Goal: Task Accomplishment & Management: Use online tool/utility

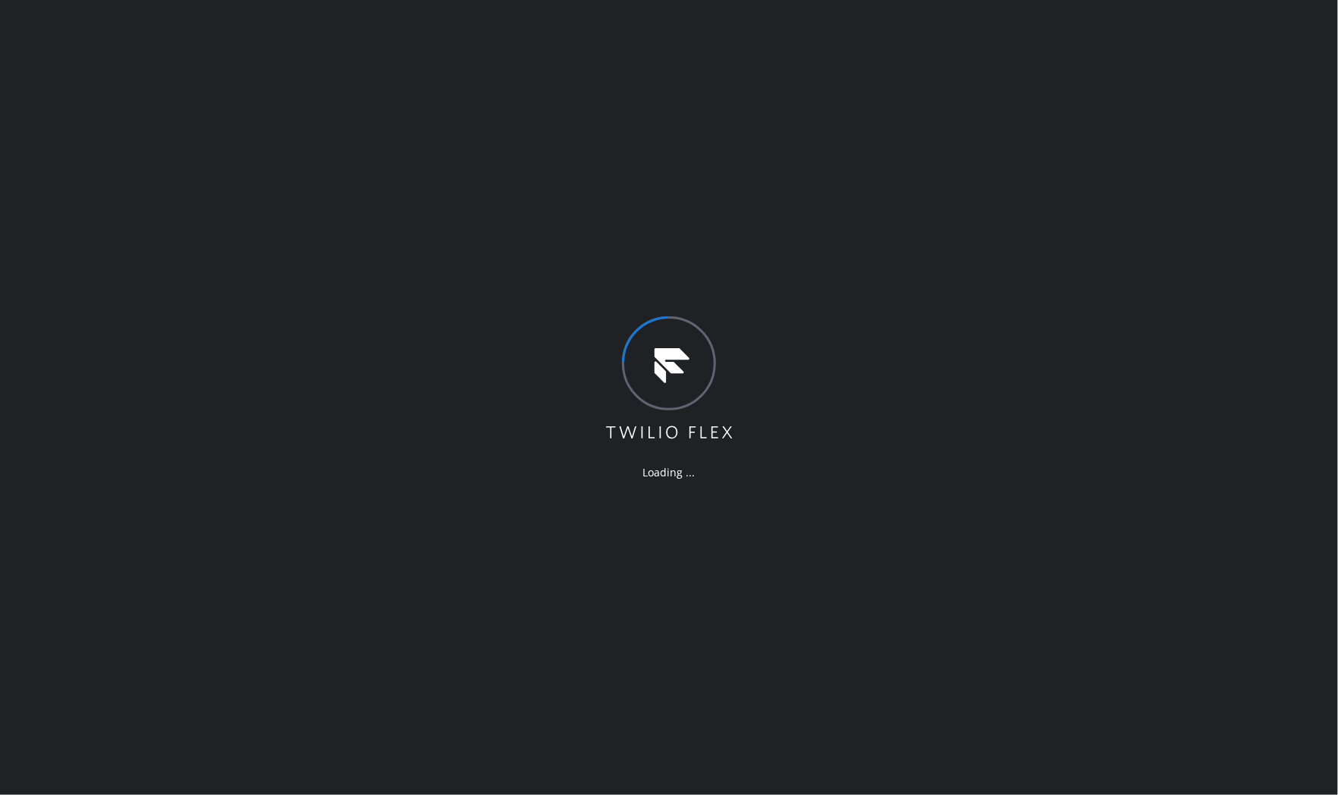
click at [1072, 466] on div "Loading ..." at bounding box center [669, 397] width 1338 height 795
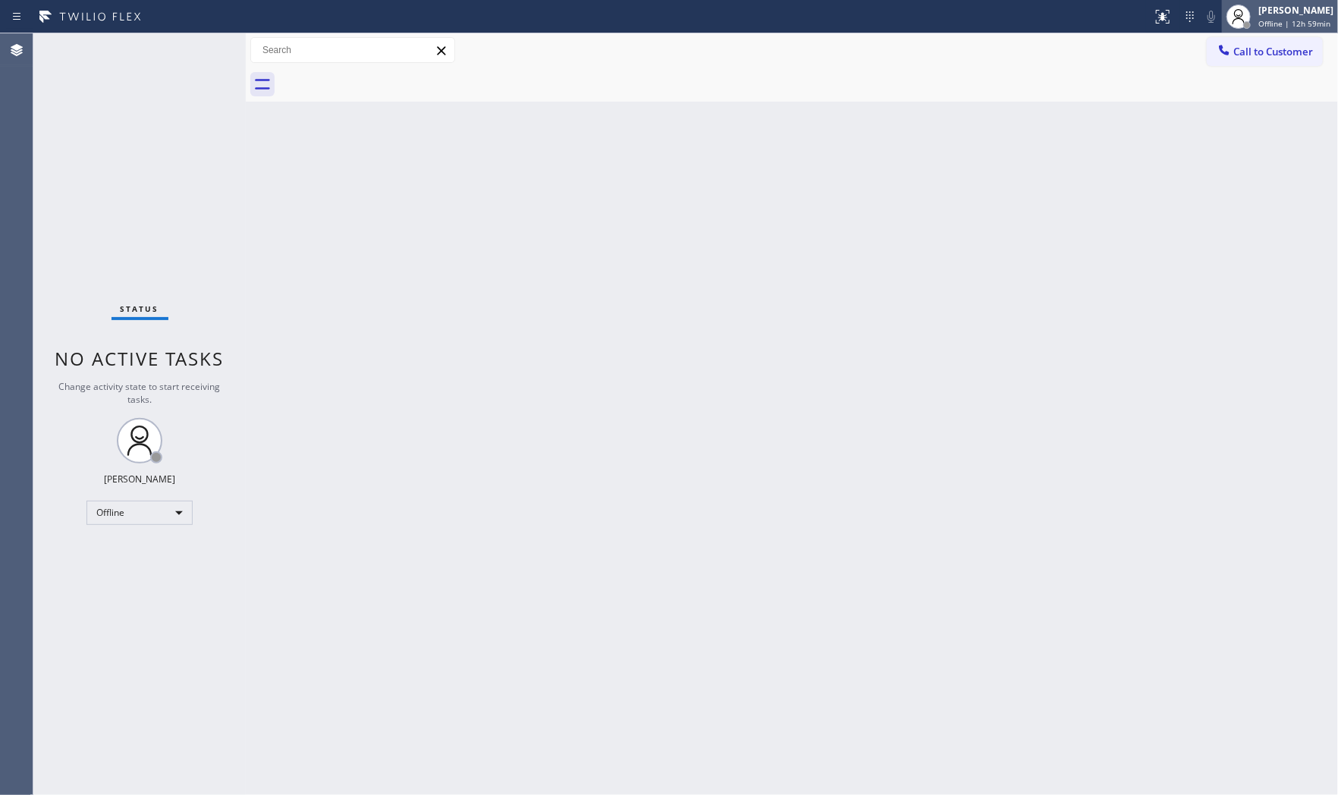
click at [1263, 18] on span "Offline | 12h 59min" at bounding box center [1294, 23] width 72 height 11
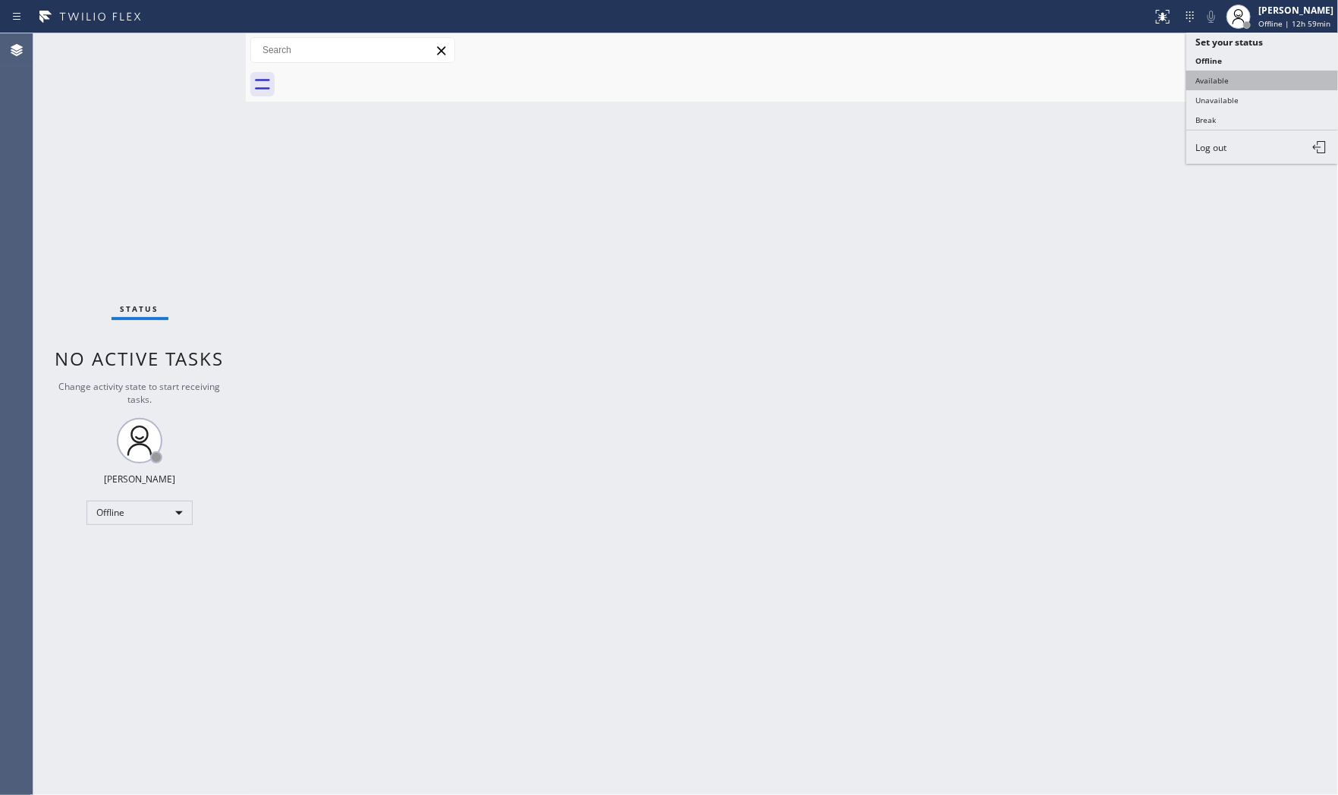
click at [1241, 76] on ul "Set your status Offline Available Unavailable Break Log out" at bounding box center [1262, 98] width 152 height 131
click at [1241, 76] on button "Available" at bounding box center [1262, 81] width 152 height 20
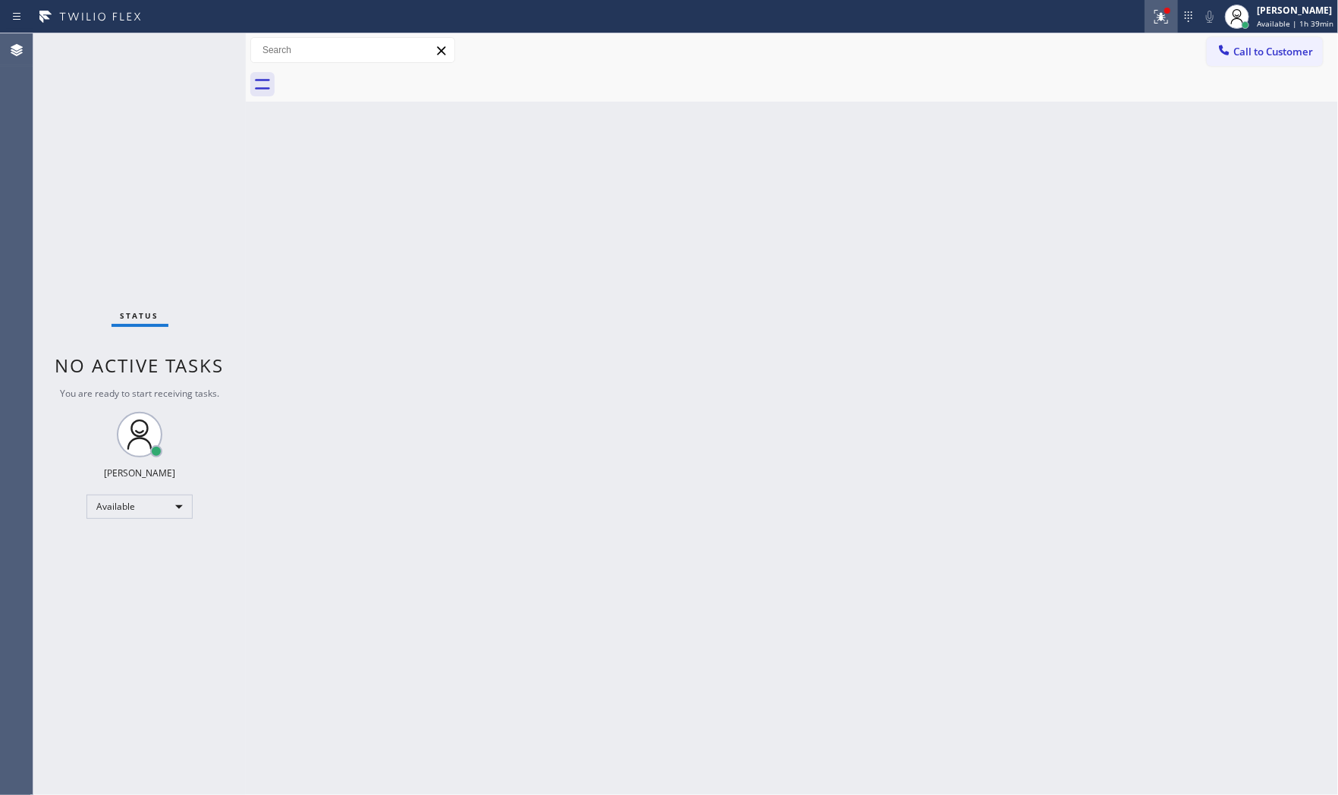
click at [1166, 17] on div at bounding box center [1160, 17] width 33 height 18
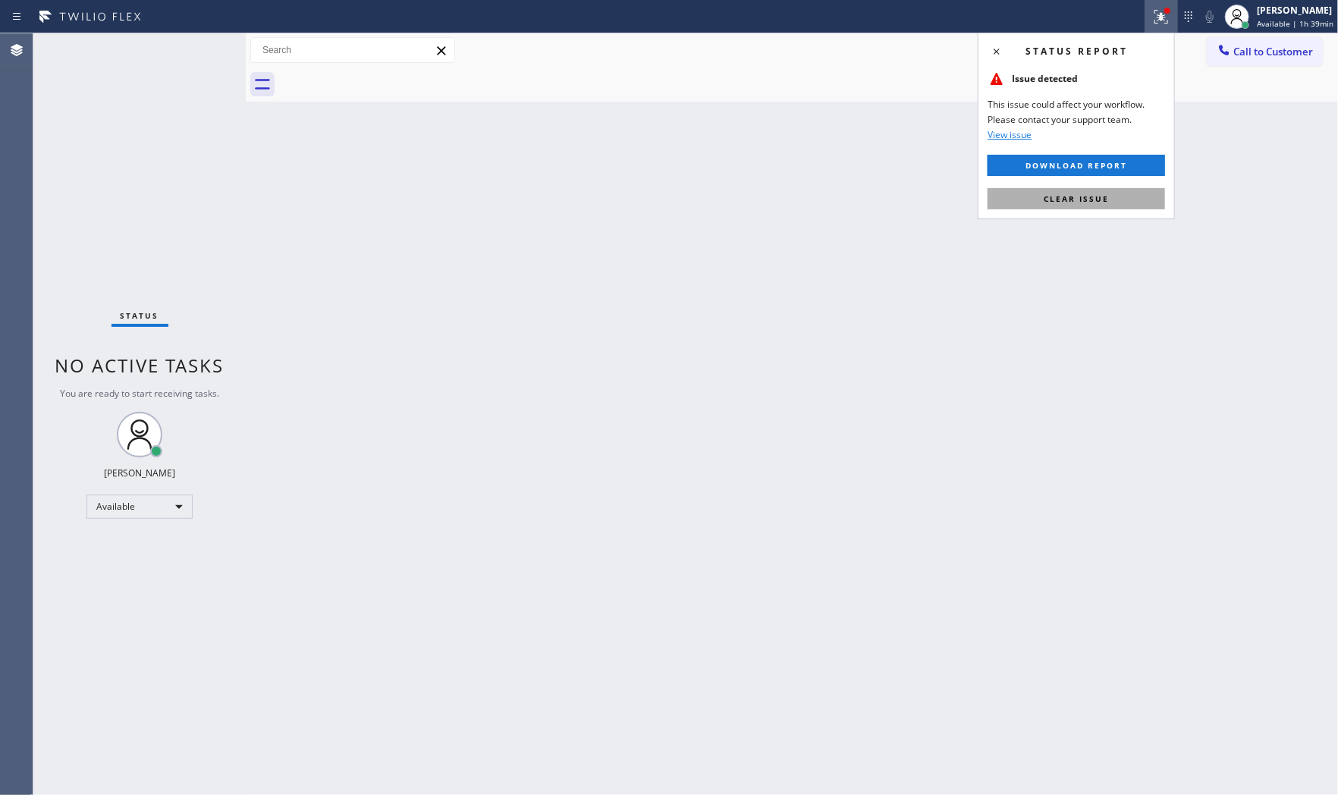
click at [1131, 188] on button "Clear issue" at bounding box center [1075, 198] width 177 height 21
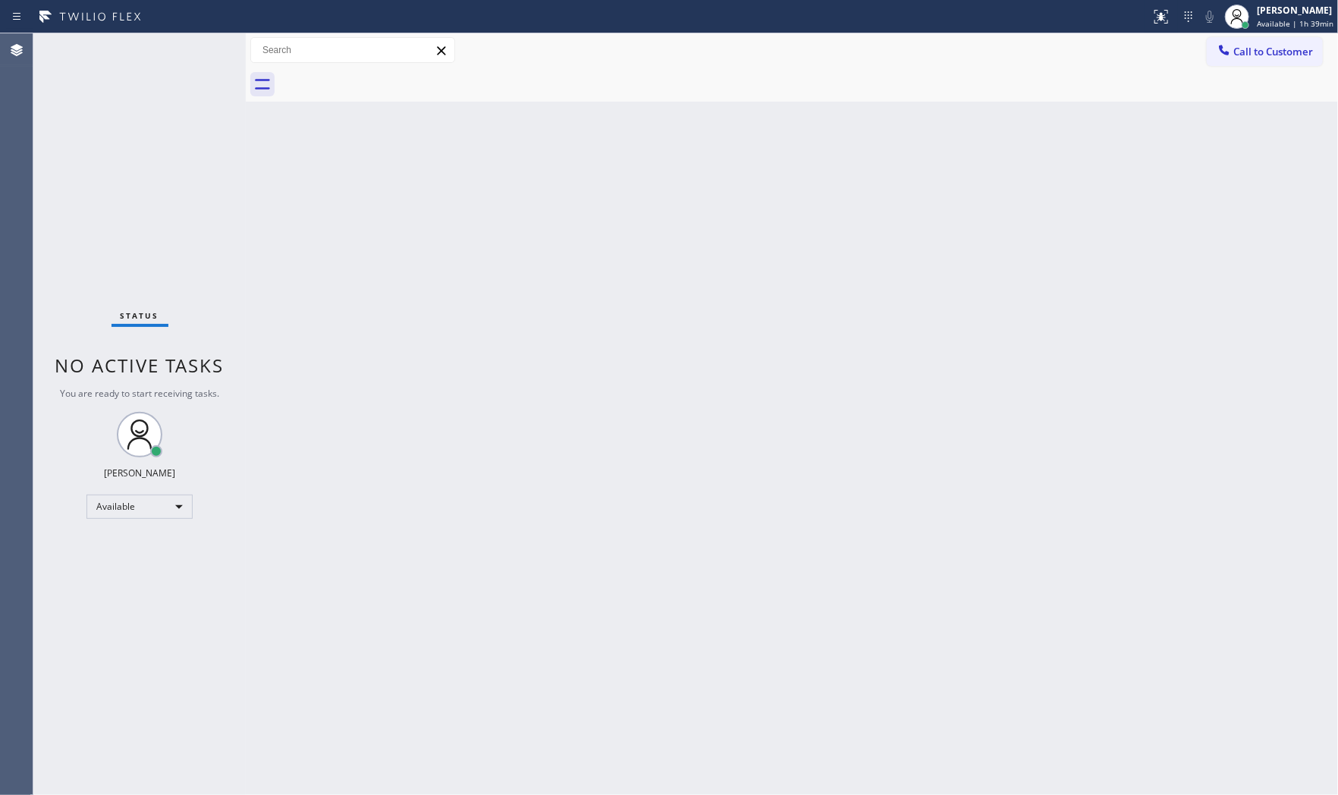
click at [1238, 49] on span "Call to Customer" at bounding box center [1273, 52] width 80 height 14
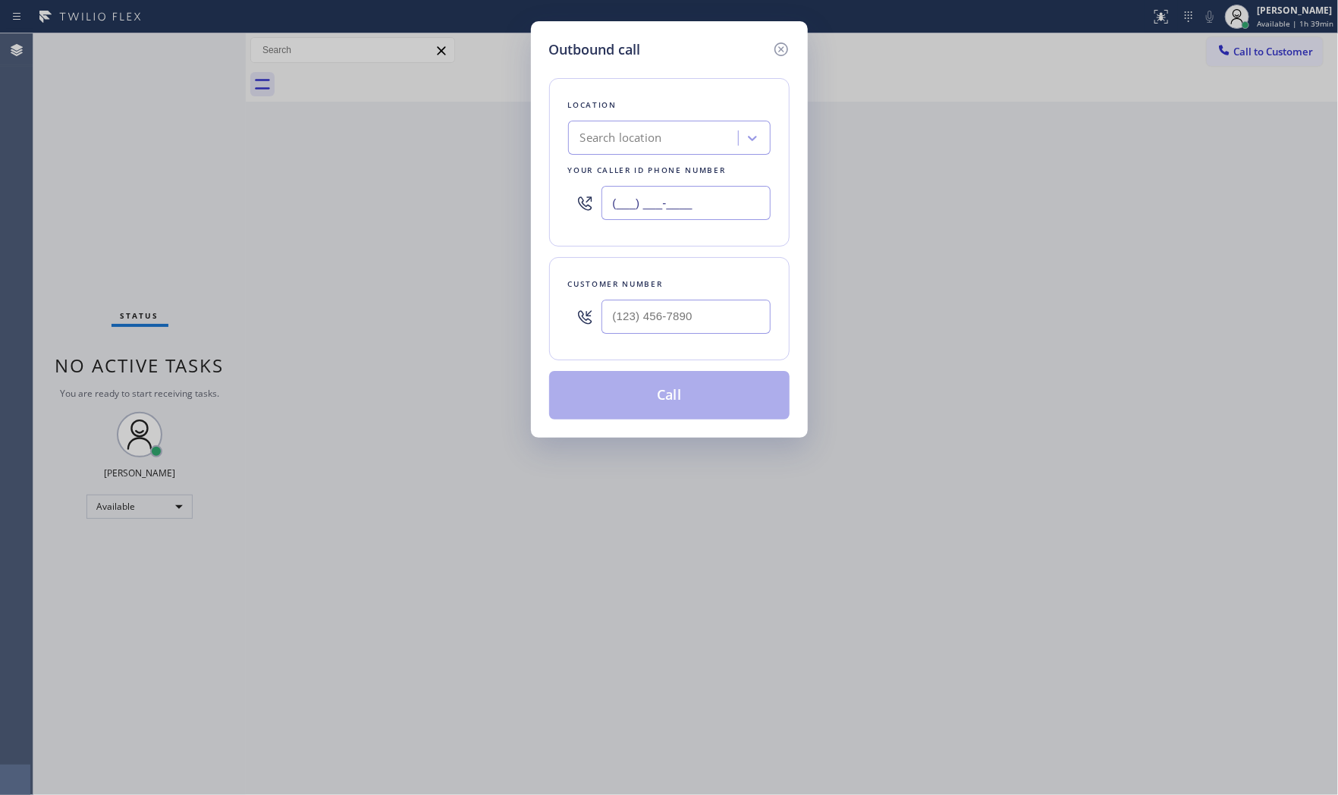
click at [709, 188] on input "(___) ___-____" at bounding box center [685, 203] width 169 height 34
paste input "855) 731-4952"
type input "(855) 731-4952"
click at [720, 315] on input "(___) ___-____" at bounding box center [685, 317] width 169 height 34
paste input "803) 212-8402"
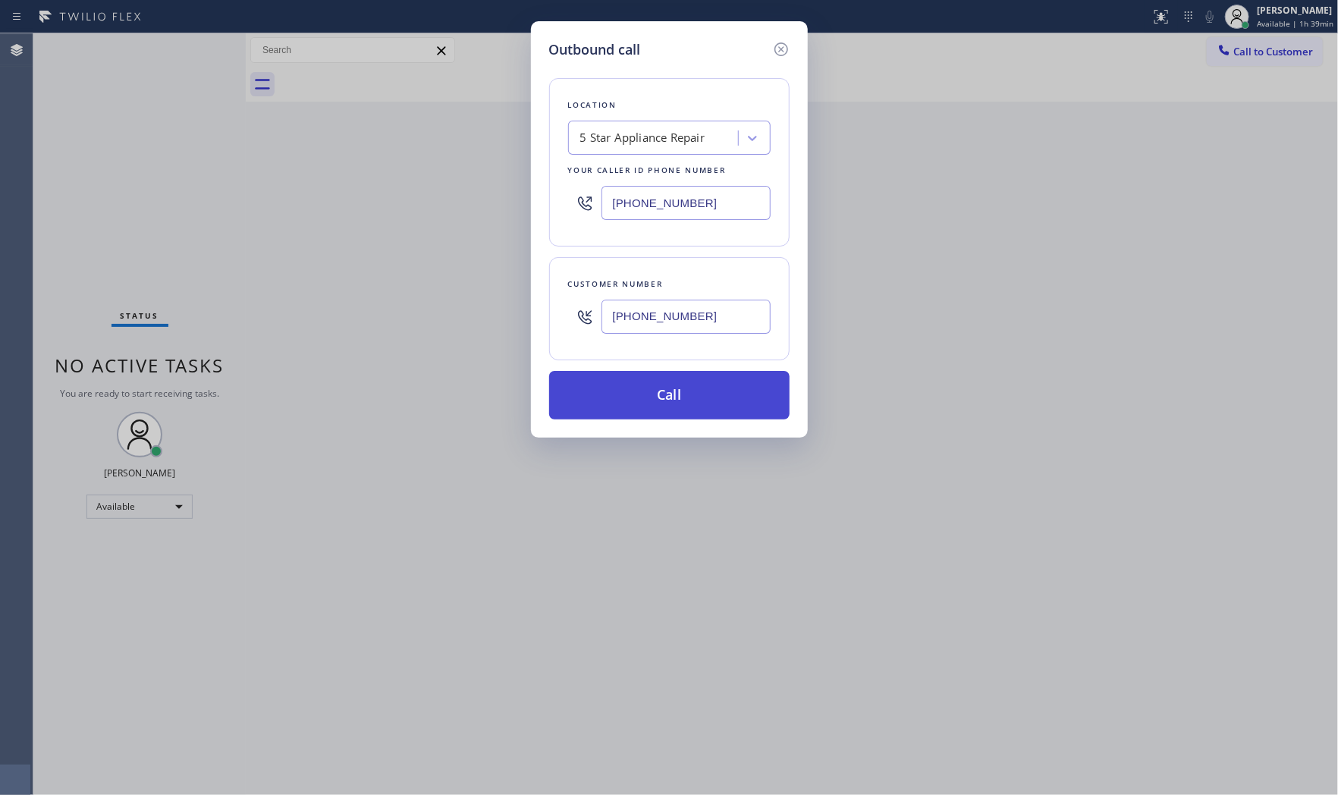
type input "(803) 212-8402"
click at [687, 408] on button "Call" at bounding box center [669, 395] width 240 height 49
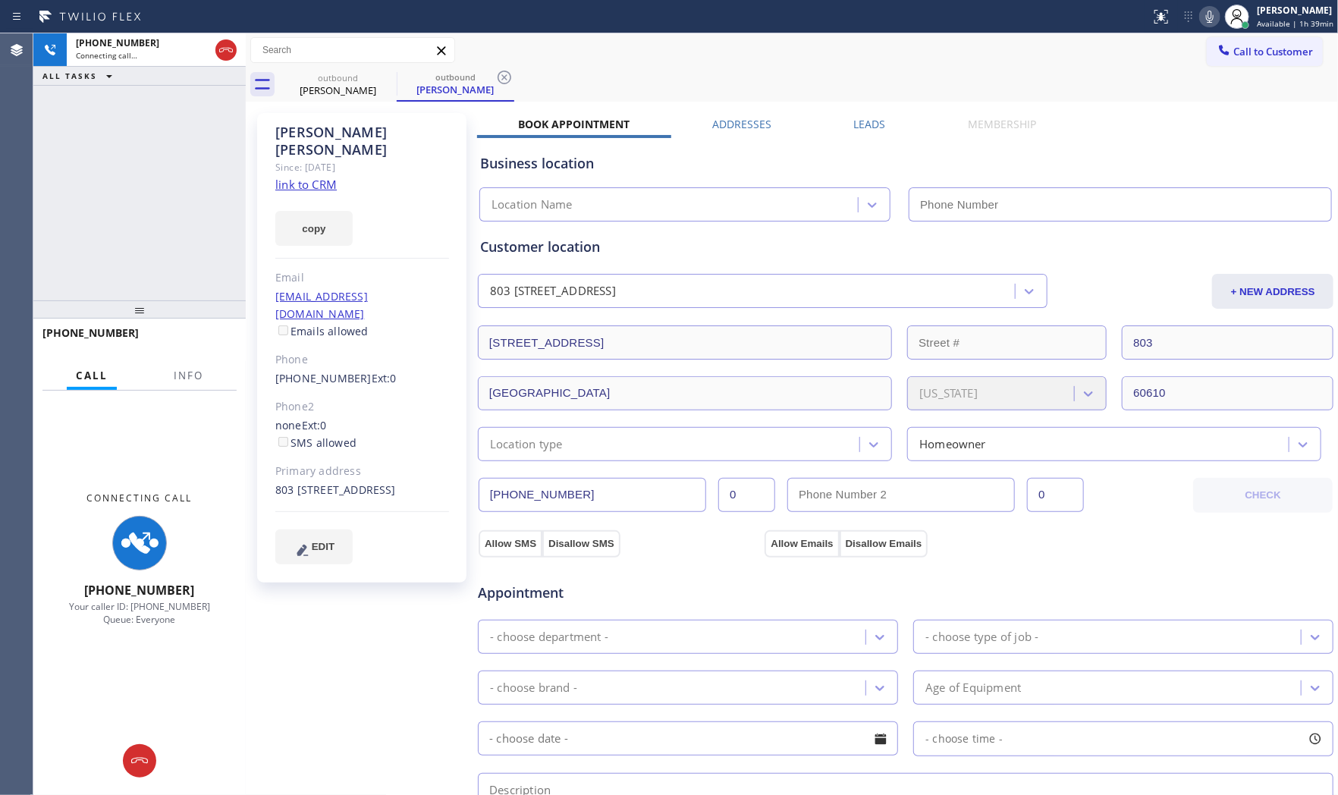
click at [1200, 17] on icon at bounding box center [1209, 17] width 18 height 18
type input "(855) 731-4952"
click at [180, 384] on button "Info" at bounding box center [189, 376] width 48 height 30
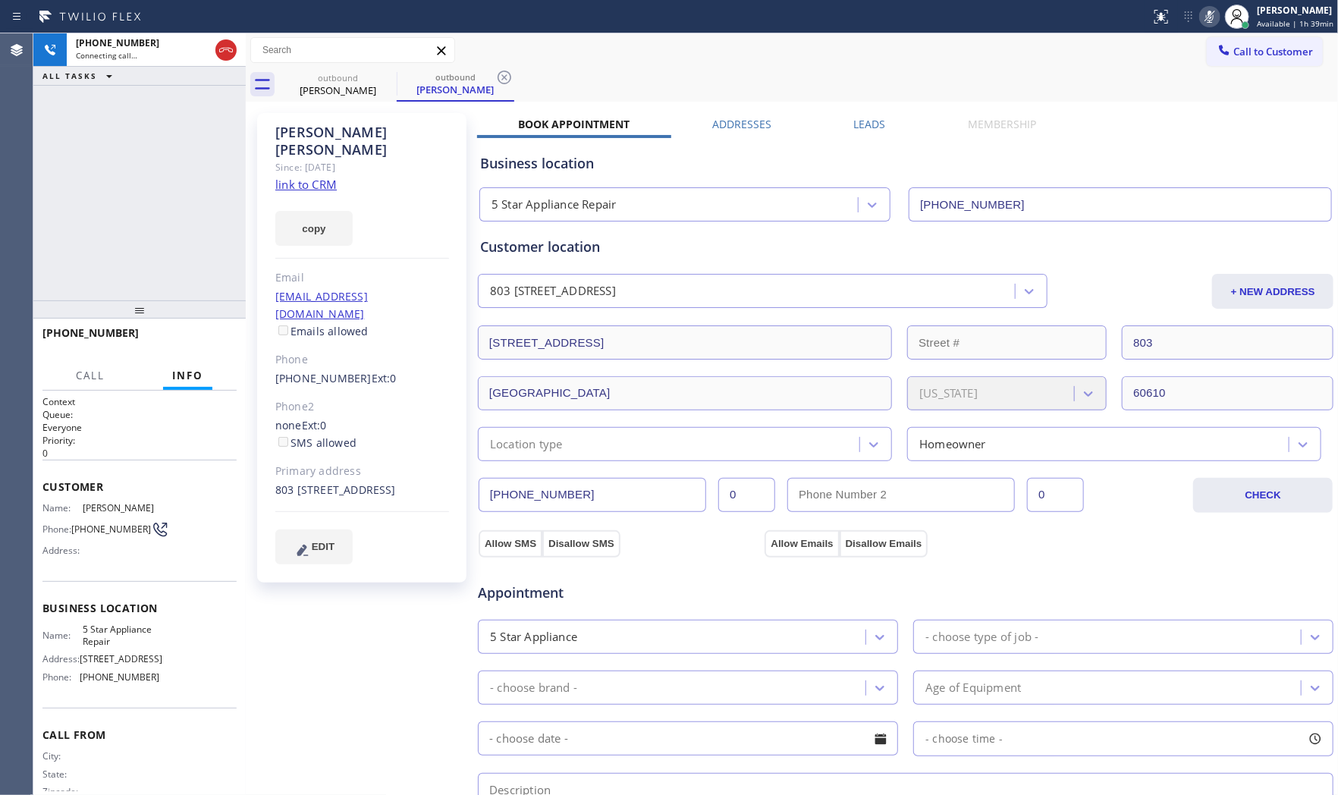
click at [129, 377] on div "Call Info" at bounding box center [139, 376] width 194 height 30
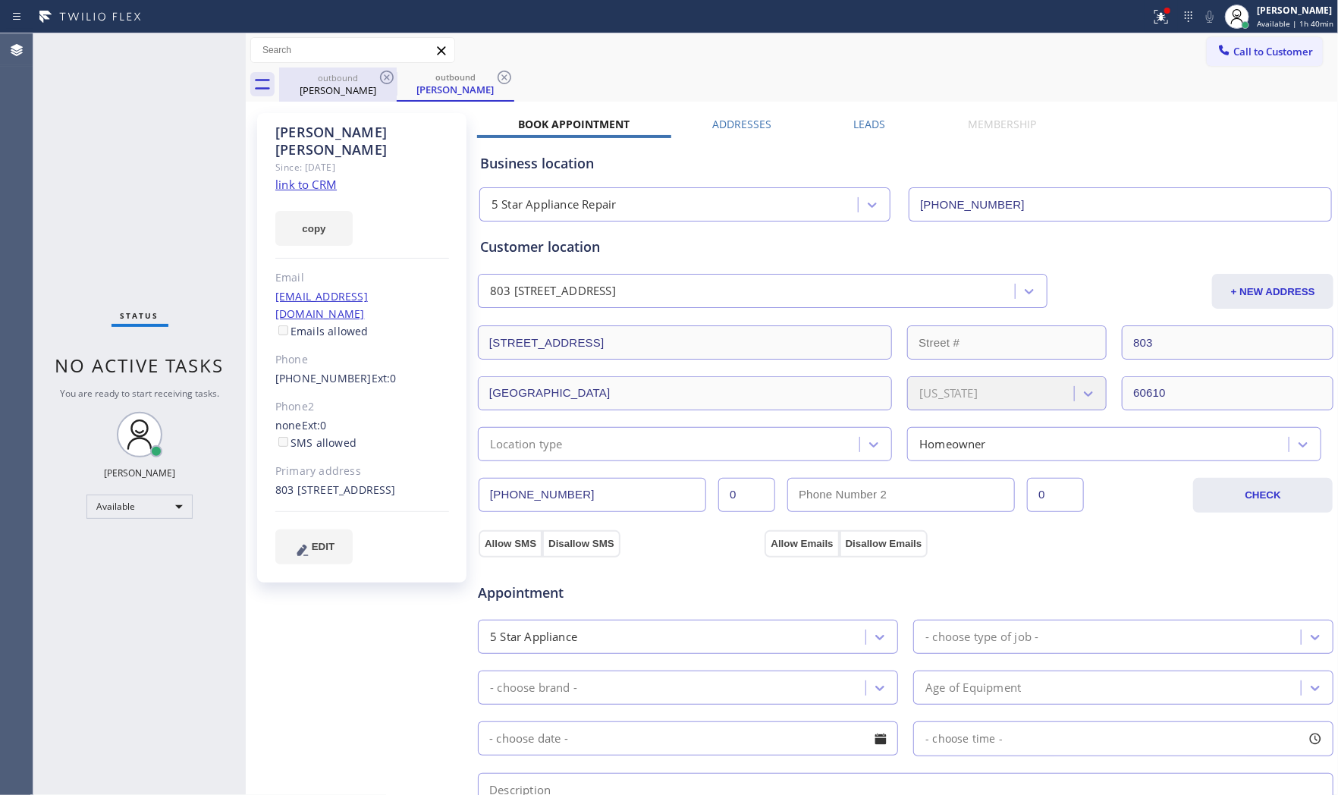
click at [351, 85] on div "Jenna Drenten" at bounding box center [338, 90] width 115 height 14
click at [391, 80] on icon at bounding box center [387, 77] width 18 height 18
click at [389, 78] on icon at bounding box center [387, 77] width 18 height 18
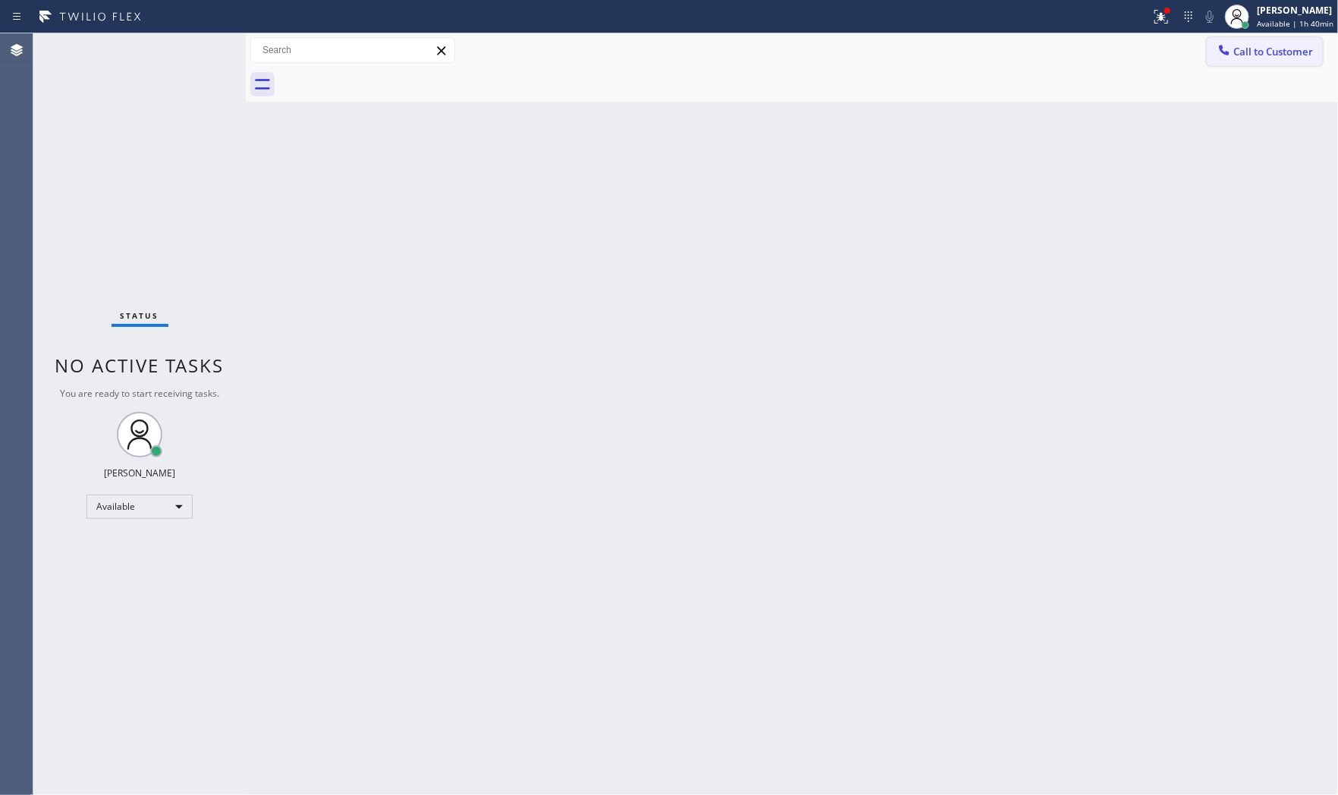
click at [1244, 54] on span "Call to Customer" at bounding box center [1273, 52] width 80 height 14
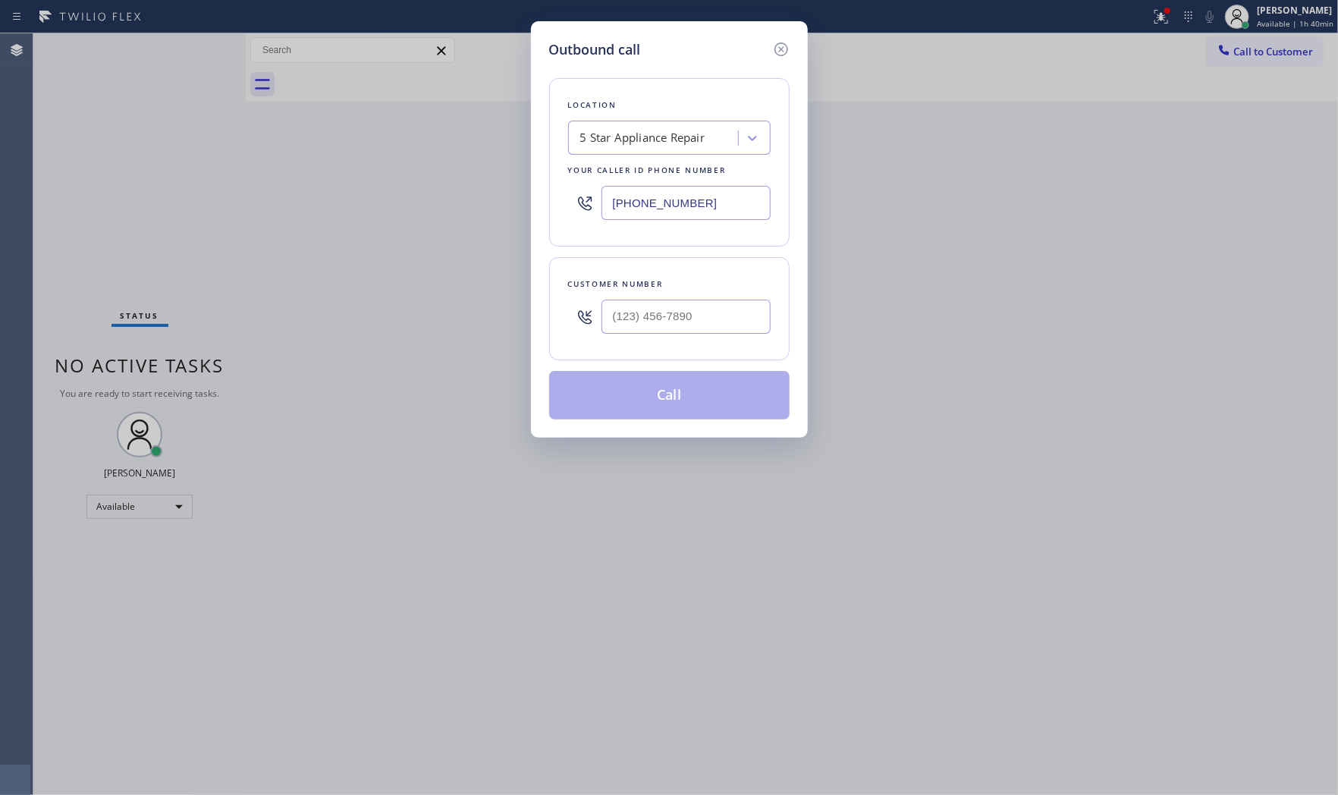
type input "(___) ___-____"
click at [710, 328] on input "(___) ___-____" at bounding box center [685, 317] width 169 height 34
click at [717, 210] on input "(855) 731-4952" at bounding box center [685, 203] width 169 height 34
paste input "33) 692-2271"
type input "(833) 692-2271"
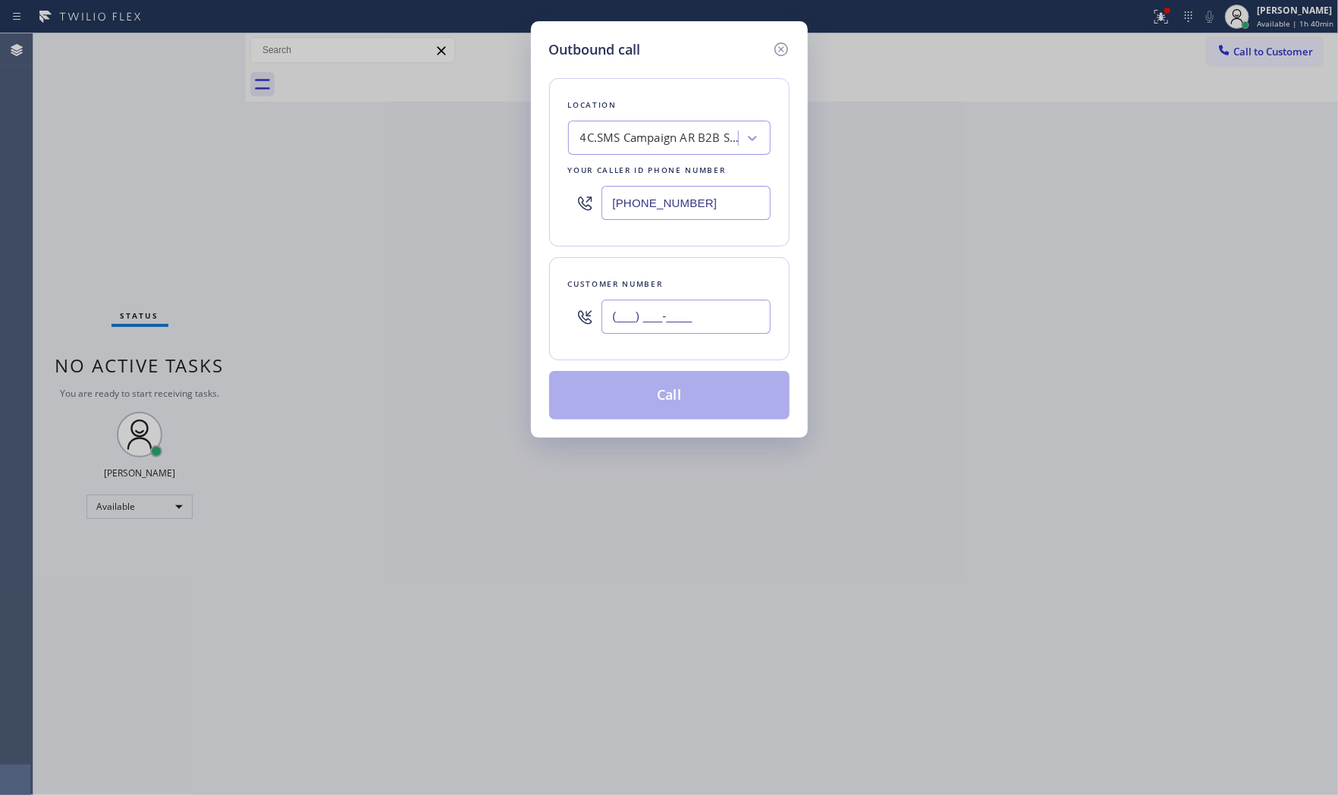
click at [658, 317] on input "(___) ___-____" at bounding box center [685, 317] width 169 height 34
paste input "803) 212-8402"
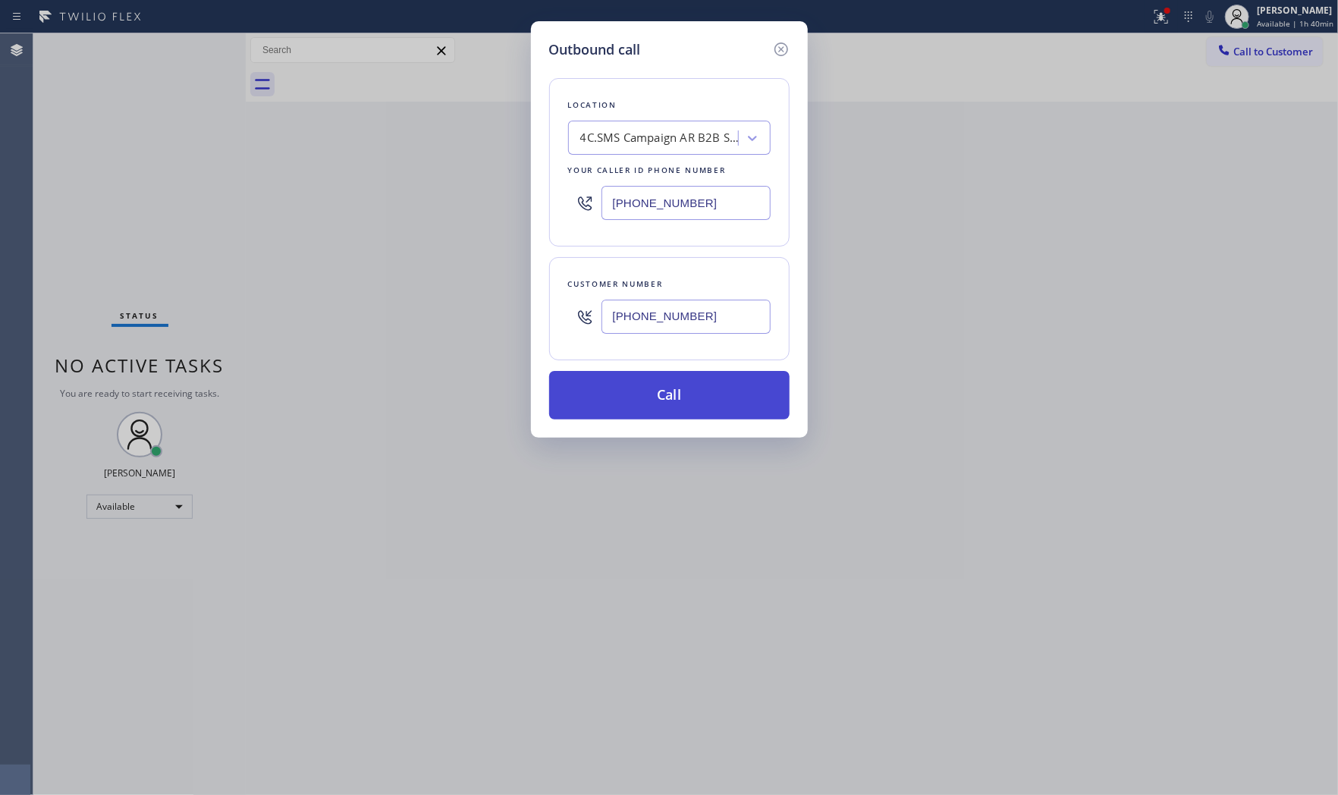
type input "(803) 212-8402"
click at [658, 415] on button "Call" at bounding box center [669, 395] width 240 height 49
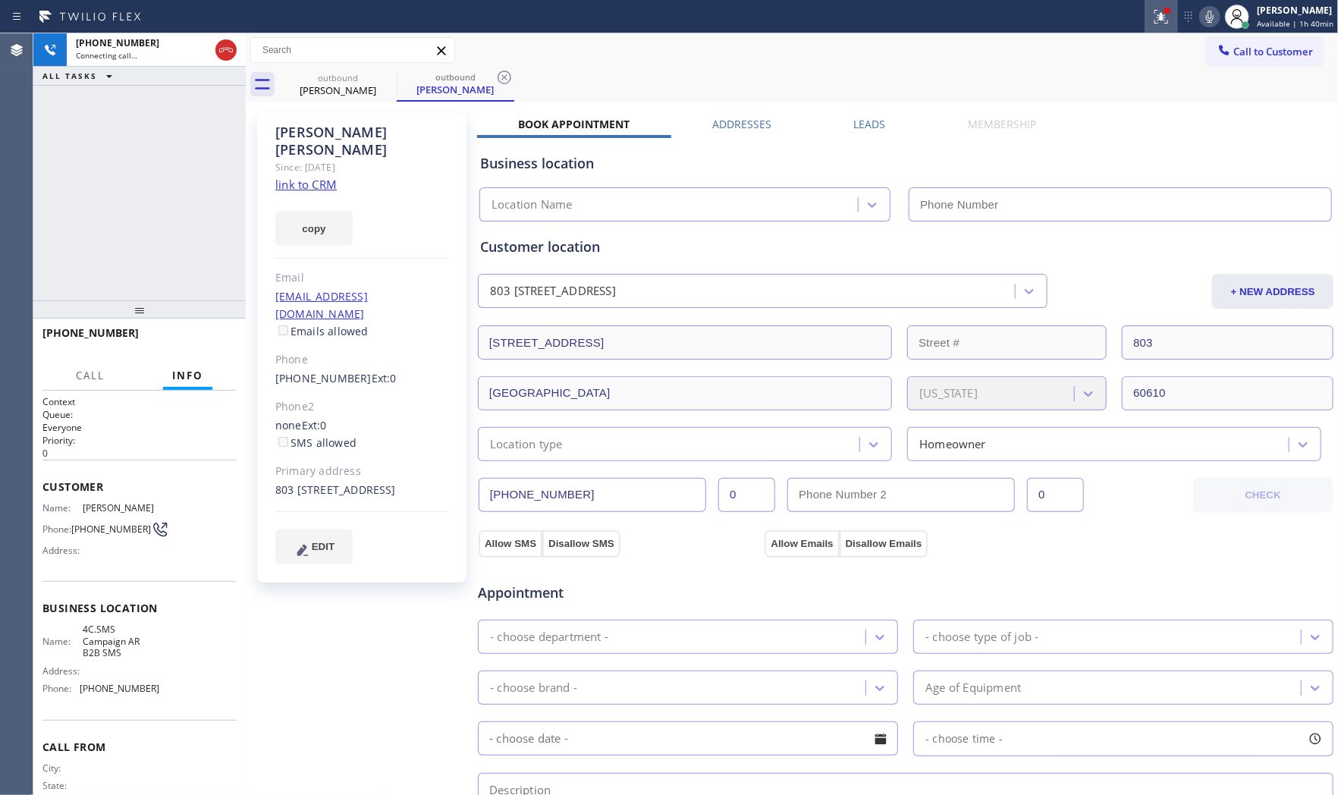
click at [1159, 14] on icon at bounding box center [1160, 14] width 9 height 5
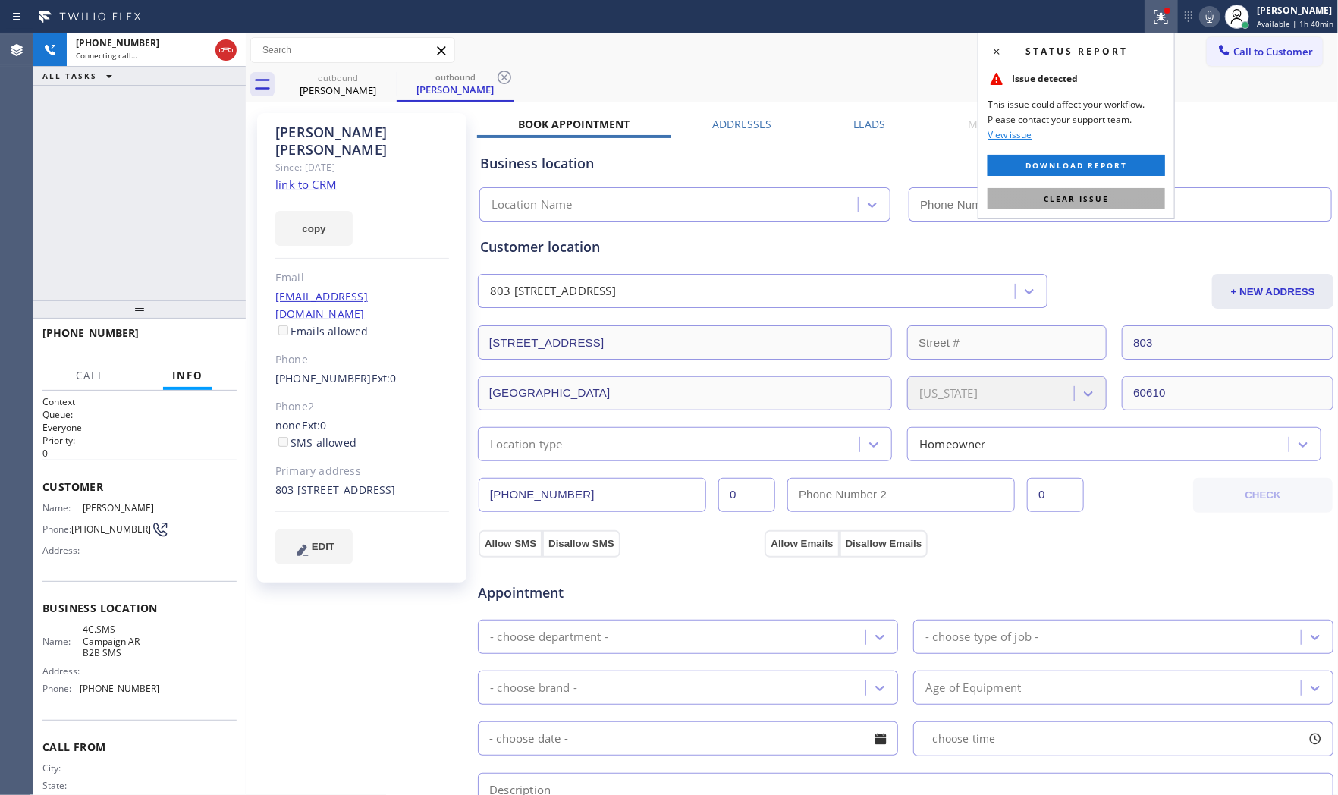
click at [1096, 203] on span "Clear issue" at bounding box center [1075, 198] width 65 height 11
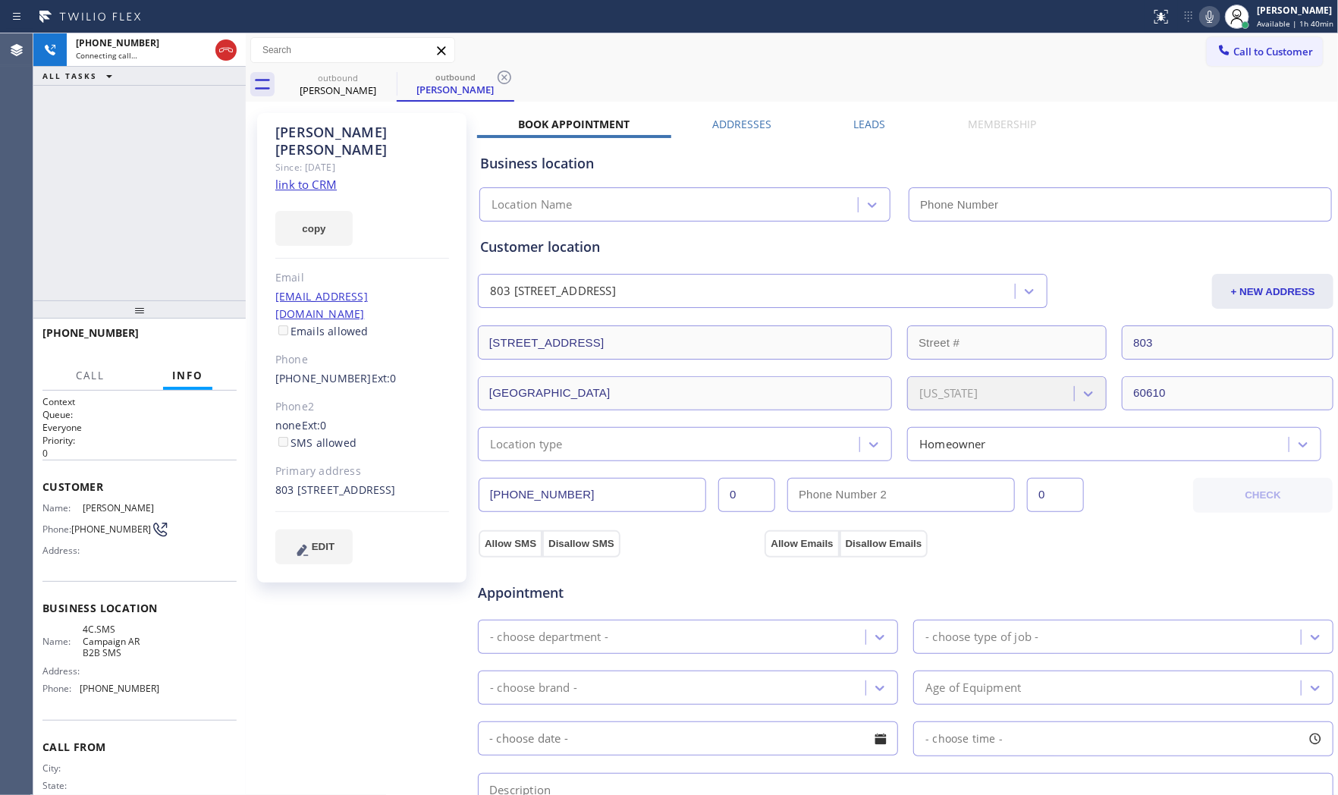
click at [1211, 21] on icon at bounding box center [1209, 17] width 18 height 18
type input "(833) 692-2271"
click at [1210, 15] on icon at bounding box center [1209, 17] width 18 height 18
click at [216, 337] on span "HANG UP" at bounding box center [201, 339] width 46 height 11
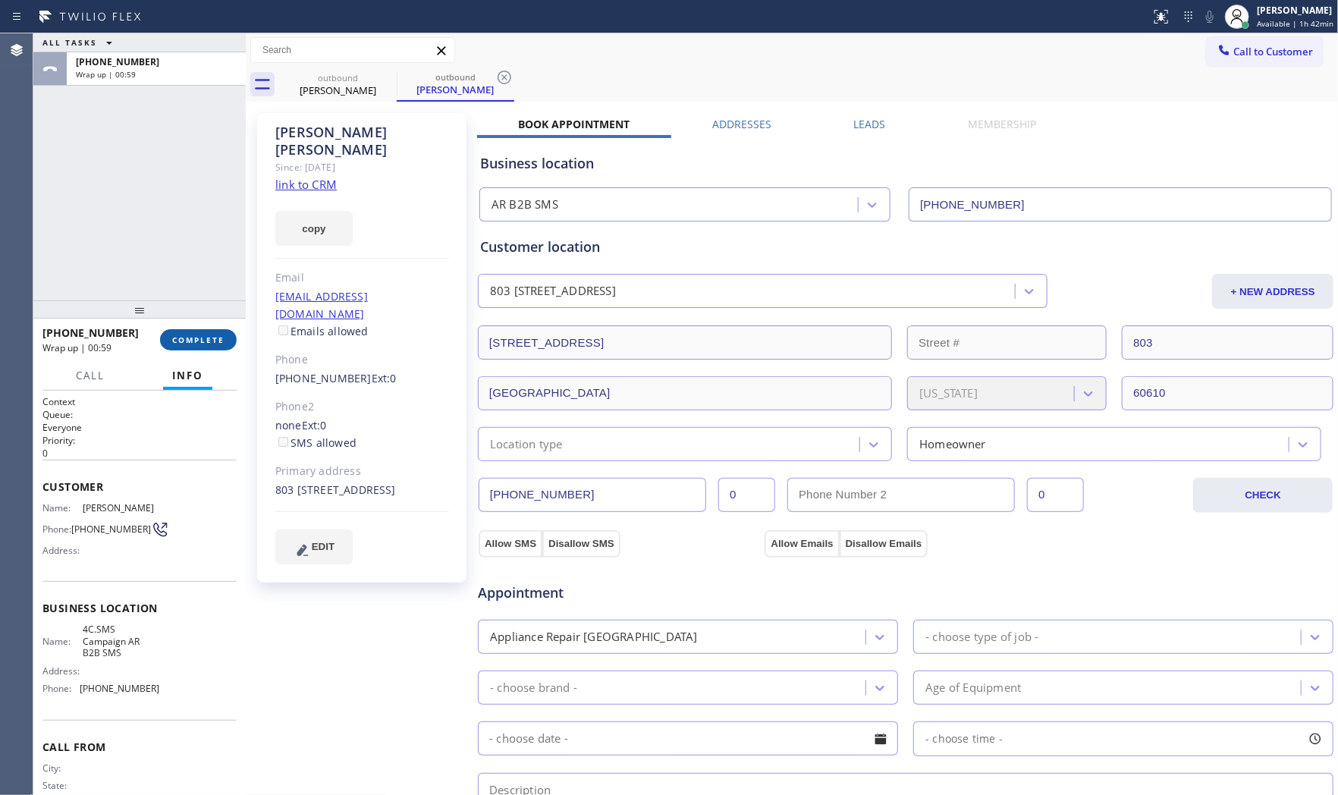
click at [188, 337] on span "COMPLETE" at bounding box center [198, 339] width 52 height 11
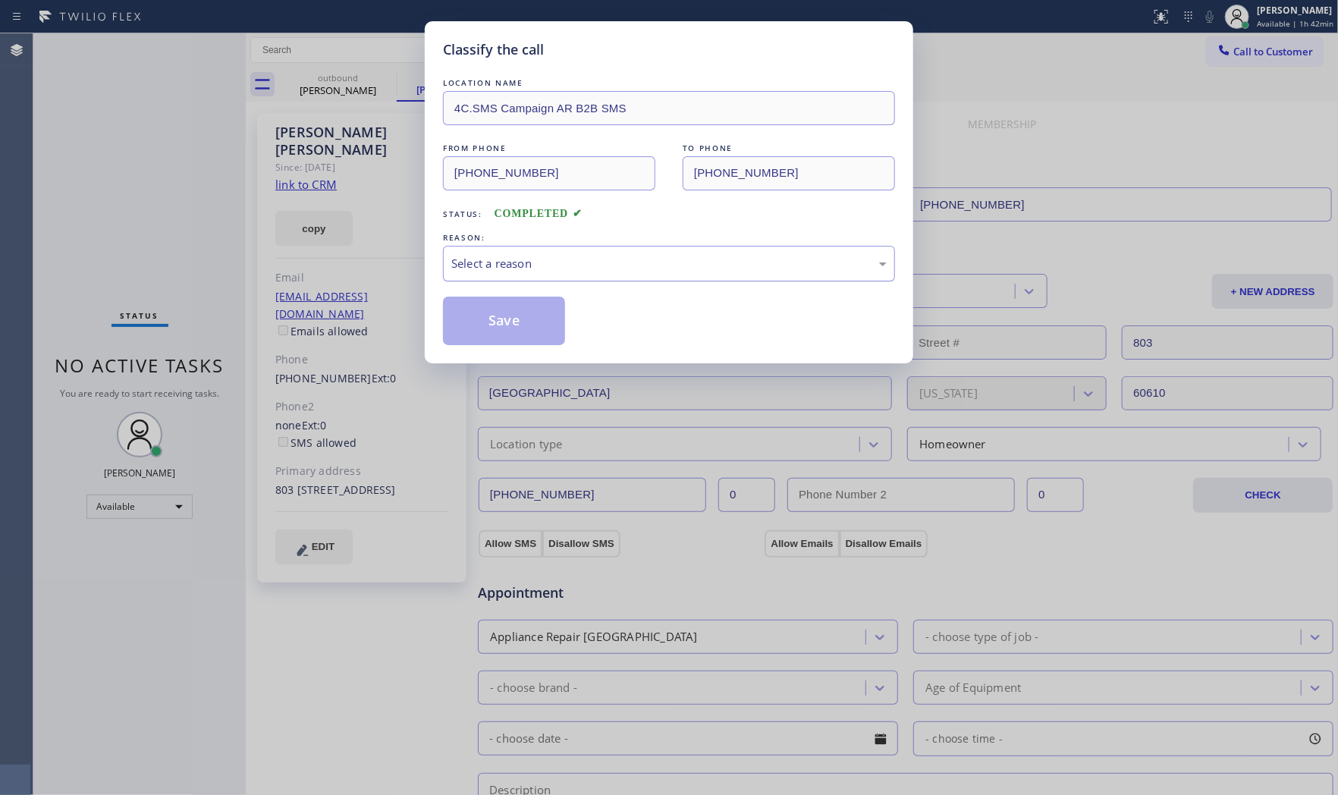
click at [537, 273] on div "Select a reason" at bounding box center [669, 264] width 452 height 36
click at [516, 317] on button "Save" at bounding box center [504, 320] width 122 height 49
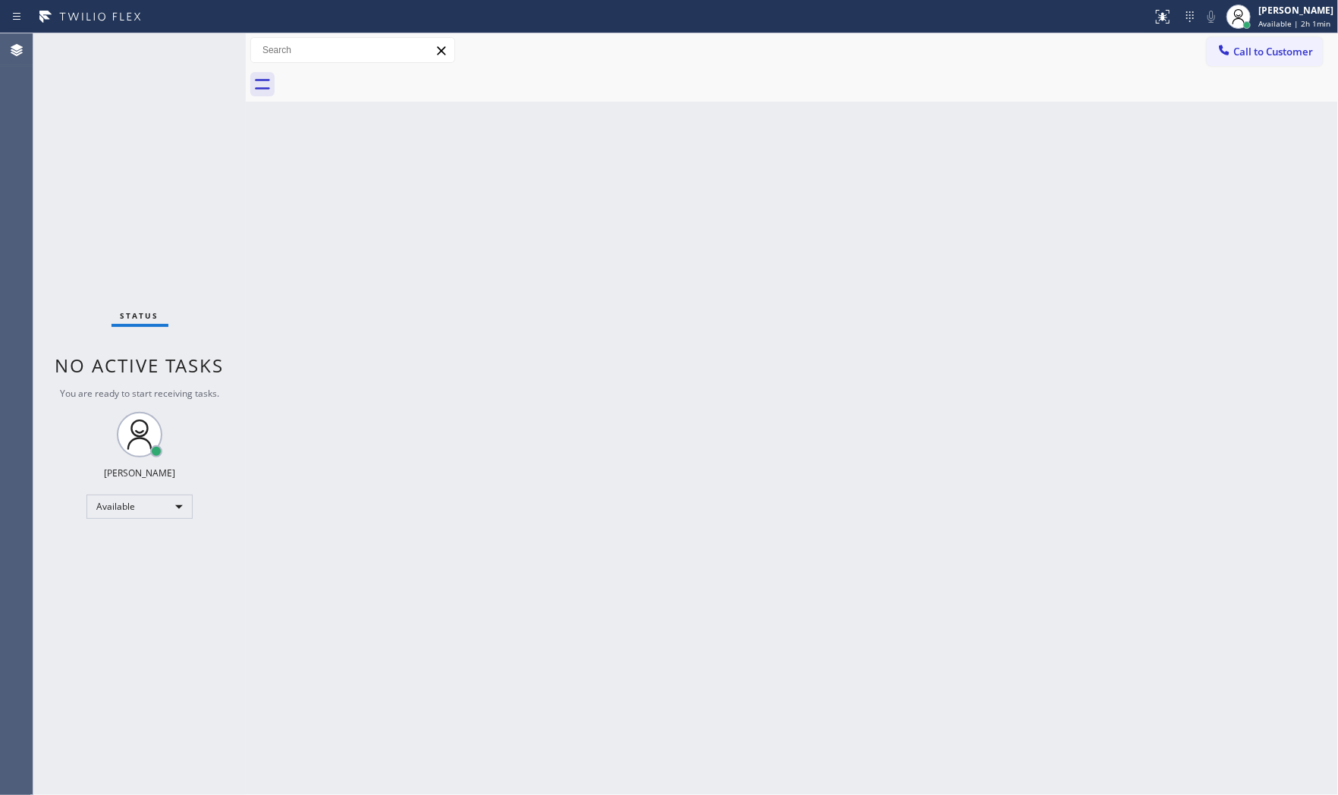
drag, startPoint x: 1241, startPoint y: 53, endPoint x: 1337, endPoint y: 50, distance: 96.4
click at [1241, 53] on span "Call to Customer" at bounding box center [1273, 52] width 80 height 14
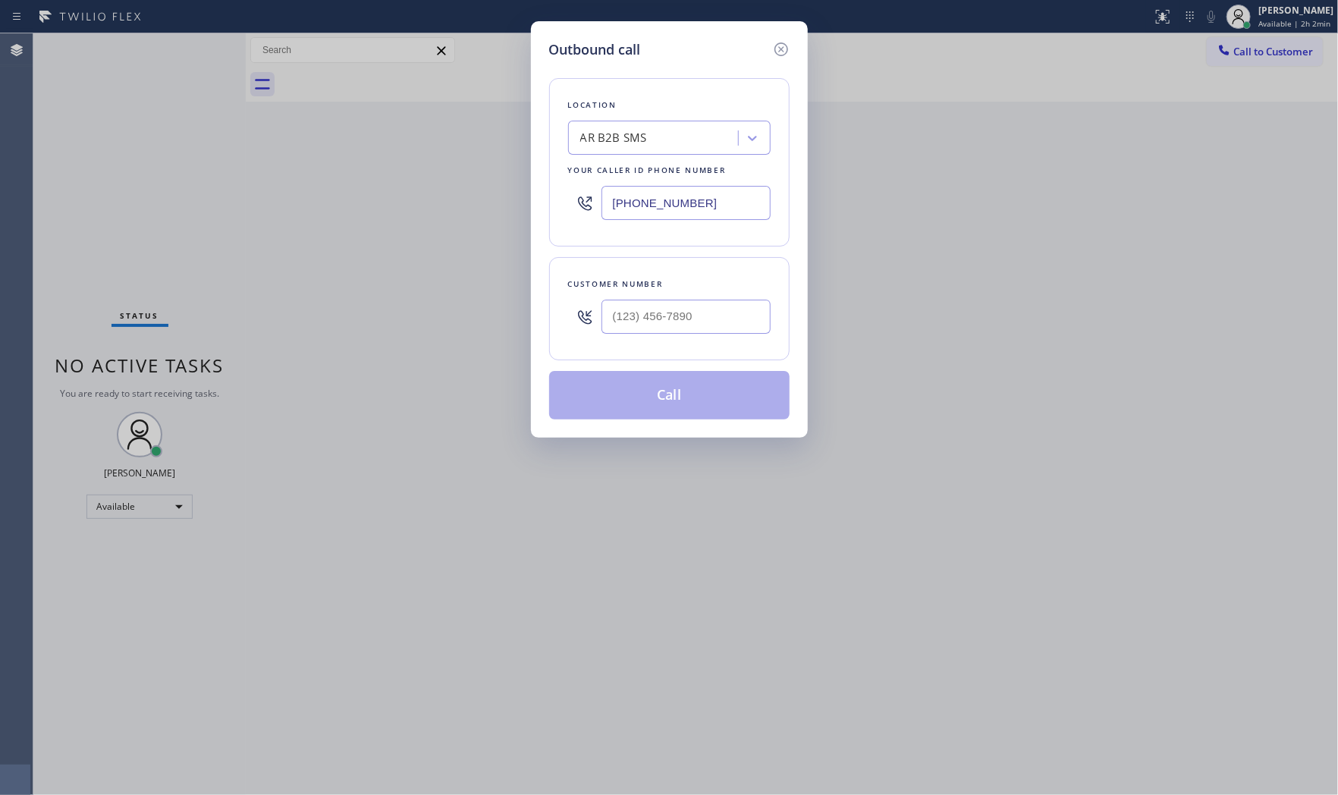
click at [699, 205] on input "(833) 692-2271" at bounding box center [685, 203] width 169 height 34
paste input "786) 885-9919"
type input "(786) 885-9919"
click at [661, 331] on input "(___) ___-____" at bounding box center [685, 317] width 169 height 34
paste input "786) 885-9919"
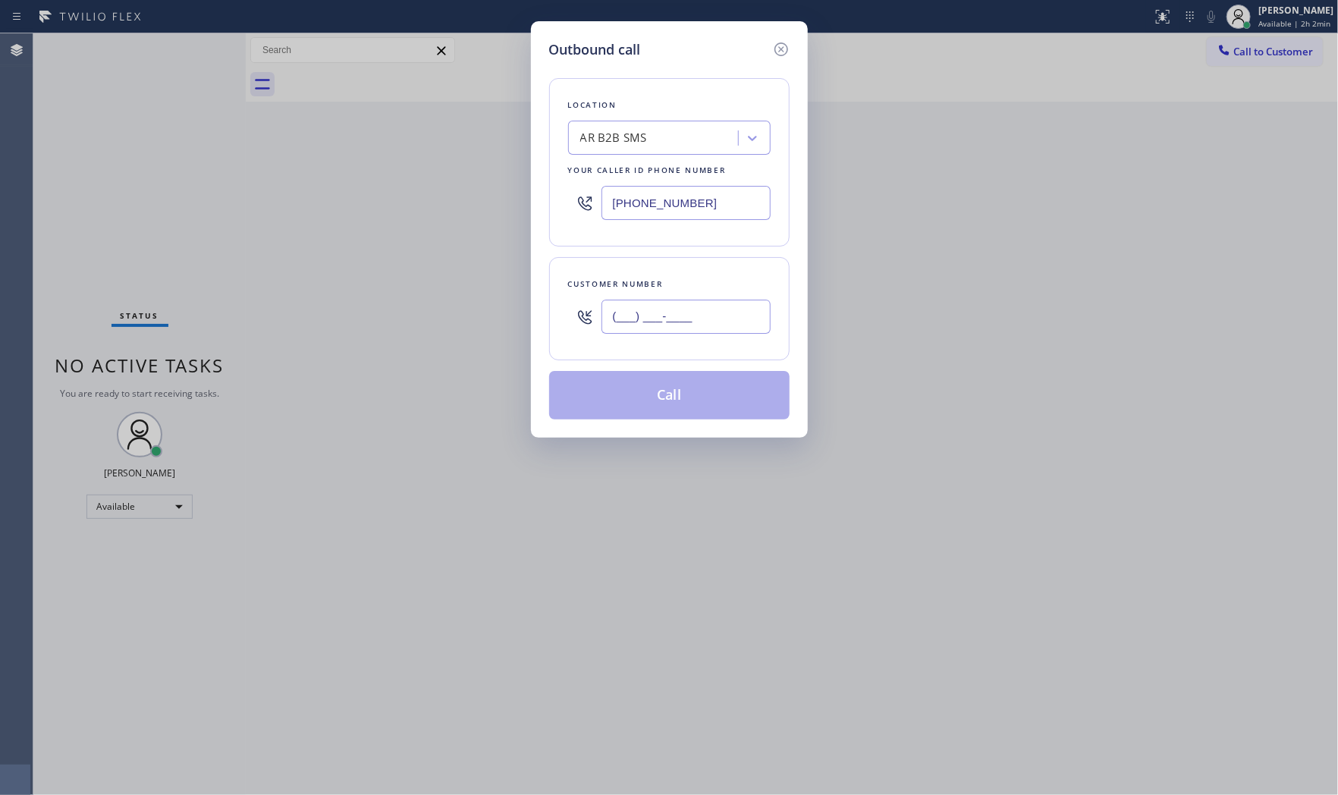
type input "(786) 885-9919"
type input "(833) 692-2271"
type input "(786) 885-9919"
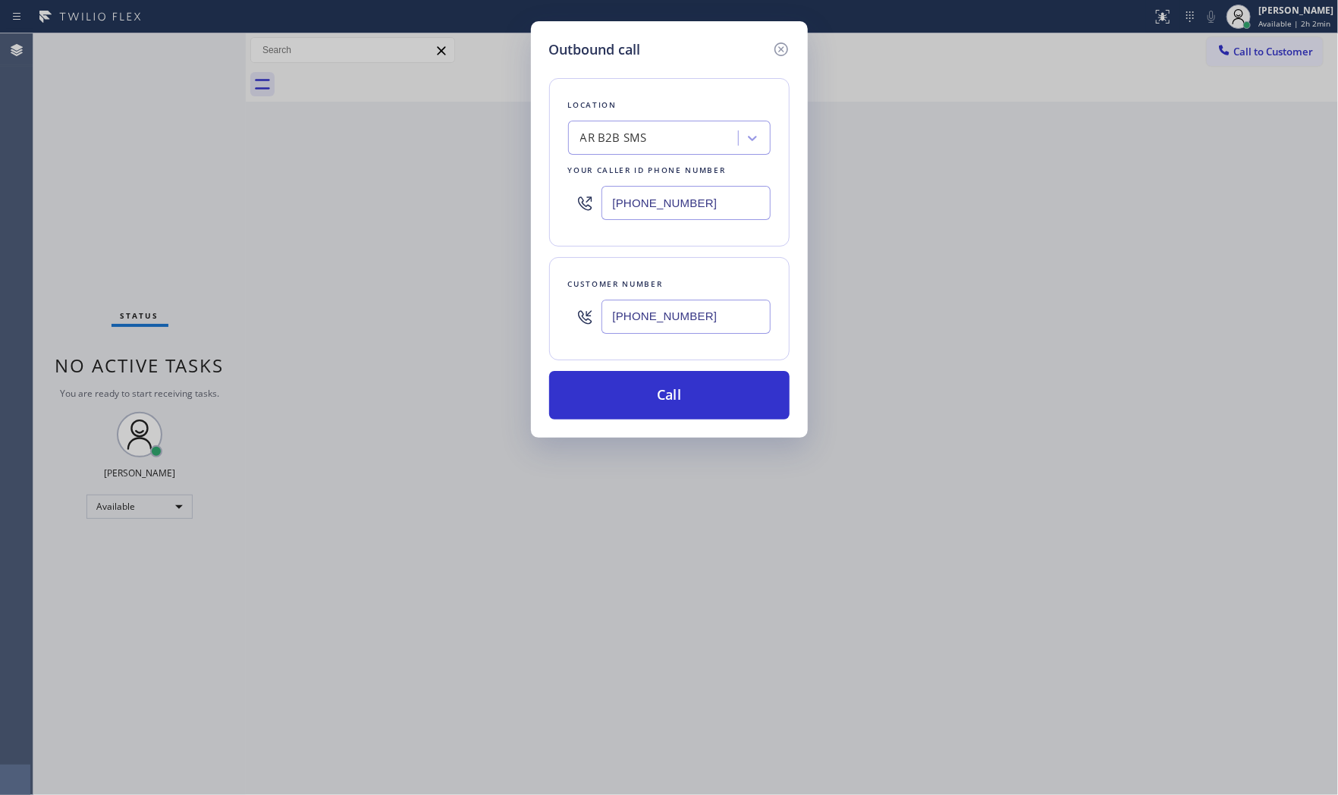
click at [695, 202] on input "(833) 692-2271" at bounding box center [685, 203] width 169 height 34
paste input "786) 661-1617"
type input "(786) 661-1617"
click at [683, 396] on button "Call" at bounding box center [669, 395] width 240 height 49
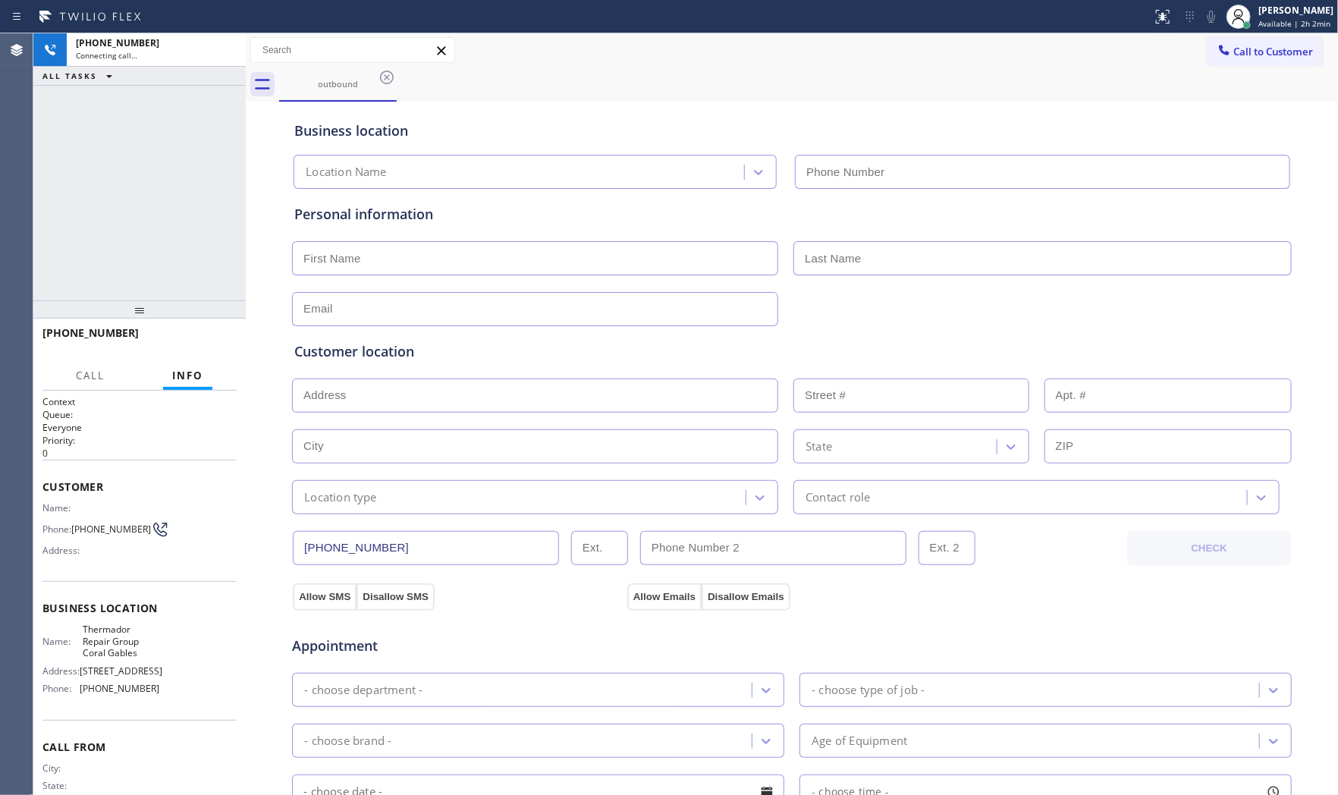
type input "(786) 661-1617"
click at [1202, 17] on icon at bounding box center [1211, 17] width 18 height 18
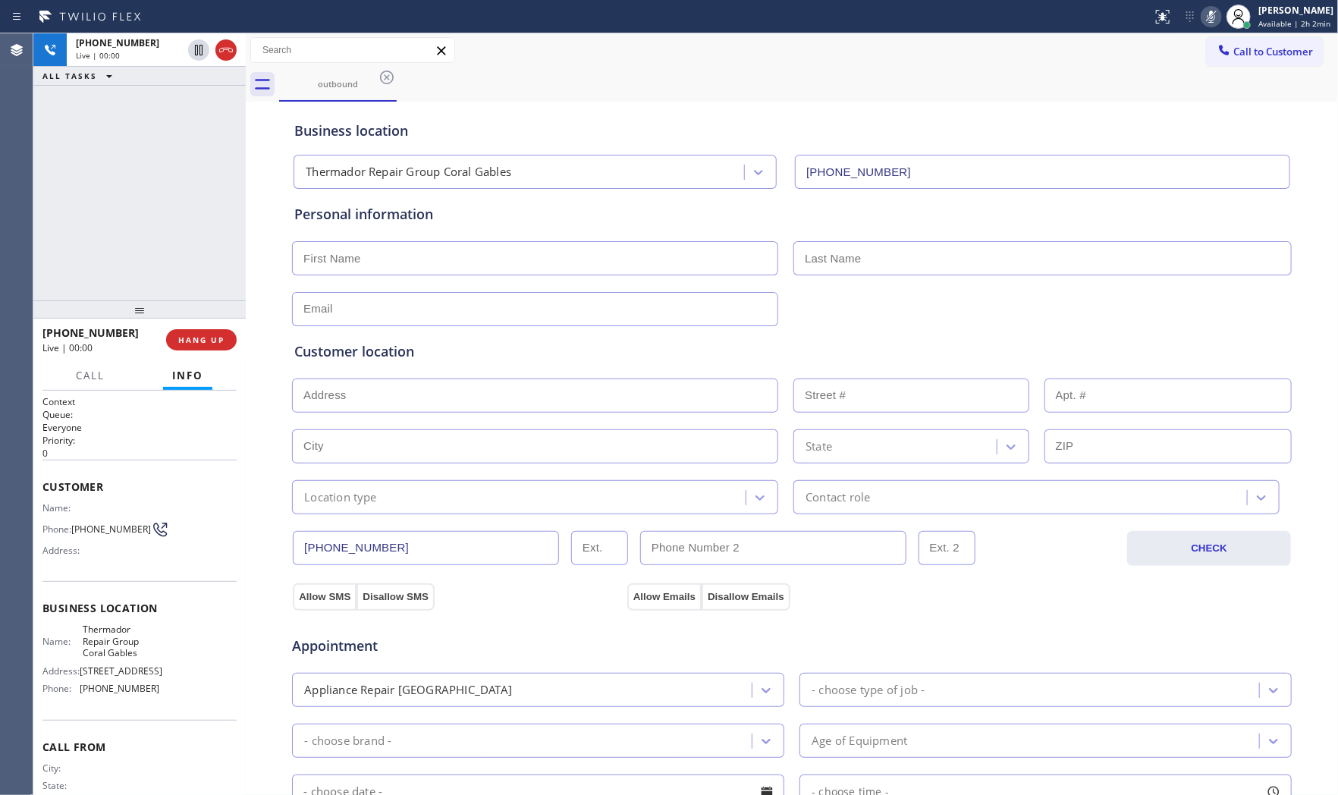
click at [1202, 18] on icon at bounding box center [1211, 17] width 18 height 18
click at [1206, 14] on icon at bounding box center [1211, 17] width 18 height 18
click at [1212, 17] on icon at bounding box center [1211, 17] width 18 height 18
click at [215, 343] on span "HANG UP" at bounding box center [201, 339] width 46 height 11
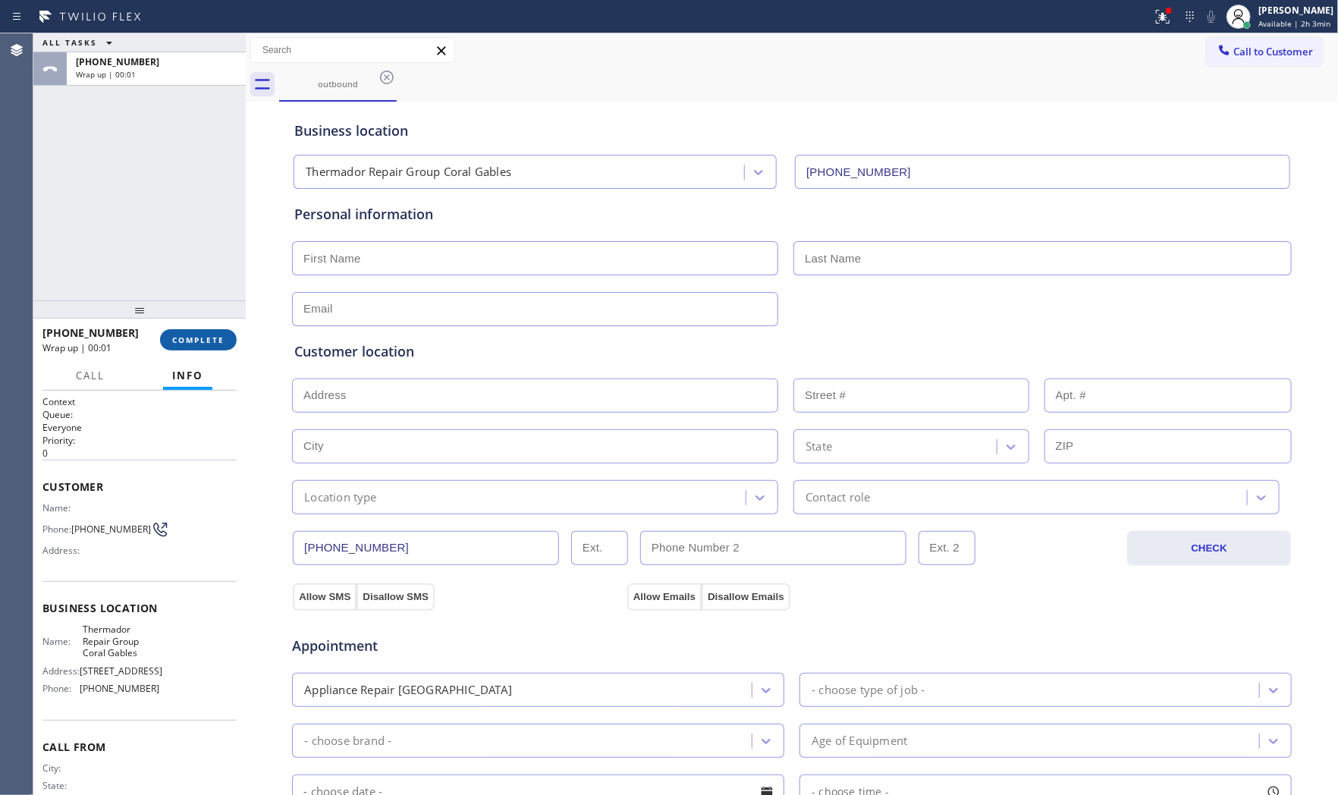
click at [187, 347] on button "COMPLETE" at bounding box center [198, 339] width 77 height 21
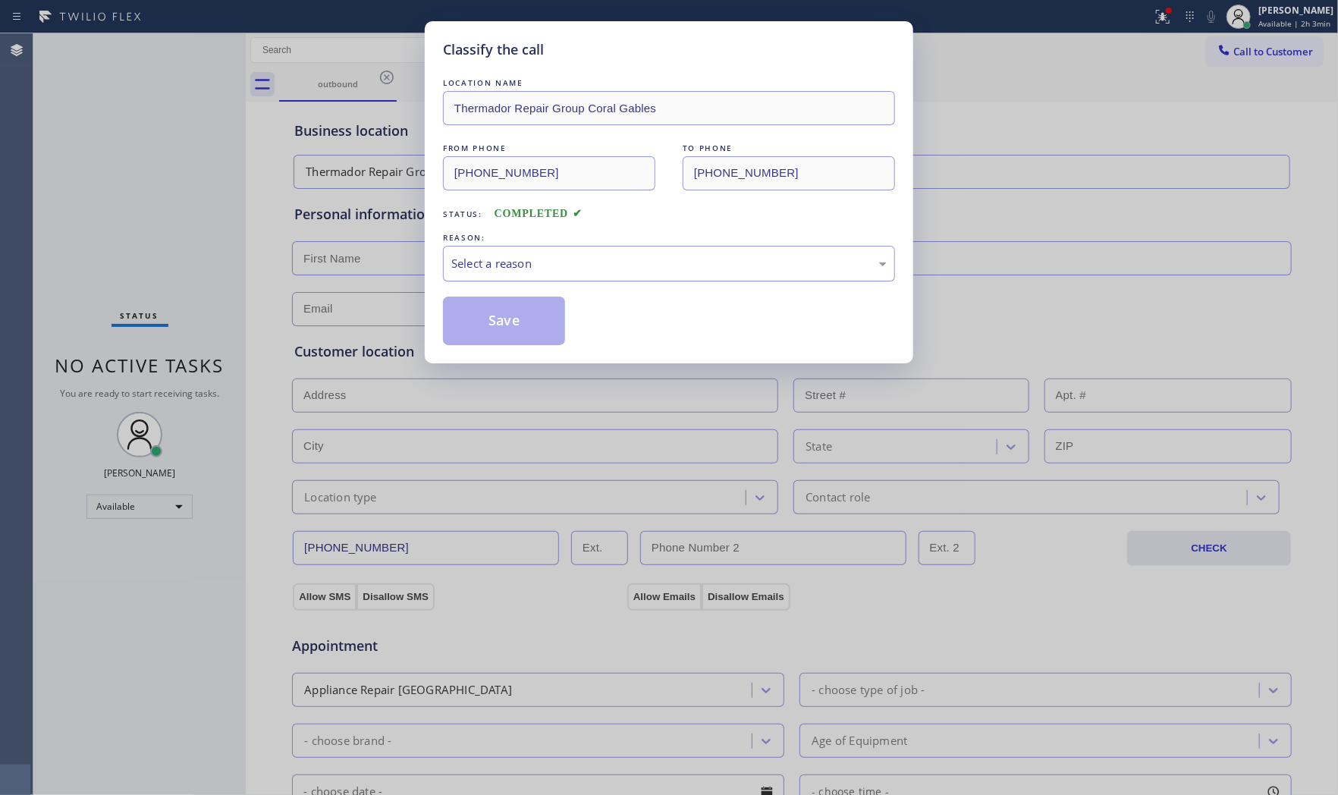
click at [569, 271] on div "Select a reason" at bounding box center [668, 263] width 435 height 17
click at [517, 316] on button "Save" at bounding box center [504, 320] width 122 height 49
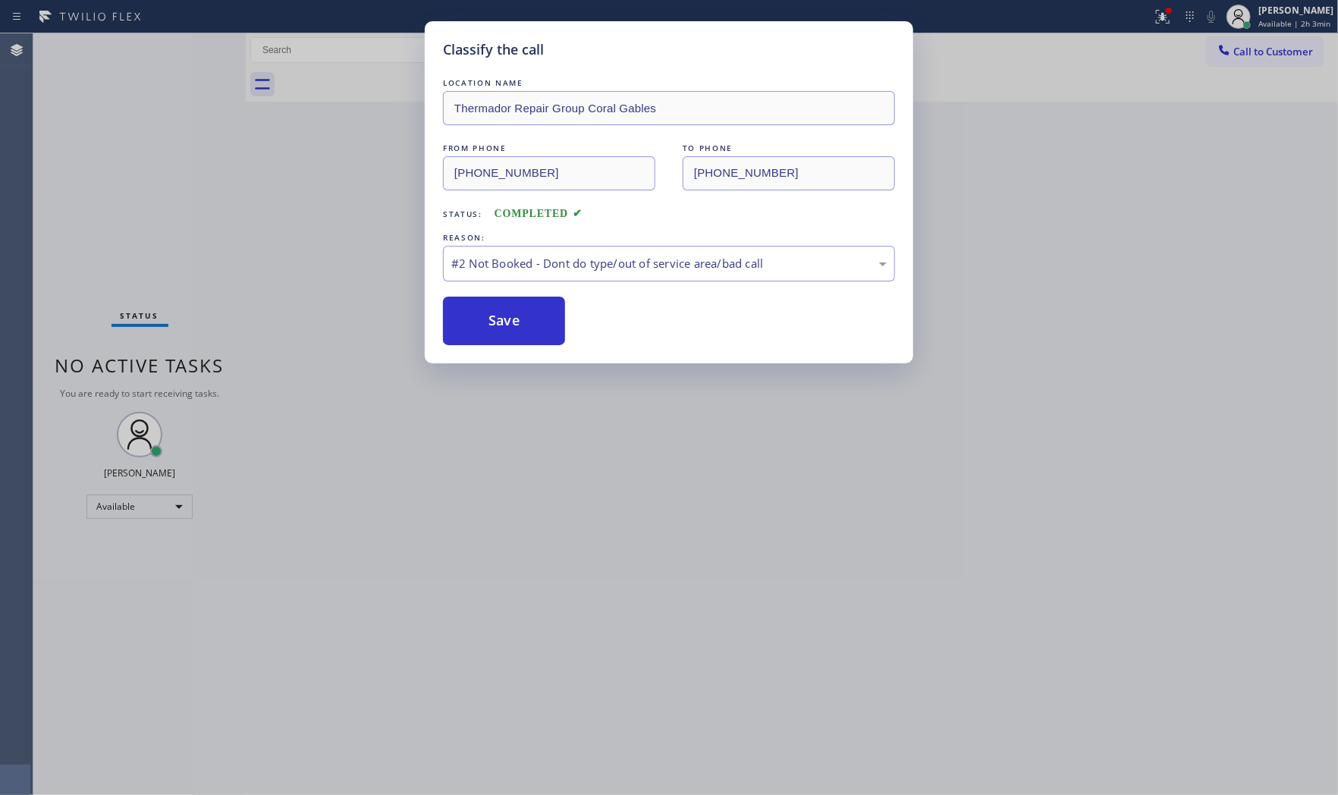
click at [517, 316] on button "Save" at bounding box center [504, 320] width 122 height 49
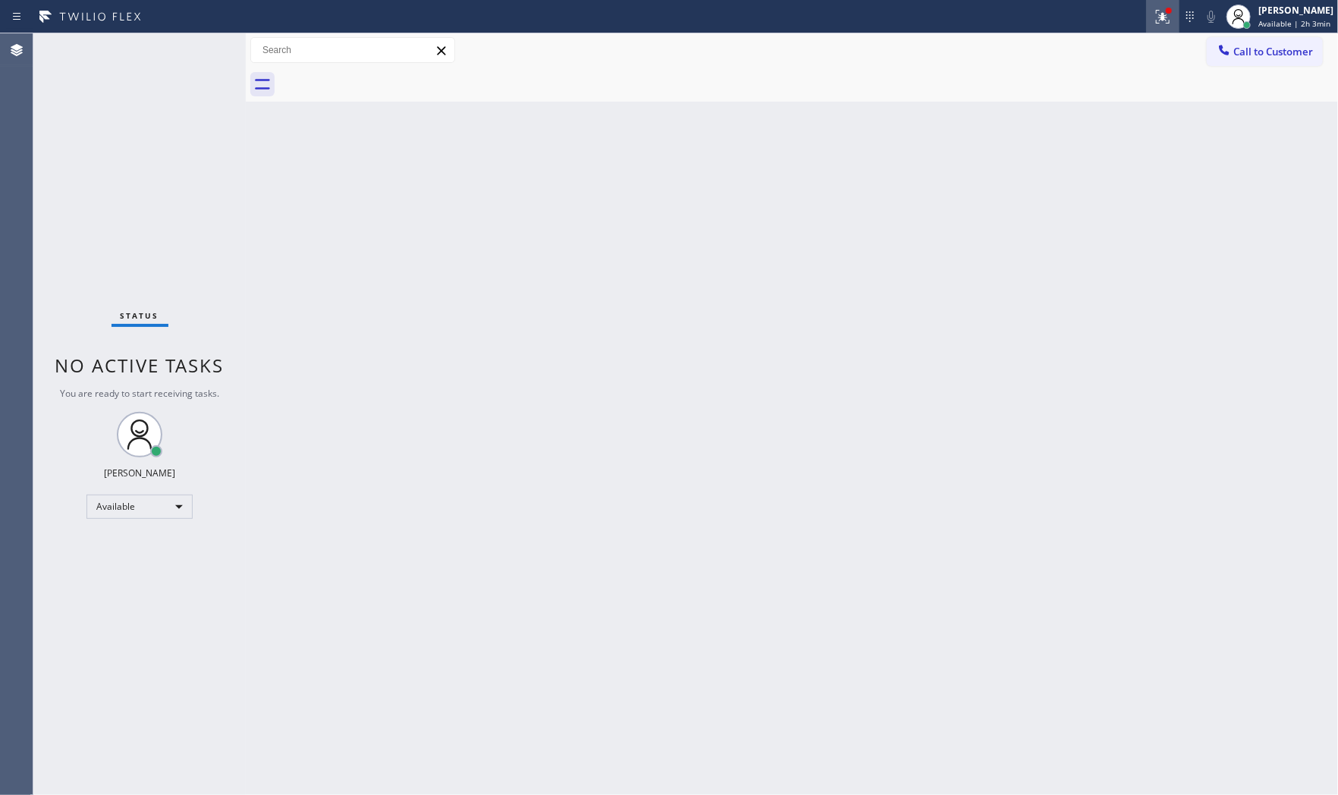
drag, startPoint x: 1160, startPoint y: 17, endPoint x: 1155, endPoint y: 26, distance: 9.9
click at [1160, 17] on icon at bounding box center [1162, 17] width 18 height 18
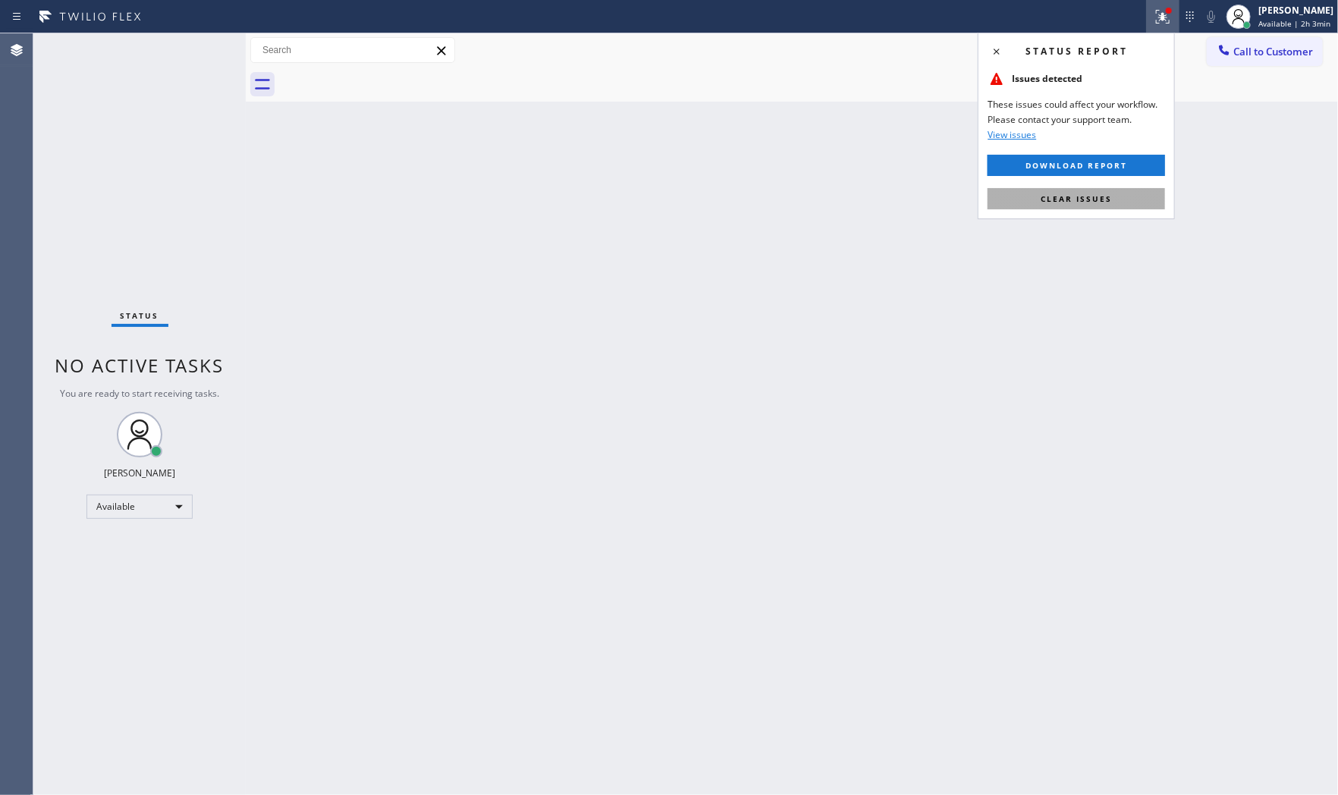
click at [1062, 200] on span "Clear issues" at bounding box center [1075, 198] width 71 height 11
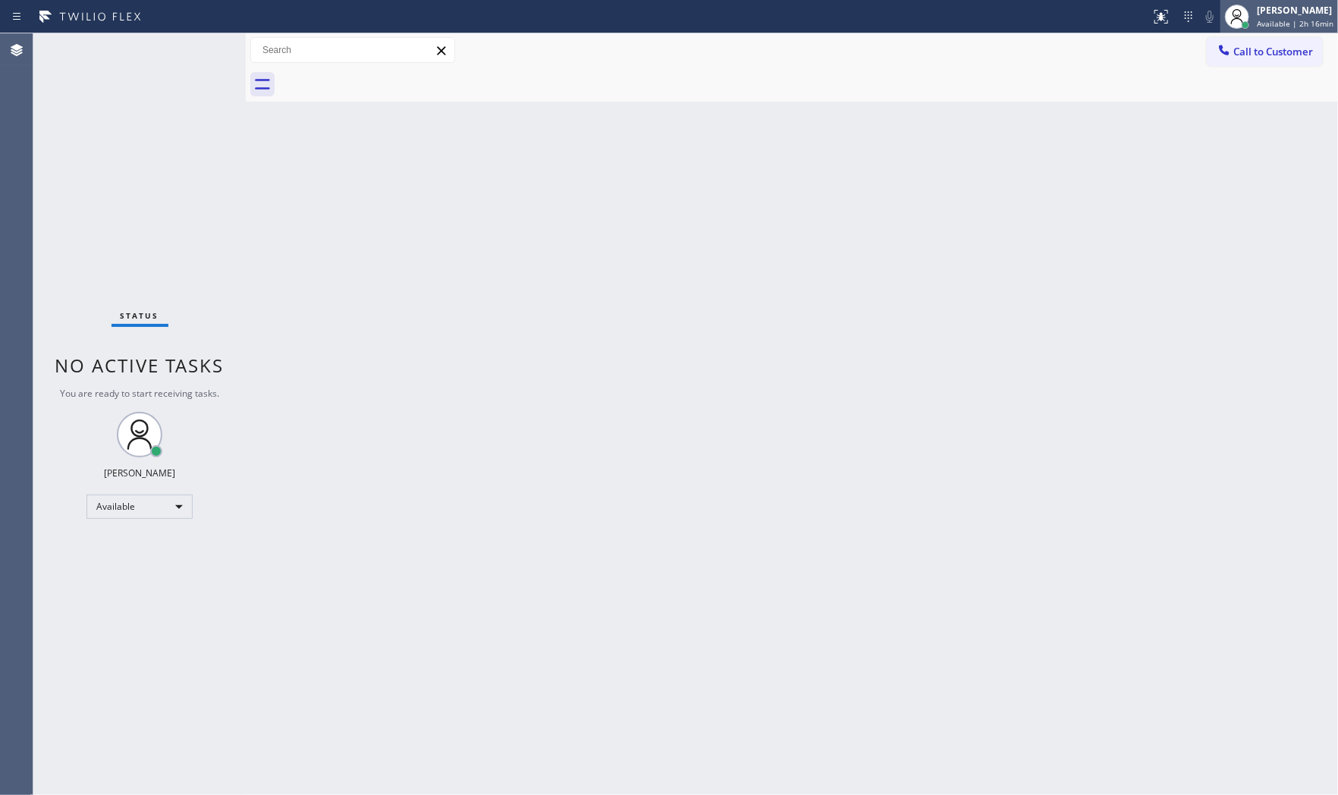
click at [1263, 20] on span "Available | 2h 16min" at bounding box center [1294, 23] width 77 height 11
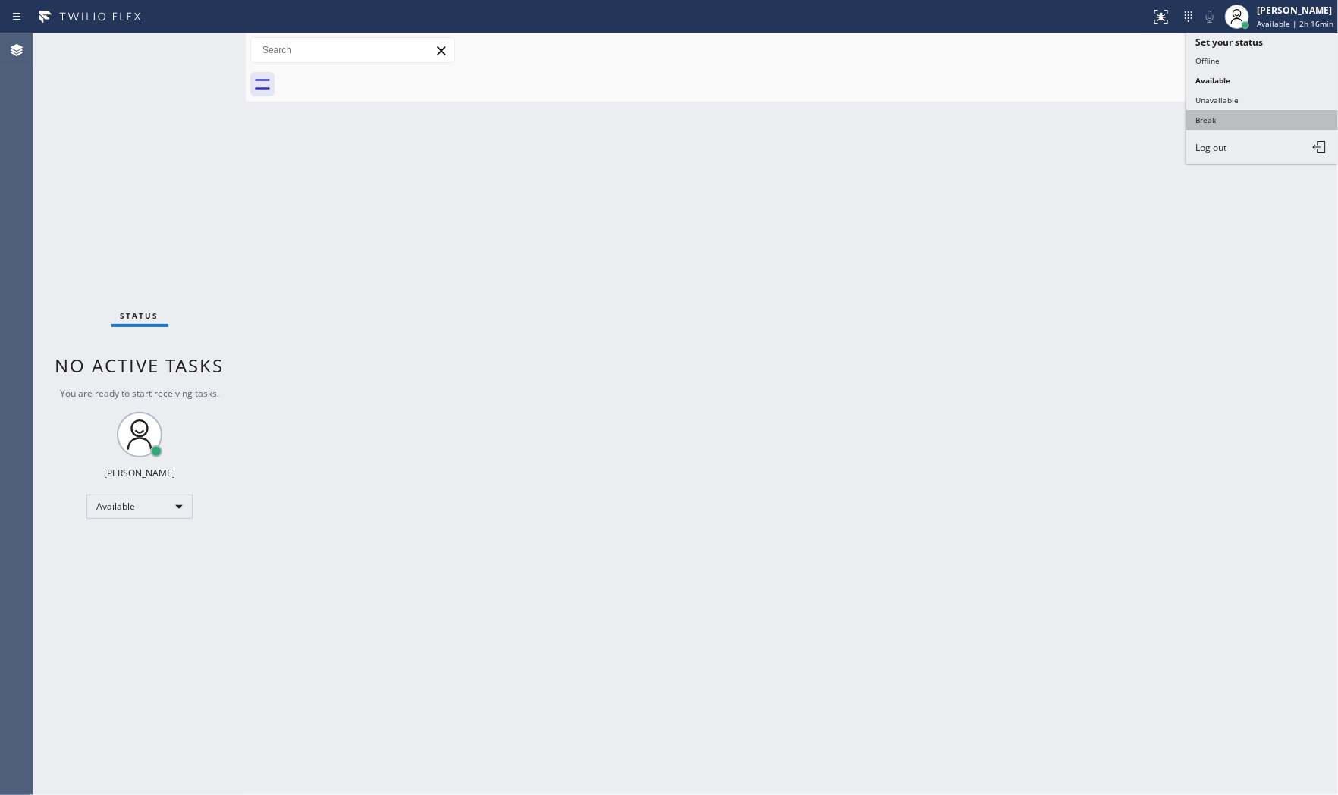
click at [1229, 117] on button "Break" at bounding box center [1262, 120] width 152 height 20
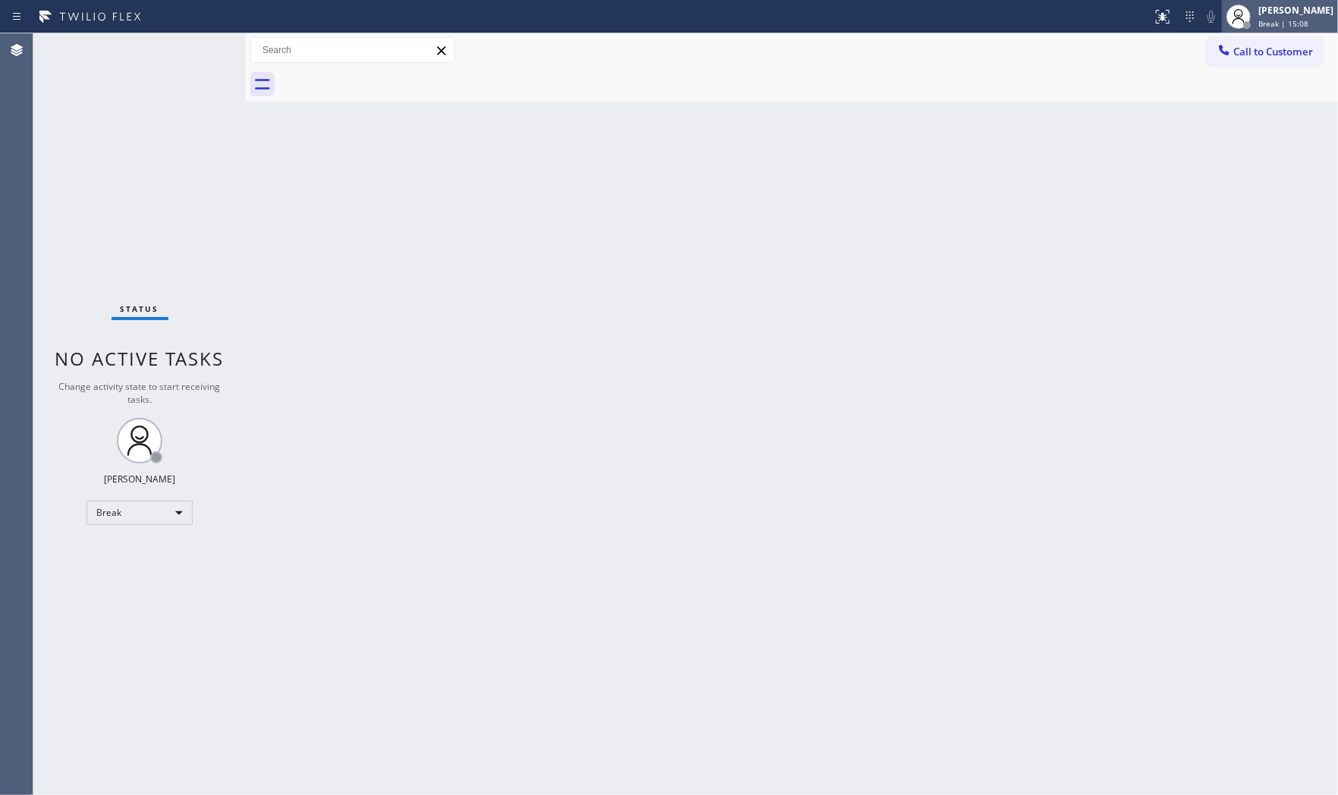
click at [1261, 20] on span "Break | 15:08" at bounding box center [1283, 23] width 50 height 11
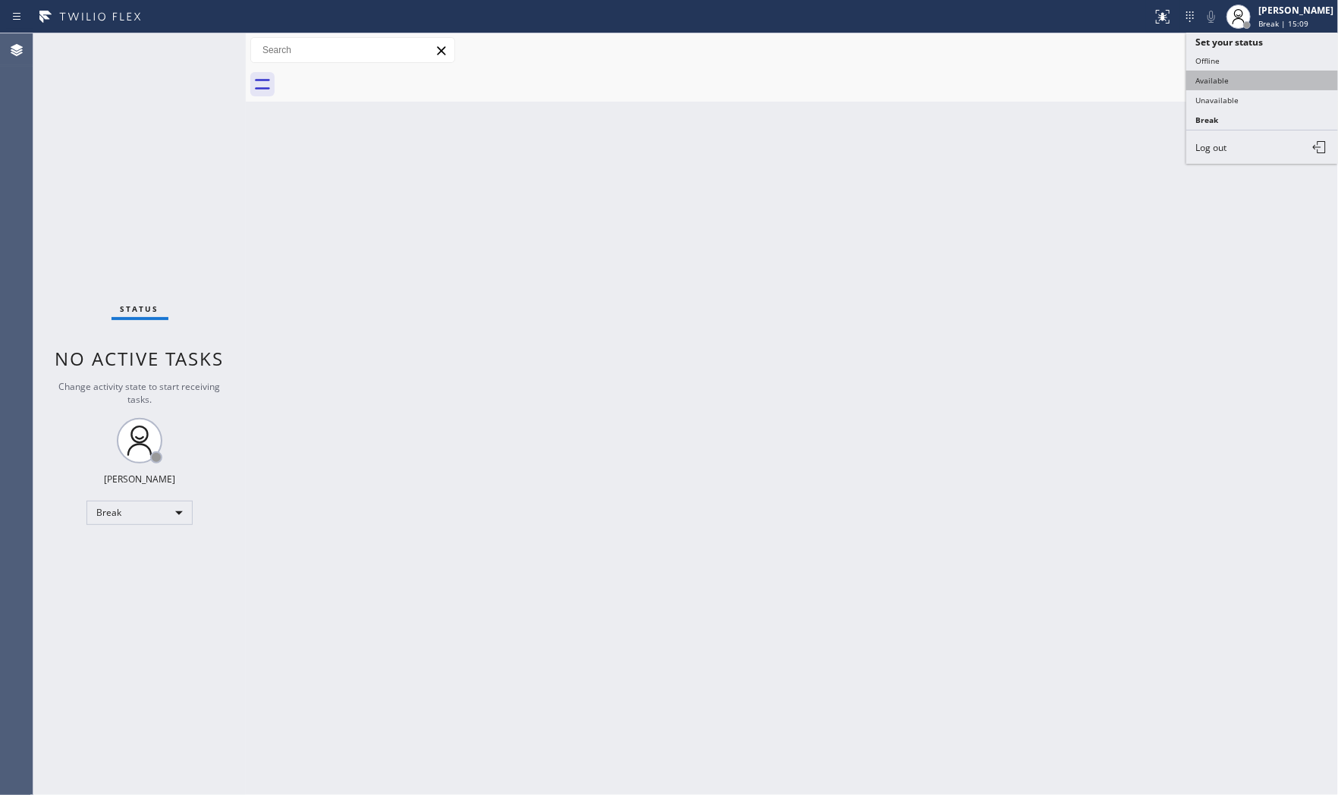
click at [1260, 74] on button "Available" at bounding box center [1262, 81] width 152 height 20
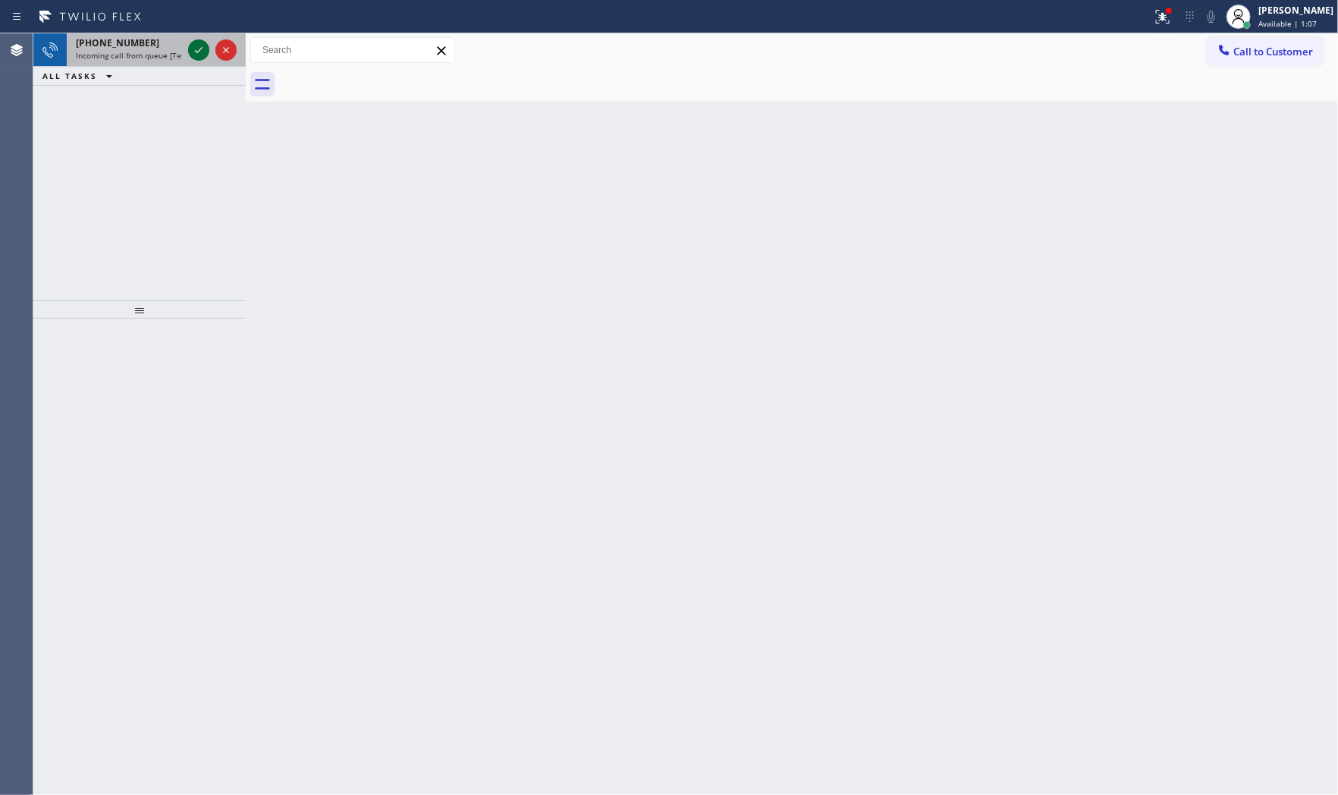
click at [196, 51] on icon at bounding box center [199, 50] width 8 height 6
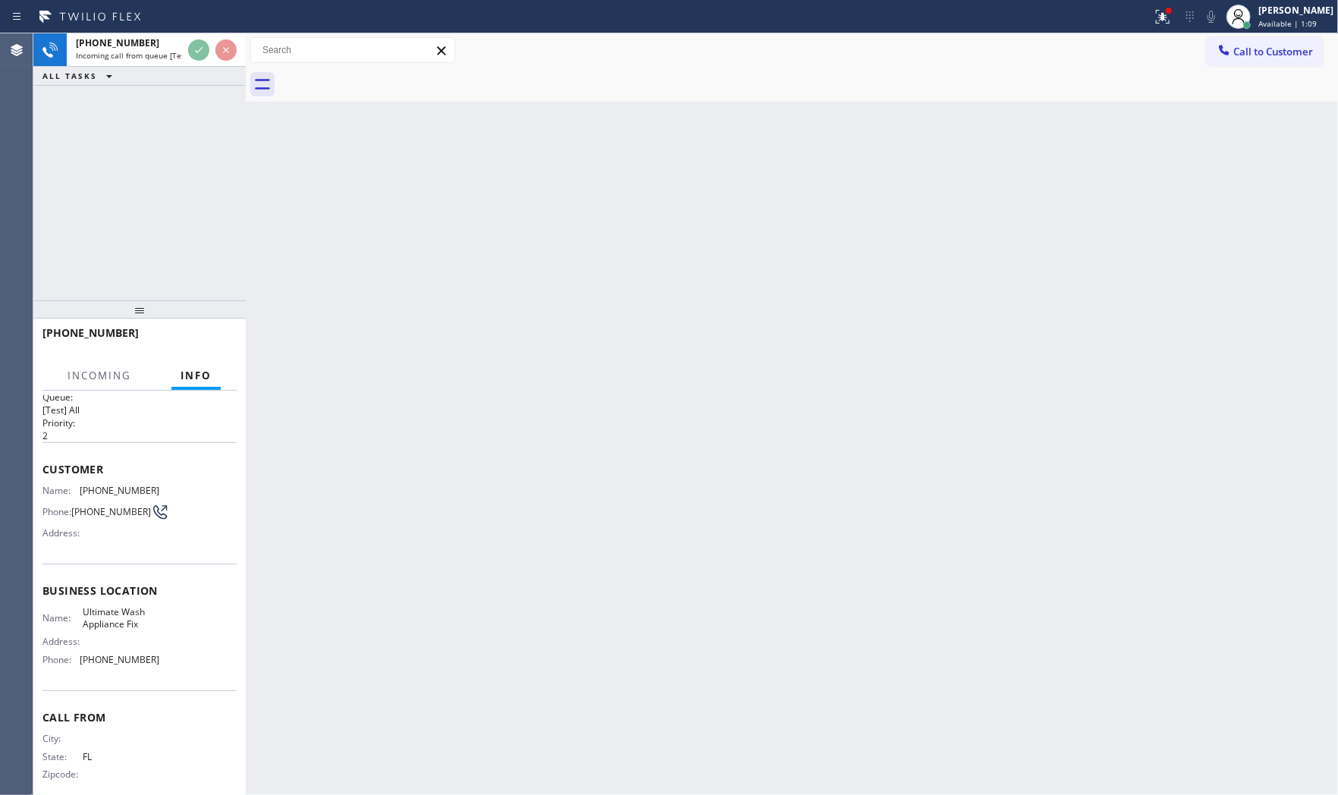
scroll to position [35, 0]
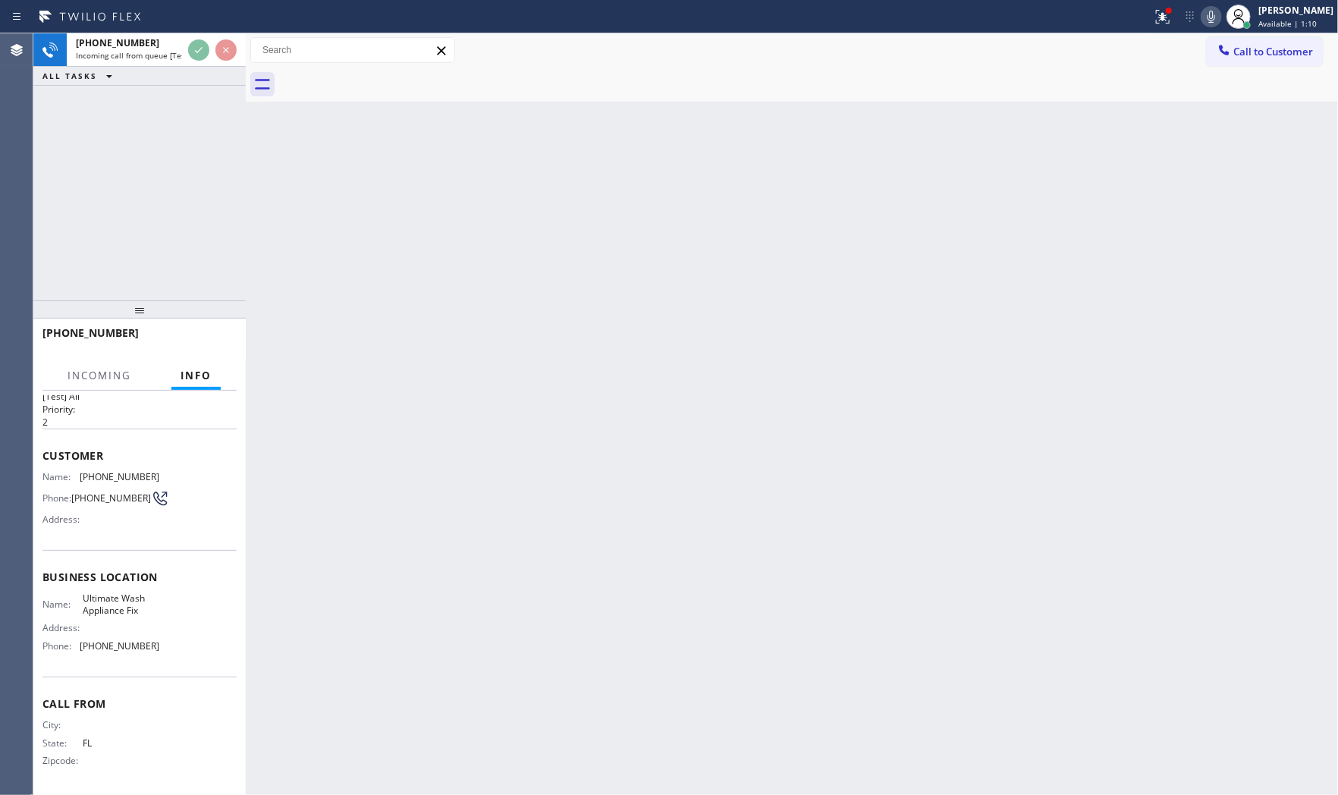
click at [224, 341] on div at bounding box center [134, 347] width 184 height 13
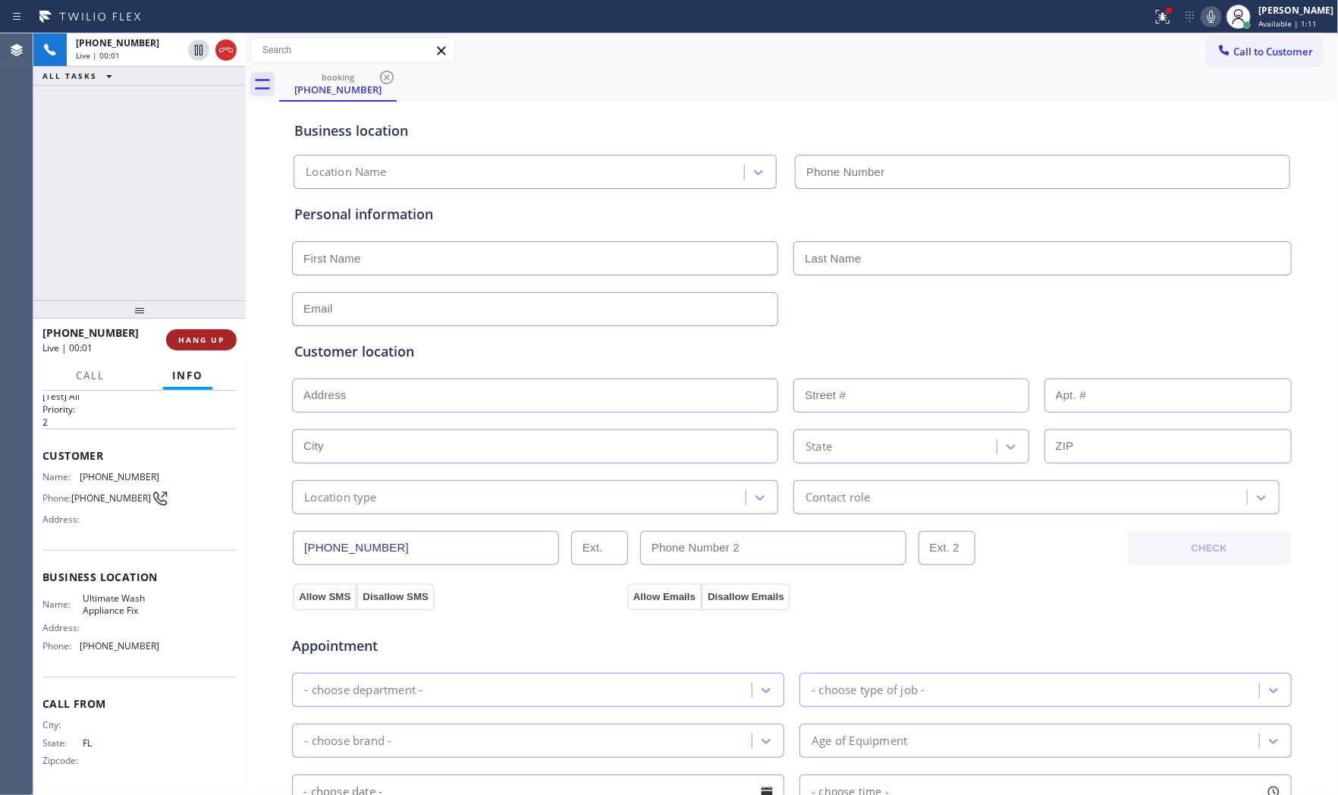
click at [225, 340] on button "HANG UP" at bounding box center [201, 339] width 71 height 21
type input "(914) 867-4155"
click at [225, 340] on button "HANG UP" at bounding box center [201, 339] width 71 height 21
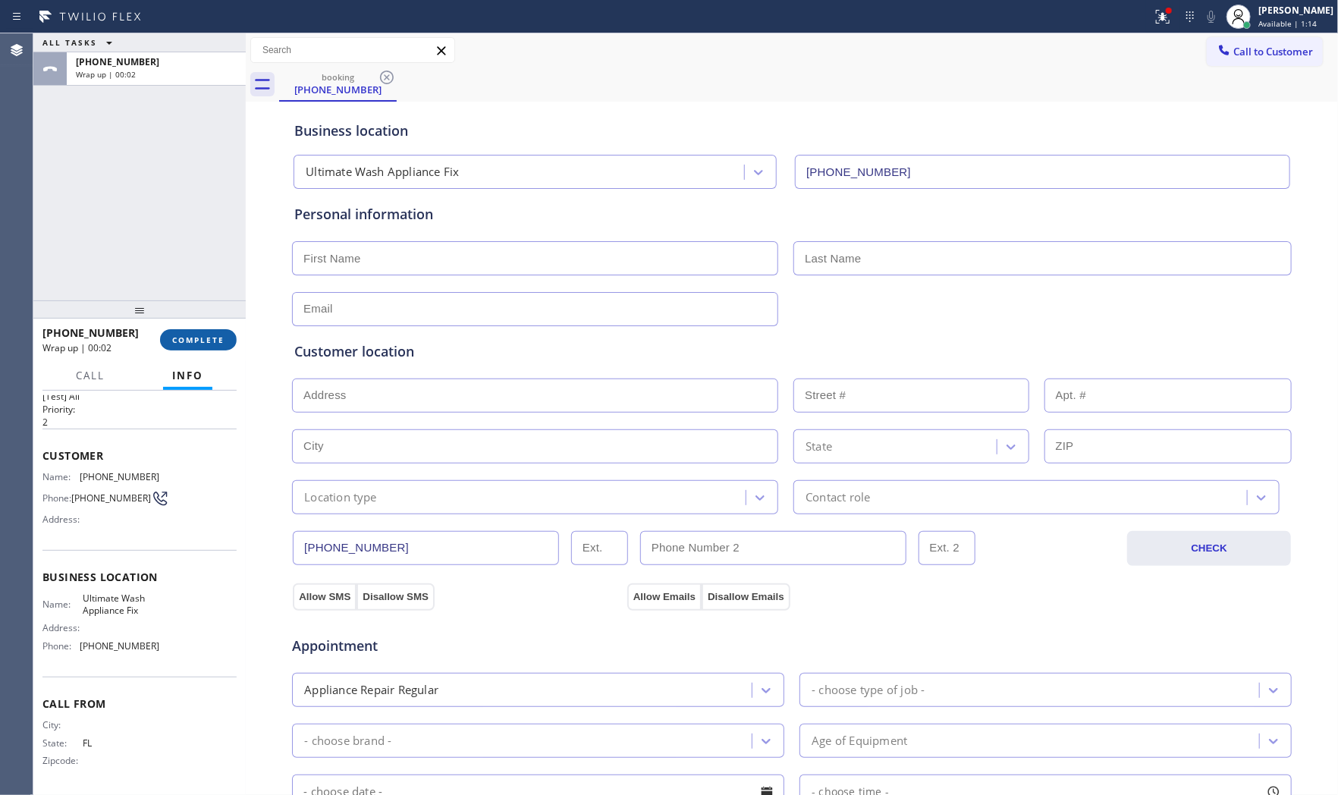
click at [202, 338] on span "COMPLETE" at bounding box center [198, 339] width 52 height 11
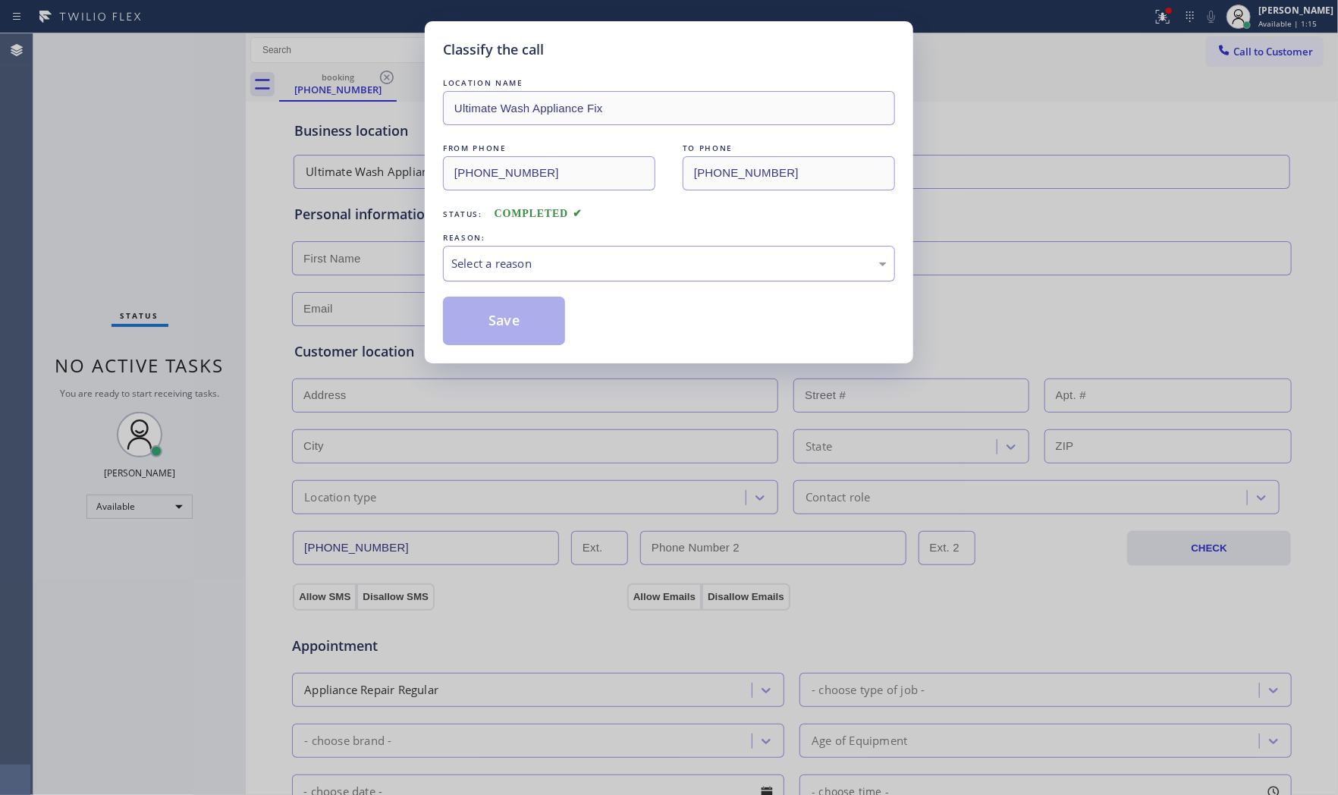
click at [494, 266] on div "Select a reason" at bounding box center [668, 263] width 435 height 17
click at [488, 311] on button "Save" at bounding box center [504, 320] width 122 height 49
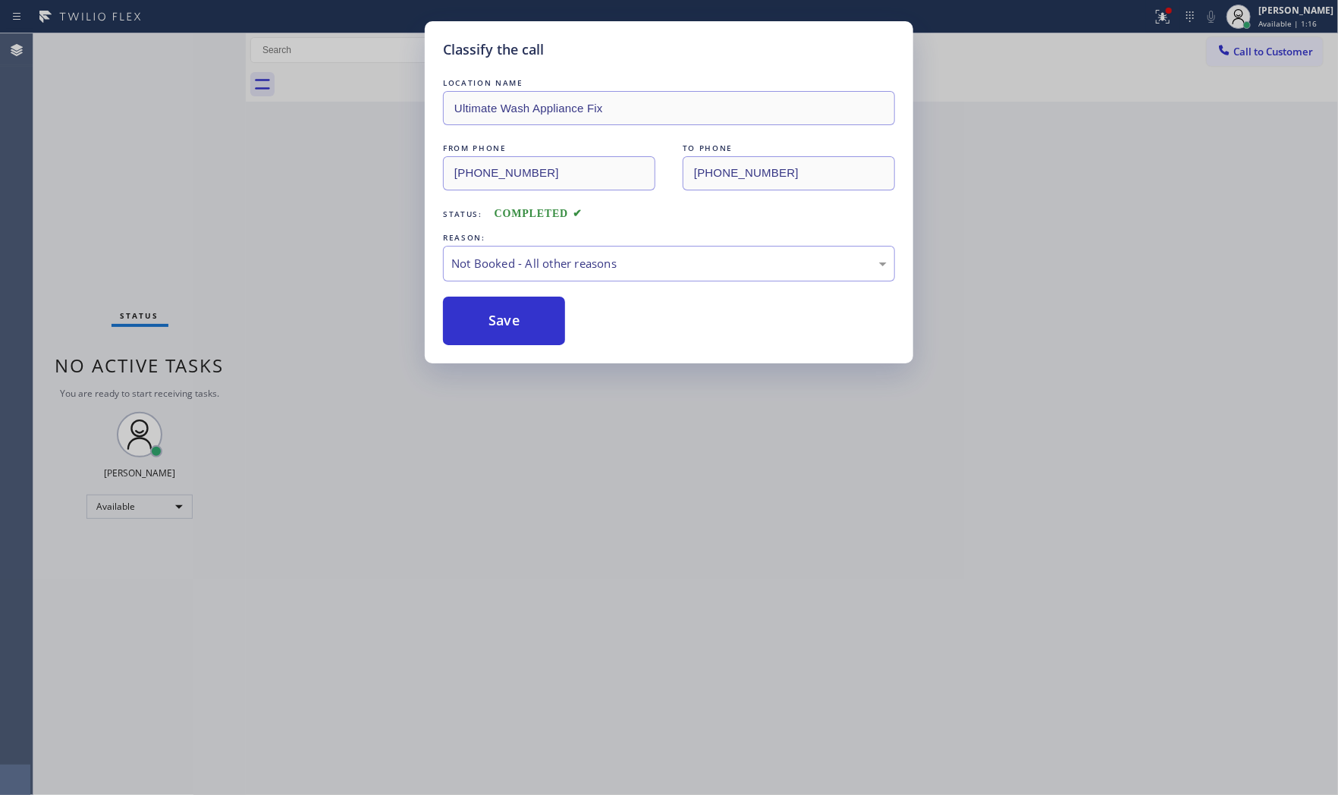
click at [488, 311] on button "Save" at bounding box center [504, 320] width 122 height 49
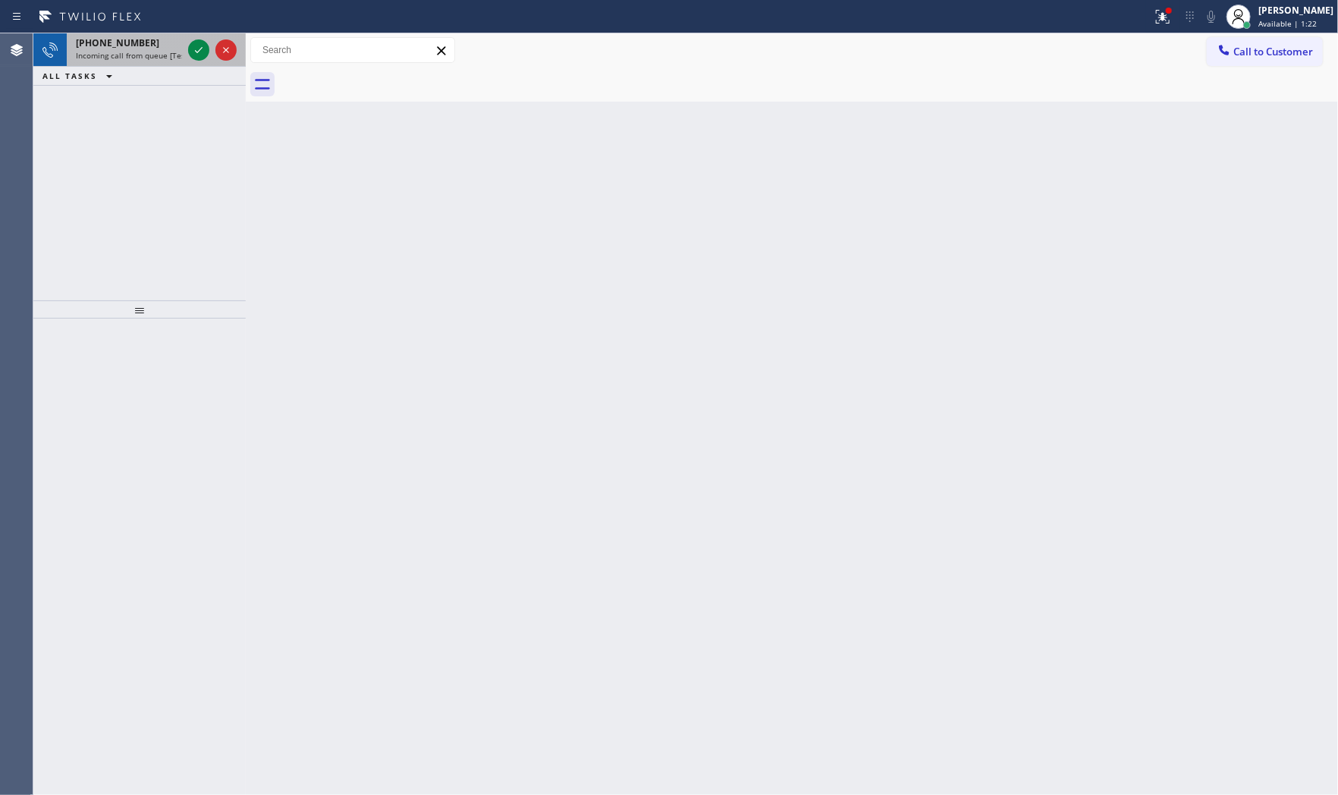
click at [155, 58] on span "Incoming call from queue [Test] All" at bounding box center [139, 55] width 126 height 11
click at [200, 52] on icon at bounding box center [199, 50] width 18 height 18
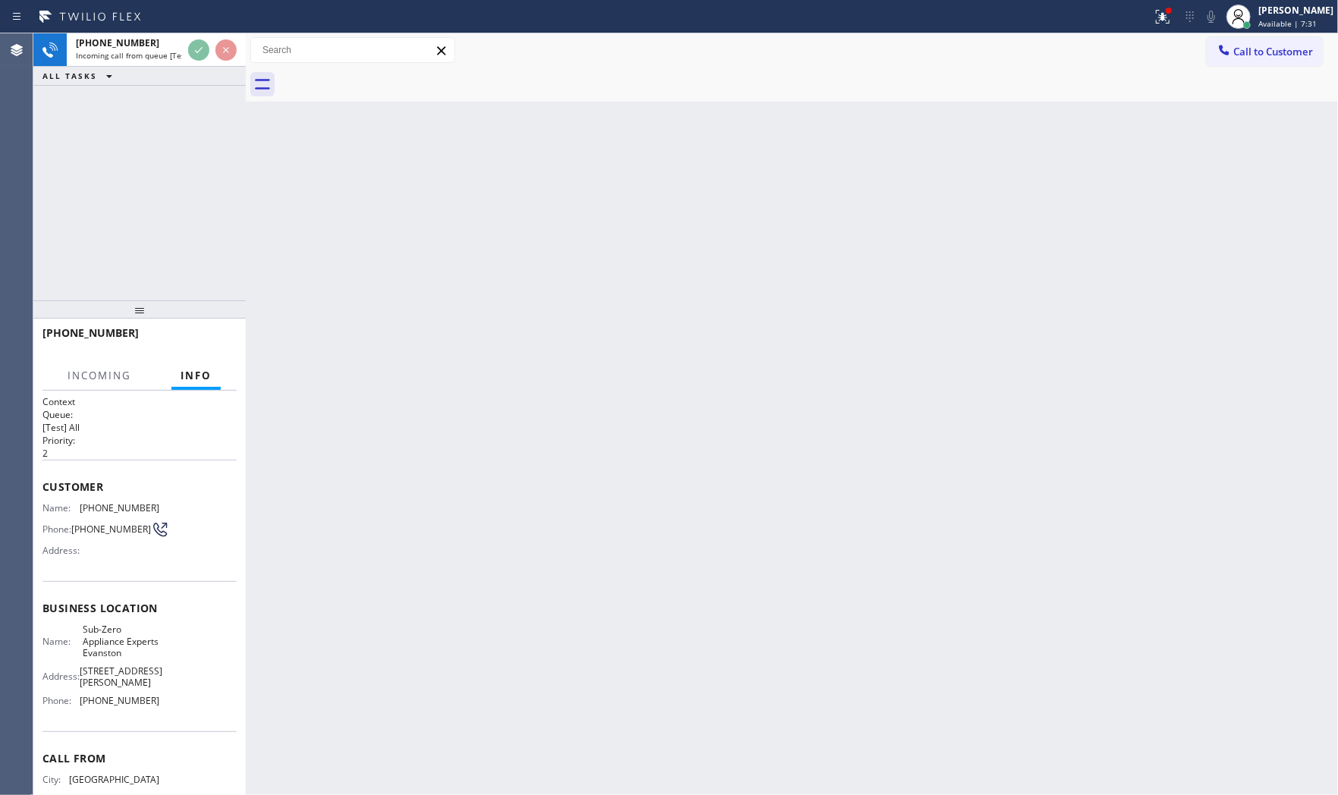
scroll to position [71, 0]
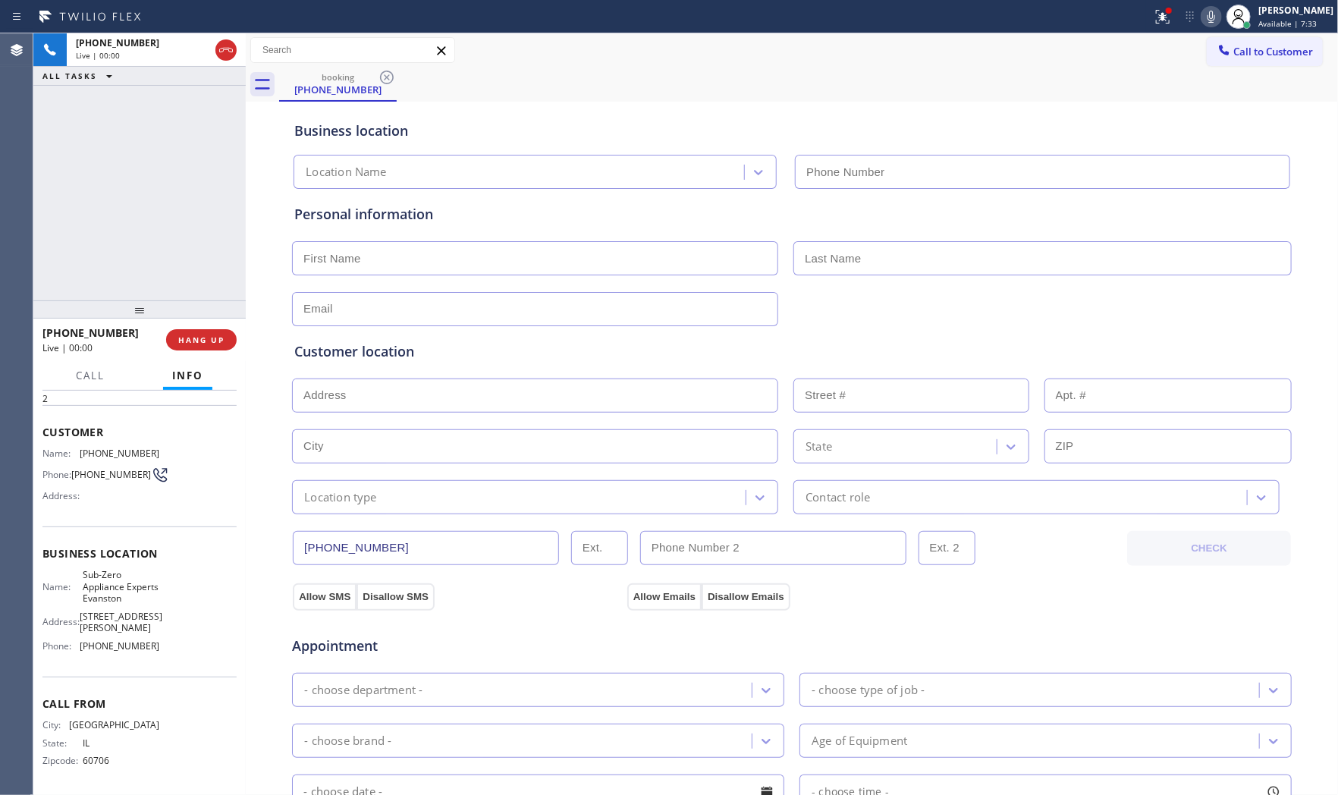
type input "(773) 570-7598"
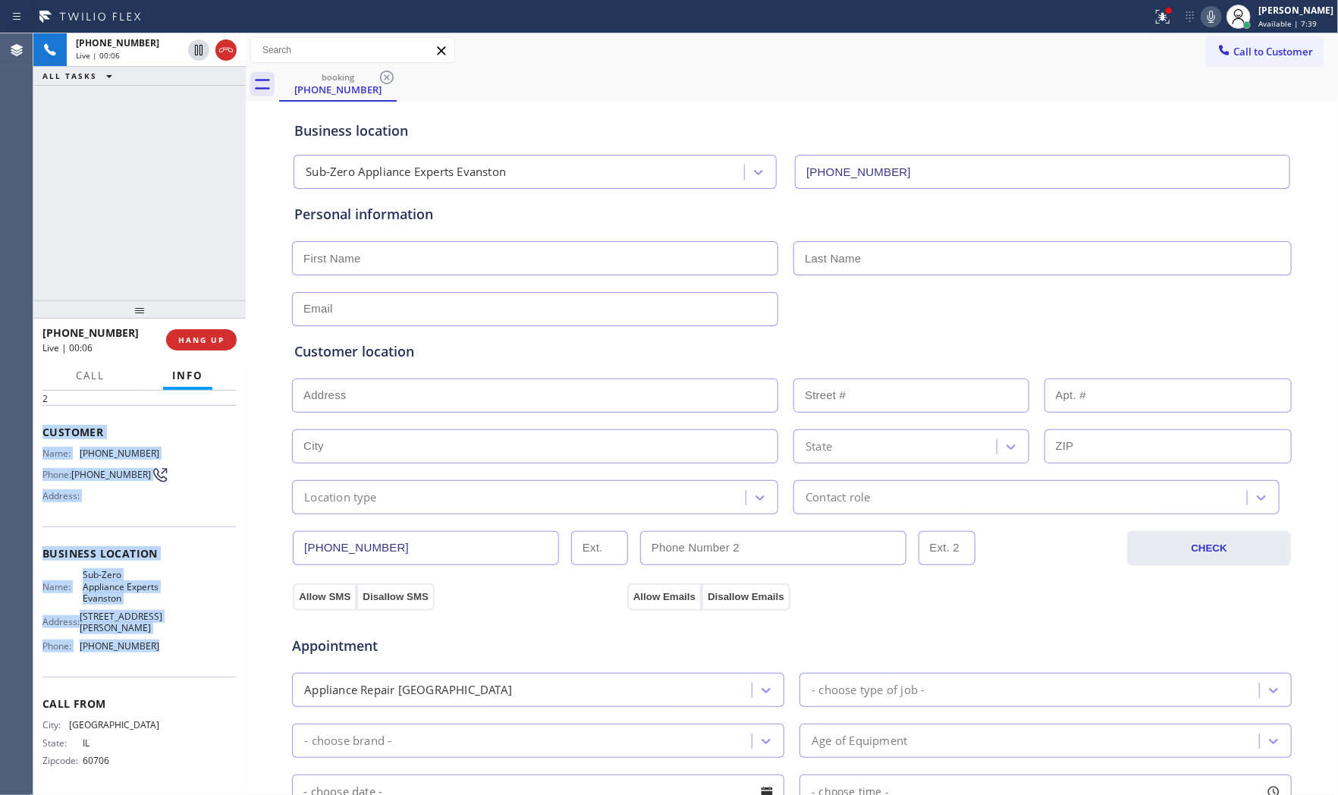
drag, startPoint x: 36, startPoint y: 409, endPoint x: 389, endPoint y: 526, distance: 371.4
click at [187, 643] on div "Context Queue: [Test] All Priority: 2 Customer Name: (773) 641-2794 Phone: (773…" at bounding box center [139, 593] width 212 height 405
copy div "Customer Name: (773) 641-2794 Phone: (773) 641-2794 Address: Business location …"
click at [1151, 17] on div at bounding box center [1162, 17] width 33 height 18
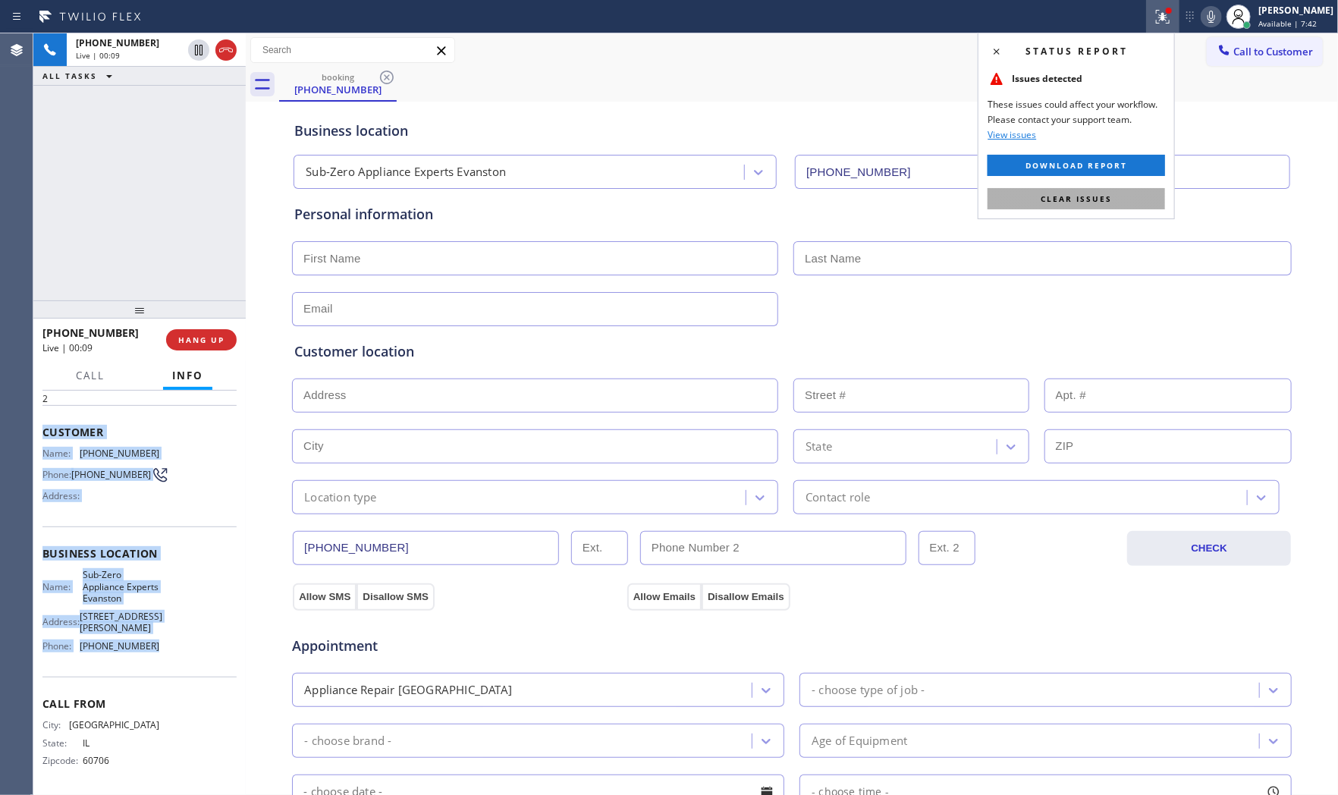
drag, startPoint x: 1116, startPoint y: 199, endPoint x: 1158, endPoint y: 182, distance: 44.9
click at [1118, 198] on button "Clear issues" at bounding box center [1075, 198] width 177 height 21
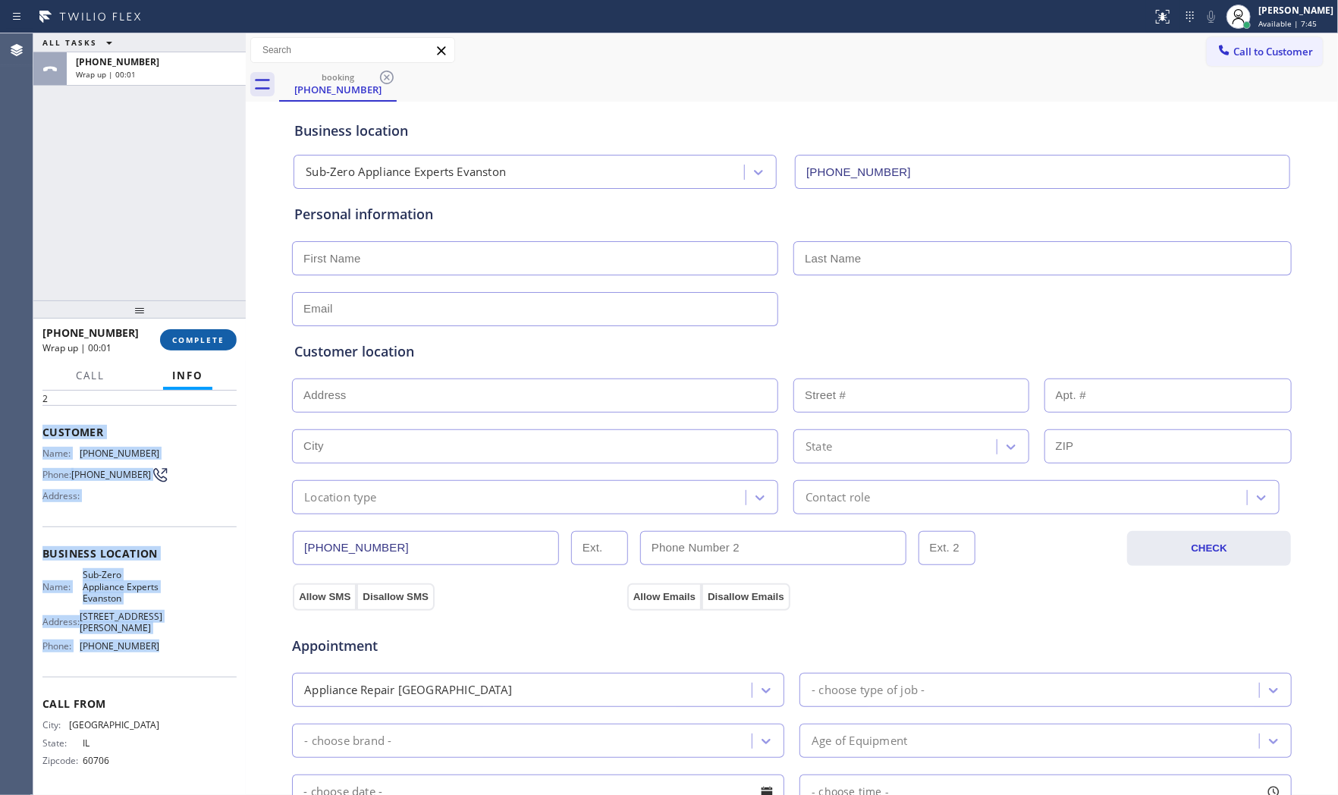
click at [183, 347] on button "COMPLETE" at bounding box center [198, 339] width 77 height 21
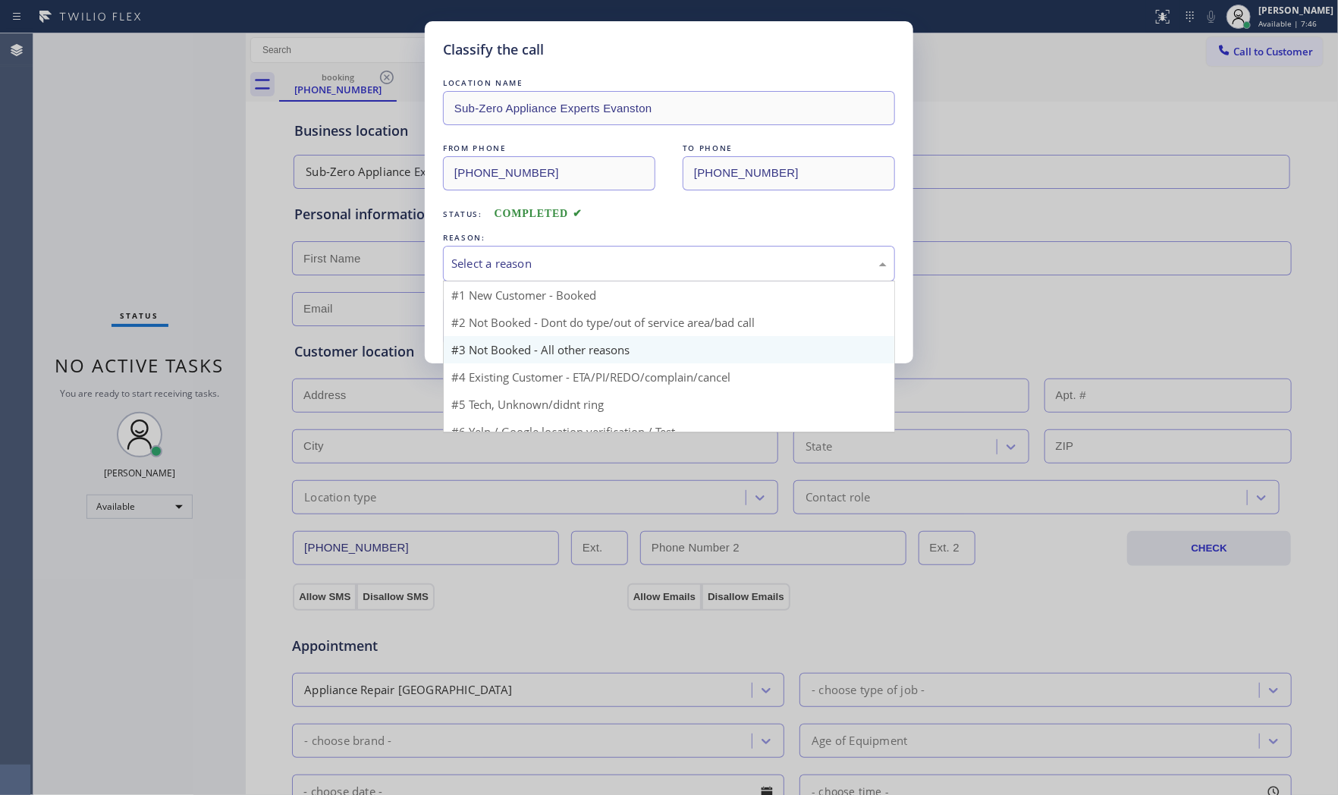
drag, startPoint x: 512, startPoint y: 276, endPoint x: 485, endPoint y: 316, distance: 48.2
click at [513, 281] on div "Select a reason #1 New Customer - Booked #2 Not Booked - Dont do type/out of se…" at bounding box center [669, 264] width 452 height 36
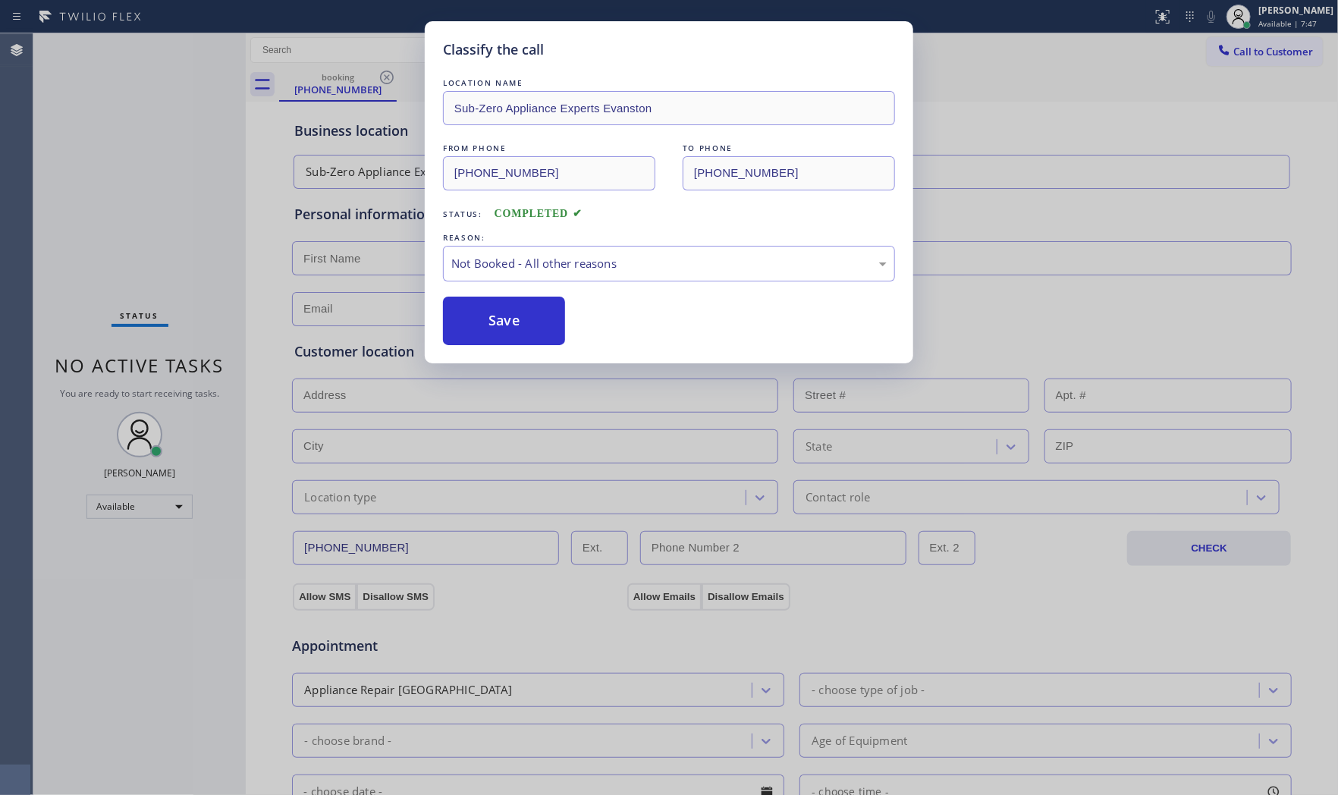
click at [485, 316] on button "Save" at bounding box center [504, 320] width 122 height 49
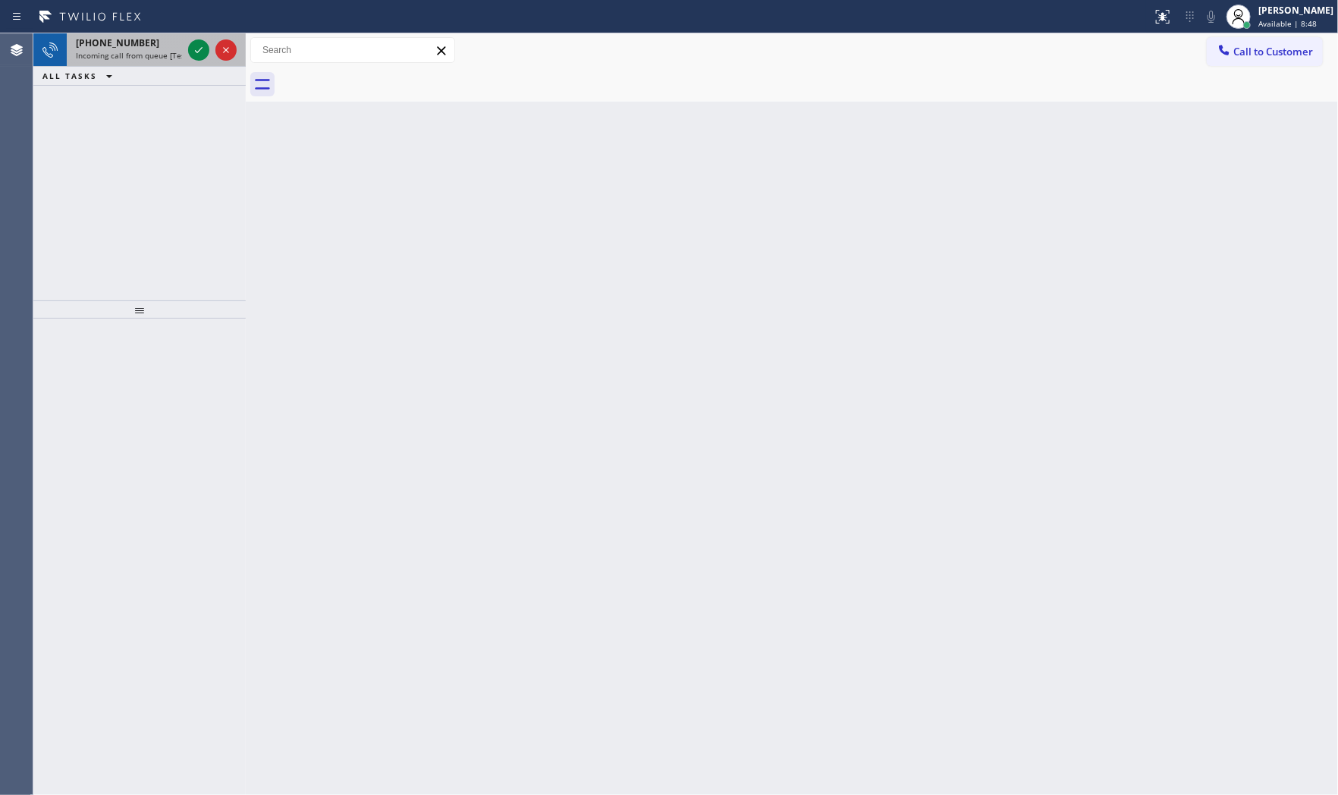
click at [140, 54] on span "Incoming call from queue [Test] All" at bounding box center [139, 55] width 126 height 11
click at [196, 47] on icon at bounding box center [199, 50] width 18 height 18
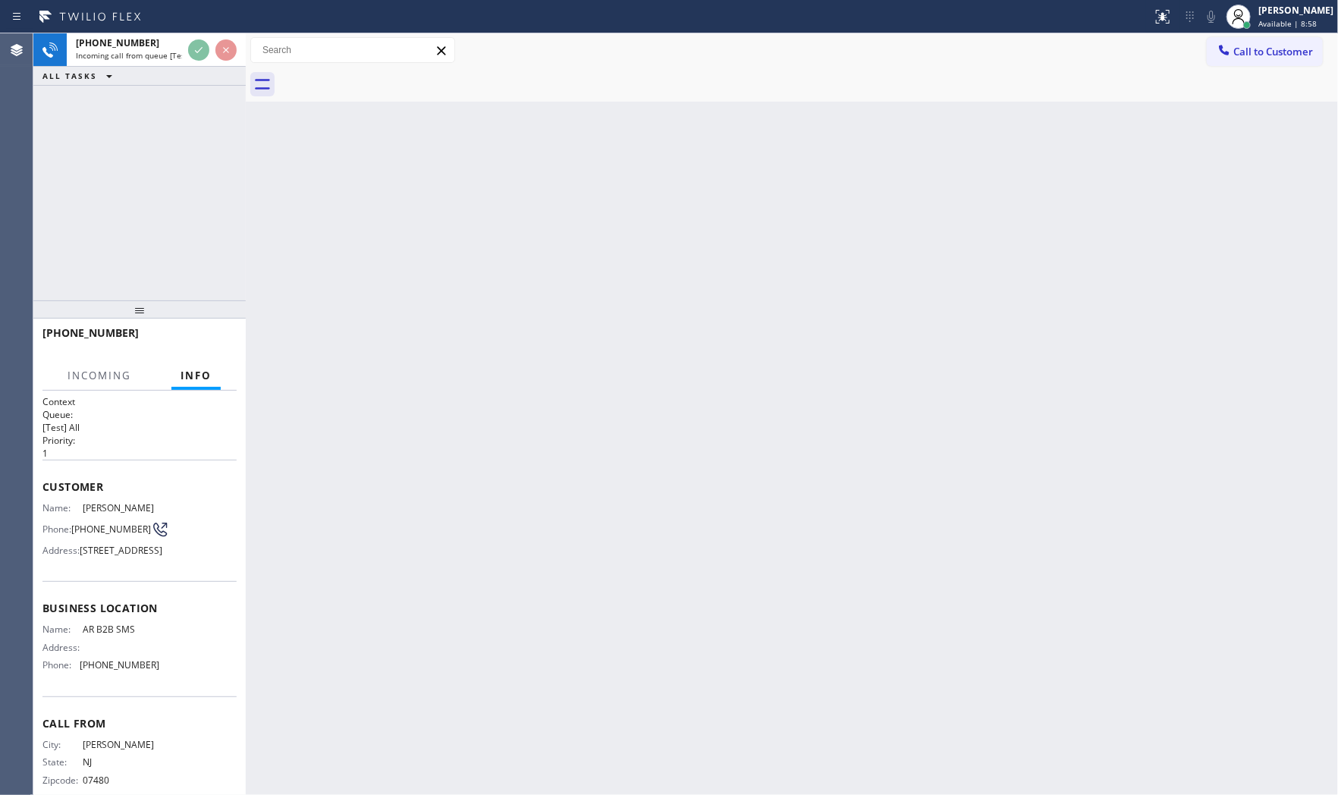
click at [216, 335] on div "+19736700243" at bounding box center [134, 332] width 184 height 14
drag, startPoint x: 216, startPoint y: 335, endPoint x: 217, endPoint y: 343, distance: 7.6
click at [217, 337] on div "+19736700243" at bounding box center [134, 332] width 184 height 14
click at [217, 343] on div at bounding box center [134, 347] width 184 height 13
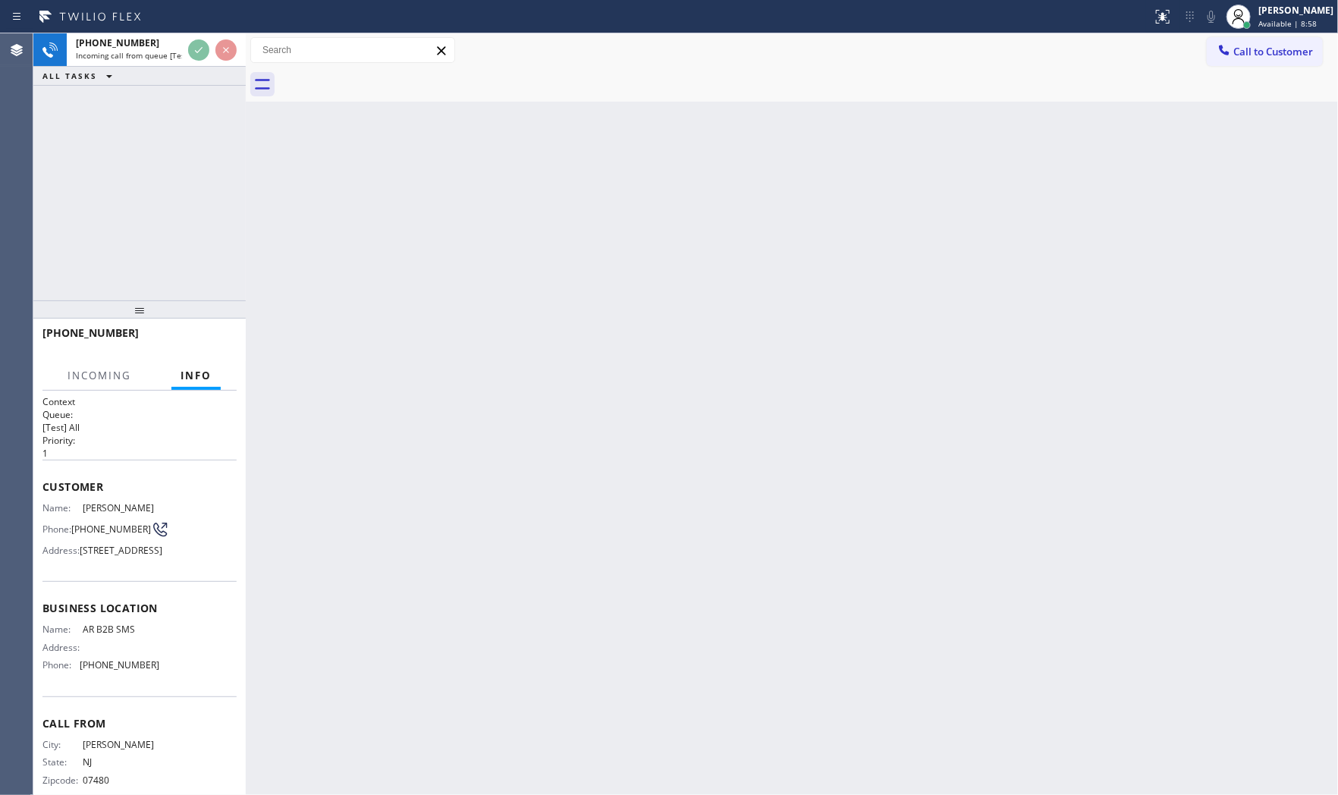
click at [217, 339] on div "+19736700243" at bounding box center [134, 332] width 184 height 14
click at [217, 338] on div "+19736700243" at bounding box center [134, 332] width 184 height 14
click at [217, 334] on div "+19736700243" at bounding box center [134, 332] width 184 height 14
click at [216, 331] on div "+19736700243" at bounding box center [134, 332] width 184 height 14
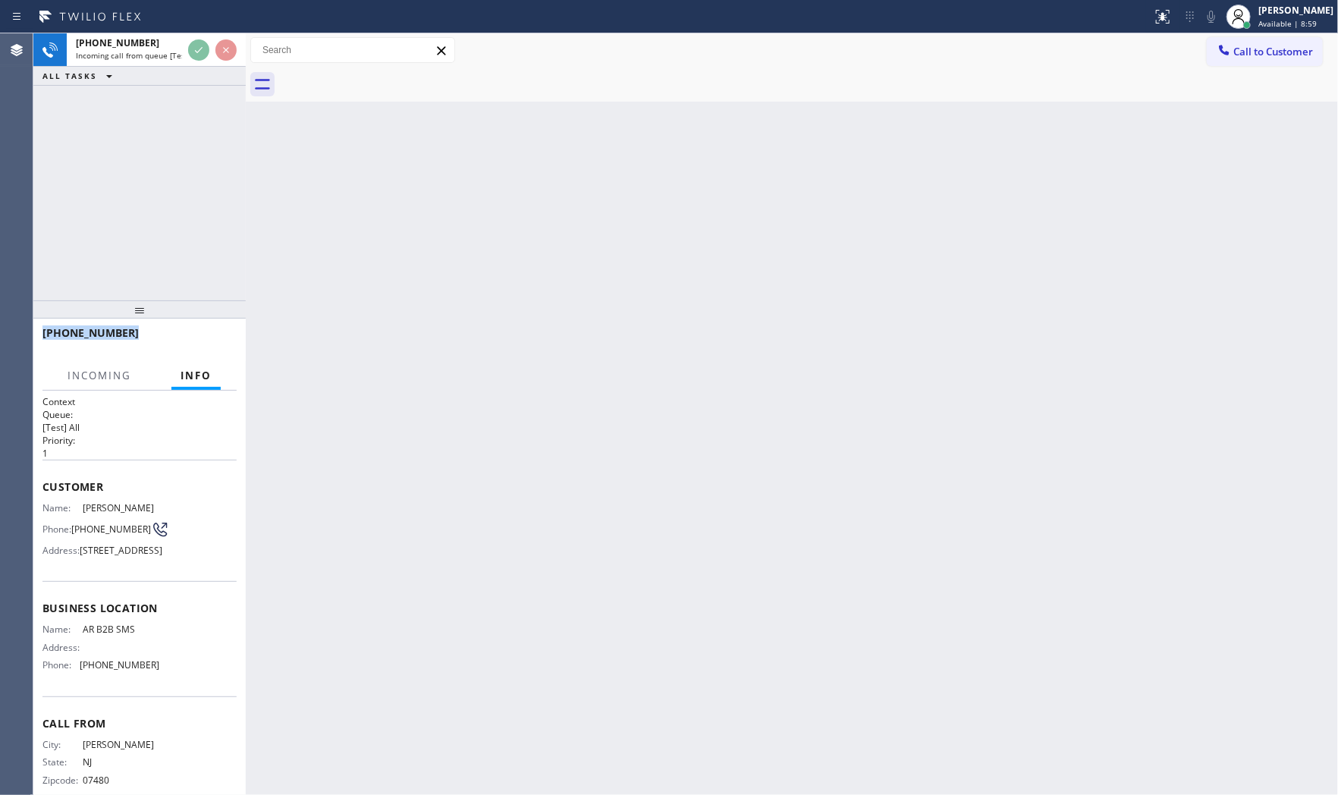
click at [216, 331] on div "+19736700243" at bounding box center [134, 332] width 184 height 14
click at [215, 328] on div "+19736700243" at bounding box center [134, 332] width 184 height 14
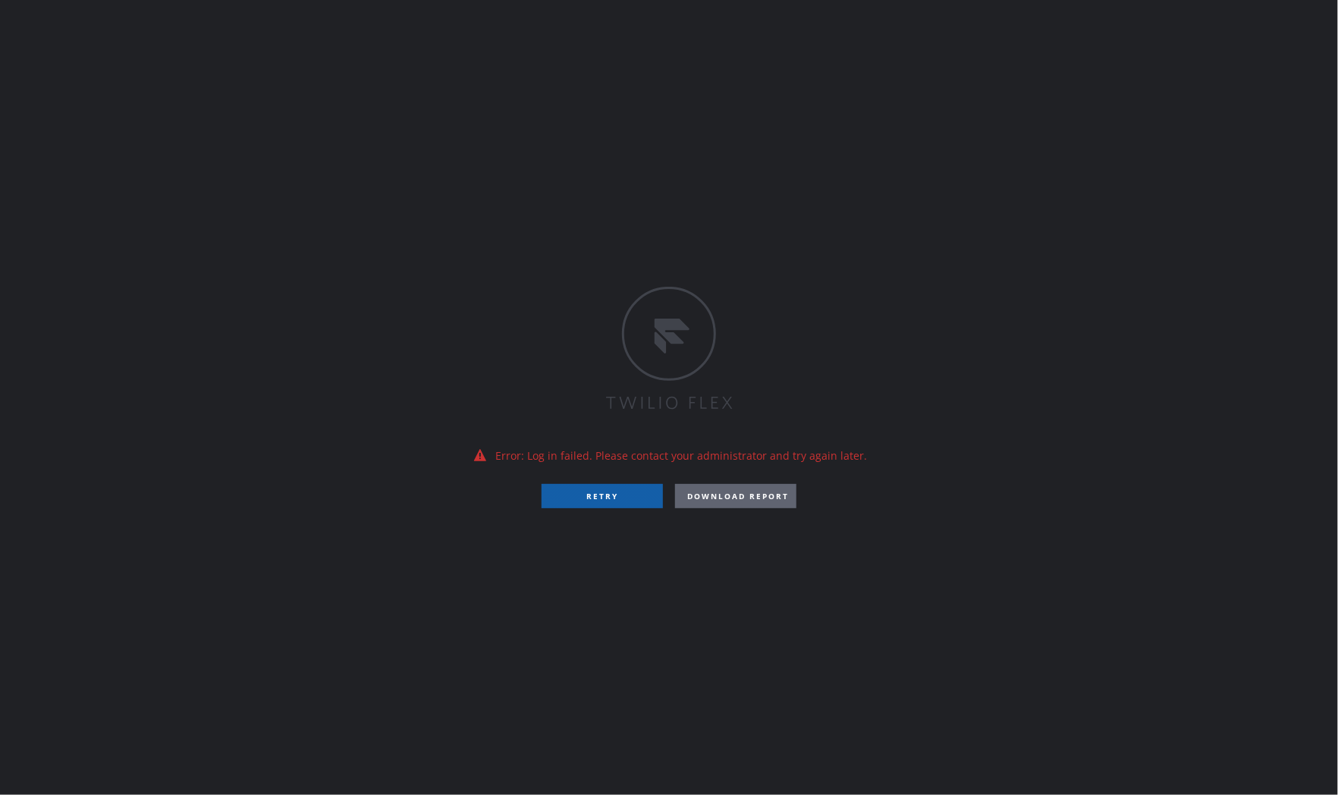
click at [581, 504] on button "RETRY" at bounding box center [601, 496] width 121 height 24
click at [110, 5] on div "Error: Log in failed. Please contact your administrator and try again later. RE…" at bounding box center [669, 397] width 1338 height 795
click at [611, 506] on button "RETRY" at bounding box center [601, 496] width 121 height 24
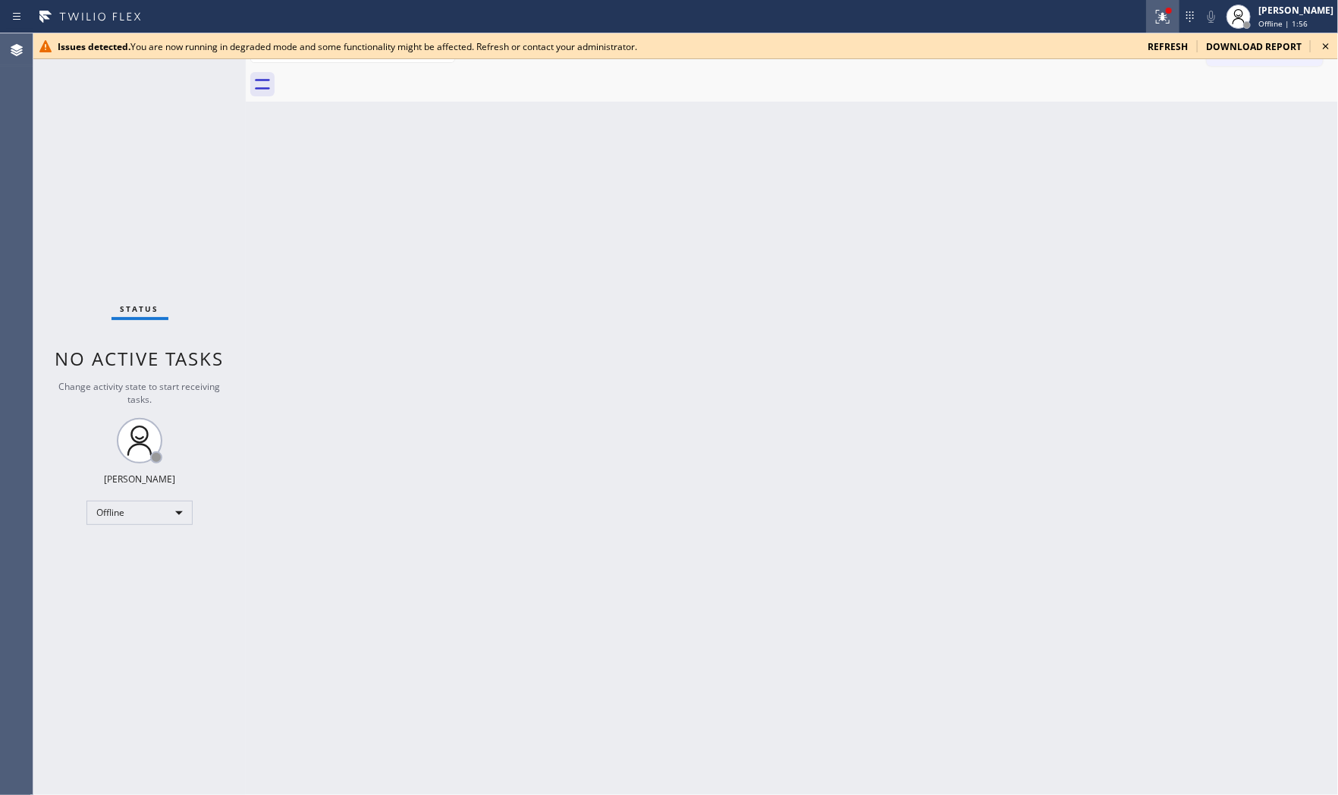
click at [1165, 28] on button at bounding box center [1162, 16] width 33 height 33
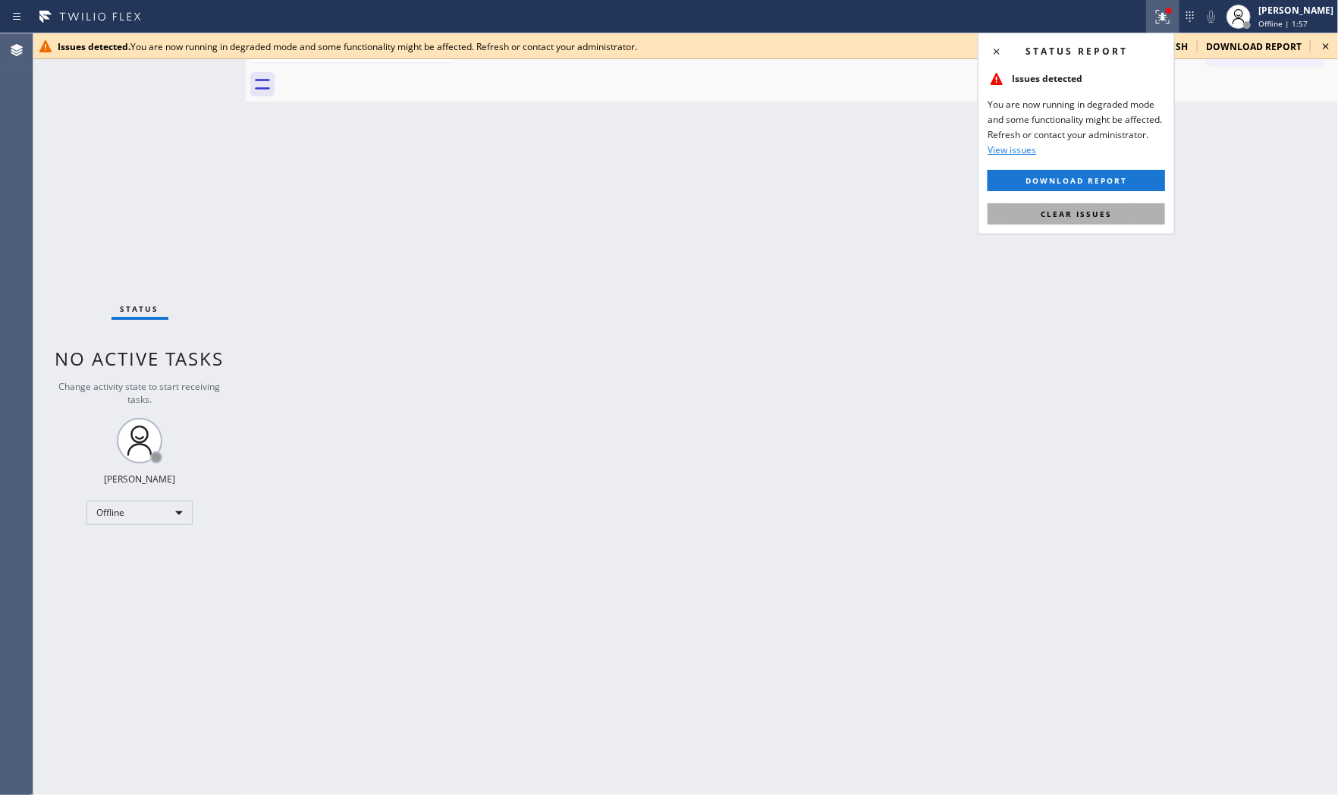
click at [1105, 209] on span "Clear issues" at bounding box center [1075, 214] width 71 height 11
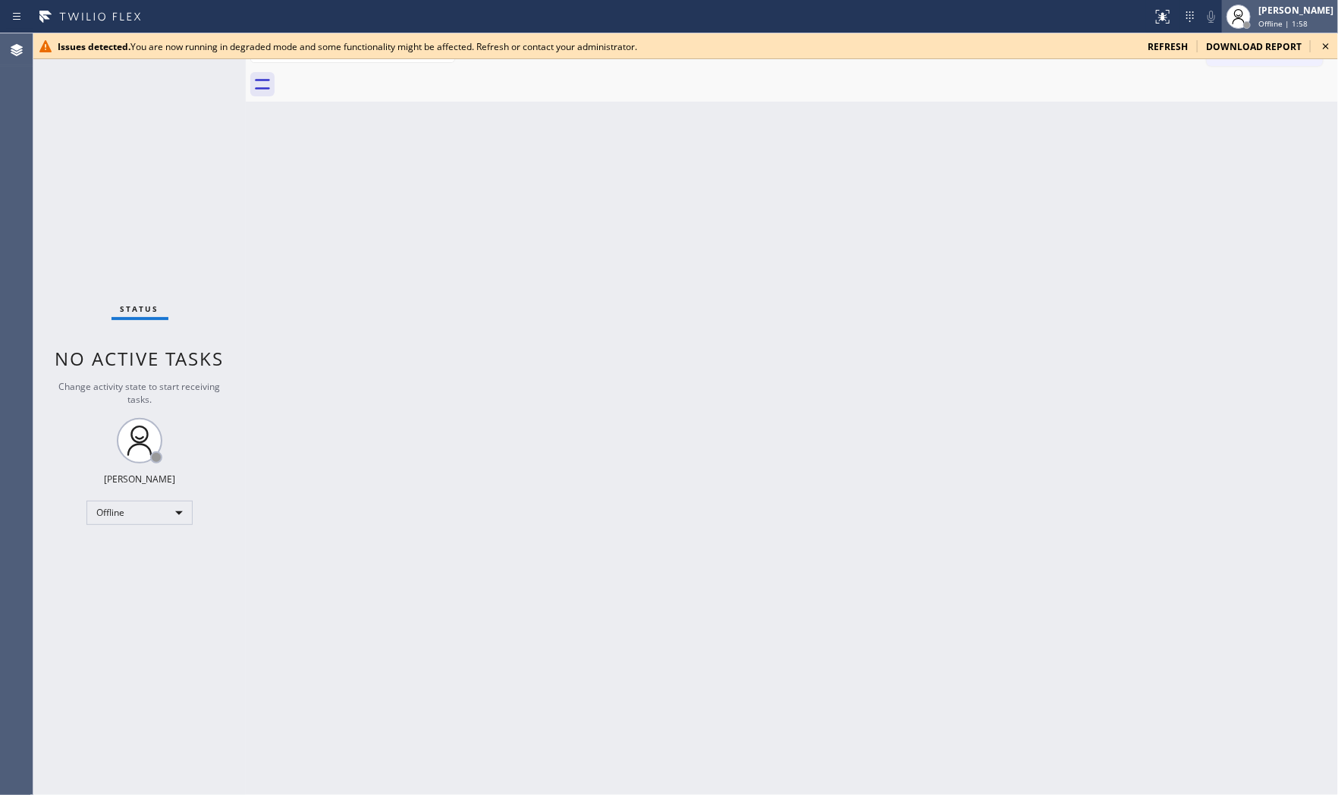
click at [1268, 23] on span "Offline | 1:58" at bounding box center [1282, 23] width 49 height 11
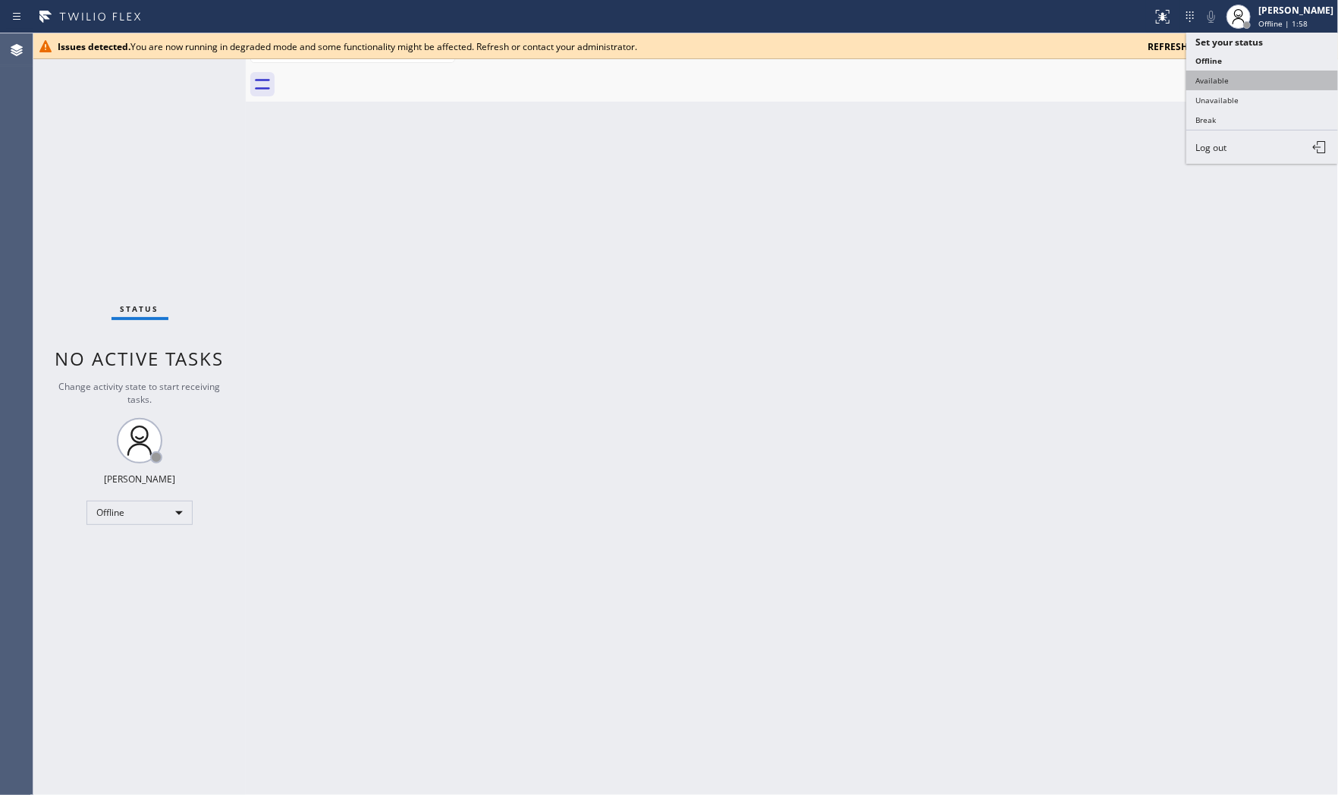
click at [1233, 77] on button "Available" at bounding box center [1262, 81] width 152 height 20
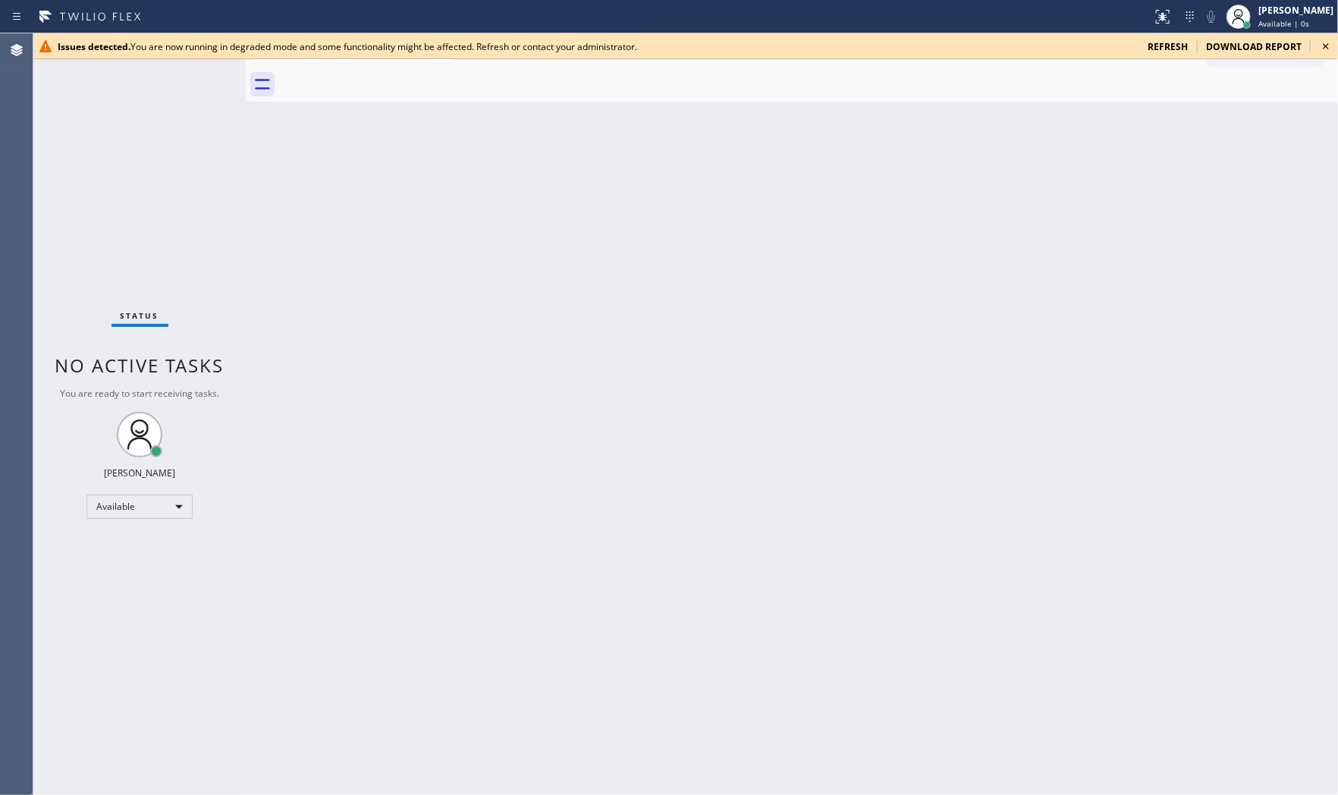
click at [1180, 45] on span "refresh" at bounding box center [1167, 46] width 40 height 13
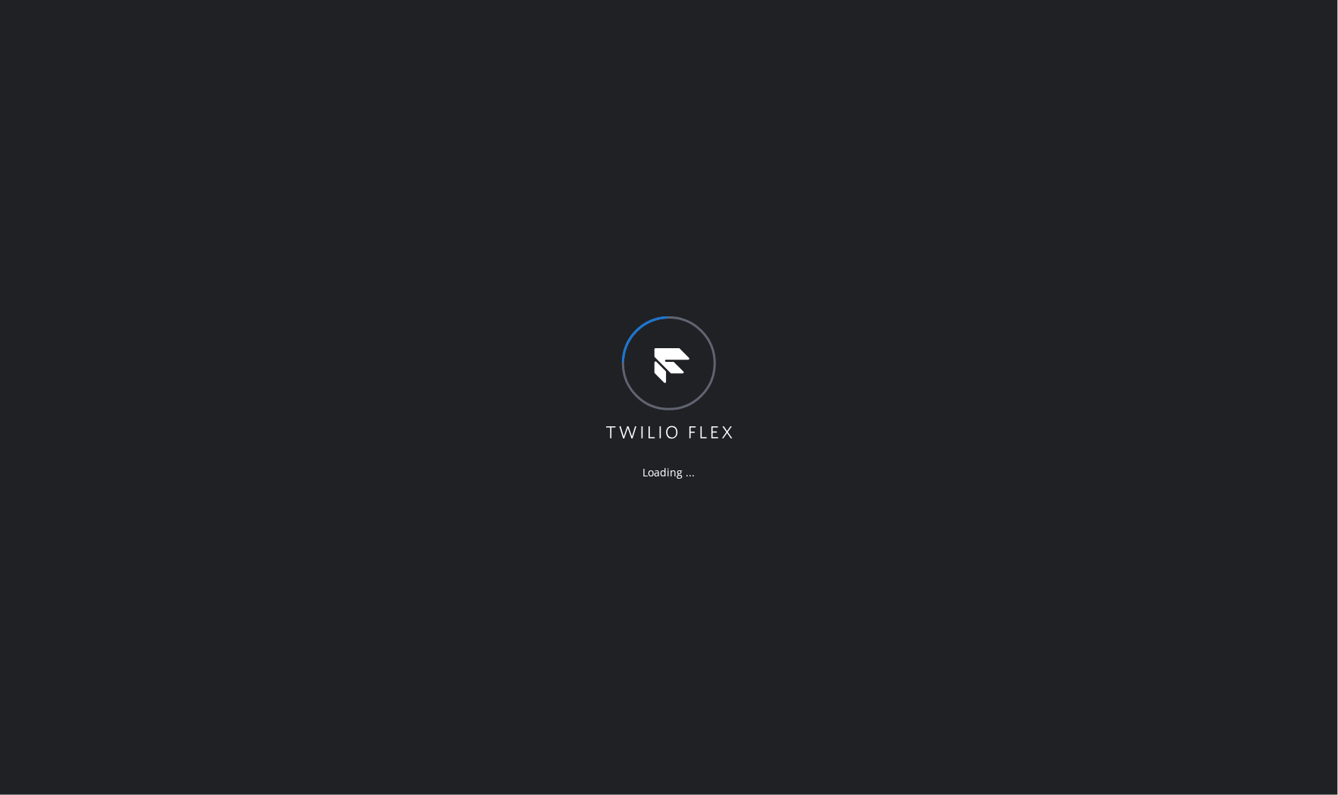
click at [465, 243] on div "Loading ..." at bounding box center [669, 397] width 1338 height 795
drag, startPoint x: 465, startPoint y: 243, endPoint x: 353, endPoint y: 137, distance: 154.0
click at [459, 240] on div "Loading ..." at bounding box center [669, 397] width 1338 height 795
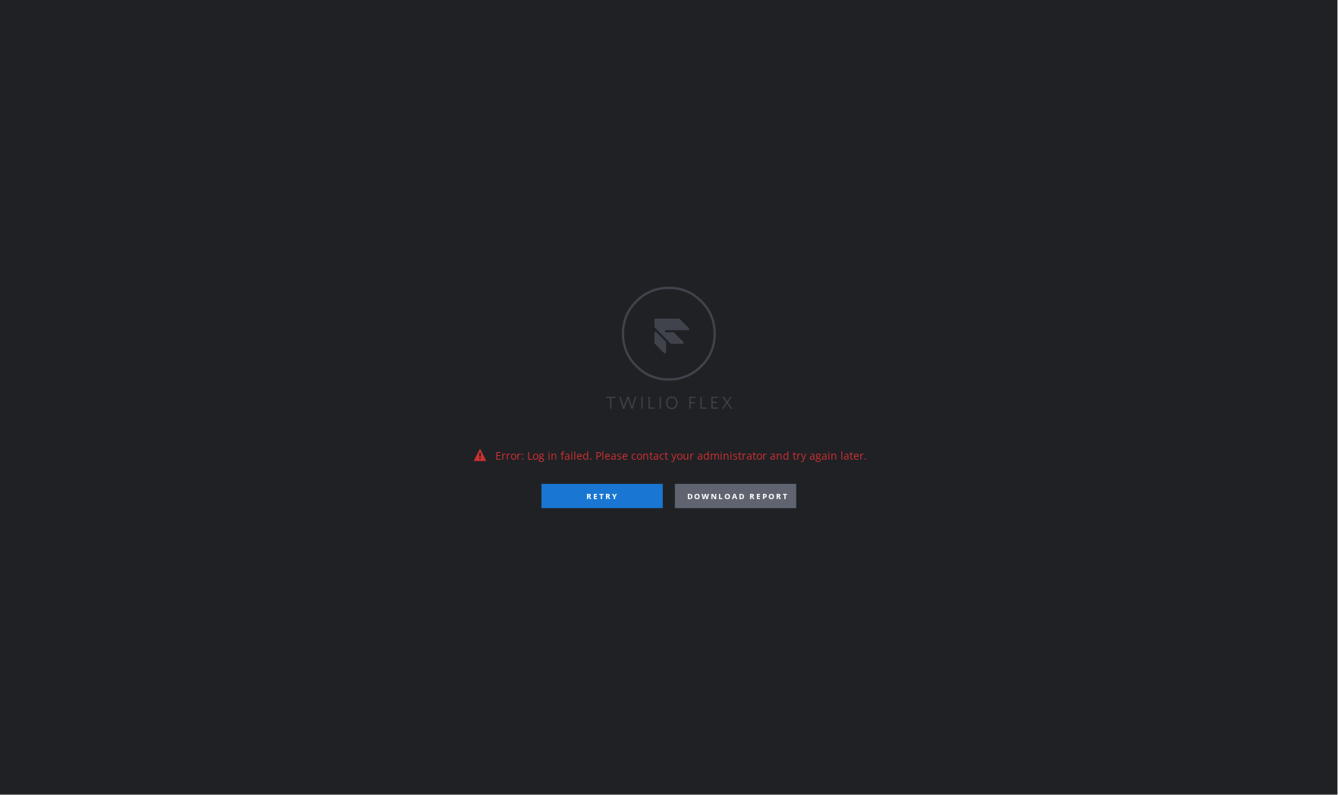
click at [607, 504] on button "RETRY" at bounding box center [601, 496] width 121 height 24
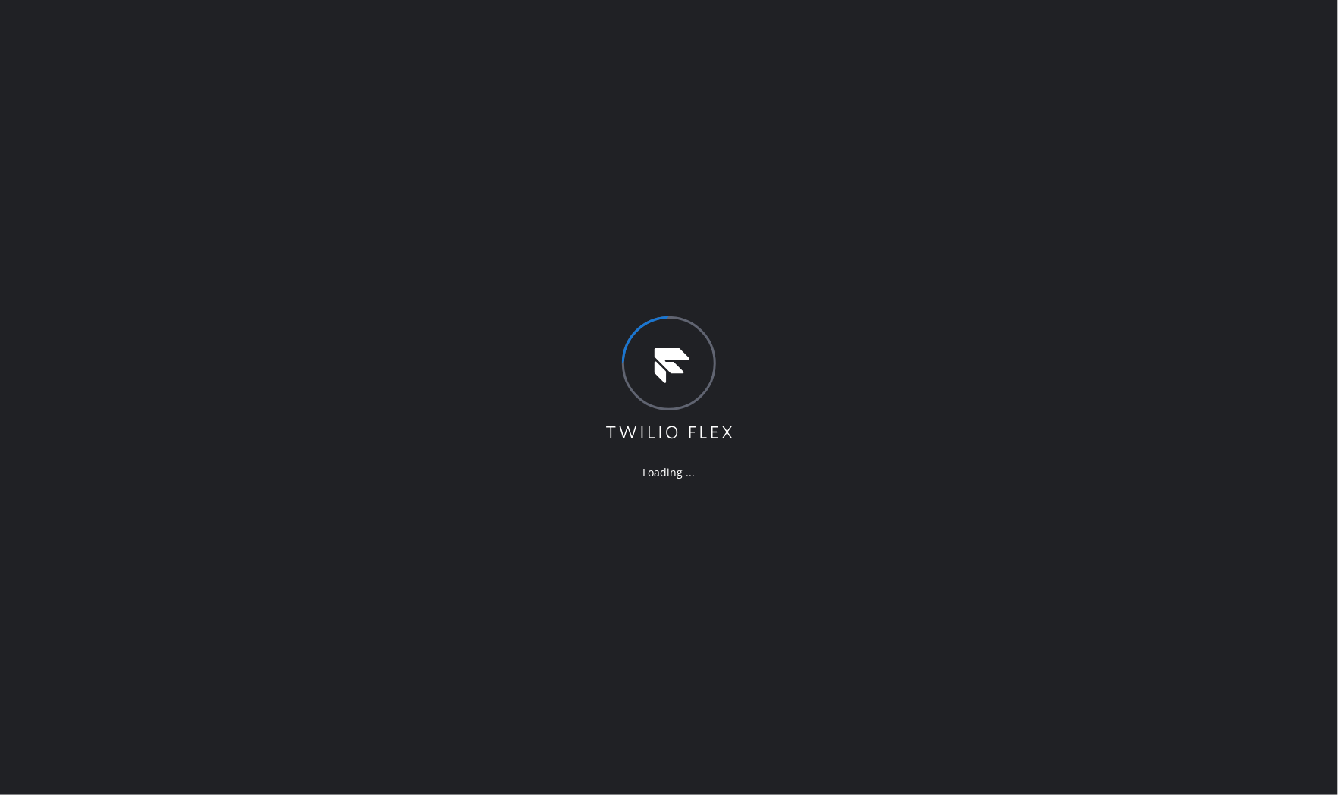
click at [472, 253] on div "Loading ..." at bounding box center [669, 397] width 1338 height 795
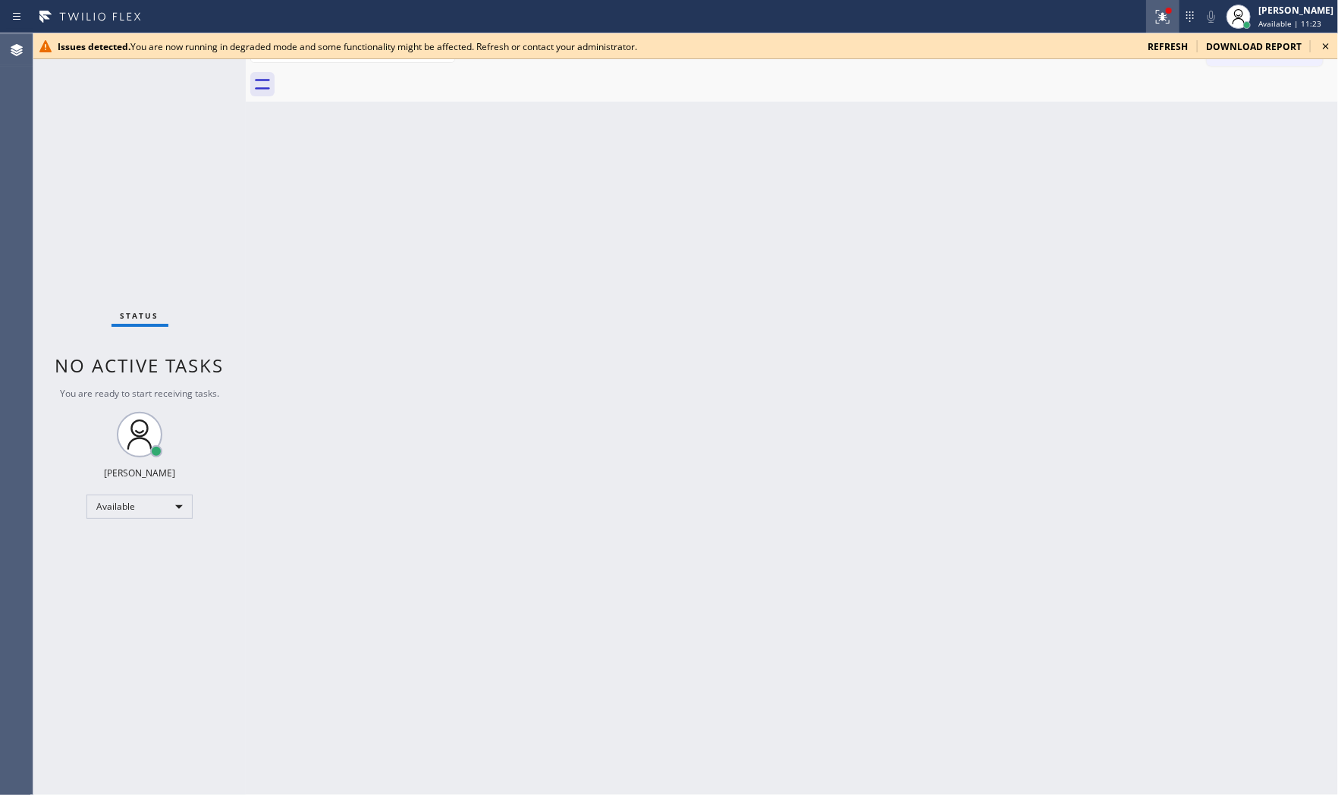
click at [1153, 18] on icon at bounding box center [1162, 17] width 18 height 18
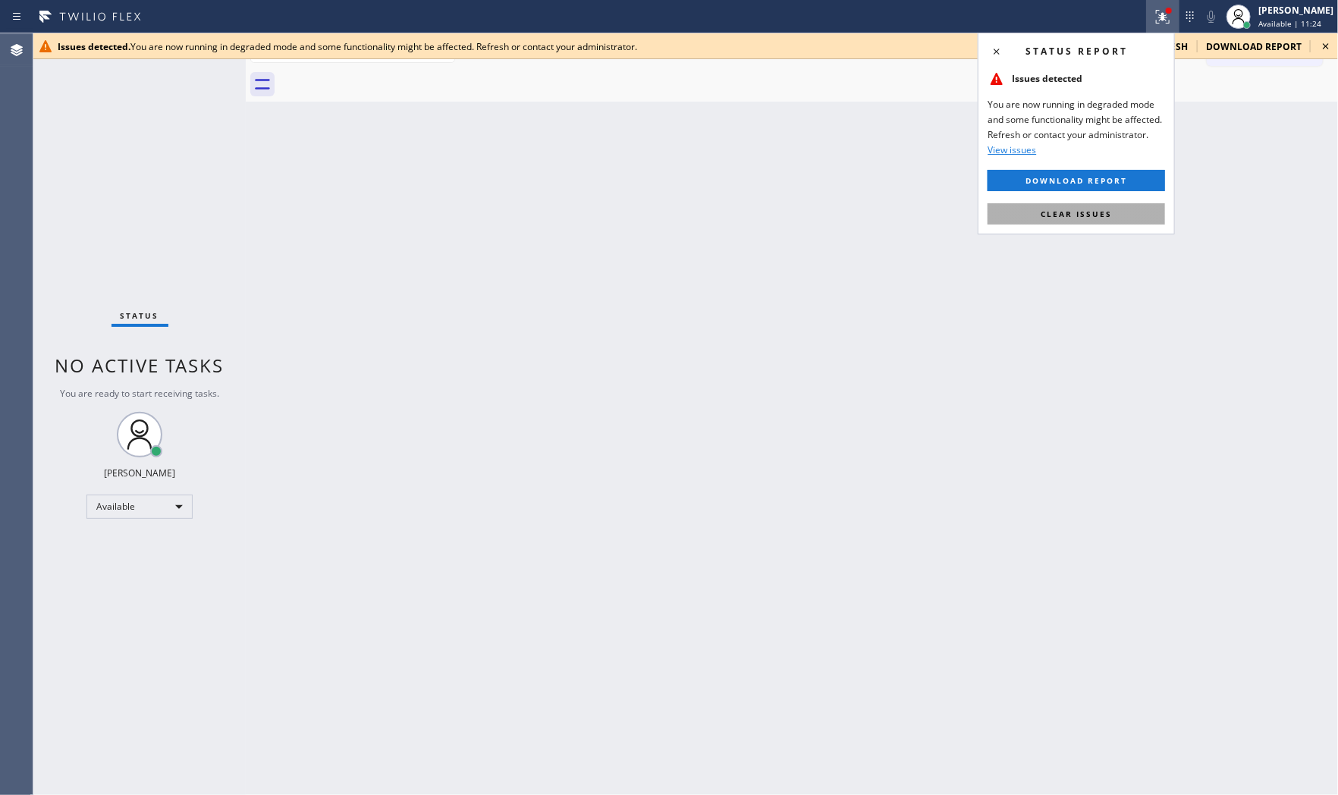
click at [1092, 205] on button "Clear issues" at bounding box center [1075, 213] width 177 height 21
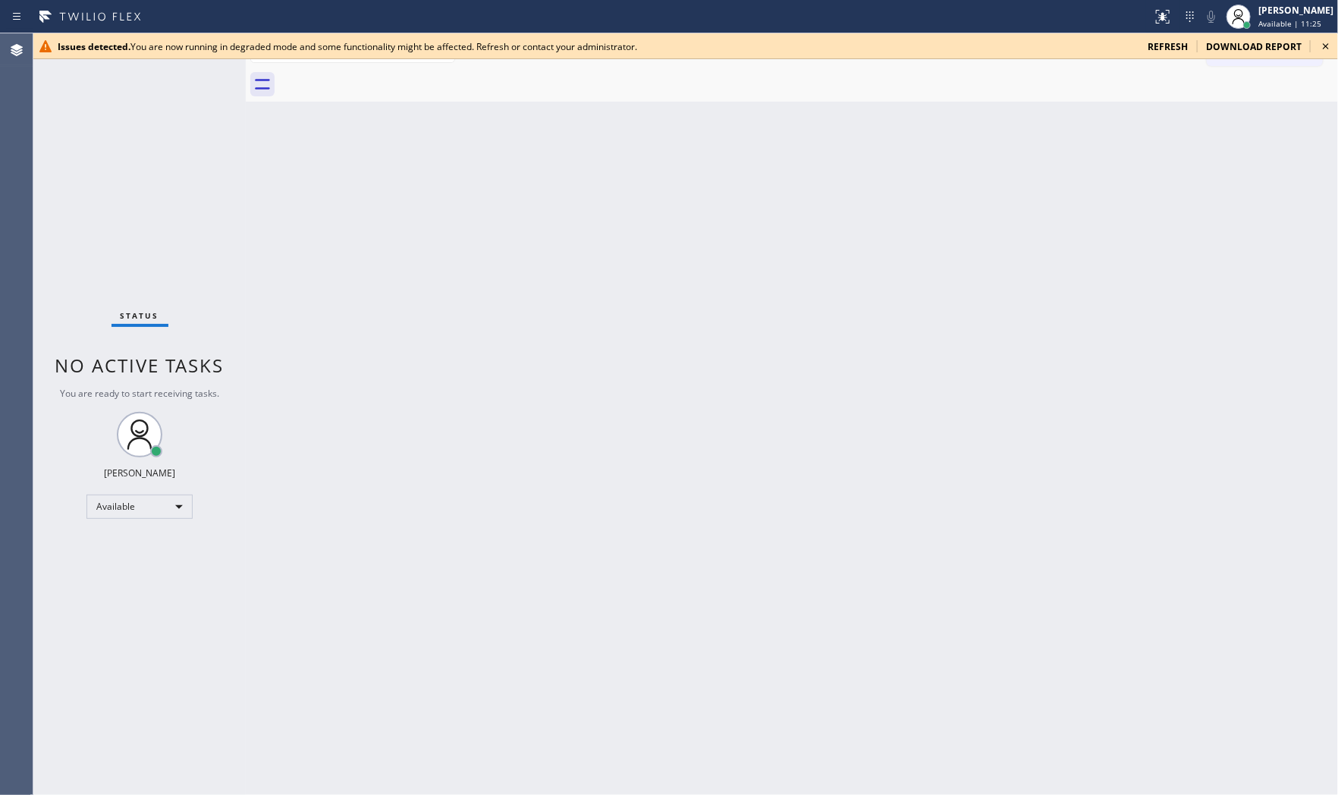
click at [1171, 43] on span "refresh" at bounding box center [1167, 46] width 40 height 13
click at [1171, 51] on span "refresh" at bounding box center [1167, 46] width 40 height 13
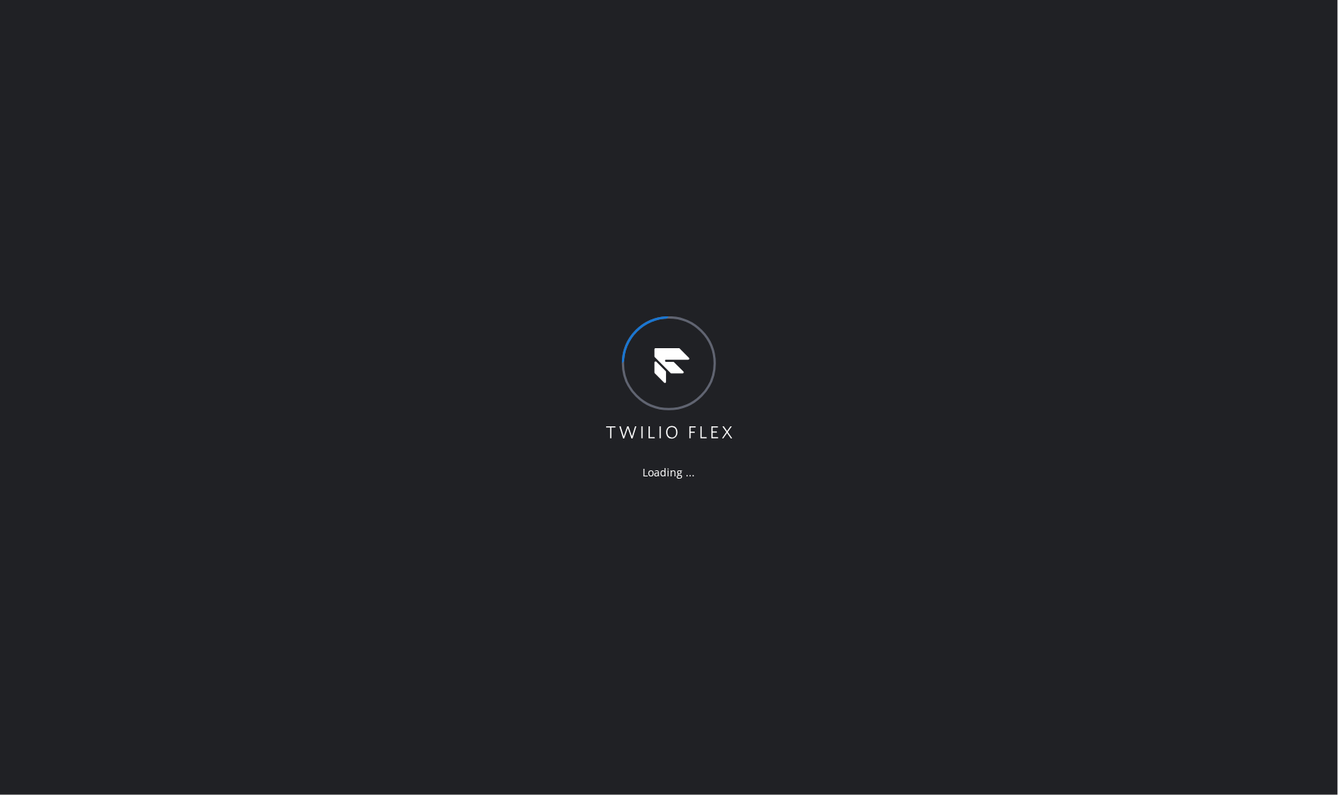
click at [1067, 210] on div "Loading ..." at bounding box center [669, 397] width 1338 height 795
click at [1066, 210] on div "Loading ..." at bounding box center [669, 397] width 1338 height 795
click at [1063, 209] on div "Loading ..." at bounding box center [669, 397] width 1338 height 795
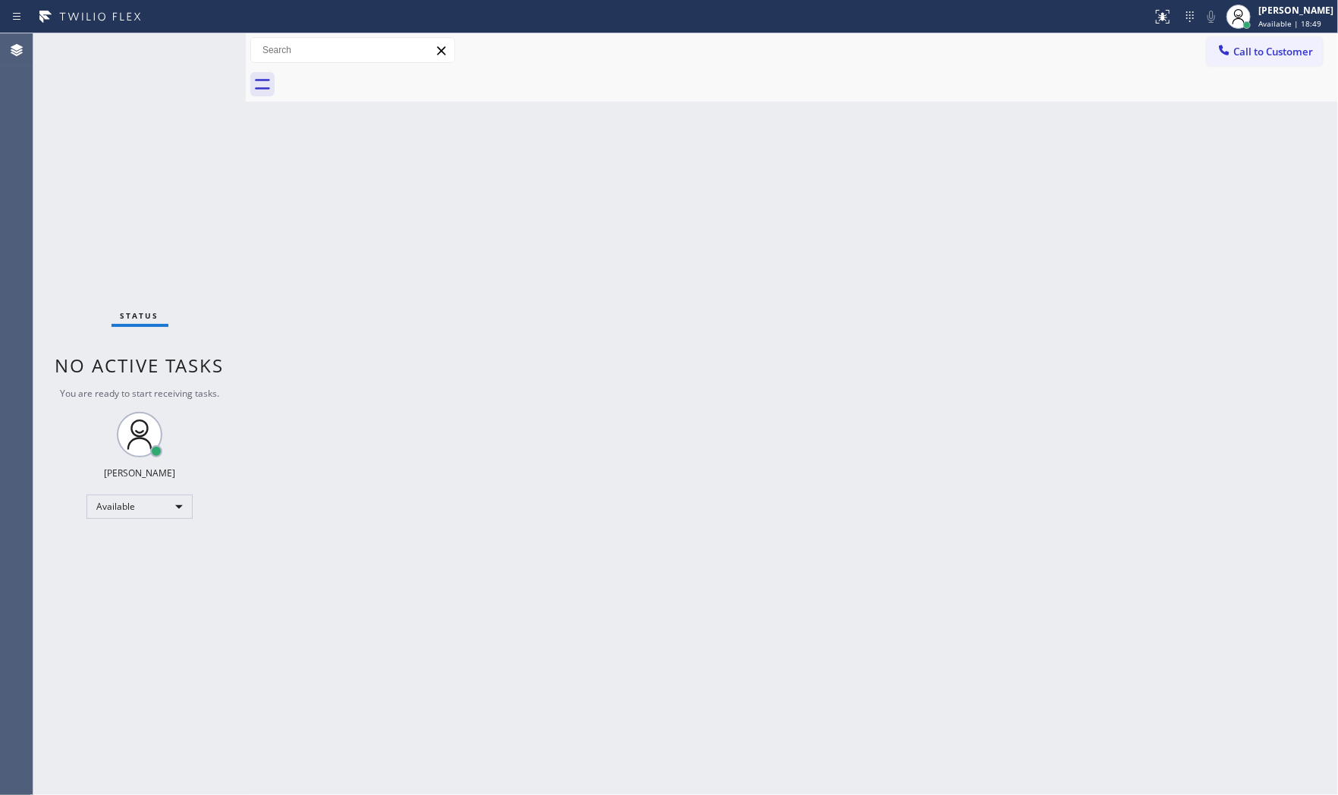
click at [804, 183] on div "Back to Dashboard Change Sender ID Customers Technicians Select a contact Outbo…" at bounding box center [792, 413] width 1092 height 761
click at [805, 183] on div "Back to Dashboard Change Sender ID Customers Technicians Select a contact Outbo…" at bounding box center [792, 413] width 1092 height 761
click at [230, 115] on div "Status No active tasks You are ready to start receiving tasks. Mark Paul Dacula…" at bounding box center [139, 413] width 212 height 761
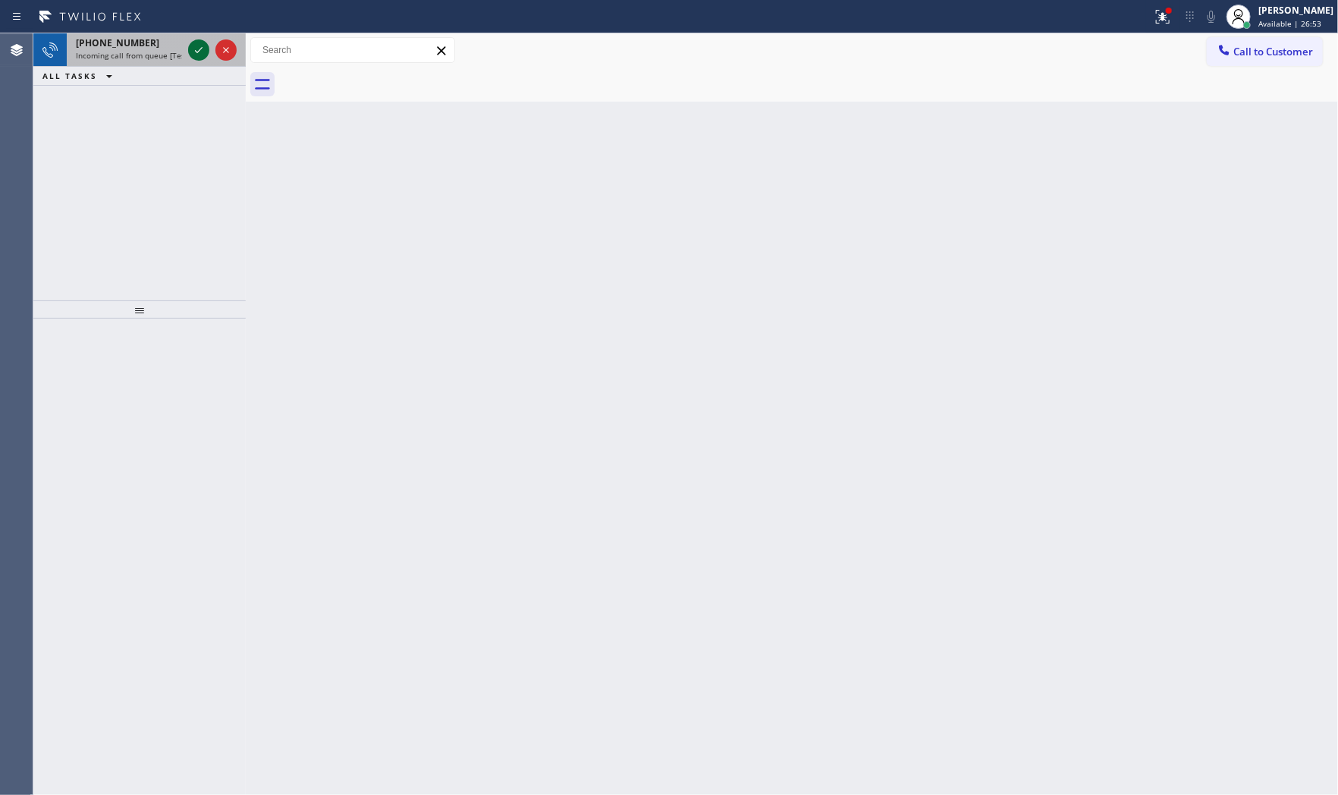
click at [203, 55] on icon at bounding box center [199, 50] width 18 height 18
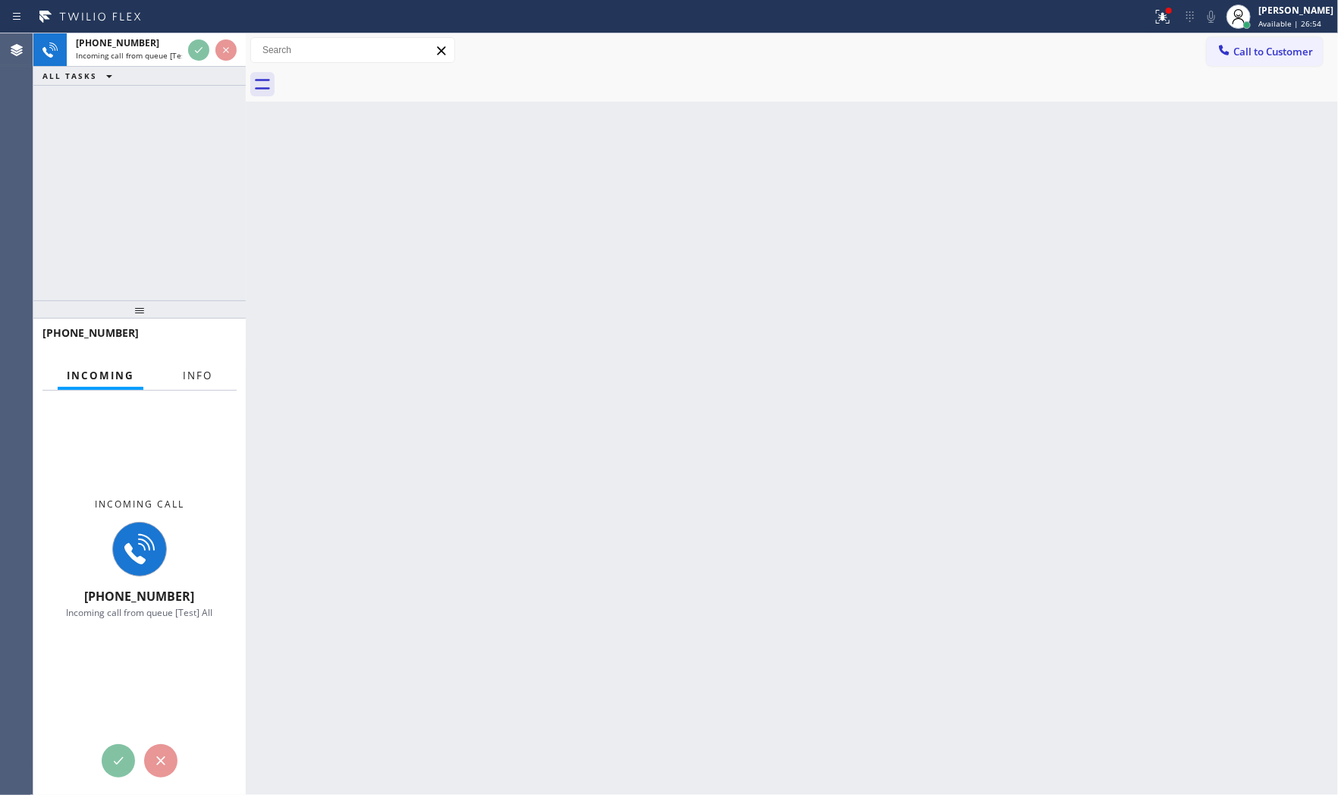
click at [208, 374] on span "Info" at bounding box center [198, 376] width 30 height 14
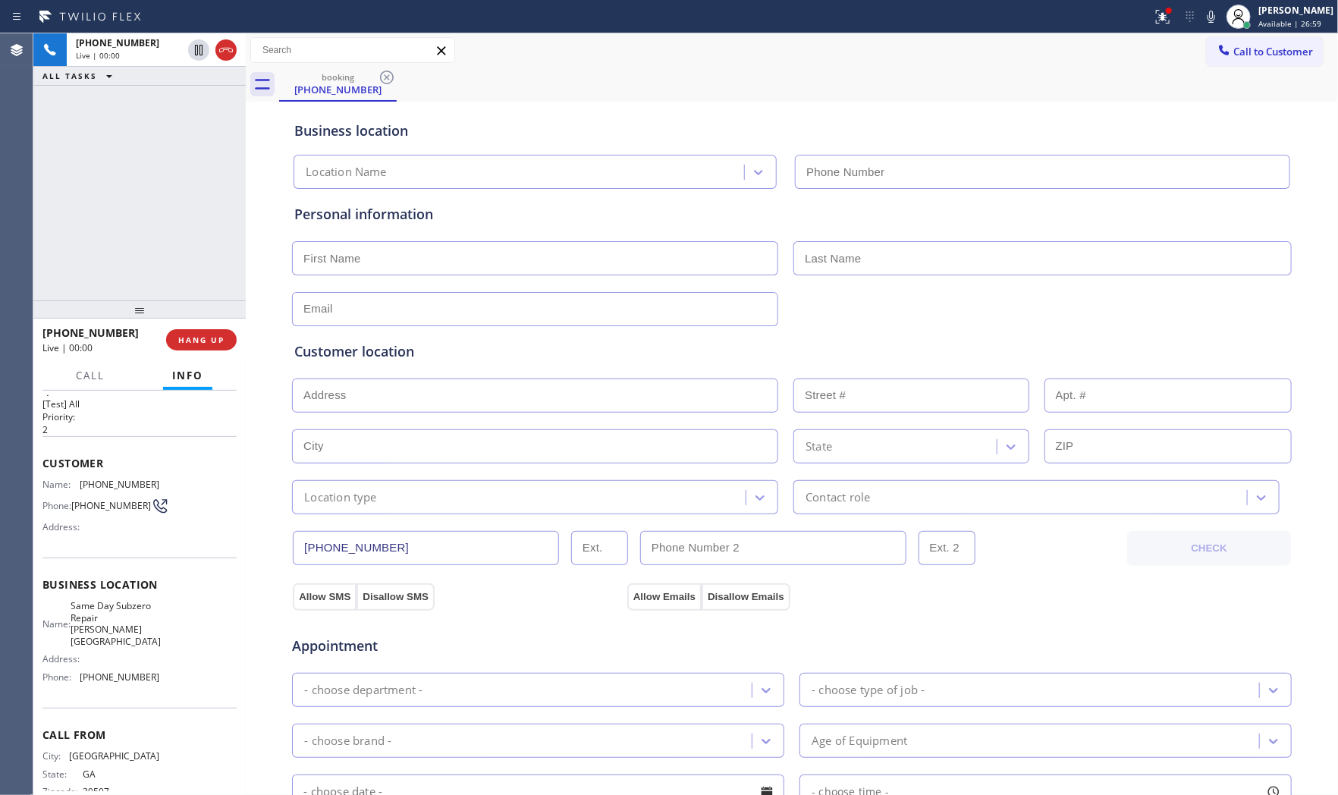
scroll to position [47, 0]
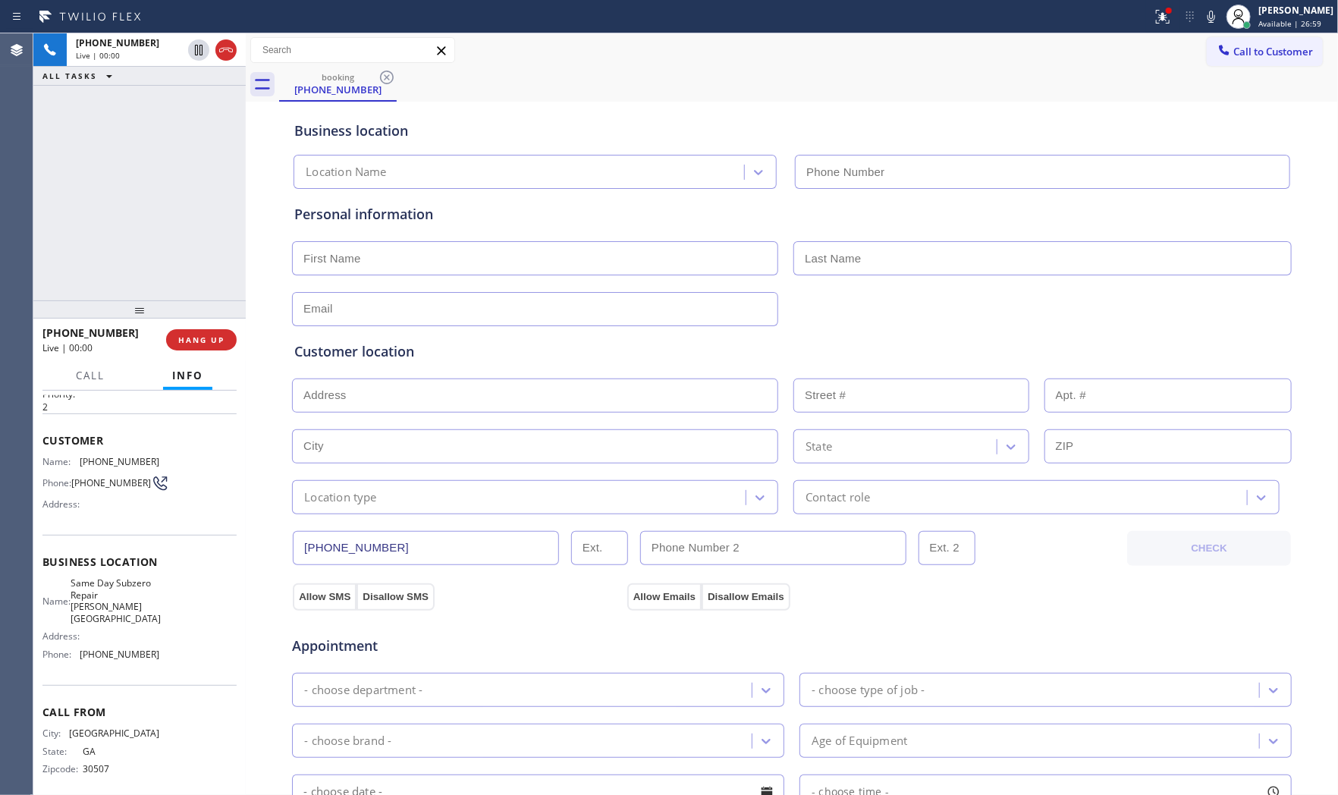
type input "(678) 661-3321"
drag, startPoint x: 211, startPoint y: 320, endPoint x: 214, endPoint y: 339, distance: 19.2
click at [211, 318] on div at bounding box center [139, 309] width 212 height 18
click at [214, 339] on span "HANG UP" at bounding box center [201, 339] width 46 height 11
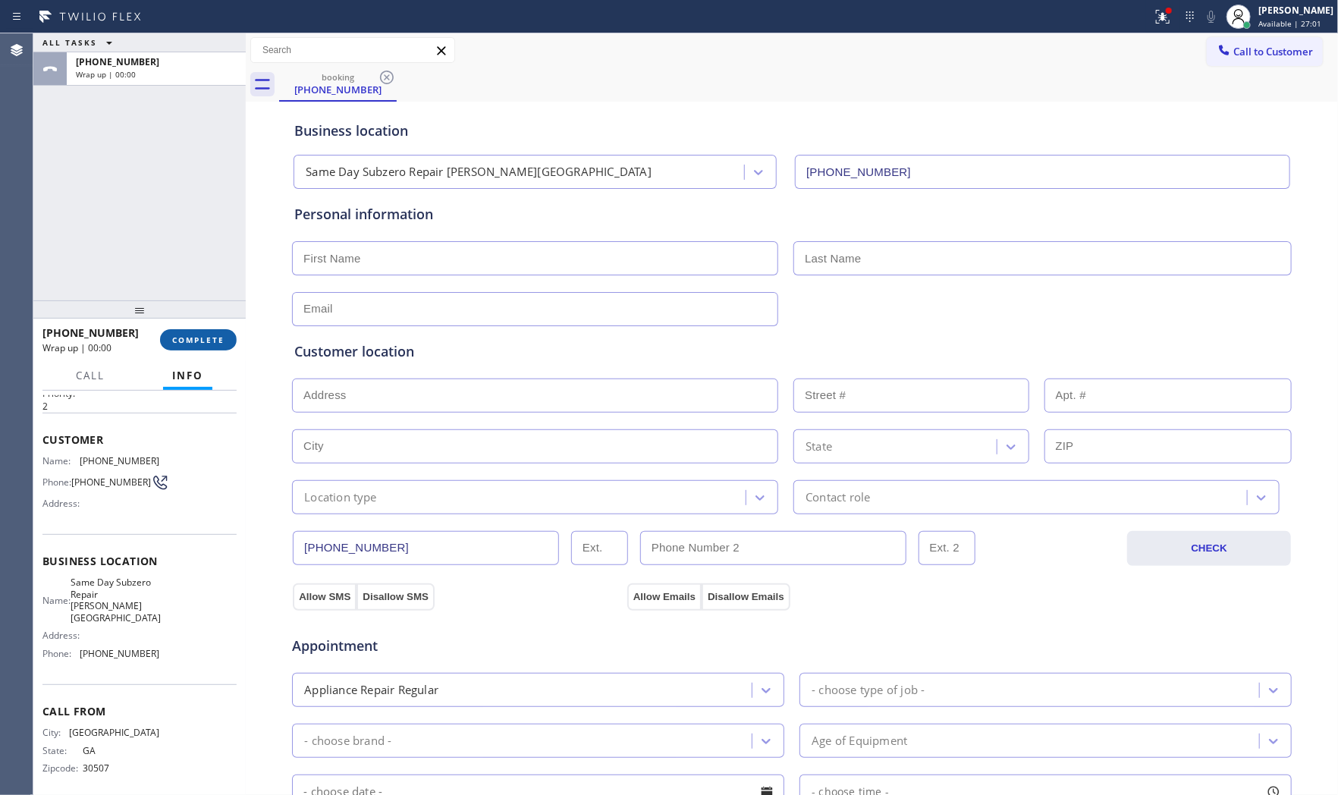
click at [214, 339] on span "COMPLETE" at bounding box center [198, 339] width 52 height 11
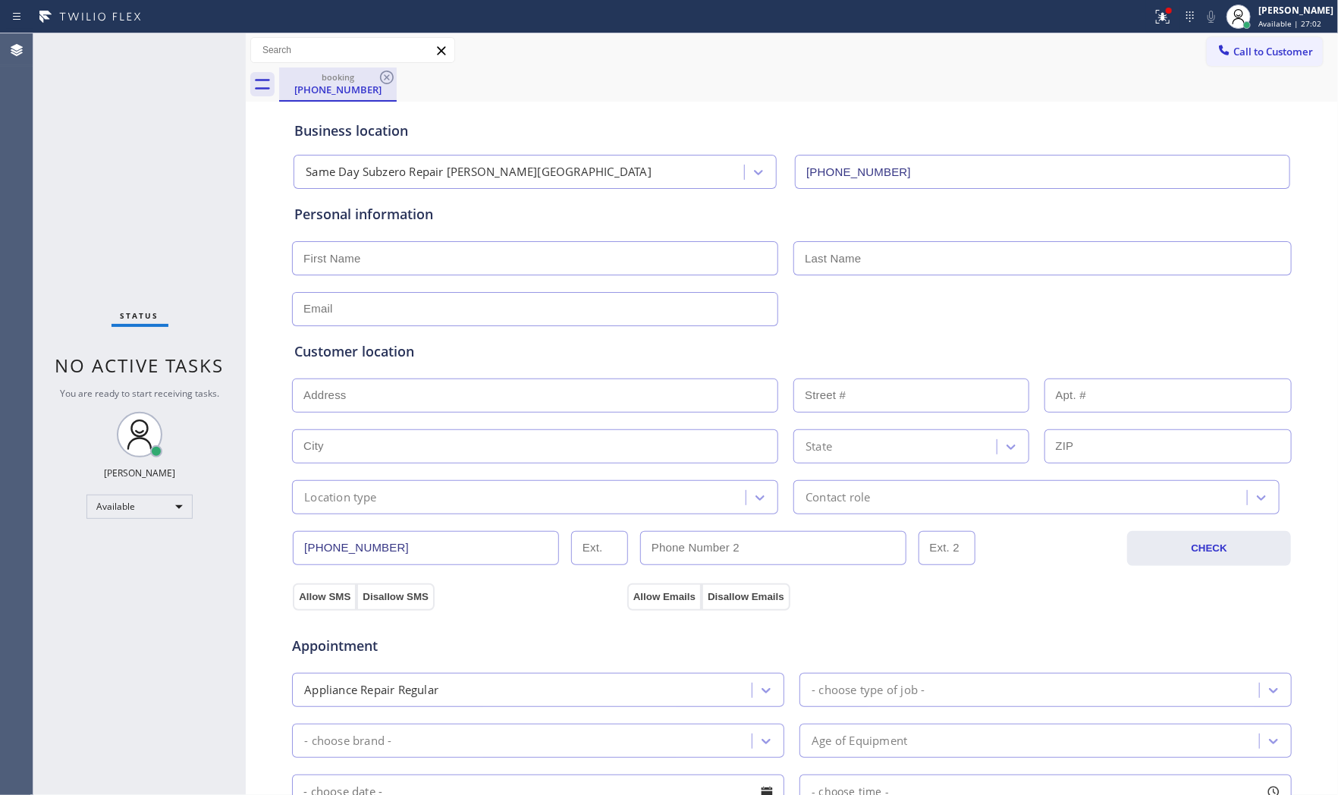
click at [368, 85] on div "(678) 207-3900" at bounding box center [338, 90] width 115 height 14
click at [382, 79] on icon at bounding box center [387, 77] width 18 height 18
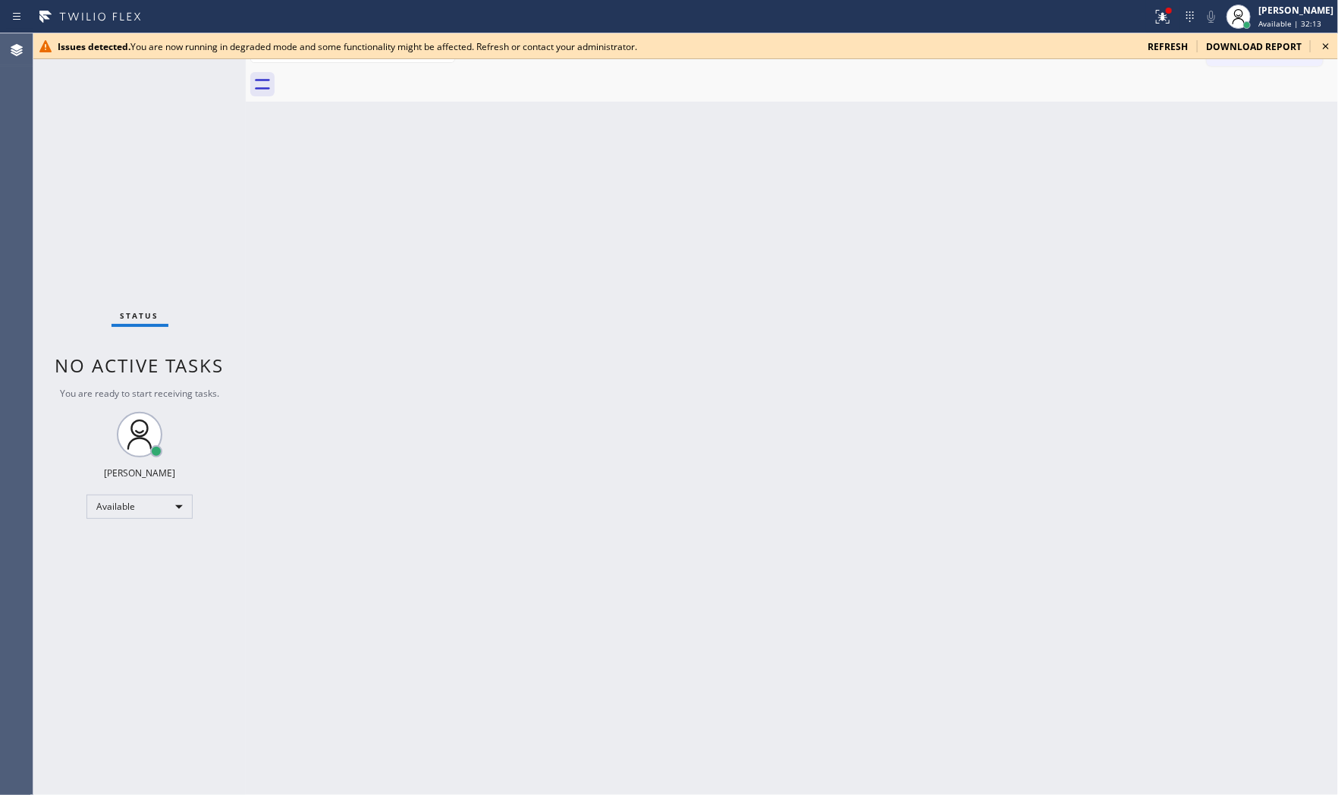
click at [516, 17] on div at bounding box center [576, 17] width 1140 height 24
click at [1156, 19] on icon at bounding box center [1163, 17] width 14 height 14
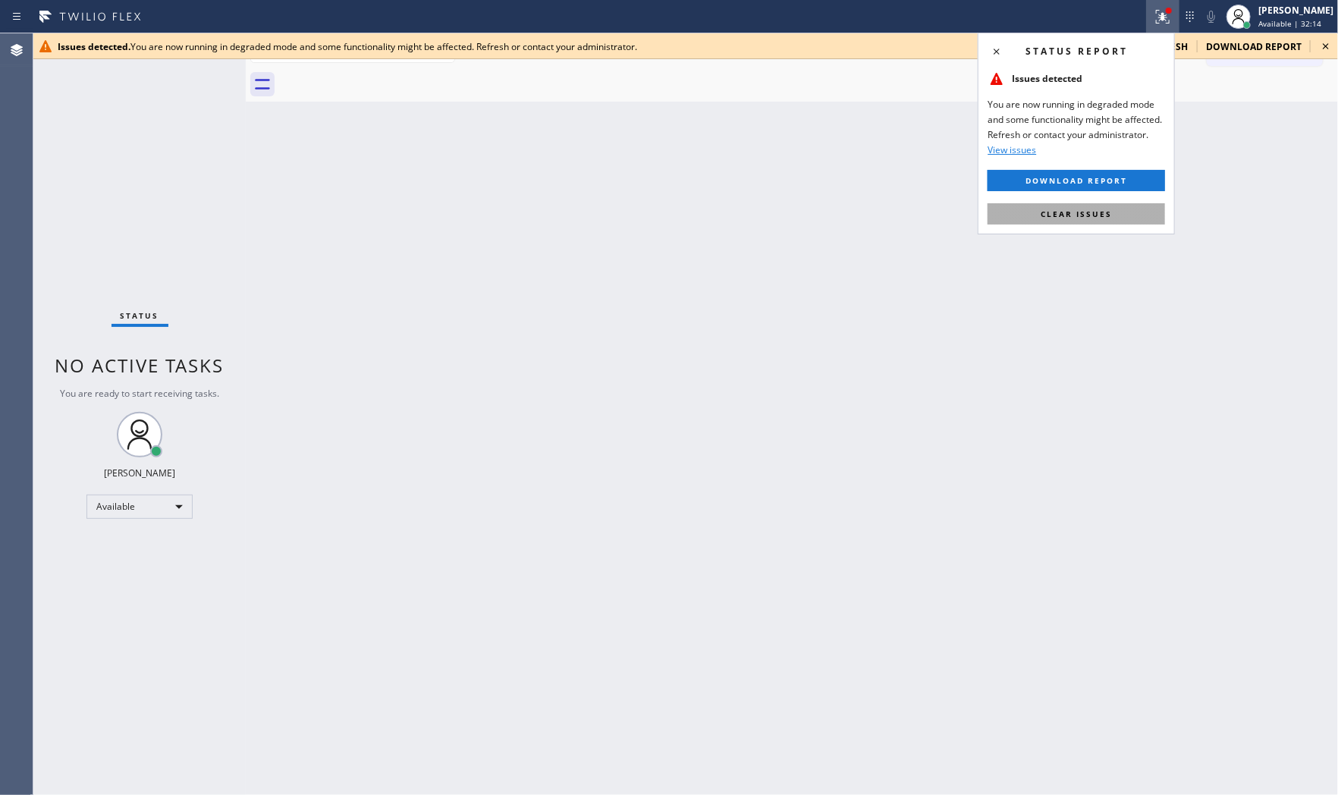
click at [1083, 213] on span "Clear issues" at bounding box center [1075, 214] width 71 height 11
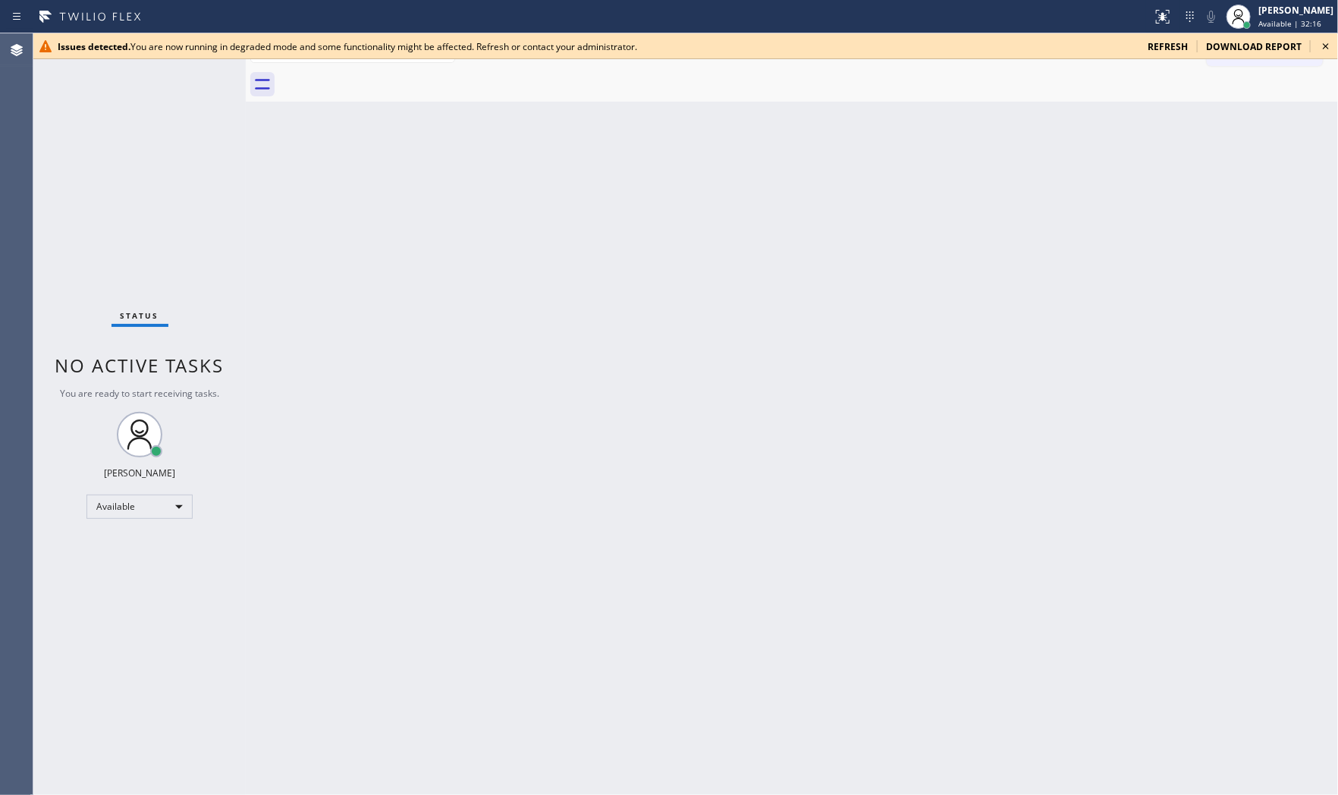
click at [1156, 40] on span "refresh" at bounding box center [1167, 46] width 40 height 13
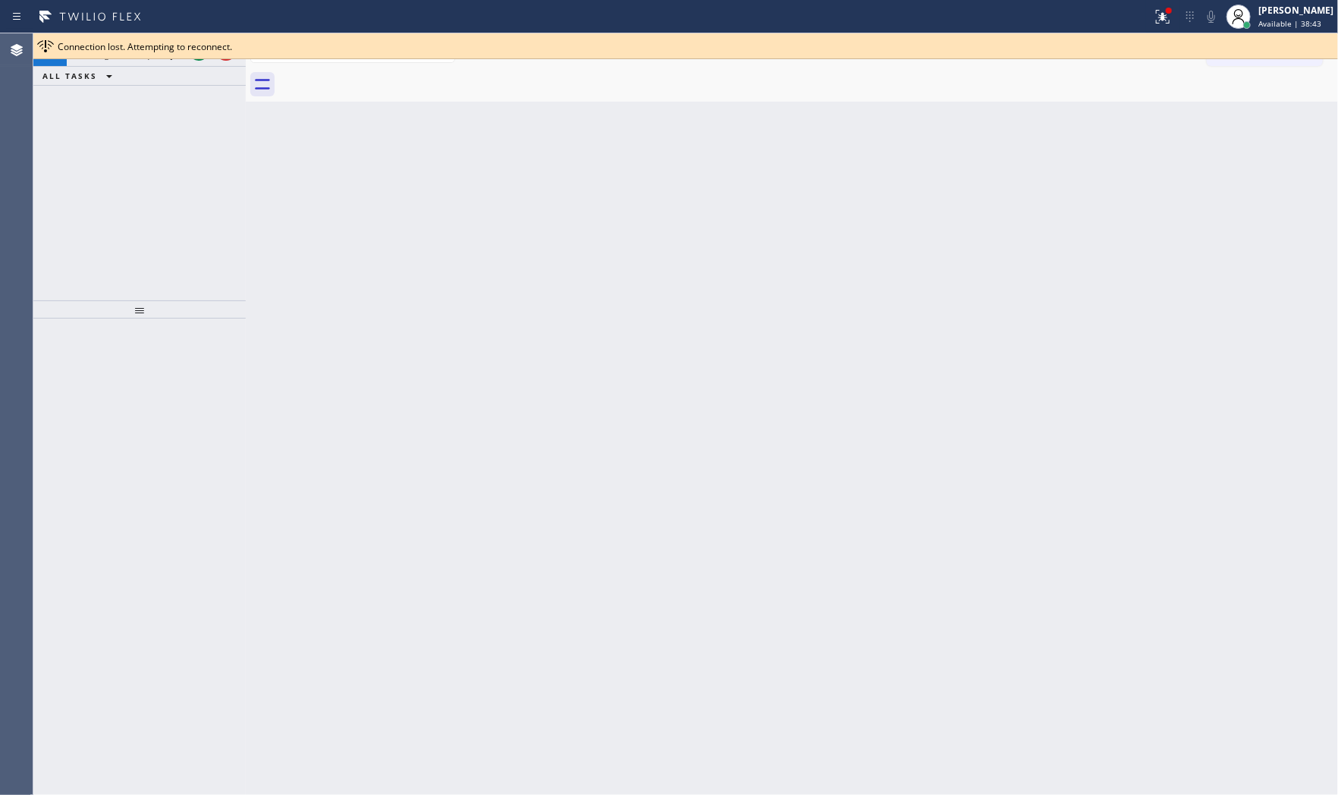
drag, startPoint x: 201, startPoint y: 33, endPoint x: 196, endPoint y: 40, distance: 9.3
click at [201, 33] on div "Connection lost. Attempting to reconnect." at bounding box center [685, 46] width 1304 height 26
click at [196, 64] on div at bounding box center [212, 49] width 55 height 33
click at [198, 58] on div at bounding box center [685, 58] width 1304 height 1
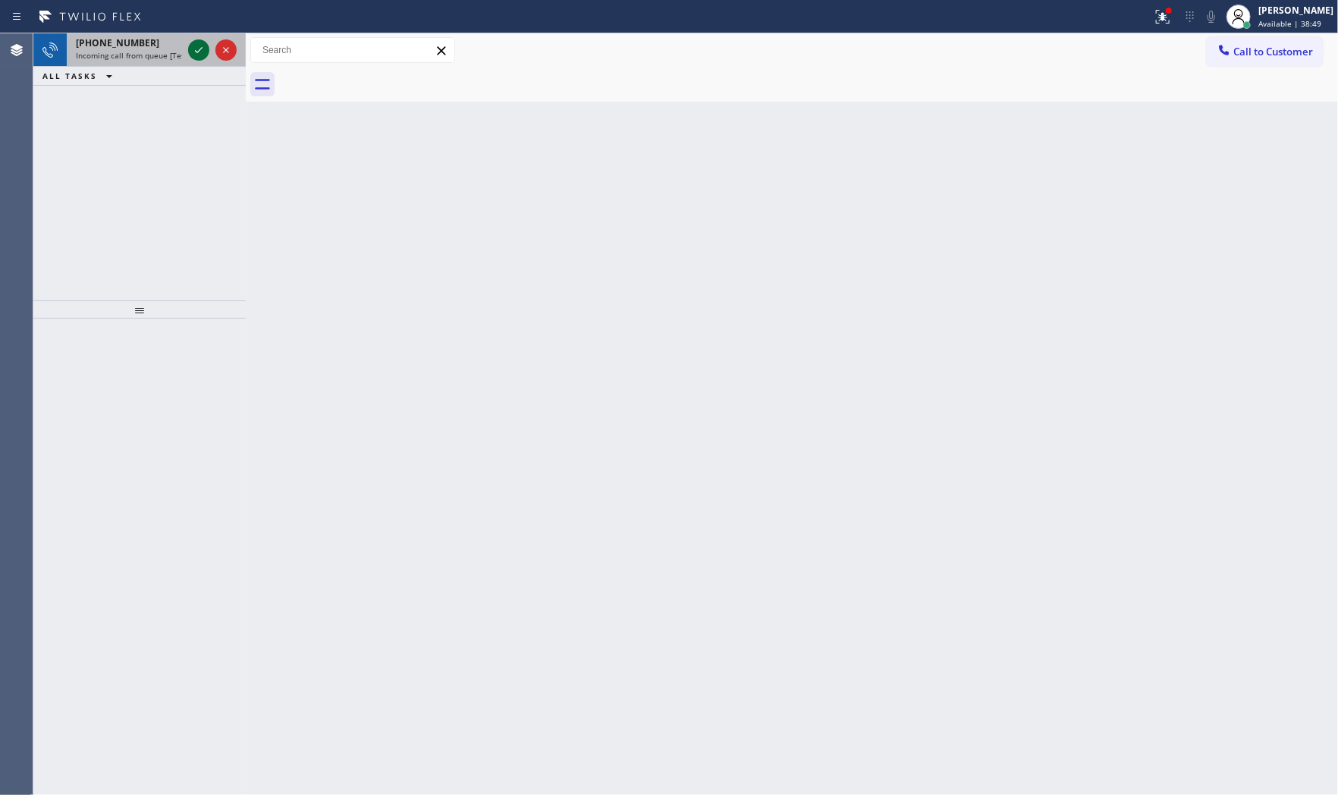
click at [202, 49] on icon at bounding box center [199, 50] width 18 height 18
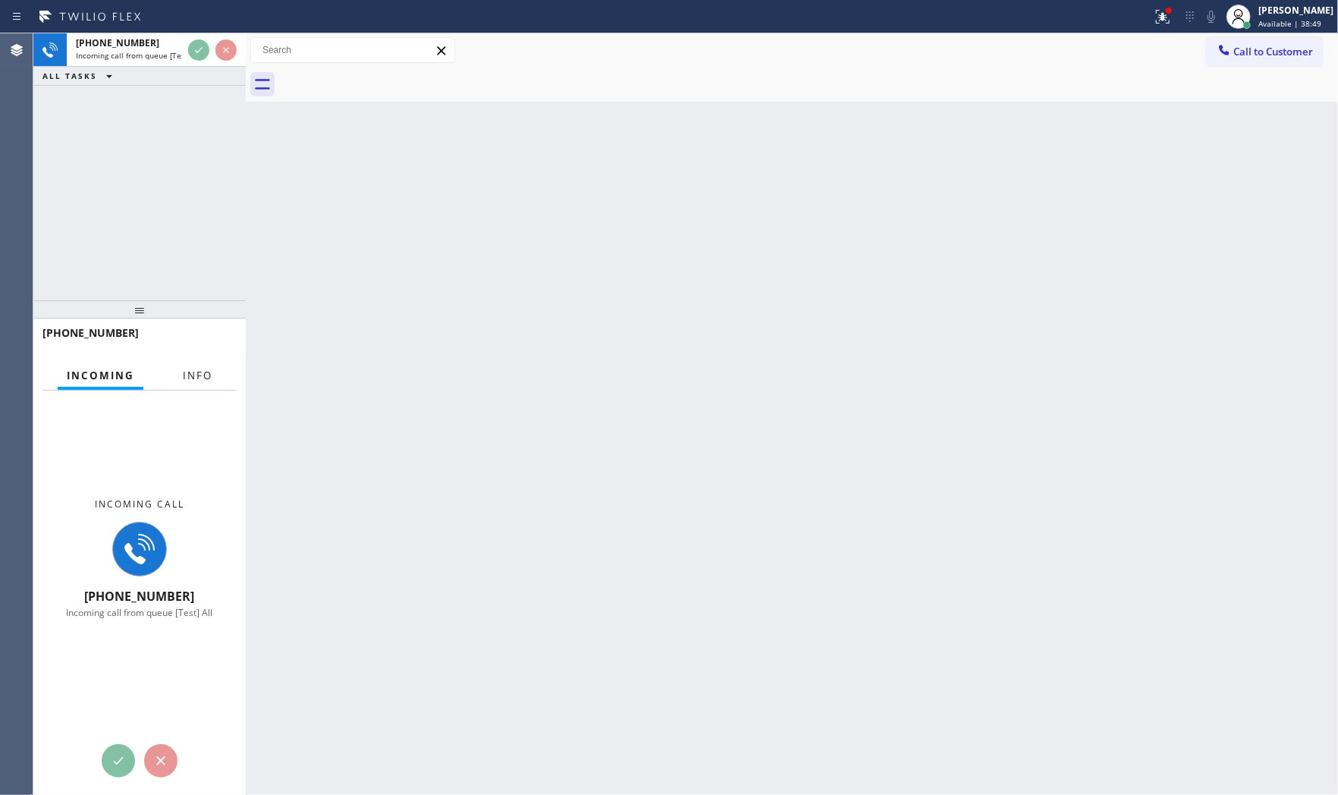
drag, startPoint x: 193, startPoint y: 362, endPoint x: 197, endPoint y: 370, distance: 8.5
click at [195, 365] on button "Info" at bounding box center [198, 376] width 48 height 30
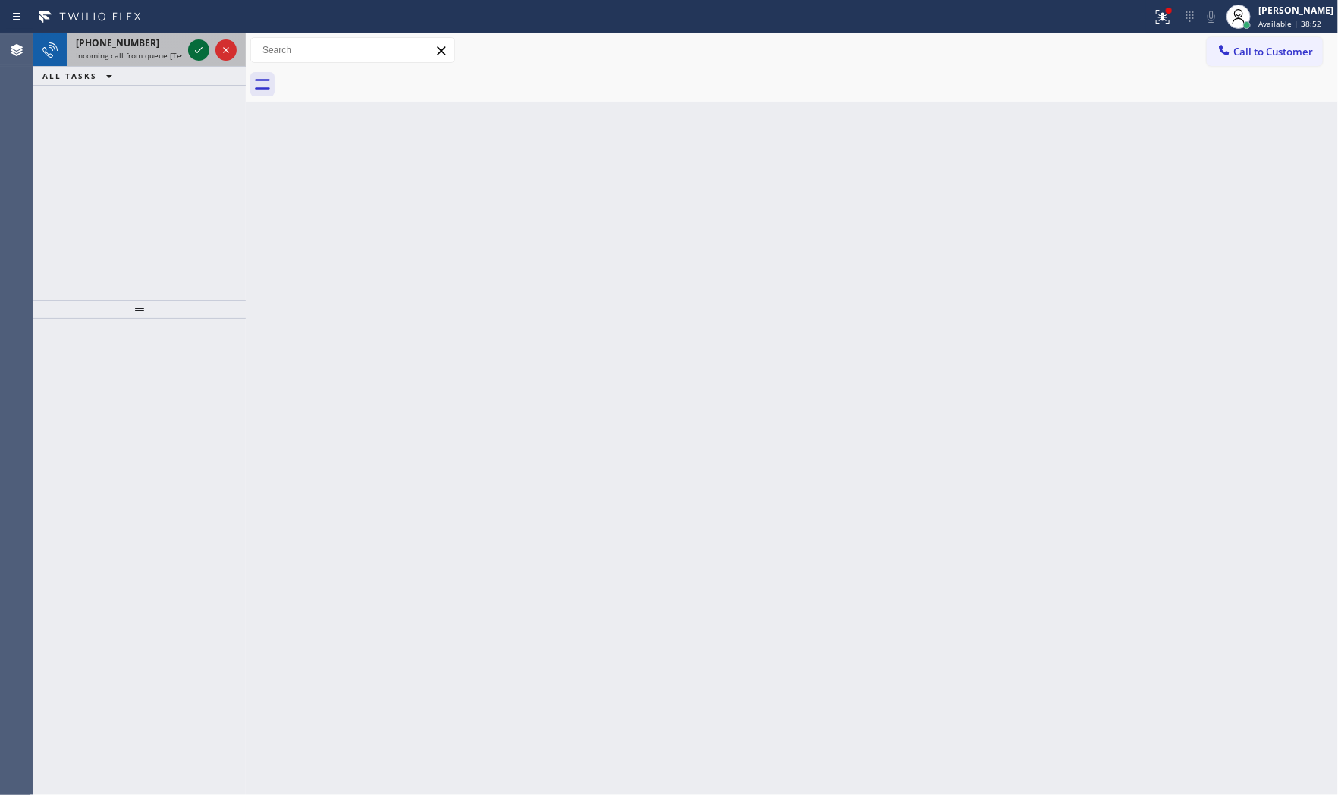
click at [193, 43] on icon at bounding box center [199, 50] width 18 height 18
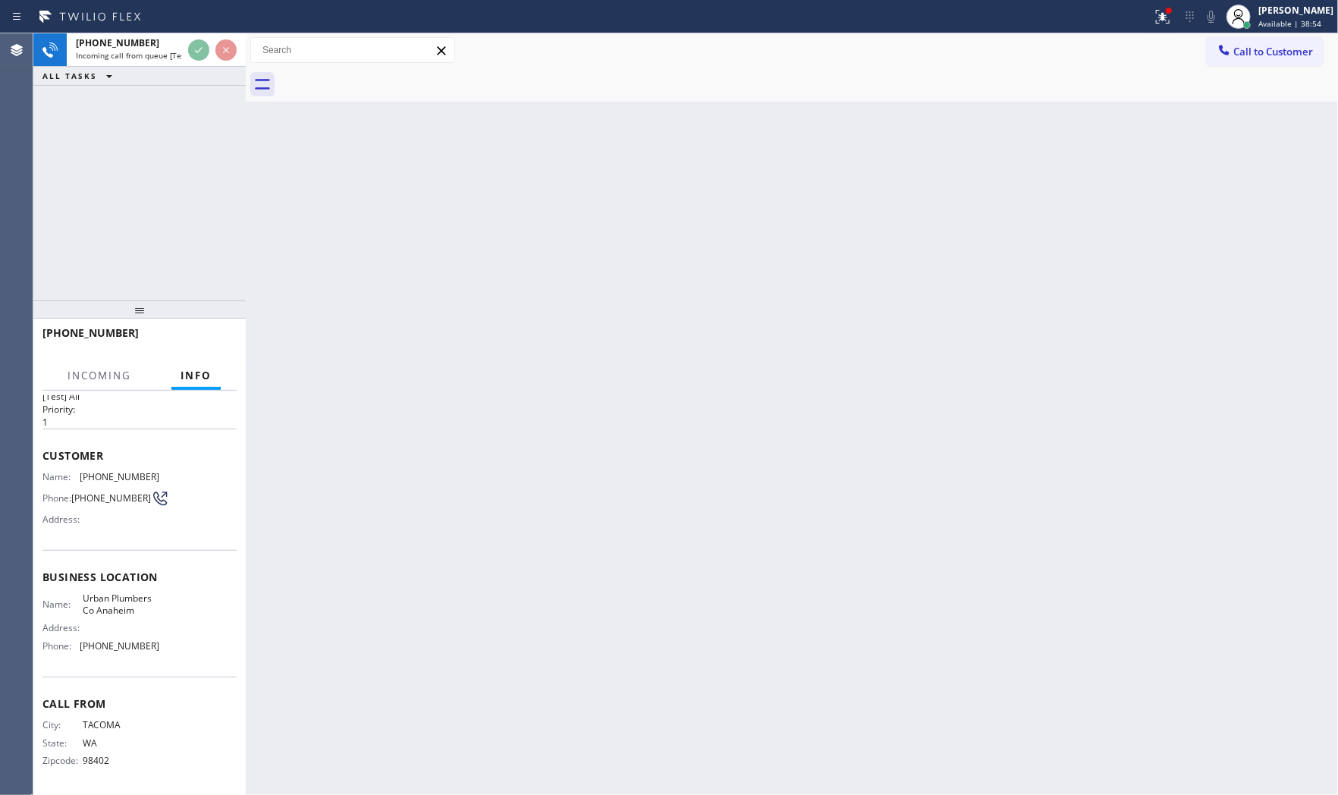
scroll to position [35, 0]
click at [380, 315] on div "Back to Dashboard Change Sender ID Customers Technicians Select a contact Outbo…" at bounding box center [792, 413] width 1092 height 761
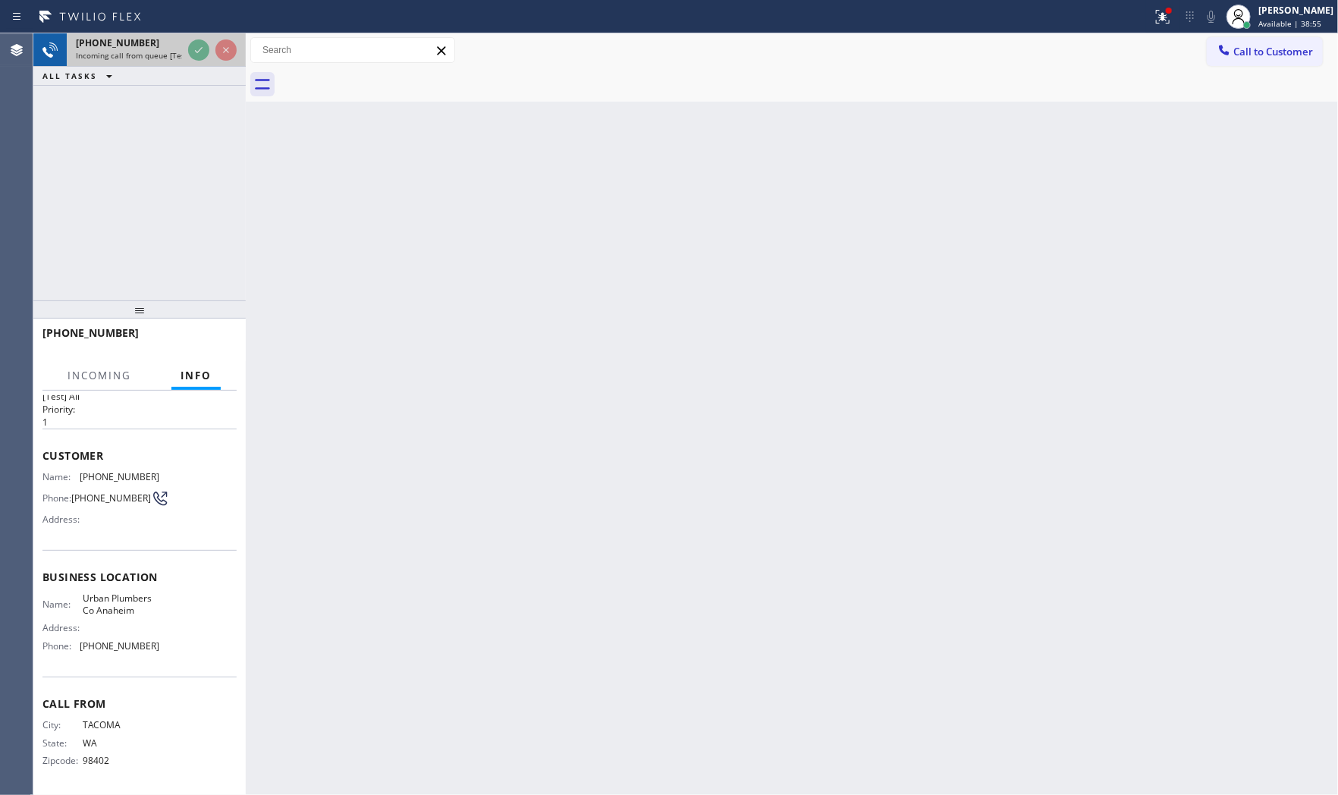
click at [202, 62] on div at bounding box center [212, 49] width 55 height 33
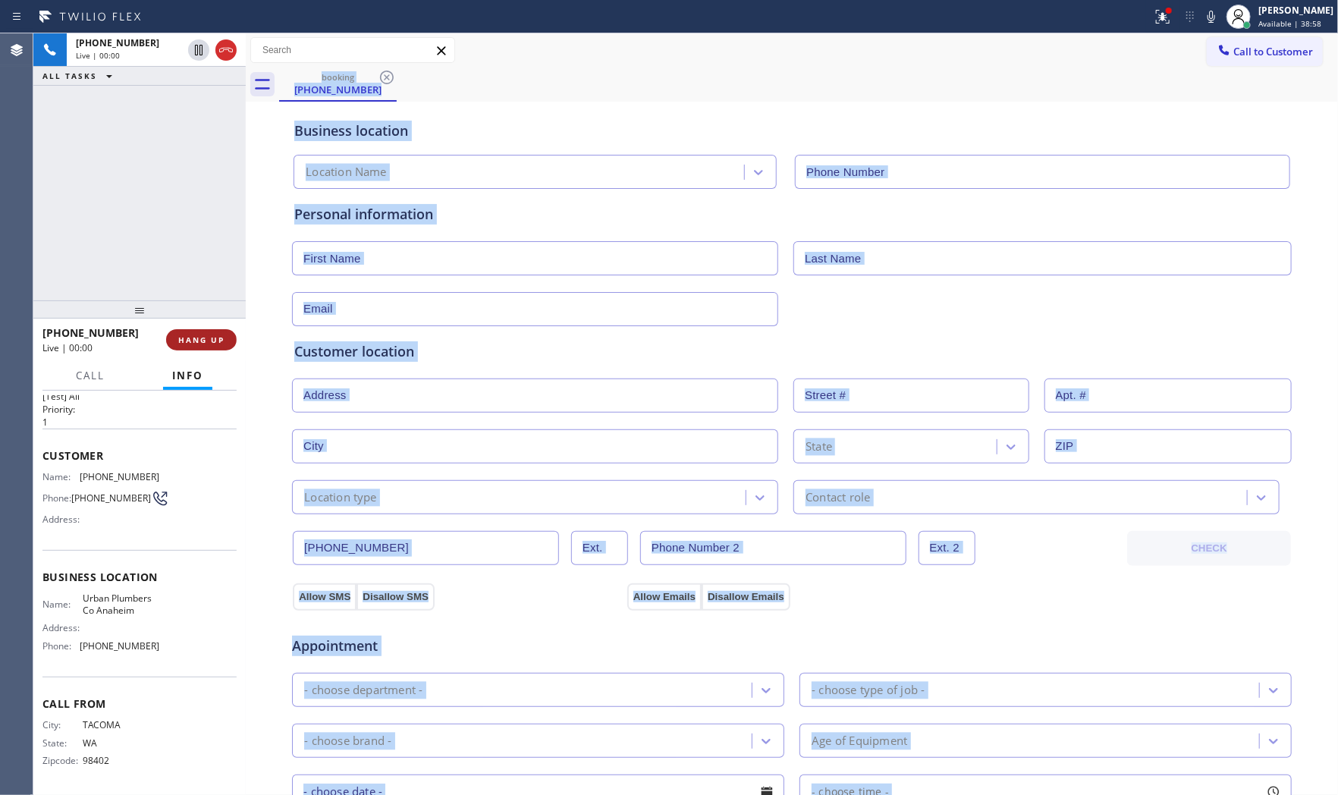
click at [222, 338] on span "HANG UP" at bounding box center [201, 339] width 46 height 11
type input "(714) 312-1257"
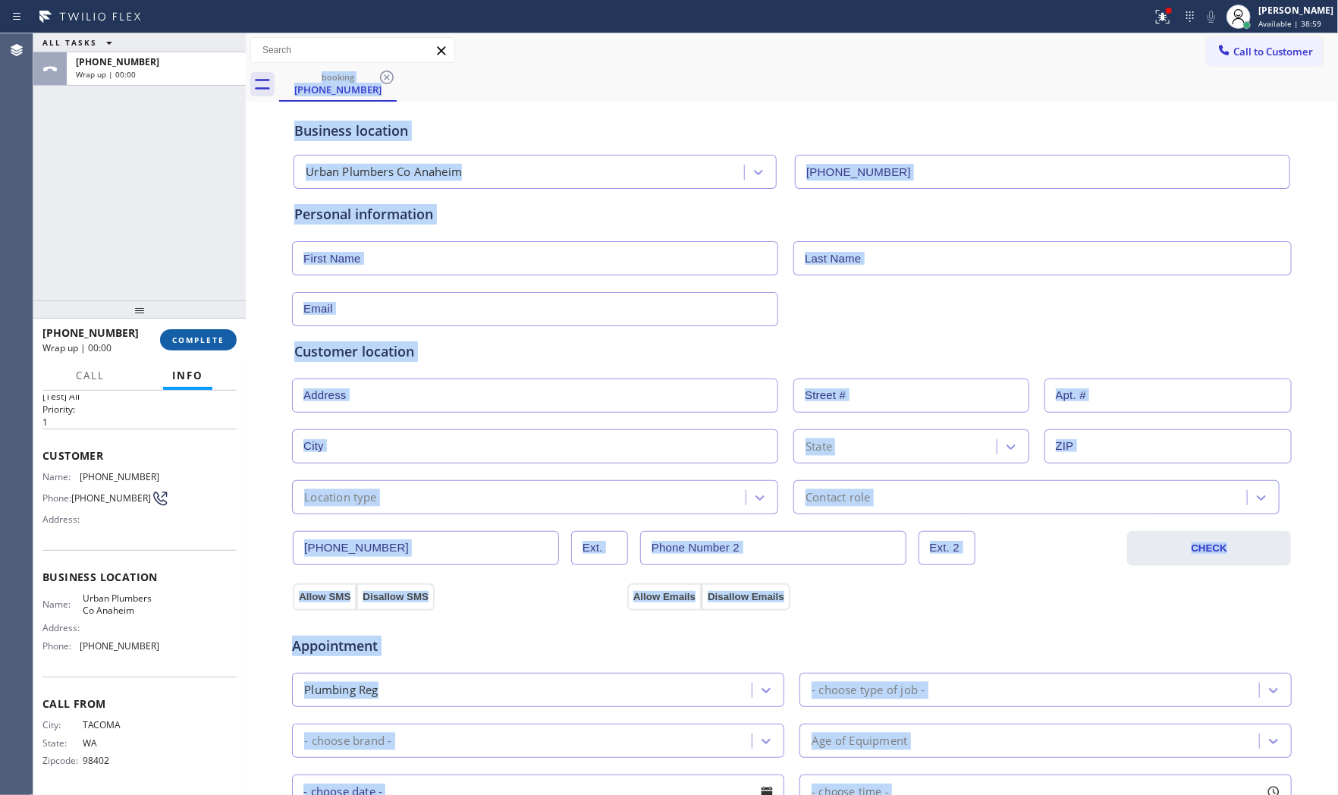
click at [222, 338] on span "COMPLETE" at bounding box center [198, 339] width 52 height 11
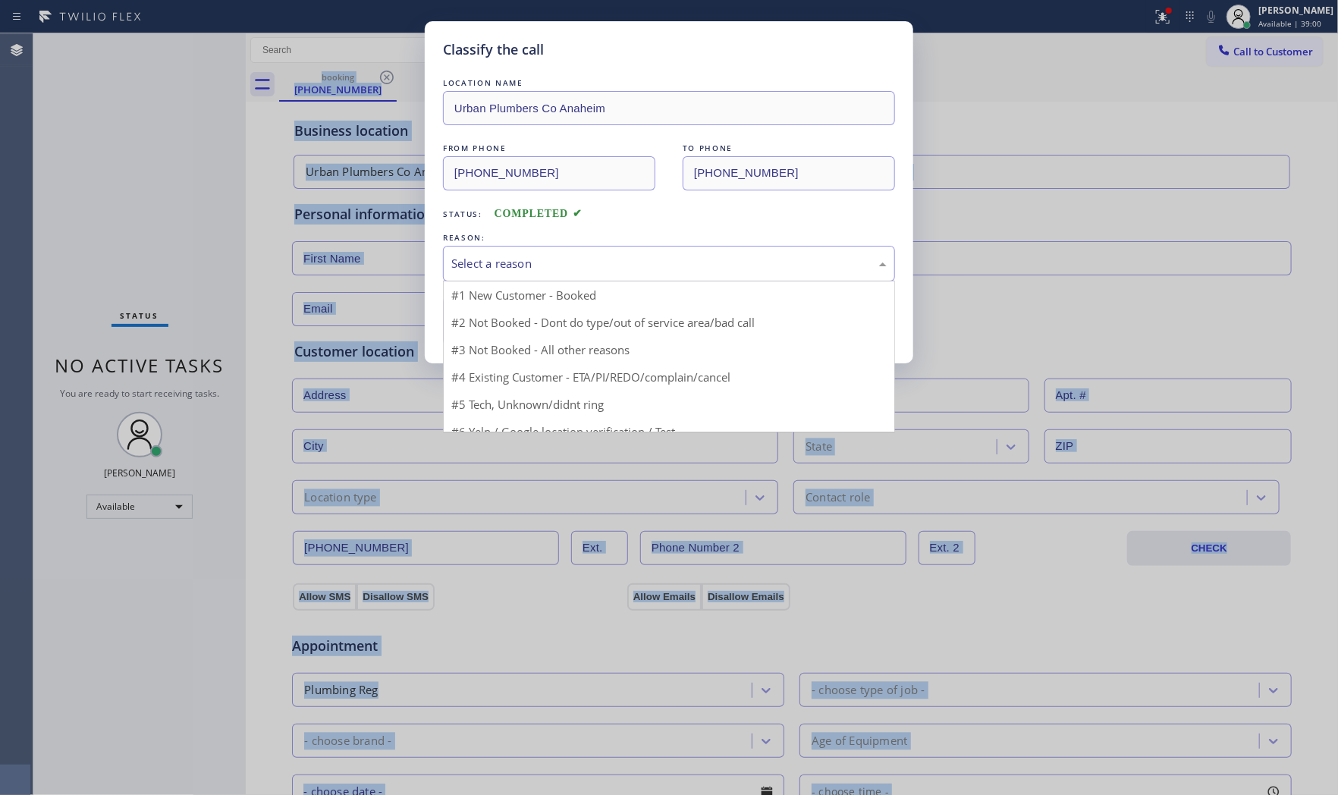
click at [541, 261] on div "Select a reason" at bounding box center [668, 263] width 435 height 17
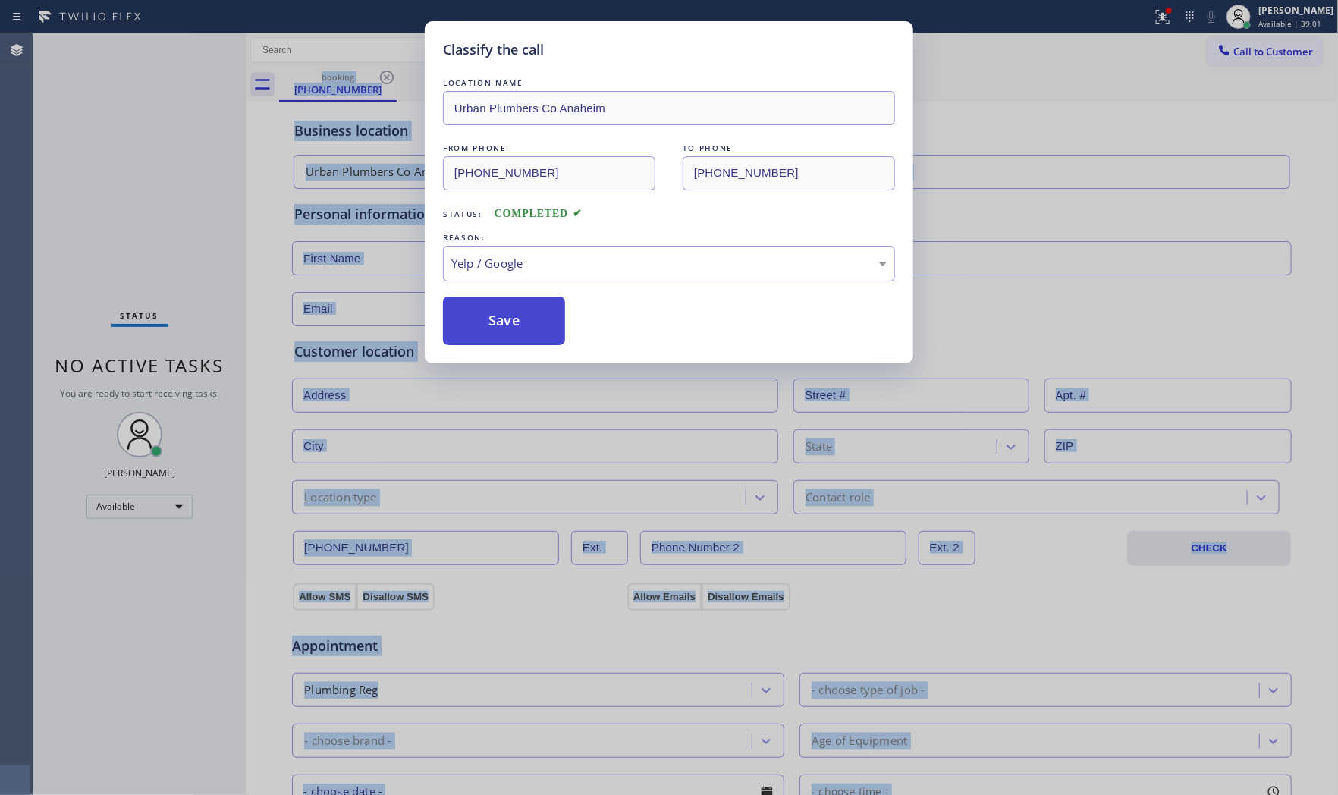
drag, startPoint x: 494, startPoint y: 399, endPoint x: 493, endPoint y: 344, distance: 55.4
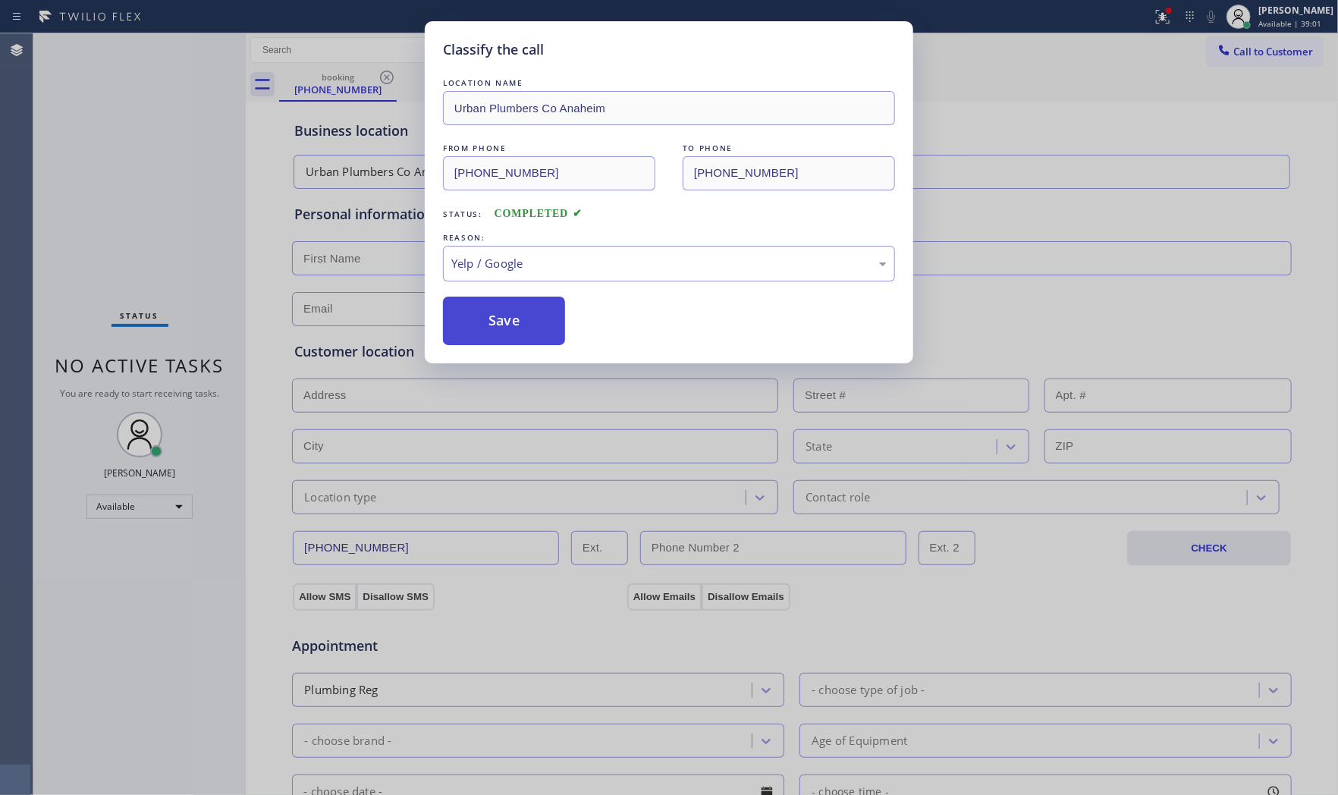
click at [493, 344] on button "Save" at bounding box center [504, 320] width 122 height 49
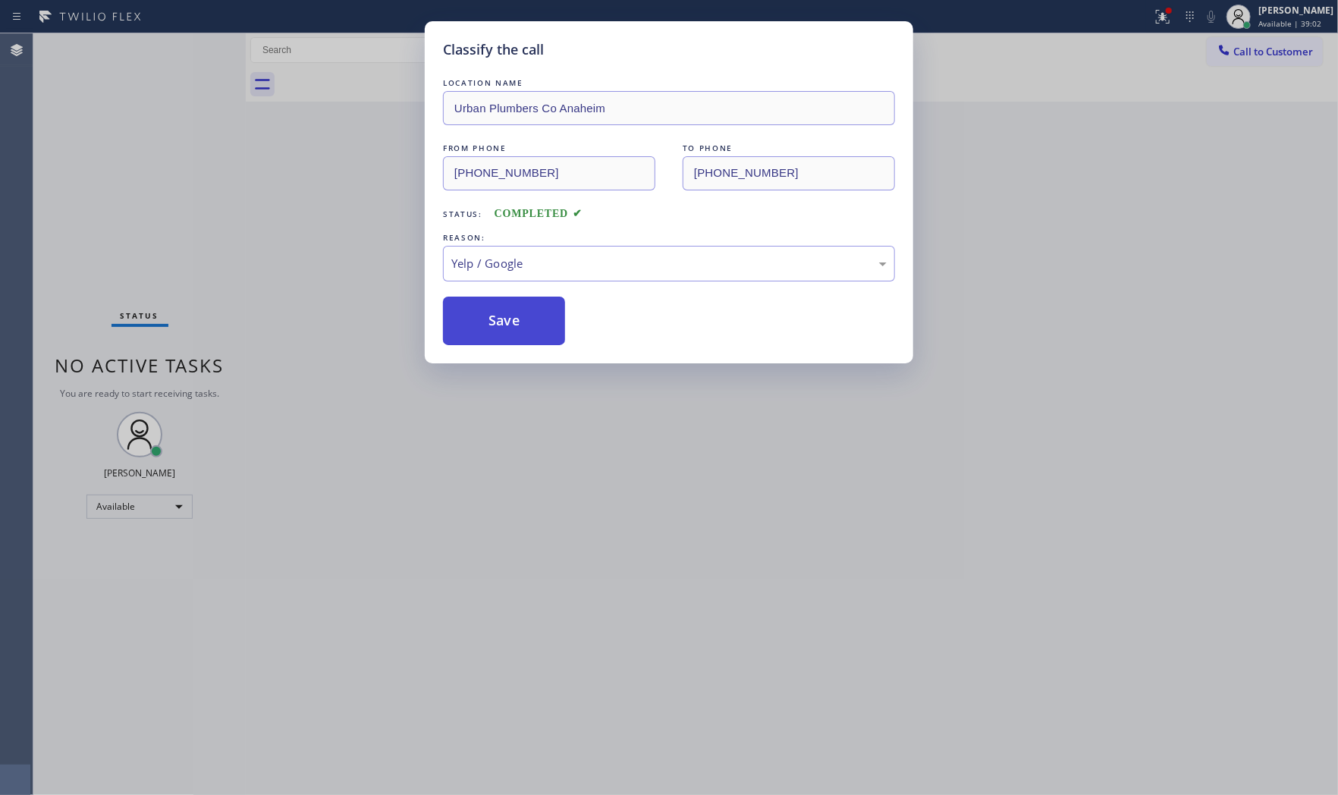
click at [493, 336] on button "Save" at bounding box center [504, 320] width 122 height 49
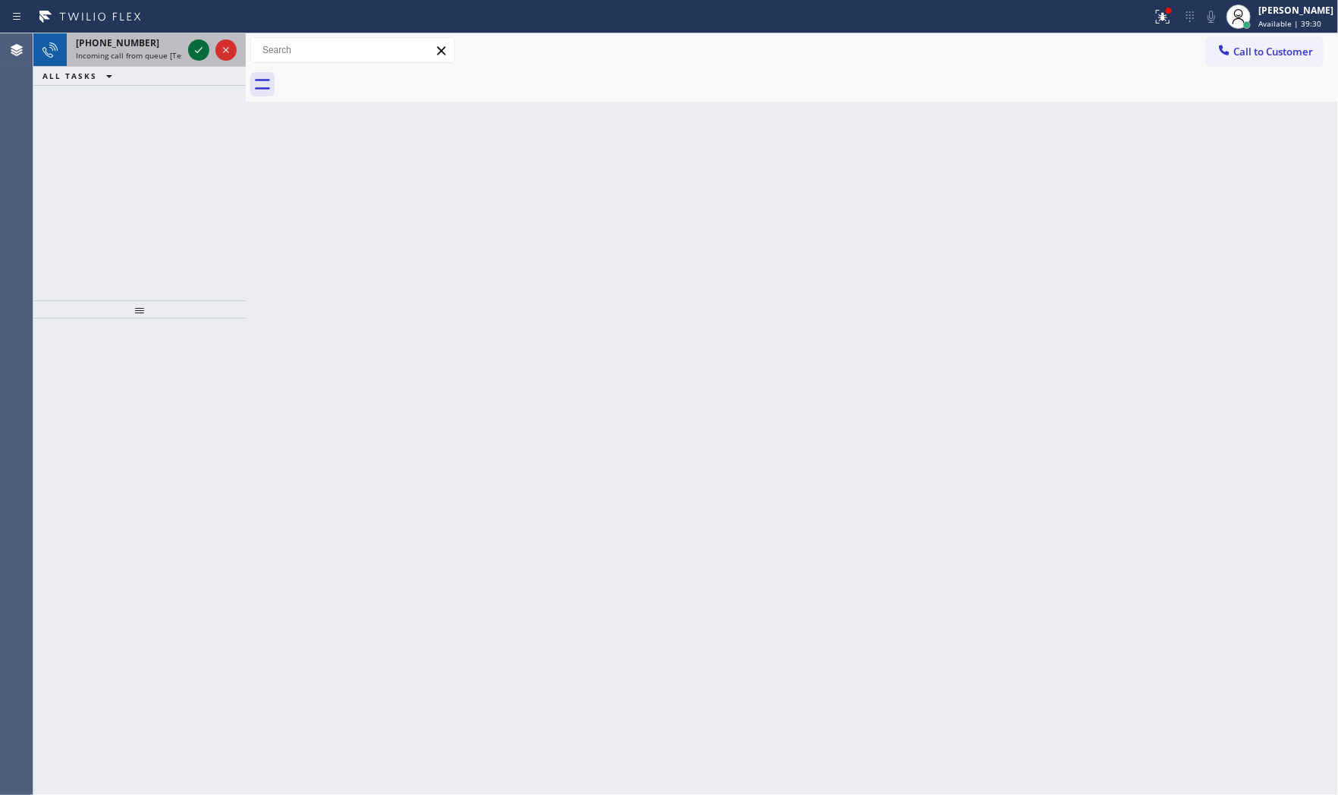
click at [193, 45] on icon at bounding box center [199, 50] width 18 height 18
click at [198, 54] on icon at bounding box center [199, 50] width 18 height 18
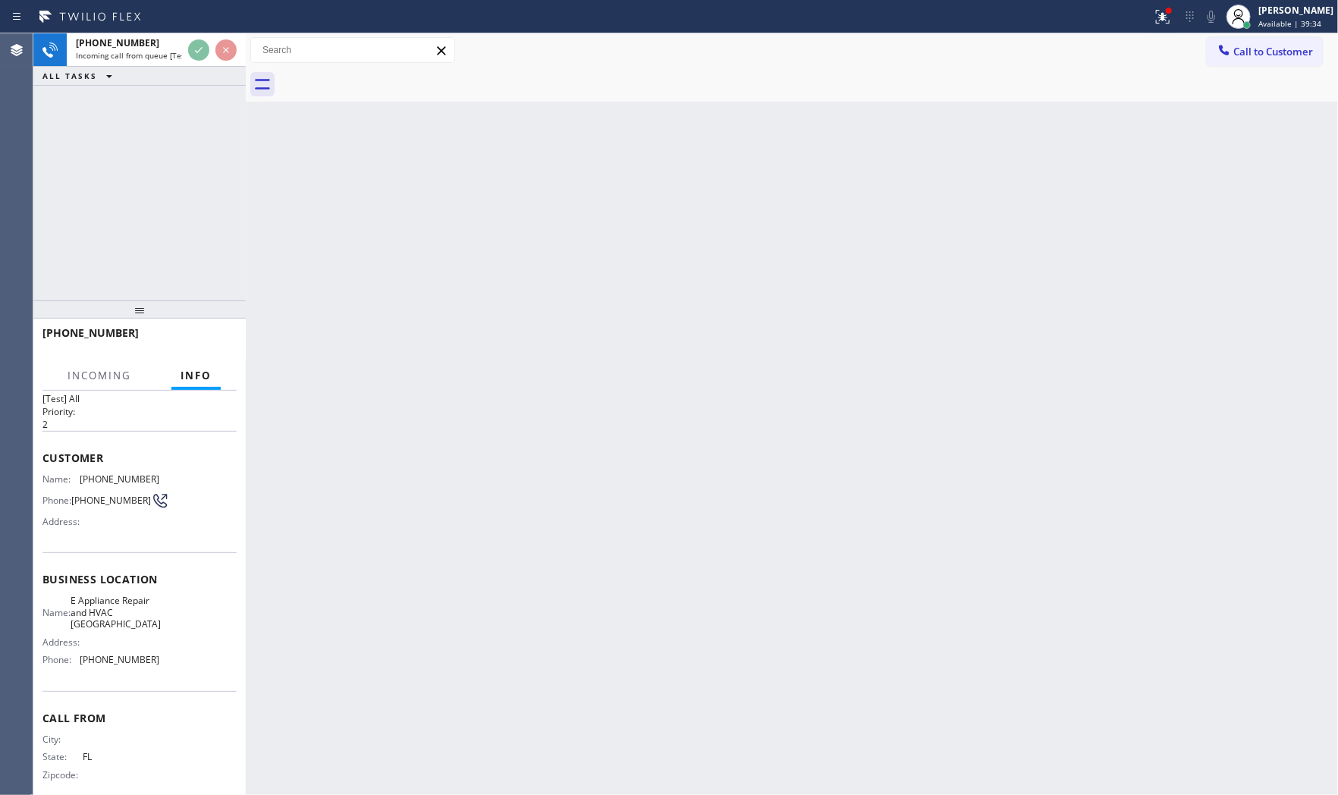
scroll to position [58, 0]
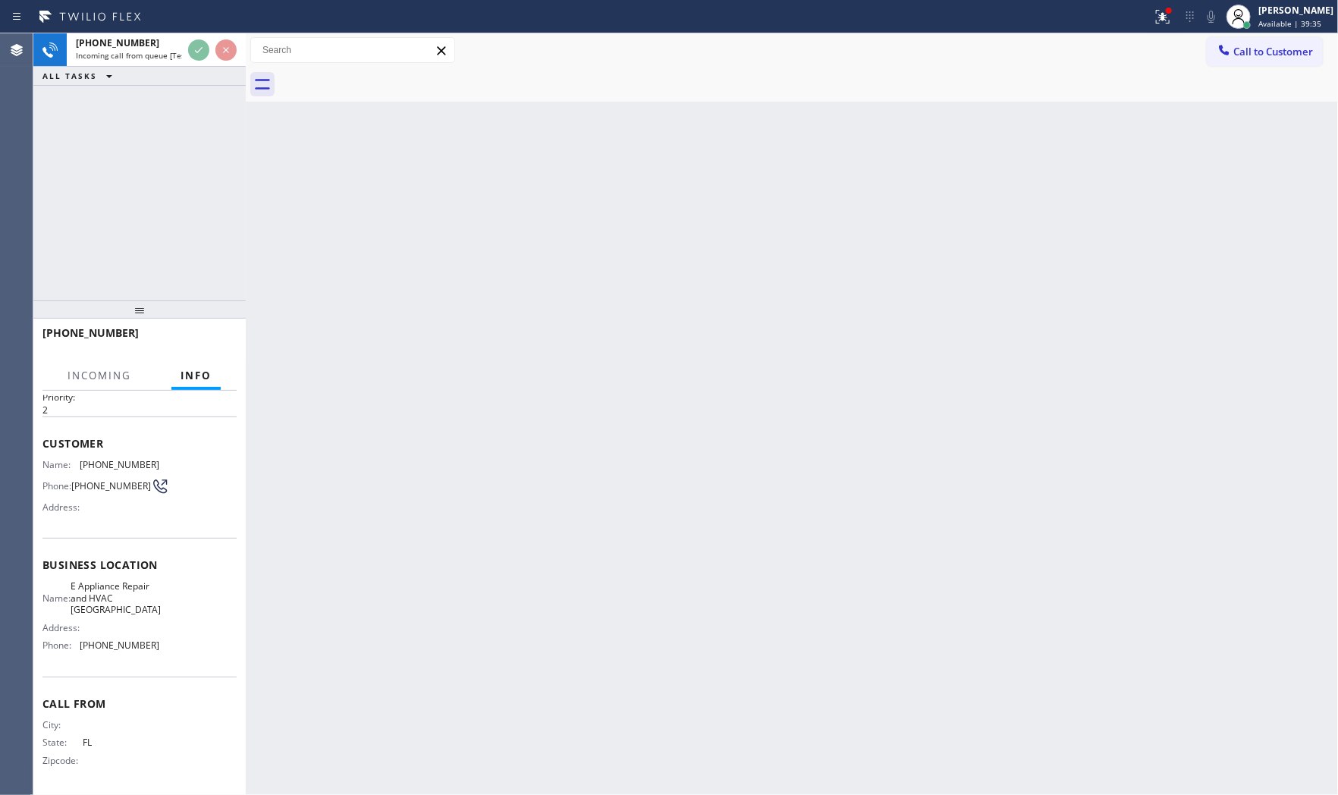
click at [465, 382] on div "Back to Dashboard Change Sender ID Customers Technicians Select a contact Outbo…" at bounding box center [792, 413] width 1092 height 761
click at [465, 381] on div "Back to Dashboard Change Sender ID Customers Technicians Select a contact Outbo…" at bounding box center [792, 413] width 1092 height 761
click at [466, 381] on div "Back to Dashboard Change Sender ID Customers Technicians Select a contact Outbo…" at bounding box center [792, 413] width 1092 height 761
drag, startPoint x: 1115, startPoint y: 17, endPoint x: 1147, endPoint y: 20, distance: 31.2
click at [1123, 18] on div at bounding box center [576, 17] width 1140 height 24
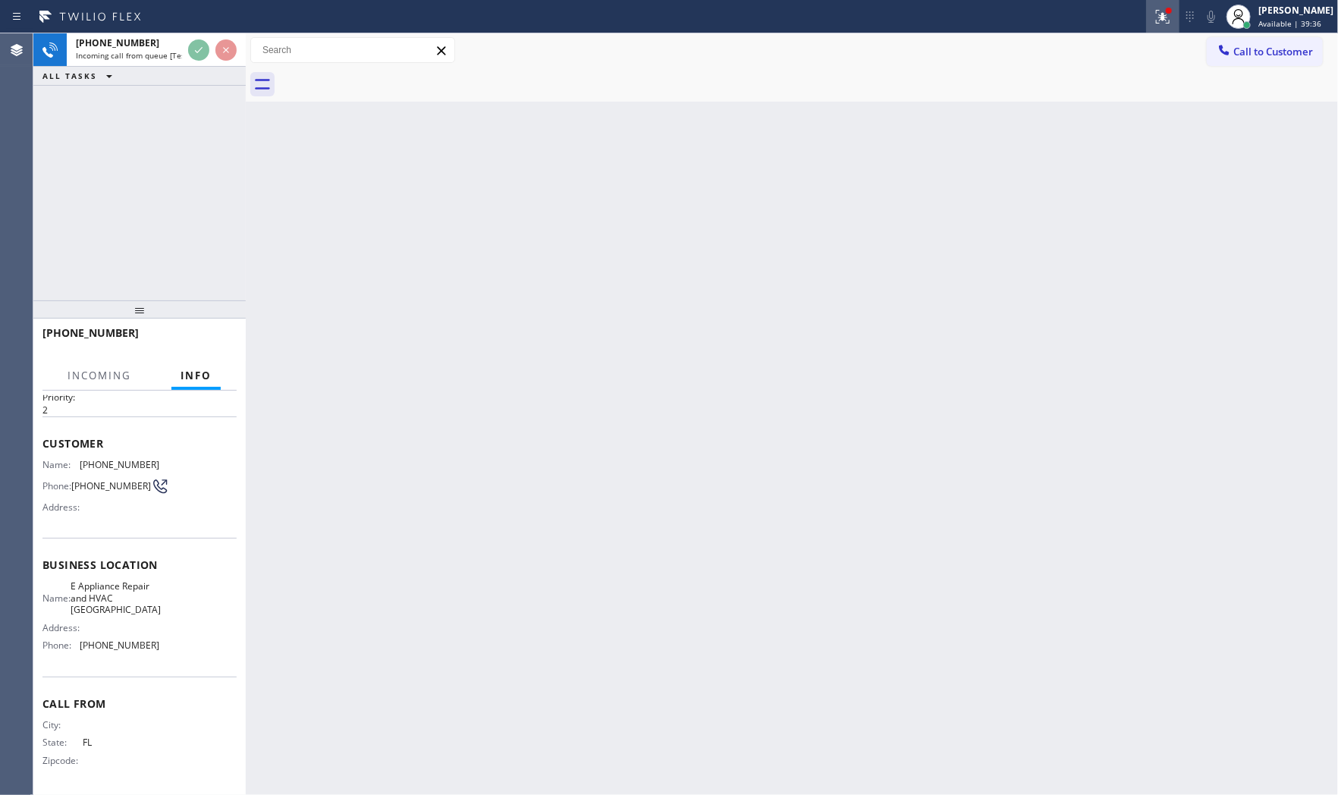
click at [1149, 20] on div at bounding box center [1162, 17] width 33 height 18
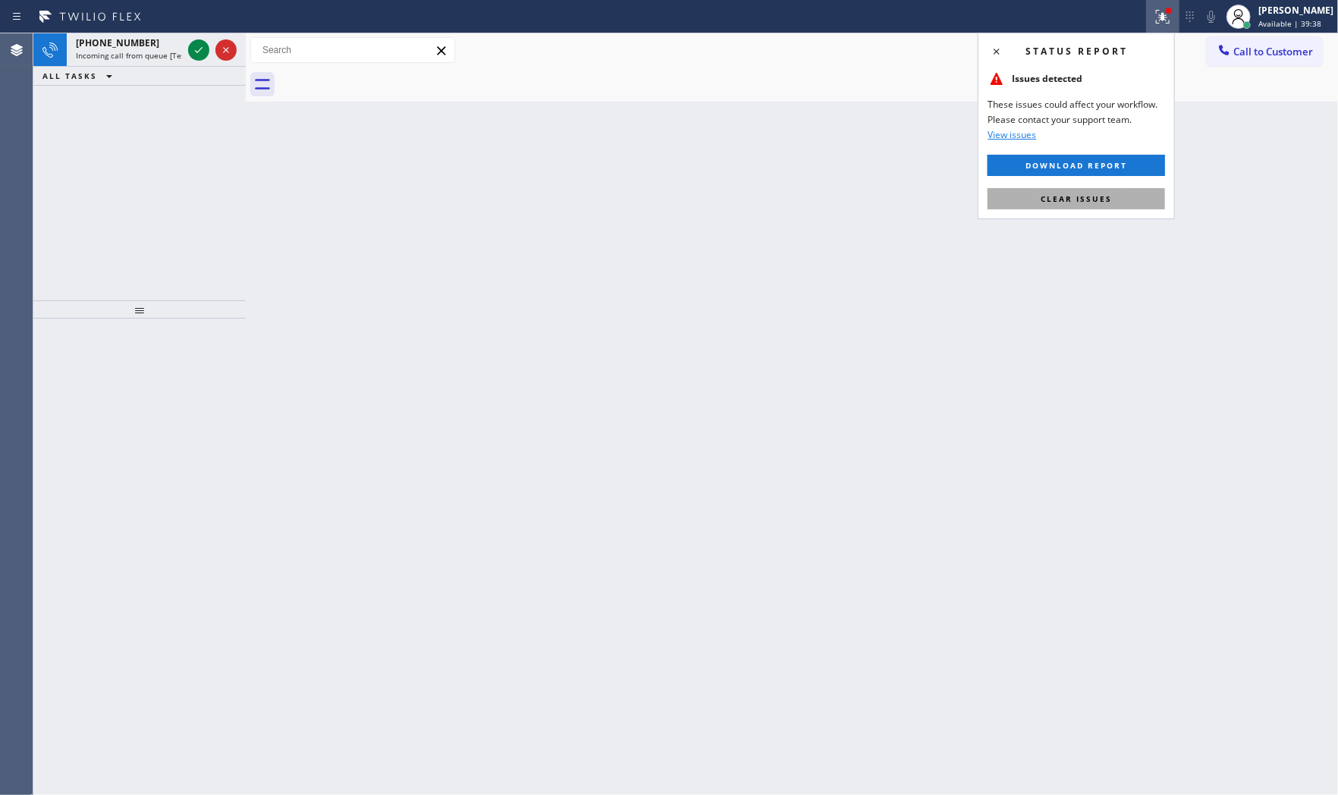
click at [1062, 206] on button "Clear issues" at bounding box center [1075, 198] width 177 height 21
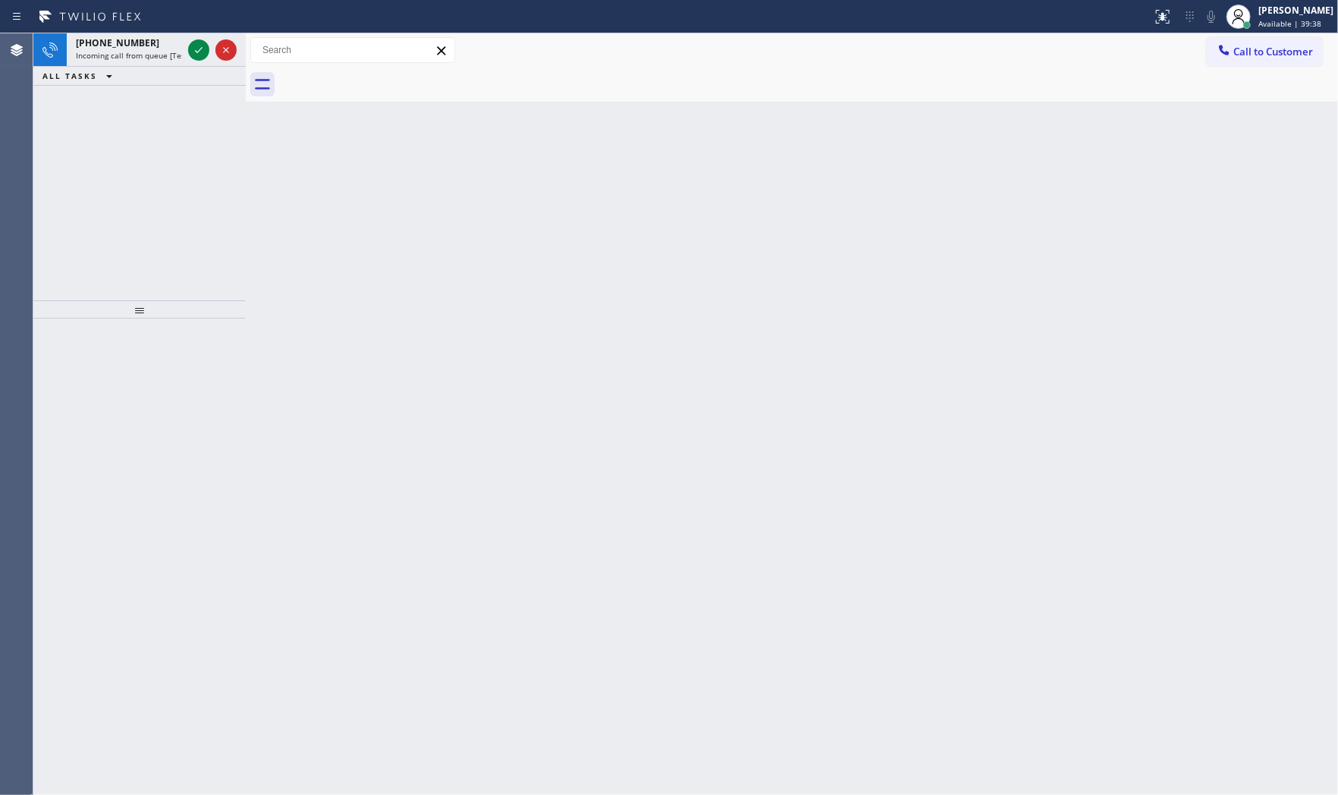
click at [633, 187] on div "Back to Dashboard Change Sender ID Customers Technicians Select a contact Outbo…" at bounding box center [792, 413] width 1092 height 761
click at [199, 49] on icon at bounding box center [199, 50] width 18 height 18
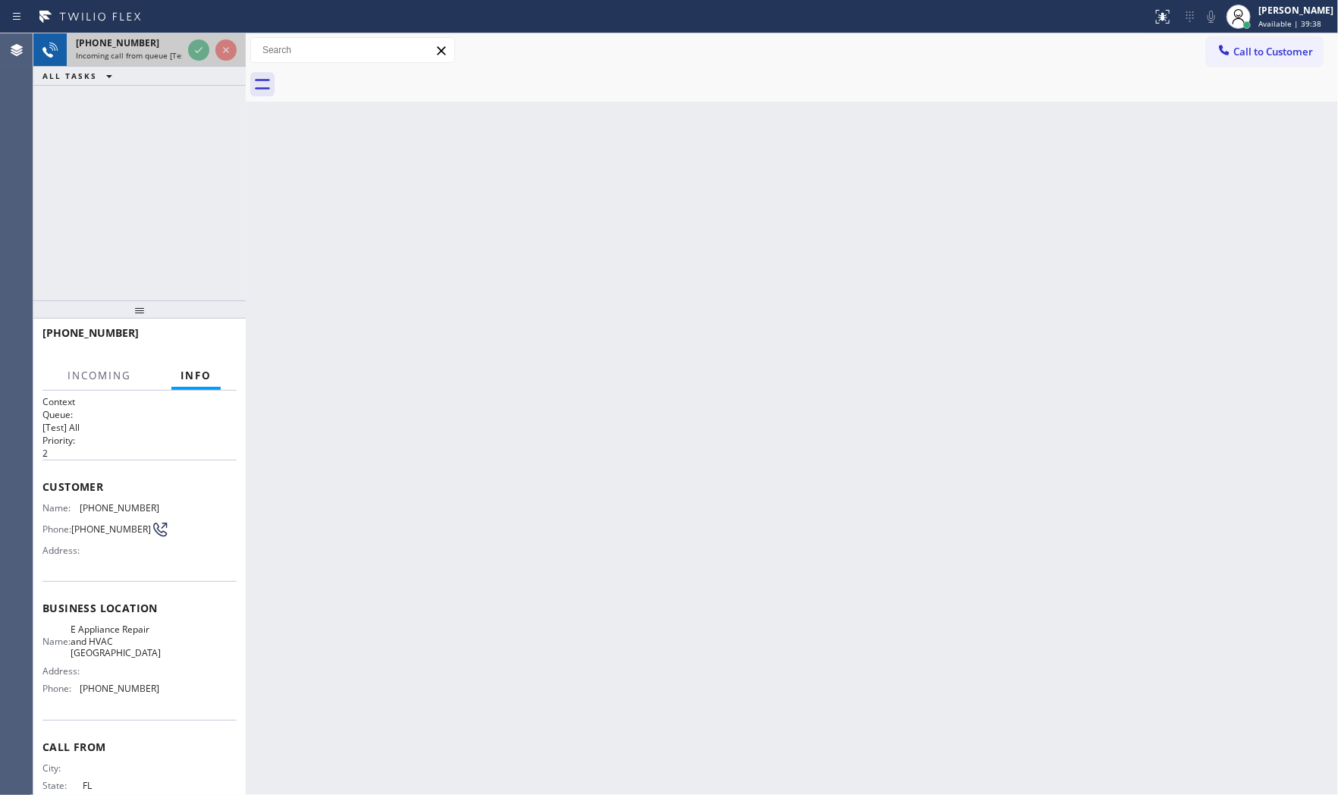
click at [198, 49] on icon at bounding box center [199, 50] width 18 height 18
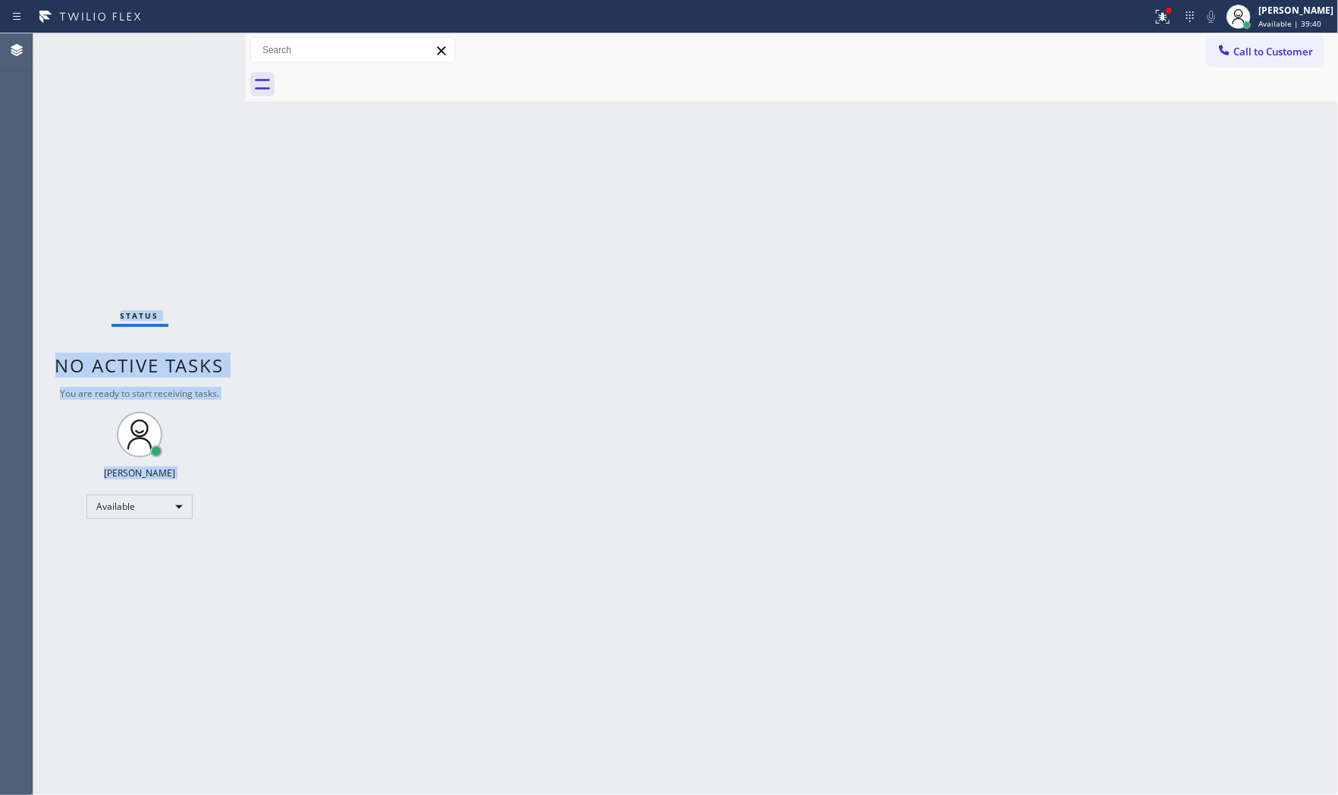
click at [198, 49] on div "Status No active tasks You are ready to start receiving tasks. Mark Paul Dacula…" at bounding box center [139, 413] width 212 height 761
click at [213, 111] on div "Status No active tasks You are ready to start receiving tasks. Mark Paul Dacula…" at bounding box center [139, 413] width 212 height 761
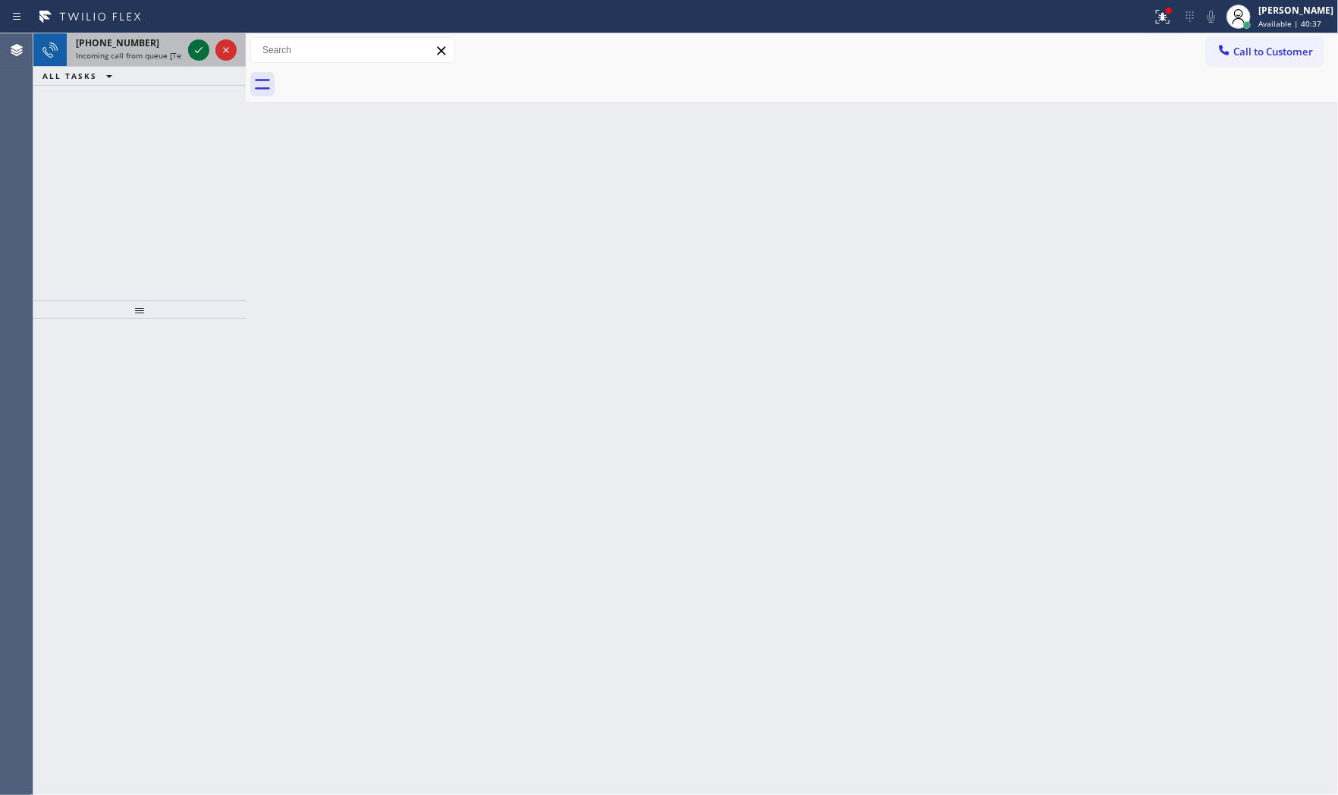
click at [207, 44] on icon at bounding box center [199, 50] width 18 height 18
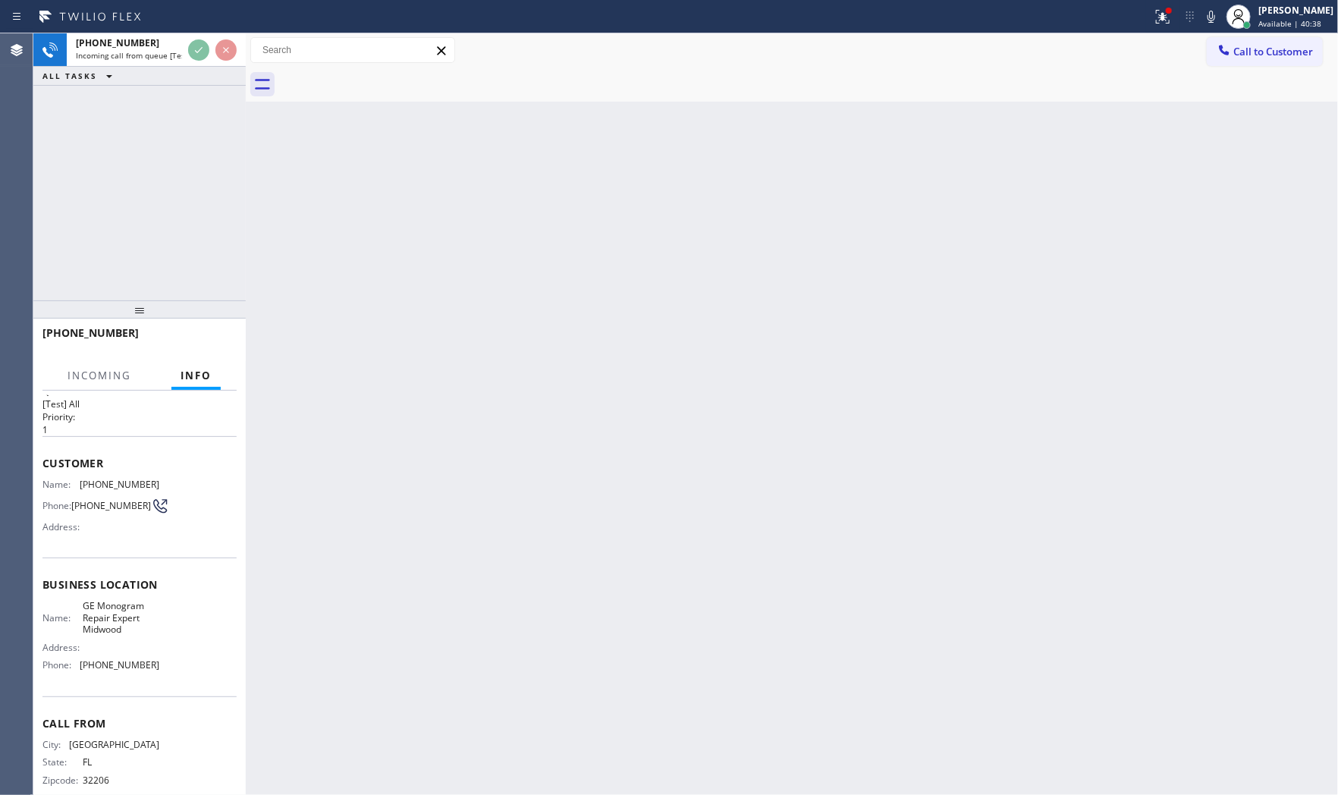
scroll to position [47, 0]
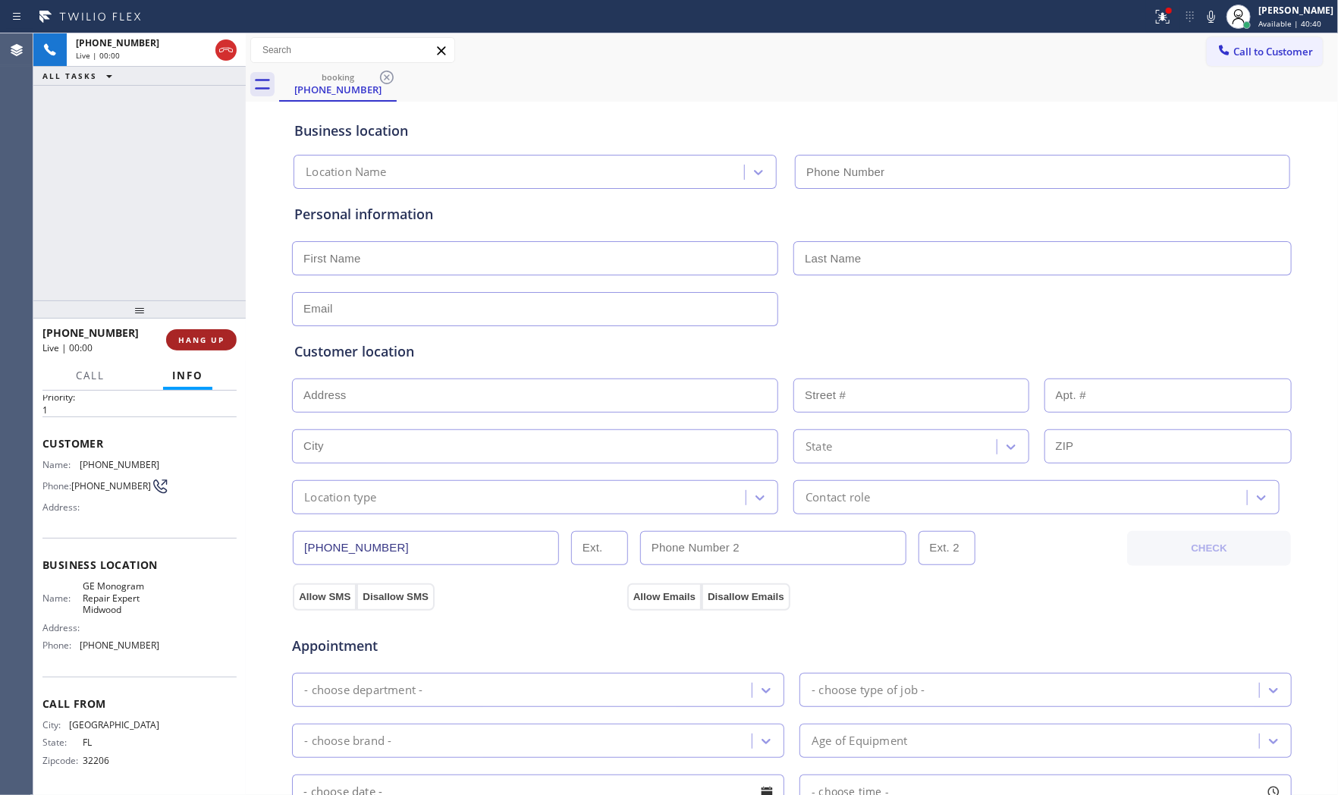
type input "(917) 423-7722"
click at [211, 334] on span "HANG UP" at bounding box center [201, 339] width 46 height 11
click at [120, 383] on div "Call Info" at bounding box center [139, 376] width 194 height 30
click at [192, 338] on span "HANG UP" at bounding box center [201, 339] width 46 height 11
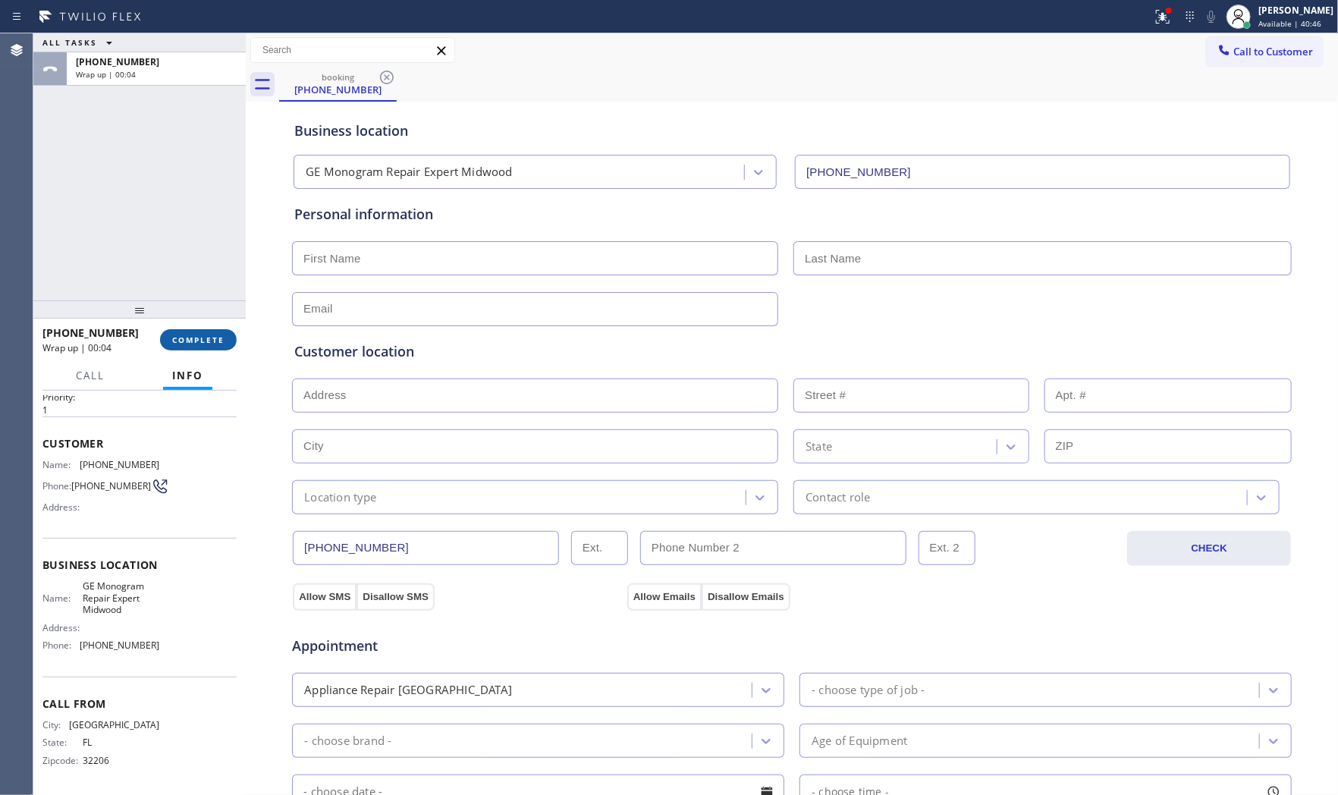
click at [206, 336] on span "COMPLETE" at bounding box center [198, 339] width 52 height 11
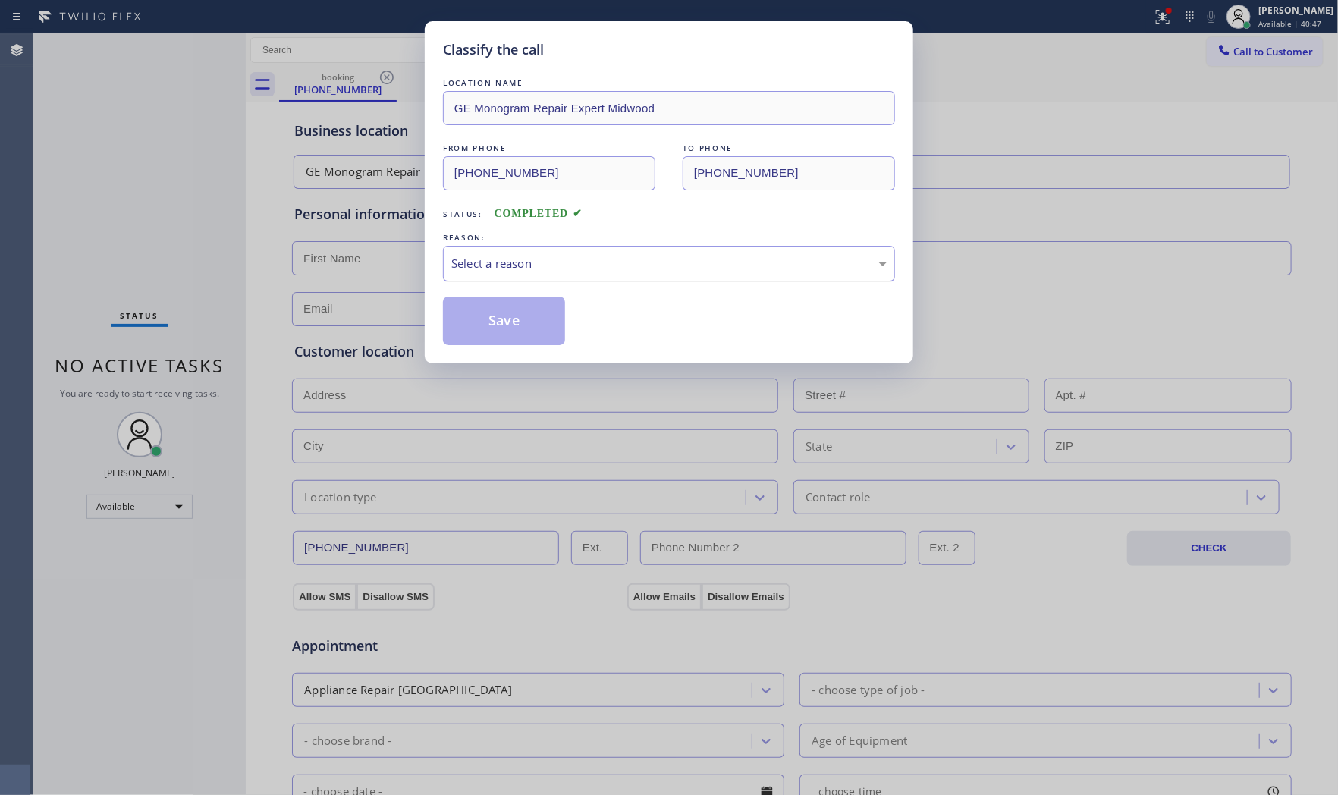
click at [461, 250] on div "Select a reason" at bounding box center [669, 264] width 452 height 36
click at [480, 315] on button "Save" at bounding box center [504, 320] width 122 height 49
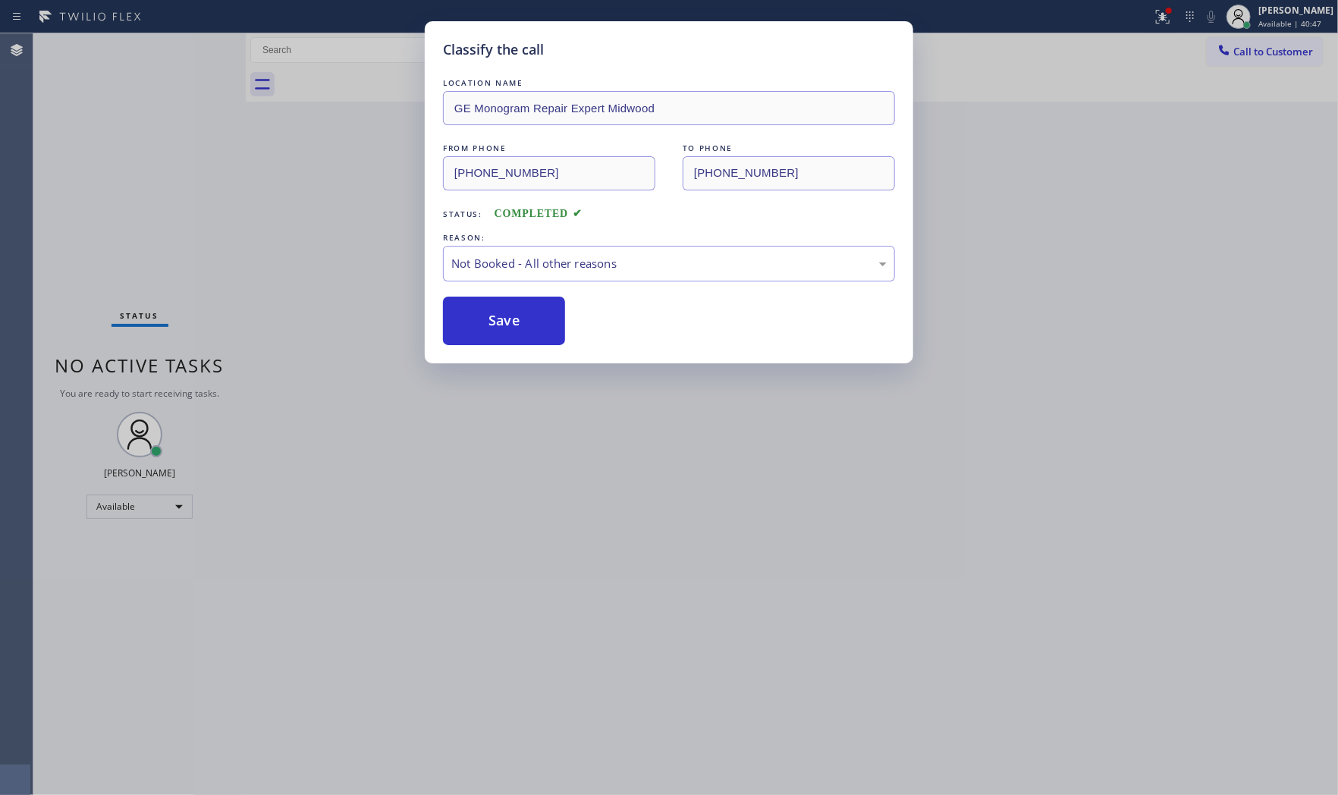
click at [480, 315] on button "Save" at bounding box center [504, 320] width 122 height 49
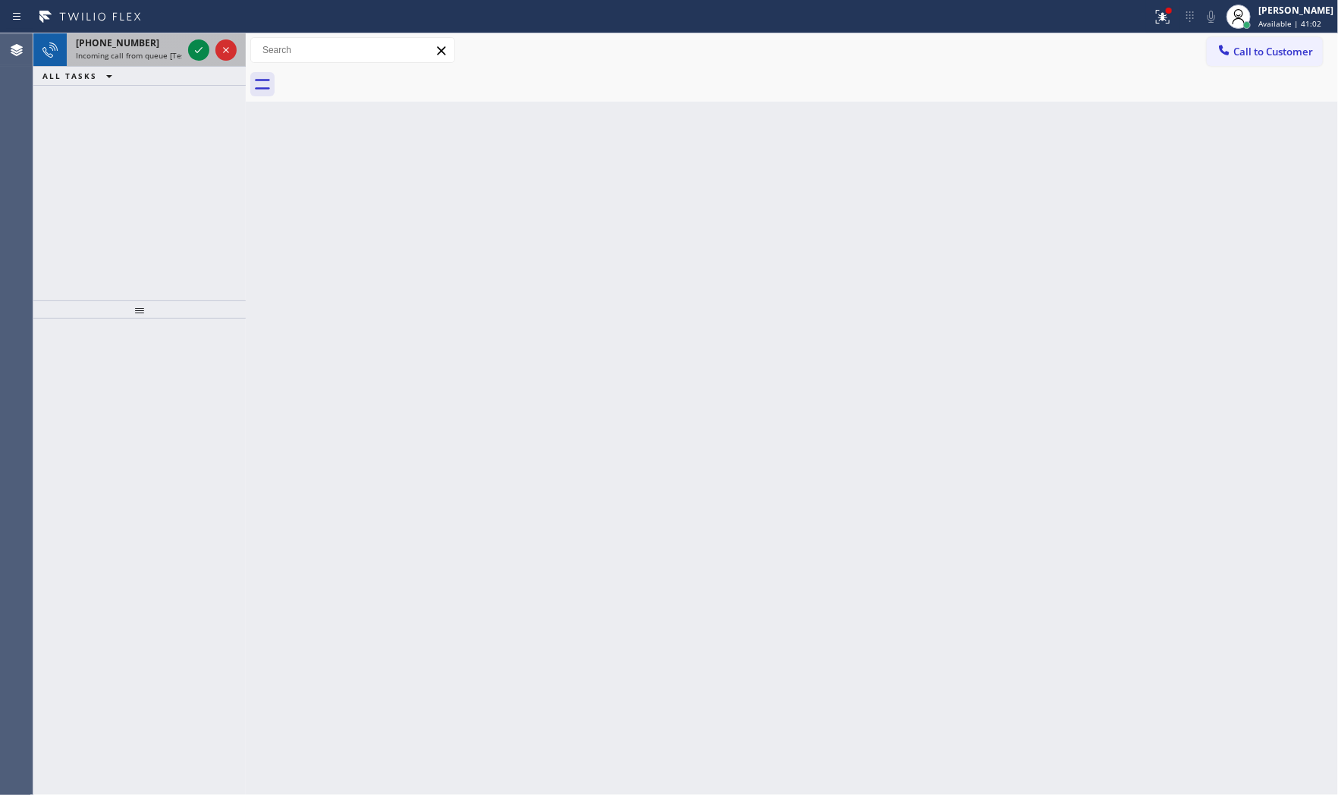
click at [172, 57] on span "Incoming call from queue [Test] All" at bounding box center [139, 55] width 126 height 11
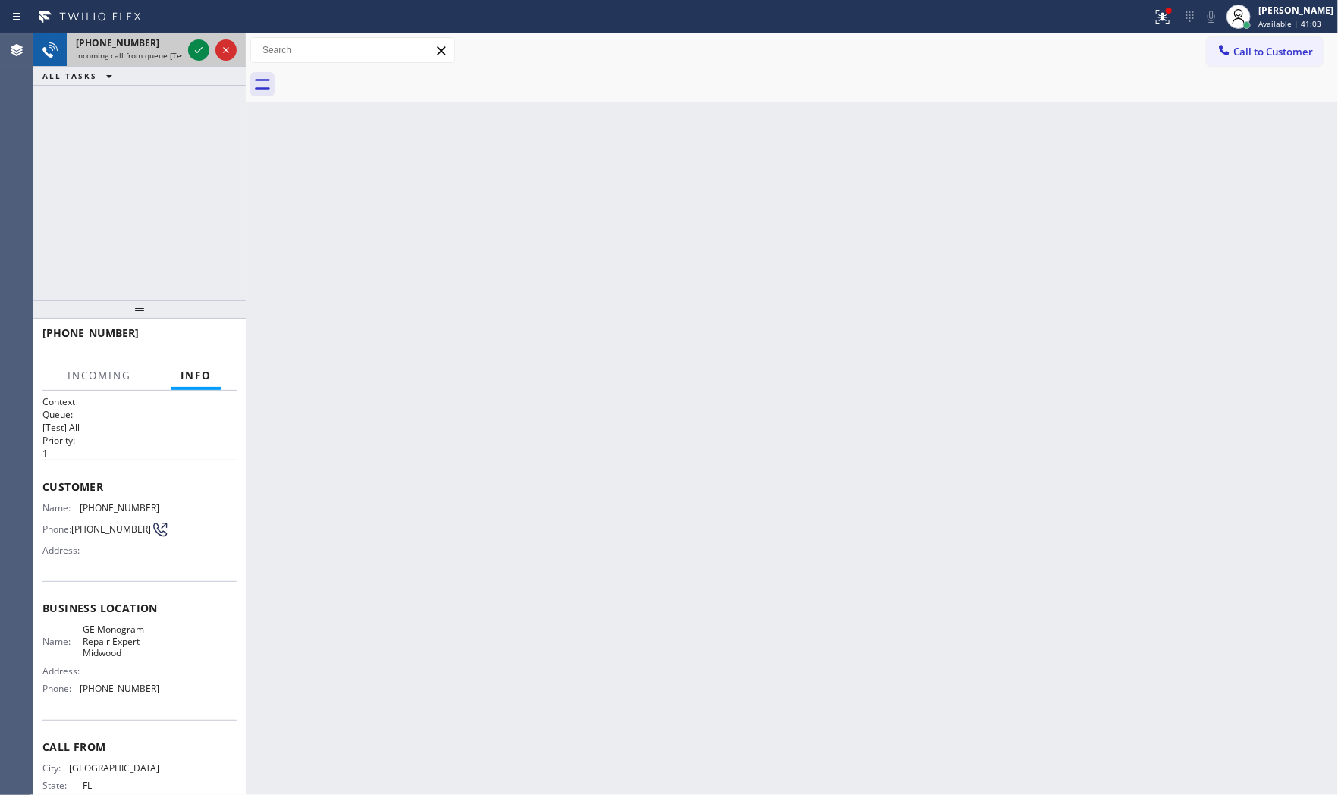
click at [174, 57] on span "Incoming call from queue [Test] All" at bounding box center [139, 55] width 126 height 11
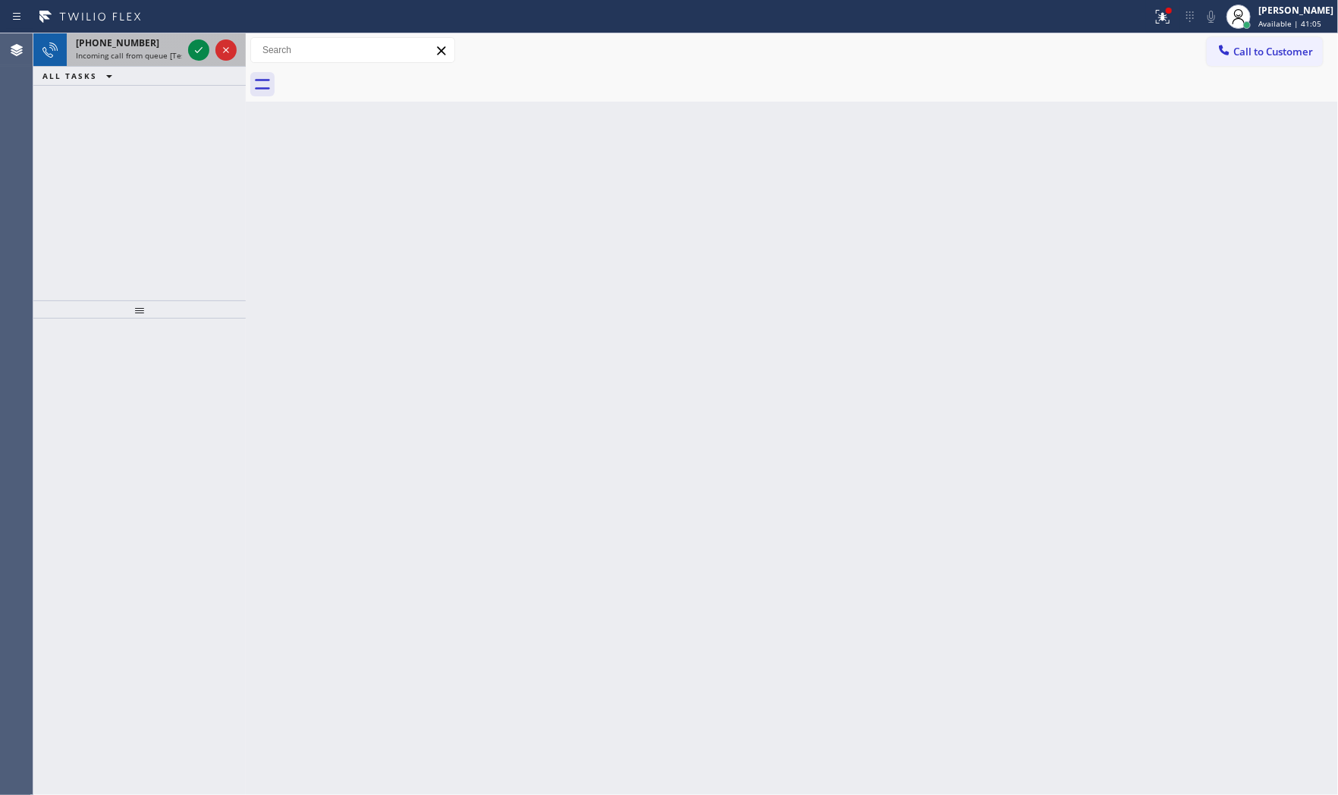
click at [179, 56] on span "Incoming call from queue [Test] All" at bounding box center [139, 55] width 126 height 11
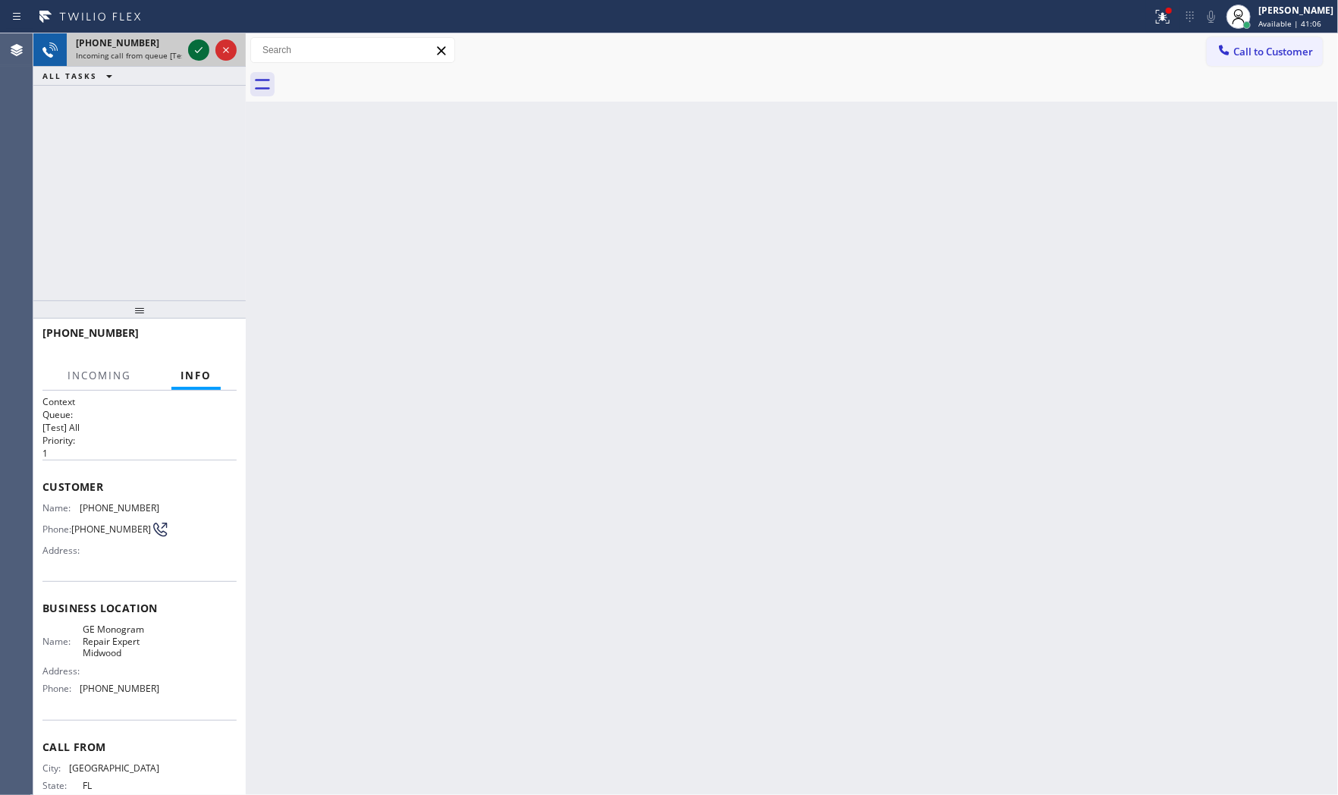
click at [199, 54] on icon at bounding box center [199, 50] width 18 height 18
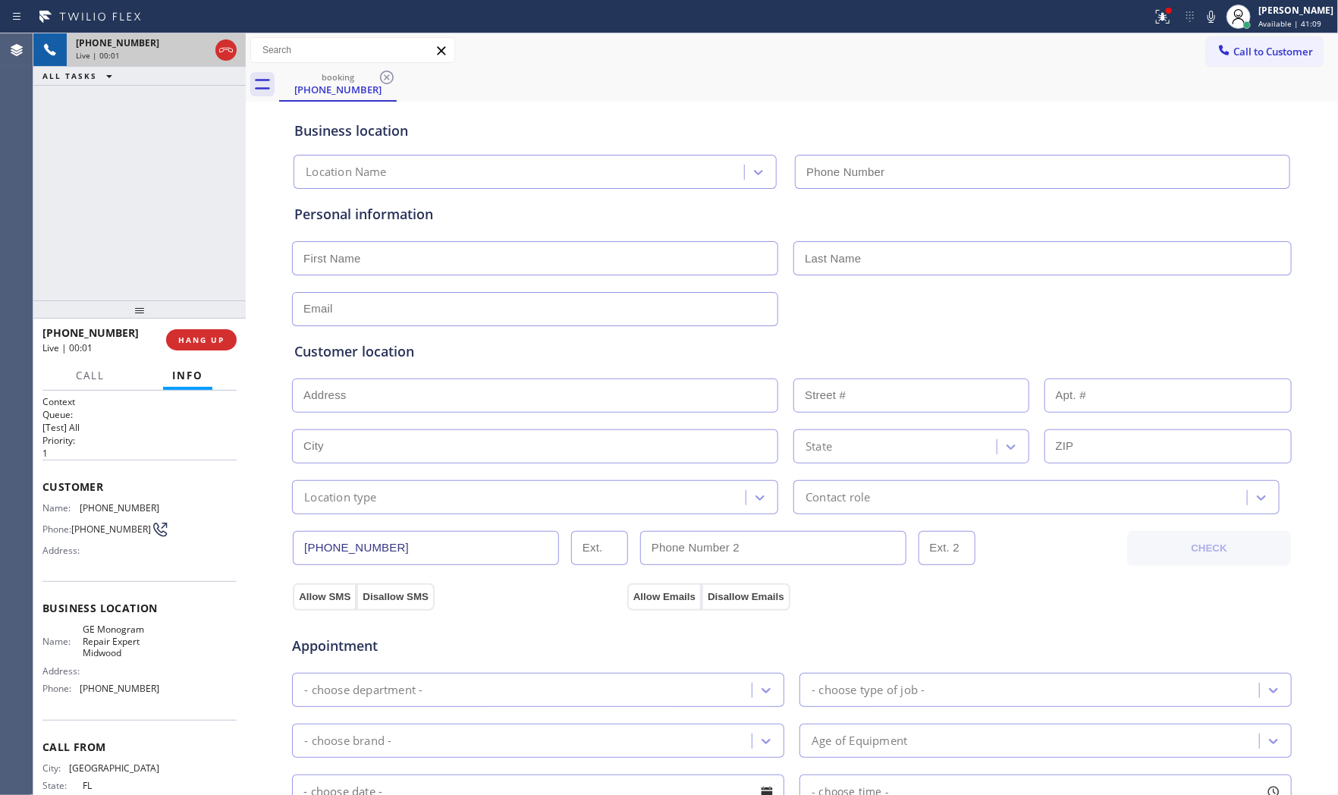
type input "(917) 423-7722"
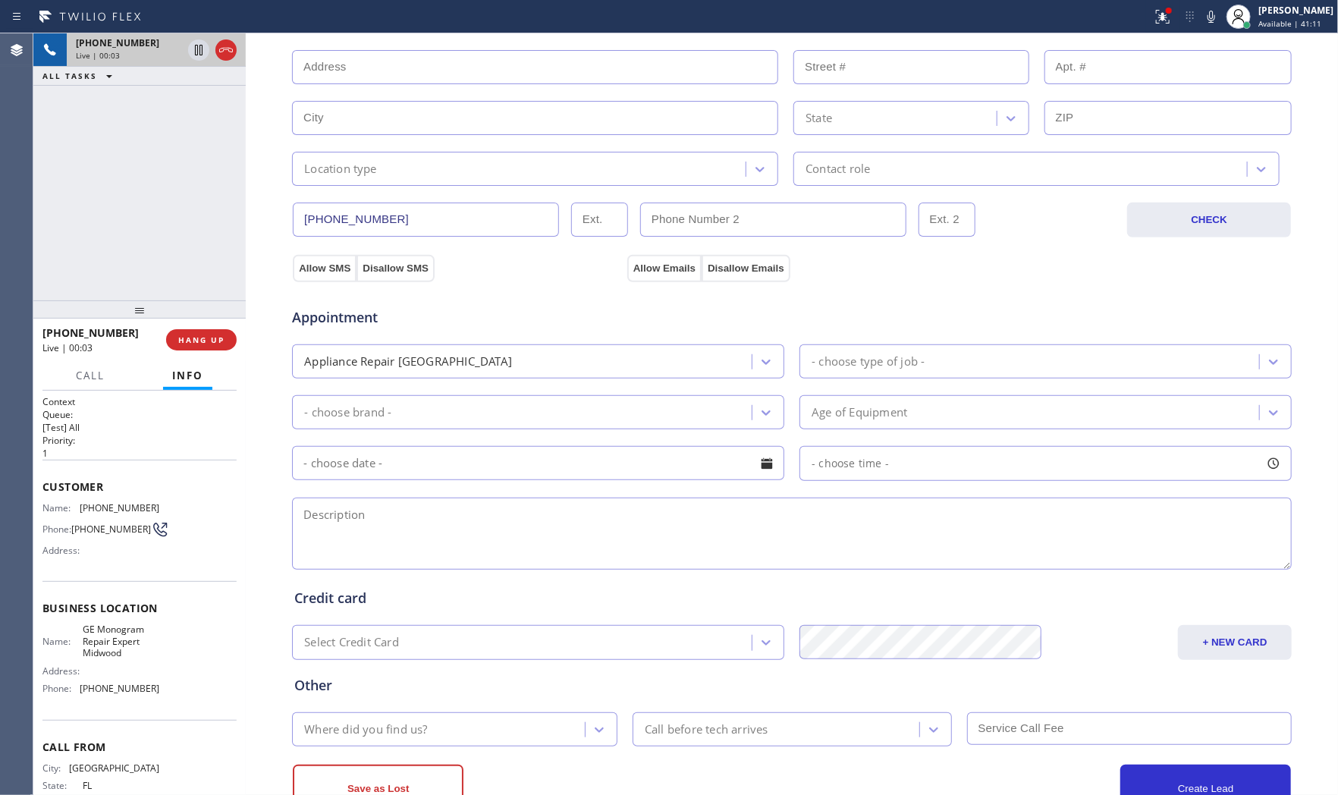
scroll to position [380, 0]
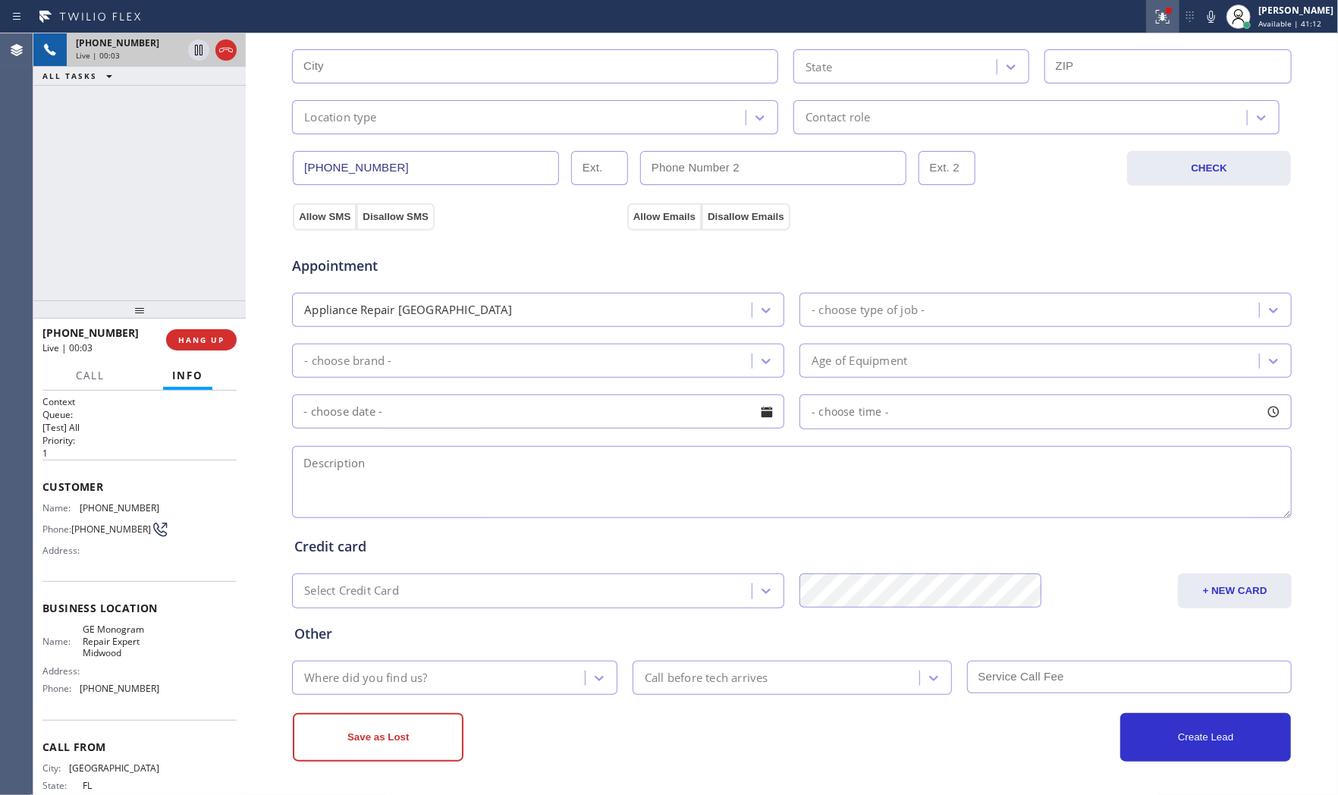
click at [1162, 20] on icon at bounding box center [1162, 17] width 18 height 18
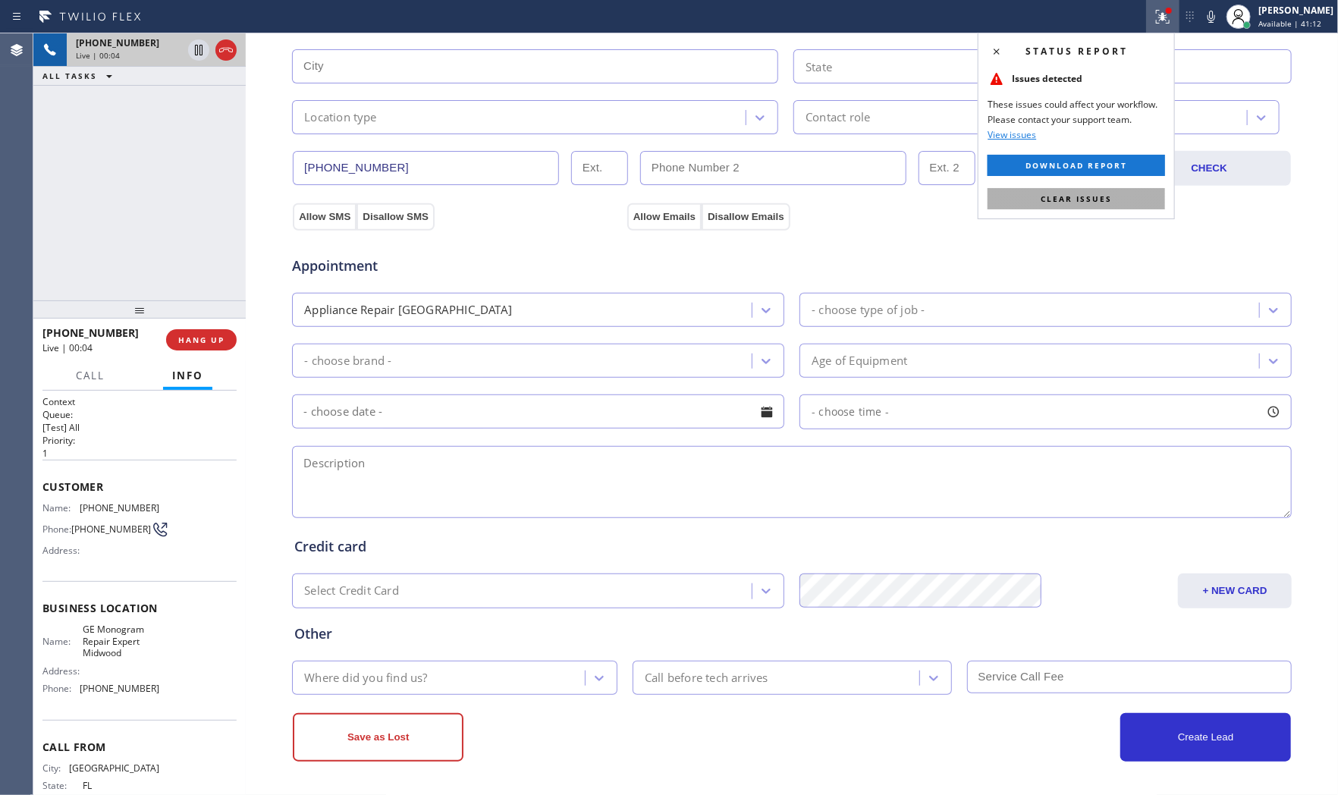
click at [1115, 193] on button "Clear issues" at bounding box center [1075, 198] width 177 height 21
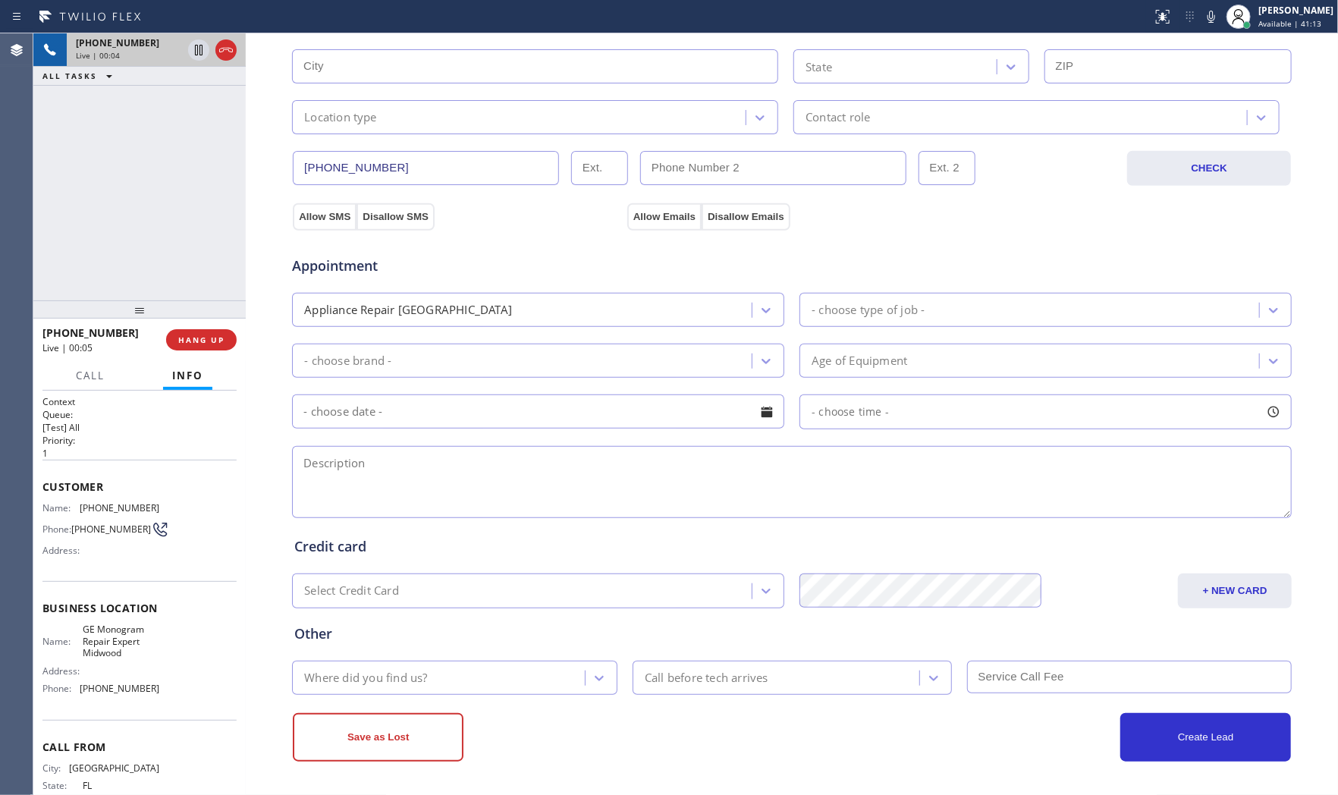
click at [1200, 27] on div "Status report No issues detected If you experience an issue, please download th…" at bounding box center [1242, 16] width 192 height 33
click at [1202, 25] on icon at bounding box center [1211, 17] width 18 height 18
click at [206, 347] on button "COMPLETE" at bounding box center [198, 339] width 77 height 21
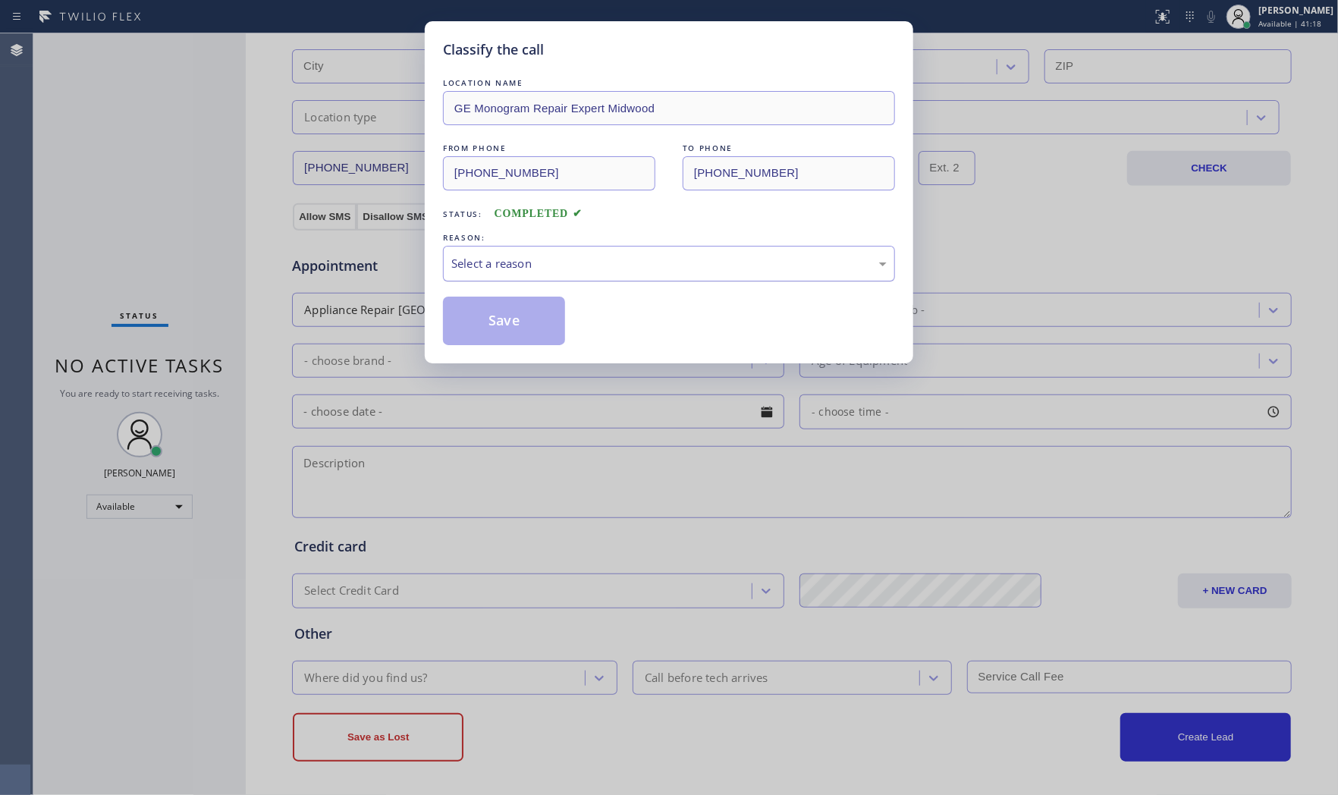
click at [474, 266] on div "Select a reason" at bounding box center [668, 263] width 435 height 17
click at [479, 322] on button "Save" at bounding box center [504, 320] width 122 height 49
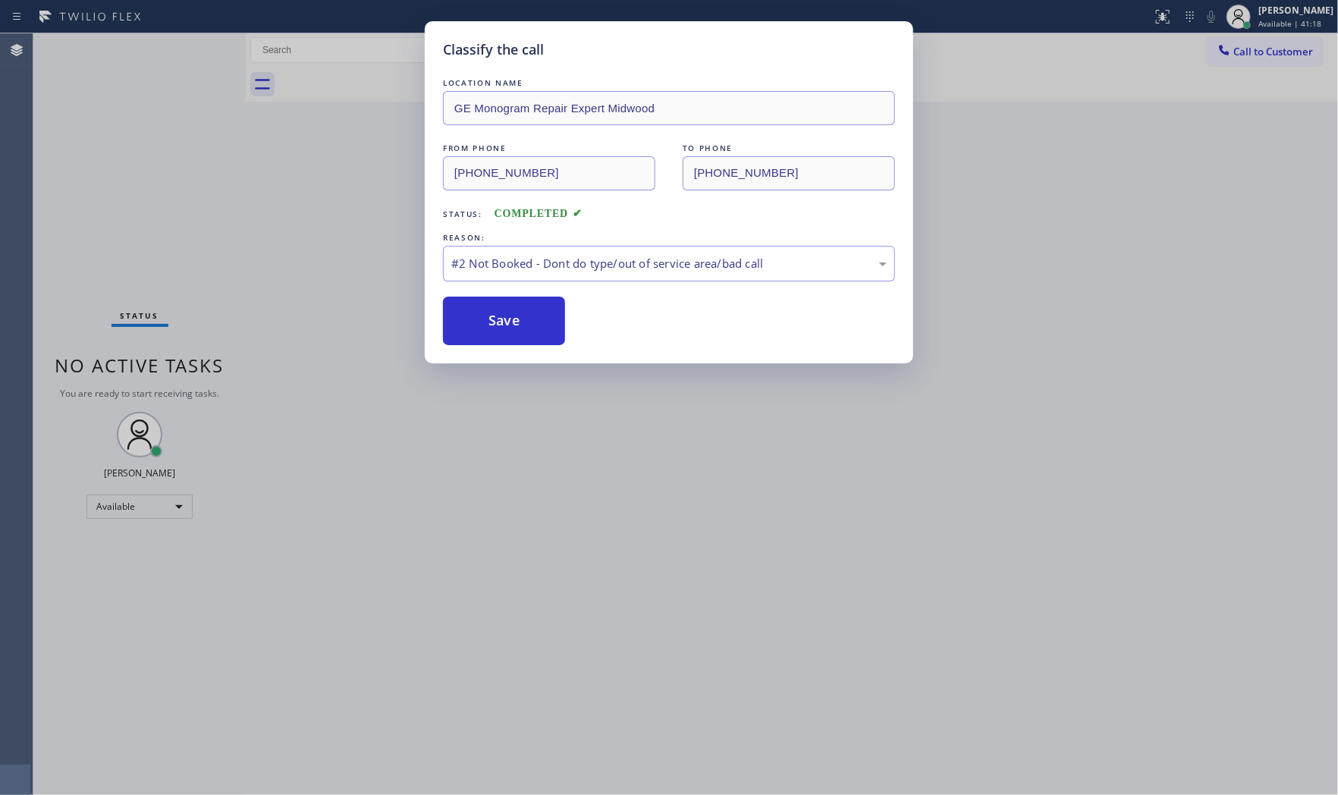
click at [479, 322] on button "Save" at bounding box center [504, 320] width 122 height 49
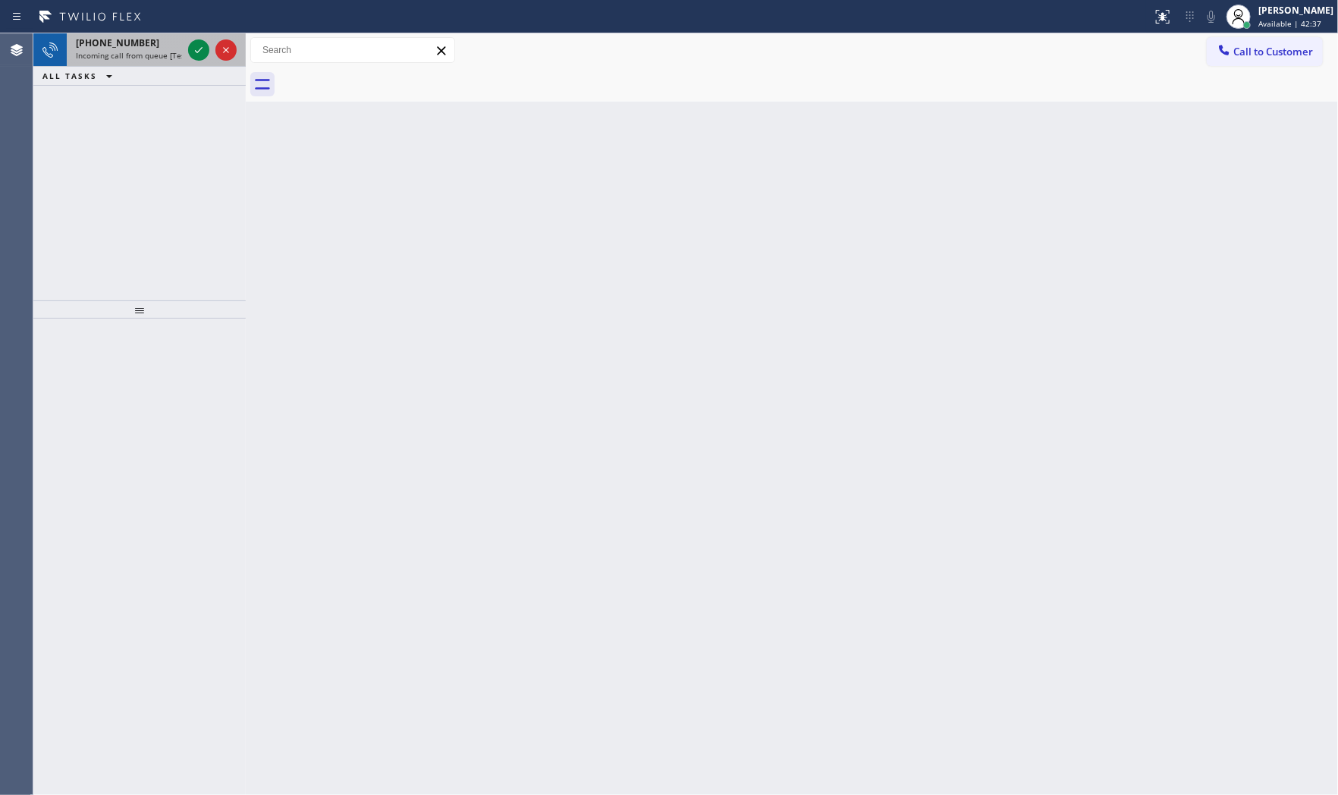
click at [148, 41] on div "+17202010187" at bounding box center [129, 42] width 106 height 13
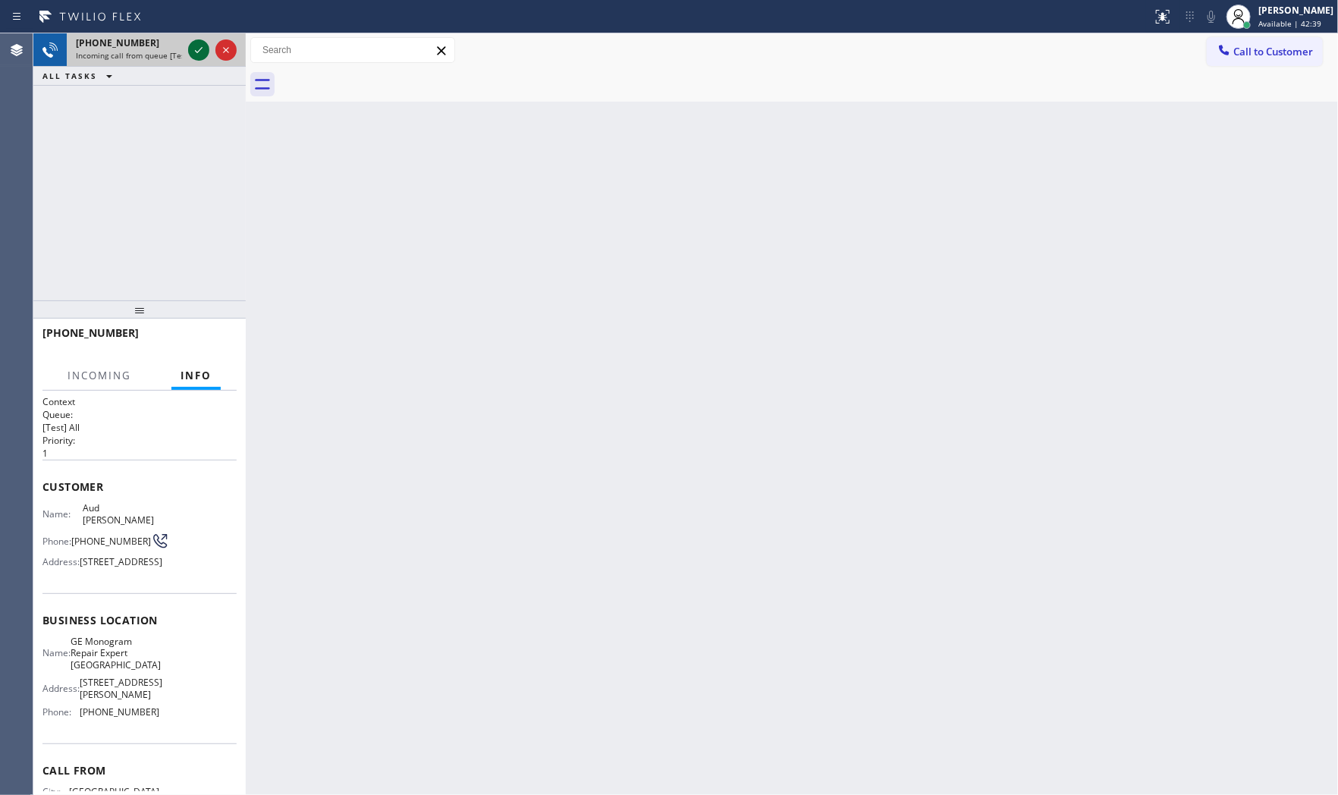
click at [190, 49] on icon at bounding box center [199, 50] width 18 height 18
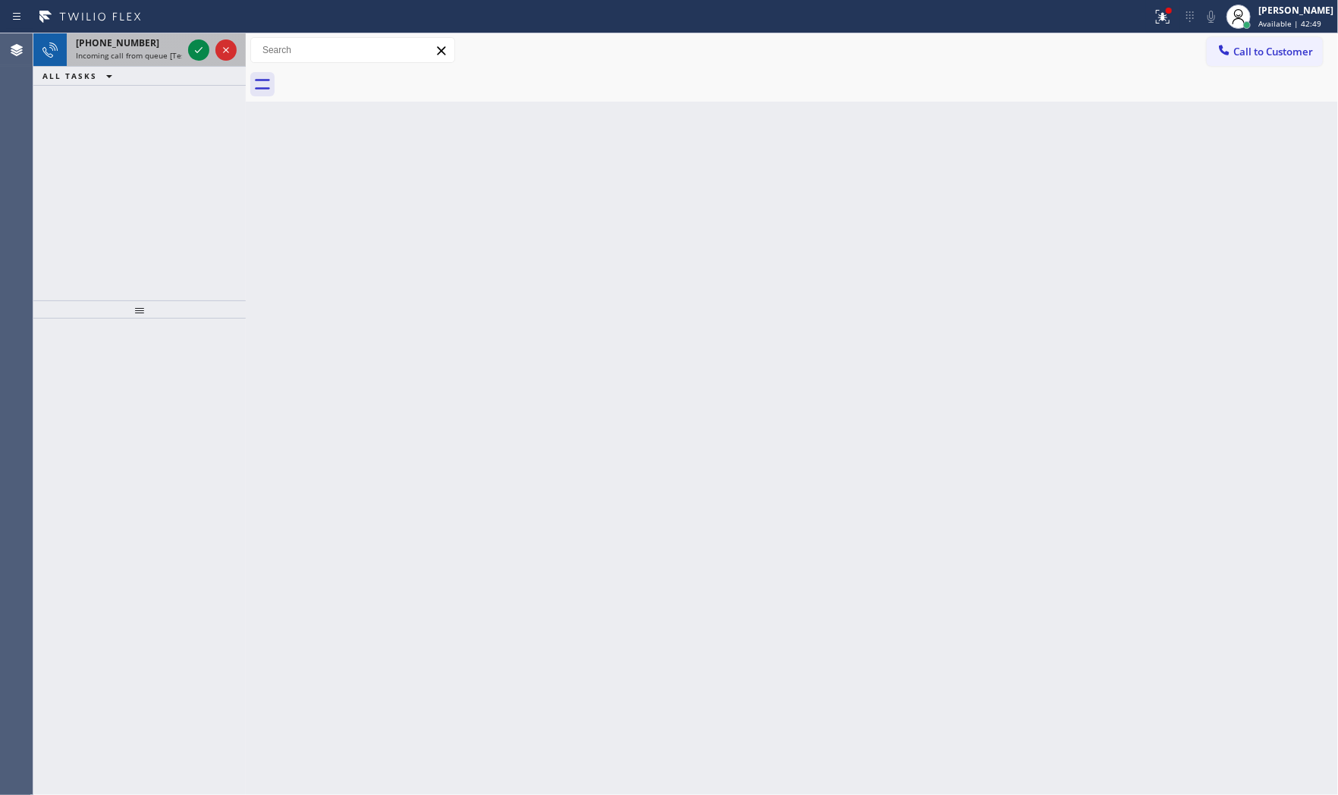
click at [167, 42] on div "+17202010187" at bounding box center [129, 42] width 106 height 13
click at [193, 46] on icon at bounding box center [199, 50] width 18 height 18
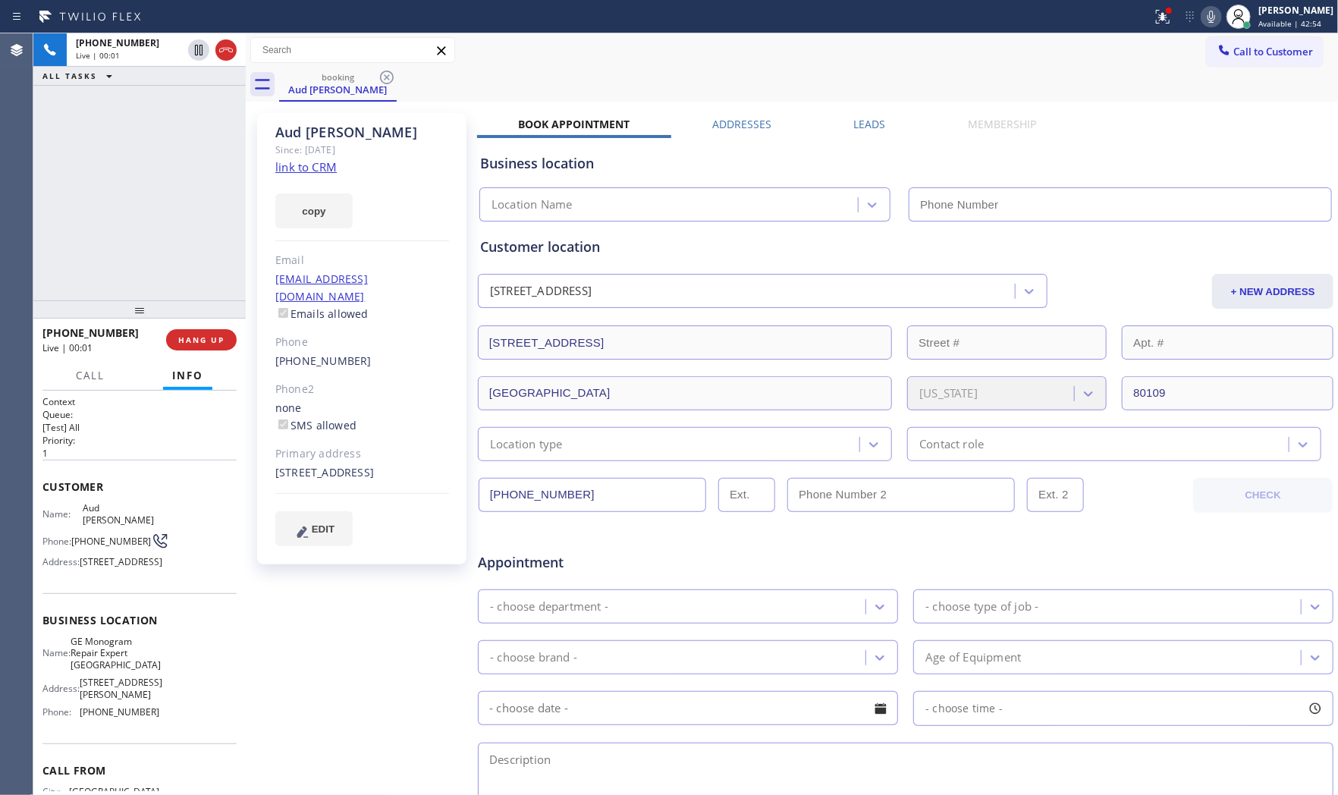
click at [331, 162] on link "link to CRM" at bounding box center [305, 166] width 61 height 15
type input "(720) 307-7285"
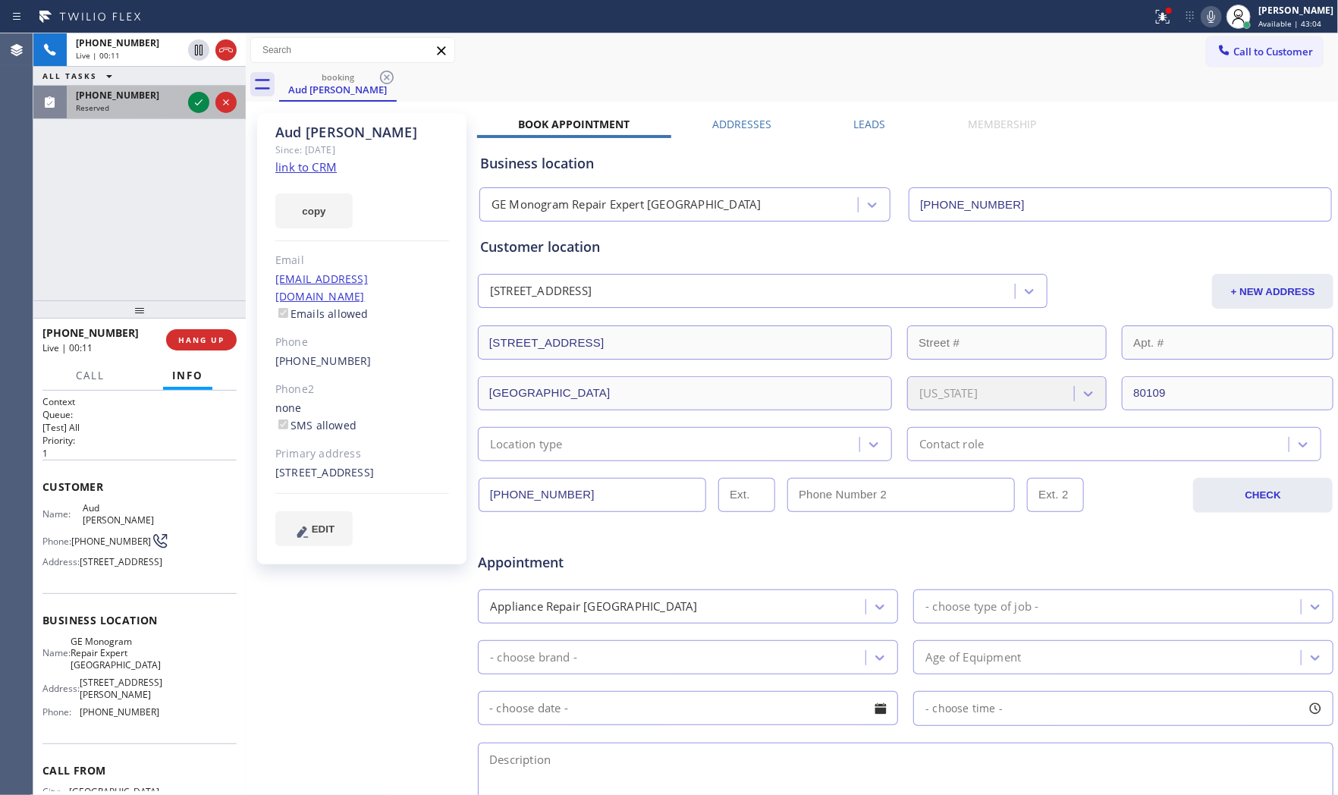
click at [95, 101] on span "(805) 259-1686" at bounding box center [117, 95] width 83 height 13
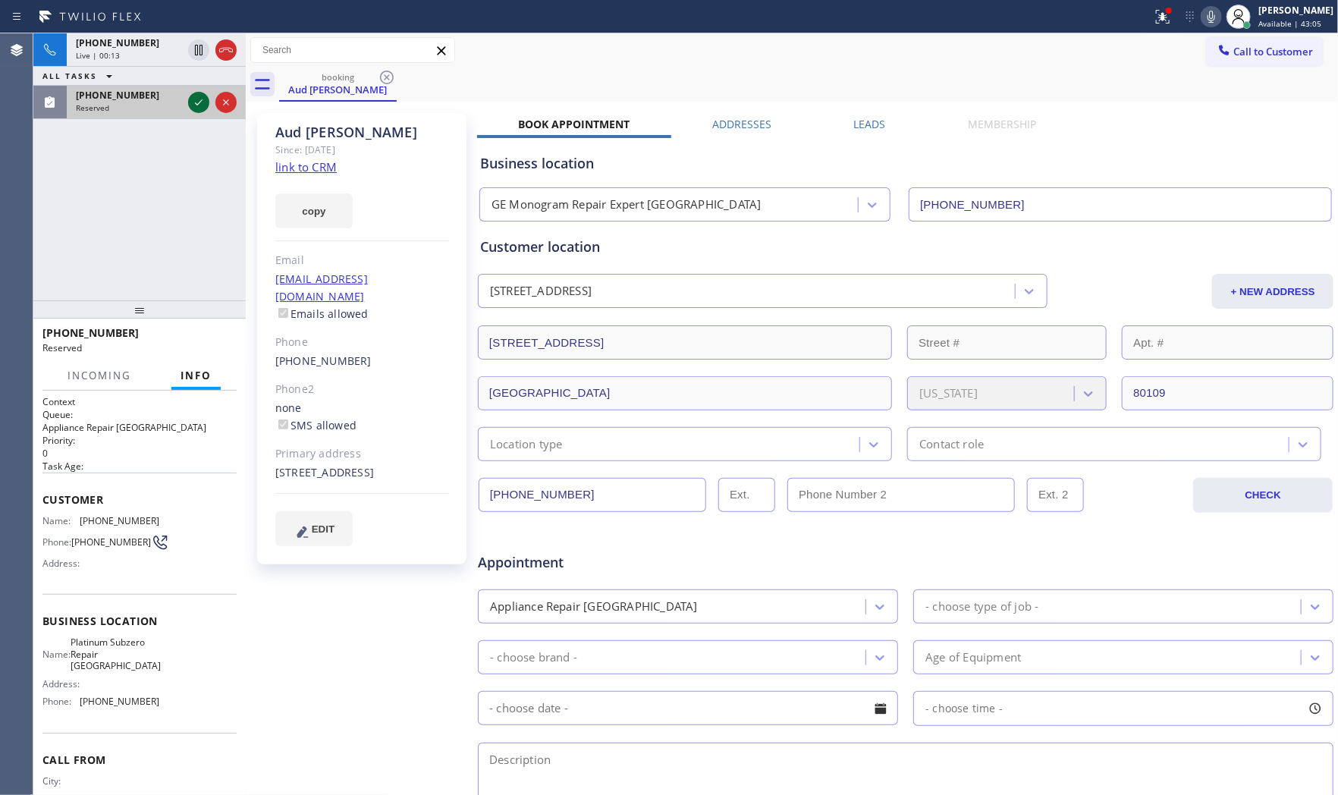
click at [195, 101] on icon at bounding box center [199, 102] width 18 height 18
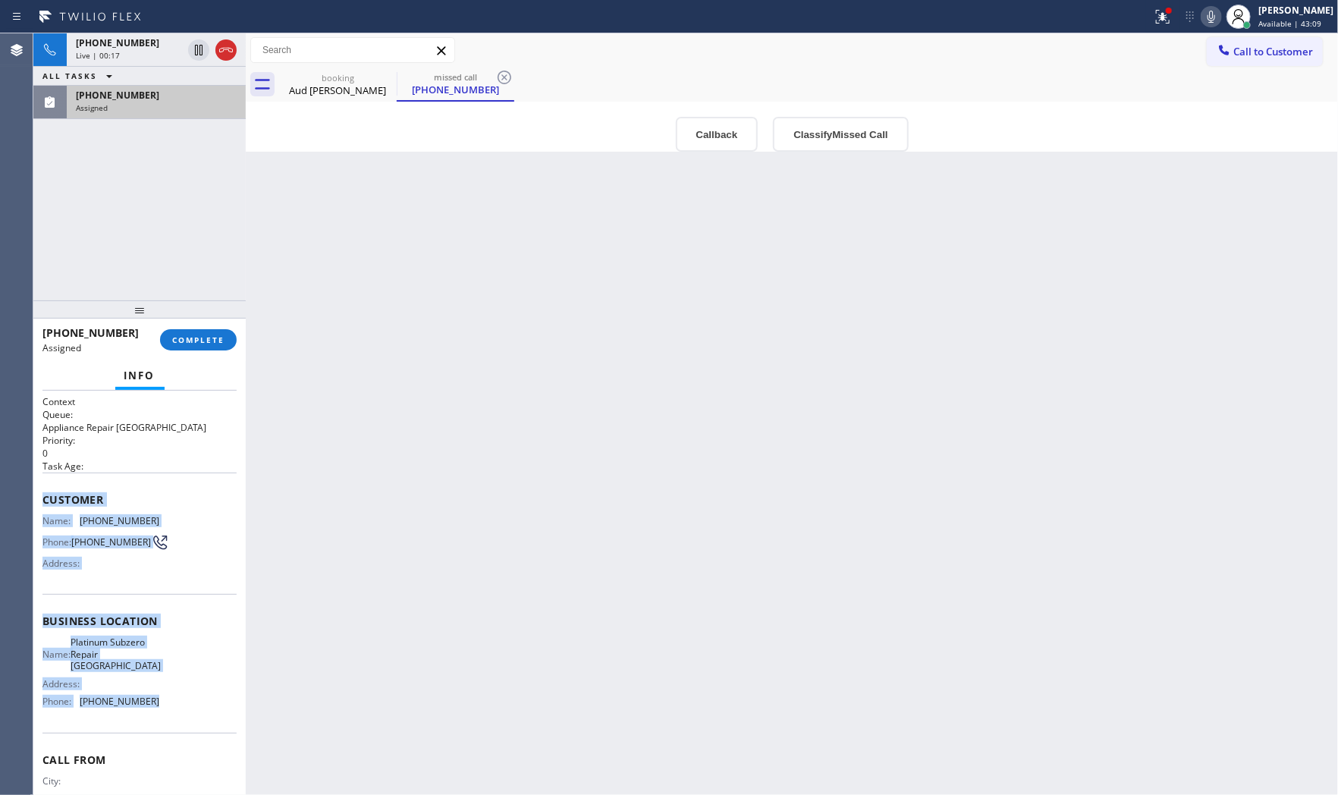
drag, startPoint x: 40, startPoint y: 494, endPoint x: 177, endPoint y: 693, distance: 241.7
click at [180, 701] on div "Context Queue: Appliance Repair High End Priority: 0 Task Age: Customer Name: (…" at bounding box center [139, 593] width 212 height 405
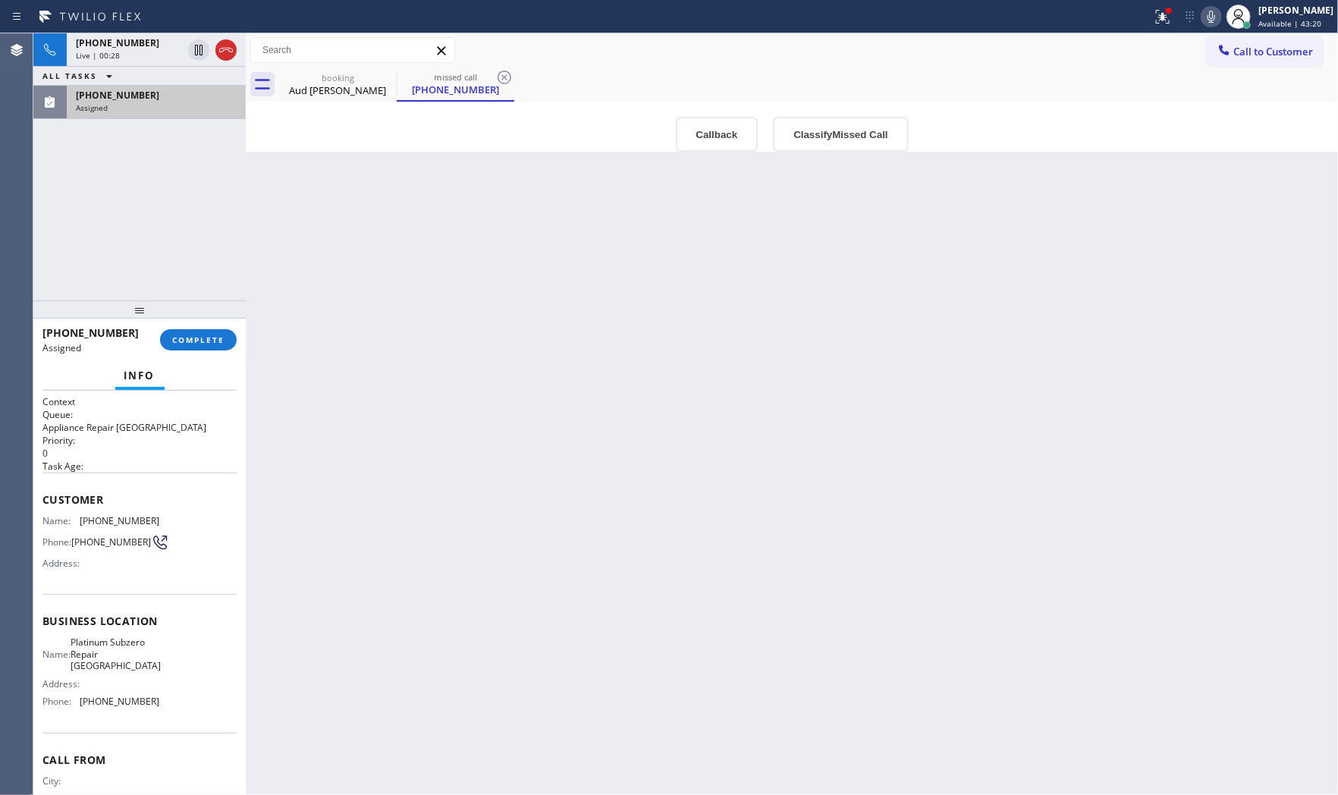
click at [104, 412] on h2 "Queue:" at bounding box center [139, 414] width 194 height 13
click at [199, 337] on span "COMPLETE" at bounding box center [198, 339] width 52 height 11
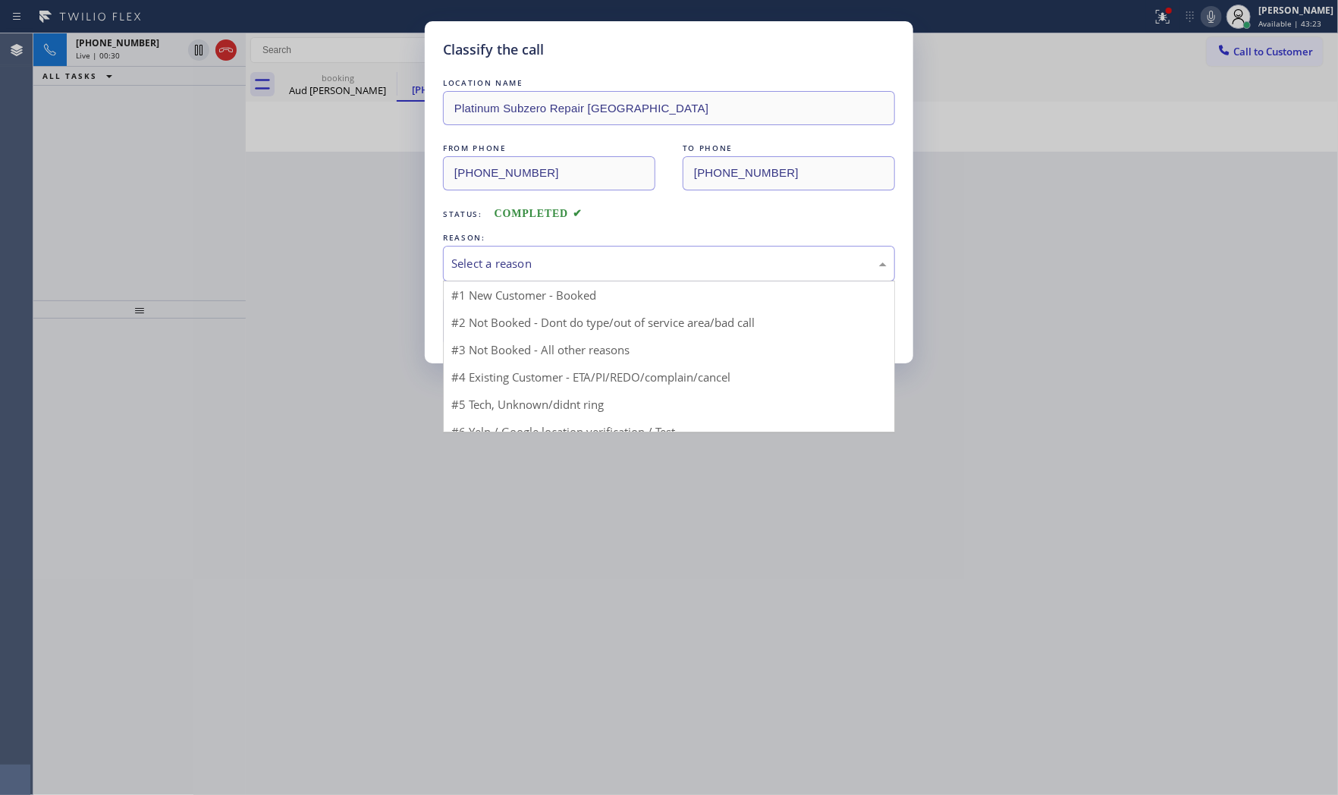
drag, startPoint x: 535, startPoint y: 253, endPoint x: 513, endPoint y: 324, distance: 73.6
click at [535, 255] on div "Select a reason" at bounding box center [669, 264] width 452 height 36
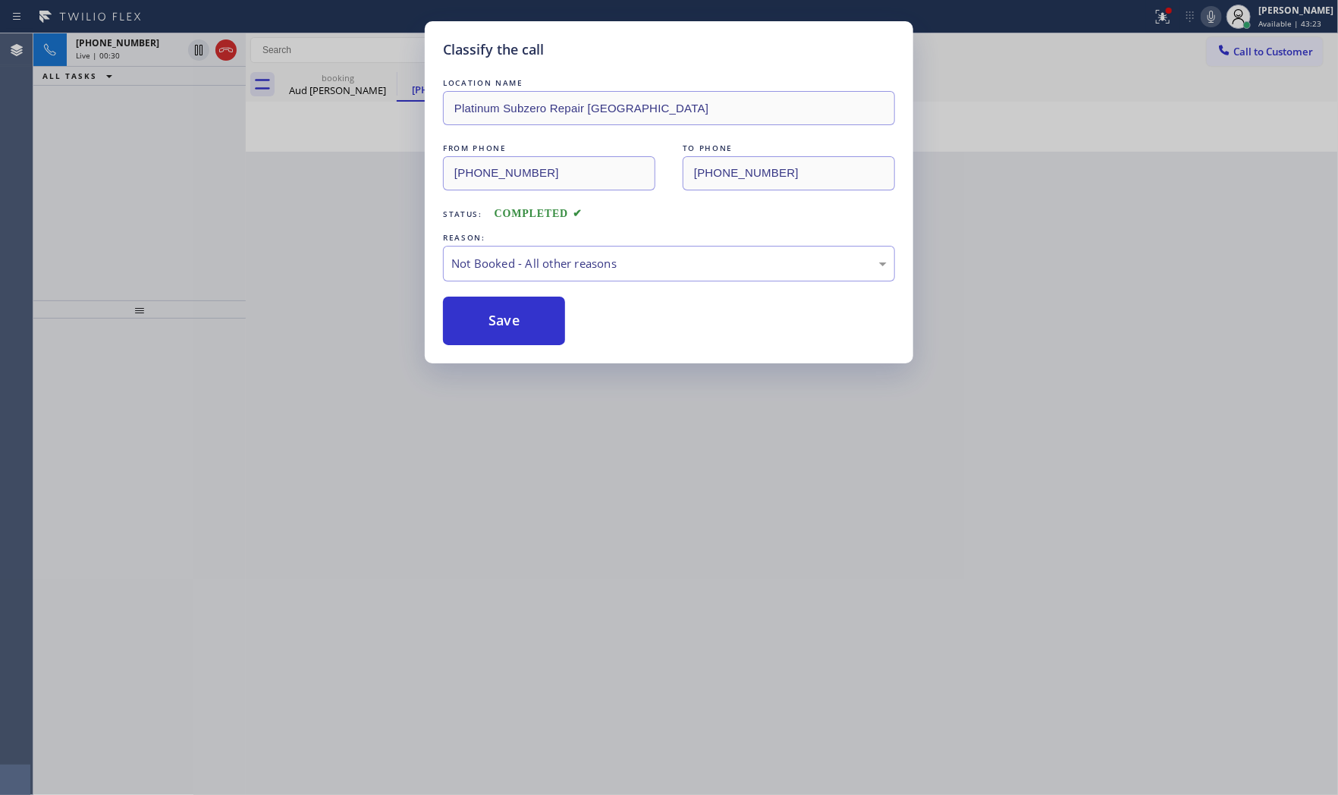
click at [512, 327] on button "Save" at bounding box center [504, 320] width 122 height 49
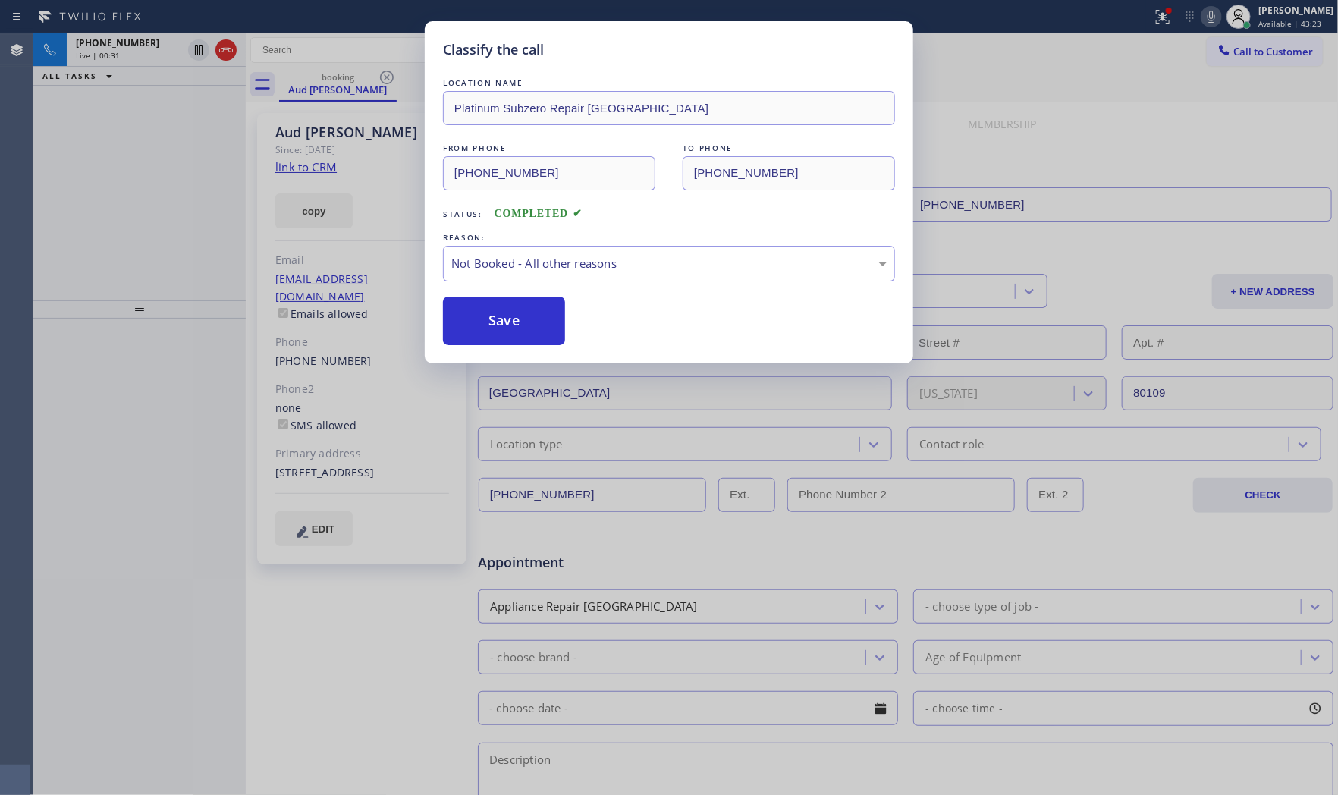
click at [512, 327] on button "Save" at bounding box center [504, 320] width 122 height 49
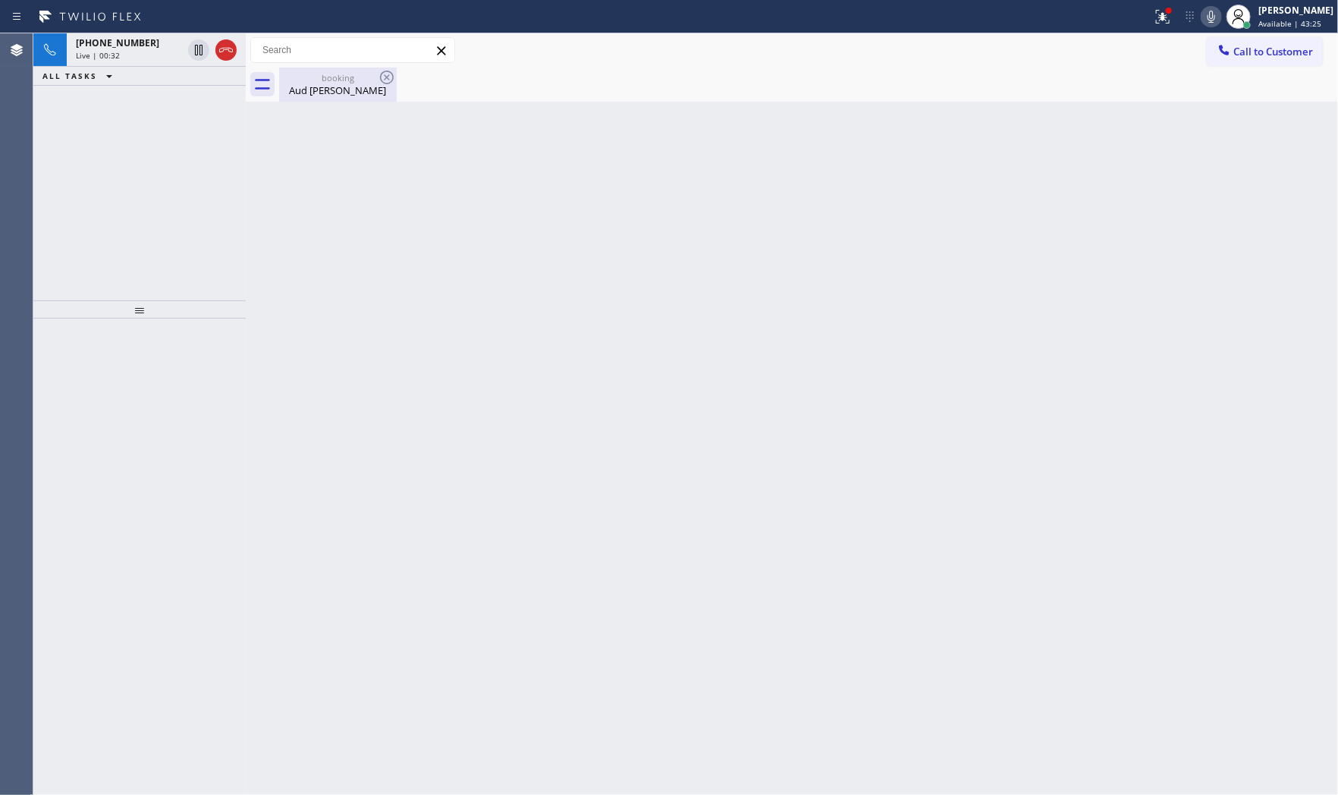
click at [293, 89] on div "Aud Schaap" at bounding box center [338, 90] width 115 height 14
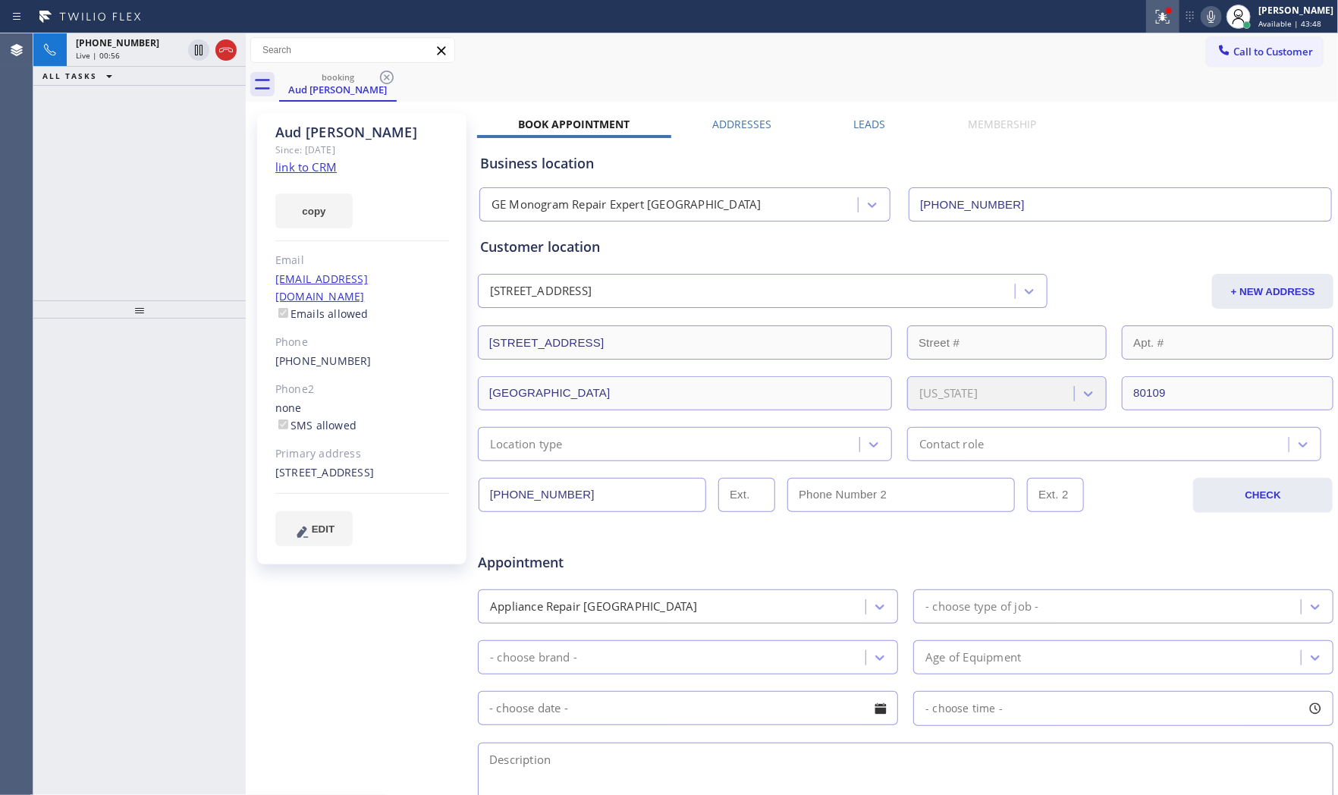
click at [1146, 18] on div at bounding box center [1162, 17] width 33 height 18
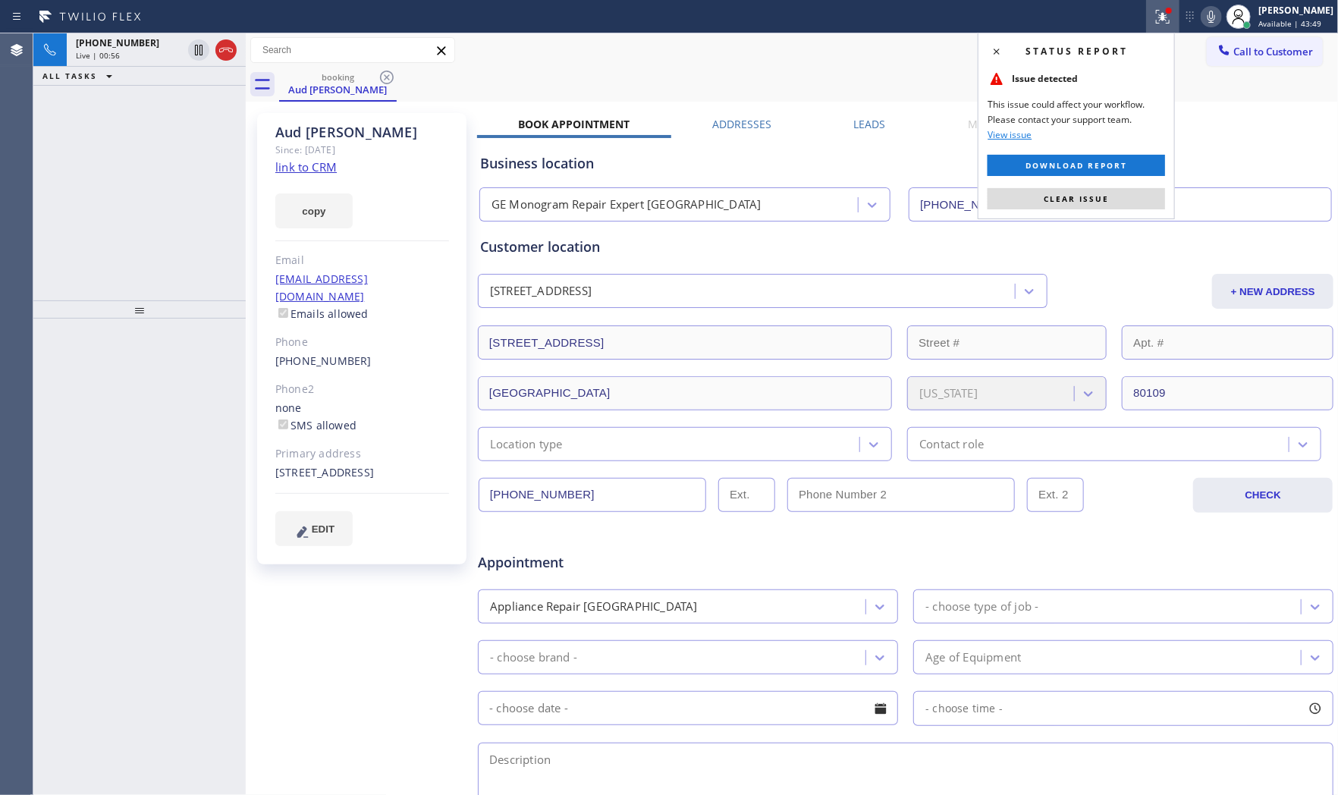
click at [1105, 194] on span "Clear issue" at bounding box center [1075, 198] width 65 height 11
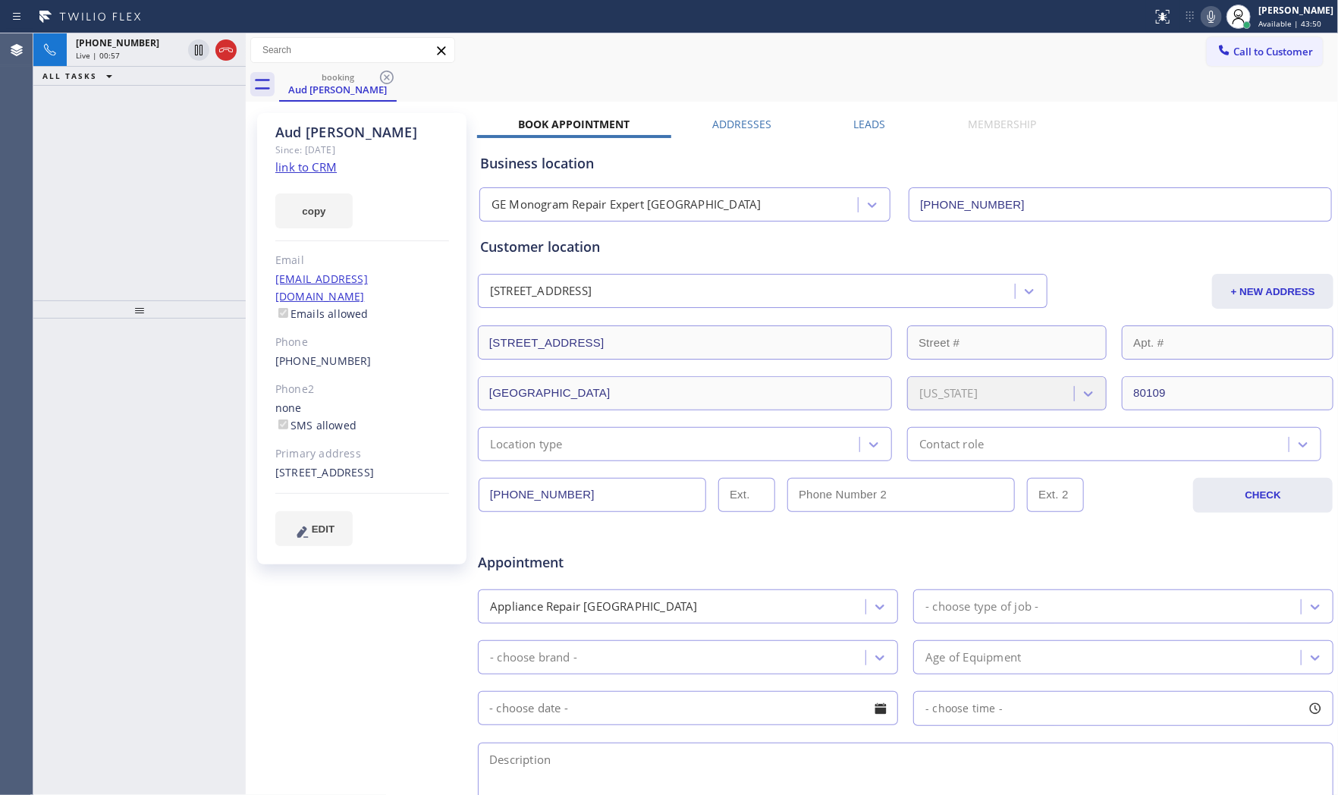
click at [1211, 10] on icon at bounding box center [1211, 17] width 18 height 18
click at [202, 47] on icon at bounding box center [199, 50] width 8 height 11
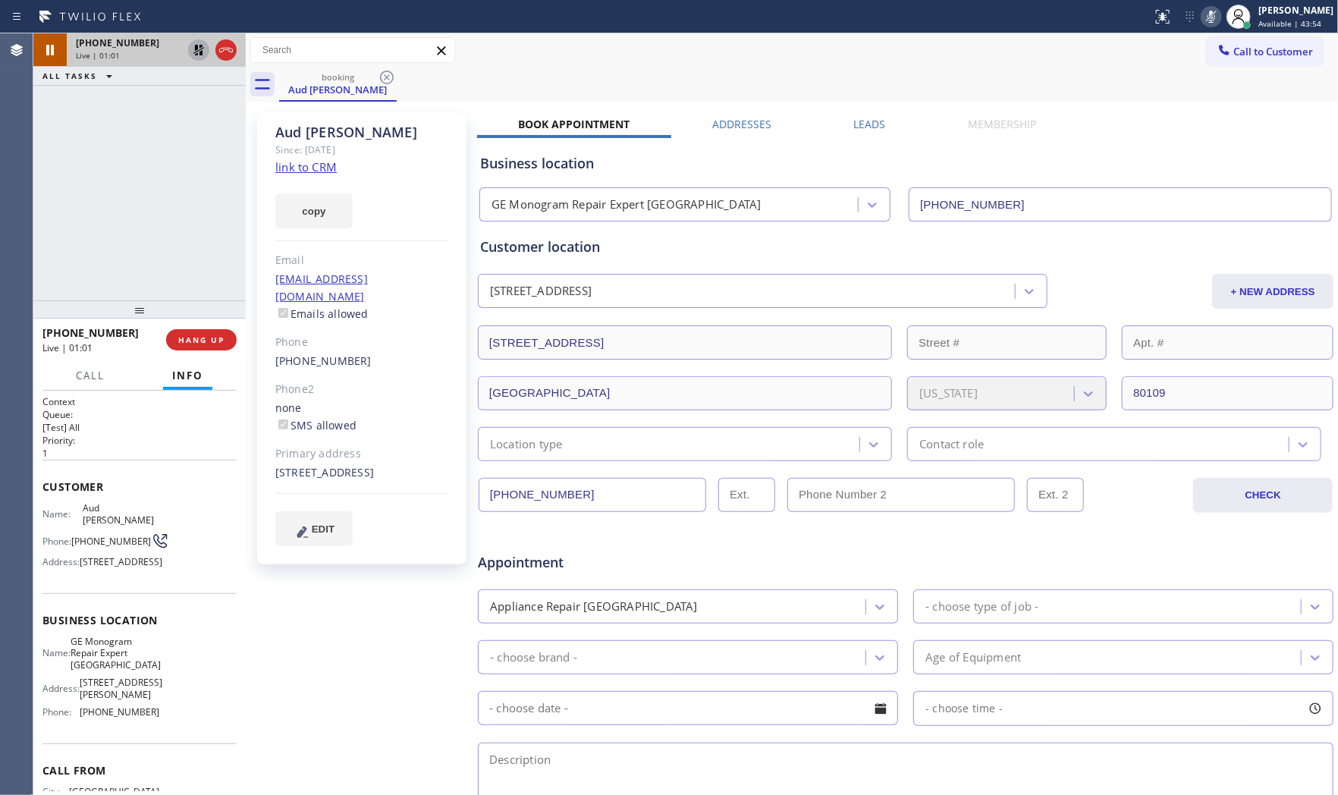
click at [307, 162] on link "link to CRM" at bounding box center [305, 166] width 61 height 15
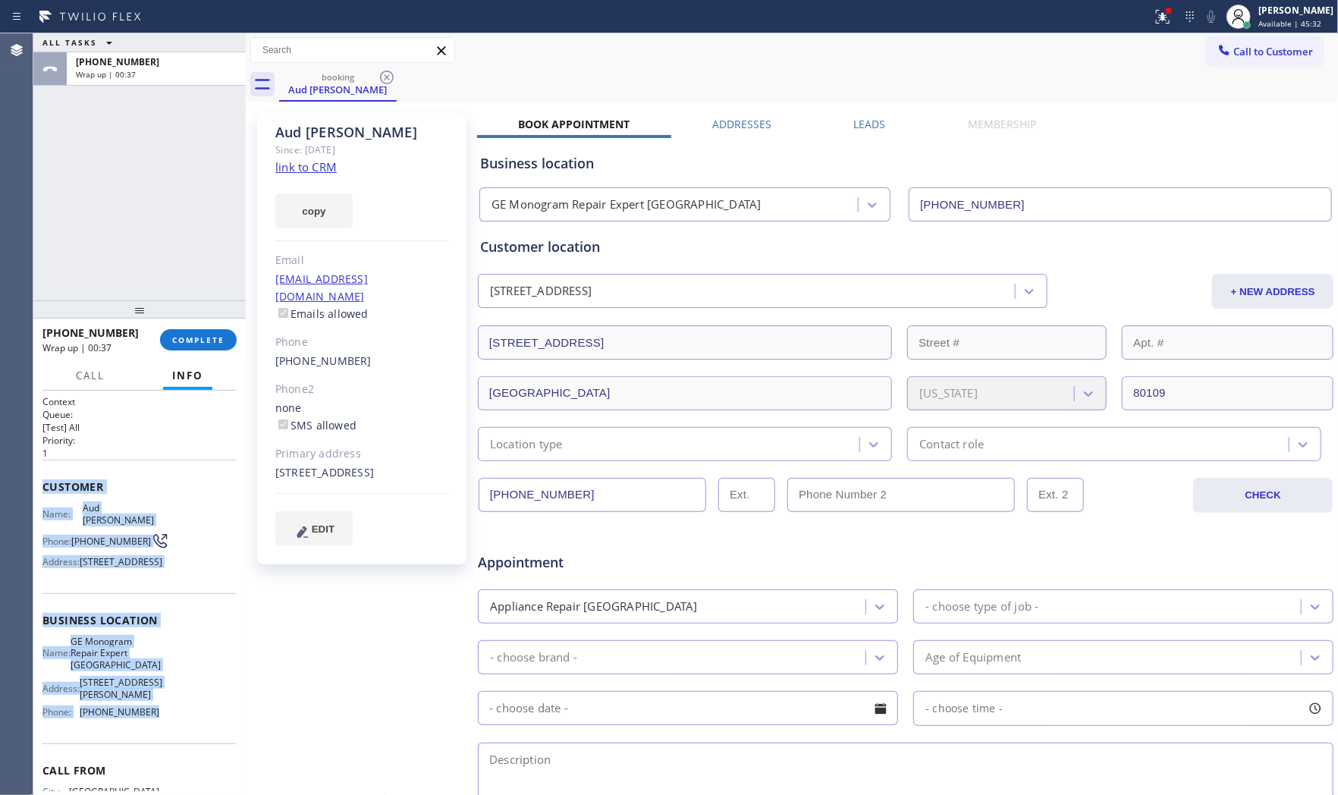
drag, startPoint x: 43, startPoint y: 482, endPoint x: 165, endPoint y: 730, distance: 276.1
click at [165, 730] on div "Context Queue: [Test] All Priority: 1 Customer Name: Aud Schaap Phone: (720) 20…" at bounding box center [139, 626] width 194 height 463
copy div "Customer Name: Aud Schaap Phone: (720) 201-0187 Address: 541 Hier Ln, Castle Ro…"
click at [1168, 18] on div at bounding box center [1162, 17] width 33 height 18
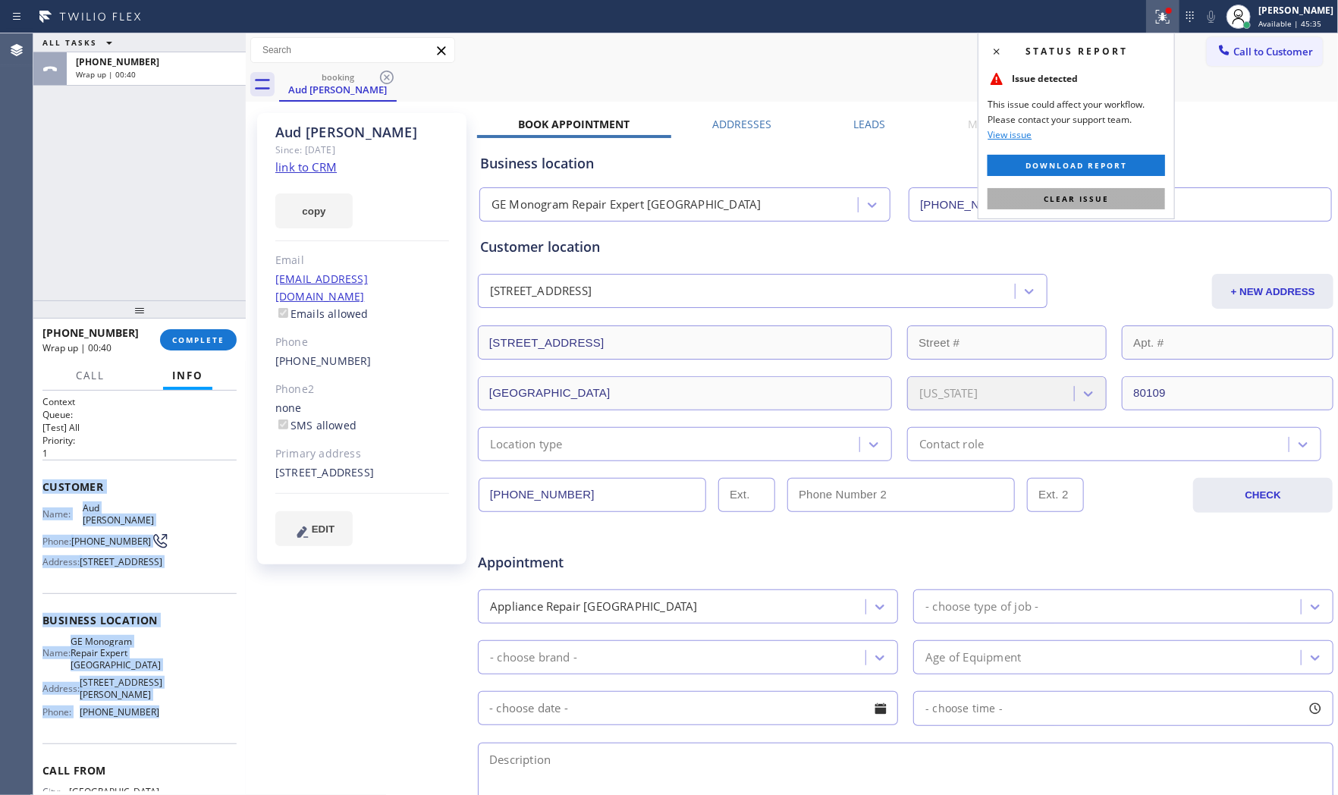
click at [1064, 207] on button "Clear issue" at bounding box center [1075, 198] width 177 height 21
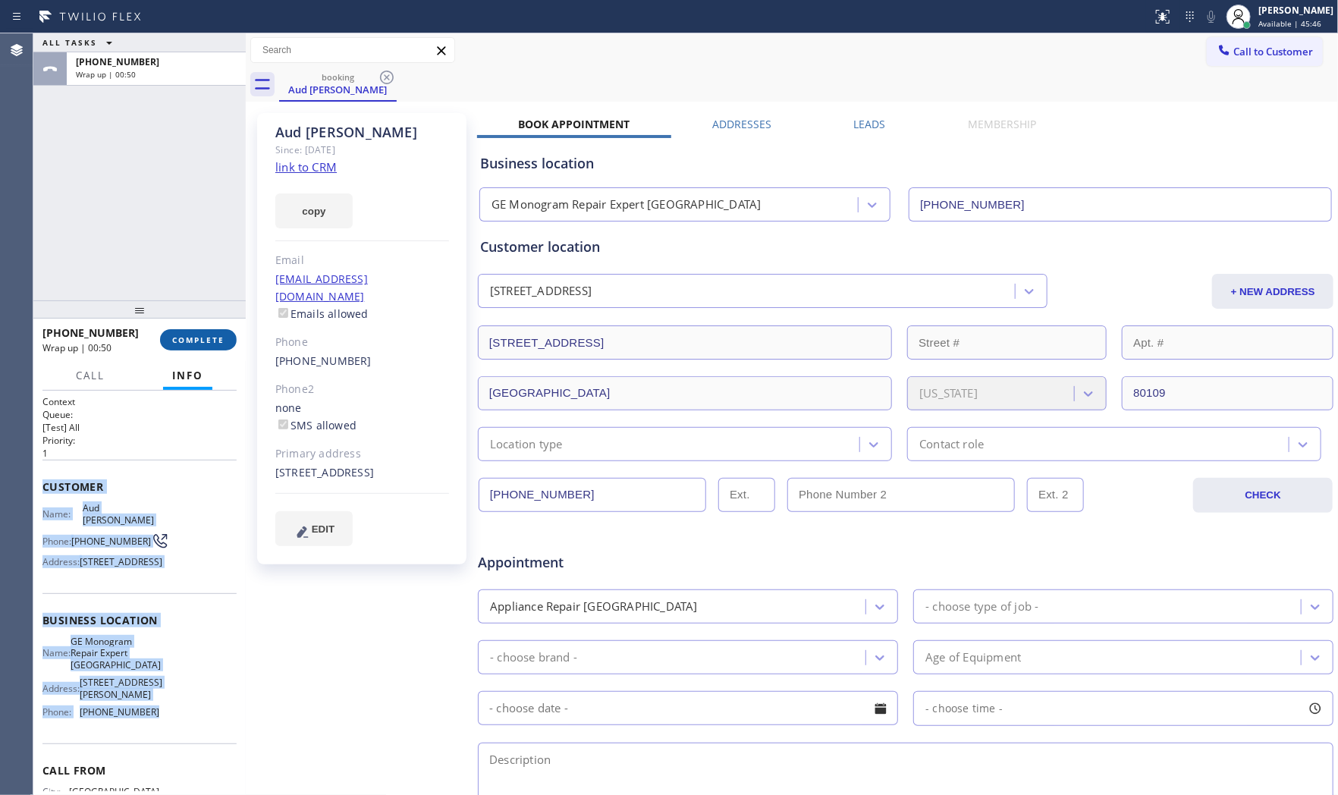
click at [192, 340] on span "COMPLETE" at bounding box center [198, 339] width 52 height 11
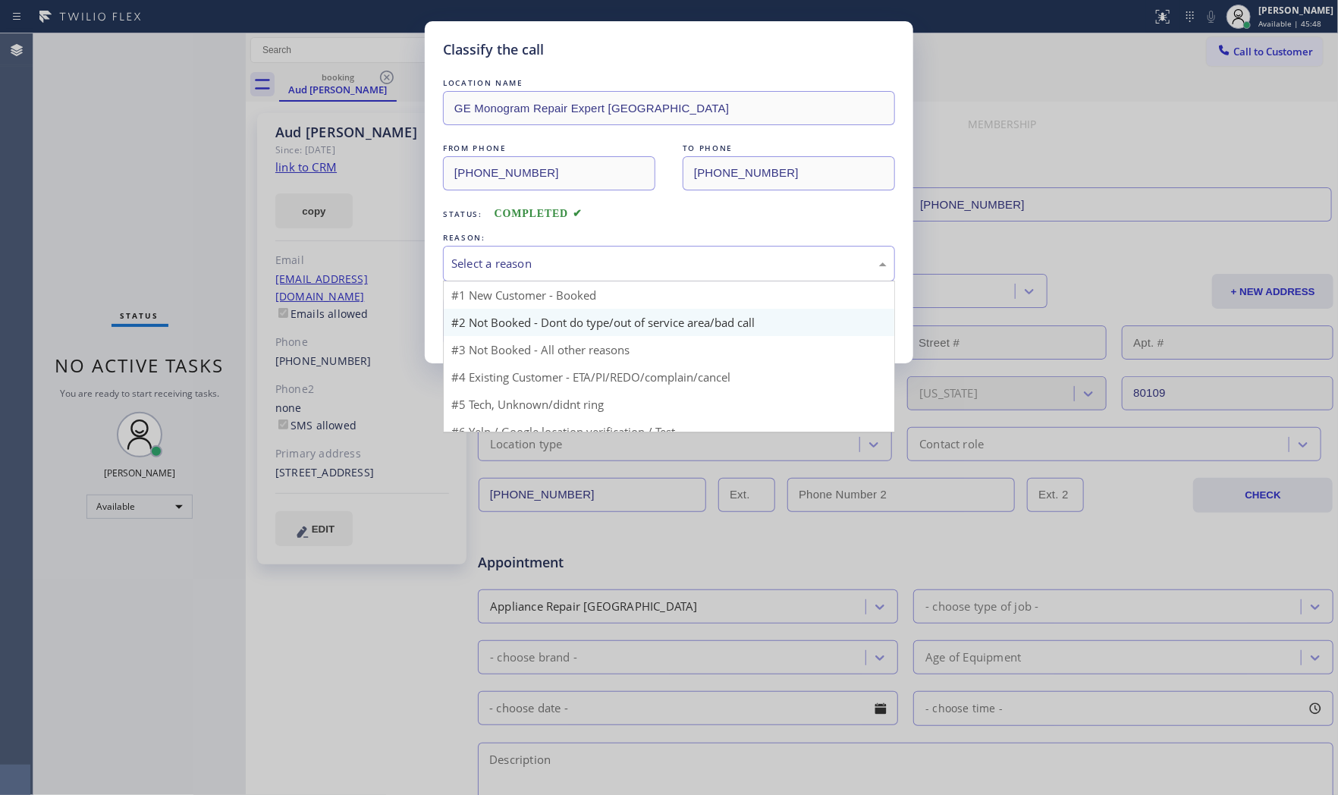
drag, startPoint x: 510, startPoint y: 271, endPoint x: 497, endPoint y: 325, distance: 54.6
click at [510, 273] on div "Select a reason" at bounding box center [669, 264] width 452 height 36
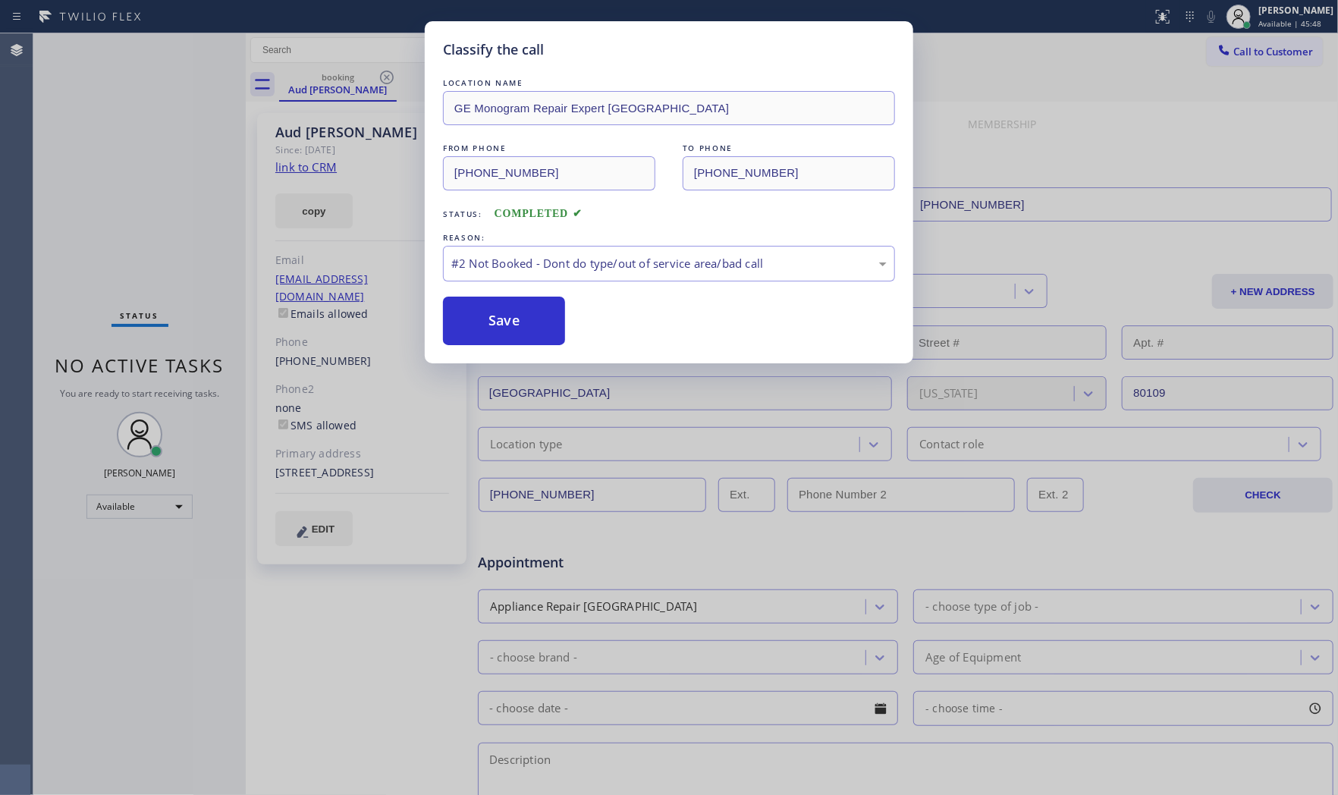
click at [497, 326] on button "Save" at bounding box center [504, 320] width 122 height 49
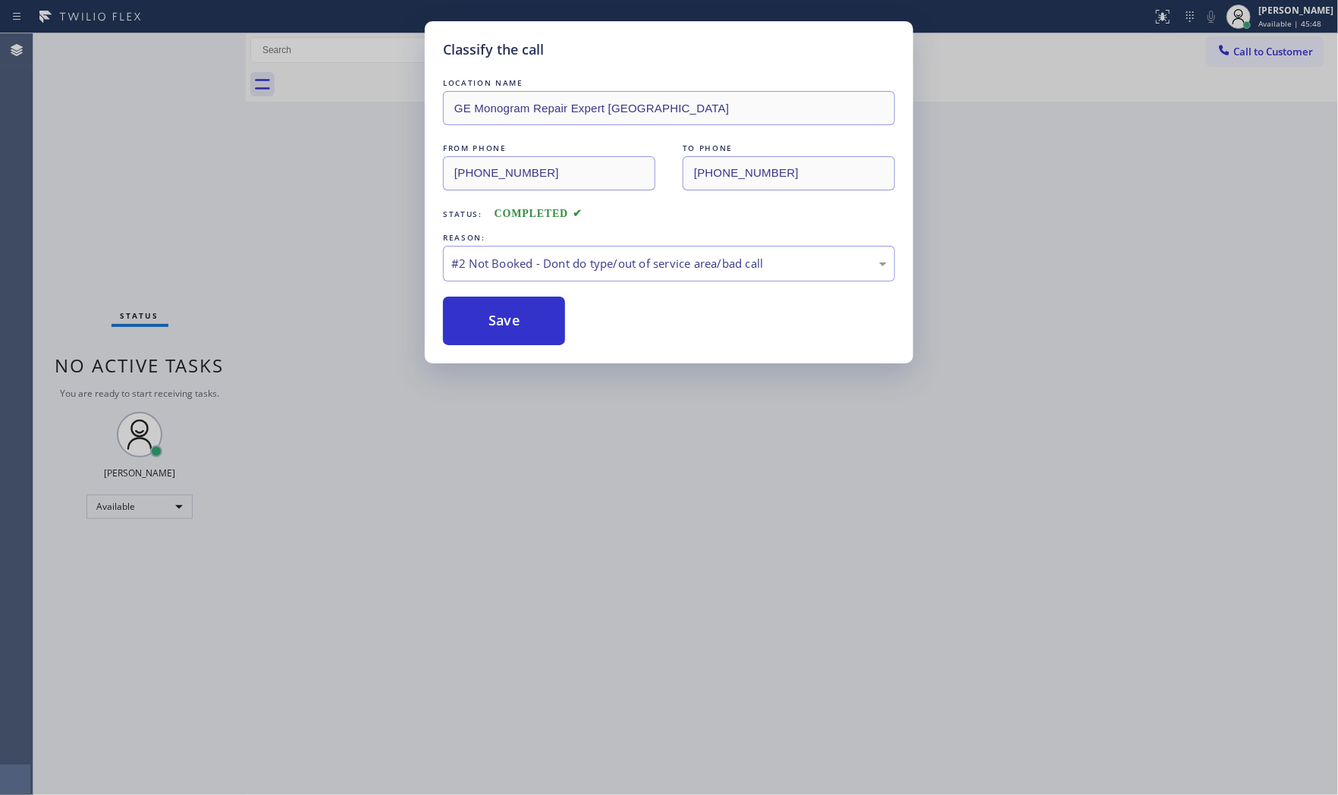
click at [497, 326] on button "Save" at bounding box center [504, 320] width 122 height 49
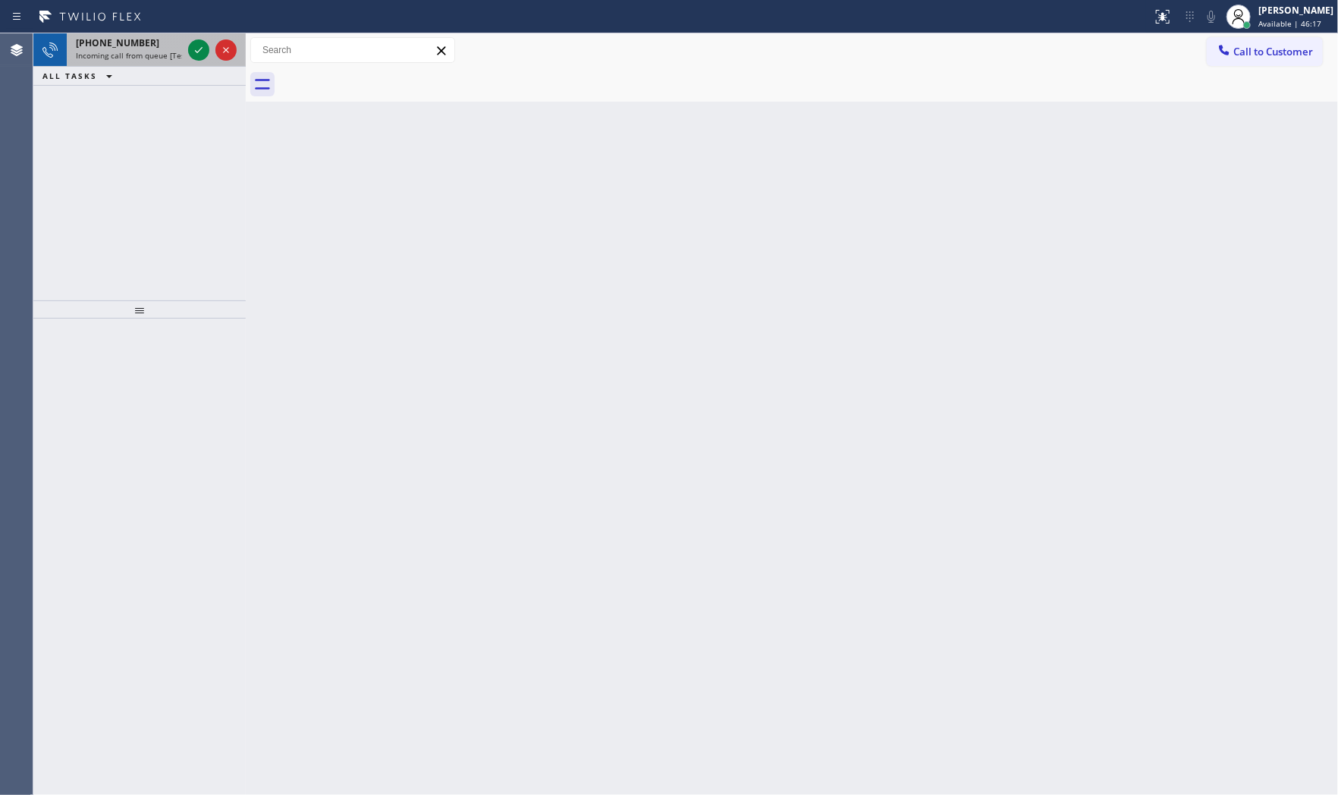
click at [133, 41] on span "+18178127454" at bounding box center [117, 42] width 83 height 13
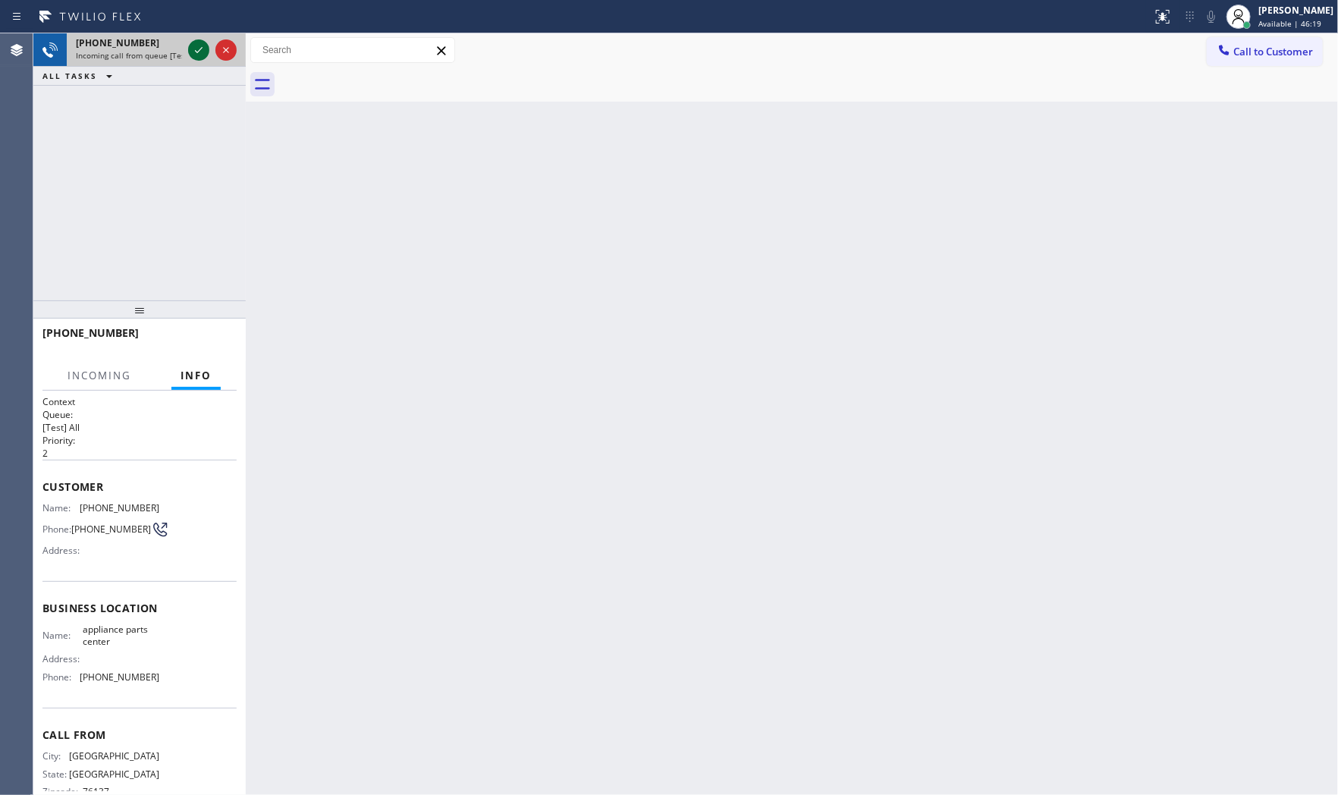
click at [190, 47] on icon at bounding box center [199, 50] width 18 height 18
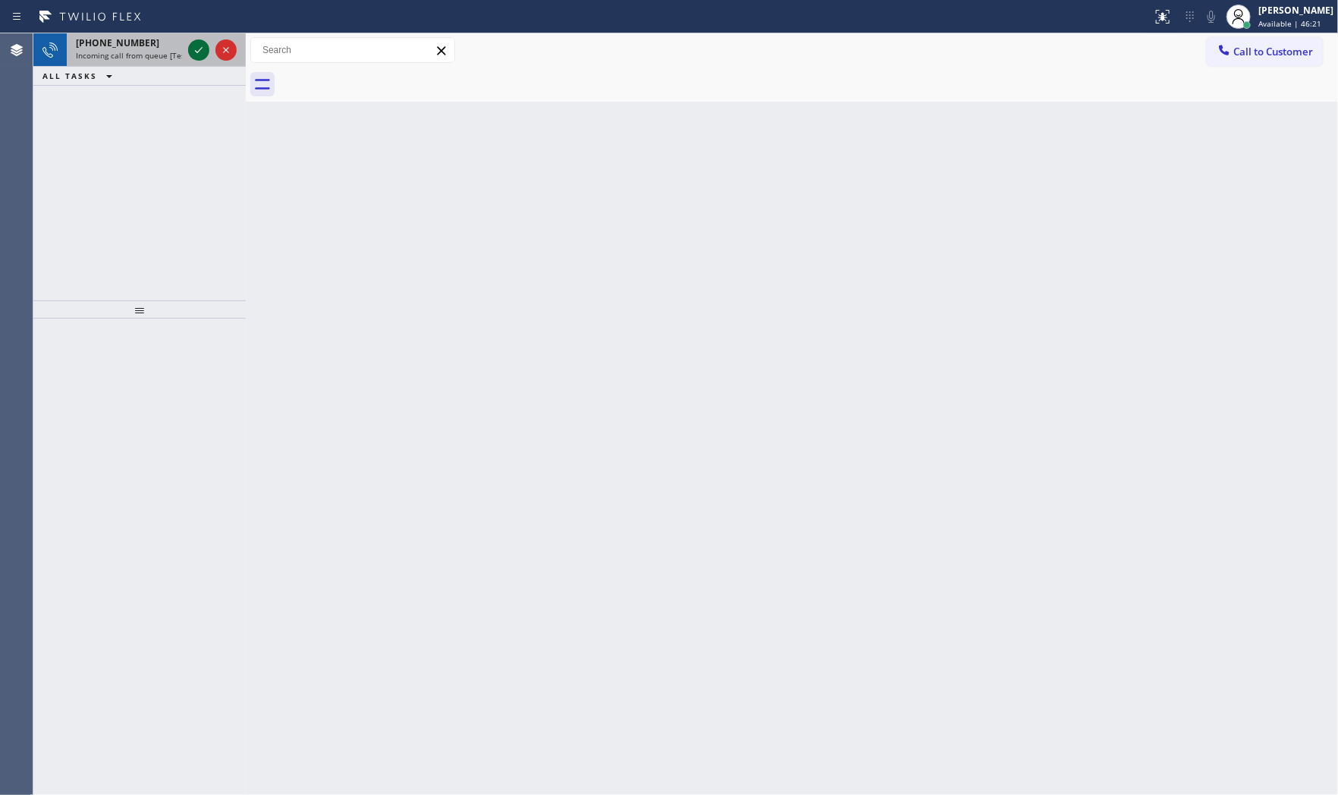
click at [206, 54] on icon at bounding box center [199, 50] width 18 height 18
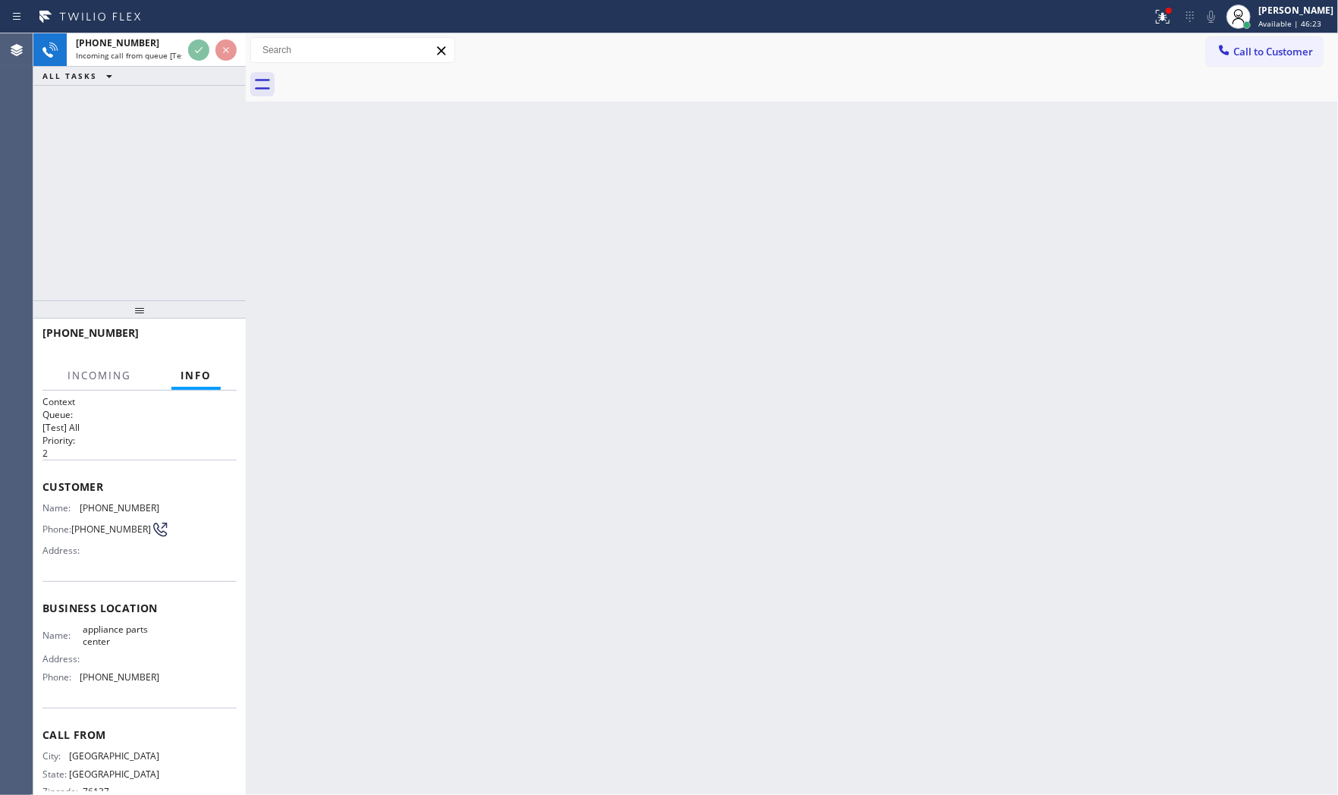
click at [277, 169] on div "Back to Dashboard Change Sender ID Customers Technicians Select a contact Outbo…" at bounding box center [792, 413] width 1092 height 761
click at [278, 171] on div "Back to Dashboard Change Sender ID Customers Technicians Select a contact Outbo…" at bounding box center [792, 413] width 1092 height 761
drag, startPoint x: 278, startPoint y: 171, endPoint x: 382, endPoint y: 165, distance: 104.0
click at [308, 172] on div "Back to Dashboard Change Sender ID Customers Technicians Select a contact Outbo…" at bounding box center [792, 413] width 1092 height 761
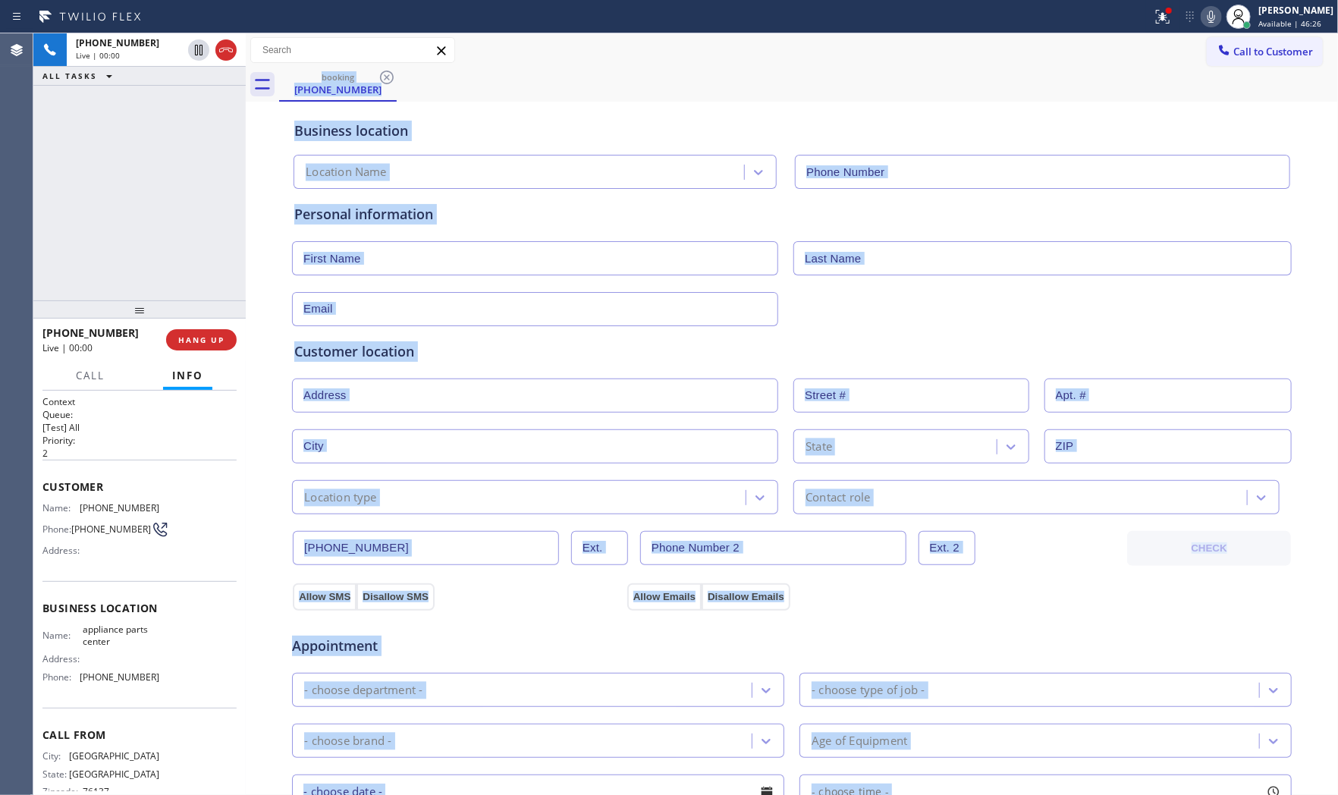
click at [205, 355] on div "+18178127454 Live | 00:00 HANG UP" at bounding box center [139, 339] width 212 height 42
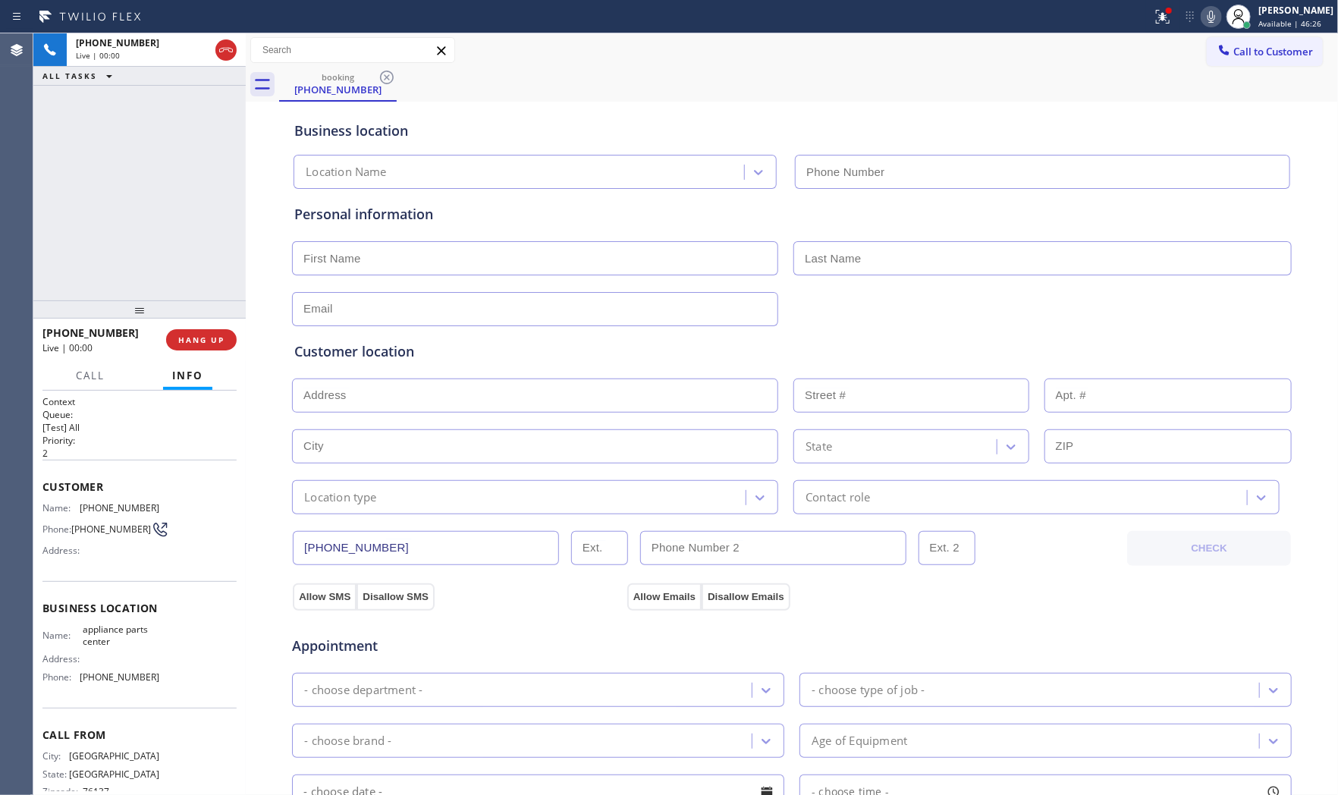
click at [205, 353] on div "+18178127454 Live | 00:00 HANG UP" at bounding box center [139, 339] width 194 height 39
click at [207, 344] on div "+18178127454 Live | 00:00 HANG UP" at bounding box center [139, 339] width 194 height 39
click at [207, 344] on span "HANG UP" at bounding box center [201, 339] width 46 height 11
type input "(817) 482-5346"
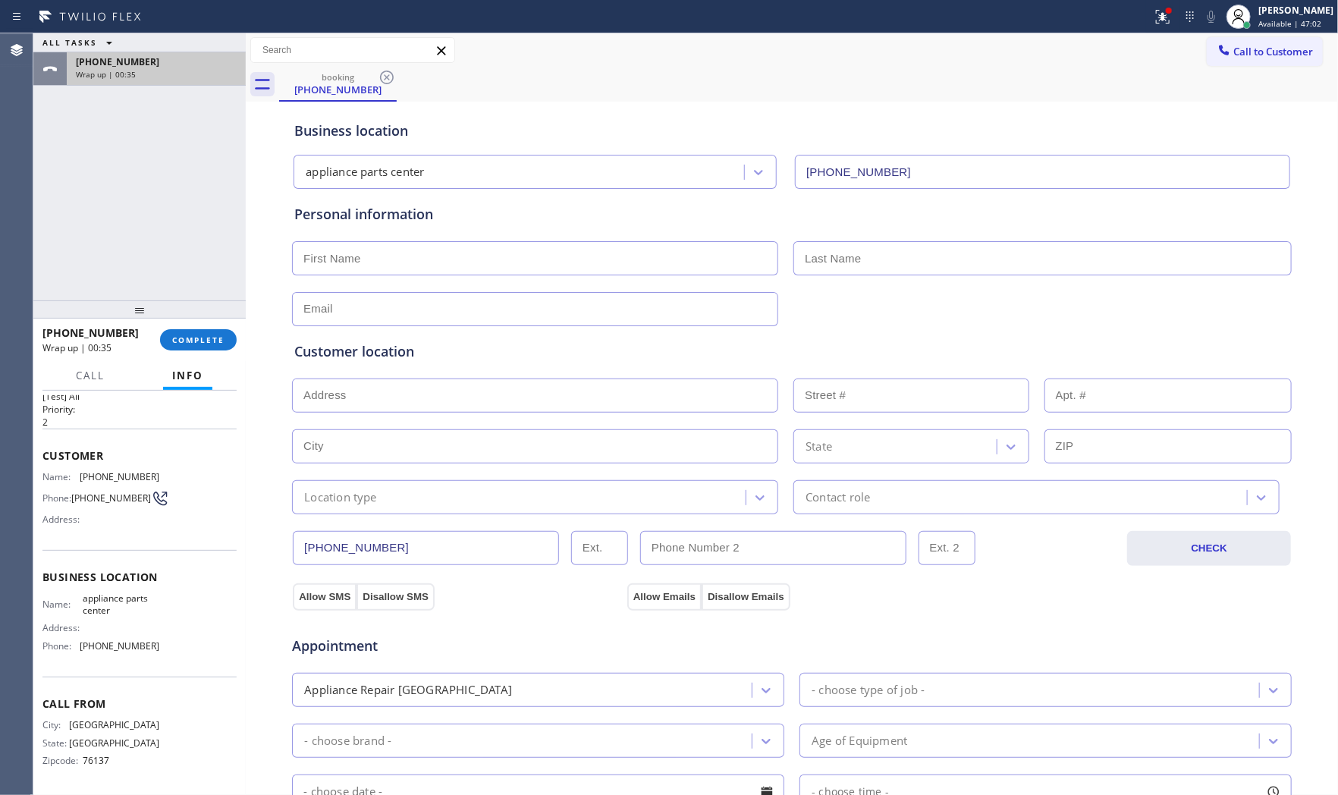
click at [82, 55] on span "+18178127454" at bounding box center [117, 61] width 83 height 13
click at [183, 331] on button "COMPLETE" at bounding box center [198, 339] width 77 height 21
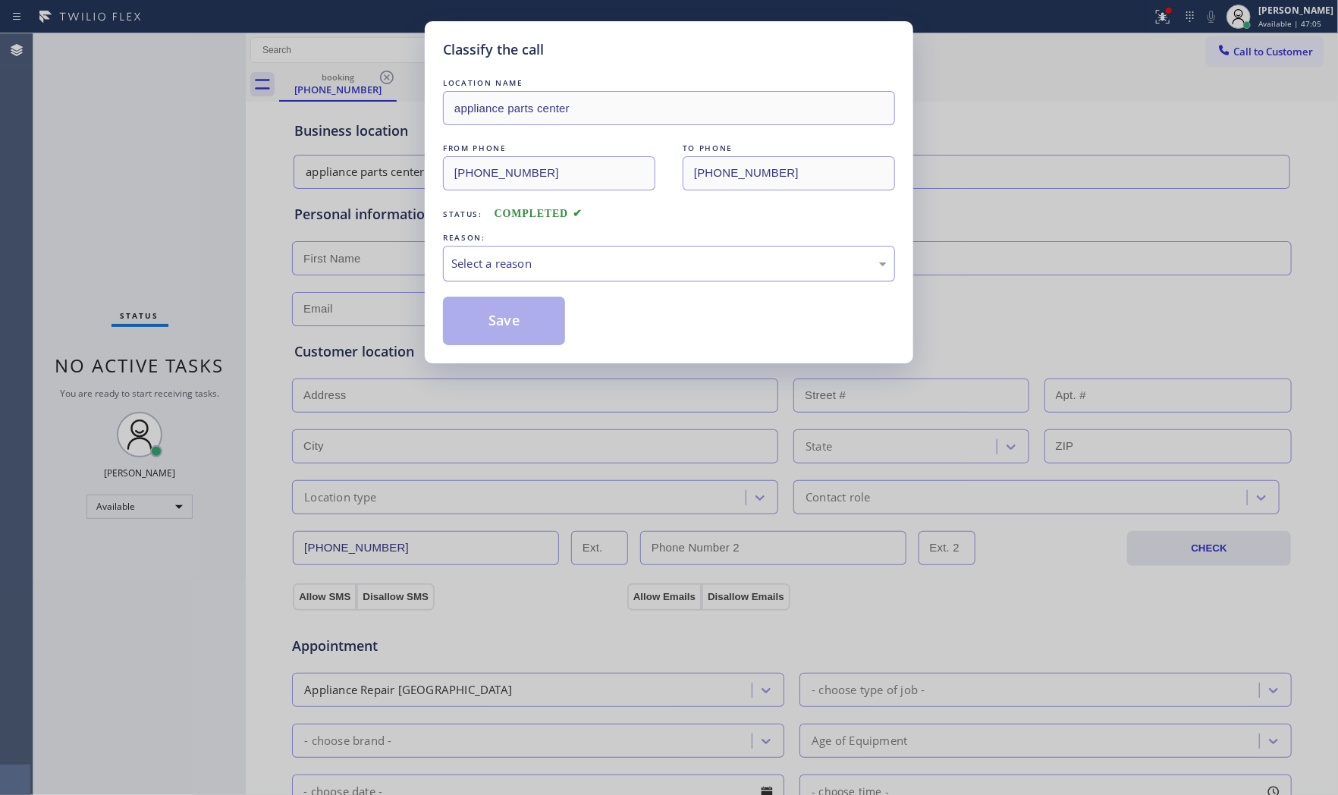
click at [468, 265] on div "Select a reason" at bounding box center [668, 263] width 435 height 17
click at [490, 328] on button "Save" at bounding box center [504, 320] width 122 height 49
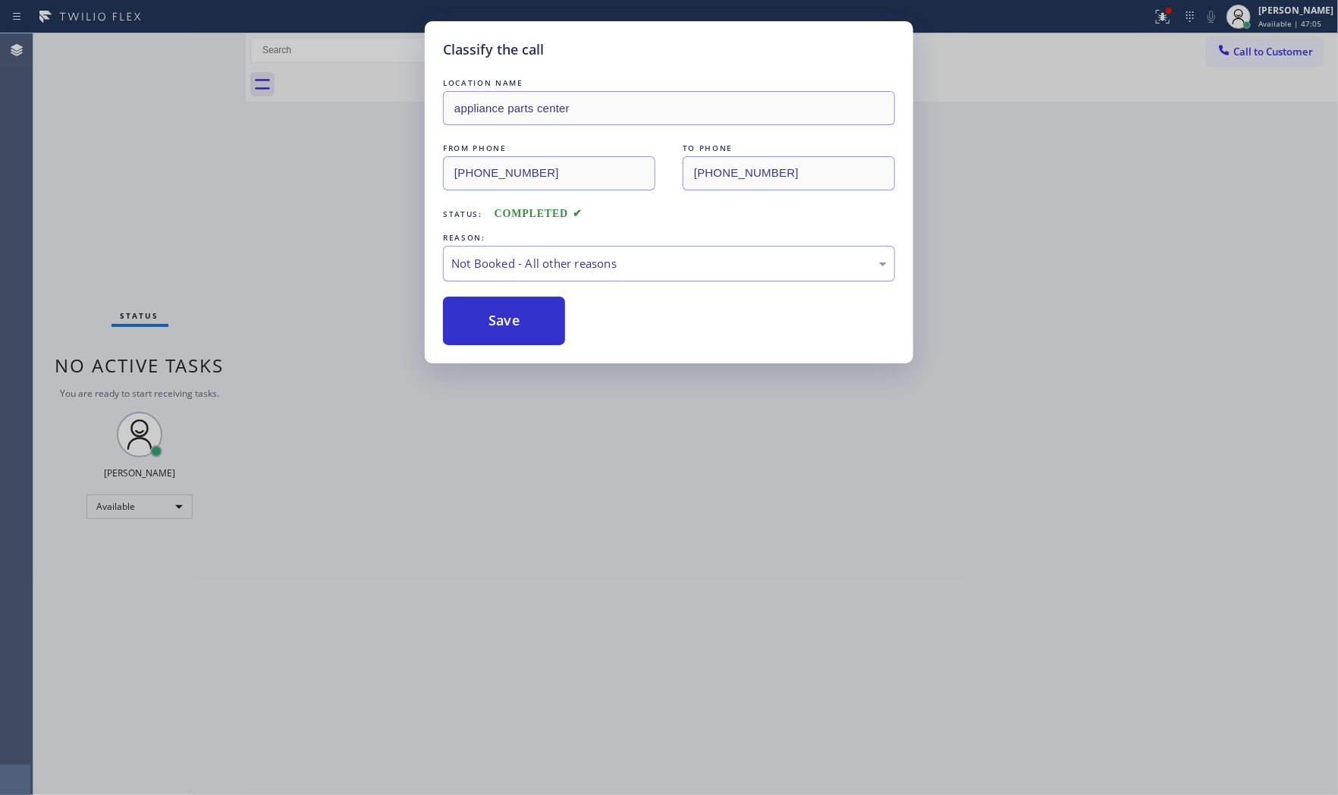
click at [490, 328] on button "Save" at bounding box center [504, 320] width 122 height 49
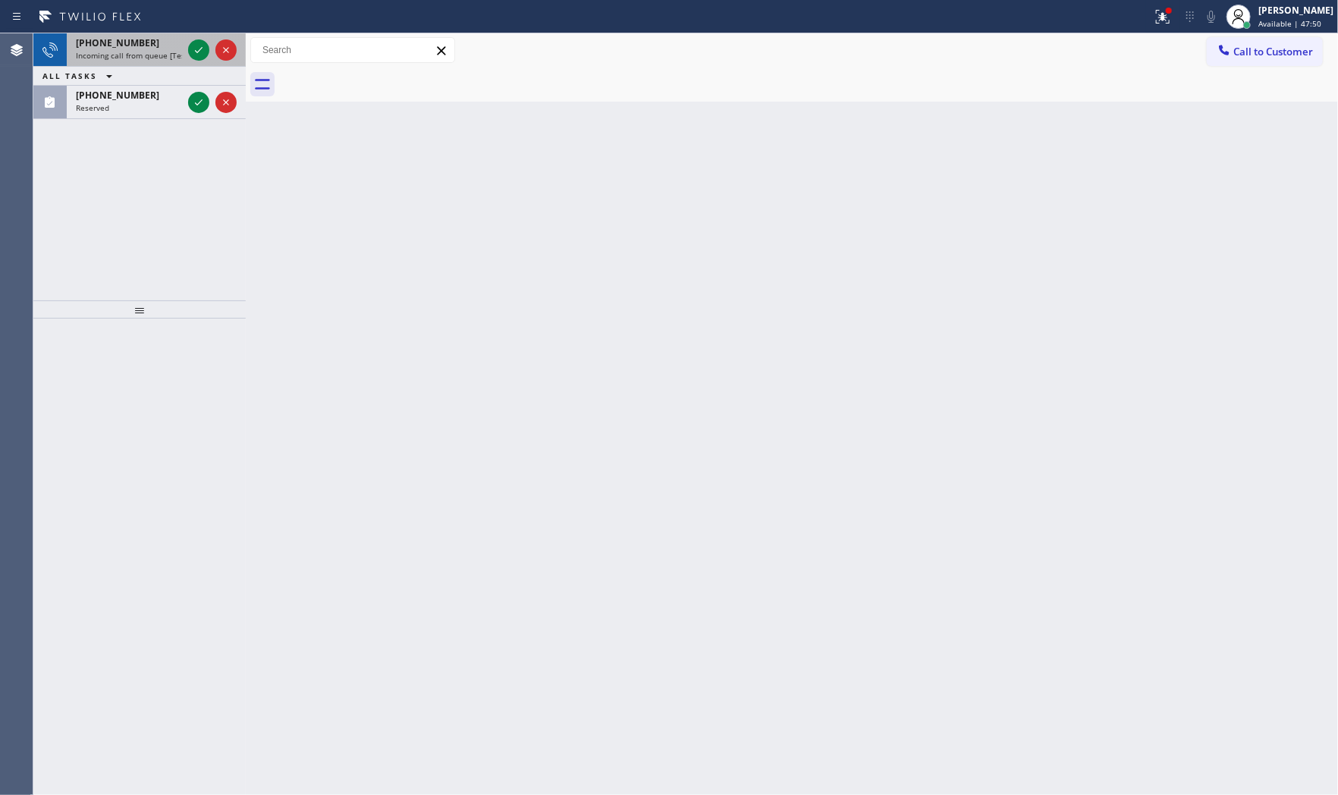
click at [168, 51] on span "Incoming call from queue [Test] All" at bounding box center [139, 55] width 126 height 11
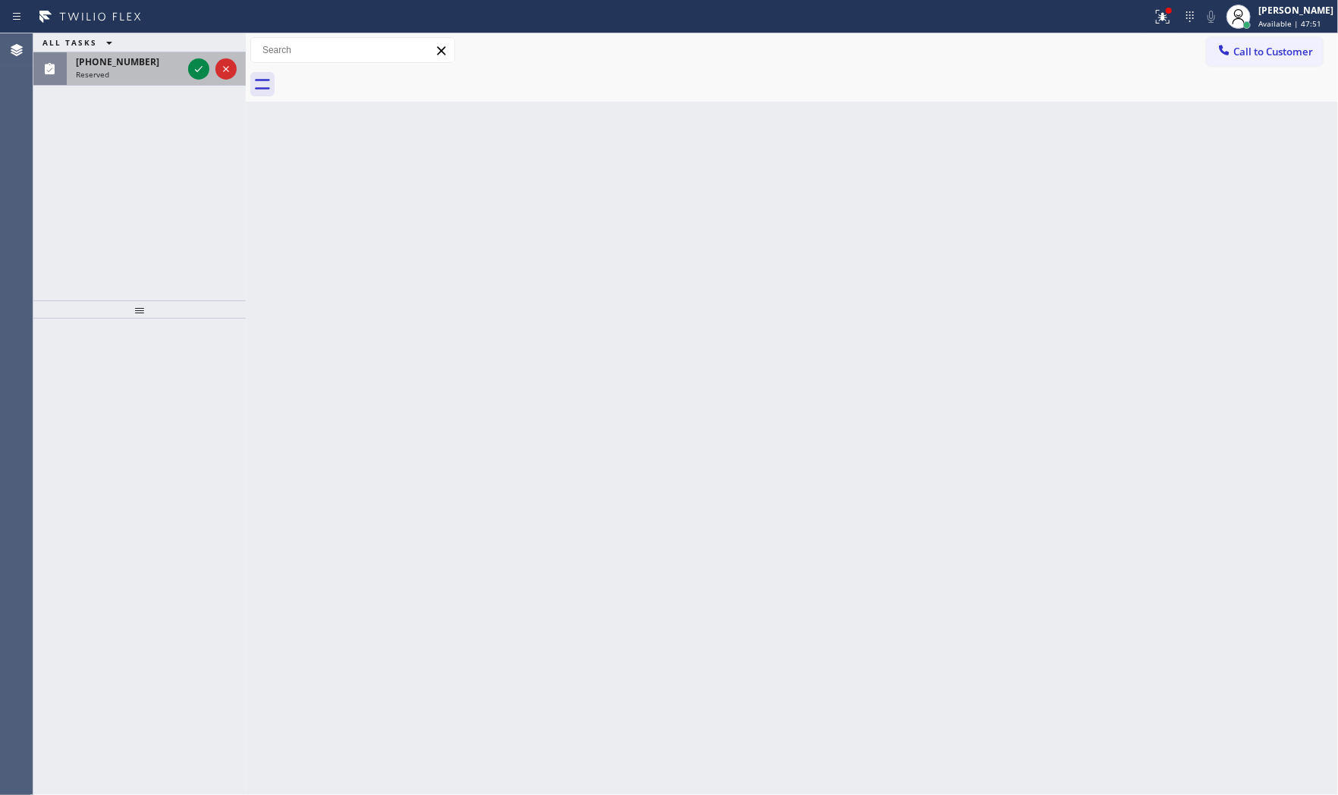
click at [156, 66] on div "(585) 471-9030" at bounding box center [129, 61] width 106 height 13
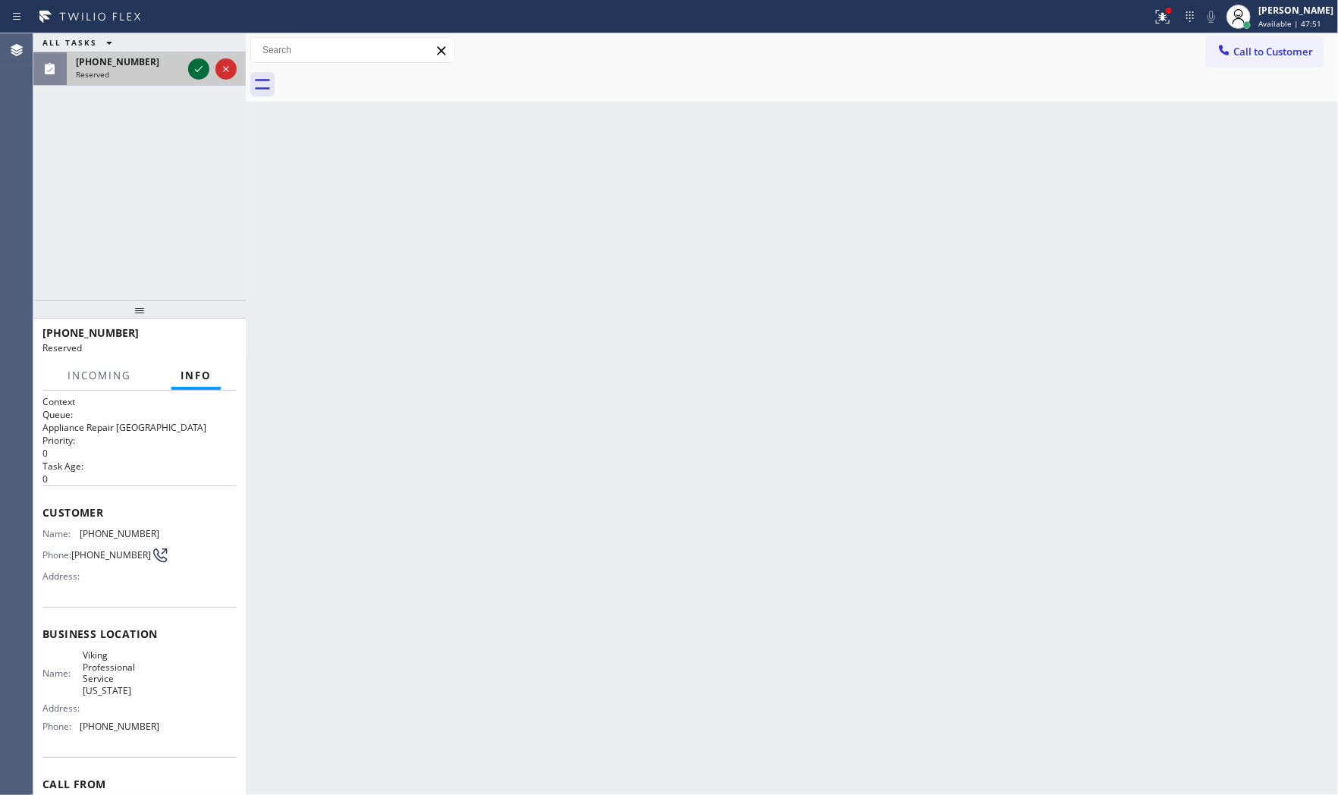
click at [202, 70] on icon at bounding box center [199, 69] width 18 height 18
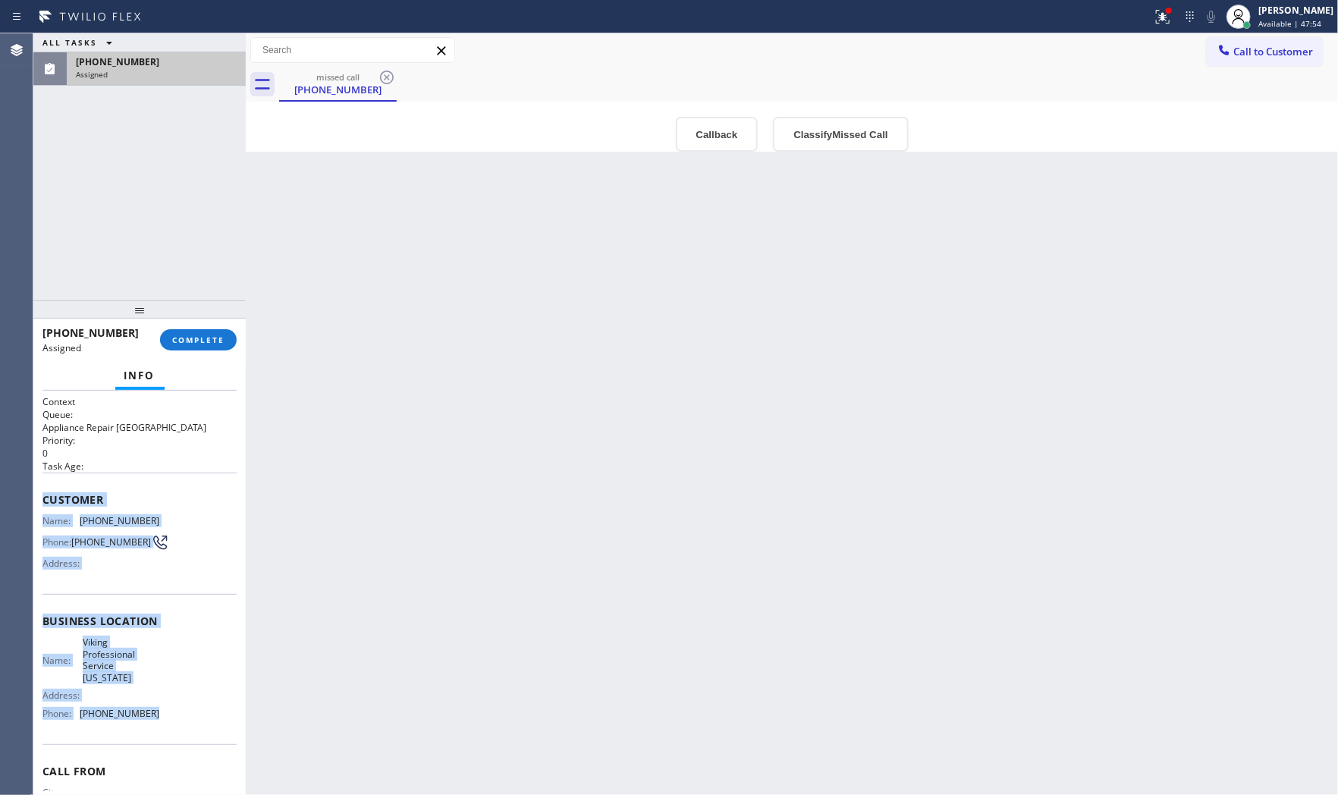
drag, startPoint x: 42, startPoint y: 496, endPoint x: 165, endPoint y: 714, distance: 250.2
click at [162, 715] on div "Context Queue: Appliance Repair High End Priority: 0 Task Age: Customer Name: (…" at bounding box center [139, 626] width 194 height 463
copy div "Customer Name: (585) 471-9030 Phone: (585) 471-9030 Address: Business location …"
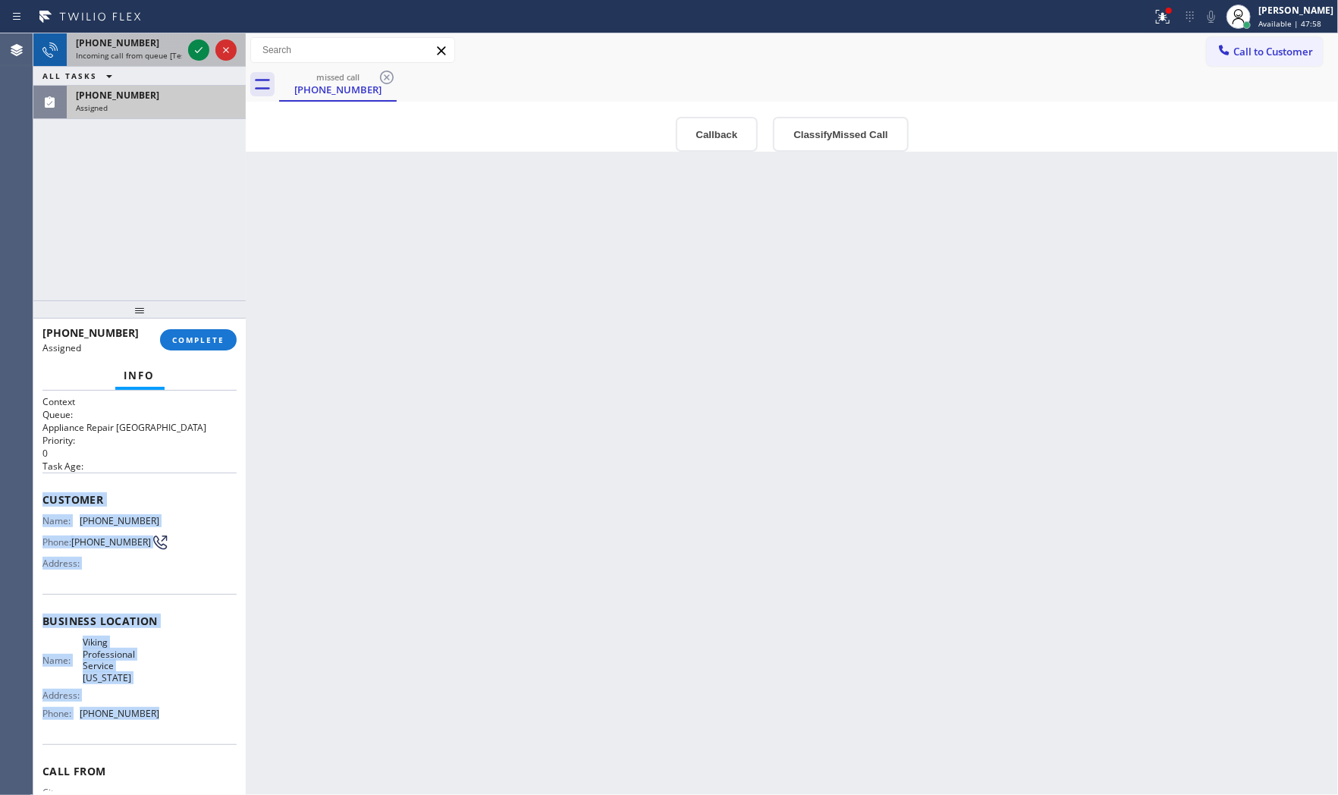
click at [126, 39] on span "+17202010187" at bounding box center [117, 42] width 83 height 13
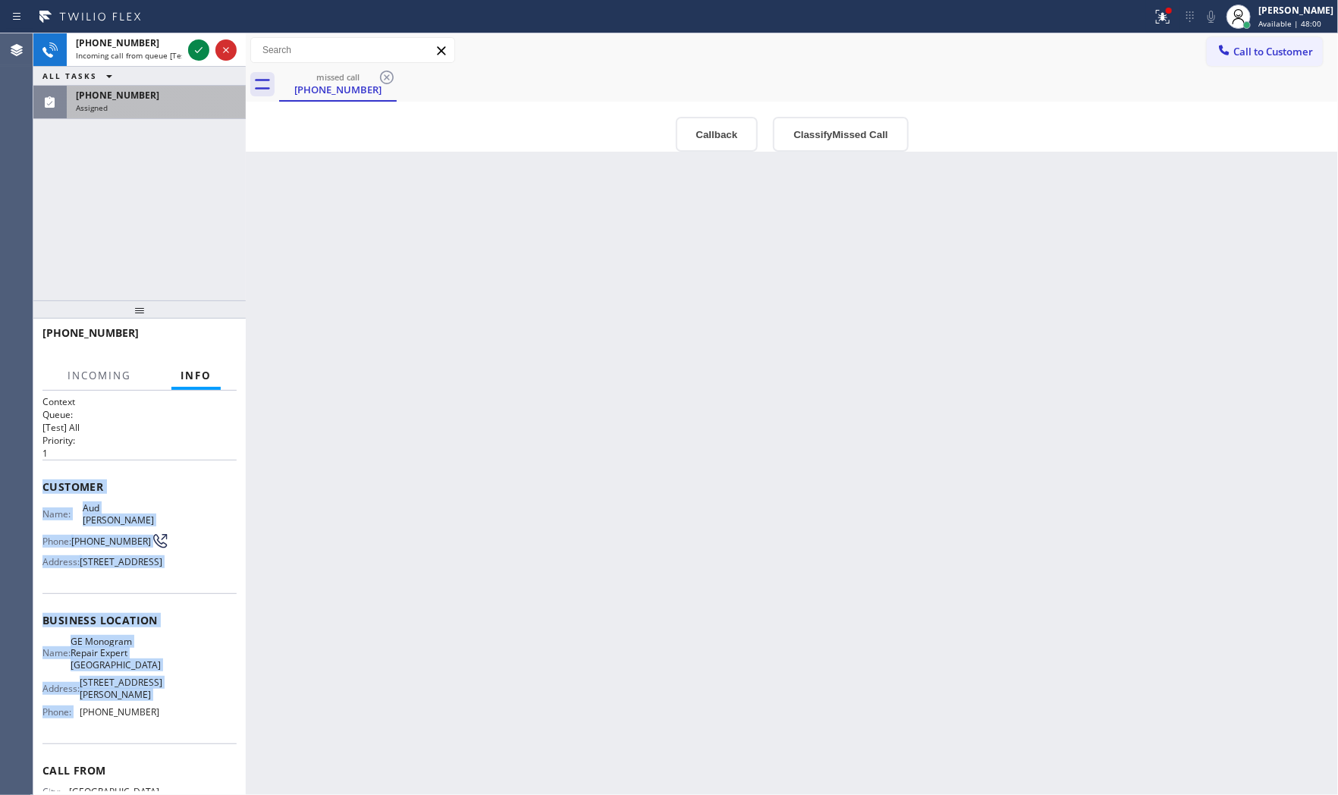
click at [136, 108] on div "Assigned" at bounding box center [156, 107] width 161 height 11
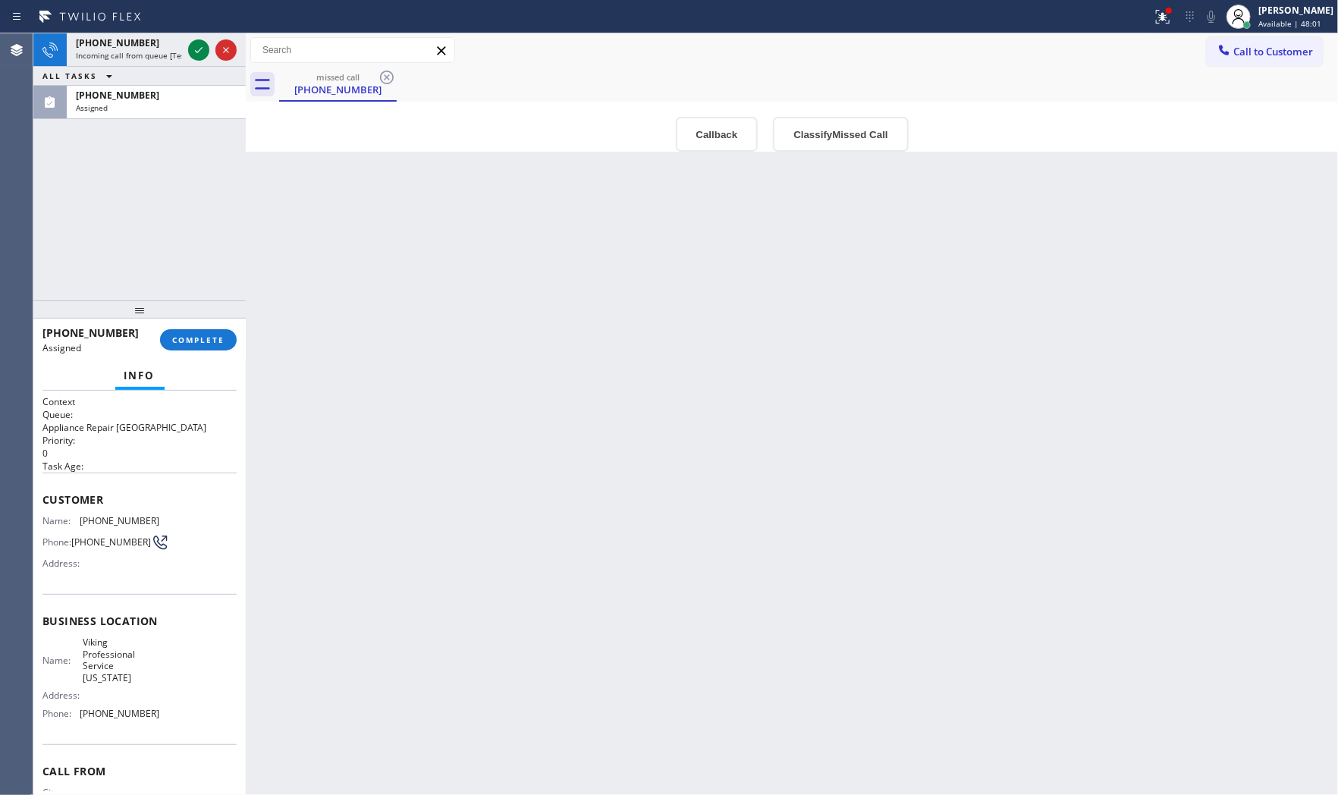
click at [177, 318] on div at bounding box center [139, 309] width 212 height 18
click at [192, 344] on span "COMPLETE" at bounding box center [198, 341] width 52 height 11
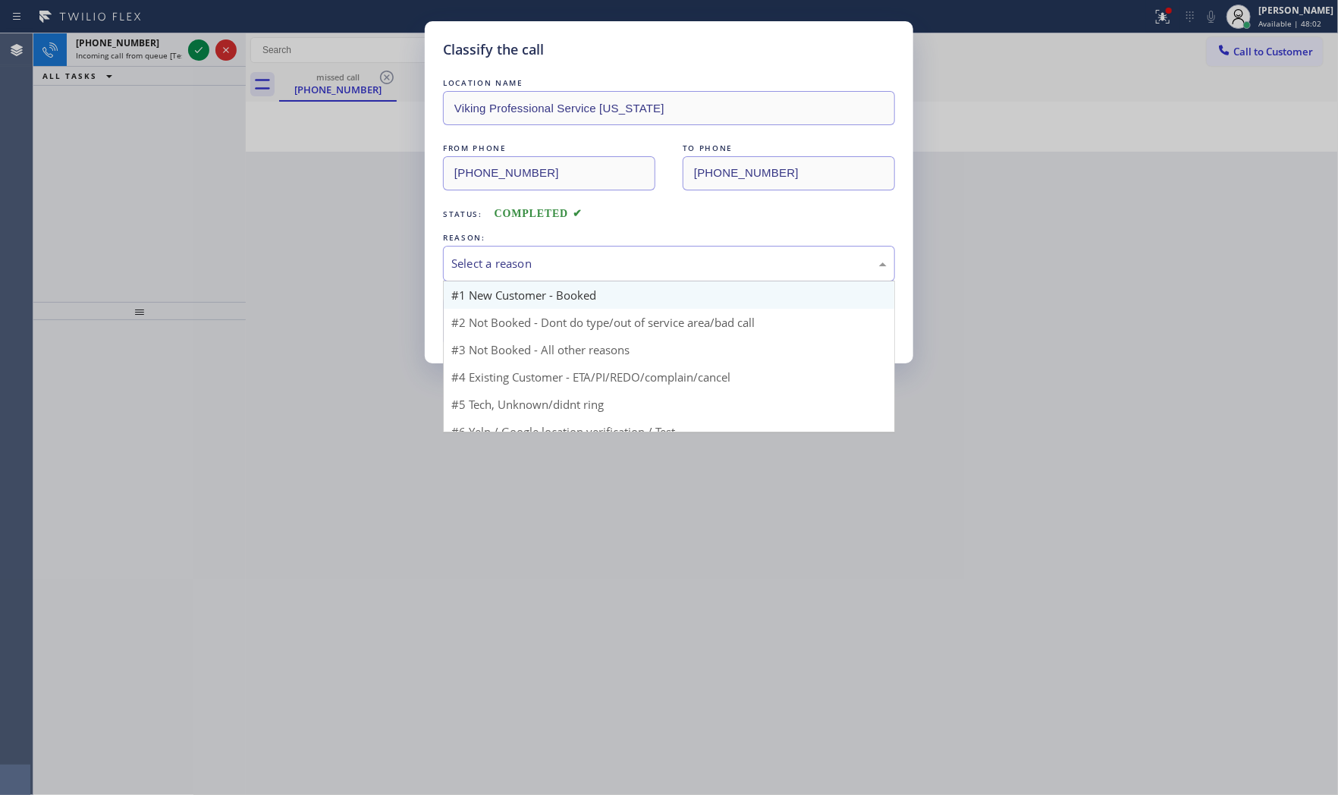
drag, startPoint x: 554, startPoint y: 266, endPoint x: 548, endPoint y: 284, distance: 18.2
click at [551, 276] on div "Select a reason" at bounding box center [669, 264] width 452 height 36
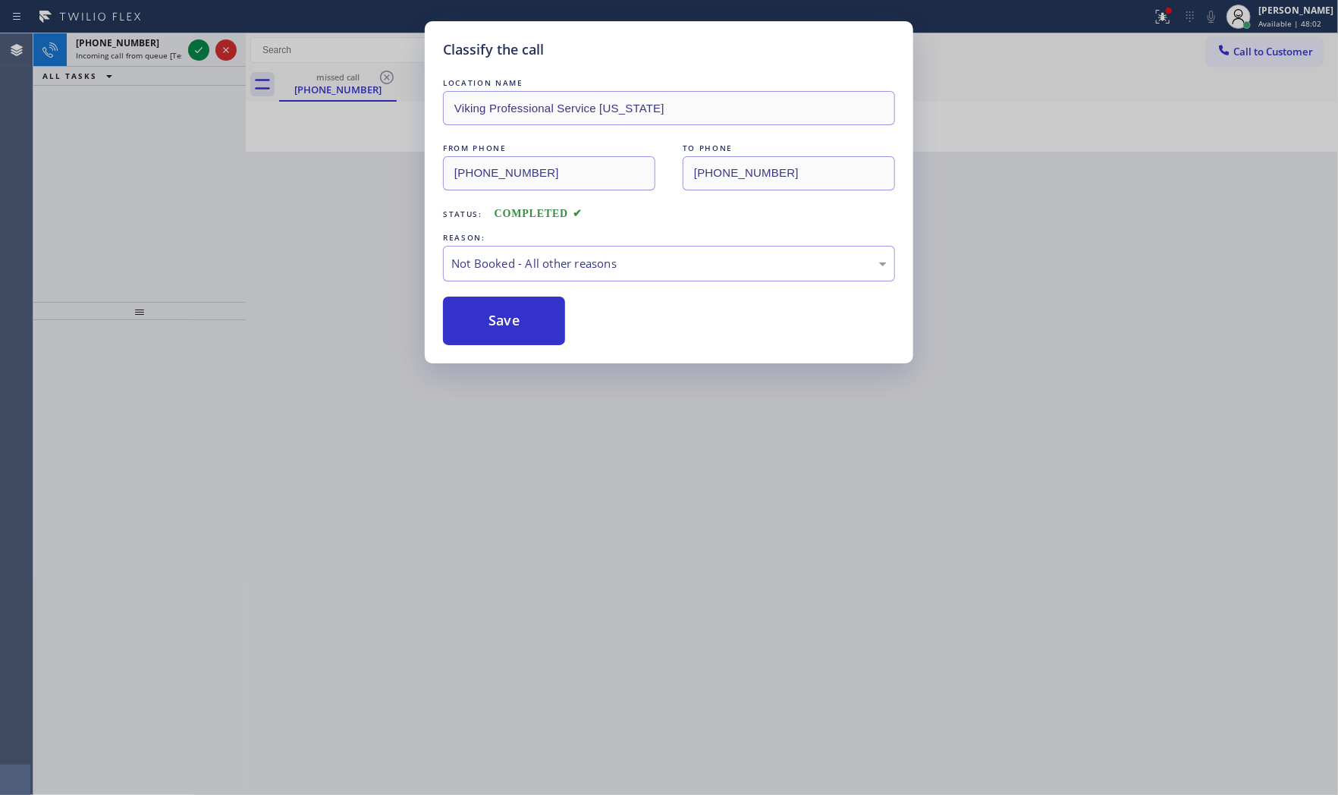
click at [513, 331] on button "Save" at bounding box center [504, 320] width 122 height 49
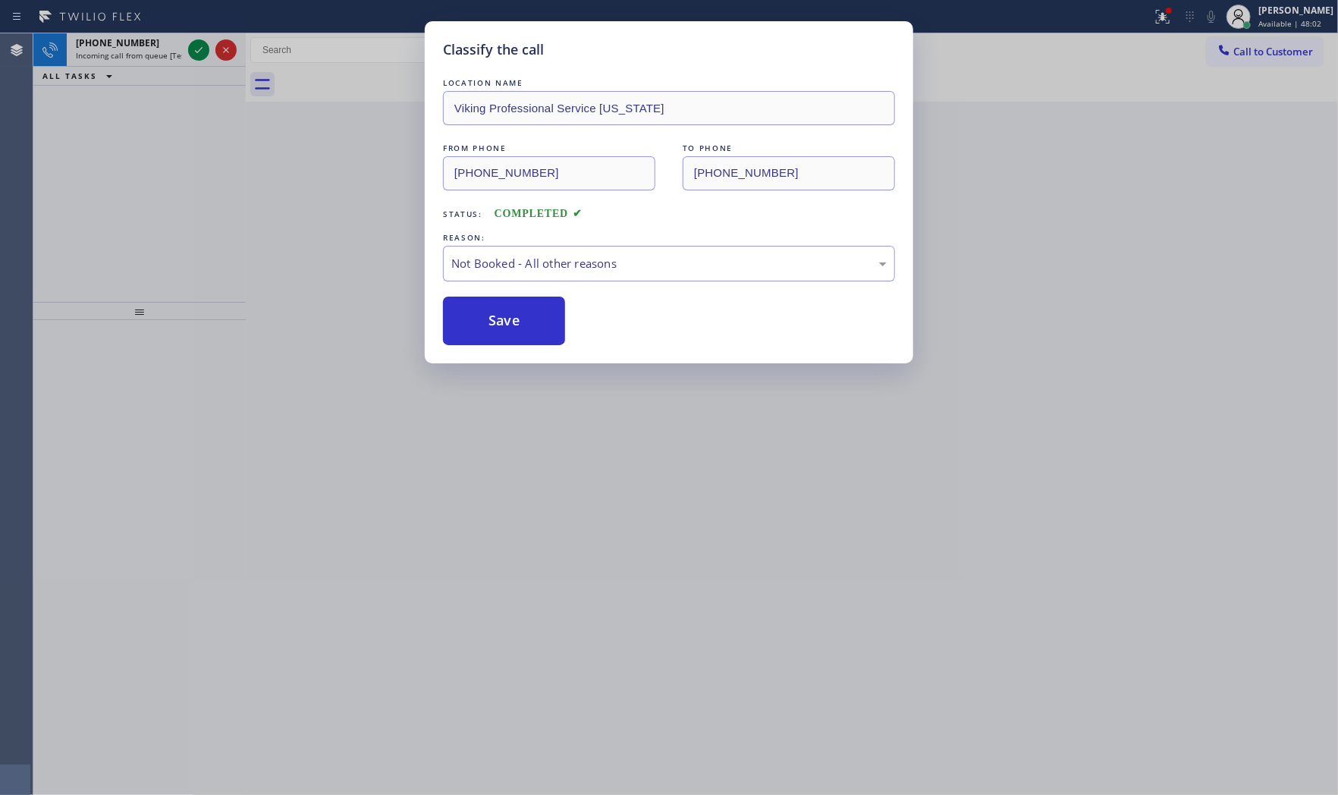
click at [513, 331] on button "Save" at bounding box center [504, 320] width 122 height 49
click at [511, 329] on button "Save" at bounding box center [504, 320] width 122 height 49
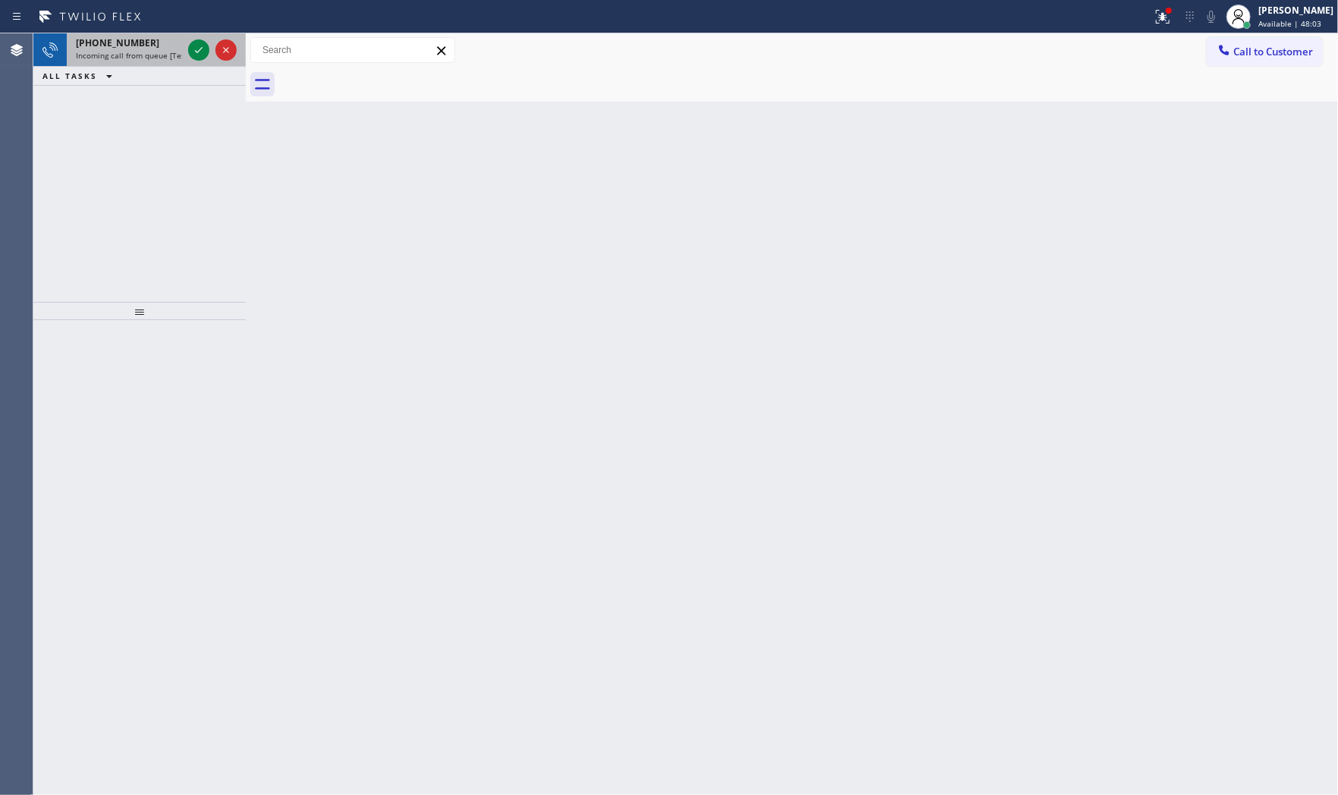
click at [140, 55] on span "Incoming call from queue [Test] All" at bounding box center [139, 55] width 126 height 11
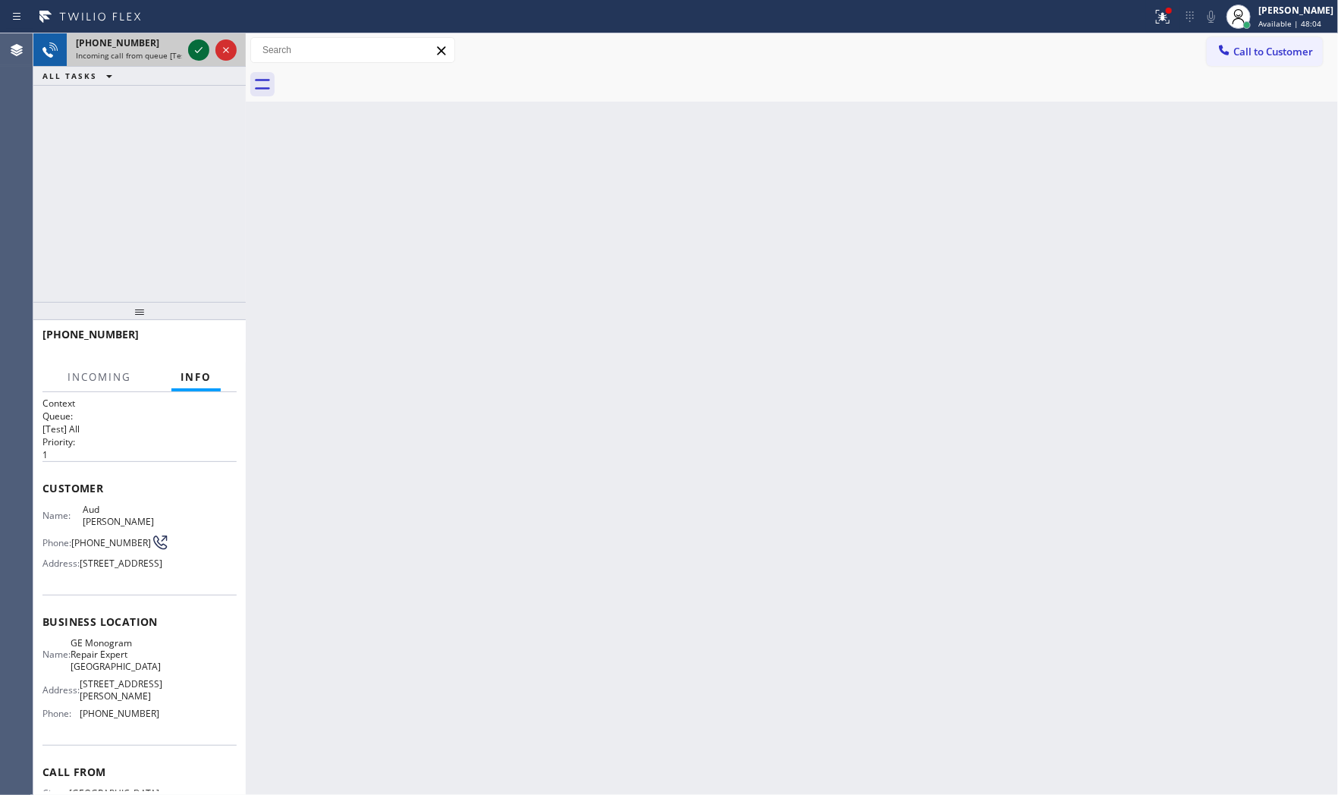
click at [187, 45] on div at bounding box center [212, 49] width 55 height 33
click at [190, 45] on div at bounding box center [198, 50] width 21 height 18
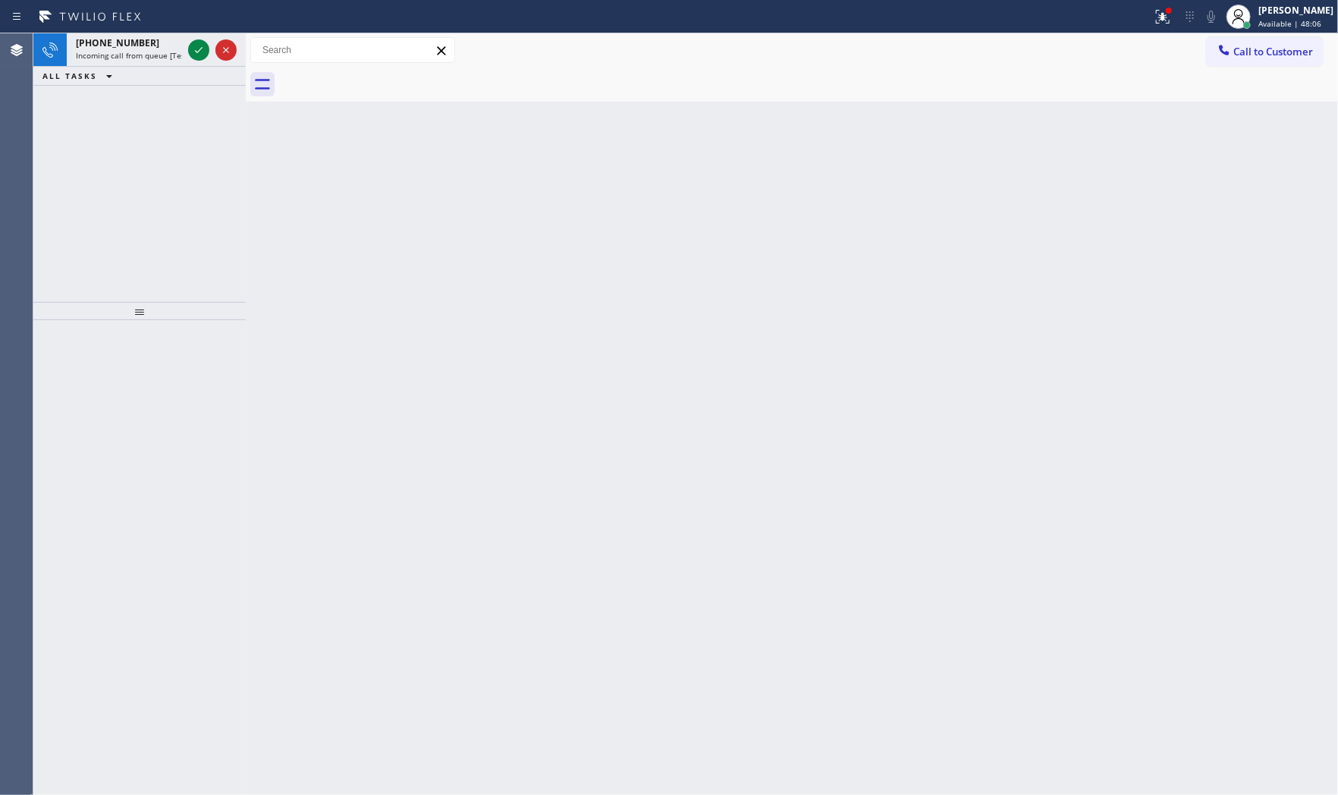
click at [197, 30] on div "Status report Issues detected These issues could affect your workflow. Please c…" at bounding box center [669, 16] width 1338 height 33
click at [197, 48] on icon at bounding box center [199, 50] width 18 height 18
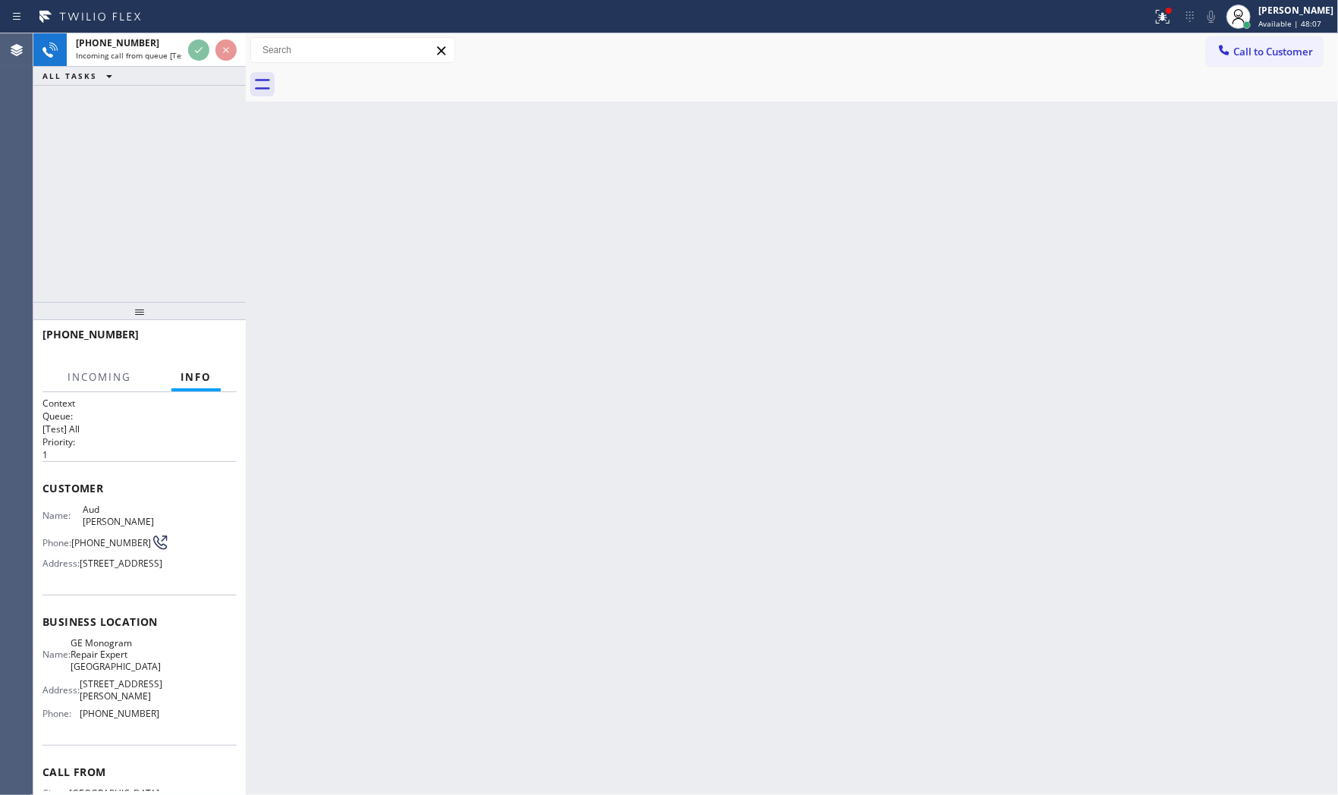
click at [202, 334] on div "+17202010187" at bounding box center [134, 334] width 184 height 14
click at [202, 335] on div "+17202010187" at bounding box center [134, 334] width 184 height 14
click at [205, 334] on div "+17202010187" at bounding box center [134, 334] width 184 height 14
click at [206, 334] on div "+17202010187" at bounding box center [134, 334] width 184 height 14
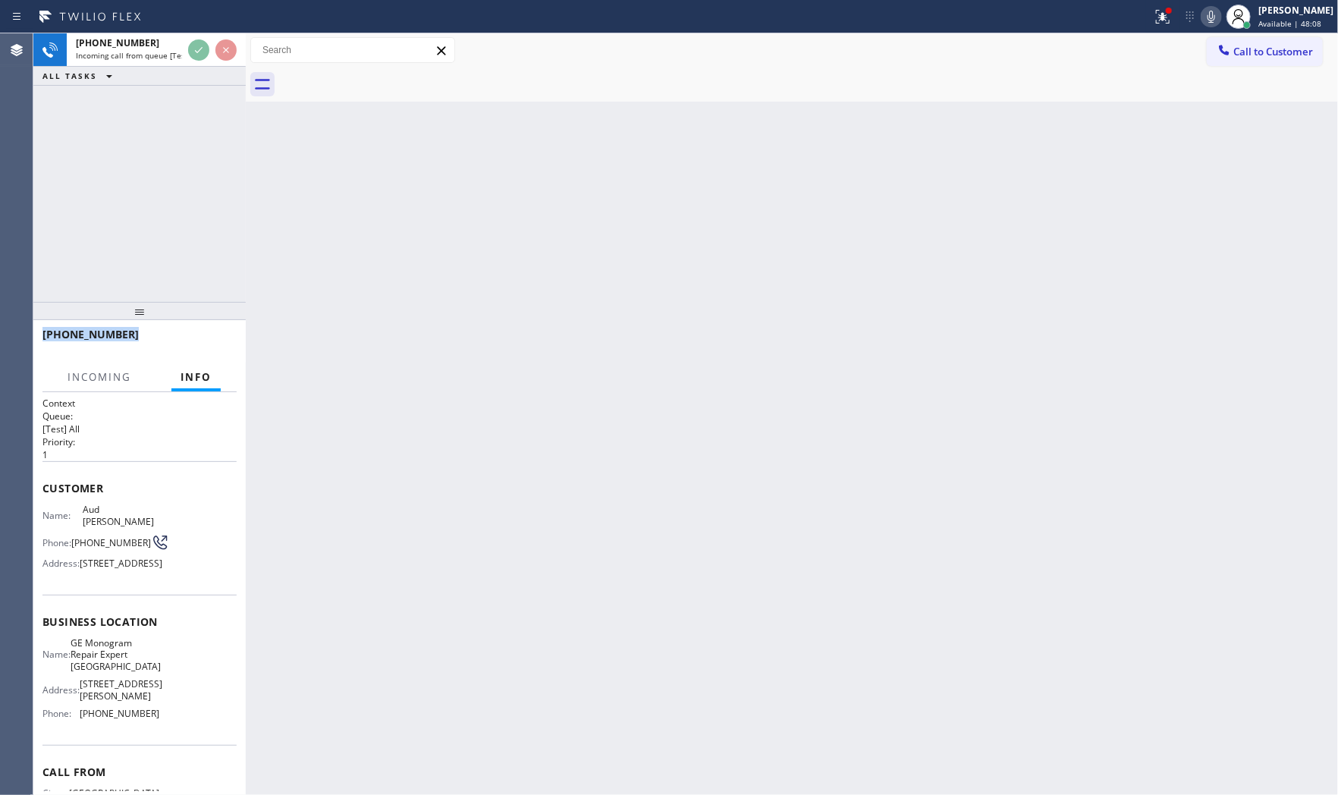
click at [208, 334] on div "+17202010187" at bounding box center [134, 334] width 184 height 14
click at [209, 335] on div "+17202010187" at bounding box center [134, 334] width 184 height 14
click at [210, 337] on div "+17202010187" at bounding box center [134, 334] width 184 height 14
click at [211, 337] on div "+17202010187" at bounding box center [134, 334] width 184 height 14
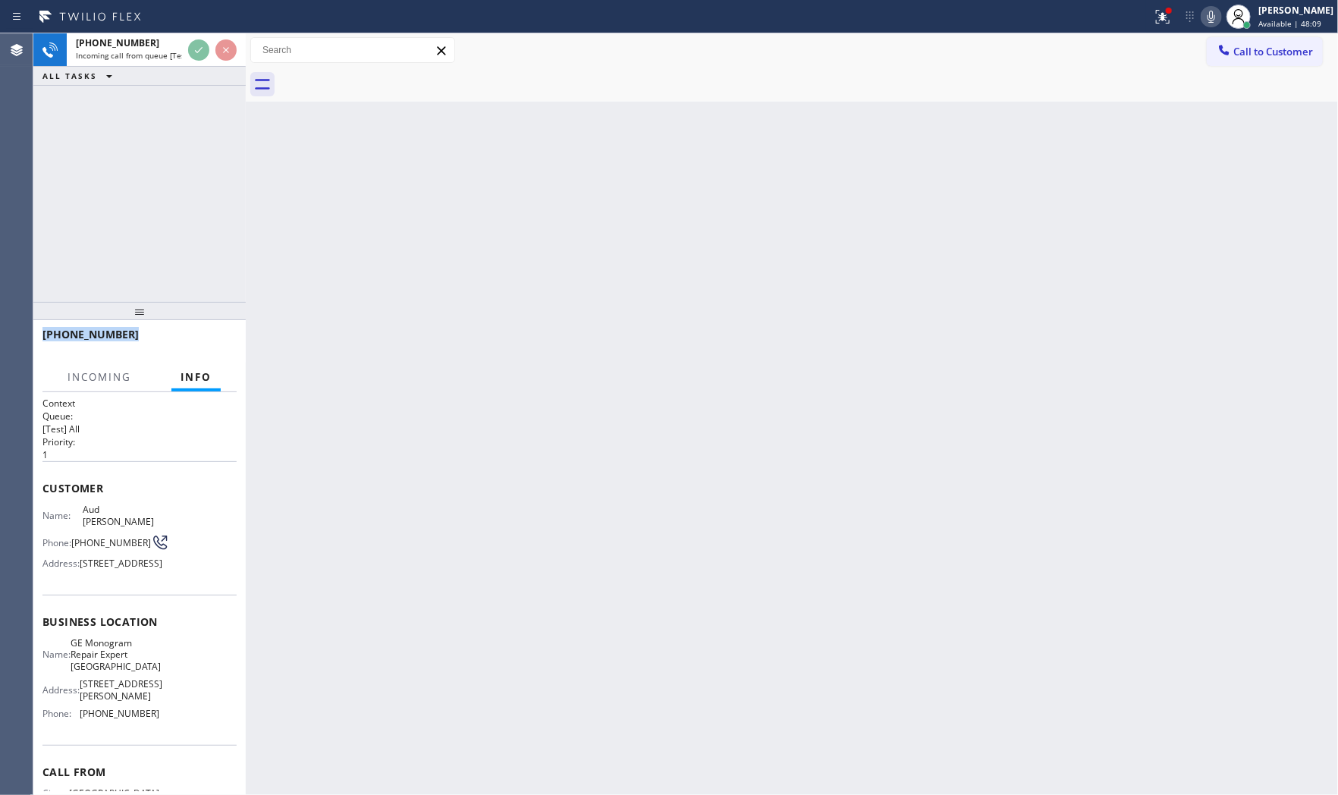
click at [212, 337] on div "+17202010187" at bounding box center [139, 341] width 194 height 39
click at [212, 337] on span "HANG UP" at bounding box center [201, 341] width 46 height 11
click at [1004, 222] on div "Back to Dashboard Change Sender ID Customers Technicians Select a contact Outbo…" at bounding box center [792, 413] width 1092 height 761
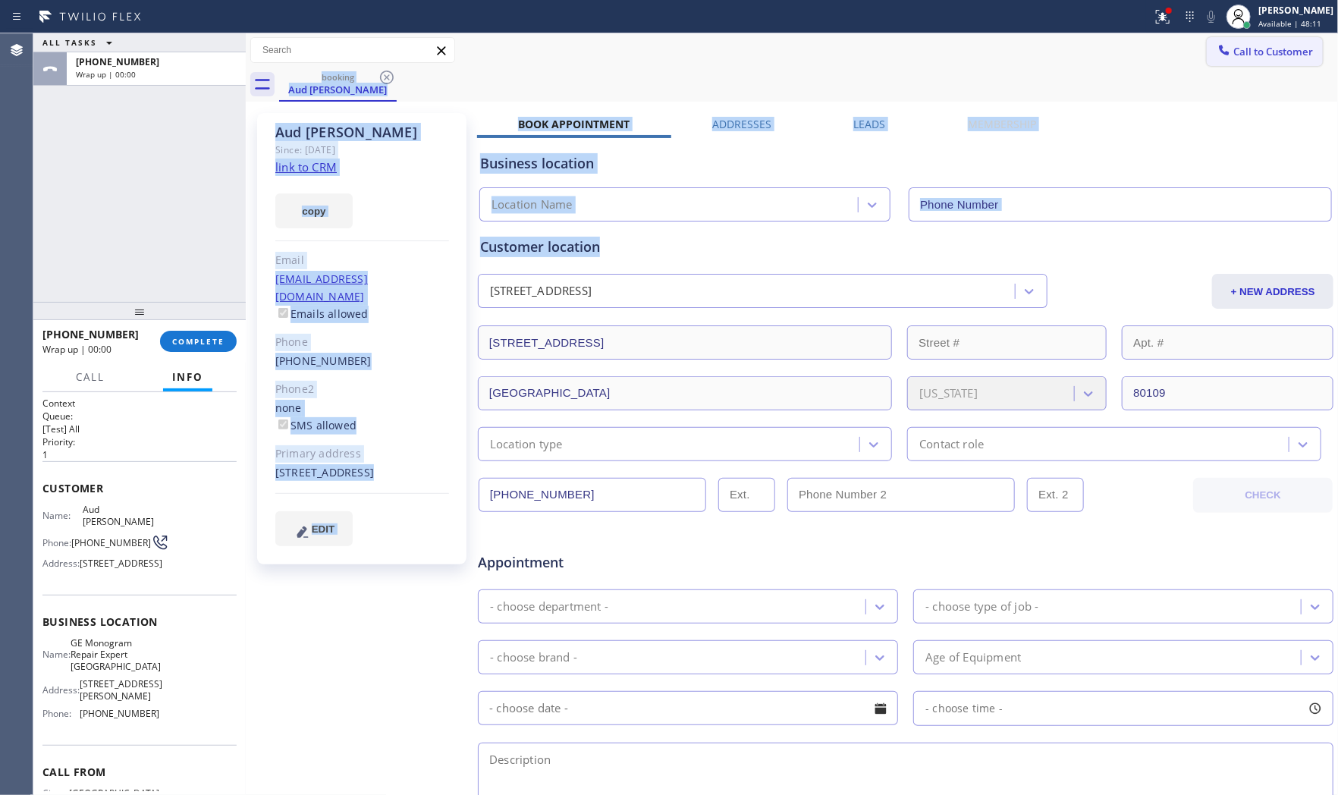
type input "(720) 307-7285"
click at [1252, 55] on span "Call to Customer" at bounding box center [1273, 52] width 80 height 14
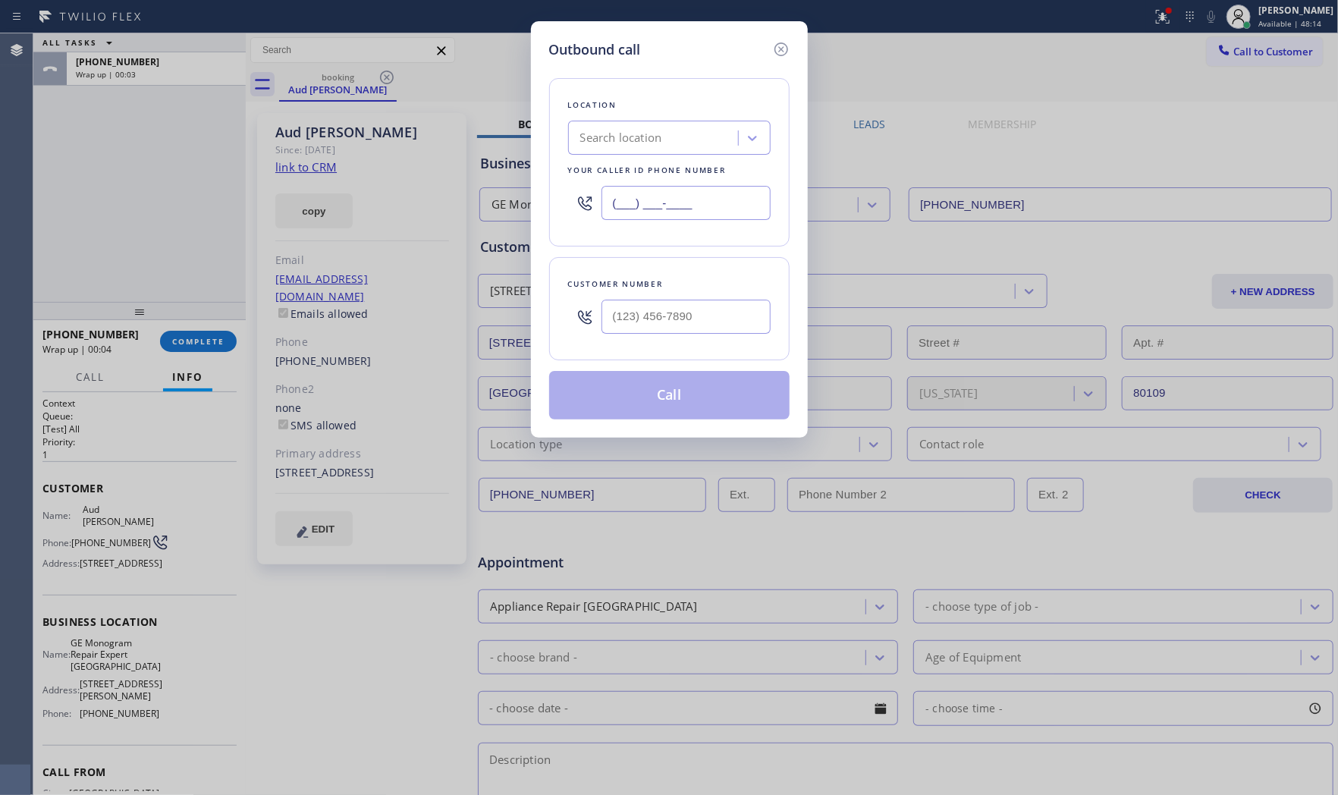
click at [675, 195] on input "(___) ___-____" at bounding box center [685, 203] width 169 height 34
paste input "332) 334-8089"
type input "(332) 334-8089"
click at [718, 309] on input "(___) ___-____" at bounding box center [685, 317] width 169 height 34
paste input "585) 471-9030"
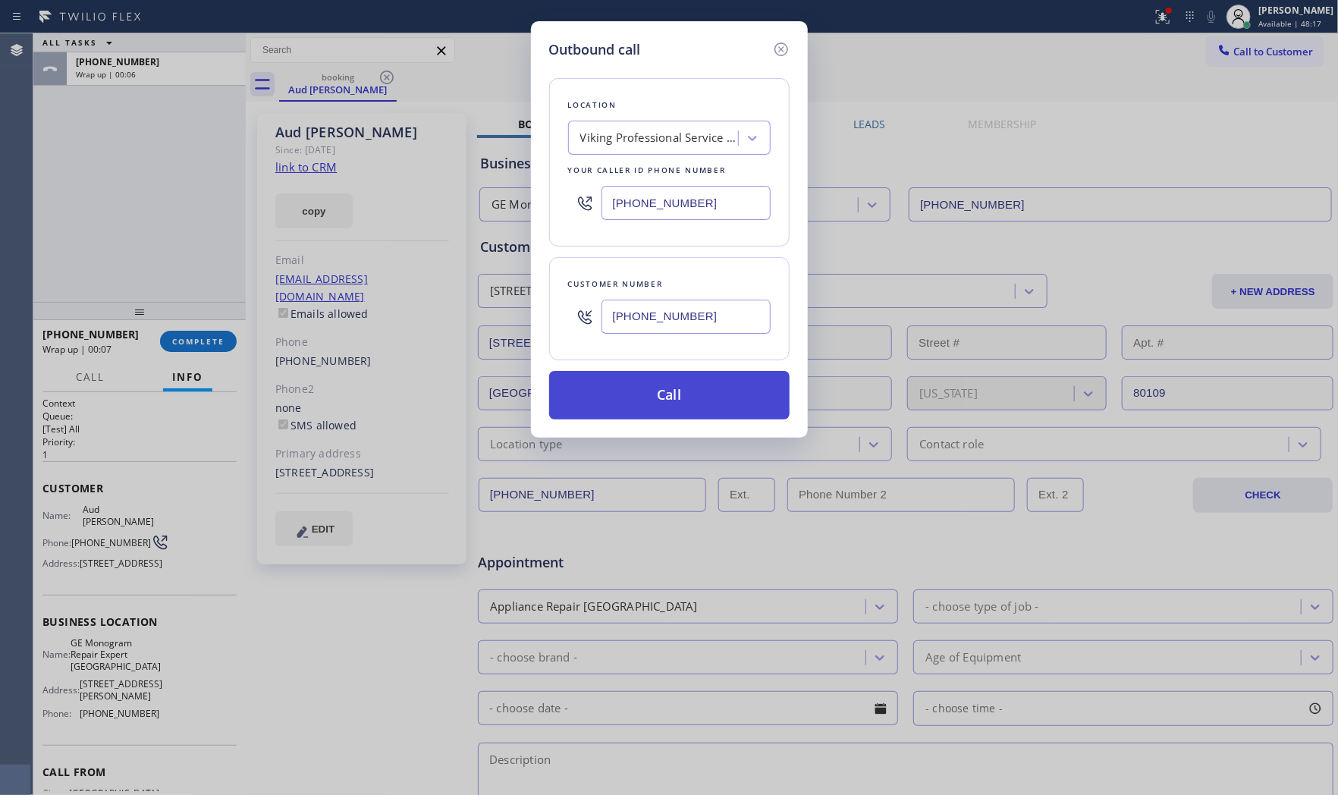
type input "(585) 471-9030"
click at [673, 391] on button "Call" at bounding box center [669, 395] width 240 height 49
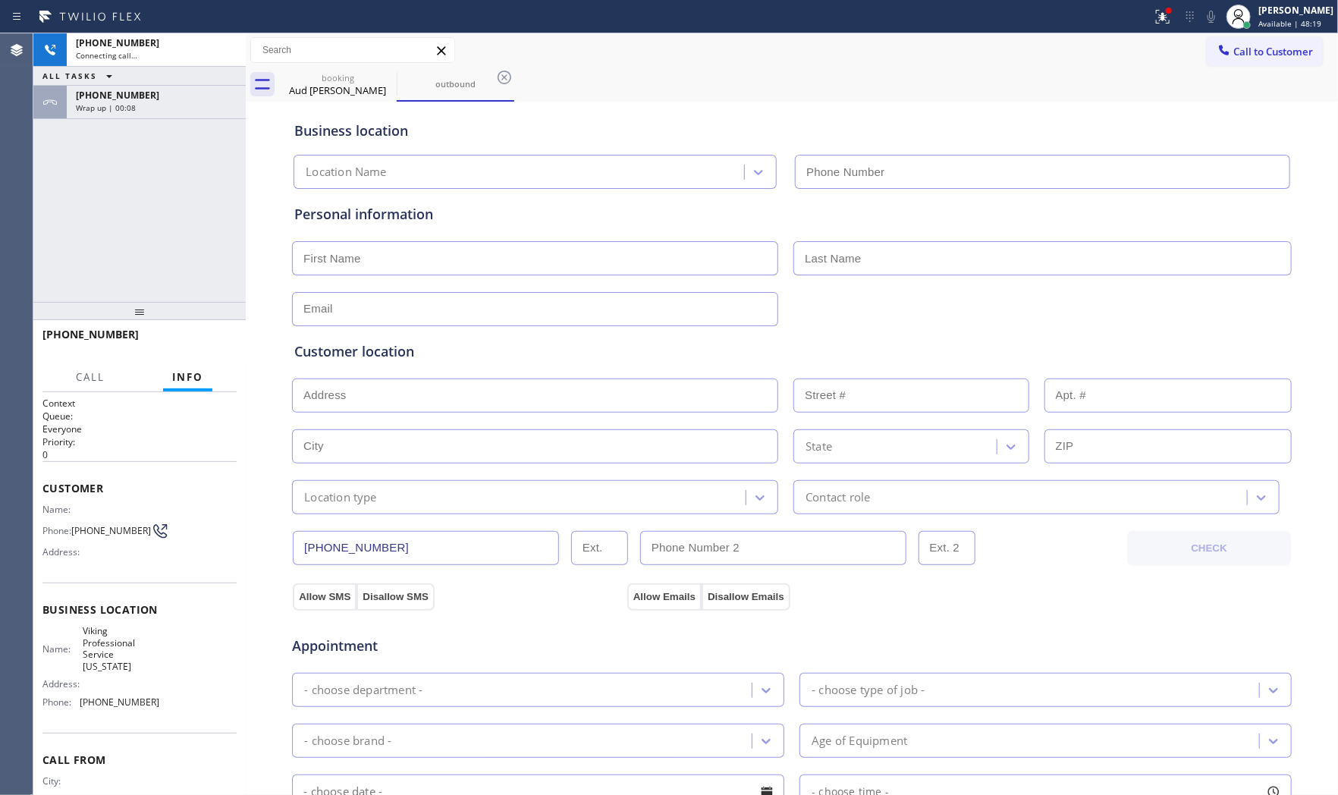
type input "(332) 334-8089"
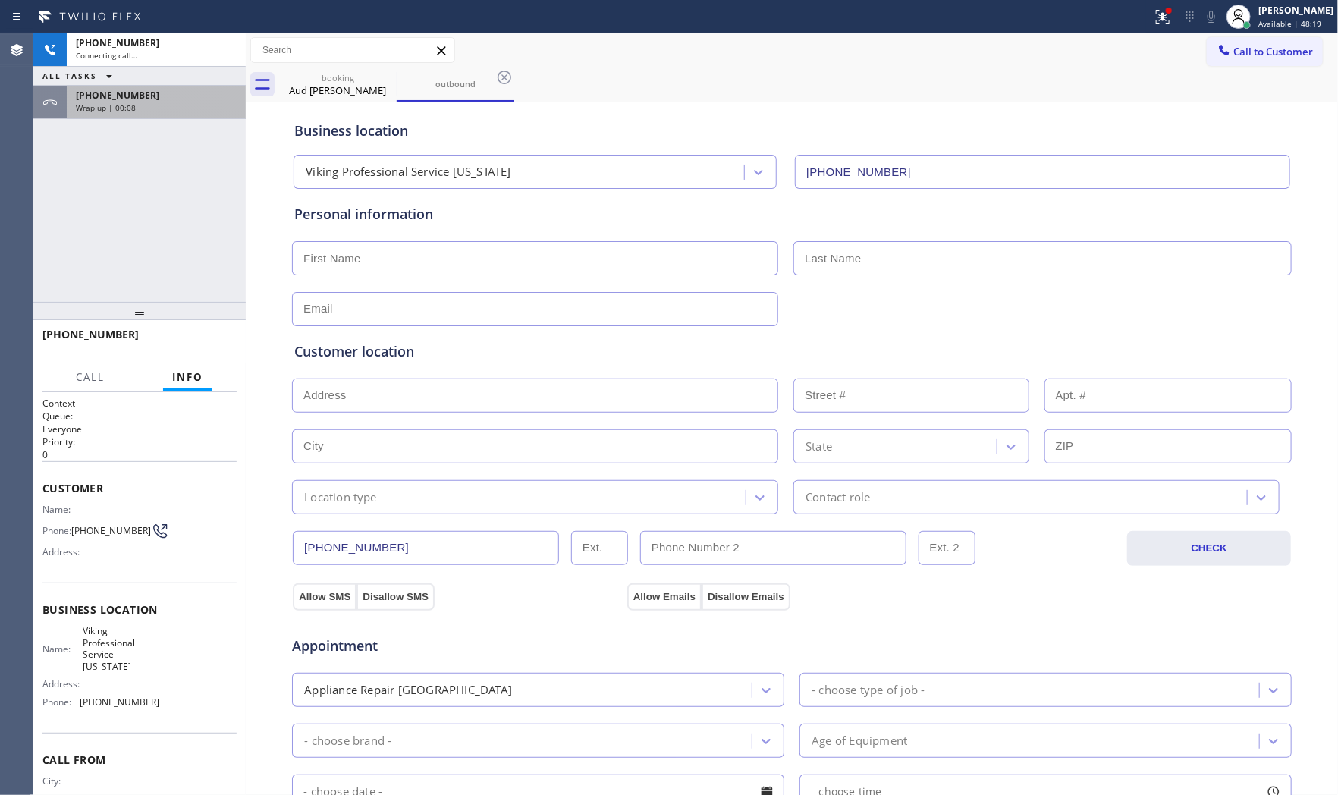
click at [140, 118] on div "+17202010187 Wrap up | 00:08" at bounding box center [139, 102] width 212 height 33
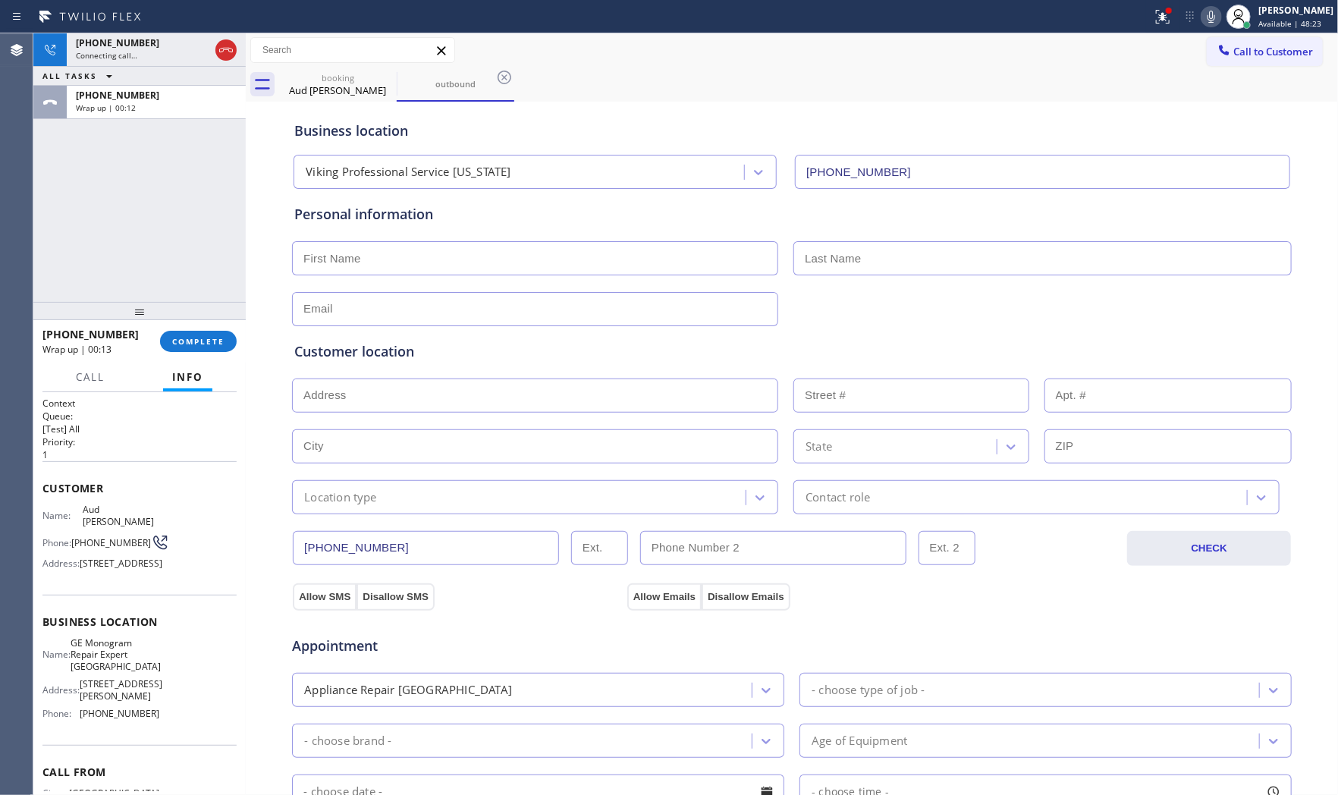
click at [1202, 21] on icon at bounding box center [1211, 17] width 18 height 18
click at [1166, 18] on div at bounding box center [1162, 17] width 33 height 18
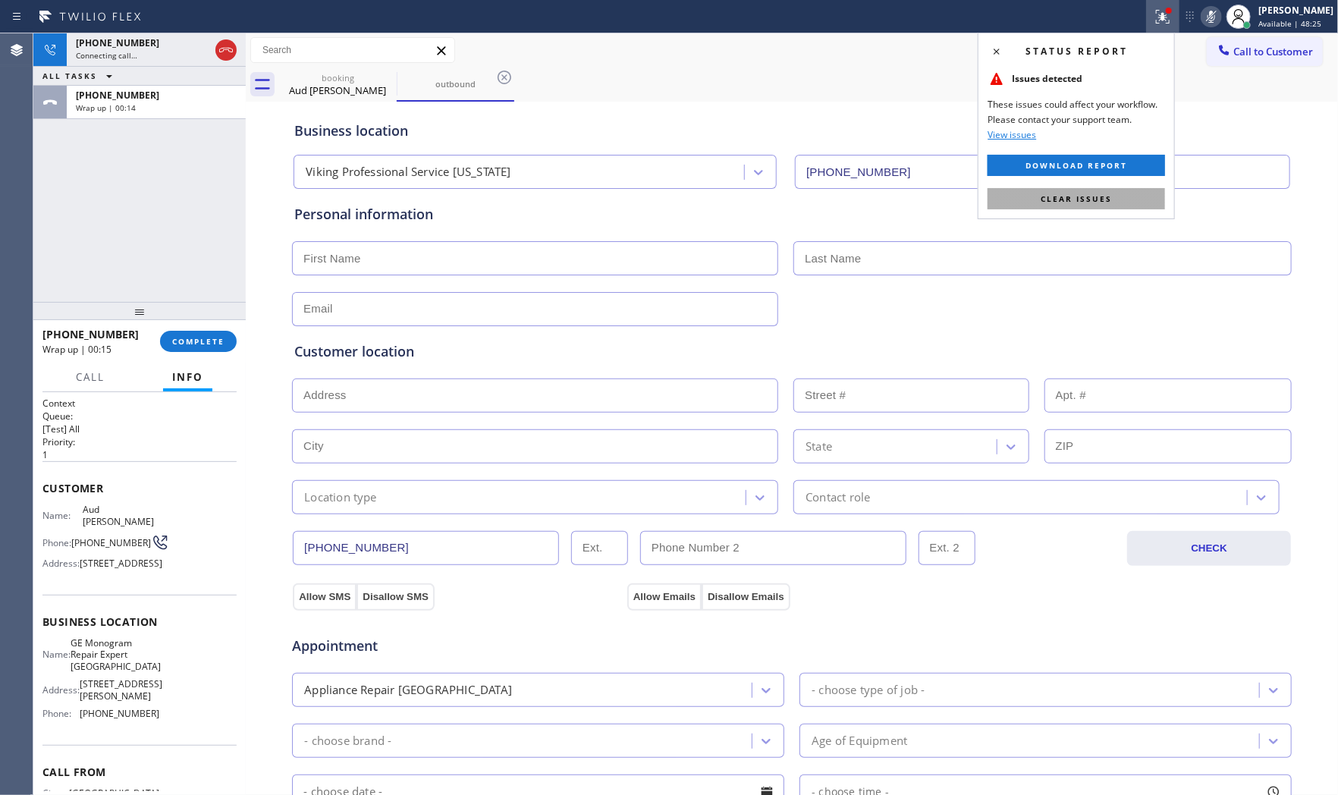
click at [1081, 194] on span "Clear issues" at bounding box center [1075, 198] width 71 height 11
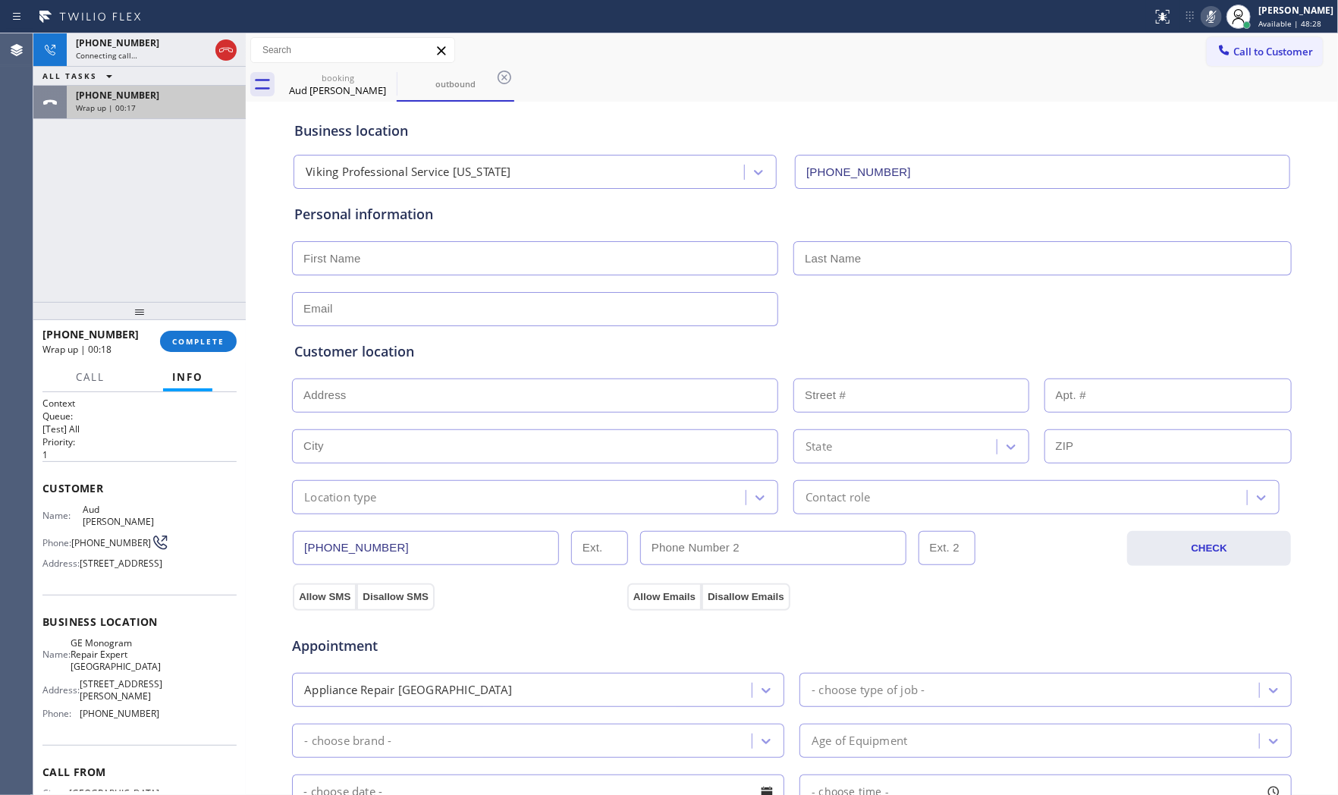
click at [175, 116] on div "+17202010187 Wrap up | 00:17" at bounding box center [153, 102] width 173 height 33
click at [208, 337] on span "COMPLETE" at bounding box center [198, 341] width 52 height 11
click at [163, 110] on div at bounding box center [156, 107] width 161 height 11
click at [152, 93] on div "+17202010187" at bounding box center [156, 95] width 161 height 13
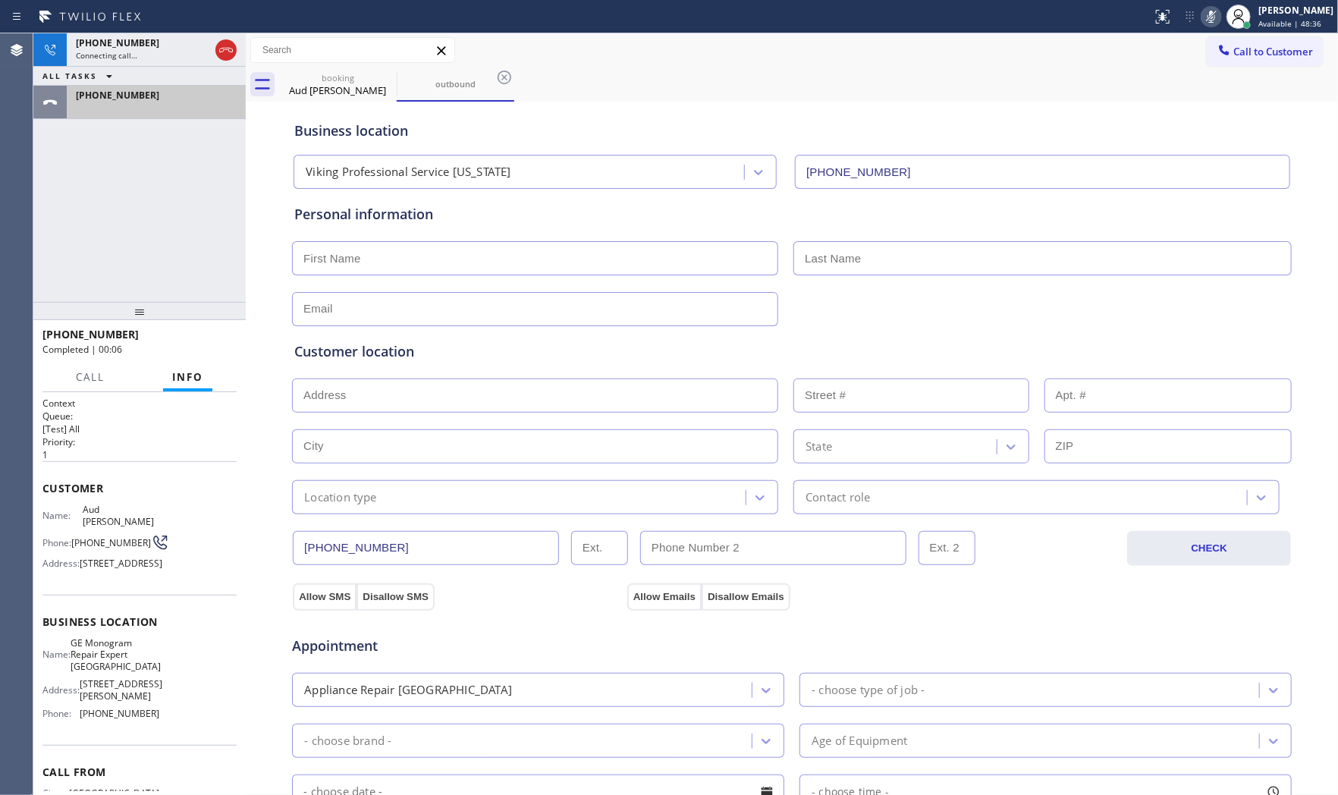
click at [152, 93] on div "+17202010187" at bounding box center [156, 95] width 161 height 13
click at [99, 388] on div at bounding box center [90, 389] width 47 height 3
click at [100, 377] on span "Call" at bounding box center [90, 377] width 29 height 14
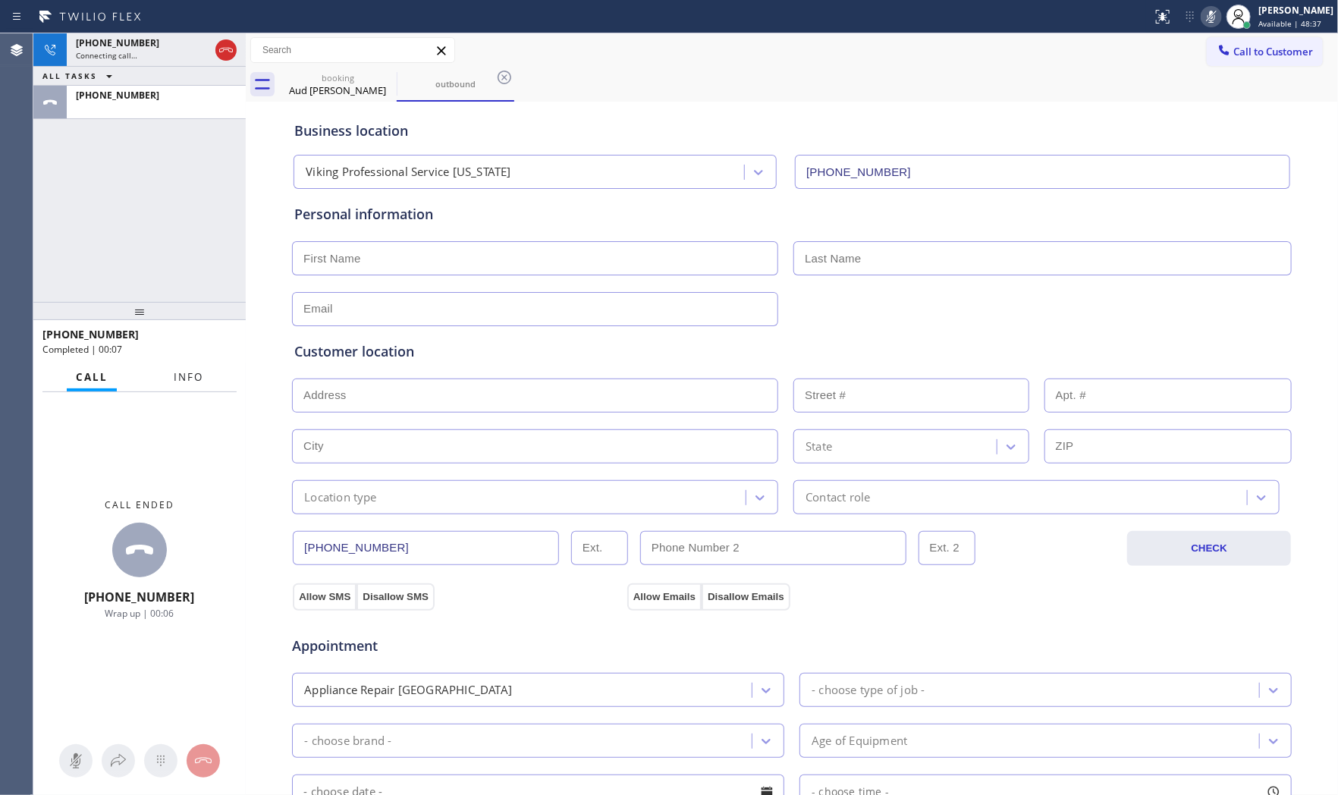
click at [190, 376] on span "Info" at bounding box center [189, 377] width 30 height 14
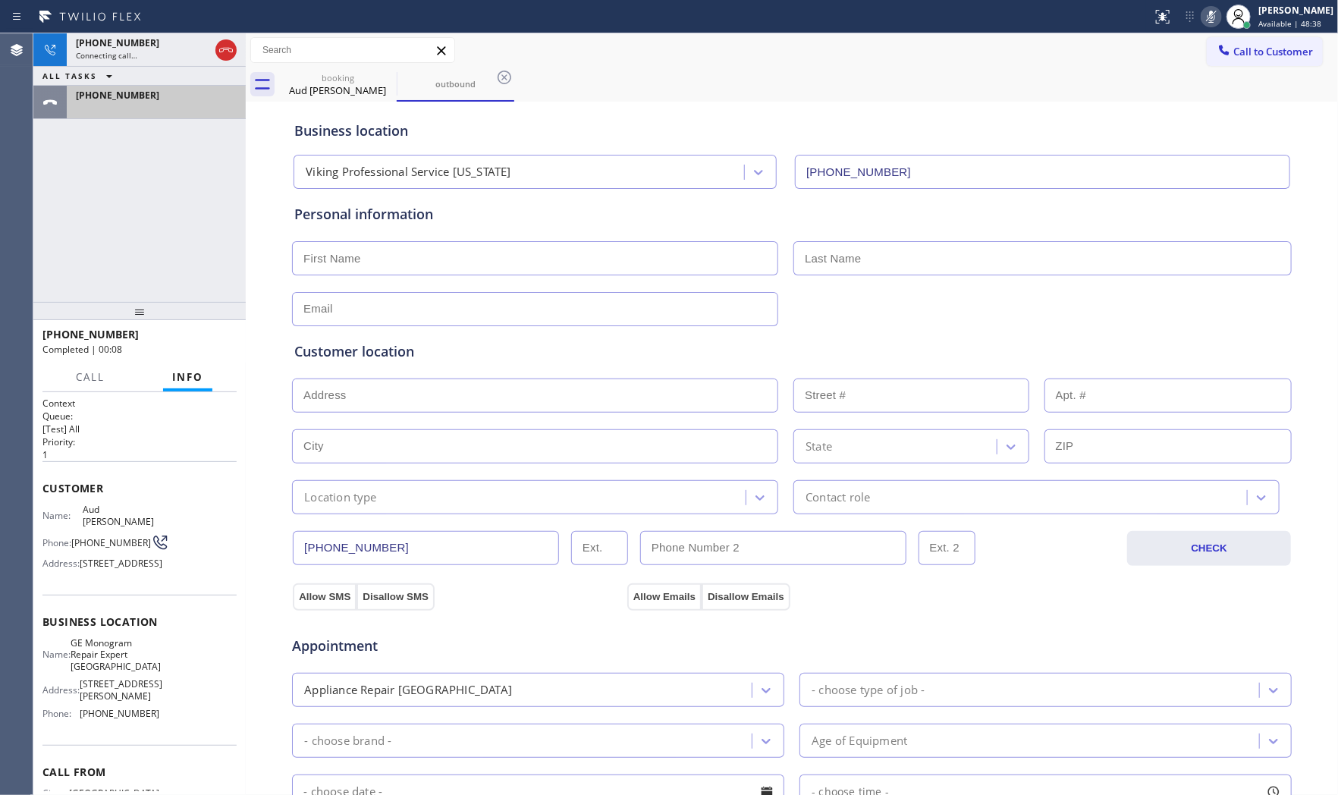
click at [156, 106] on div at bounding box center [156, 107] width 161 height 11
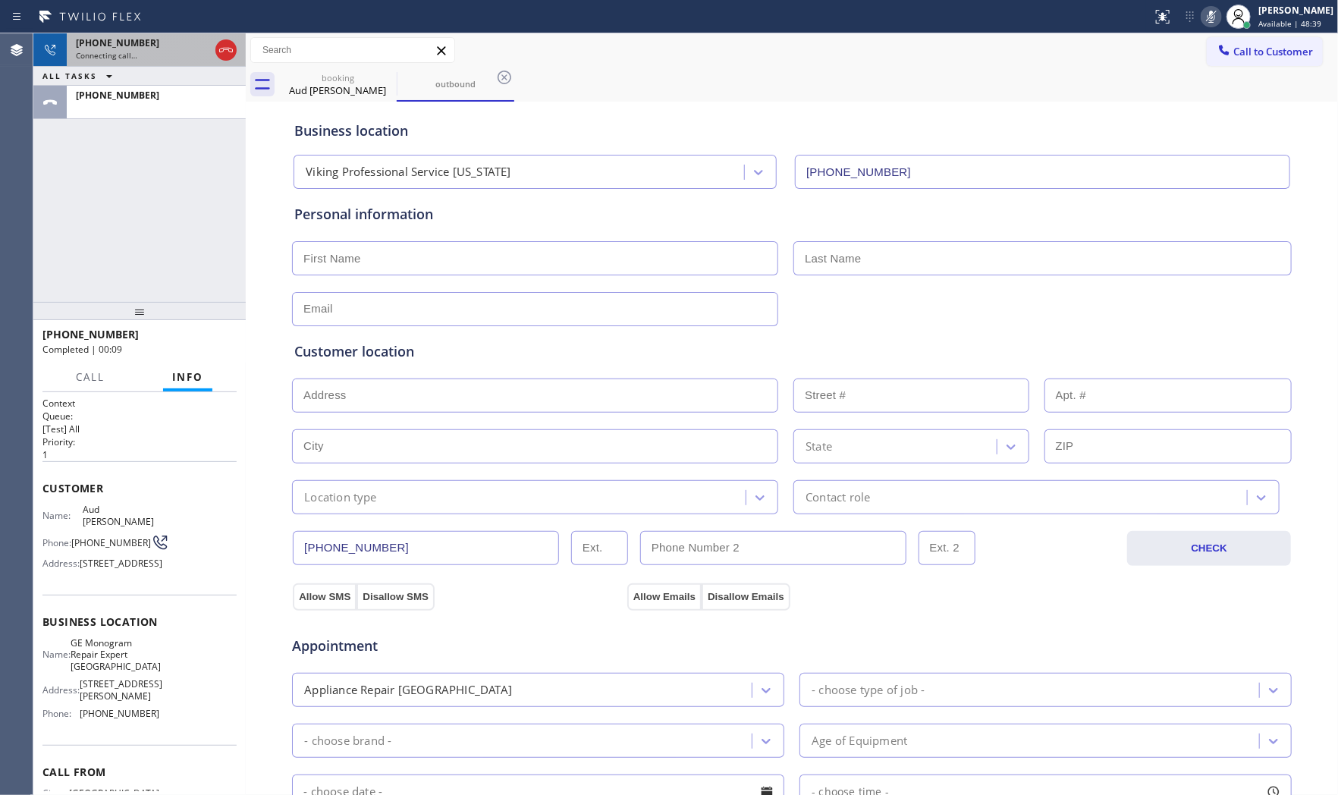
click at [146, 52] on div "Connecting call…" at bounding box center [142, 55] width 133 height 11
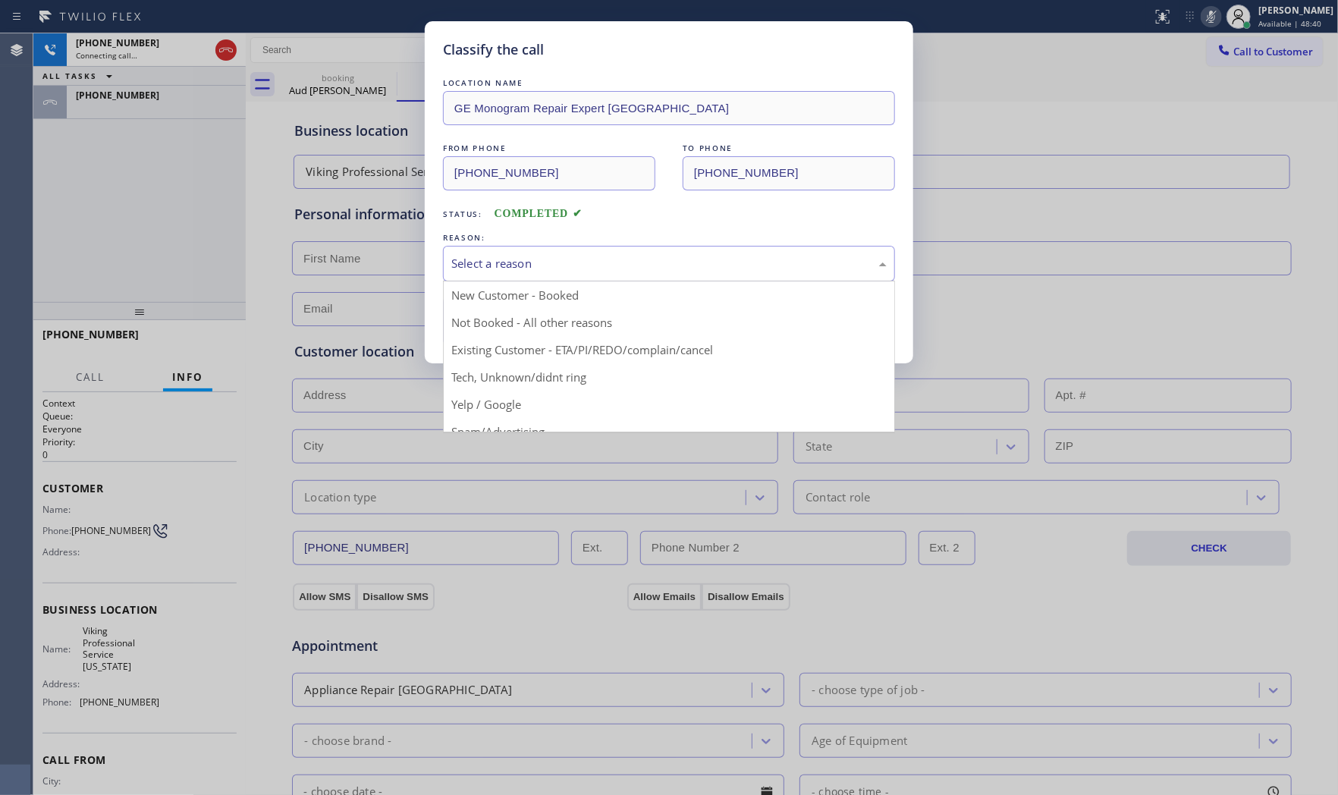
click at [500, 259] on div "Select a reason" at bounding box center [668, 263] width 435 height 17
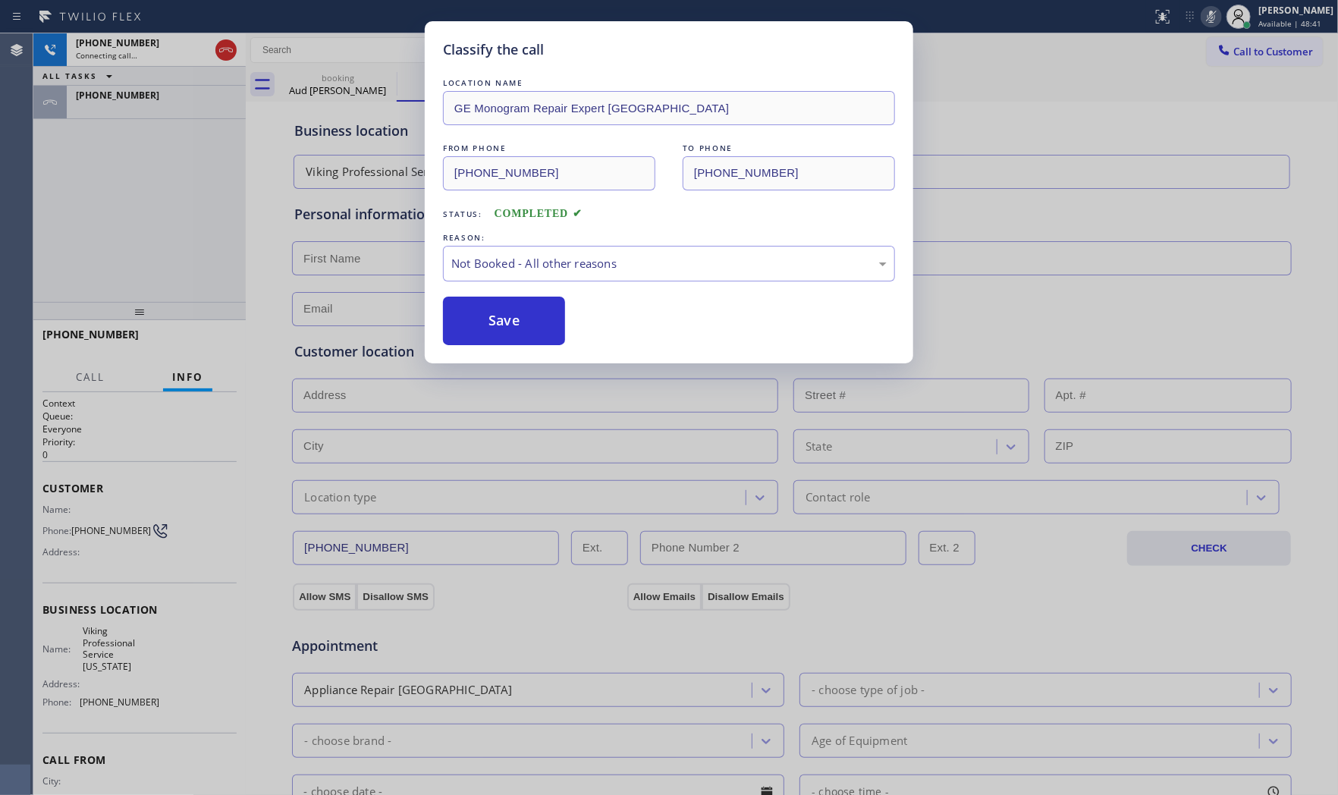
click at [498, 314] on button "Save" at bounding box center [504, 320] width 122 height 49
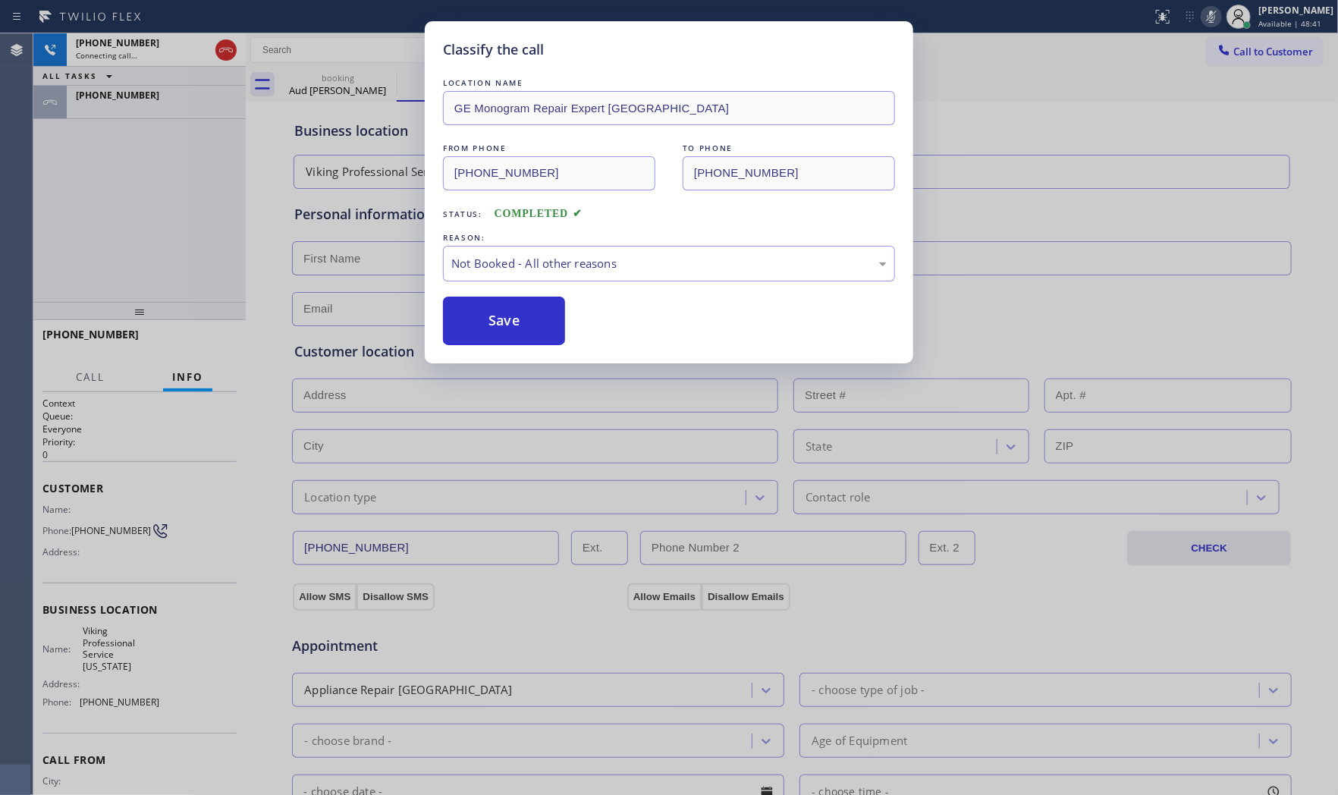
click at [498, 314] on button "Save" at bounding box center [504, 320] width 122 height 49
click at [514, 321] on div "Classify the call LOCATION NAME Urban Plumbers Co Anaheim FROM PHONE (253) 276-…" at bounding box center [685, 413] width 1304 height 761
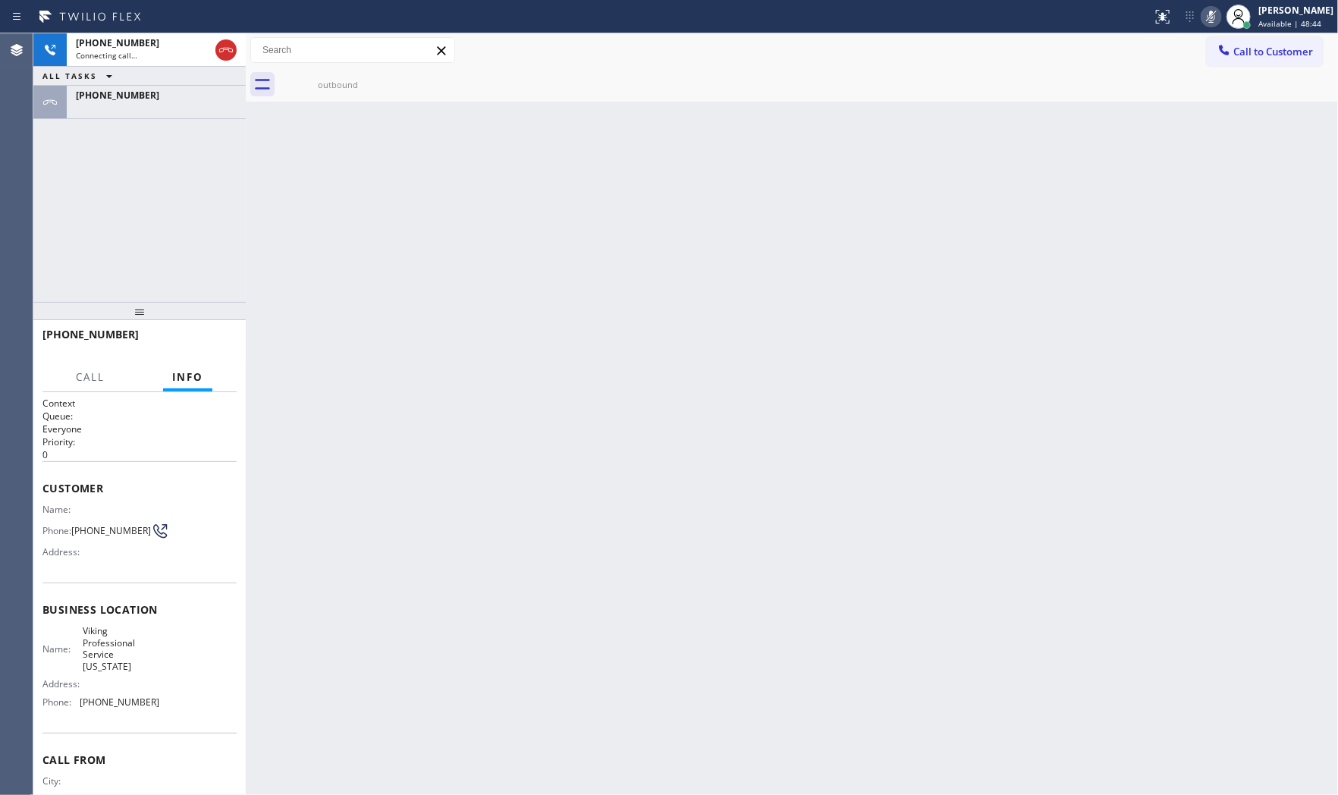
click at [134, 124] on div "+15854719030 Connecting call… ALL TASKS ALL TASKS ACTIVE TASKS TASKS IN WRAP UP…" at bounding box center [139, 167] width 212 height 268
click at [134, 107] on div at bounding box center [156, 107] width 161 height 11
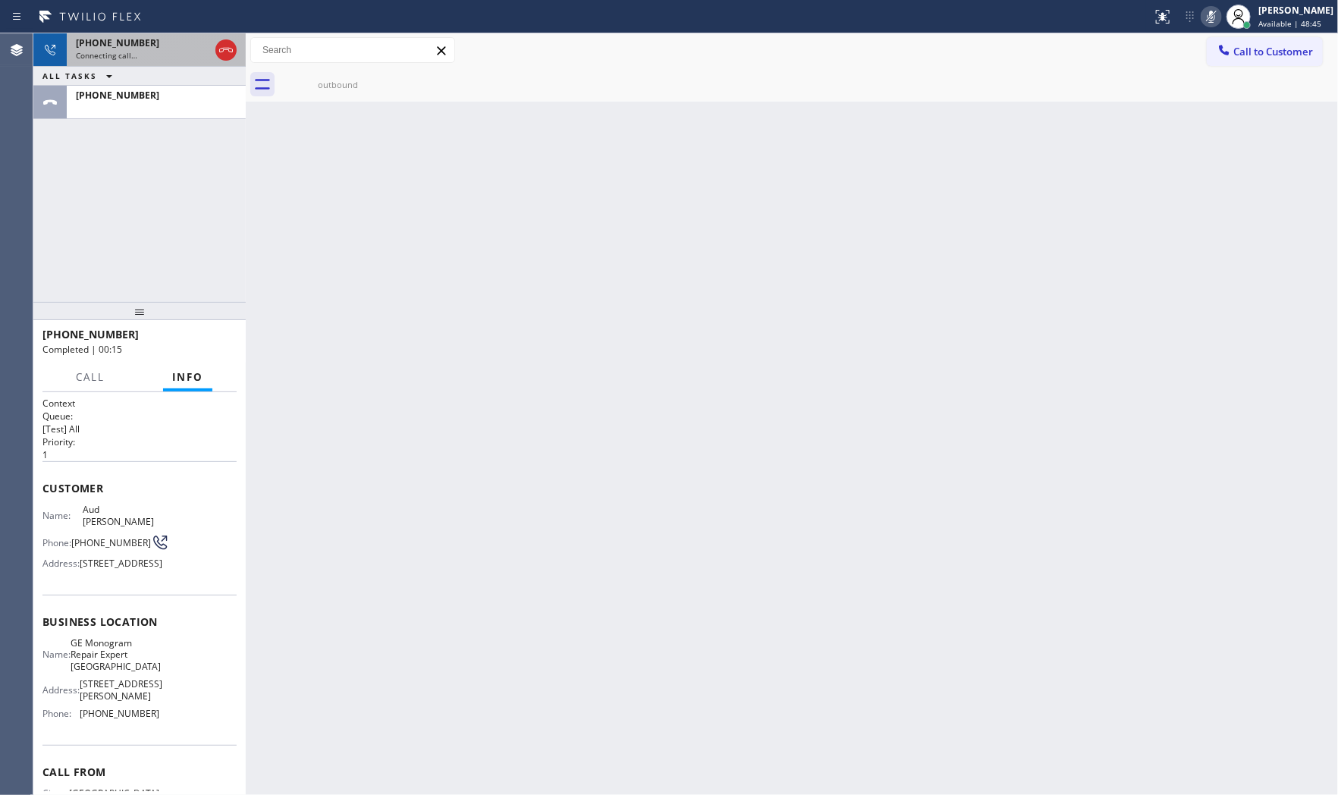
click at [125, 42] on span "+15854719030" at bounding box center [117, 42] width 83 height 13
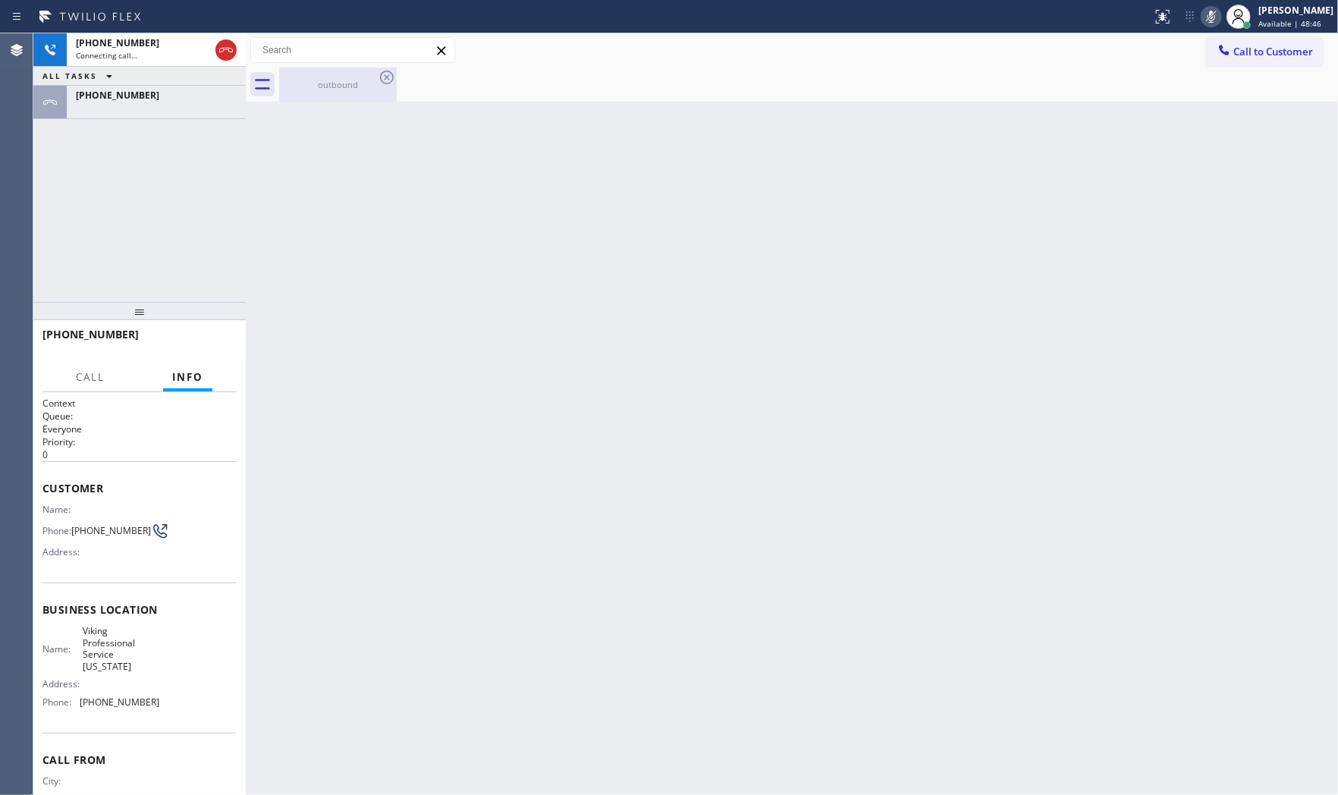
click at [343, 82] on div "outbound" at bounding box center [338, 84] width 115 height 11
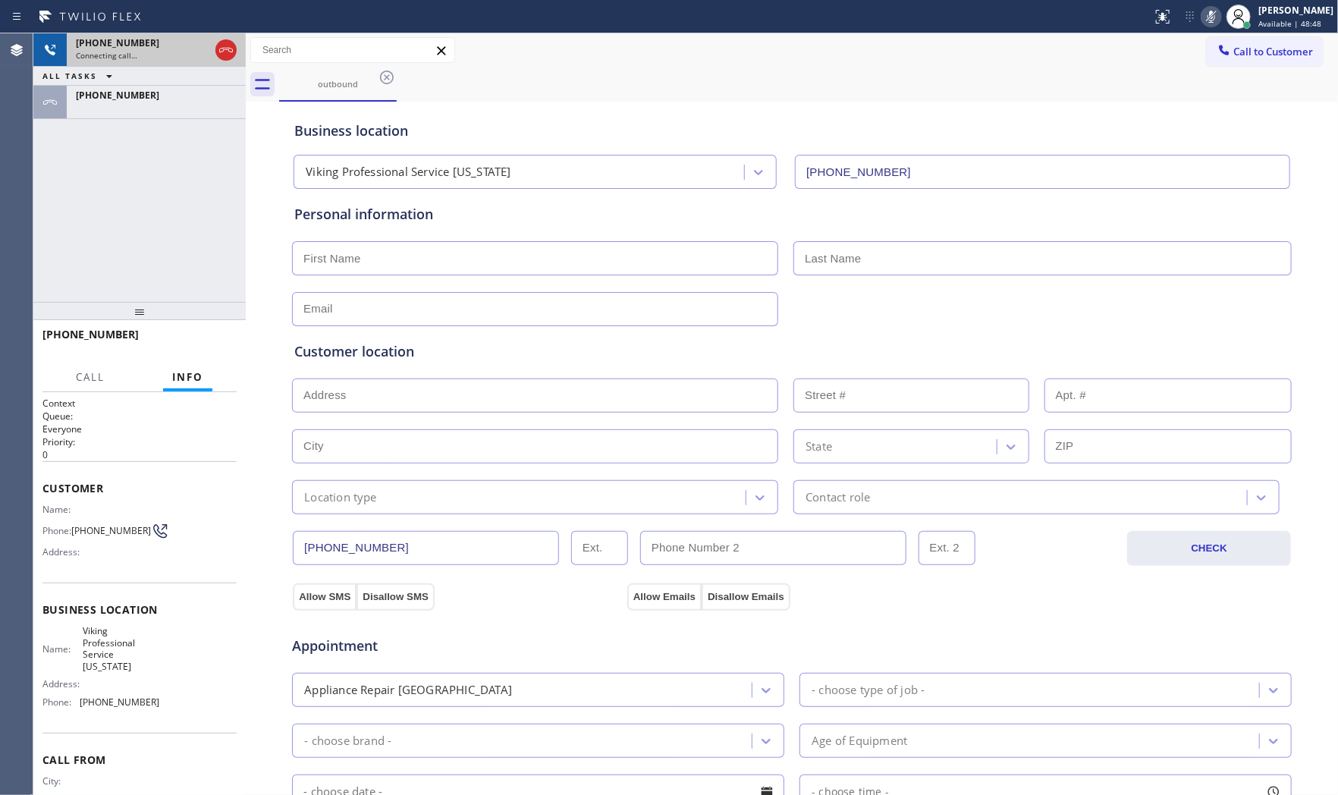
click at [152, 64] on div "+15854719030 Connecting call…" at bounding box center [140, 49] width 146 height 33
click at [225, 53] on icon at bounding box center [226, 50] width 18 height 18
click at [186, 50] on div "Connecting call…" at bounding box center [156, 55] width 161 height 11
click at [178, 52] on div "Connecting call…" at bounding box center [156, 55] width 161 height 11
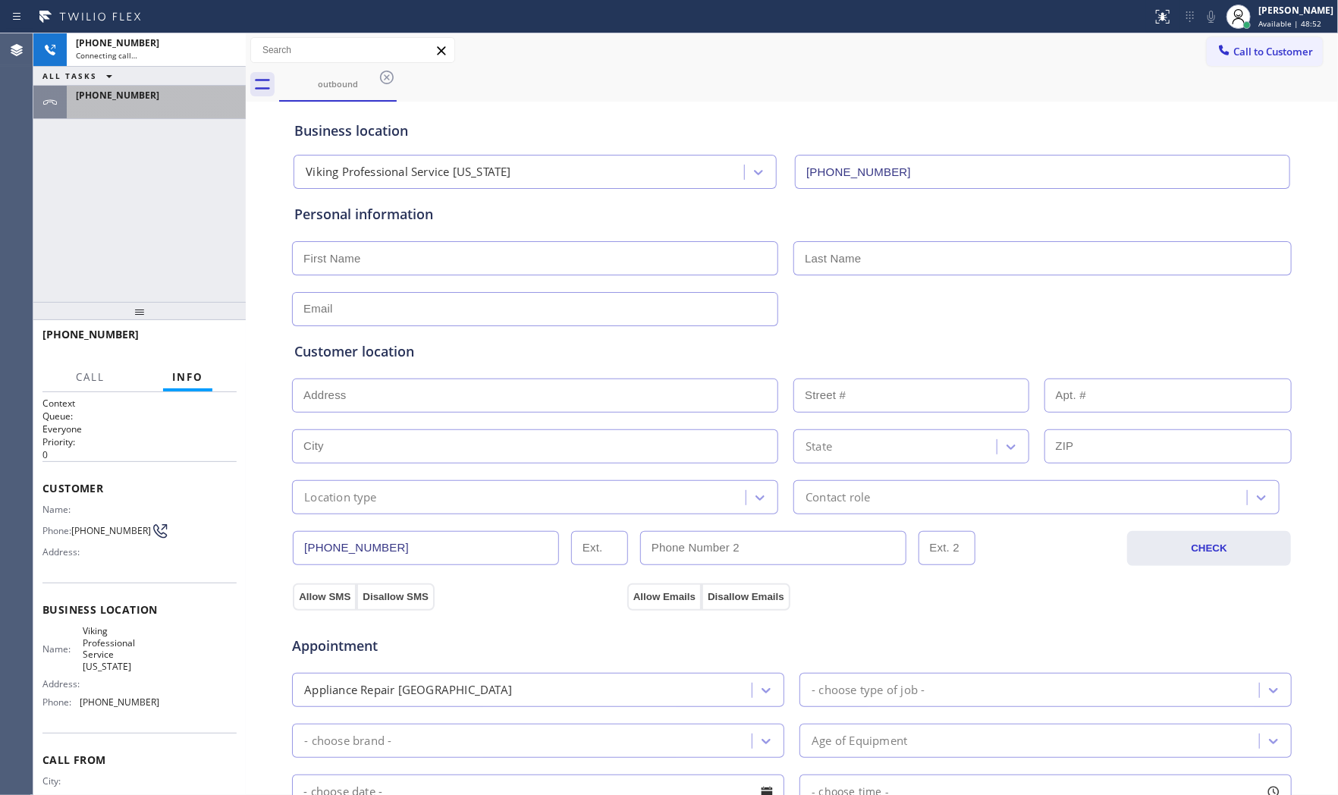
click at [175, 99] on div "+17202010187" at bounding box center [156, 95] width 161 height 13
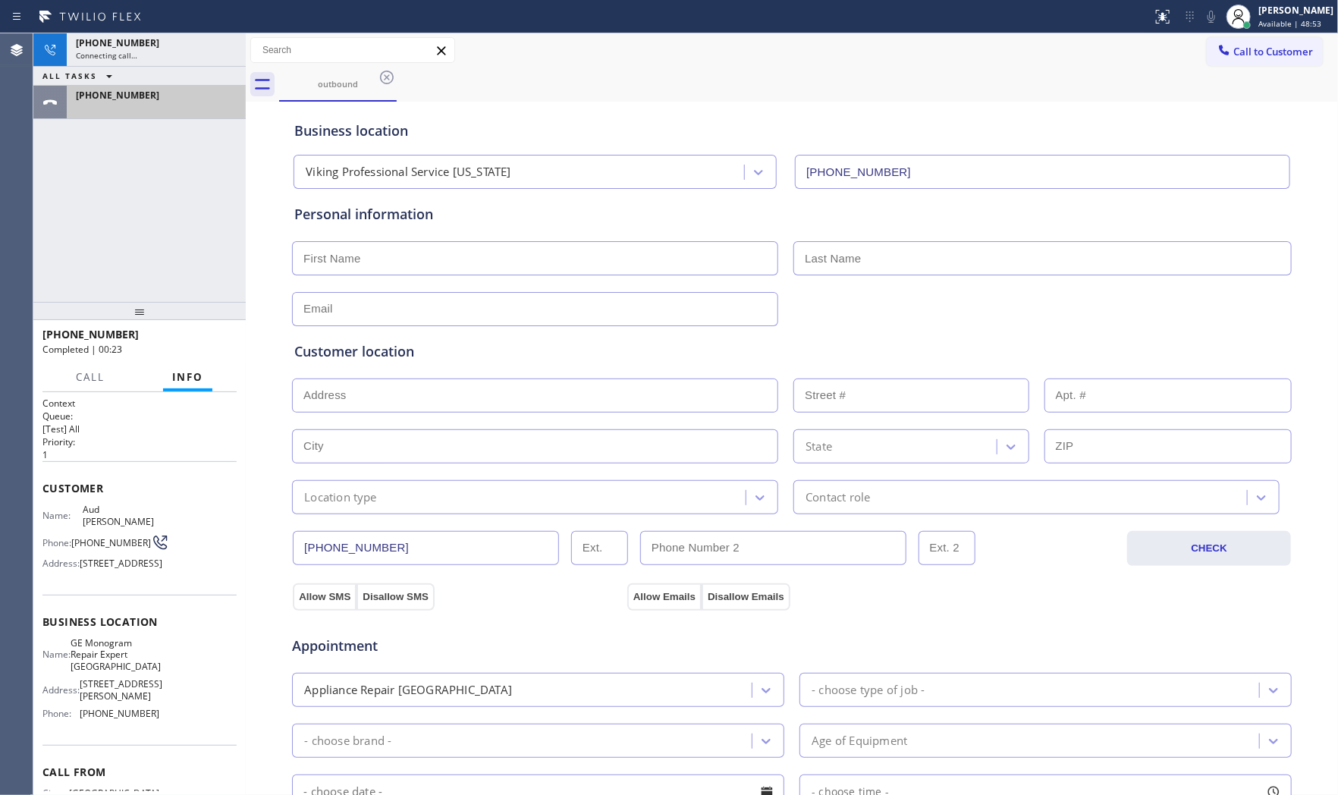
click at [174, 99] on div "+17202010187" at bounding box center [156, 95] width 161 height 13
click at [149, 114] on div "+17202010187" at bounding box center [153, 102] width 173 height 33
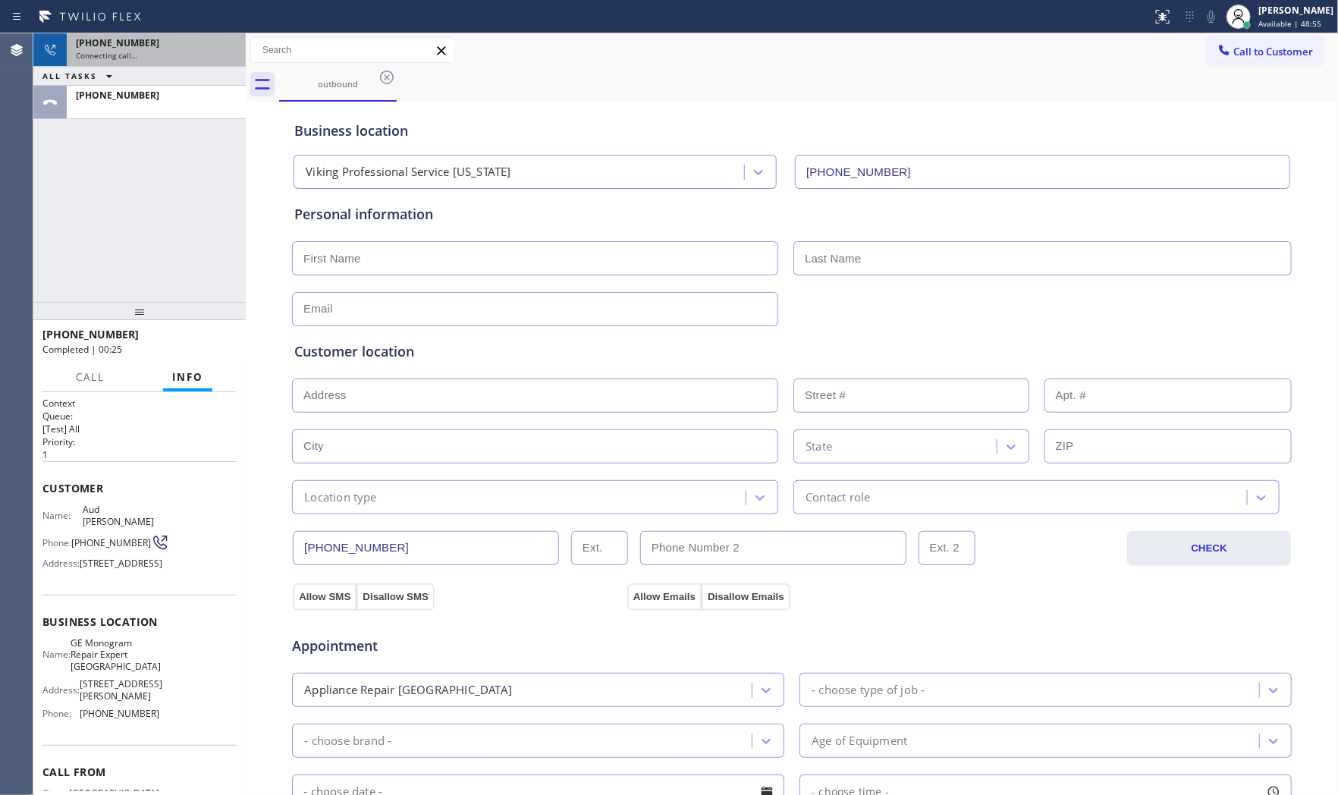
click at [132, 52] on span "Connecting call…" at bounding box center [106, 55] width 61 height 11
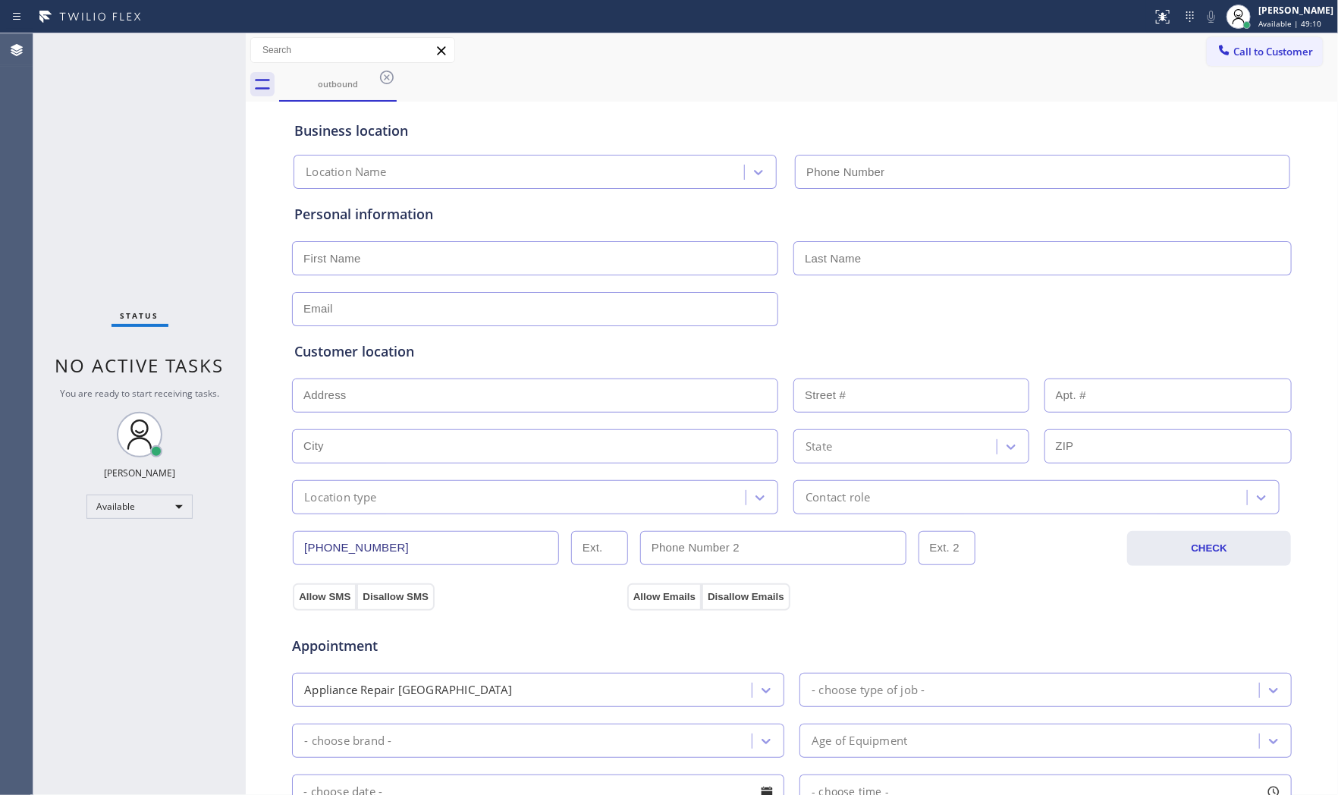
type input "[PHONE_NUMBER]"
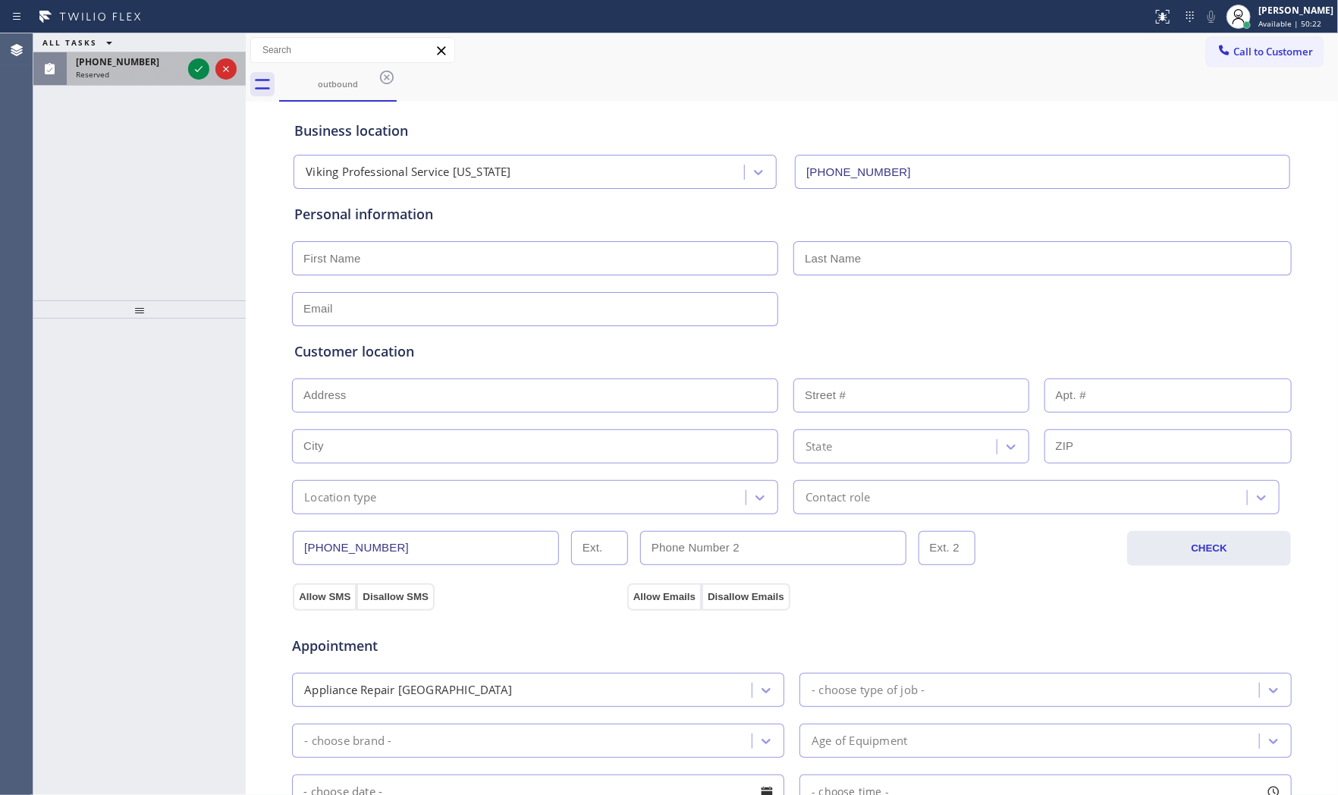
drag, startPoint x: 162, startPoint y: 77, endPoint x: 174, endPoint y: 82, distance: 13.2
click at [162, 76] on div "Reserved" at bounding box center [129, 74] width 106 height 11
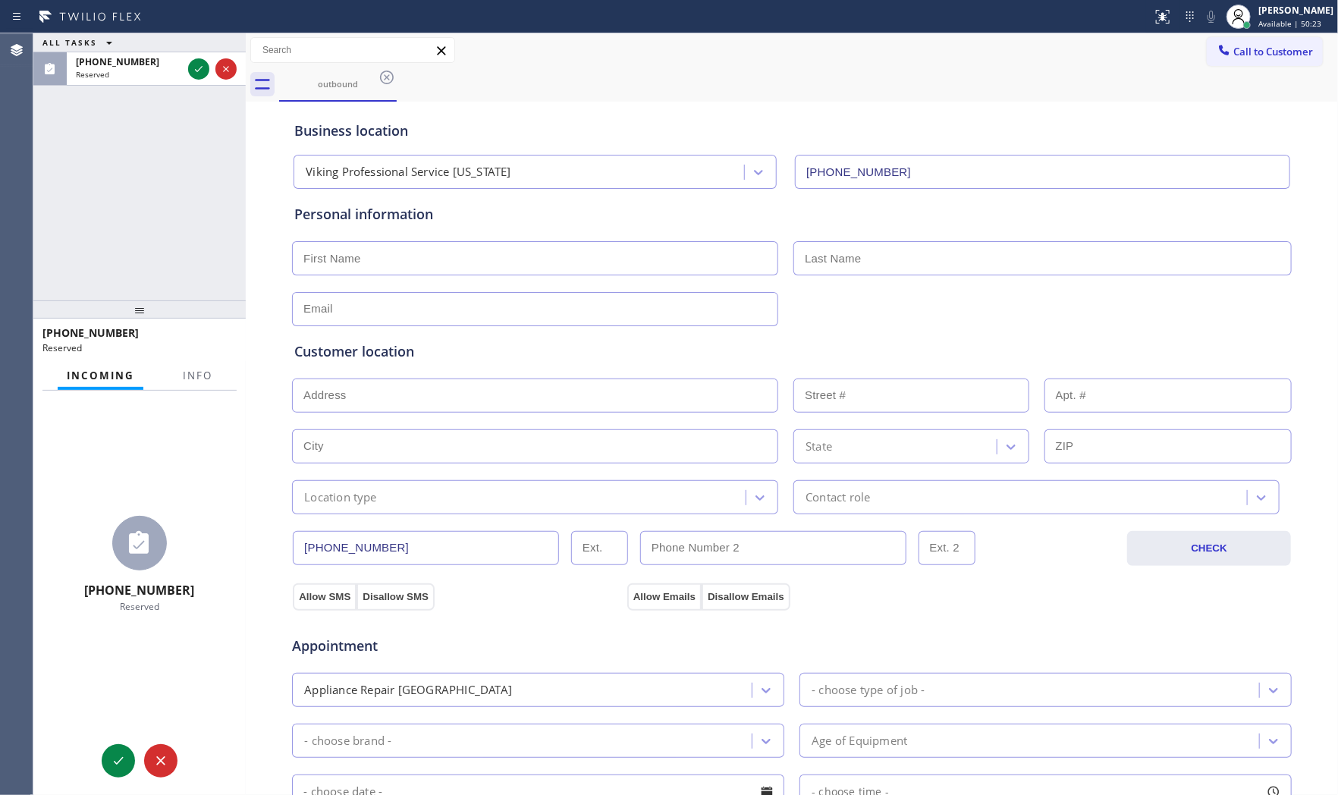
click at [337, 145] on div "Business location Viking Professional Service [US_STATE] [PHONE_NUMBER]" at bounding box center [791, 146] width 1001 height 83
click at [213, 377] on button "Info" at bounding box center [198, 376] width 48 height 30
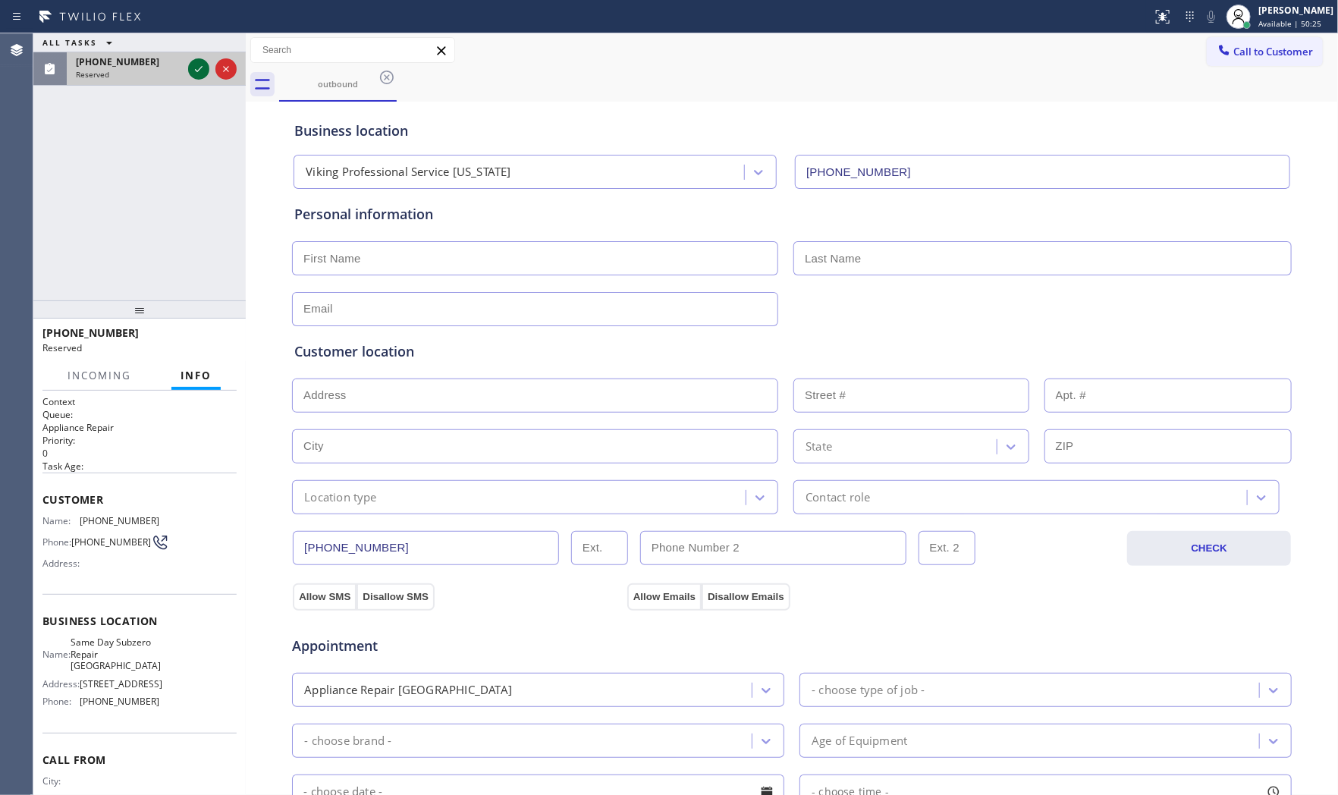
click at [200, 76] on icon at bounding box center [199, 69] width 18 height 18
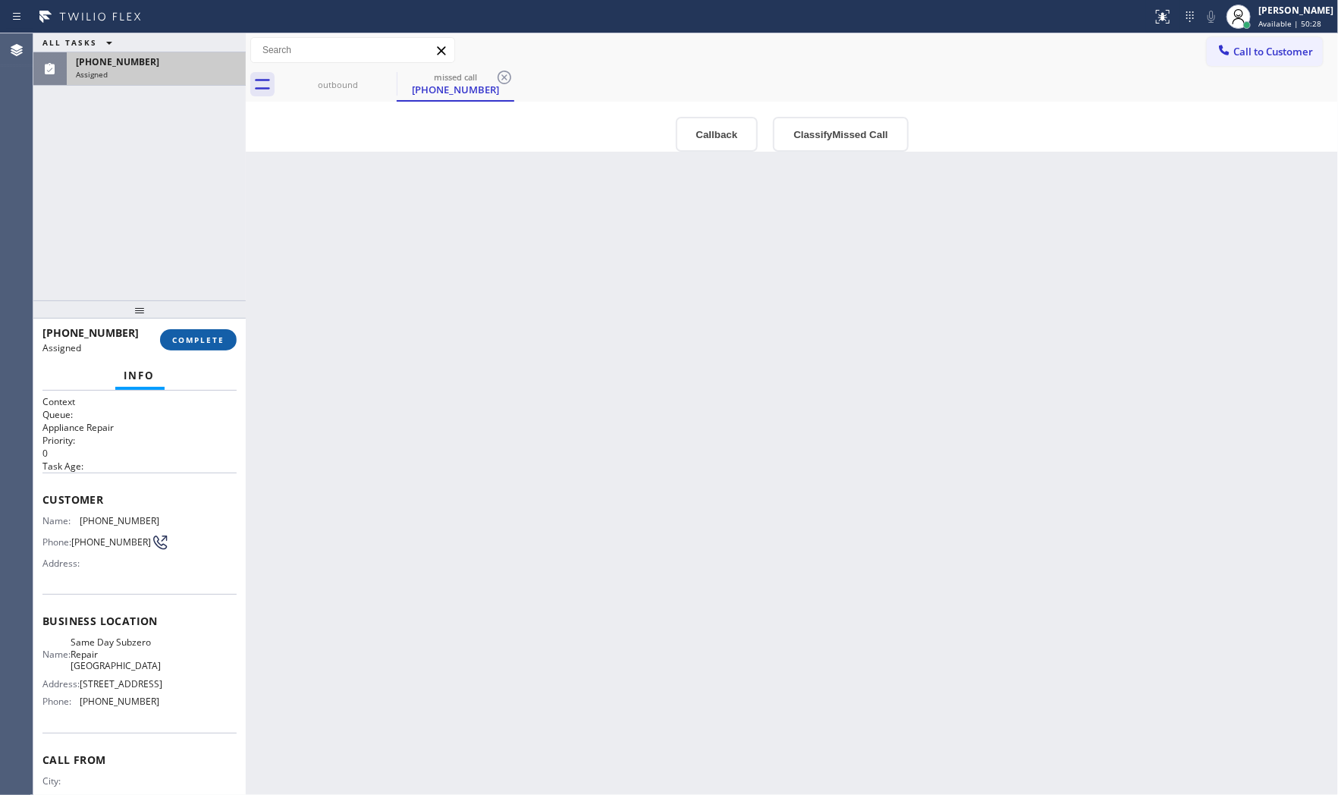
drag, startPoint x: 153, startPoint y: 330, endPoint x: 180, endPoint y: 337, distance: 27.6
click at [153, 331] on div "[PHONE_NUMBER] Assigned" at bounding box center [101, 339] width 118 height 39
click at [180, 337] on span "COMPLETE" at bounding box center [198, 339] width 52 height 11
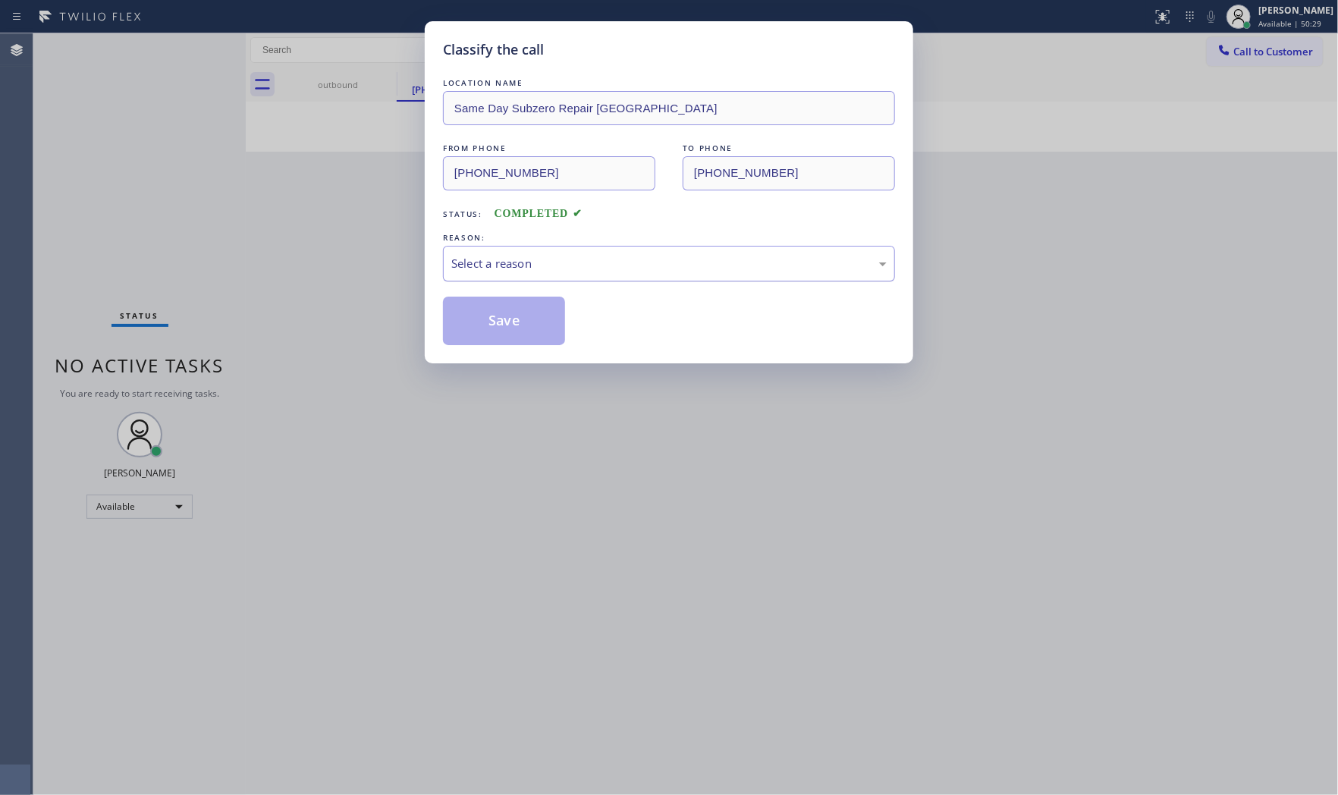
click at [468, 281] on div "Select a reason" at bounding box center [669, 264] width 452 height 36
click at [475, 328] on button "Save" at bounding box center [504, 320] width 122 height 49
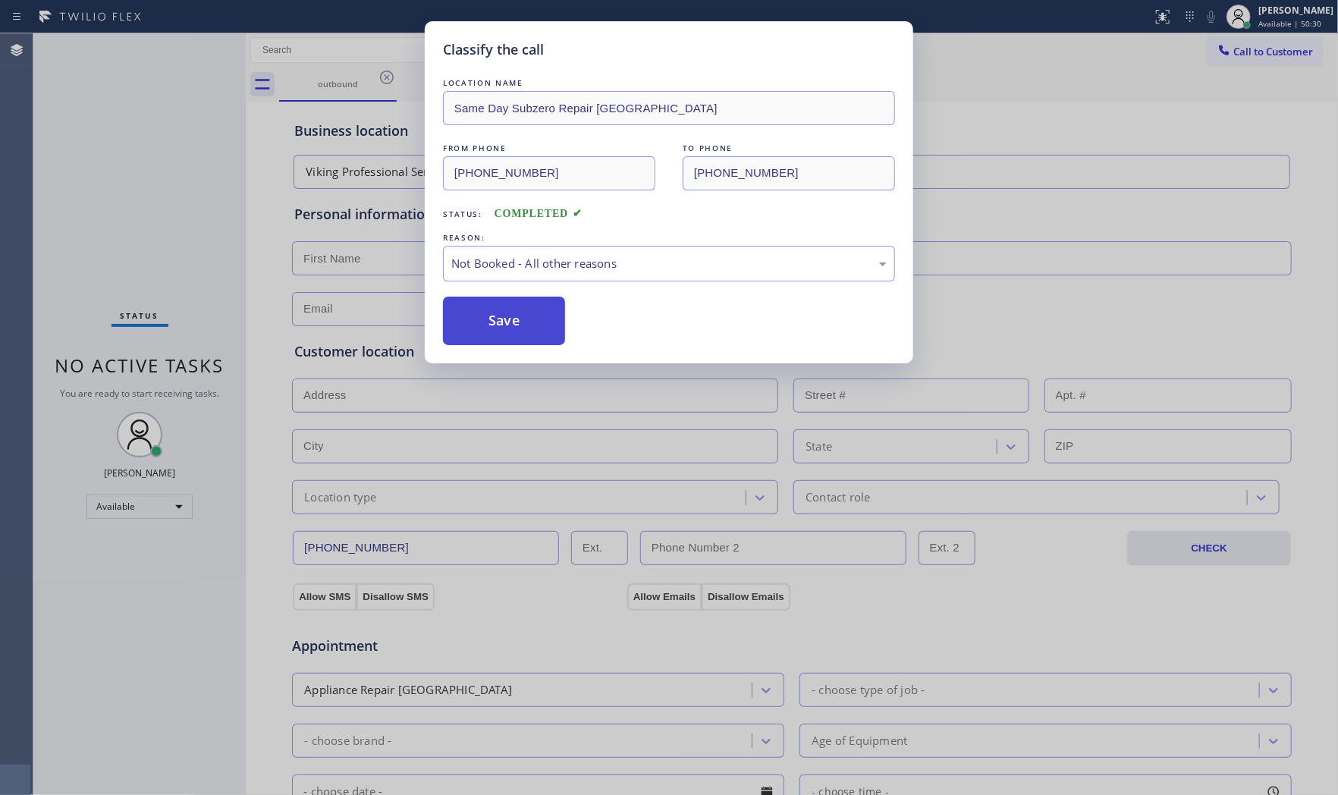
click at [475, 328] on button "Save" at bounding box center [504, 320] width 122 height 49
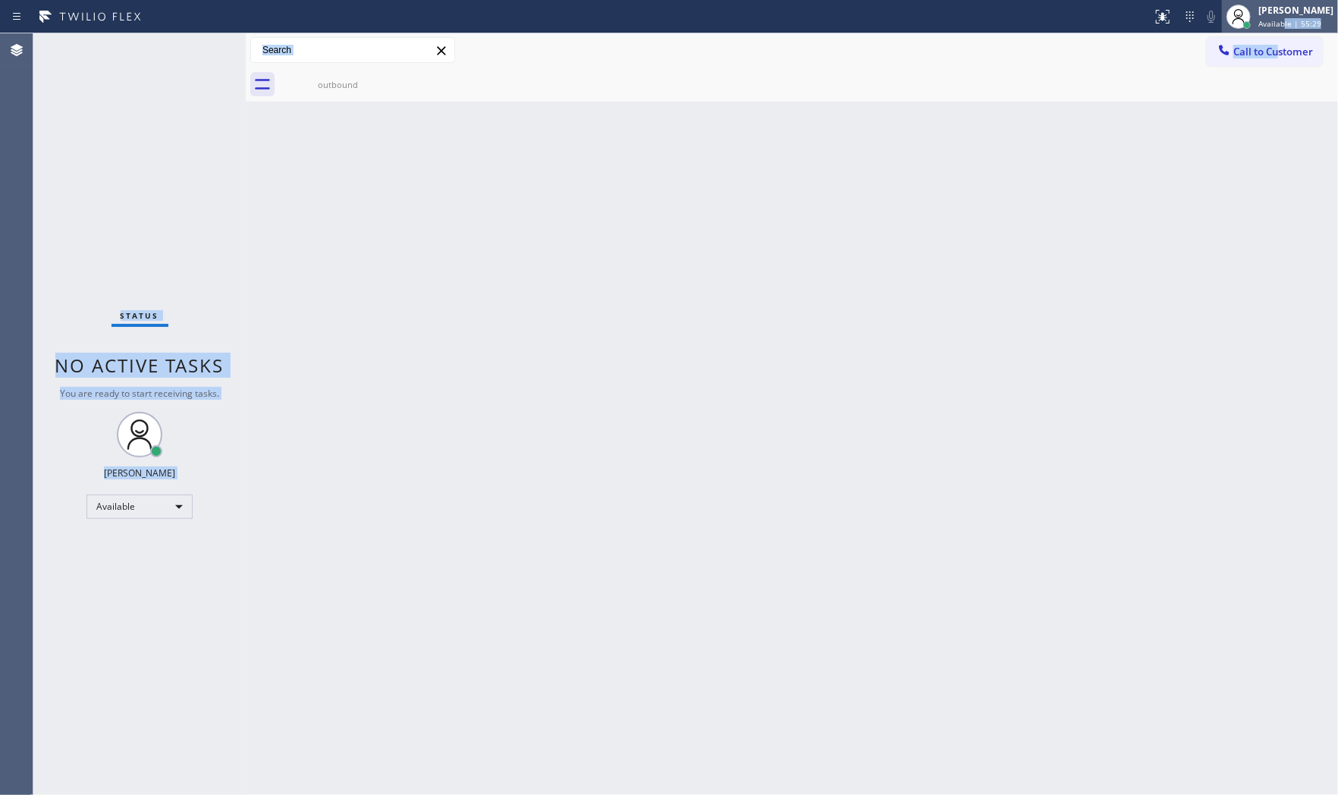
click at [1279, 32] on div "Status report No issues detected If you experience an issue, please download th…" at bounding box center [669, 397] width 1338 height 795
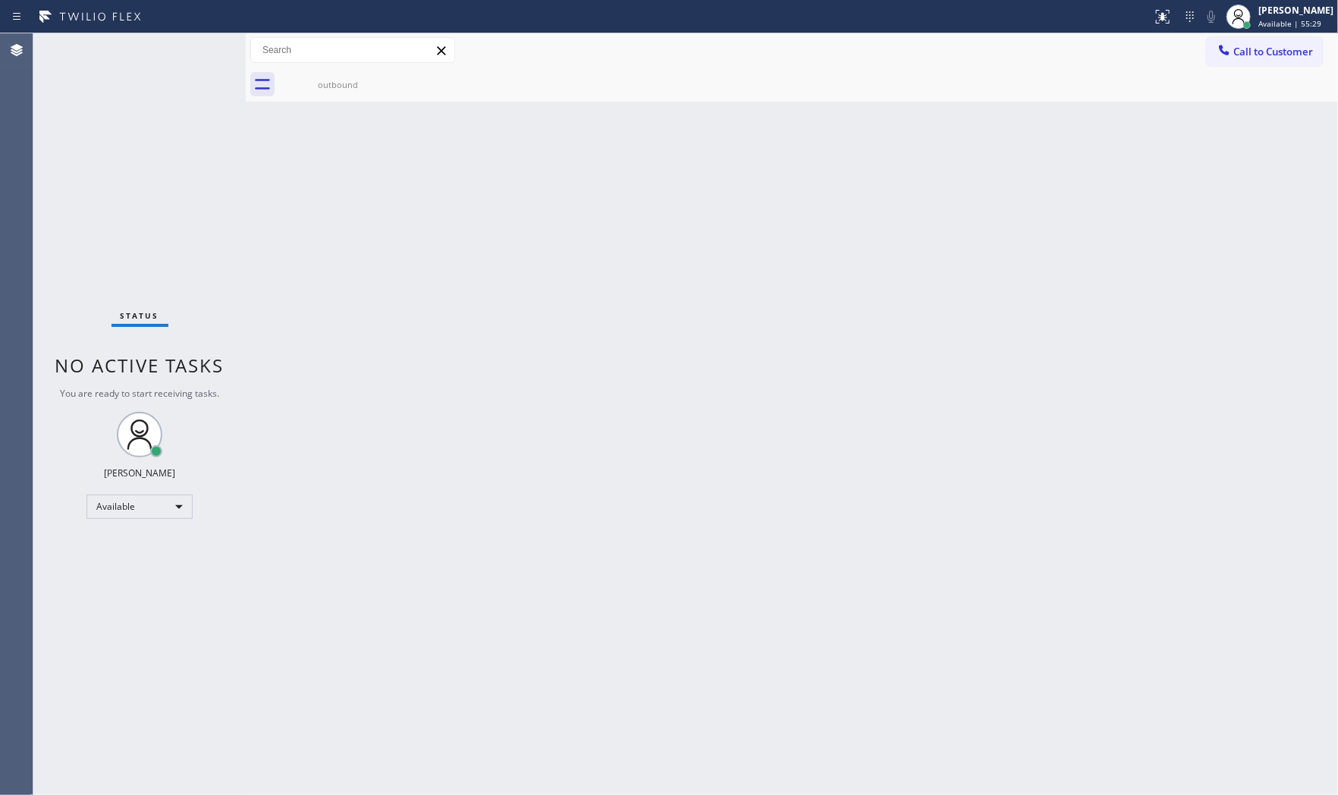
click at [1059, 172] on div "Back to Dashboard Change Sender ID Customers Technicians Select a contact Outbo…" at bounding box center [792, 413] width 1092 height 761
click at [1288, 15] on div "[PERSON_NAME]" at bounding box center [1295, 10] width 75 height 13
click at [1242, 102] on button "Unavailable" at bounding box center [1262, 100] width 152 height 20
click at [1264, 18] on span "Unavailable | 4:53" at bounding box center [1292, 23] width 68 height 11
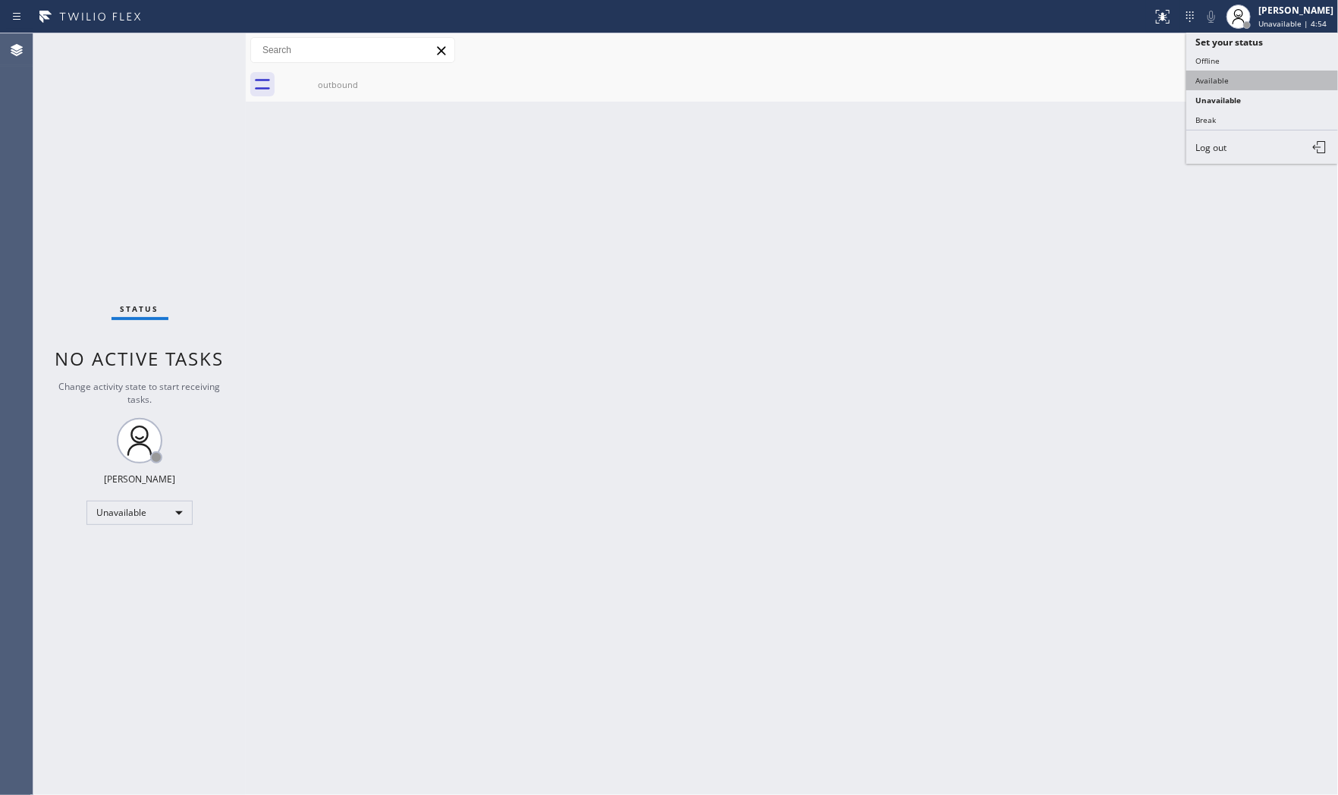
click at [1240, 78] on button "Available" at bounding box center [1262, 81] width 152 height 20
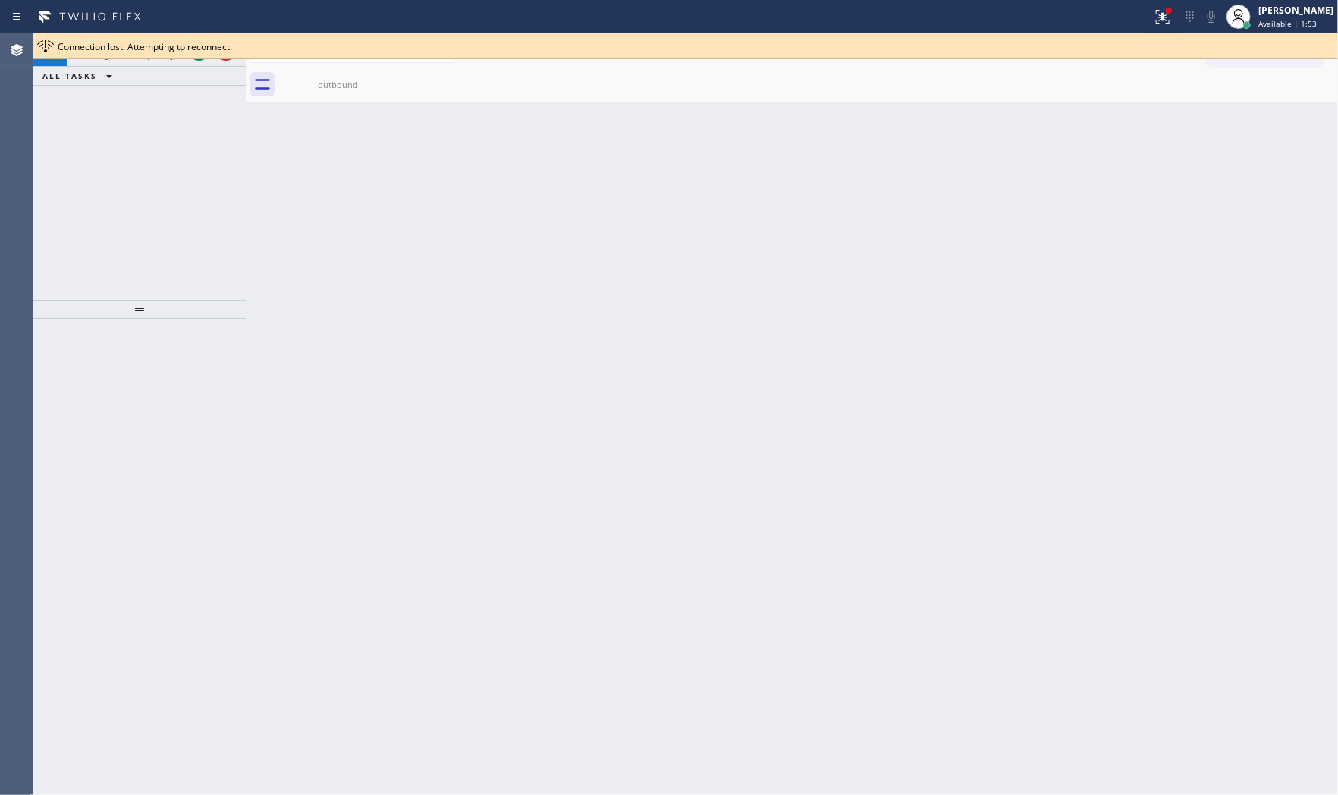
drag, startPoint x: 161, startPoint y: 39, endPoint x: 171, endPoint y: 70, distance: 31.9
click at [161, 42] on span "Connection lost. Attempting to reconnect." at bounding box center [145, 46] width 174 height 13
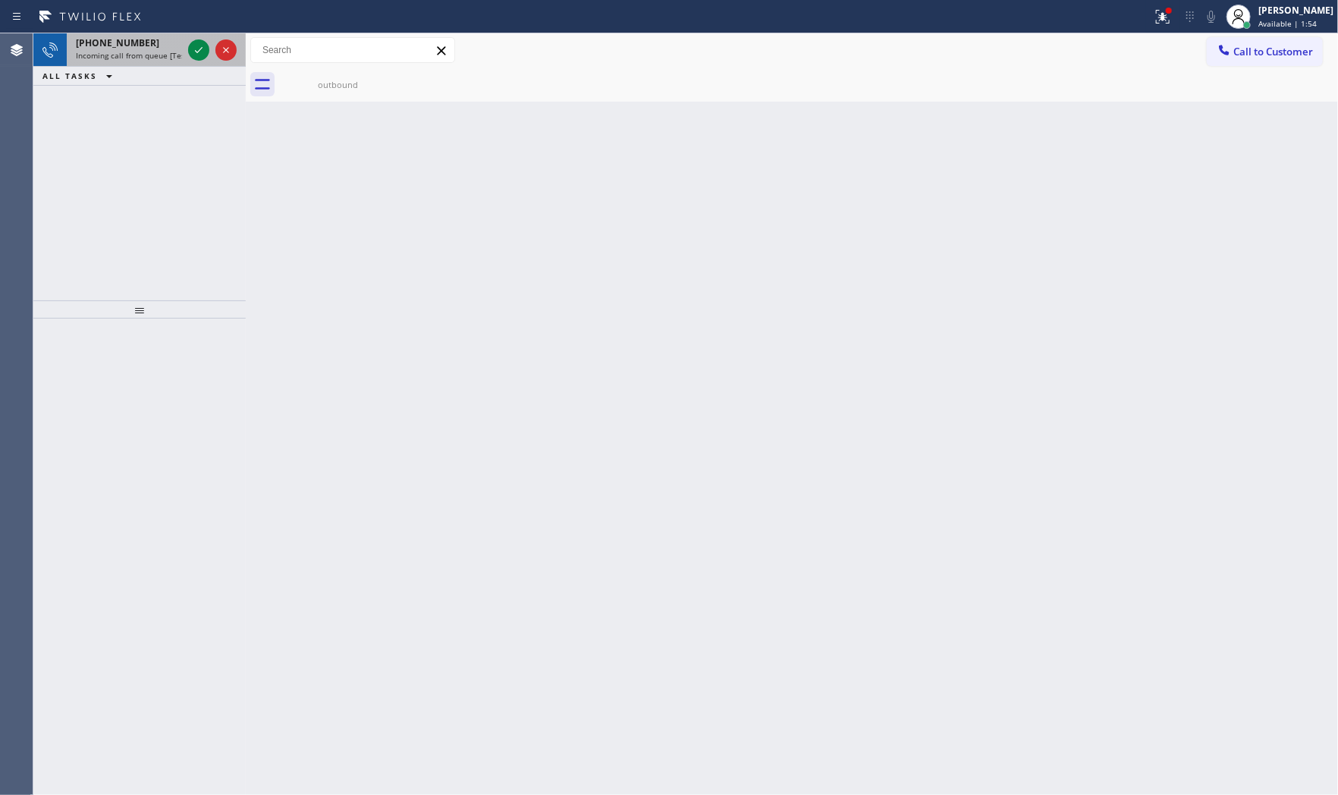
click at [193, 63] on div at bounding box center [212, 49] width 55 height 33
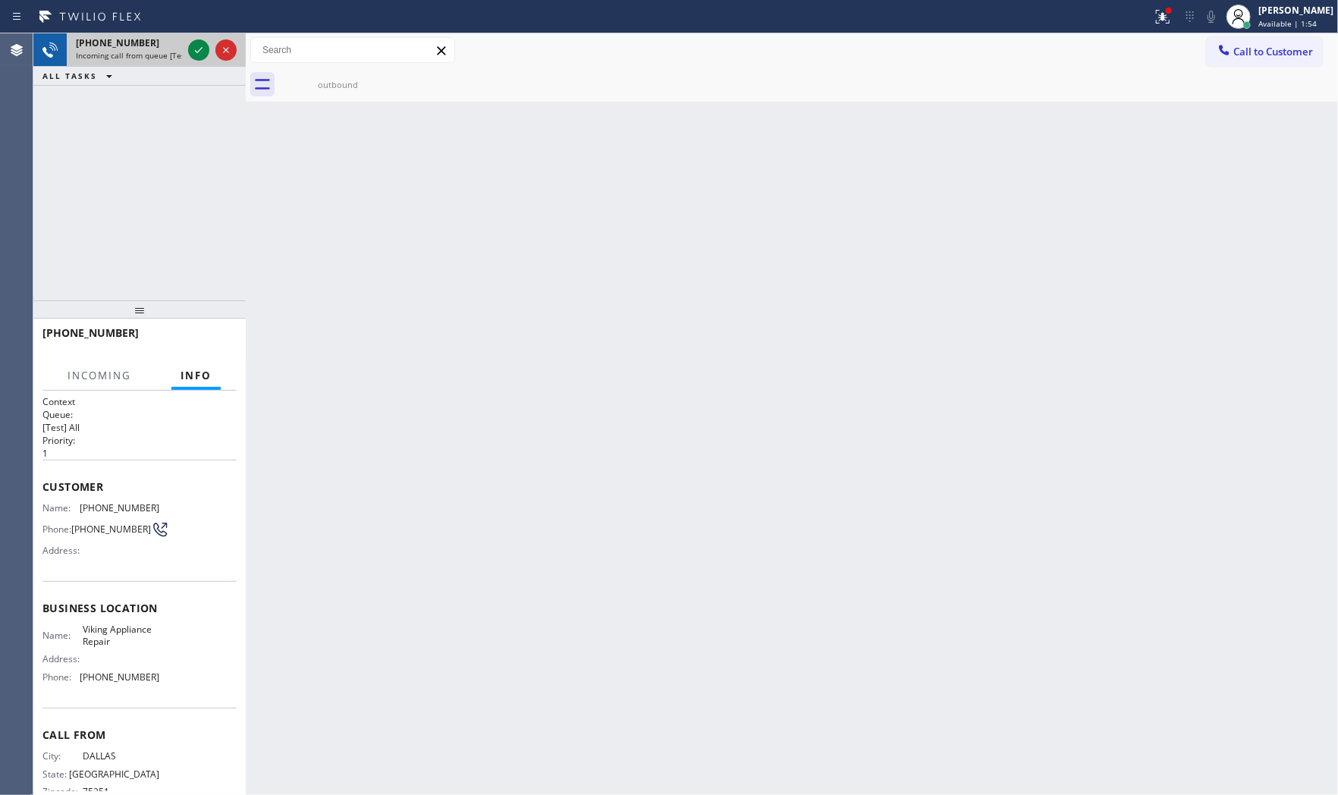
click at [193, 61] on div at bounding box center [212, 49] width 55 height 33
click at [196, 58] on icon at bounding box center [199, 50] width 18 height 18
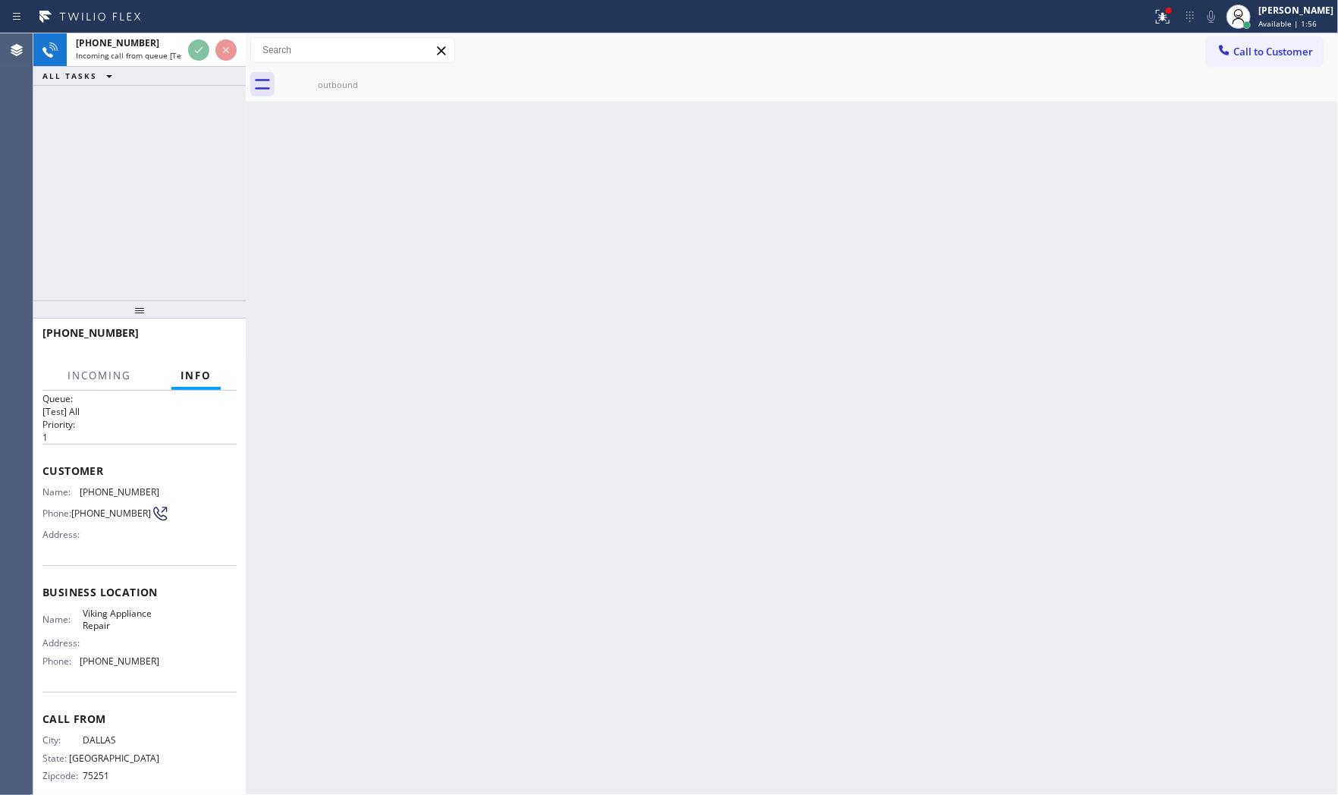
scroll to position [35, 0]
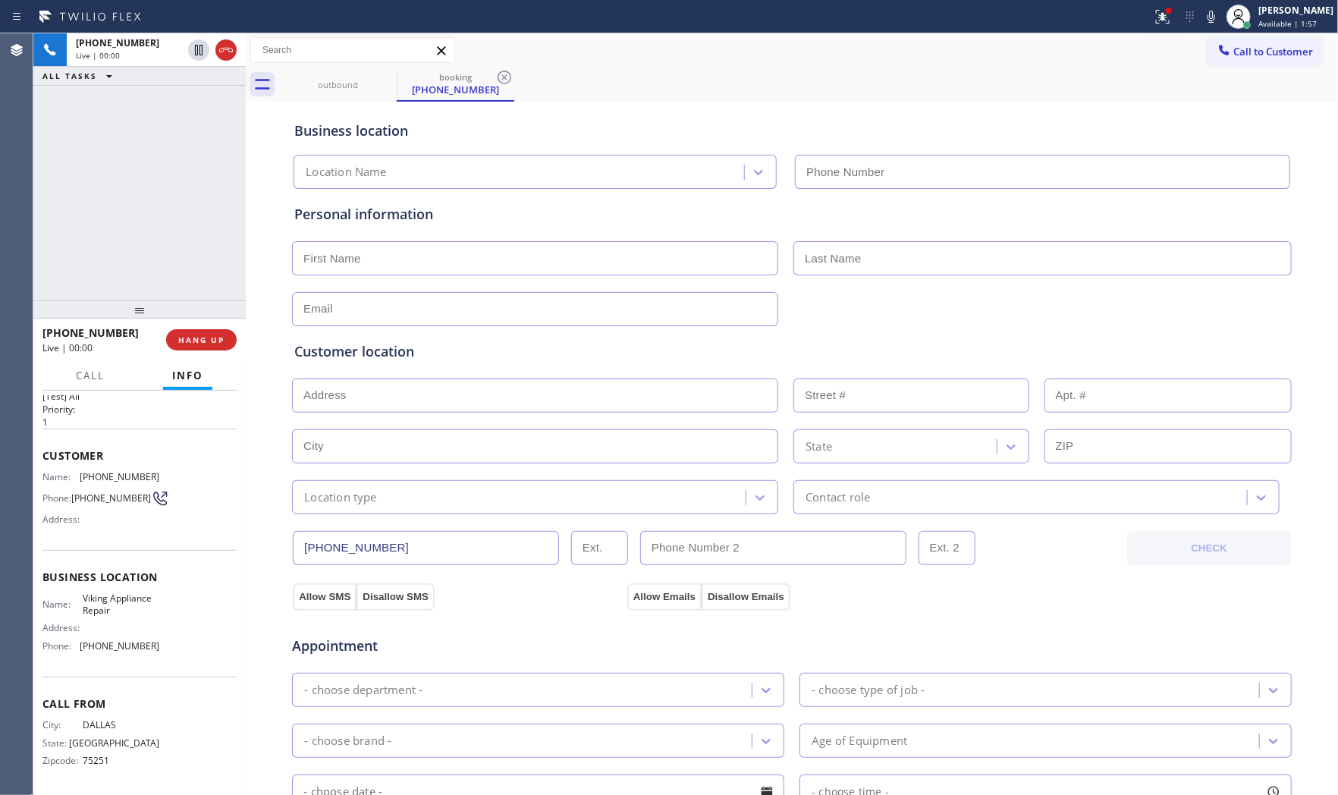
type input "[PHONE_NUMBER]"
click at [1154, 20] on icon at bounding box center [1162, 17] width 18 height 18
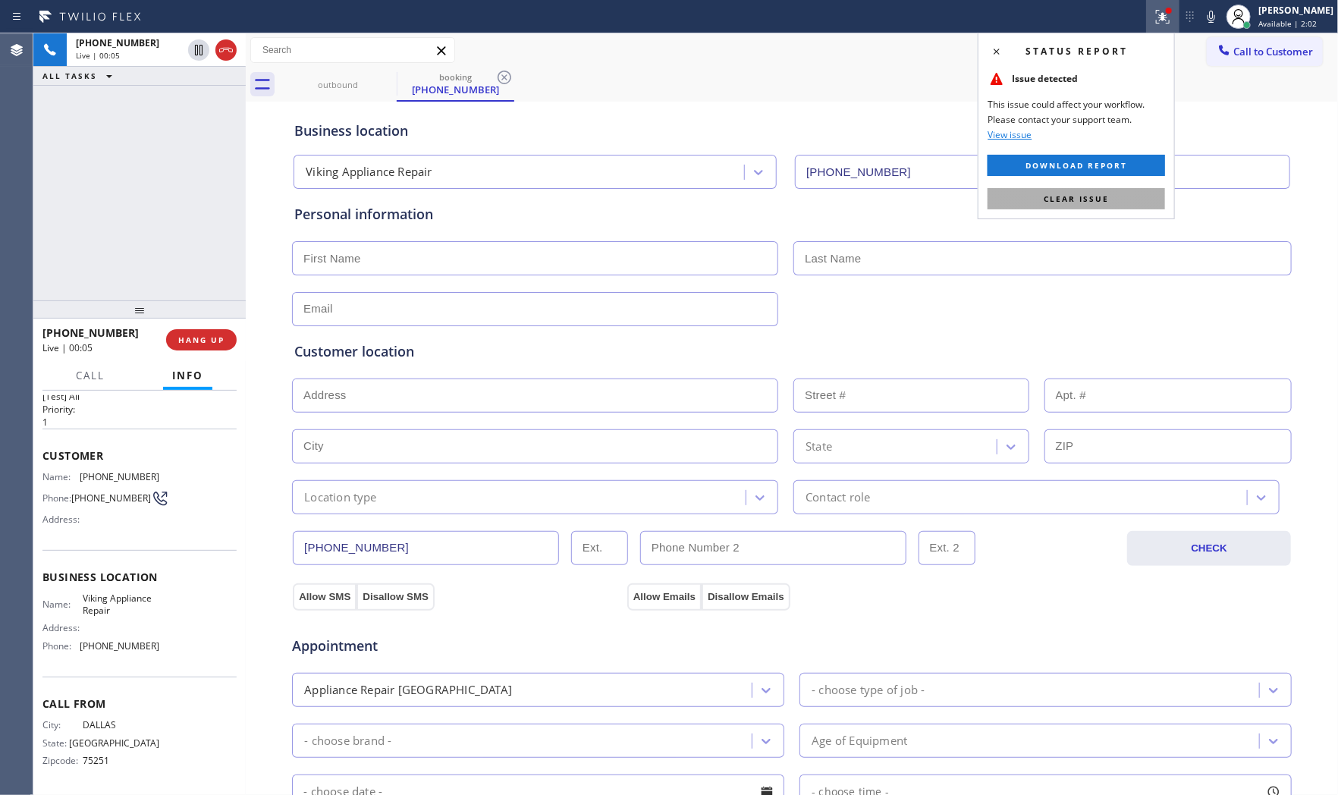
click at [1103, 207] on button "Clear issue" at bounding box center [1075, 198] width 177 height 21
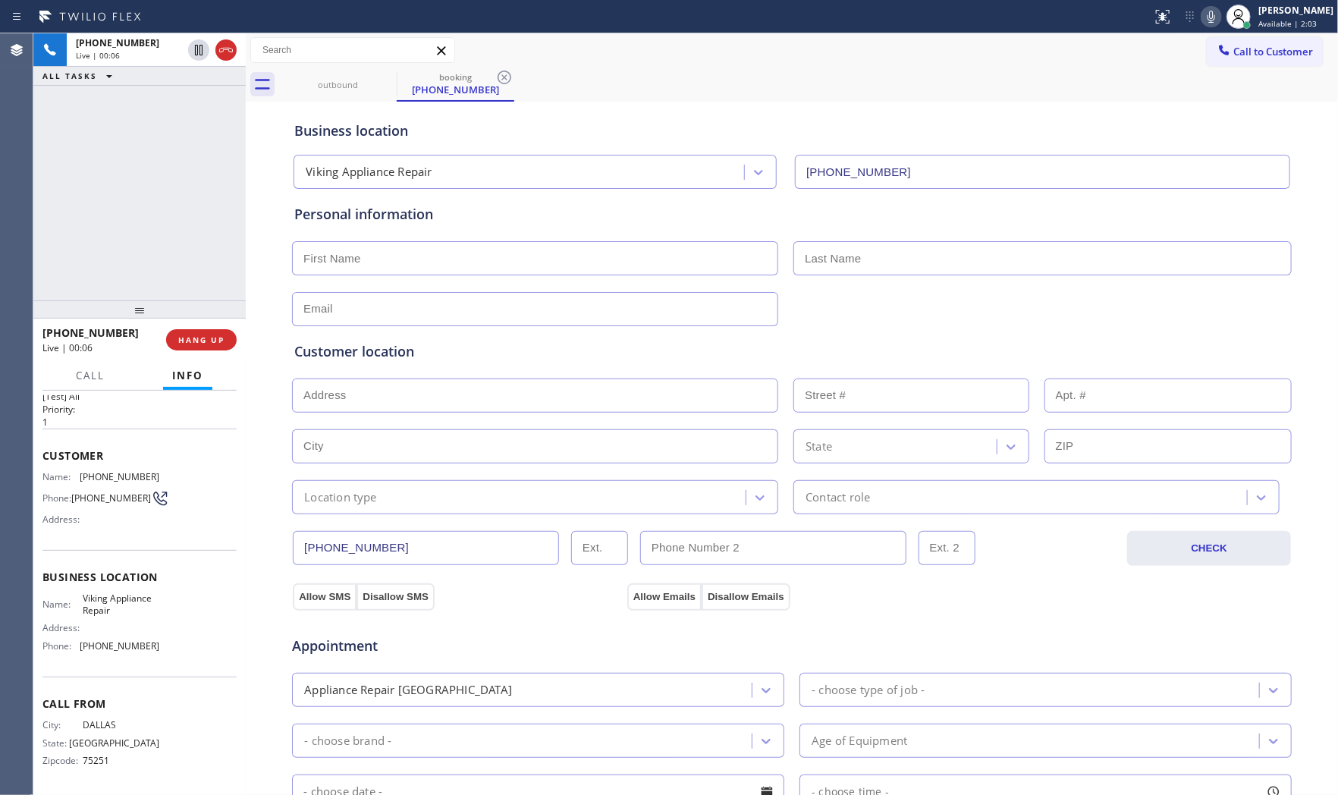
click at [1204, 14] on icon at bounding box center [1211, 17] width 18 height 18
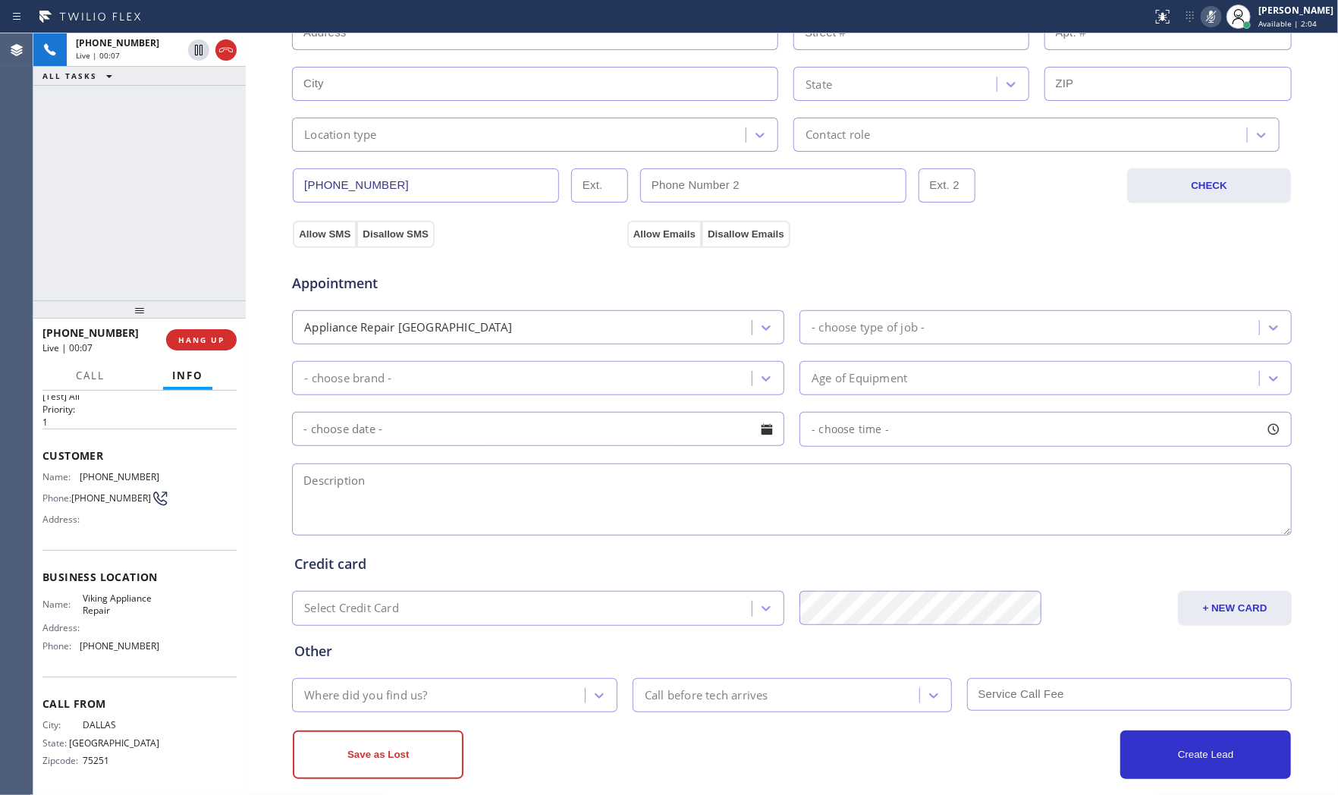
scroll to position [380, 0]
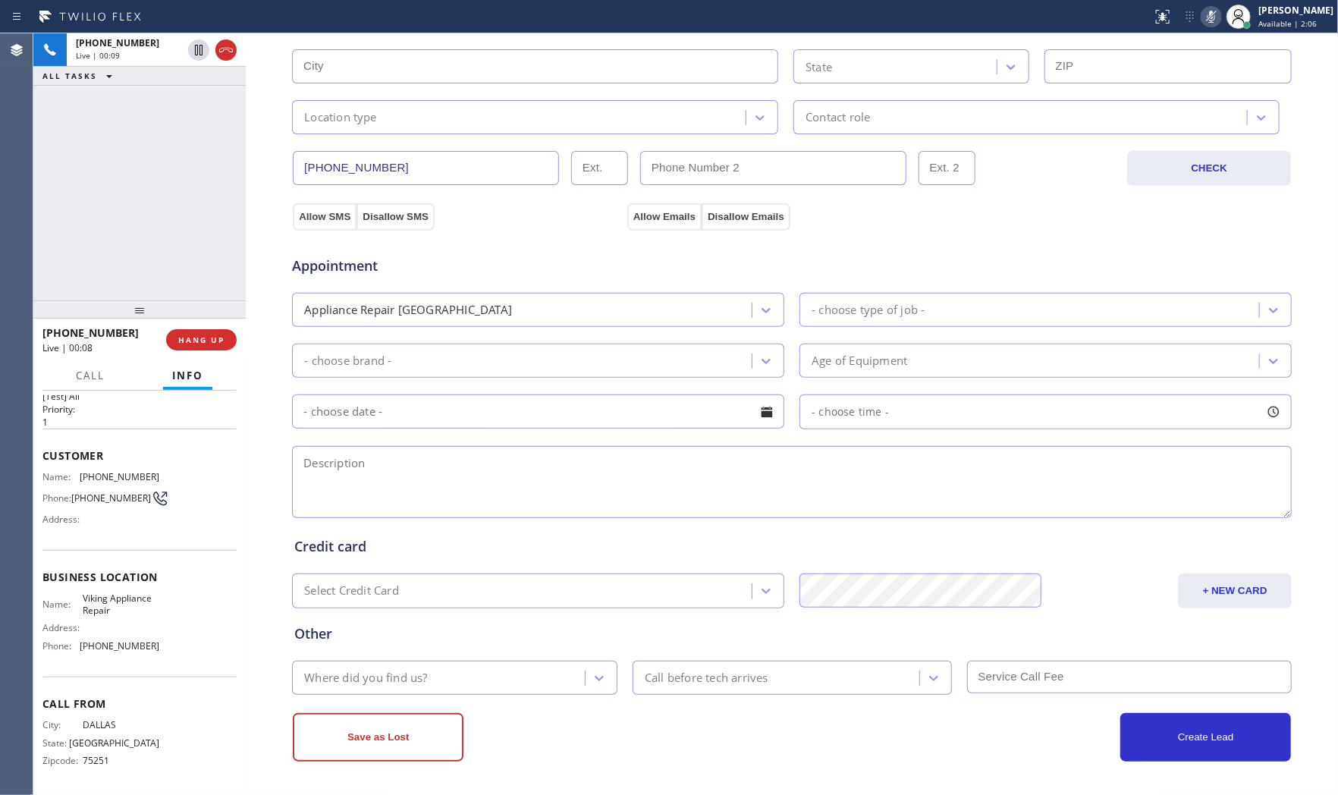
click at [1200, 33] on input "text" at bounding box center [1168, 15] width 248 height 34
click at [1202, 24] on icon at bounding box center [1211, 17] width 18 height 18
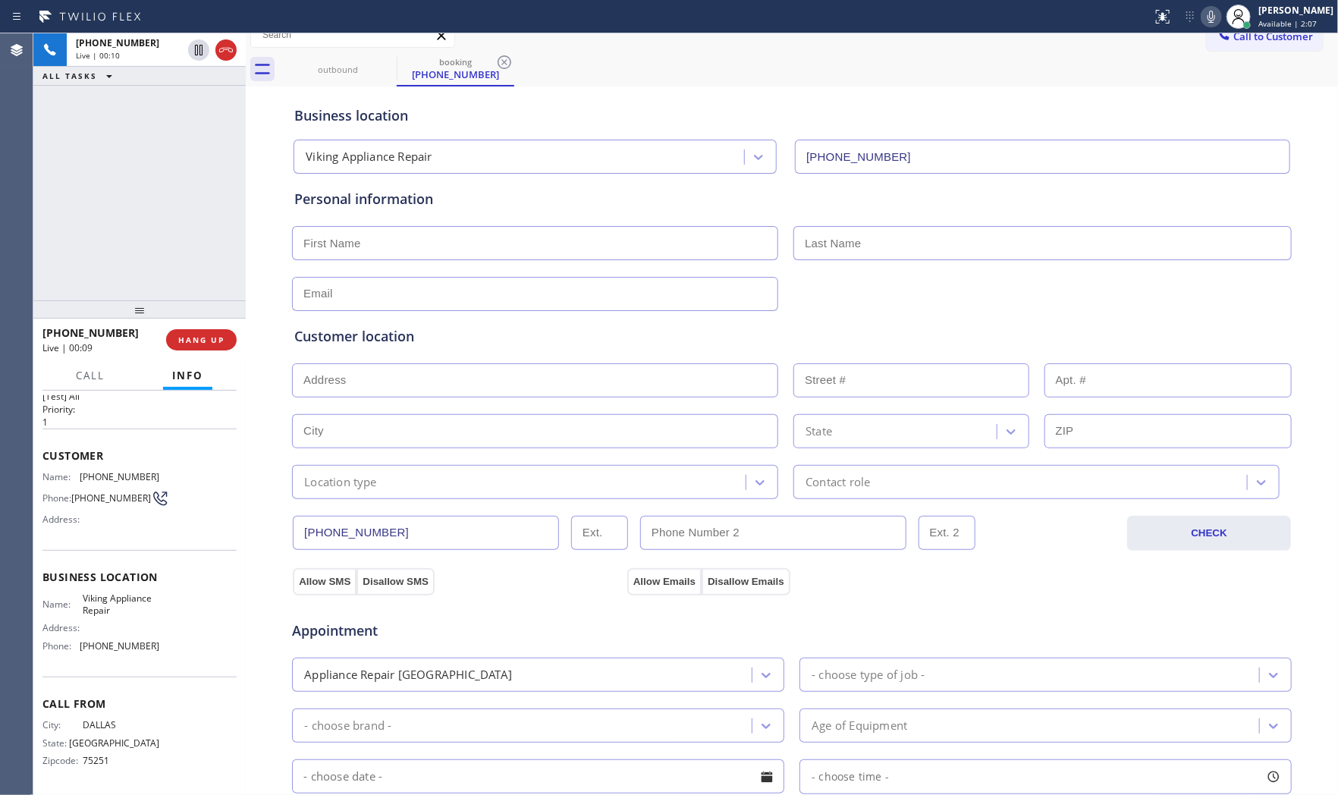
scroll to position [0, 0]
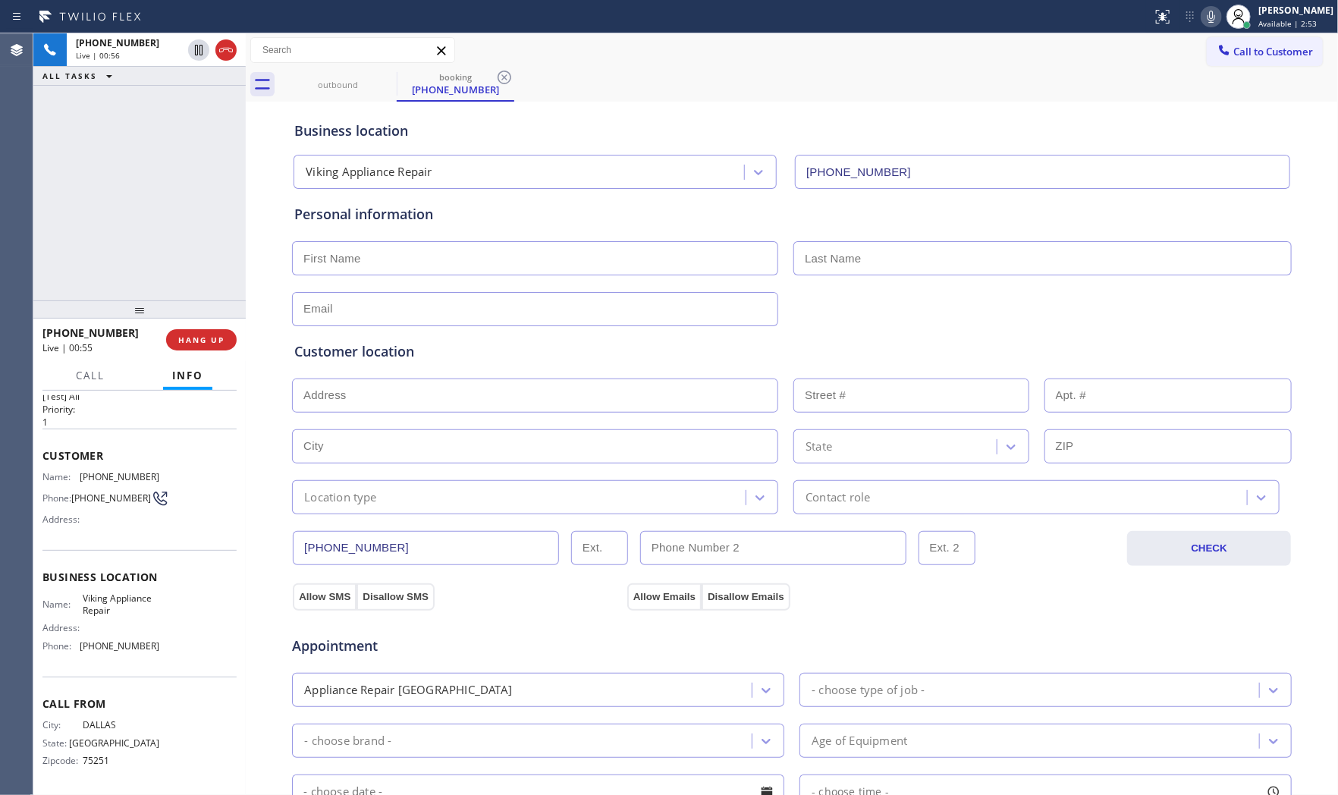
click at [1206, 24] on icon at bounding box center [1211, 17] width 18 height 18
click at [1203, 11] on icon at bounding box center [1211, 17] width 18 height 18
click at [1211, 12] on icon at bounding box center [1211, 17] width 18 height 18
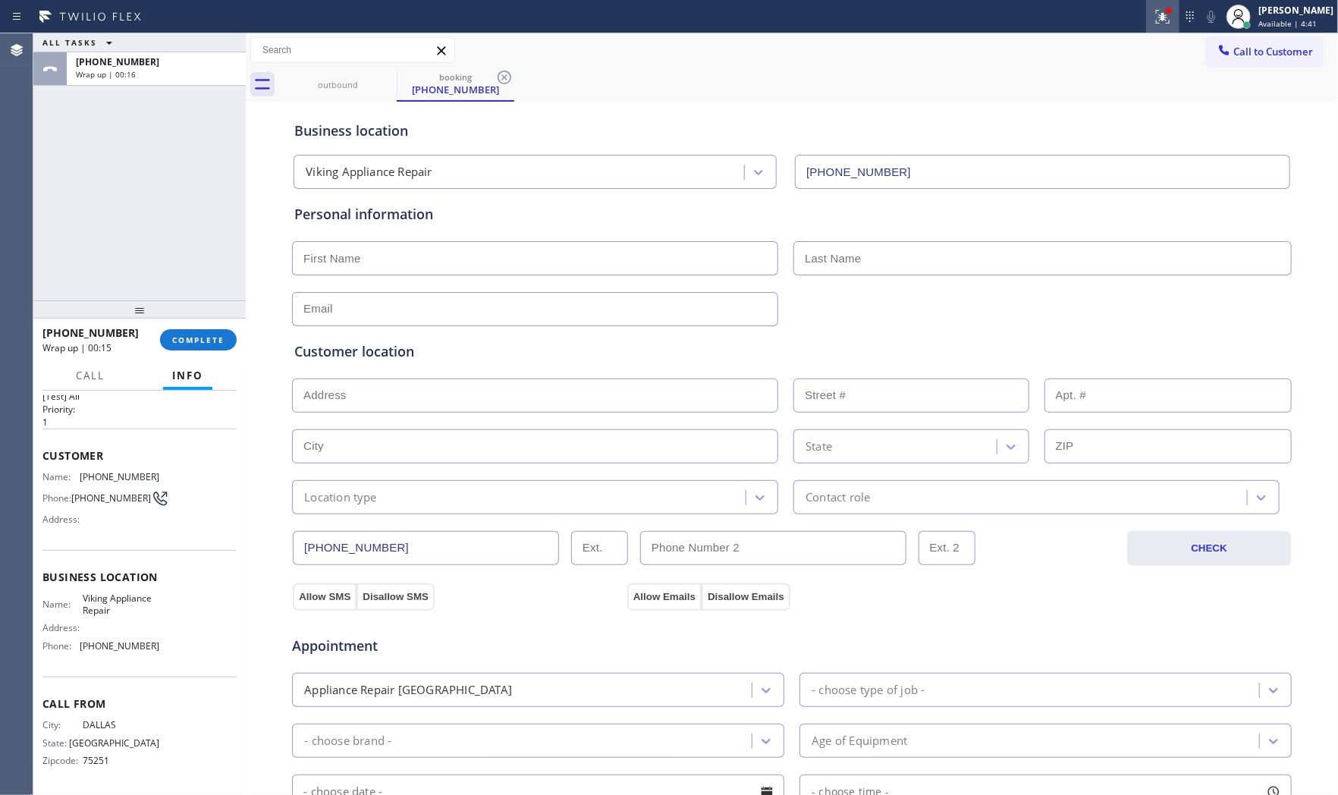
click at [1153, 17] on icon at bounding box center [1162, 17] width 18 height 18
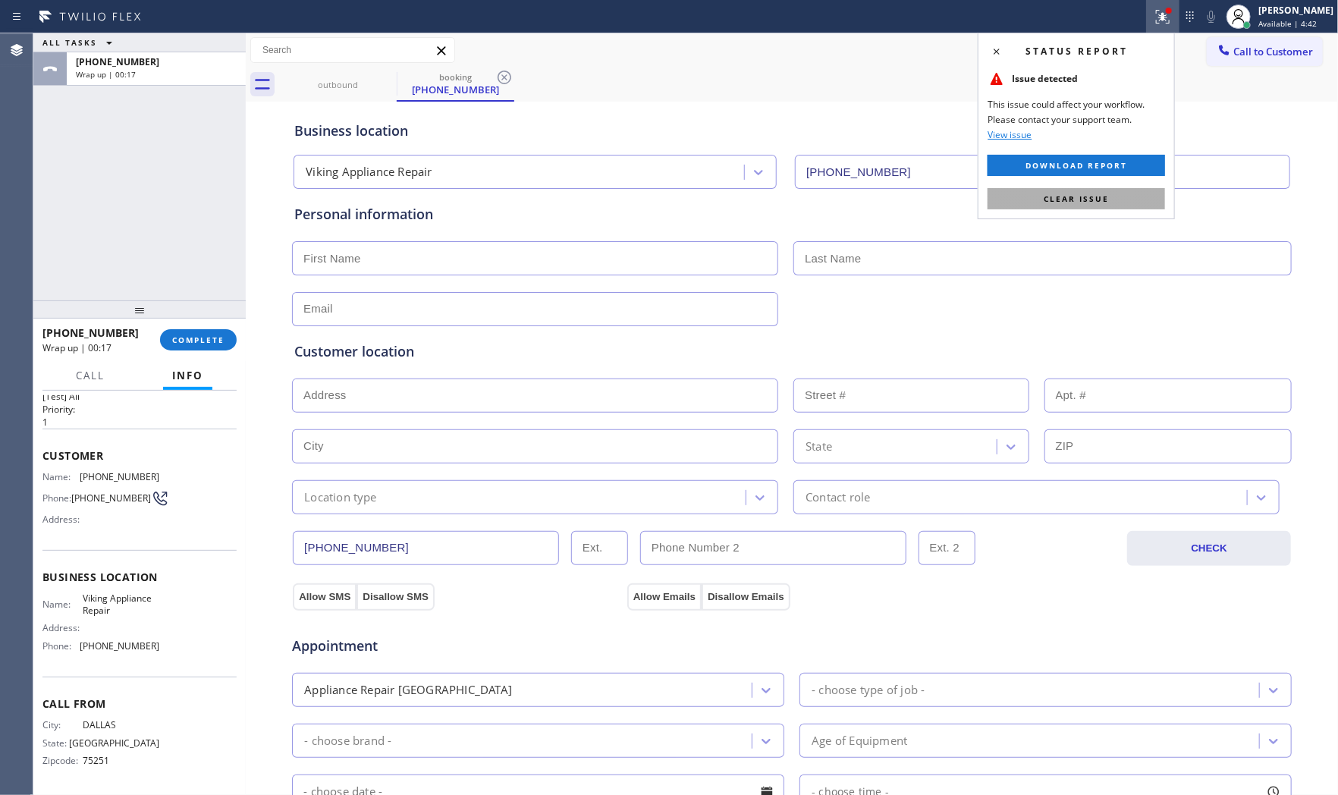
click at [1126, 201] on button "Clear issue" at bounding box center [1075, 198] width 177 height 21
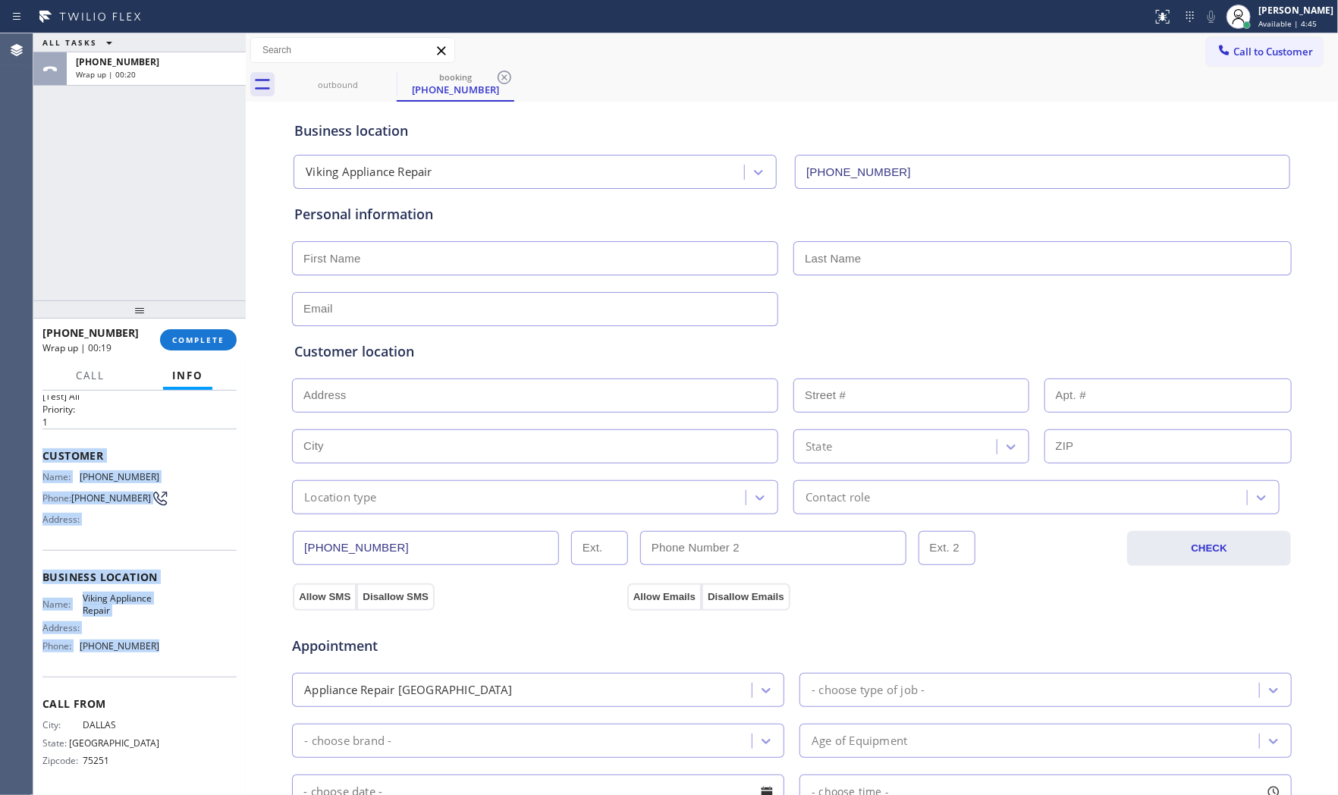
drag, startPoint x: 42, startPoint y: 450, endPoint x: 169, endPoint y: 641, distance: 229.7
click at [168, 642] on div "Context Queue: [Test] All Priority: 1 Customer Name: (214) 924-7987 Phone: (214…" at bounding box center [139, 577] width 194 height 427
copy div "Customer Name: (214) 924-7987 Phone: (214) 924-7987 Address: Business location …"
click at [1238, 61] on button "Call to Customer" at bounding box center [1264, 51] width 116 height 29
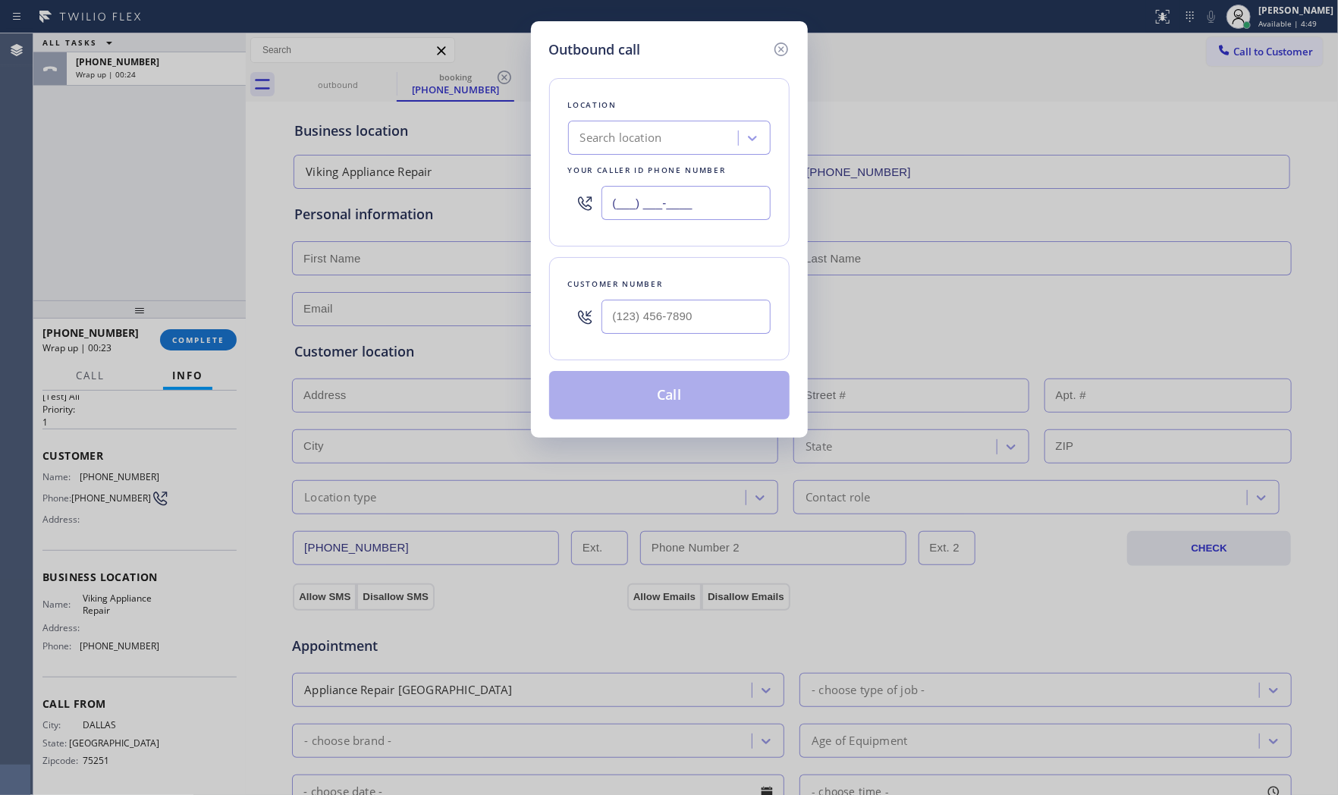
click at [676, 208] on input "(___) ___-____" at bounding box center [685, 203] width 169 height 34
paste input "855) 393-3634"
type input "[PHONE_NUMBER]"
click at [729, 334] on input "(___) ___-____" at bounding box center [685, 317] width 169 height 34
paste input "214) 924-7987"
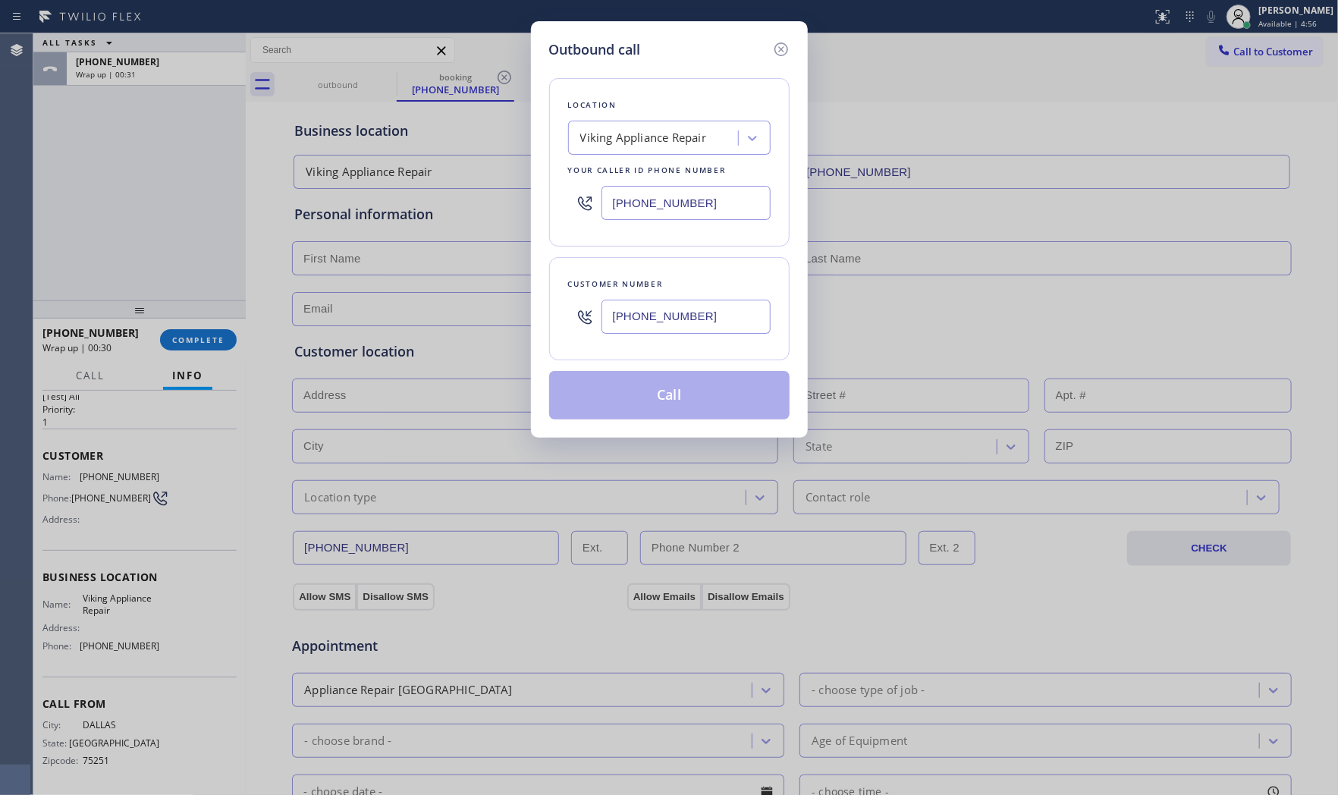
type input "[PHONE_NUMBER]"
click at [776, 49] on icon at bounding box center [781, 49] width 18 height 18
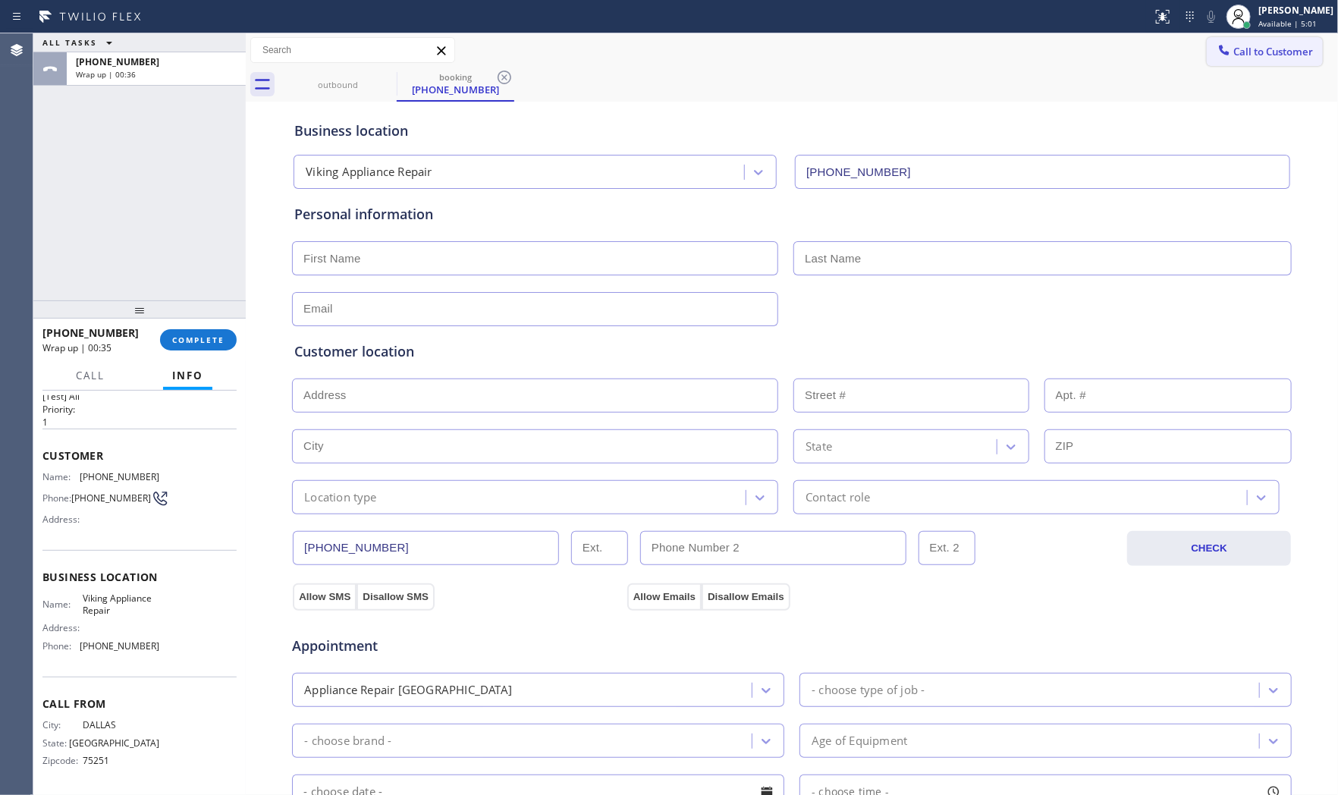
click at [1278, 52] on span "Call to Customer" at bounding box center [1273, 52] width 80 height 14
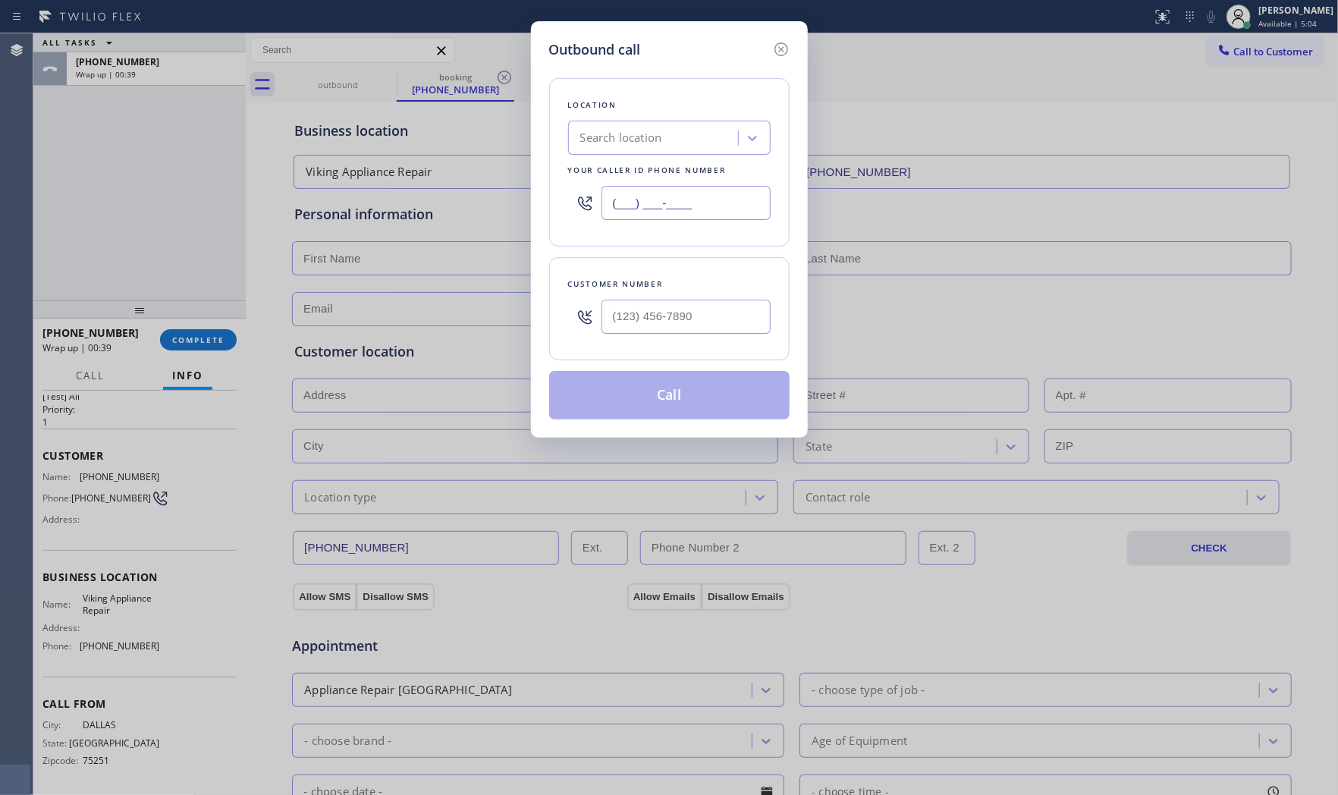
click at [685, 209] on input "(___) ___-____" at bounding box center [685, 203] width 169 height 34
paste input "855) 393-3634"
type input "[PHONE_NUMBER]"
click at [690, 327] on input "(___) ___-____" at bounding box center [685, 317] width 169 height 34
paste input "214) 924-7987"
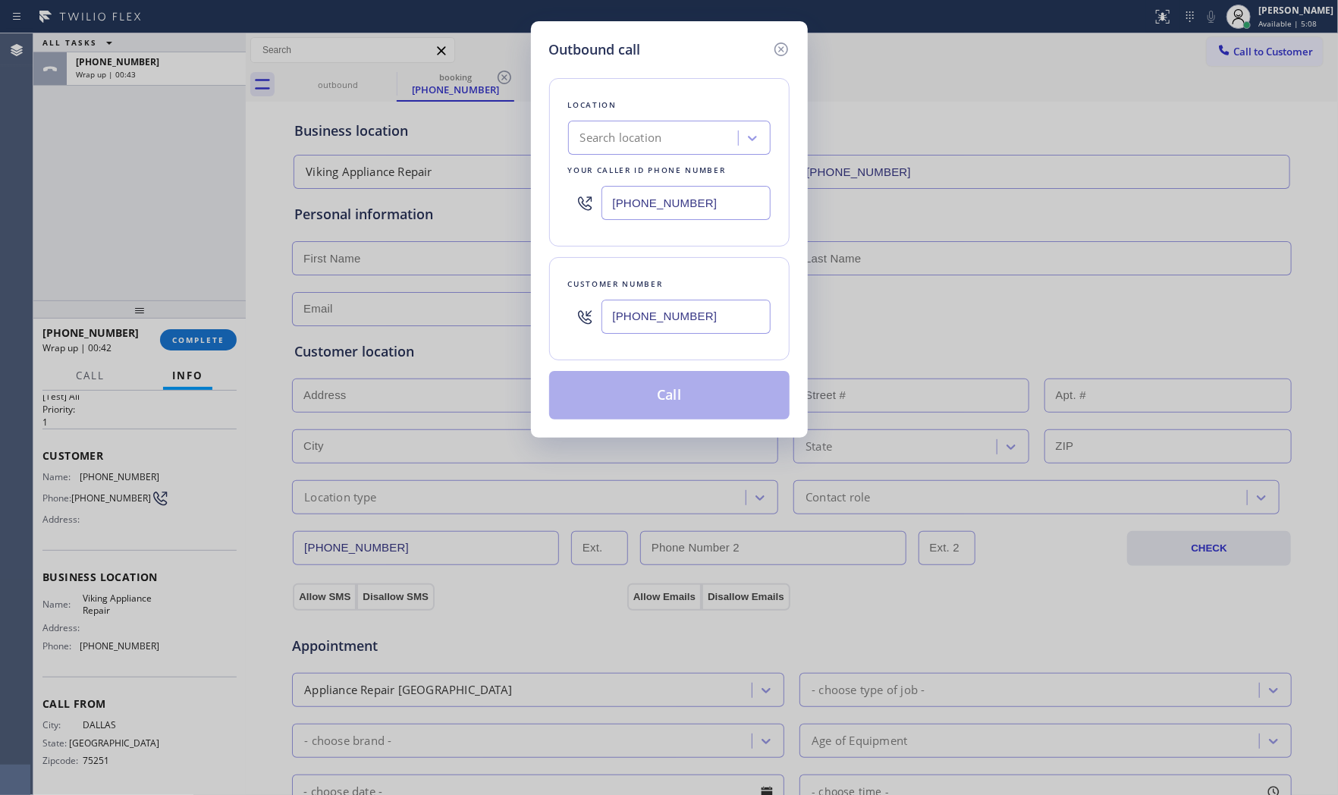
type input "(214) 924-7987"
click at [782, 50] on icon at bounding box center [780, 49] width 14 height 14
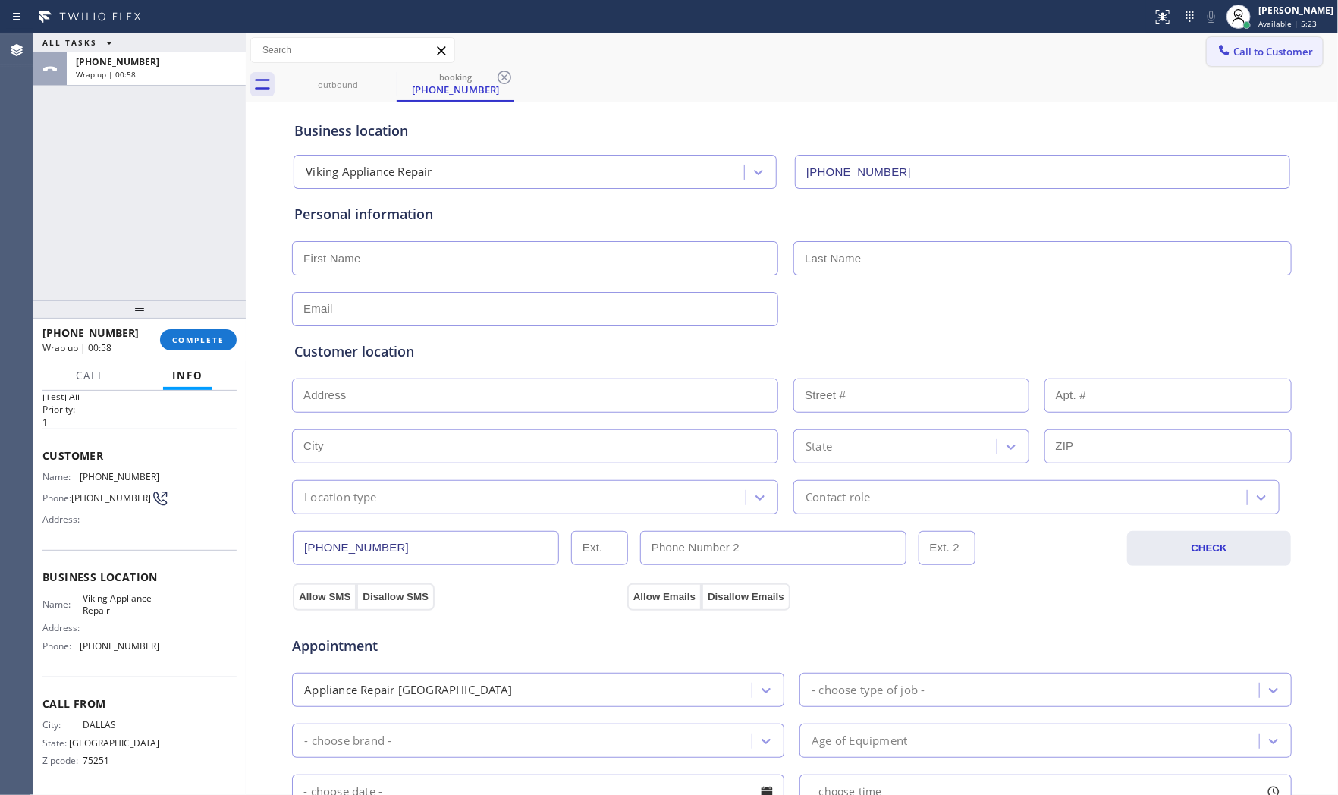
click at [1264, 56] on span "Call to Customer" at bounding box center [1273, 52] width 80 height 14
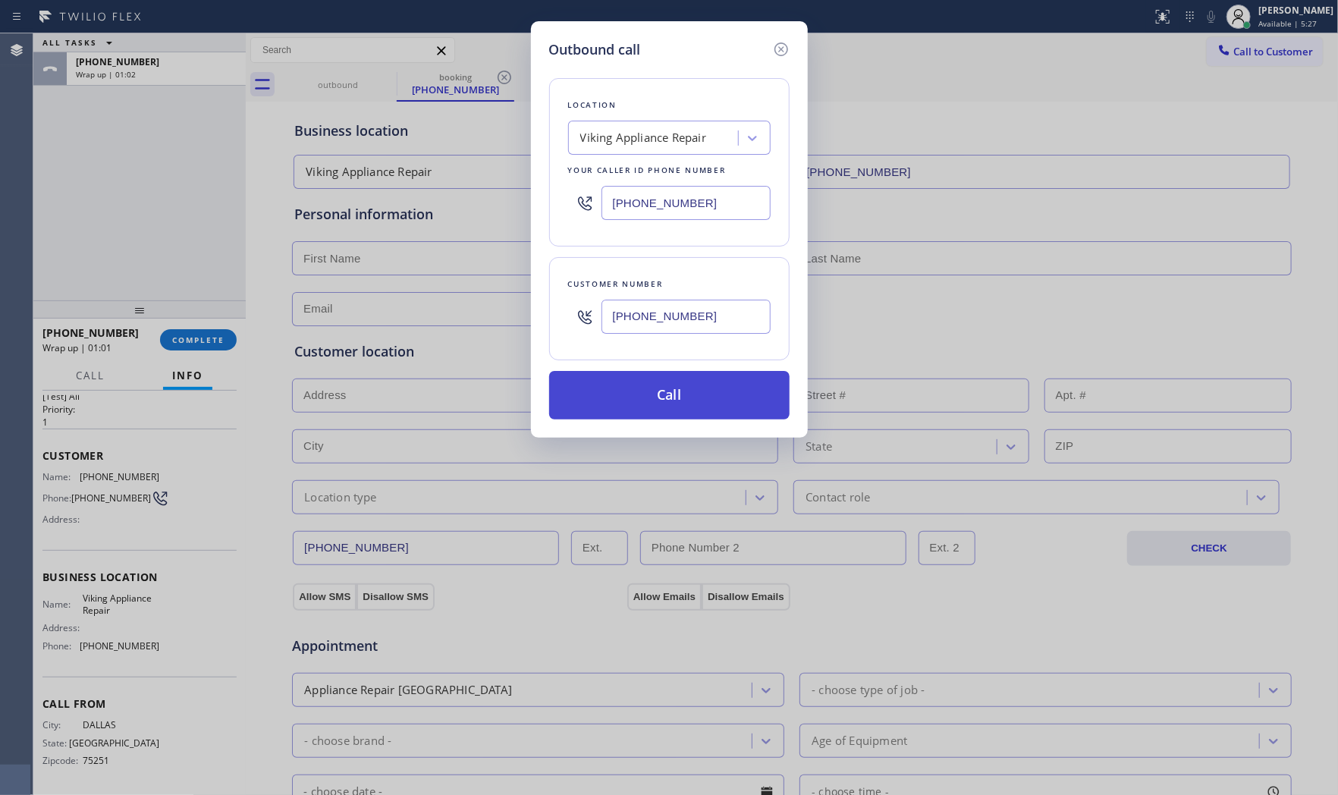
click at [657, 377] on button "Call" at bounding box center [669, 395] width 240 height 49
click at [679, 410] on button "Call" at bounding box center [669, 395] width 240 height 49
click at [613, 426] on div "Outbound call Location Viking Appliance Repair Your caller id phone number (855…" at bounding box center [669, 229] width 277 height 416
click at [611, 409] on button "Call" at bounding box center [669, 395] width 240 height 49
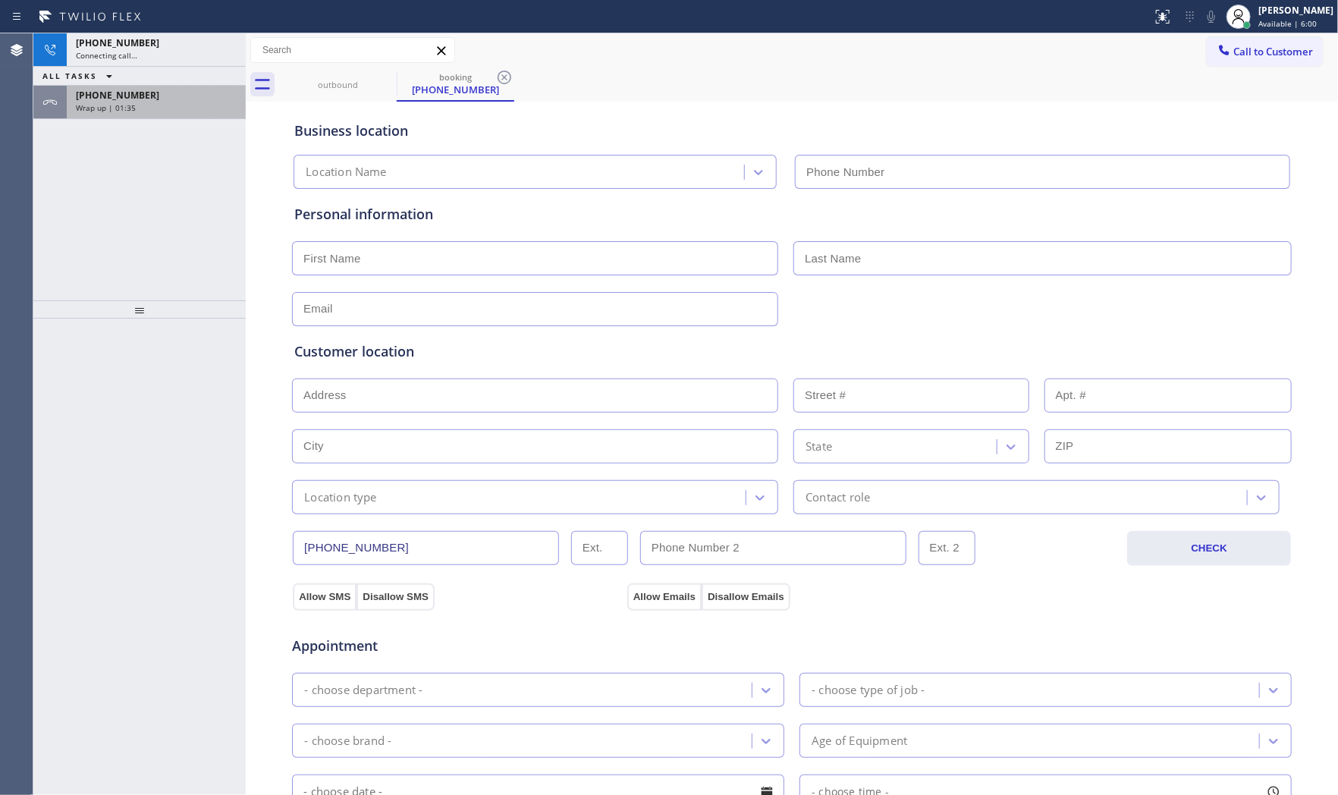
click at [162, 105] on div "Wrap up | 01:35" at bounding box center [156, 107] width 161 height 11
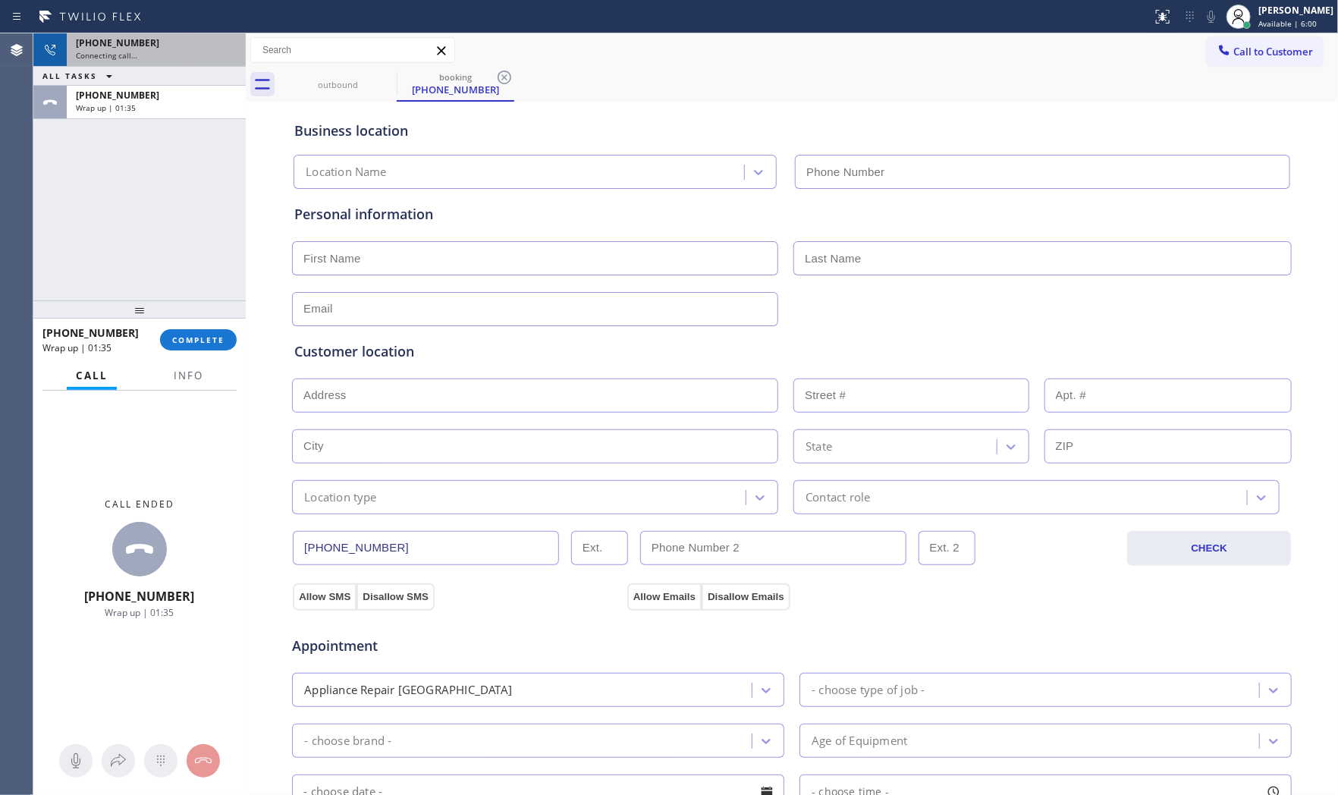
type input "[PHONE_NUMBER]"
click at [176, 54] on div "Connecting call…" at bounding box center [156, 55] width 161 height 11
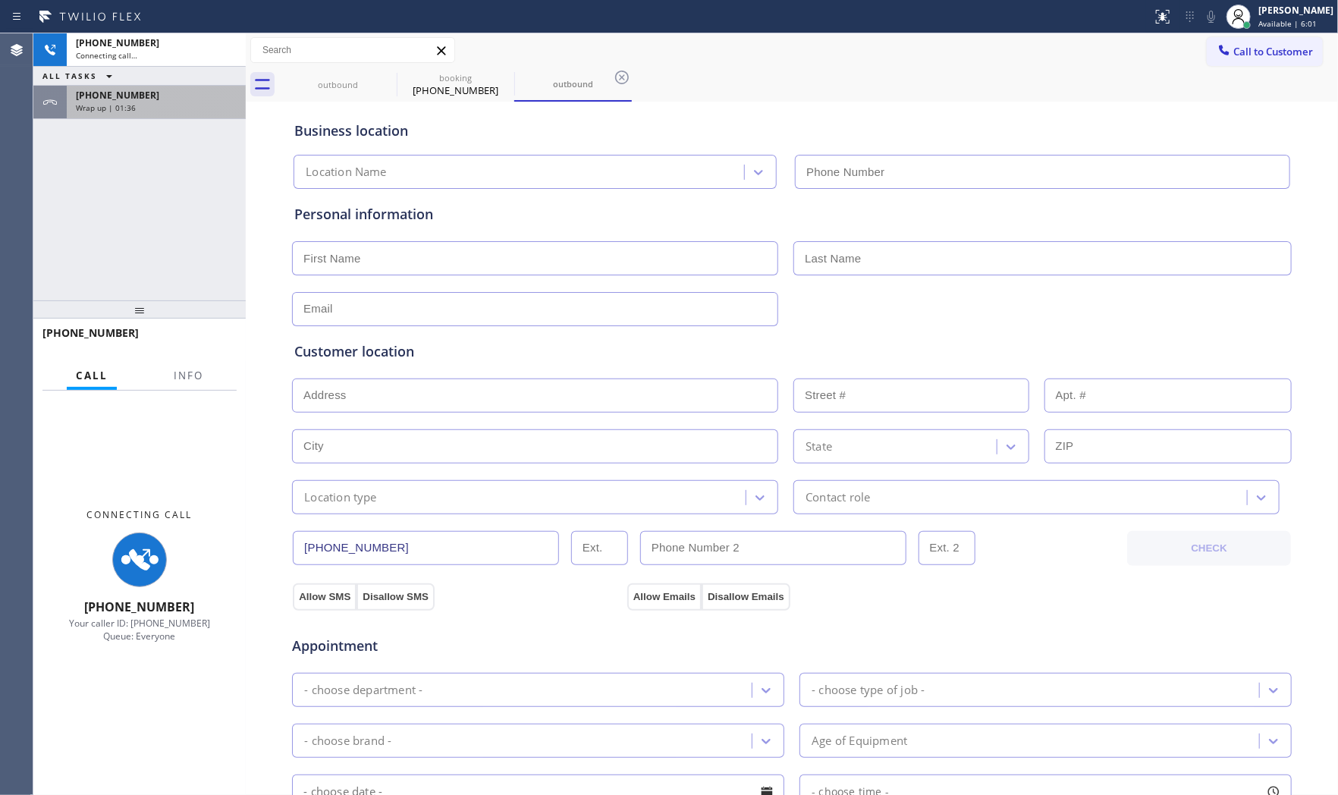
click at [140, 101] on div "[PHONE_NUMBER]" at bounding box center [156, 95] width 161 height 13
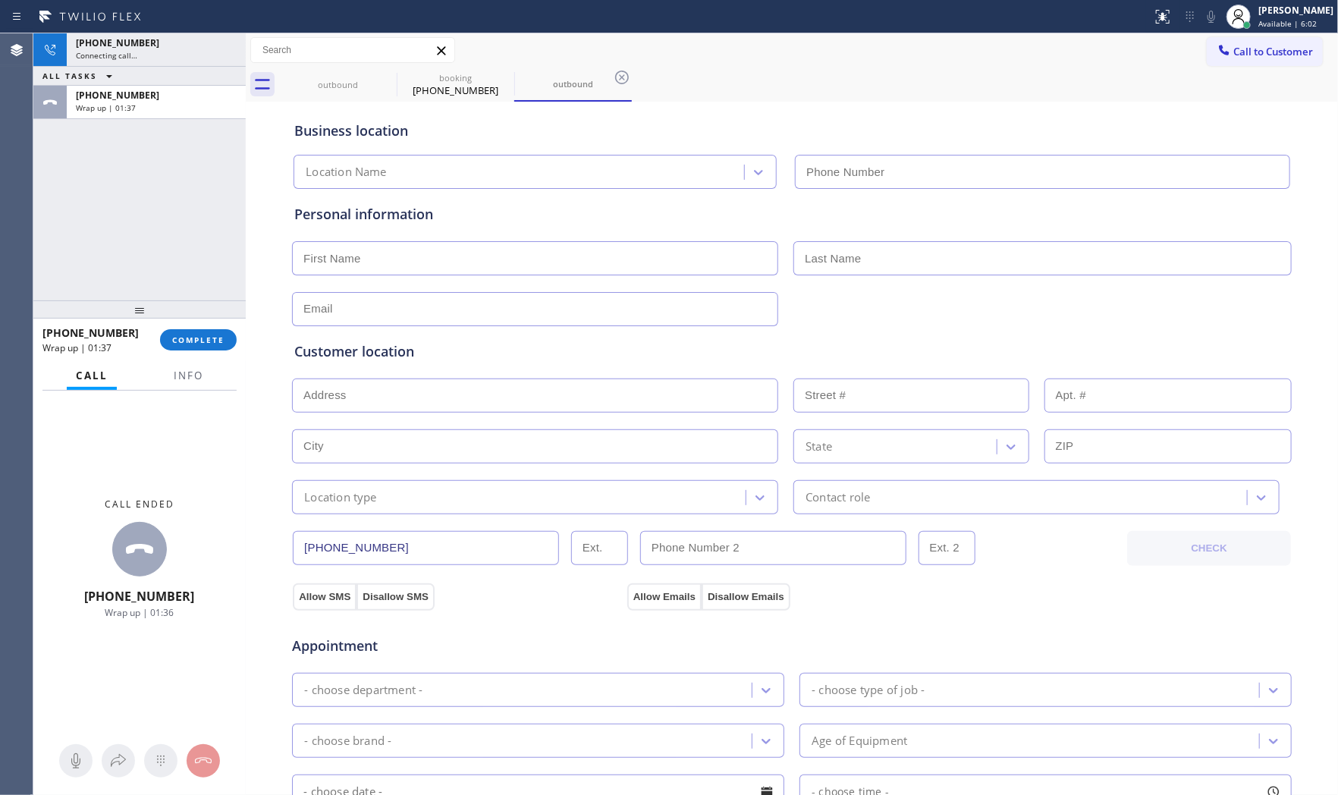
click at [168, 67] on div "ALL TASKS ALL TASKS ACTIVE TASKS TASKS IN WRAP UP" at bounding box center [139, 76] width 212 height 19
click at [168, 63] on div "[PHONE_NUMBER] Connecting call…" at bounding box center [153, 49] width 173 height 33
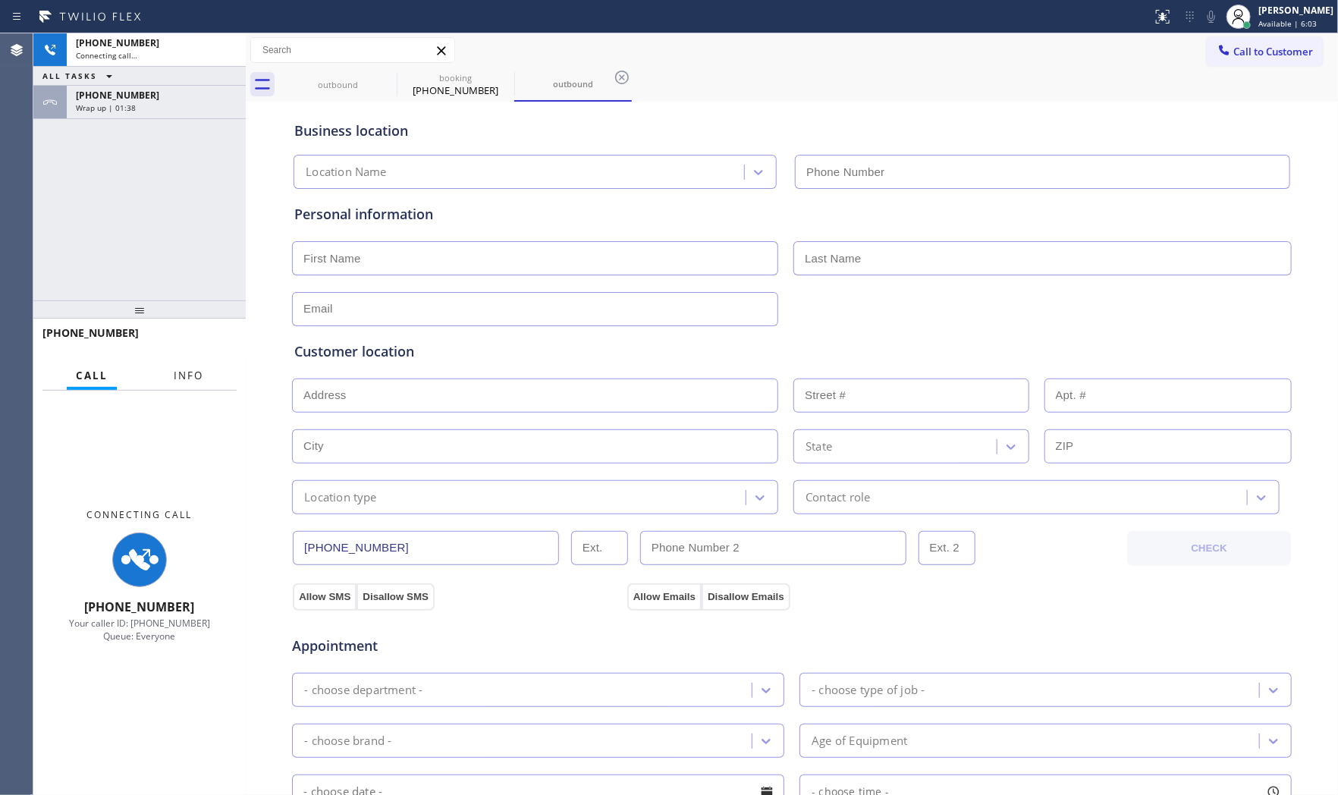
click at [192, 369] on span "Info" at bounding box center [189, 376] width 30 height 14
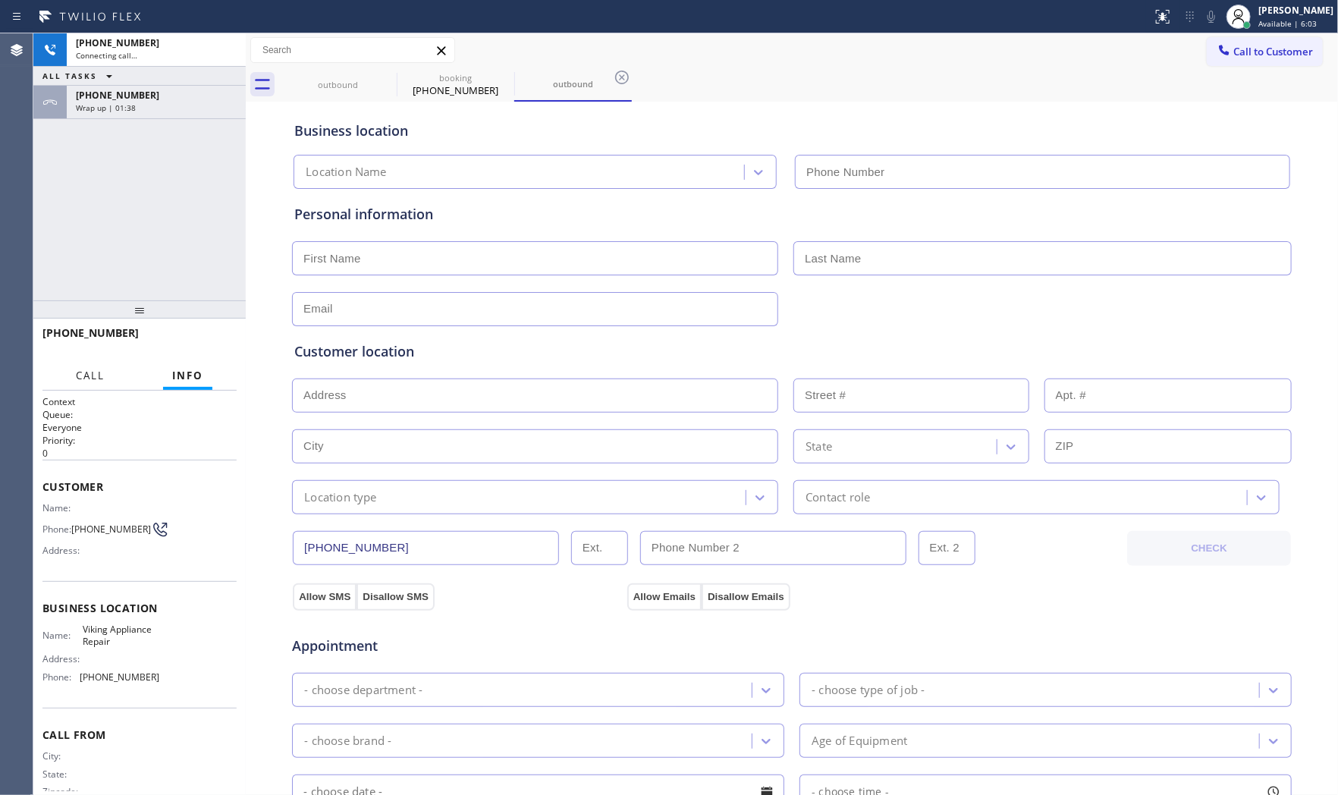
click at [102, 369] on span "Call" at bounding box center [90, 376] width 29 height 14
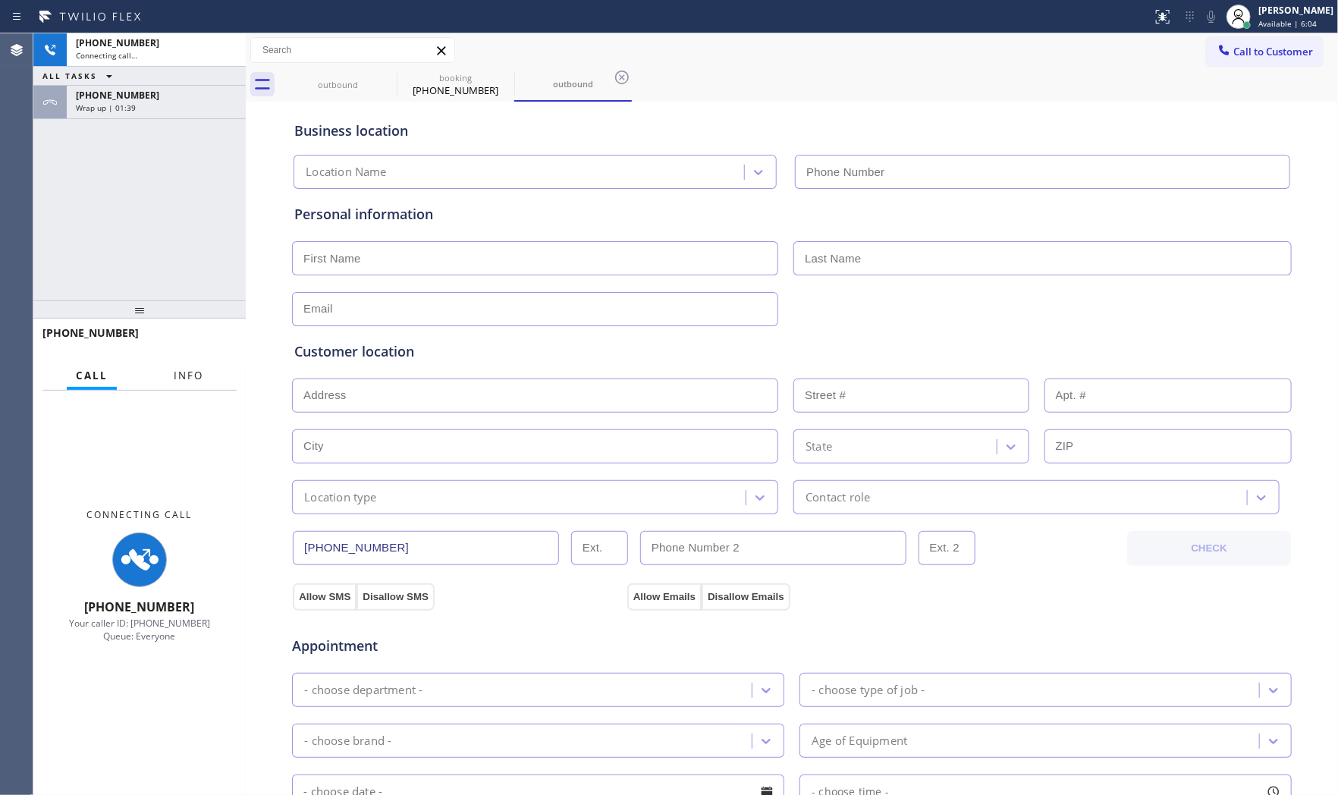
click at [178, 372] on span "Info" at bounding box center [189, 376] width 30 height 14
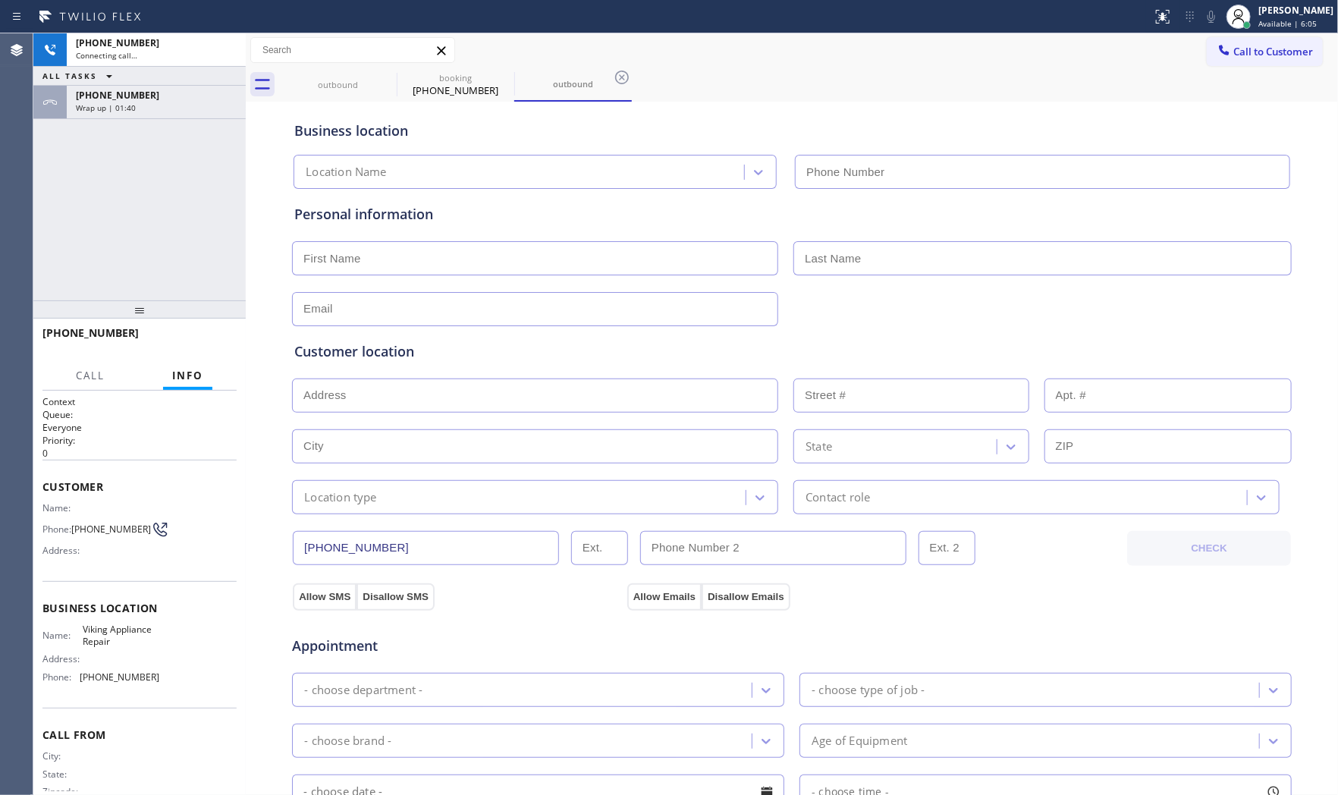
click at [138, 122] on div "[PHONE_NUMBER] Connecting call… ALL TASKS ALL TASKS ACTIVE TASKS TASKS IN WRAP …" at bounding box center [139, 166] width 212 height 267
click at [141, 108] on div "Wrap up | 01:40" at bounding box center [156, 107] width 161 height 11
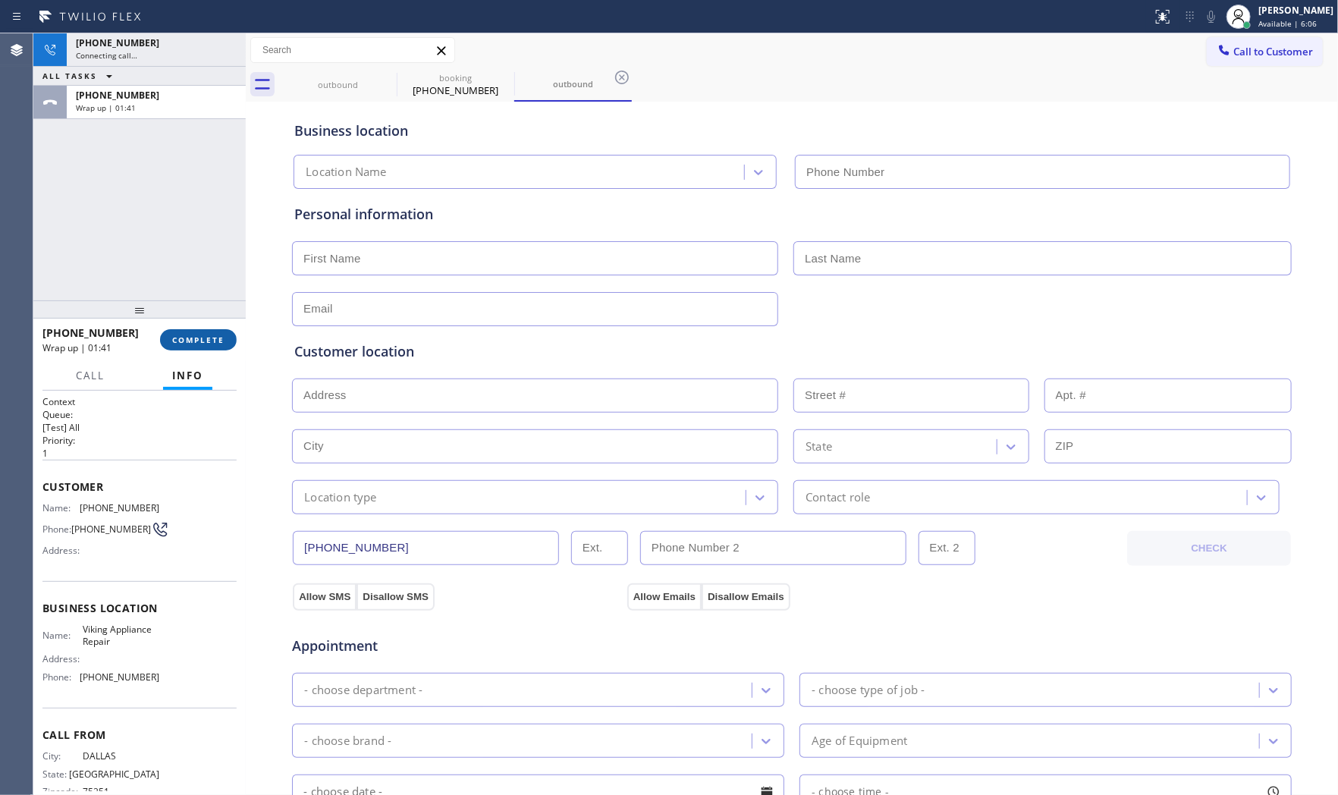
click at [191, 339] on span "COMPLETE" at bounding box center [198, 339] width 52 height 11
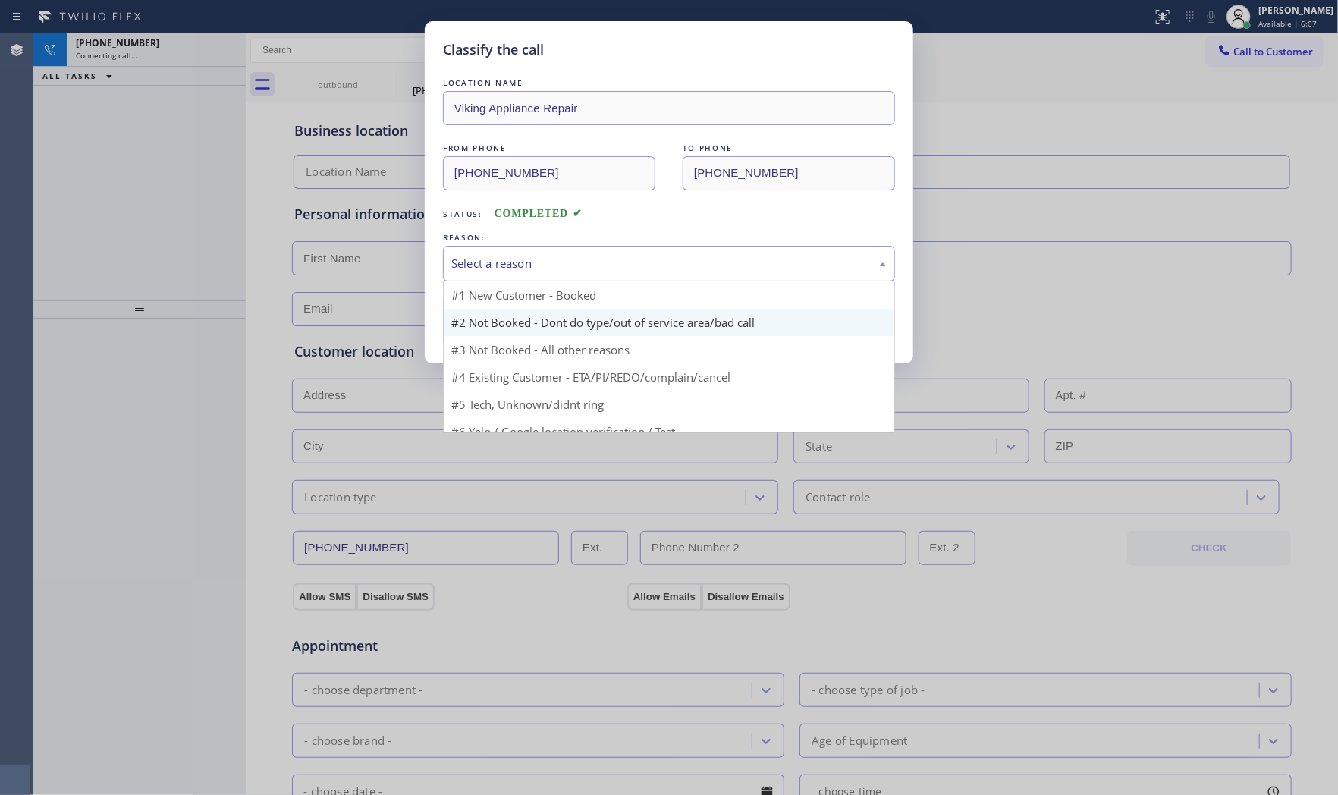
drag, startPoint x: 613, startPoint y: 258, endPoint x: 526, endPoint y: 318, distance: 105.6
click at [613, 259] on div "Select a reason" at bounding box center [668, 263] width 435 height 17
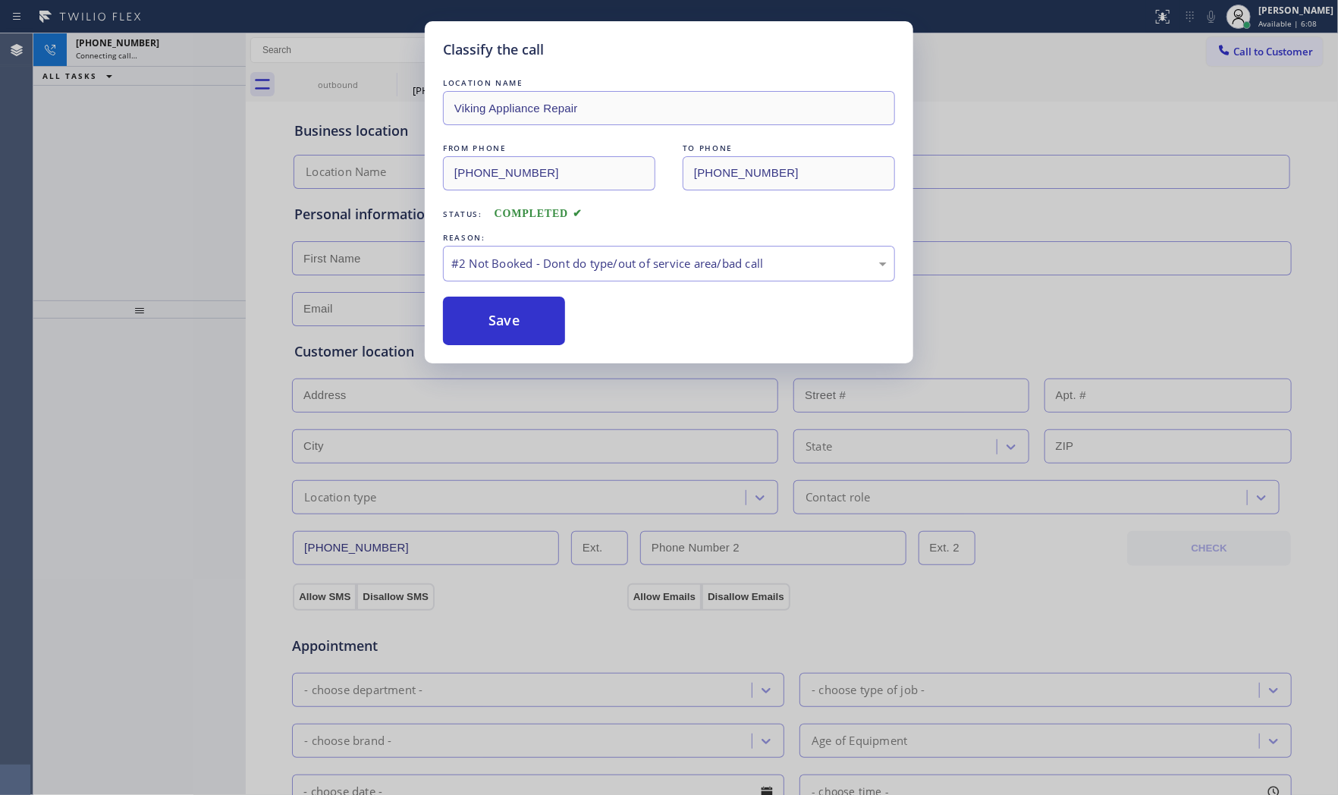
click at [513, 322] on button "Save" at bounding box center [504, 320] width 122 height 49
click at [512, 322] on button "Save" at bounding box center [504, 320] width 122 height 49
click at [161, 48] on div "Classify the call LOCATION NAME Viking Appliance Repair FROM PHONE [PHONE_NUMBE…" at bounding box center [669, 397] width 1338 height 795
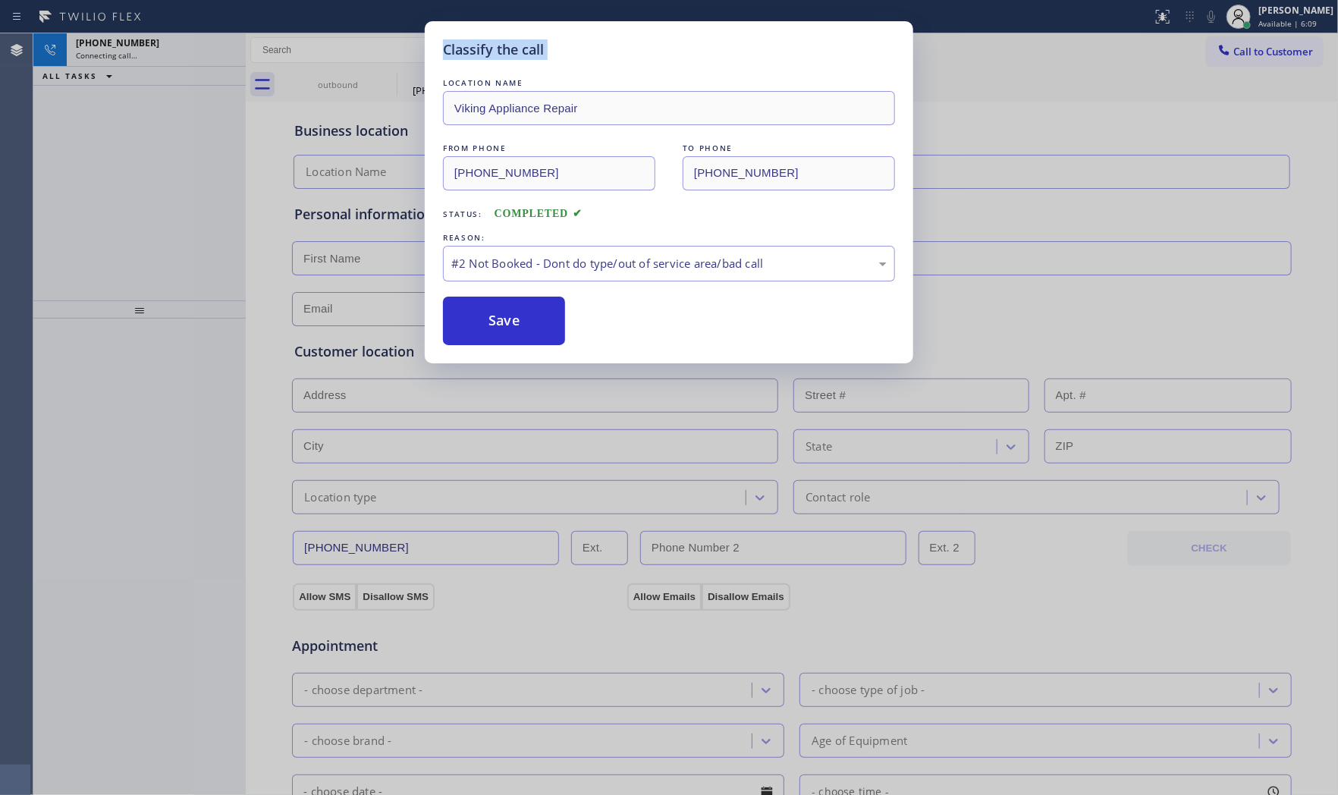
click at [161, 48] on div "Classify the call LOCATION NAME Viking Appliance Repair FROM PHONE [PHONE_NUMBE…" at bounding box center [669, 397] width 1338 height 795
click at [161, 48] on div "Classify the call LOCATION NAME Viking Appliance Repair FROM PHONE [PHONE_NUMBE…" at bounding box center [685, 413] width 1304 height 761
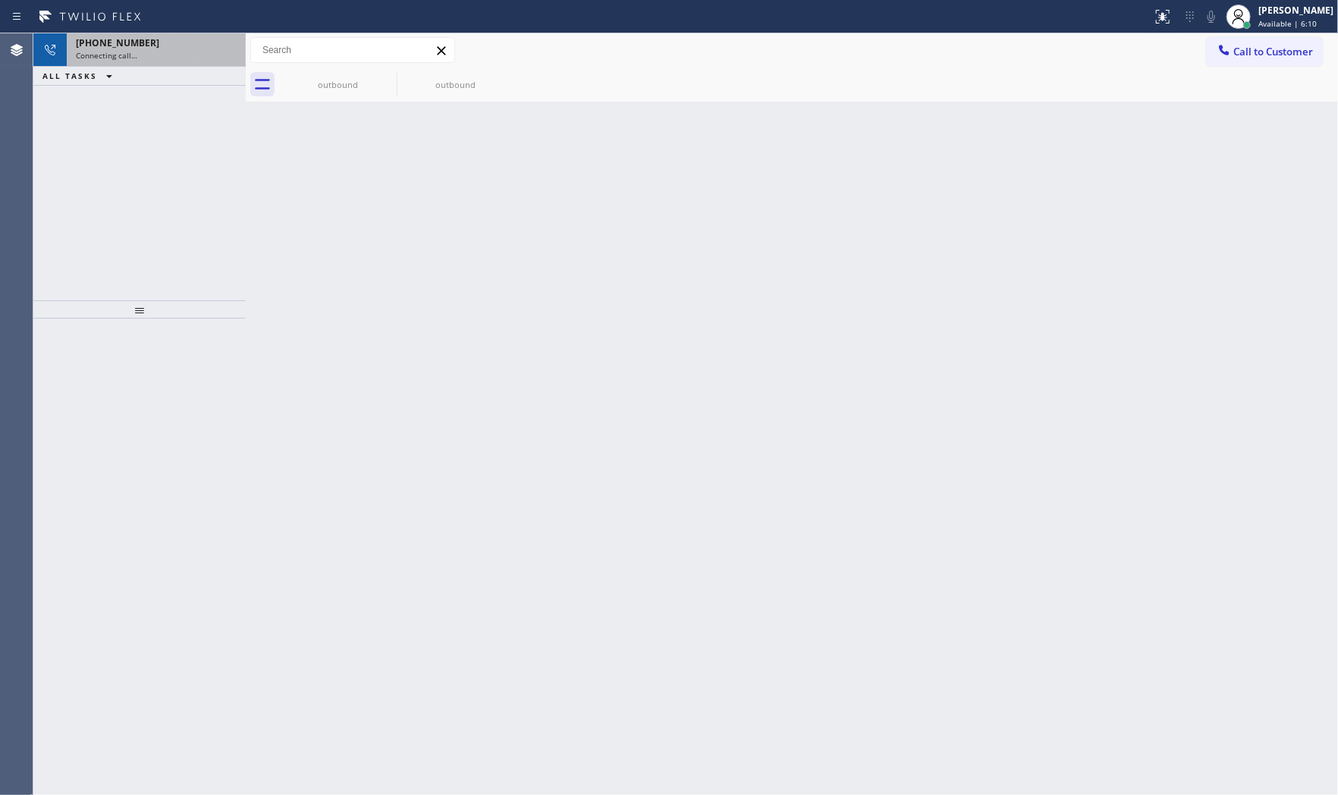
click at [157, 61] on div "[PHONE_NUMBER] Connecting call…" at bounding box center [153, 49] width 173 height 33
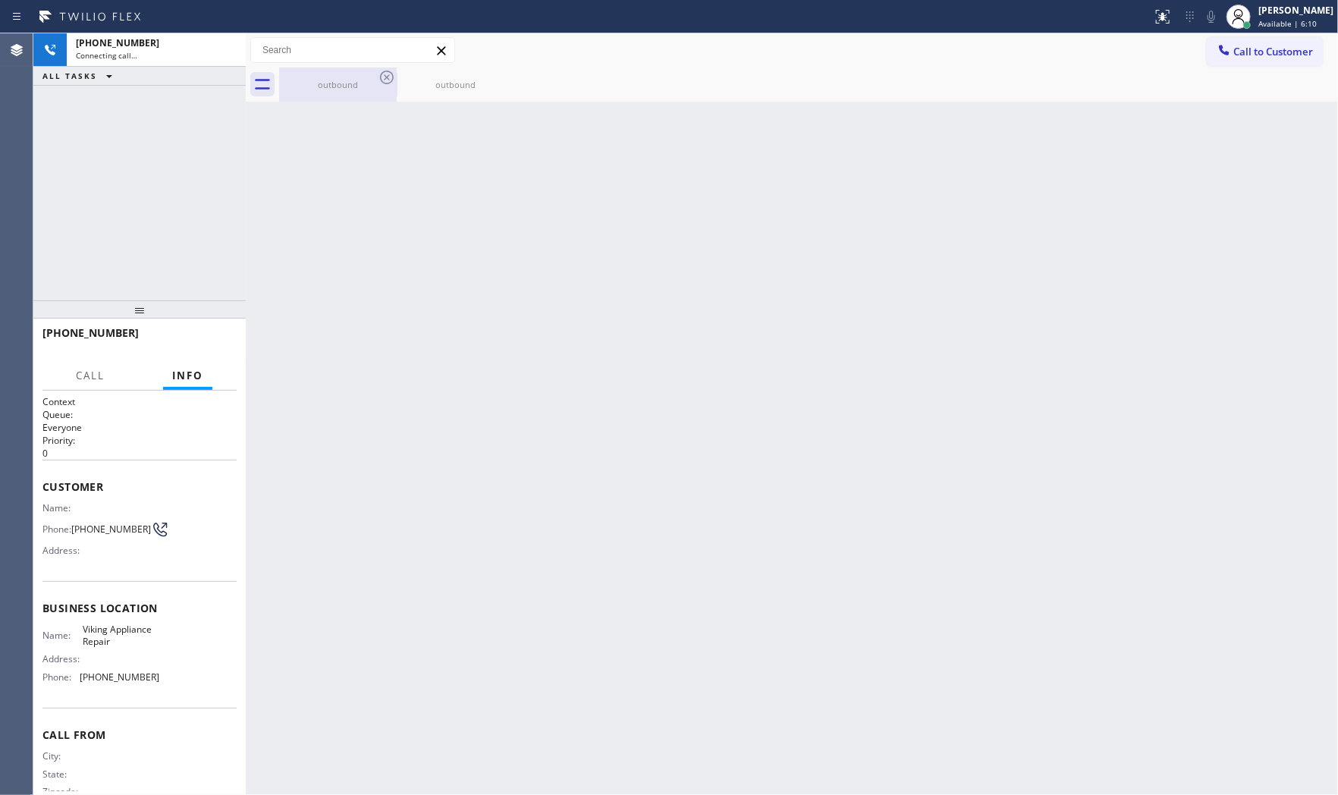
click at [328, 88] on div "outbound" at bounding box center [338, 84] width 115 height 11
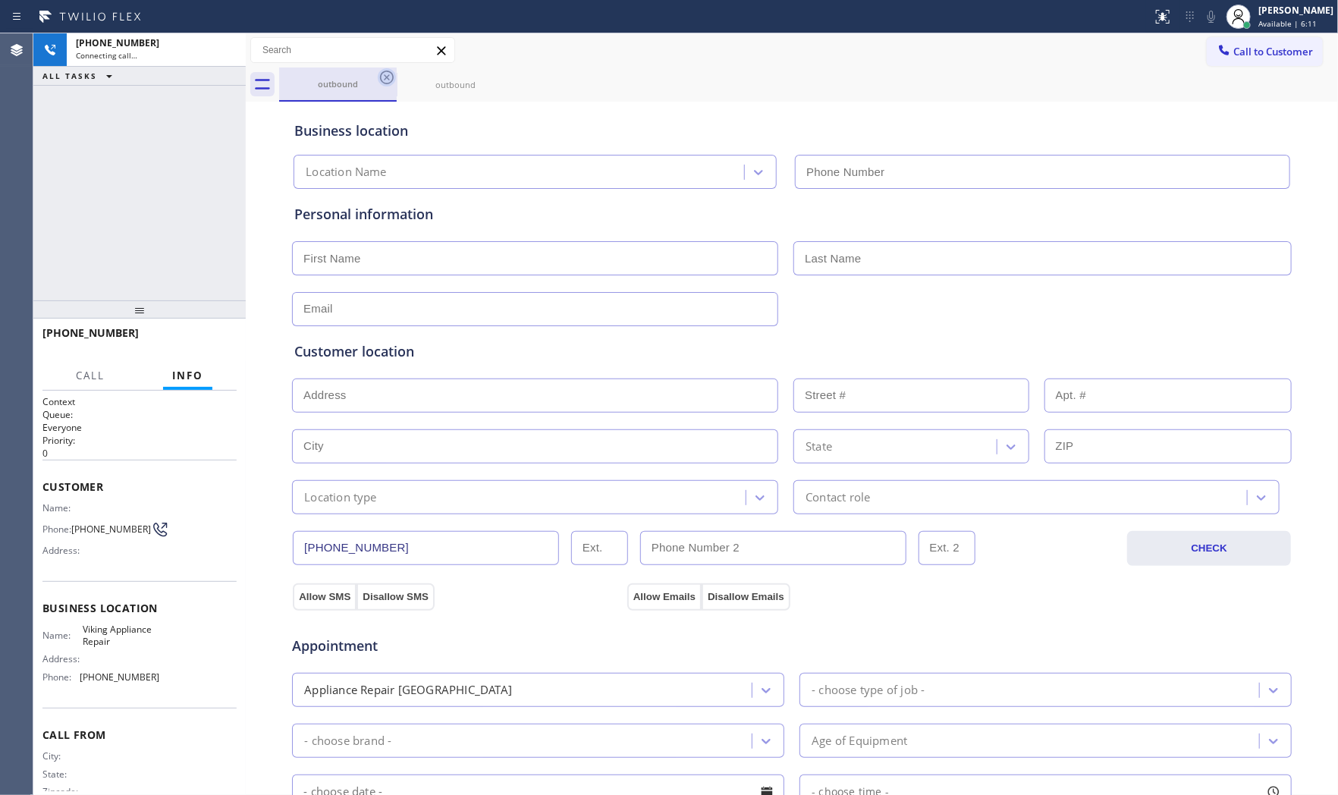
click at [388, 77] on icon at bounding box center [387, 77] width 18 height 18
click at [381, 77] on icon at bounding box center [387, 78] width 14 height 14
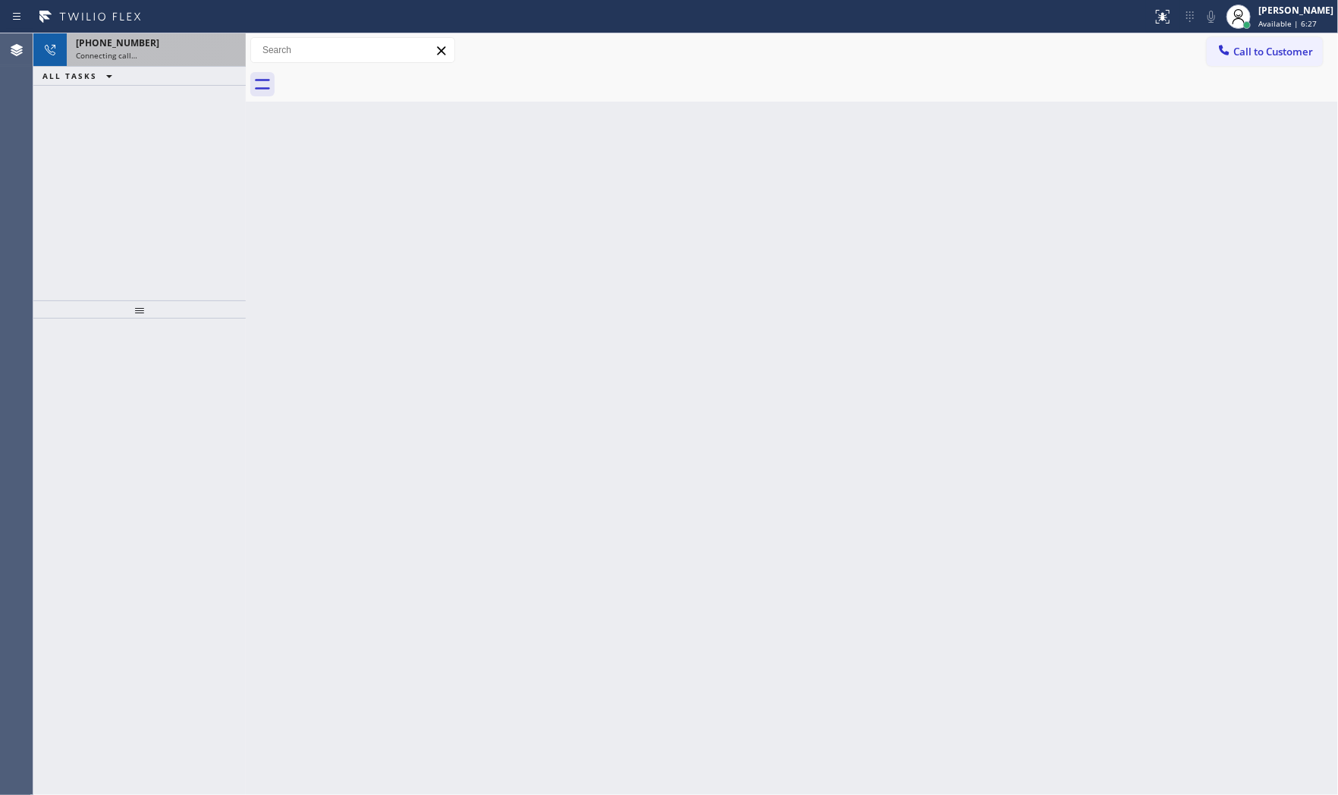
click at [144, 41] on div "[PHONE_NUMBER]" at bounding box center [156, 42] width 161 height 13
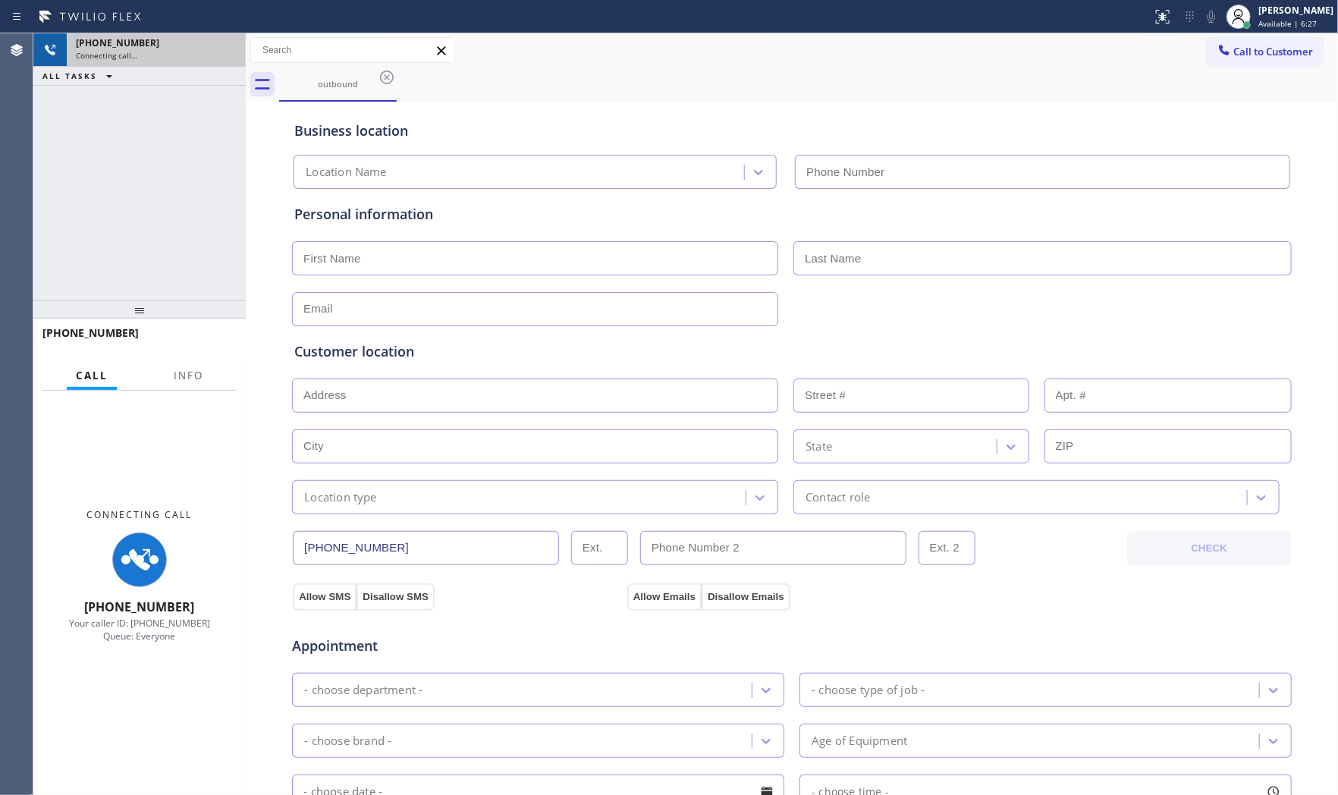
click at [146, 46] on div "[PHONE_NUMBER]" at bounding box center [156, 42] width 161 height 13
click at [146, 47] on div "[PHONE_NUMBER]" at bounding box center [156, 42] width 161 height 13
drag, startPoint x: 146, startPoint y: 47, endPoint x: 162, endPoint y: 301, distance: 254.5
click at [146, 48] on div "[PHONE_NUMBER]" at bounding box center [156, 42] width 161 height 13
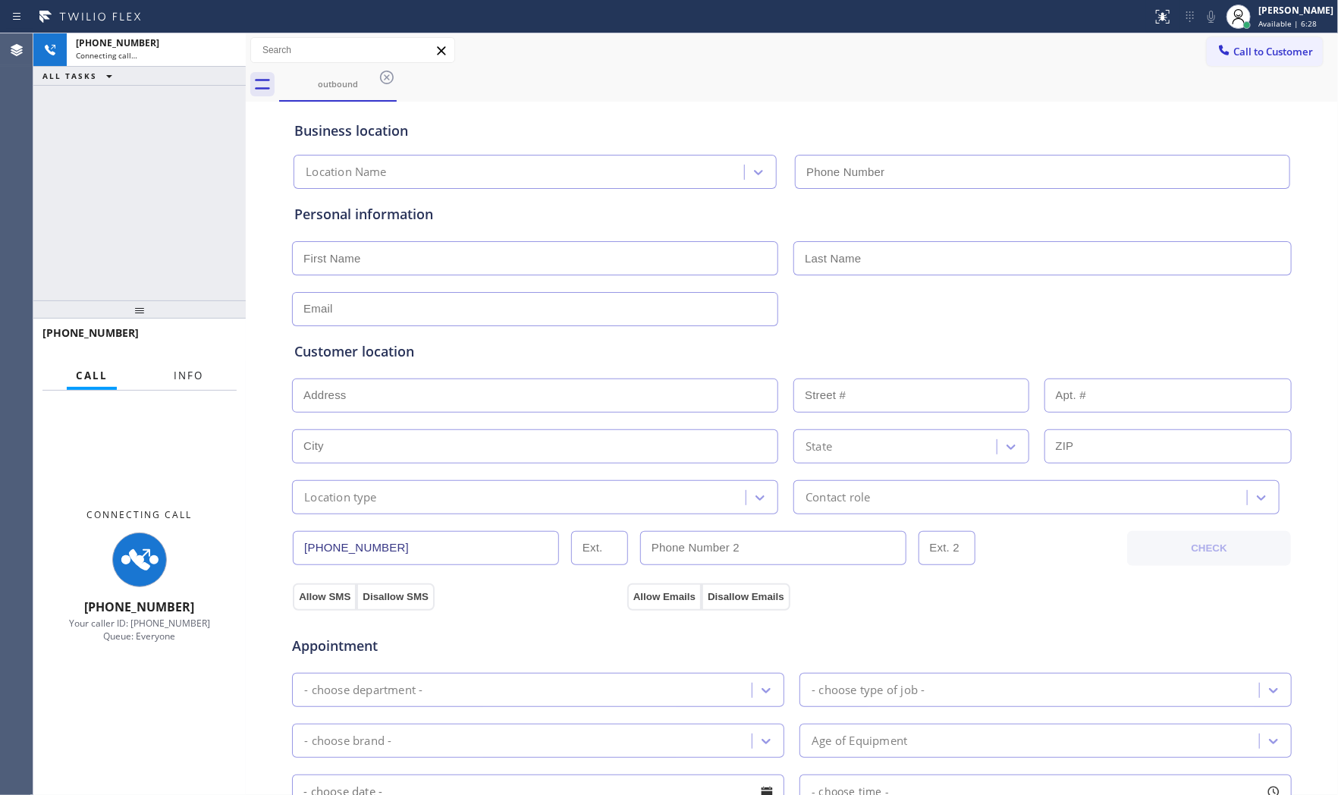
click at [193, 366] on button "Info" at bounding box center [189, 376] width 48 height 30
type input "[PHONE_NUMBER]"
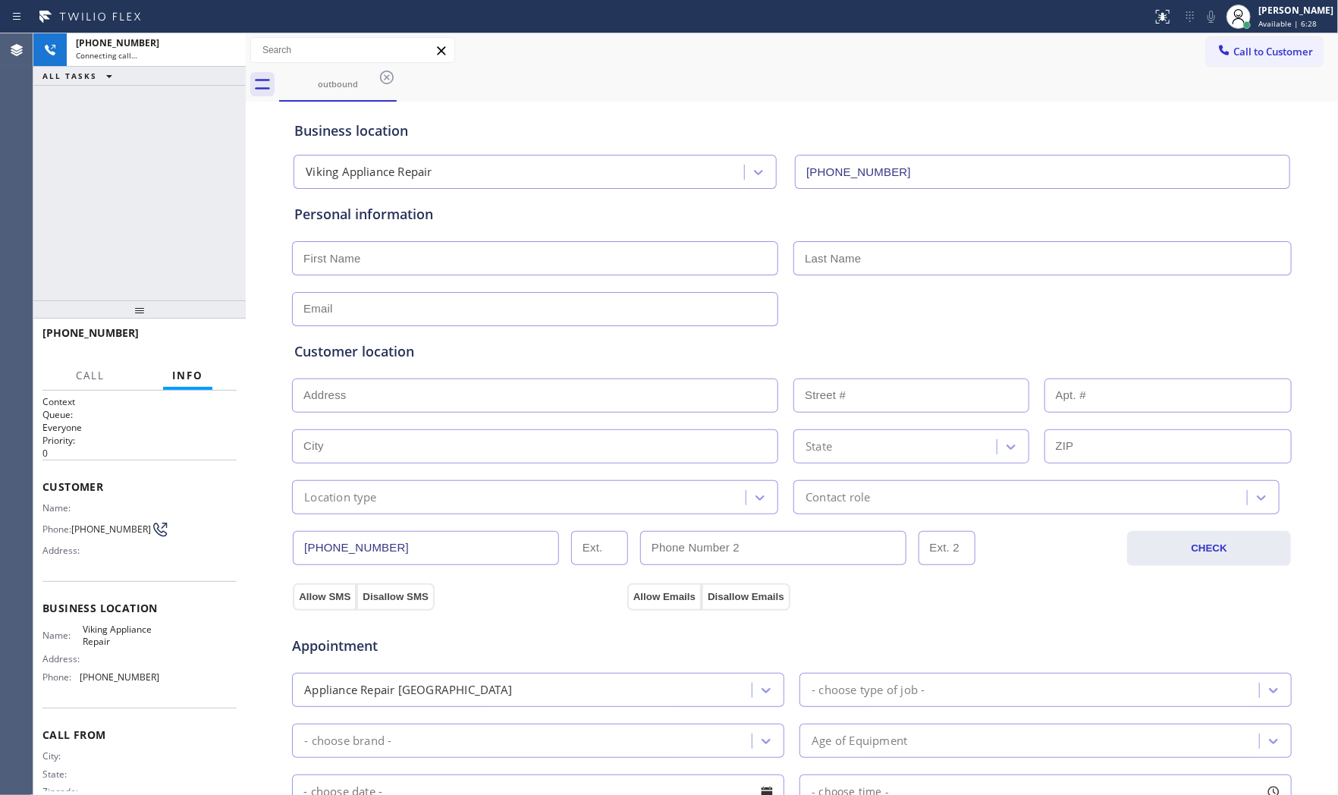
click at [193, 366] on button "Info" at bounding box center [187, 376] width 49 height 30
click at [391, 74] on icon at bounding box center [387, 77] width 18 height 18
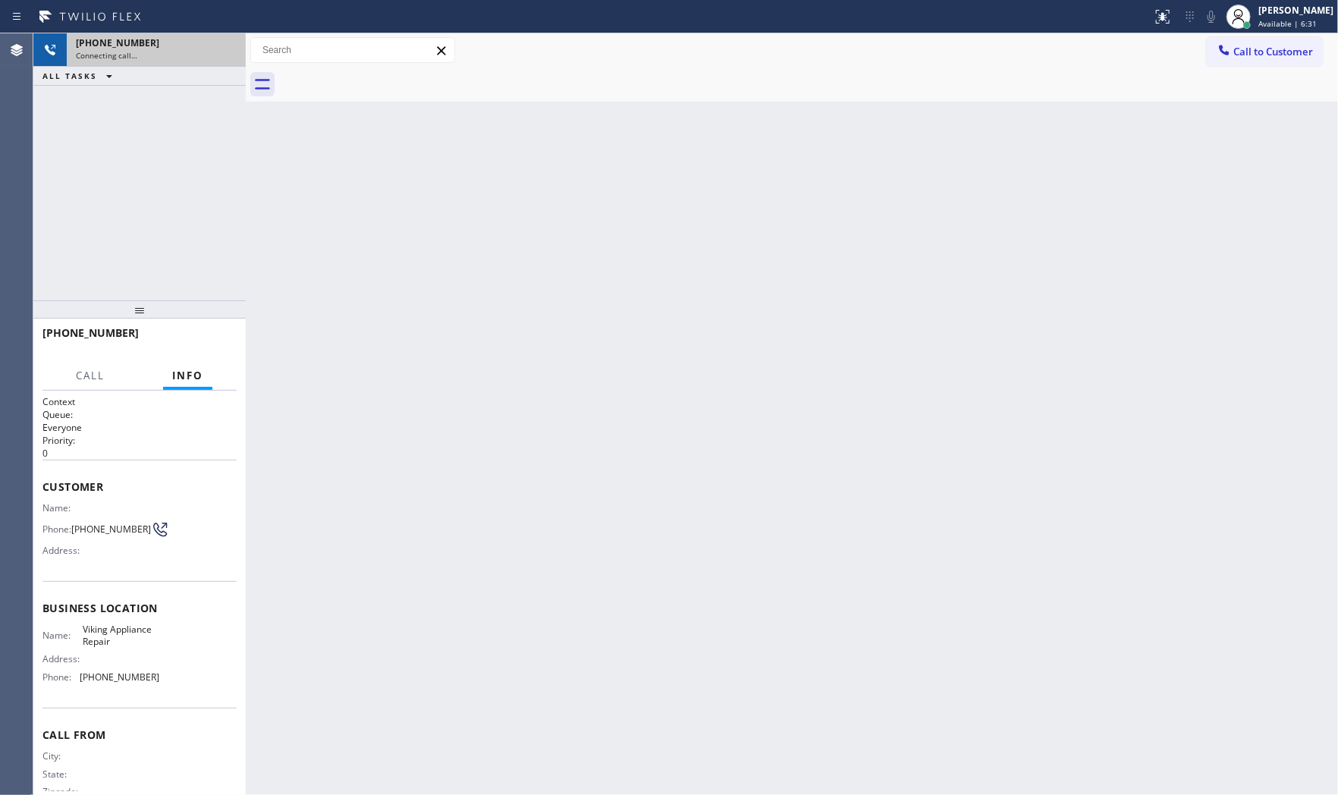
click at [171, 49] on div "[PHONE_NUMBER]" at bounding box center [156, 42] width 161 height 13
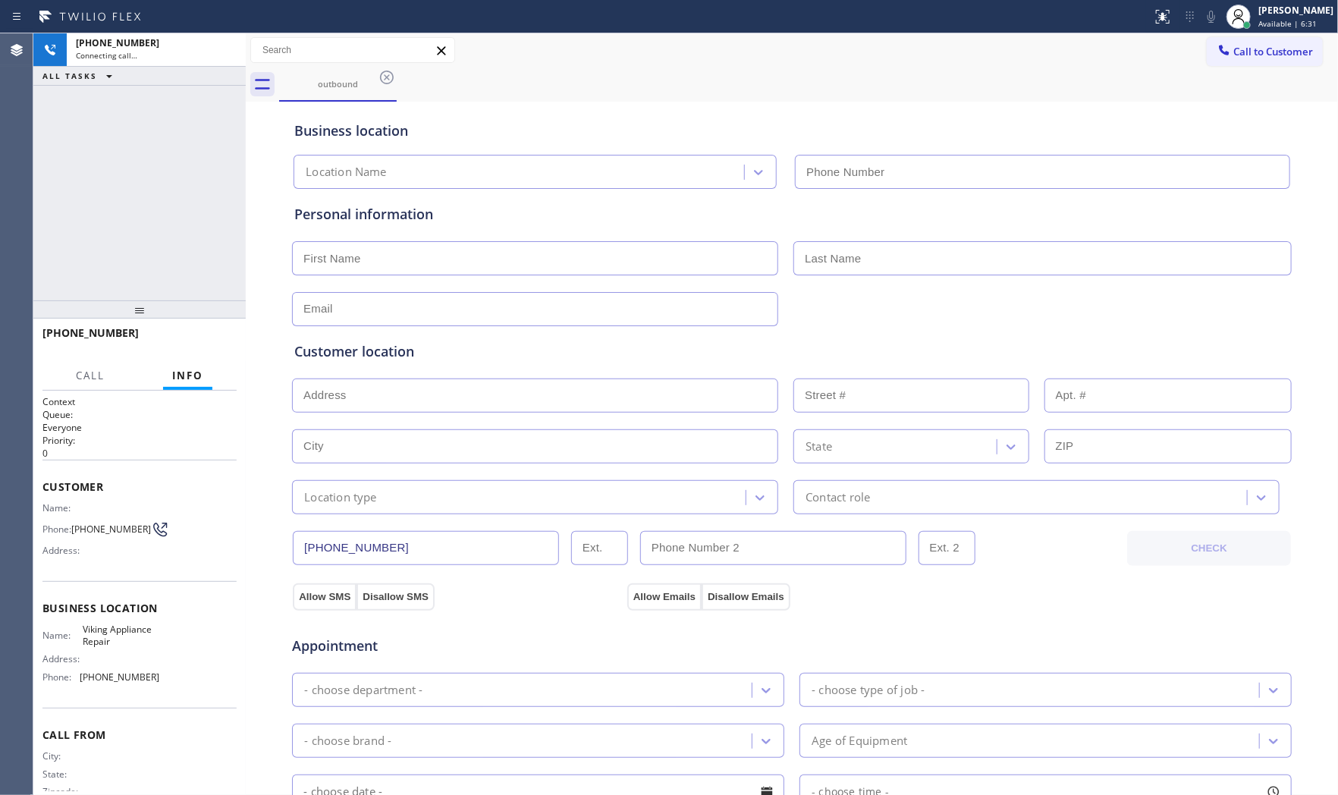
type input "[PHONE_NUMBER]"
click at [1265, 13] on div "[PERSON_NAME]" at bounding box center [1295, 10] width 75 height 13
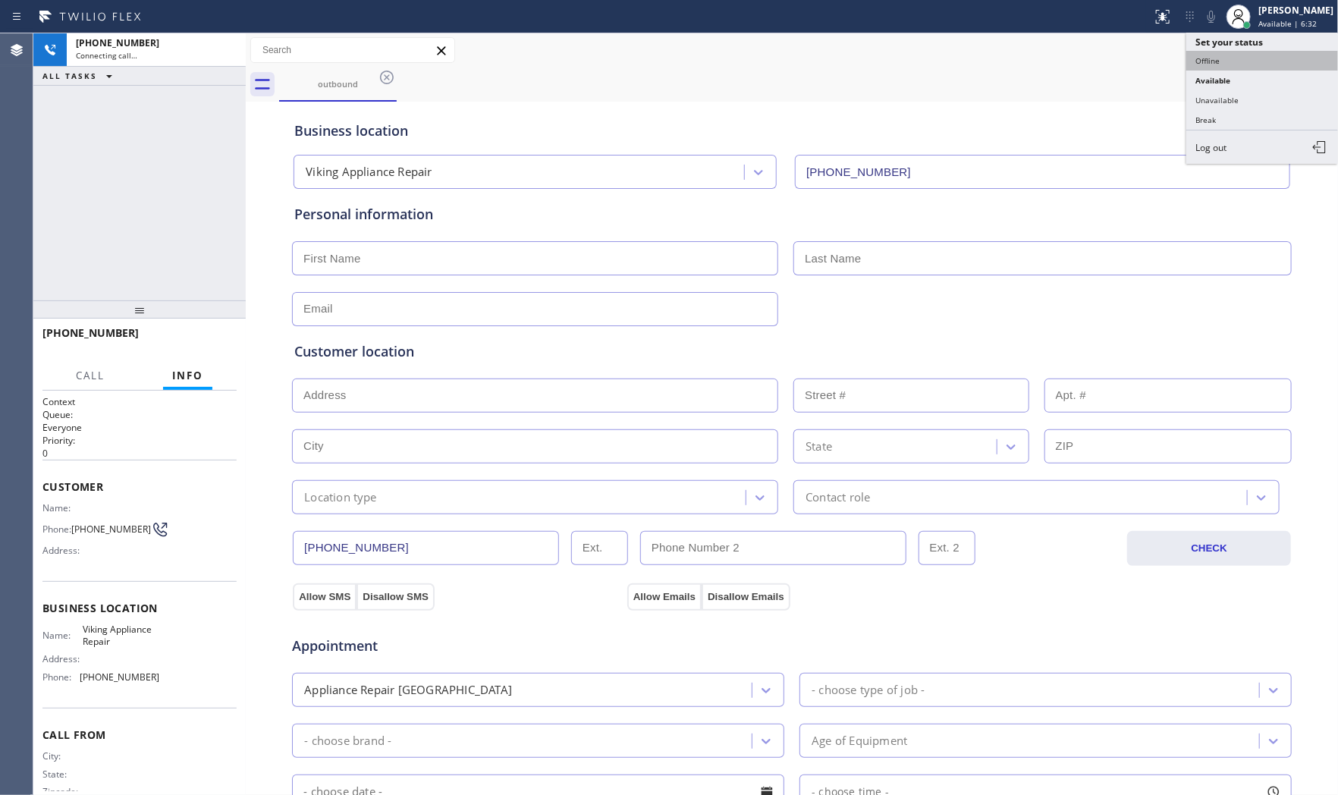
click at [1255, 59] on button "Offline" at bounding box center [1262, 61] width 152 height 20
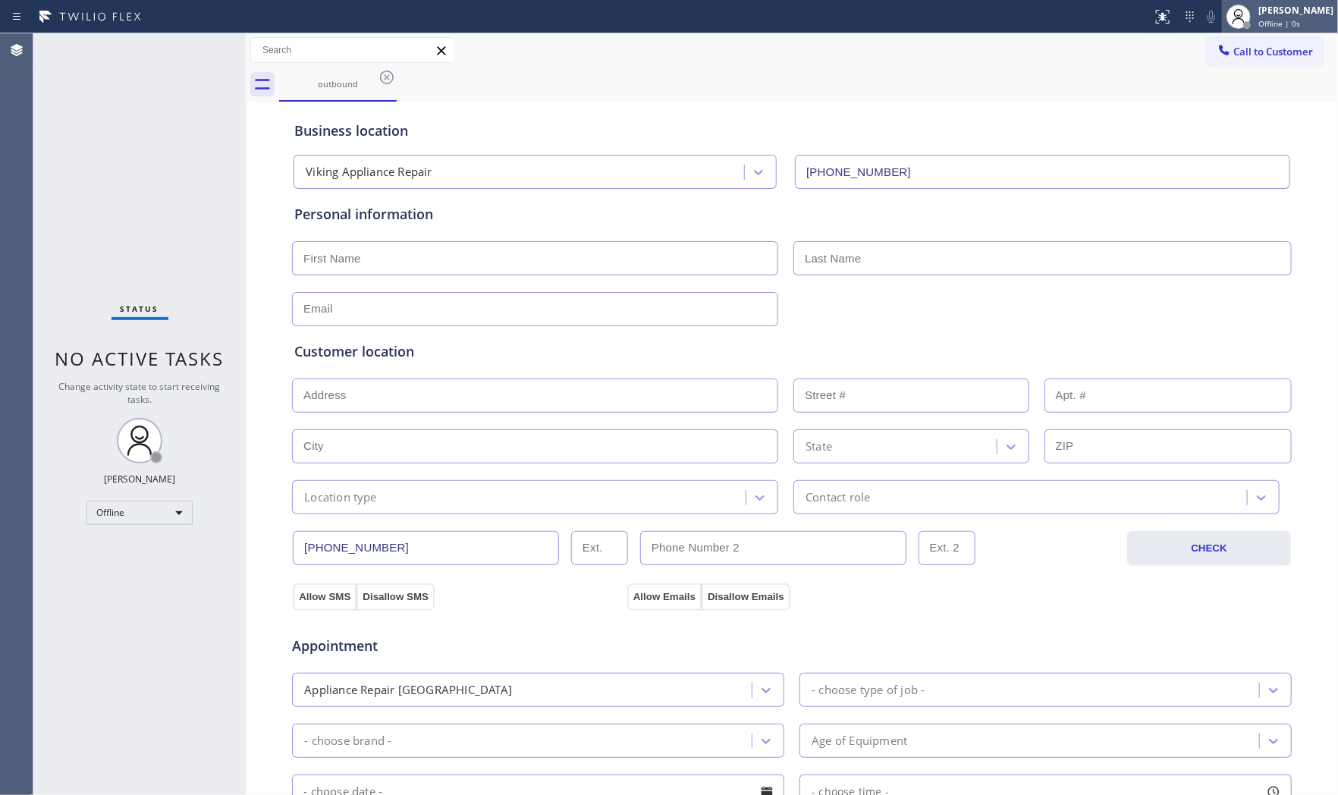
click at [1275, 18] on span "Offline | 0s" at bounding box center [1279, 23] width 42 height 11
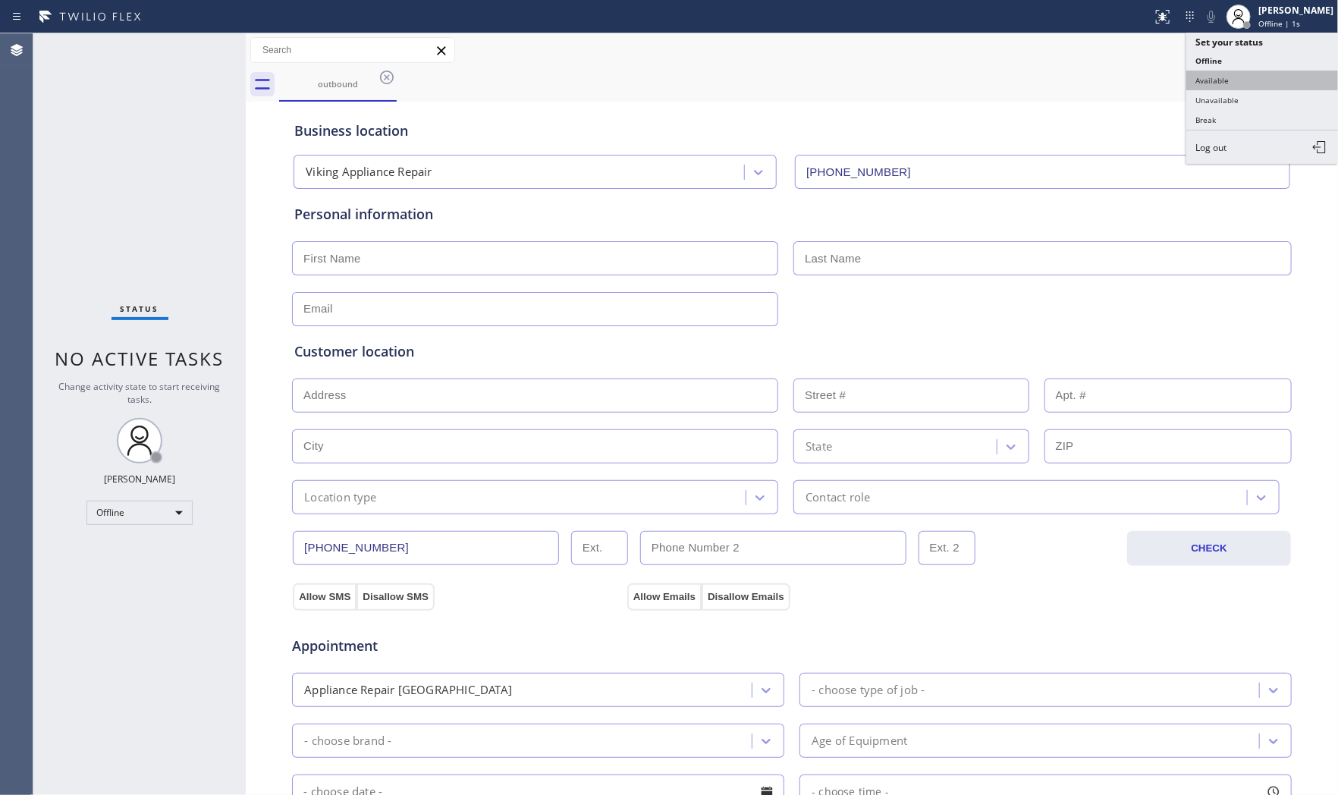
click at [1238, 80] on button "Available" at bounding box center [1262, 81] width 152 height 20
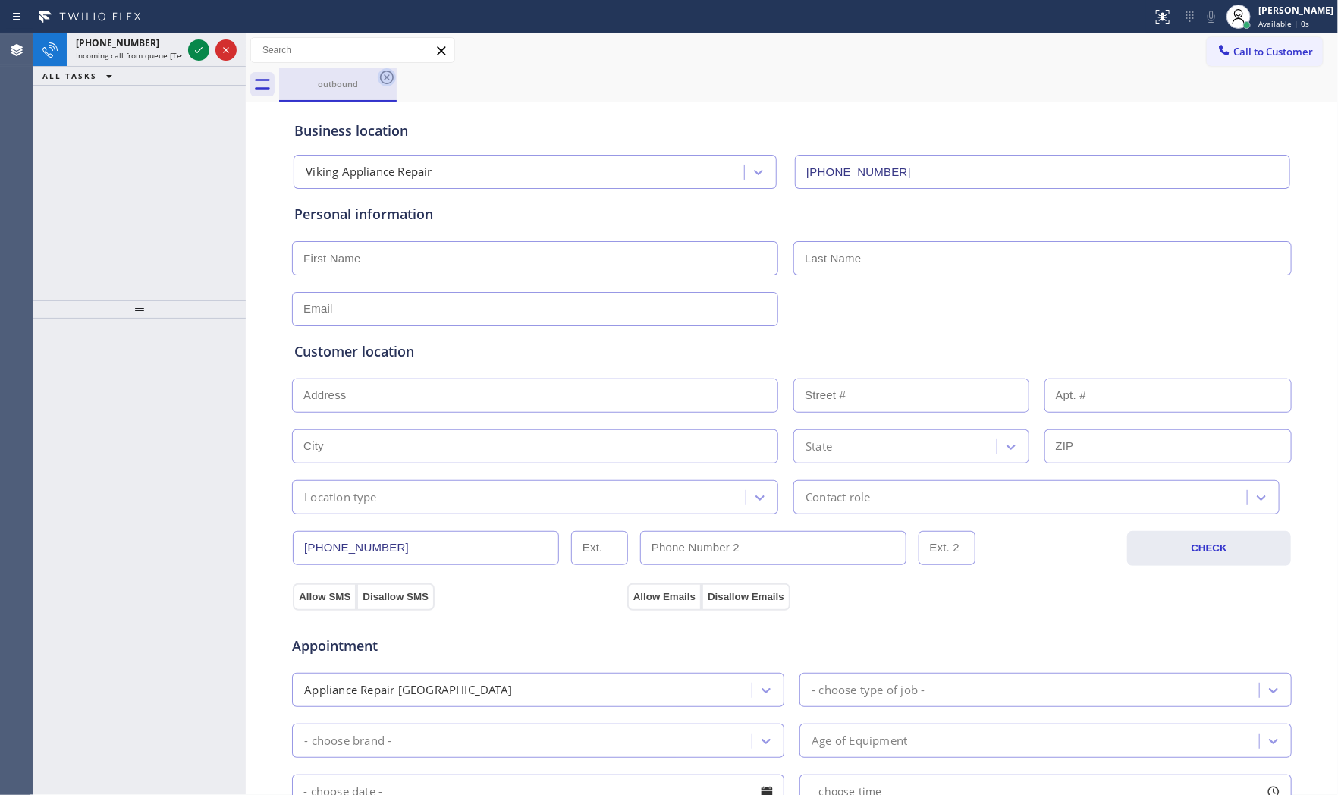
click at [379, 77] on icon at bounding box center [387, 77] width 18 height 18
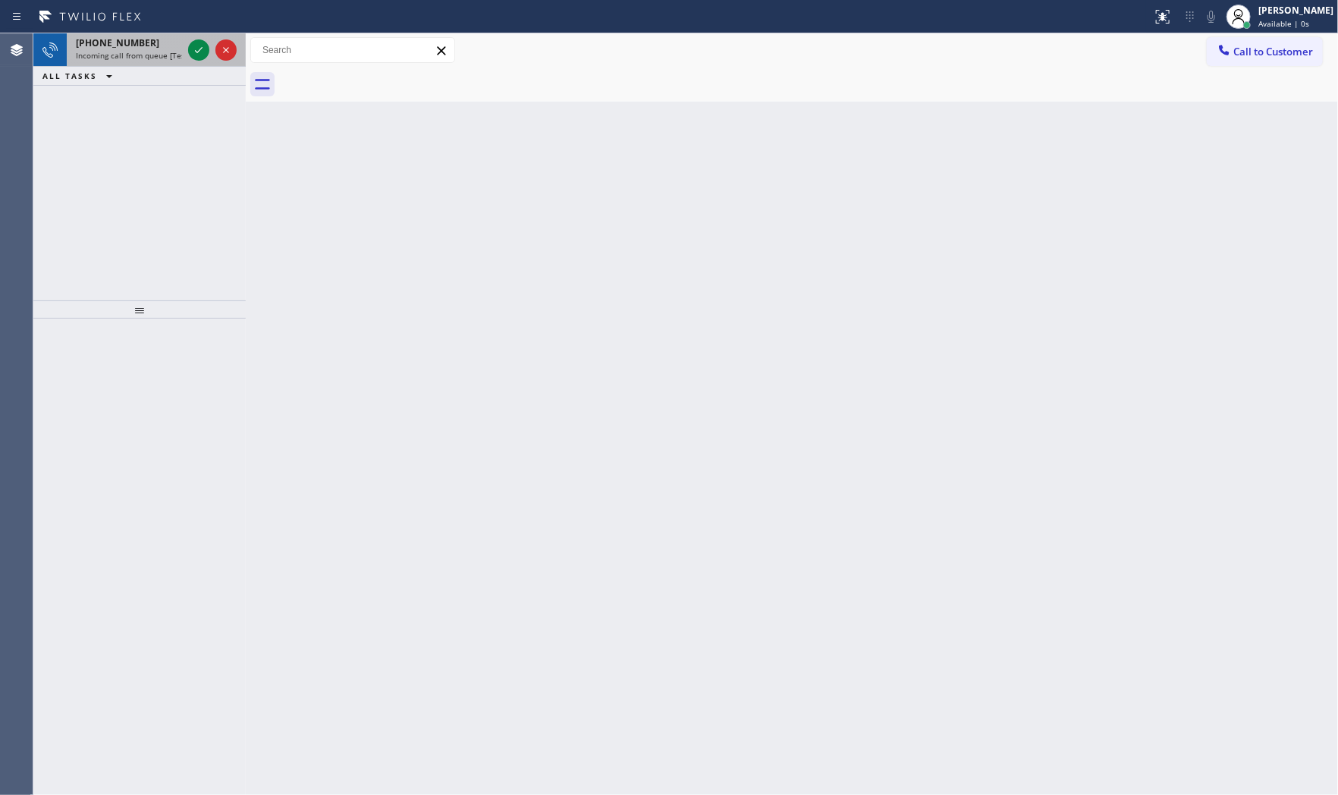
click at [156, 55] on span "Incoming call from queue [Test] All" at bounding box center [139, 55] width 126 height 11
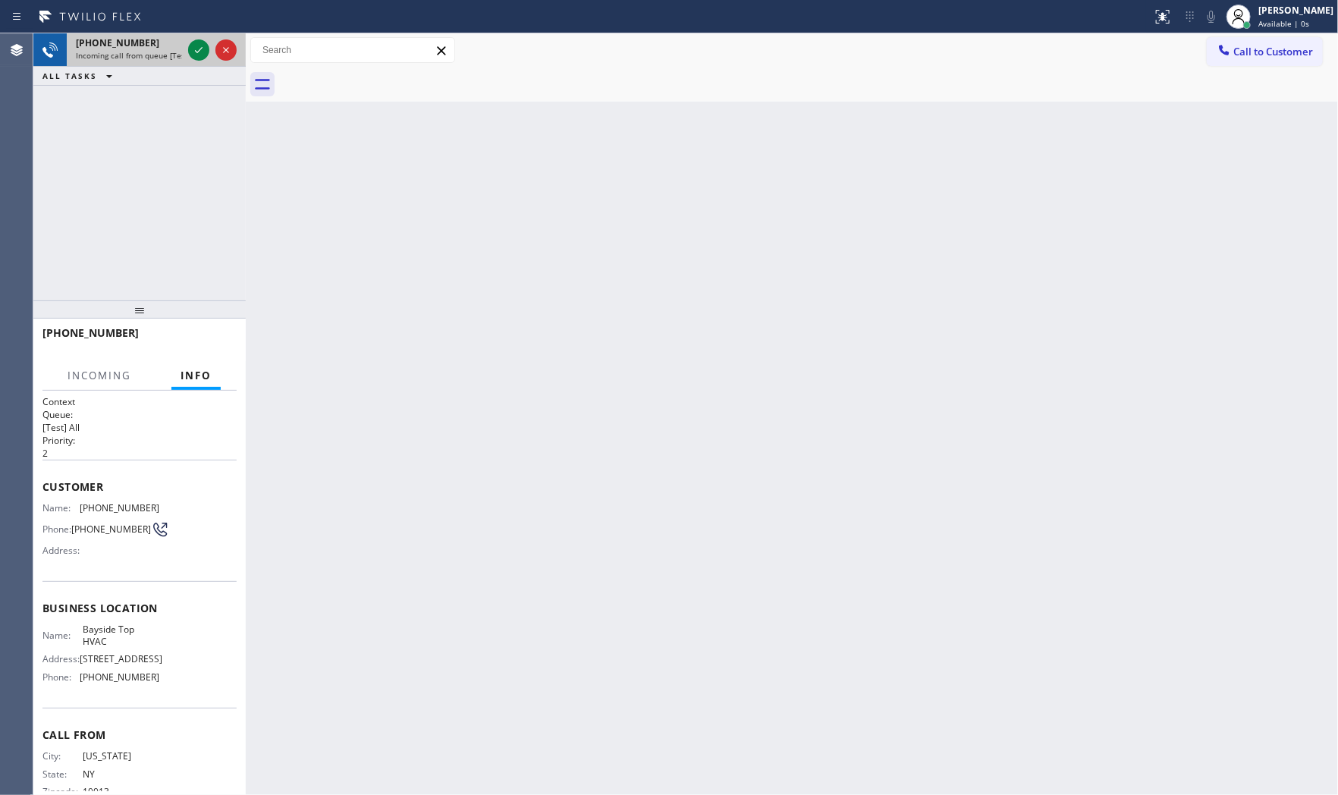
click at [187, 53] on div at bounding box center [212, 49] width 55 height 33
click at [194, 52] on icon at bounding box center [199, 50] width 18 height 18
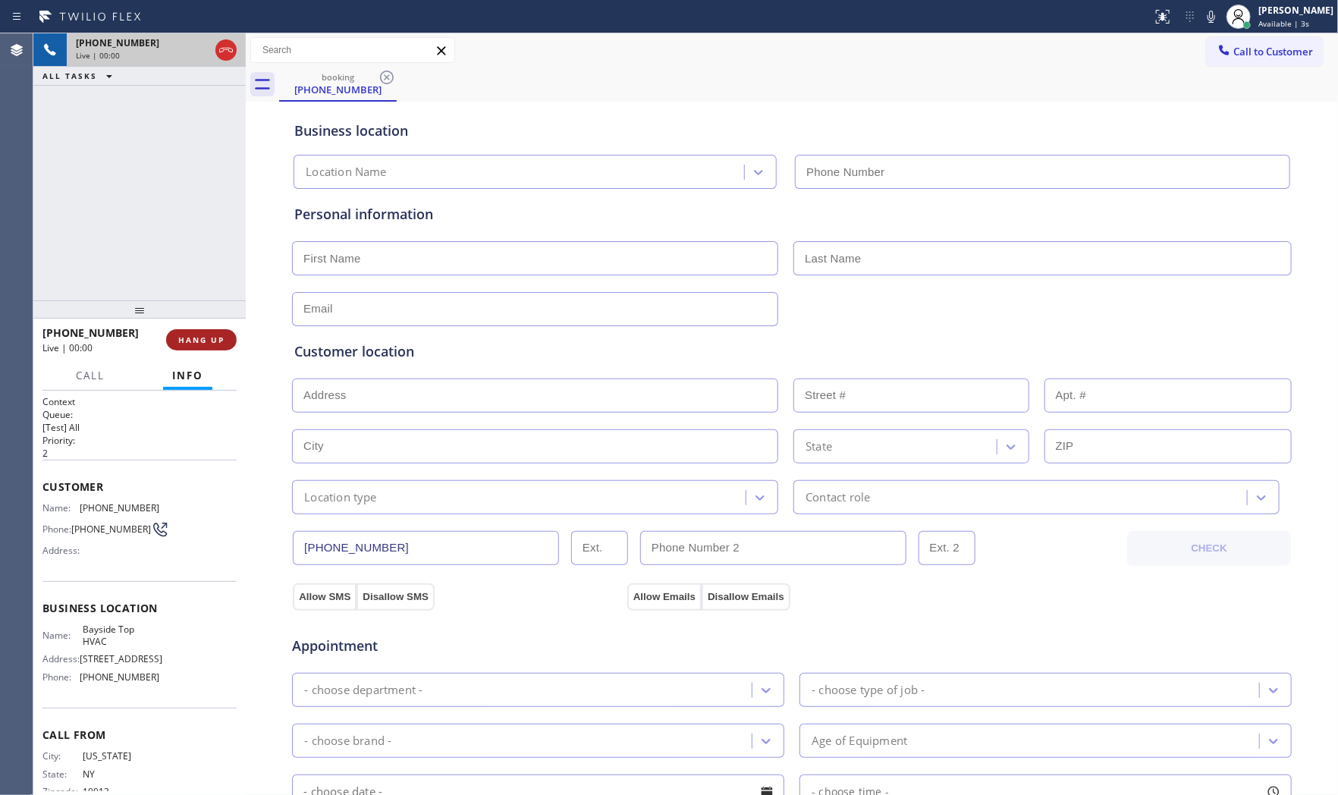
click at [215, 338] on span "HANG UP" at bounding box center [201, 339] width 46 height 11
type input "(347) 801-0965"
click at [1282, 57] on span "Call to Customer" at bounding box center [1273, 52] width 80 height 14
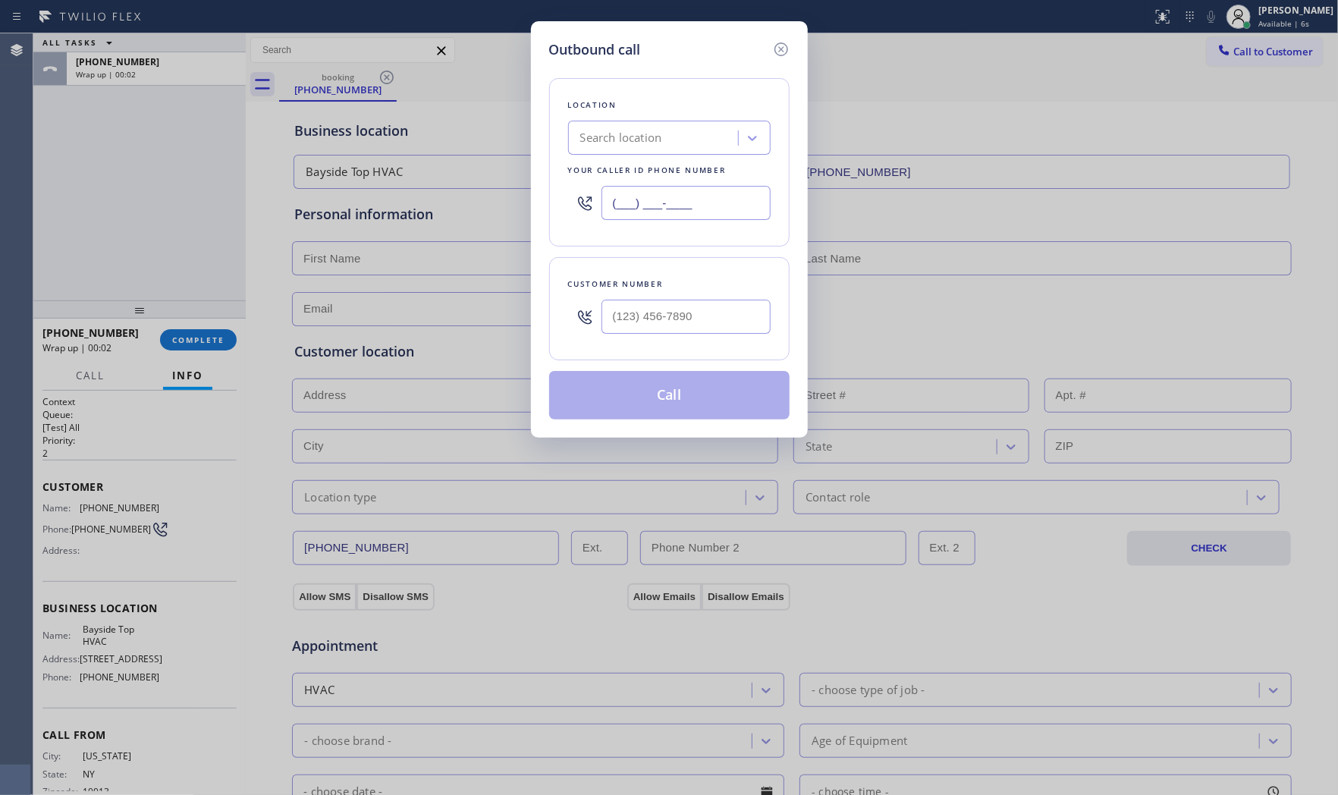
click at [700, 199] on input "(___) ___-____" at bounding box center [685, 203] width 169 height 34
paste input "855) 393-3634"
type input "[PHONE_NUMBER]"
drag, startPoint x: 703, startPoint y: 316, endPoint x: 699, endPoint y: 327, distance: 11.3
click at [703, 317] on input "(___) ___-____" at bounding box center [685, 317] width 169 height 34
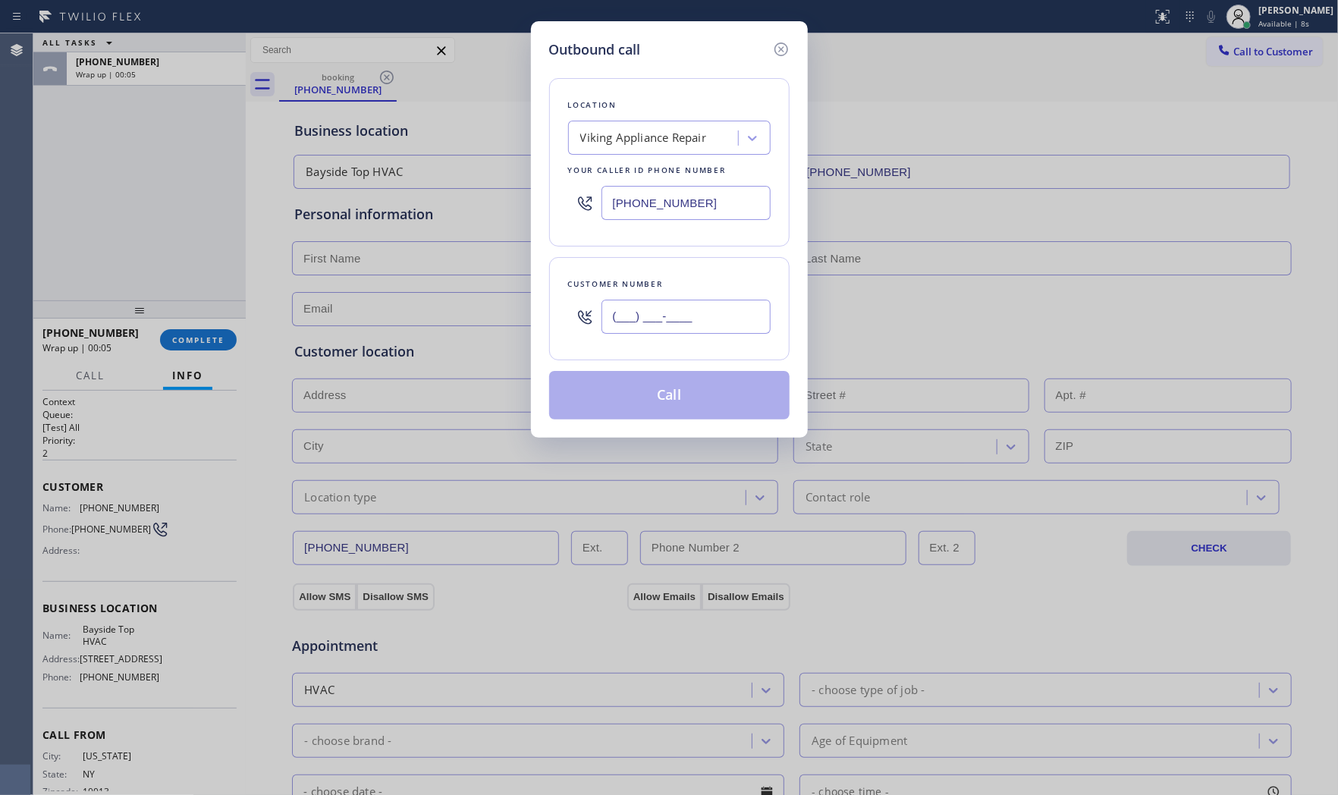
paste input "214) 924-7987"
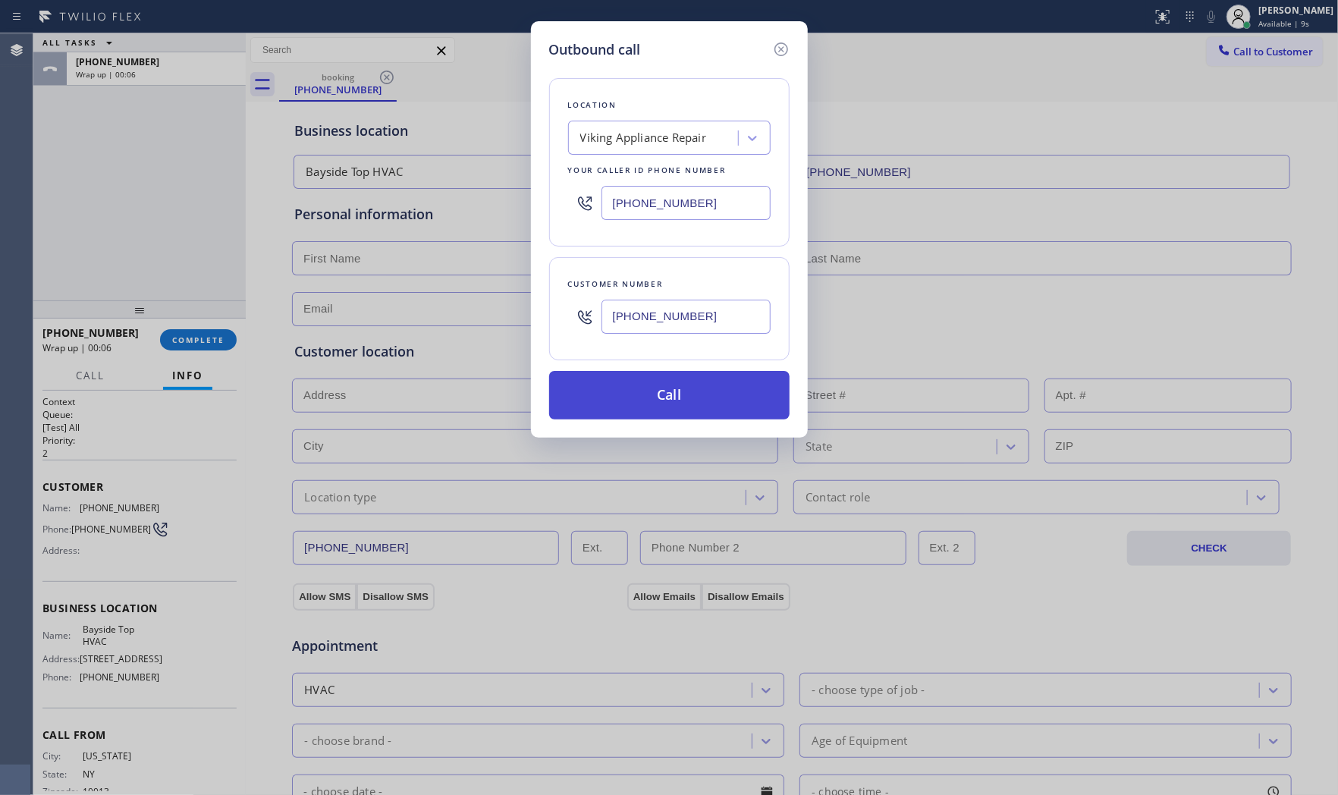
type input "(214) 924-7987"
click at [677, 409] on button "Call" at bounding box center [669, 395] width 240 height 49
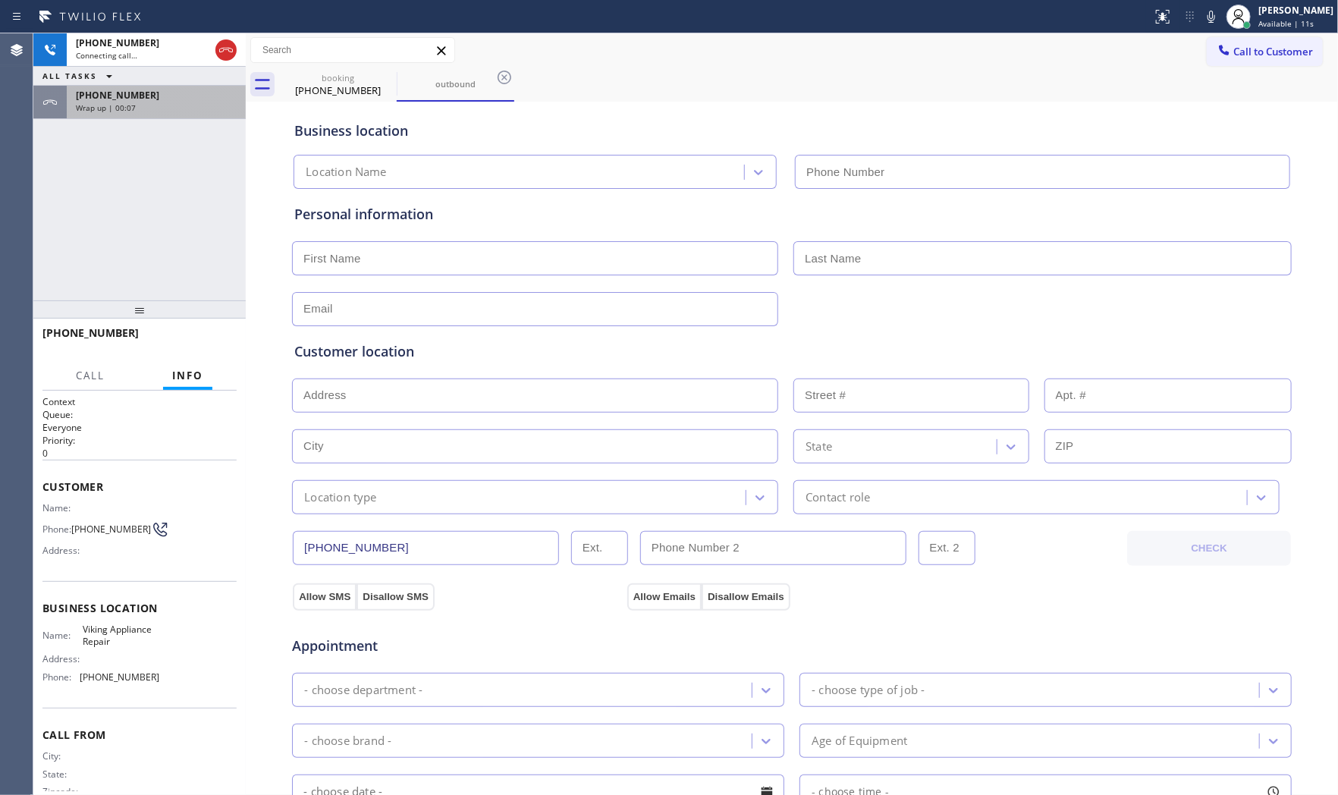
click at [135, 102] on div "Wrap up | 00:07" at bounding box center [156, 107] width 161 height 11
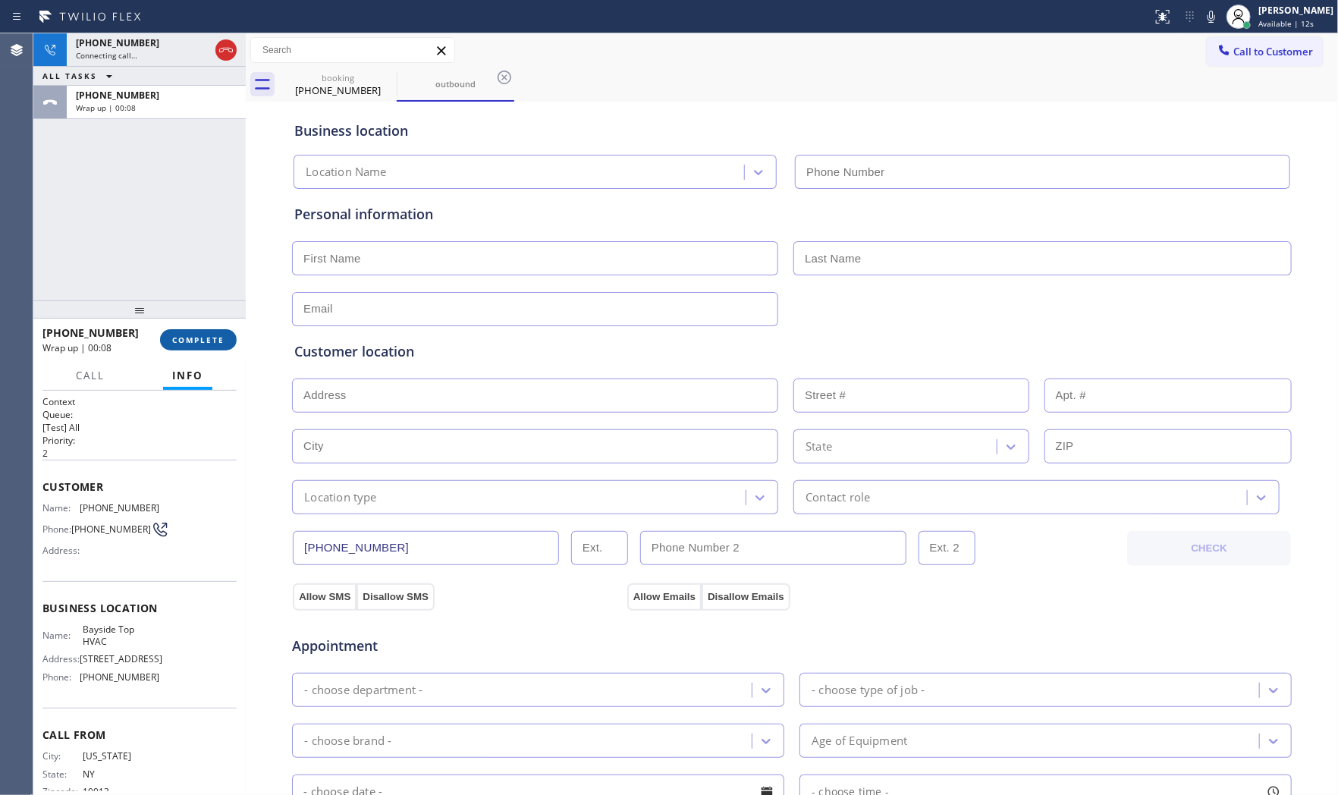
type input "[PHONE_NUMBER]"
click at [192, 330] on button "COMPLETE" at bounding box center [198, 339] width 77 height 21
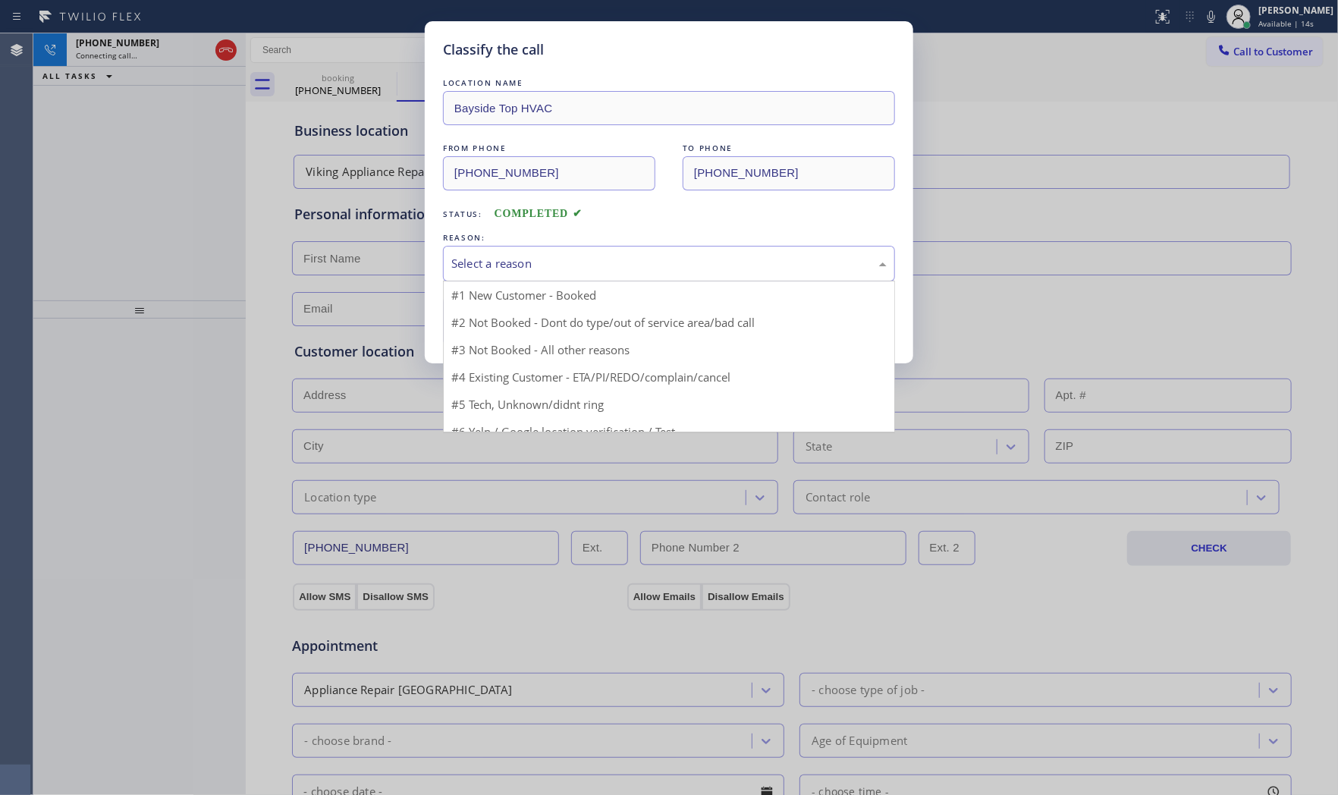
click at [495, 276] on div "Select a reason" at bounding box center [669, 264] width 452 height 36
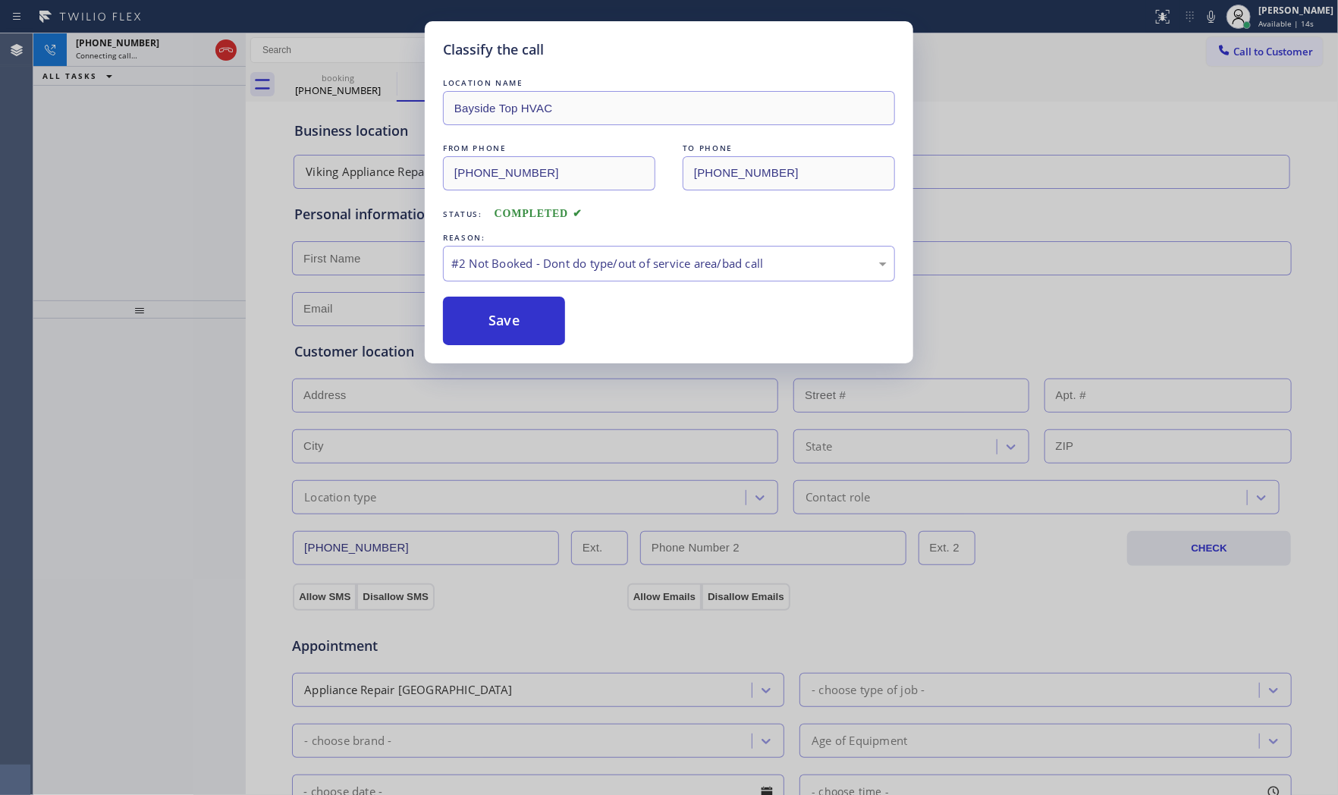
click at [497, 316] on button "Save" at bounding box center [504, 320] width 122 height 49
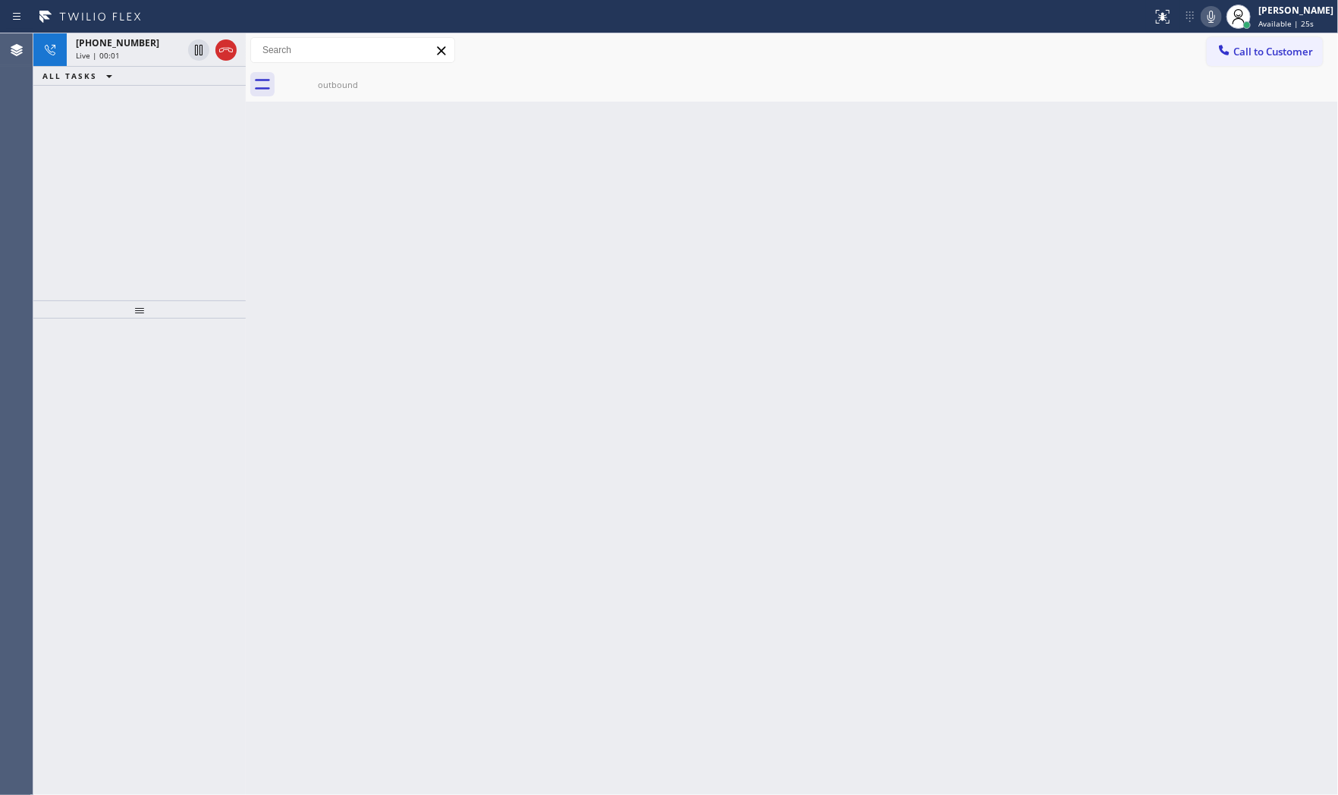
click at [1204, 15] on icon at bounding box center [1211, 17] width 18 height 18
click at [306, 85] on div "outbound" at bounding box center [338, 84] width 115 height 11
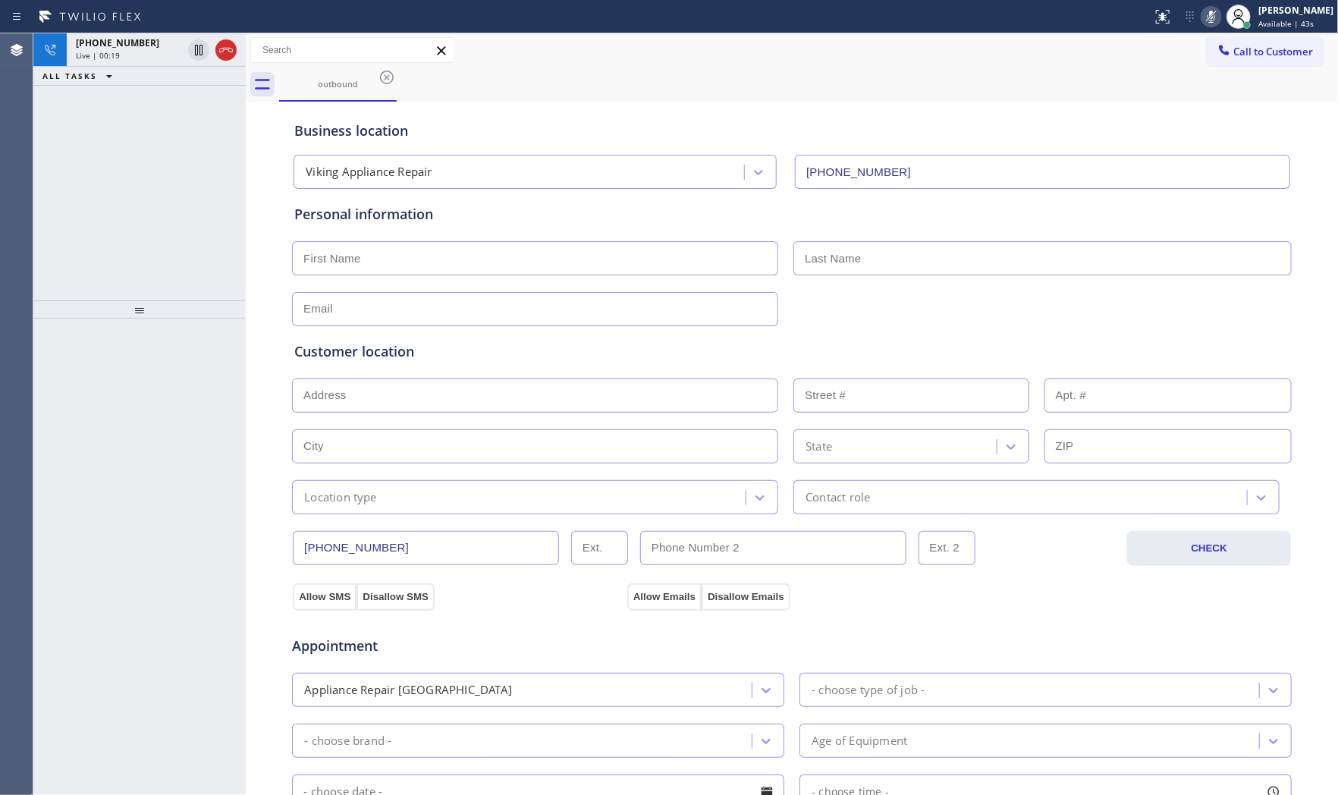
click at [1209, 21] on icon at bounding box center [1211, 17] width 18 height 18
click at [233, 52] on icon at bounding box center [226, 50] width 18 height 18
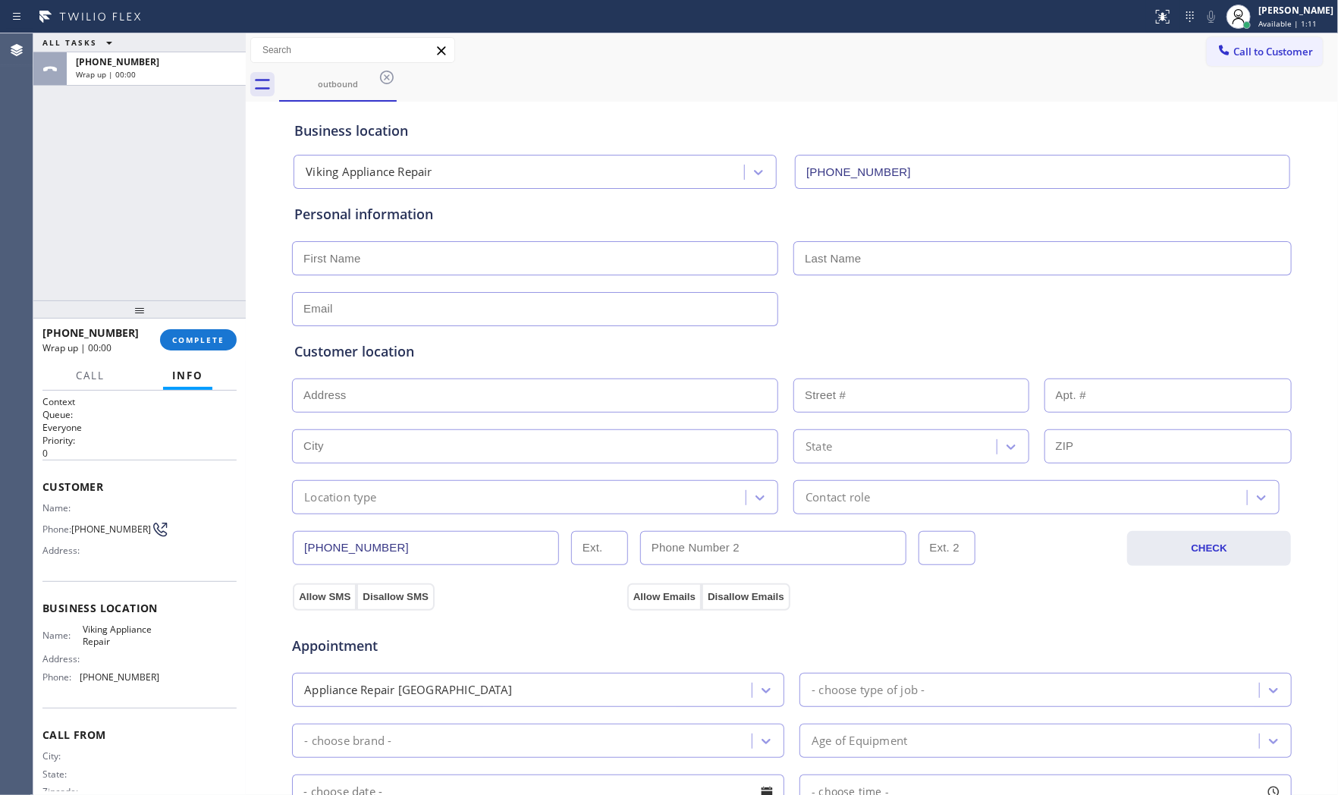
click at [481, 250] on input "text" at bounding box center [535, 258] width 486 height 34
click at [928, 268] on input "text" at bounding box center [1042, 258] width 498 height 34
paste input "Merrell"
type input "Merrell"
drag, startPoint x: 484, startPoint y: 254, endPoint x: 494, endPoint y: 255, distance: 9.9
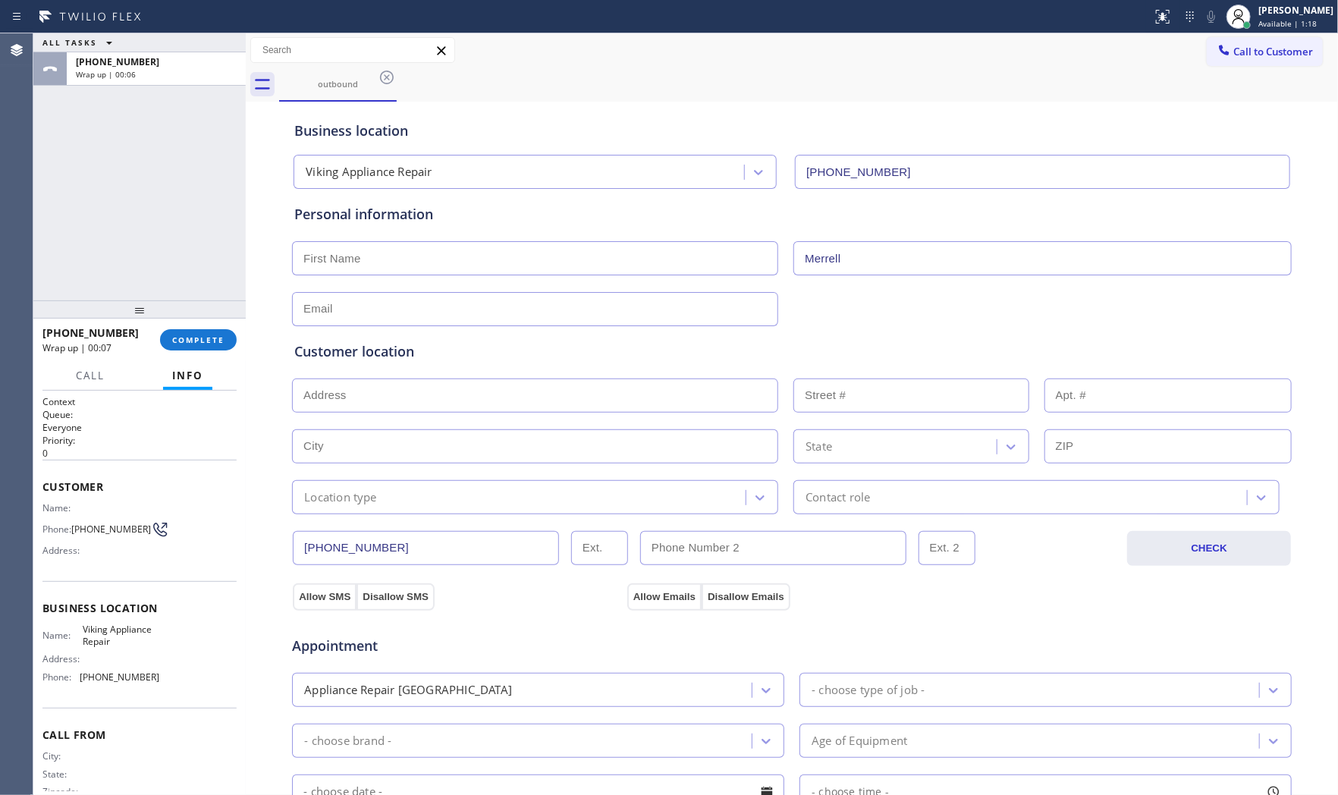
click at [484, 255] on input "text" at bounding box center [535, 258] width 486 height 34
paste input "[PERSON_NAME]"
type input "[PERSON_NAME]"
click at [591, 315] on input "text" at bounding box center [535, 309] width 486 height 34
type input "no@gmail.com"
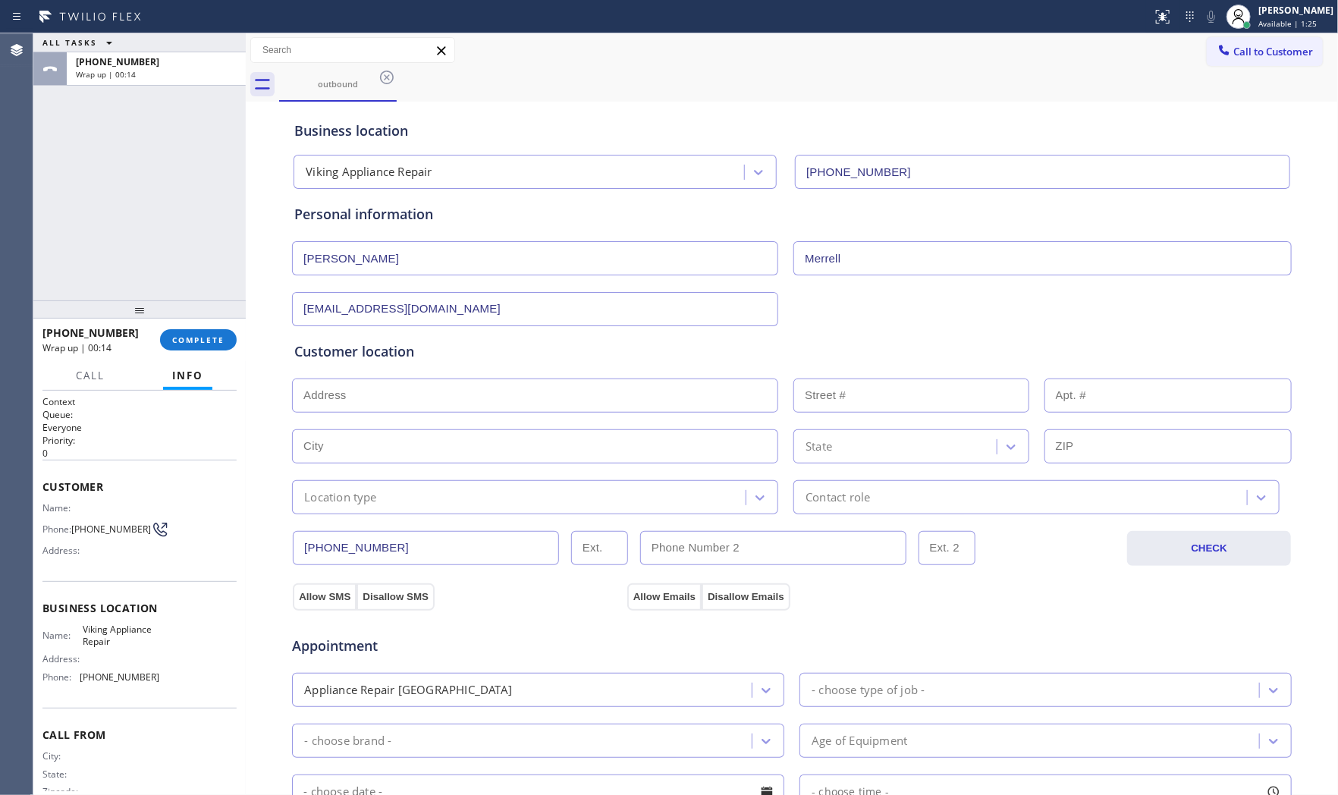
click at [381, 397] on input "text" at bounding box center [535, 395] width 486 height 34
paste input "Dallas, TX 75205"
type input "Dallas, TX 75205, USA"
type input "Dallas"
type input "75205"
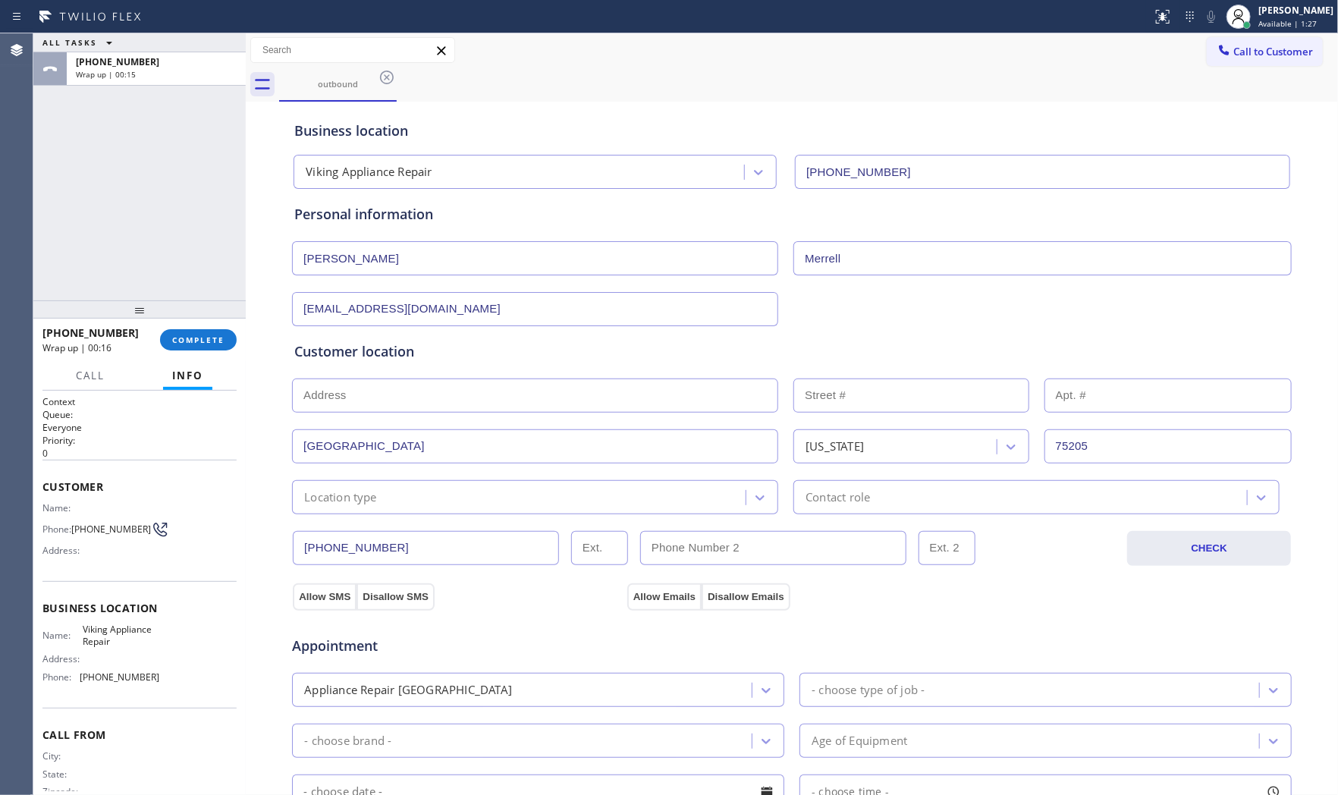
drag, startPoint x: 367, startPoint y: 495, endPoint x: 366, endPoint y: 505, distance: 9.9
click at [367, 499] on div "Location type" at bounding box center [340, 496] width 73 height 17
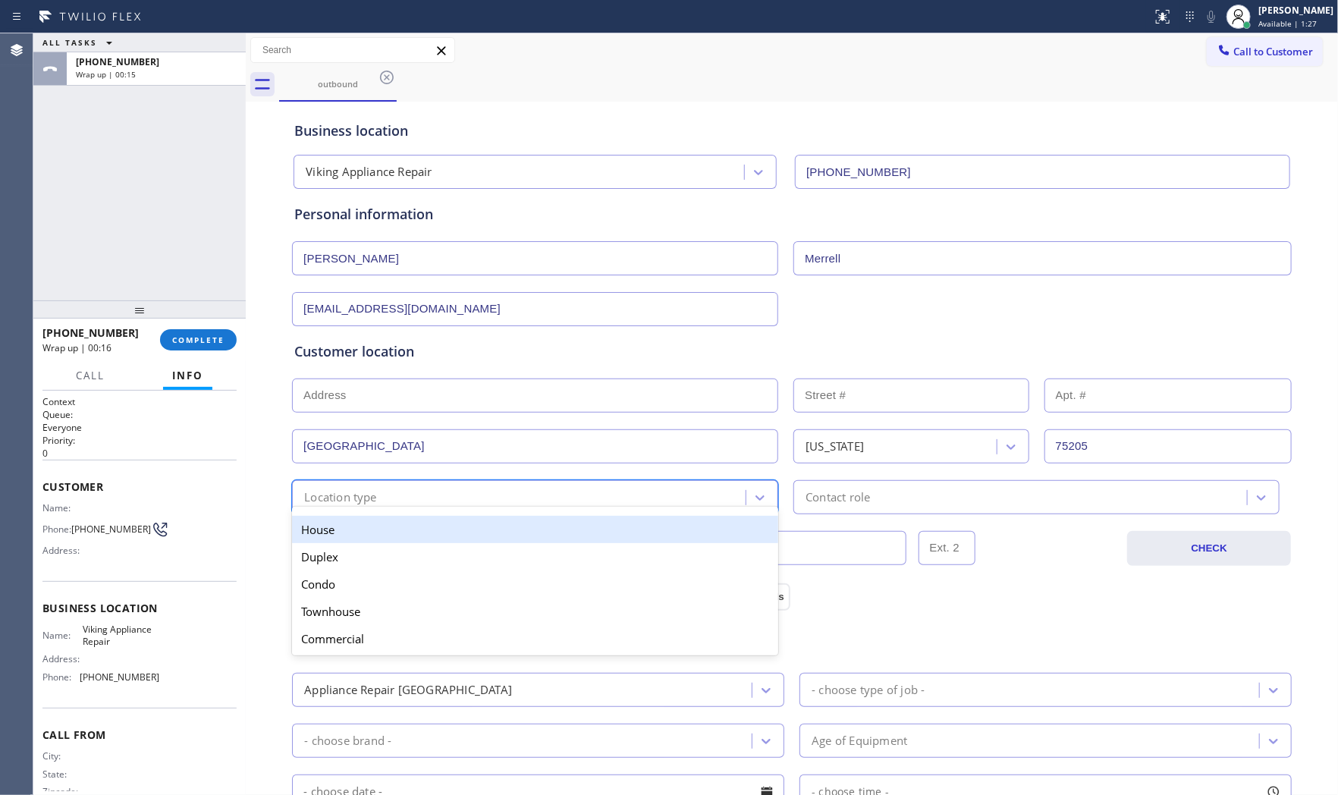
drag, startPoint x: 358, startPoint y: 525, endPoint x: 365, endPoint y: 526, distance: 7.6
click at [359, 525] on div "House" at bounding box center [535, 529] width 486 height 27
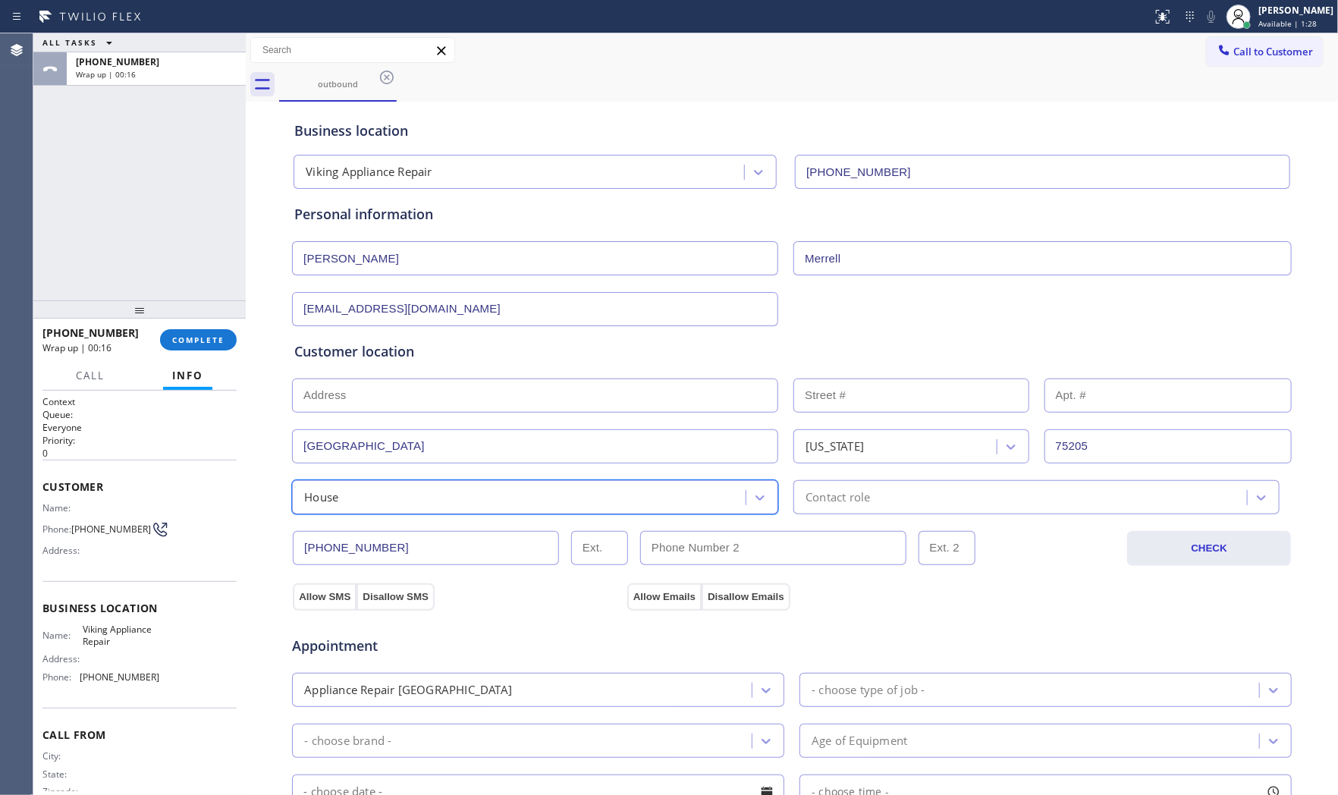
click at [876, 489] on div "Contact role" at bounding box center [1022, 497] width 449 height 27
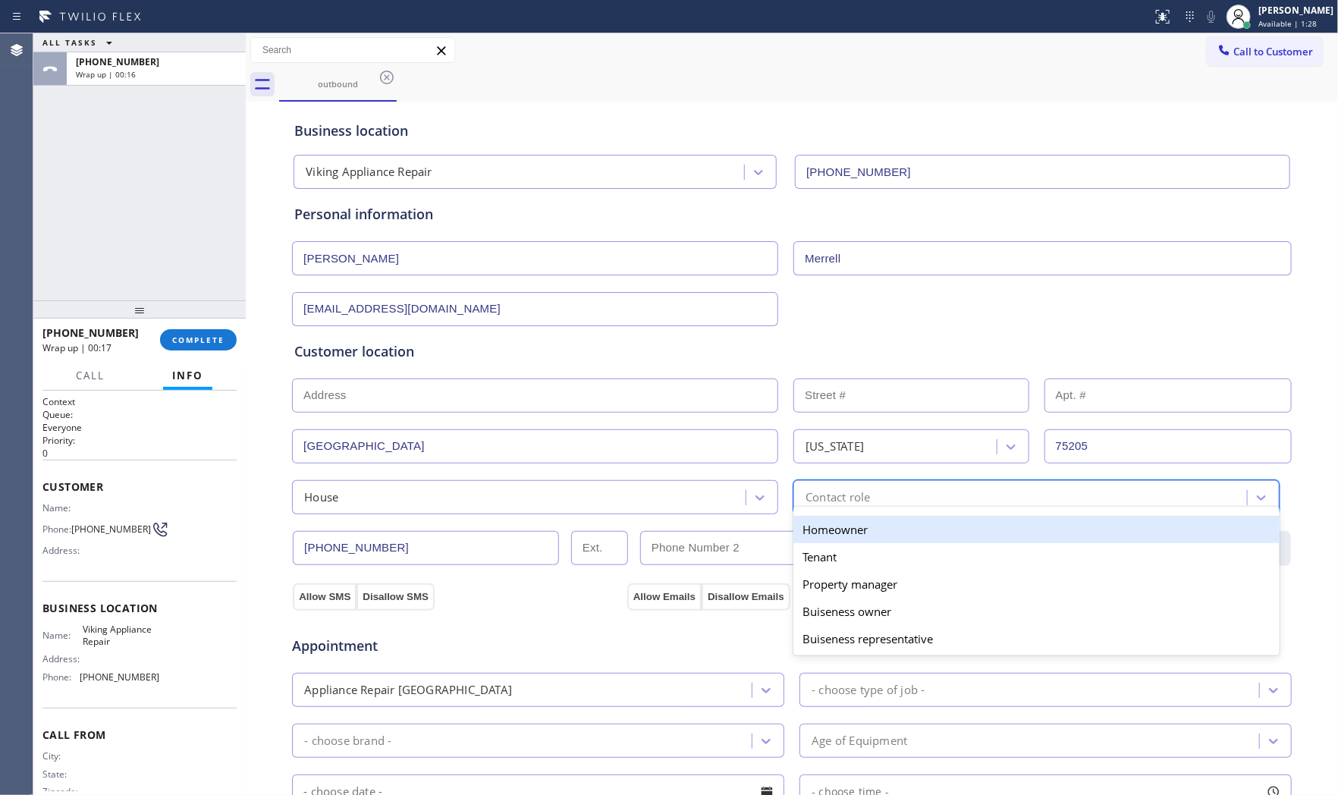
click at [829, 524] on div "Homeowner" at bounding box center [1036, 529] width 486 height 27
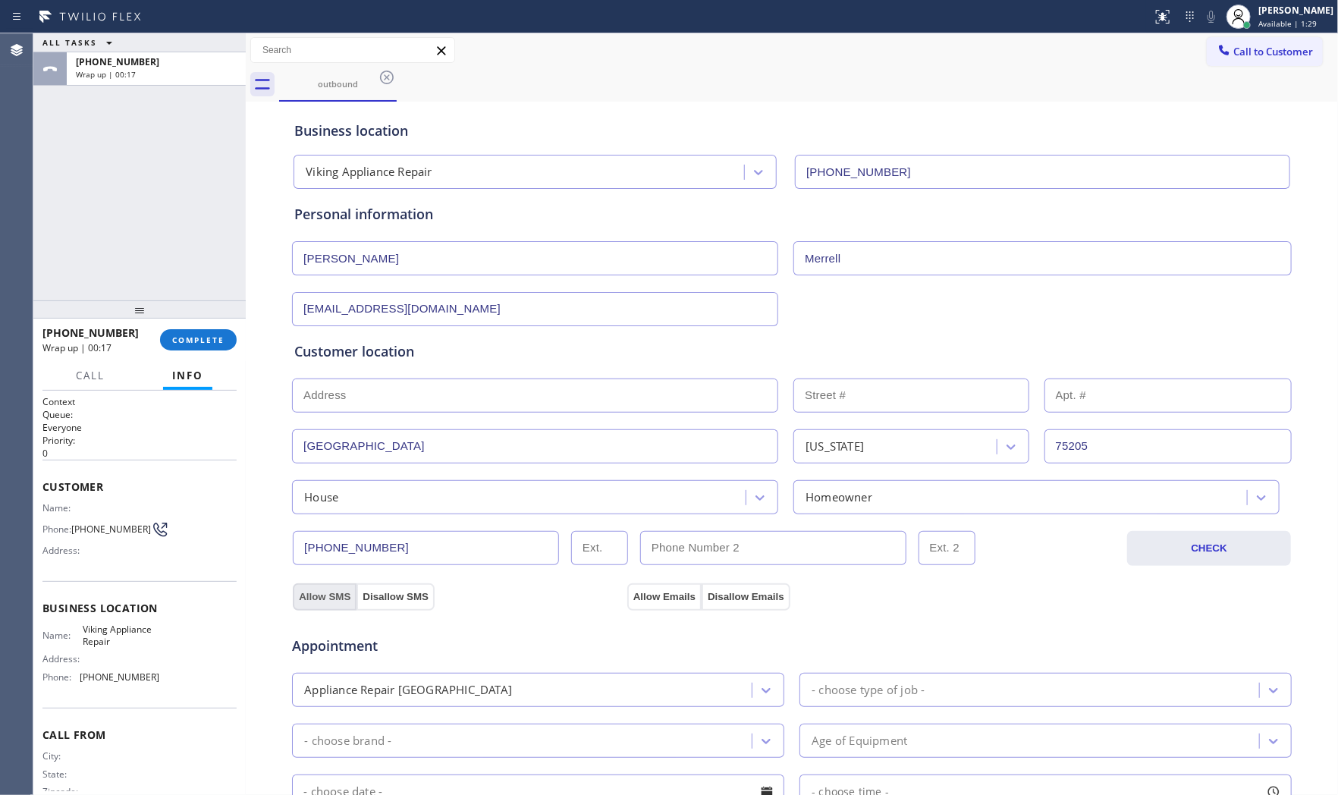
click at [313, 589] on button "Allow SMS" at bounding box center [325, 596] width 64 height 27
click at [658, 593] on button "Allow Emails" at bounding box center [664, 596] width 74 height 27
click at [933, 687] on div "- choose type of job -" at bounding box center [1031, 689] width 455 height 27
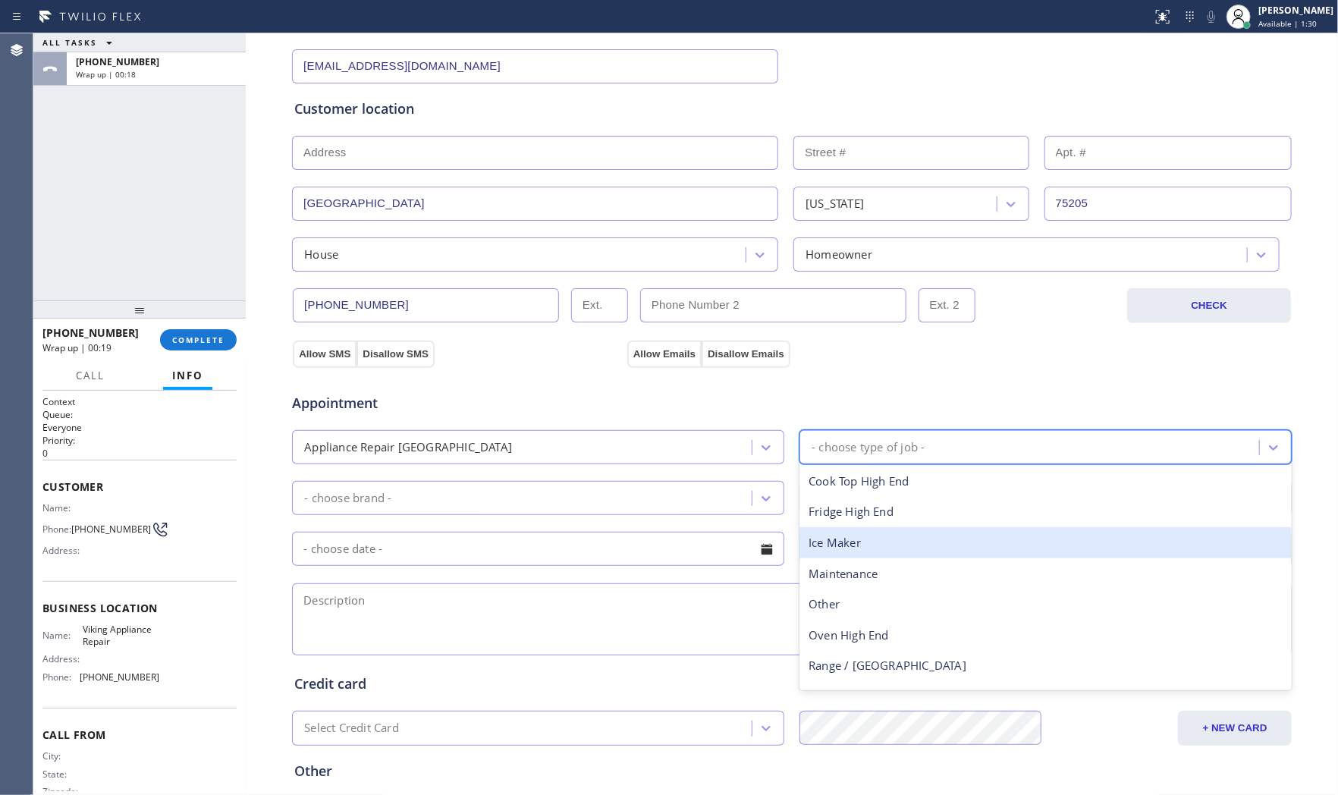
scroll to position [253, 0]
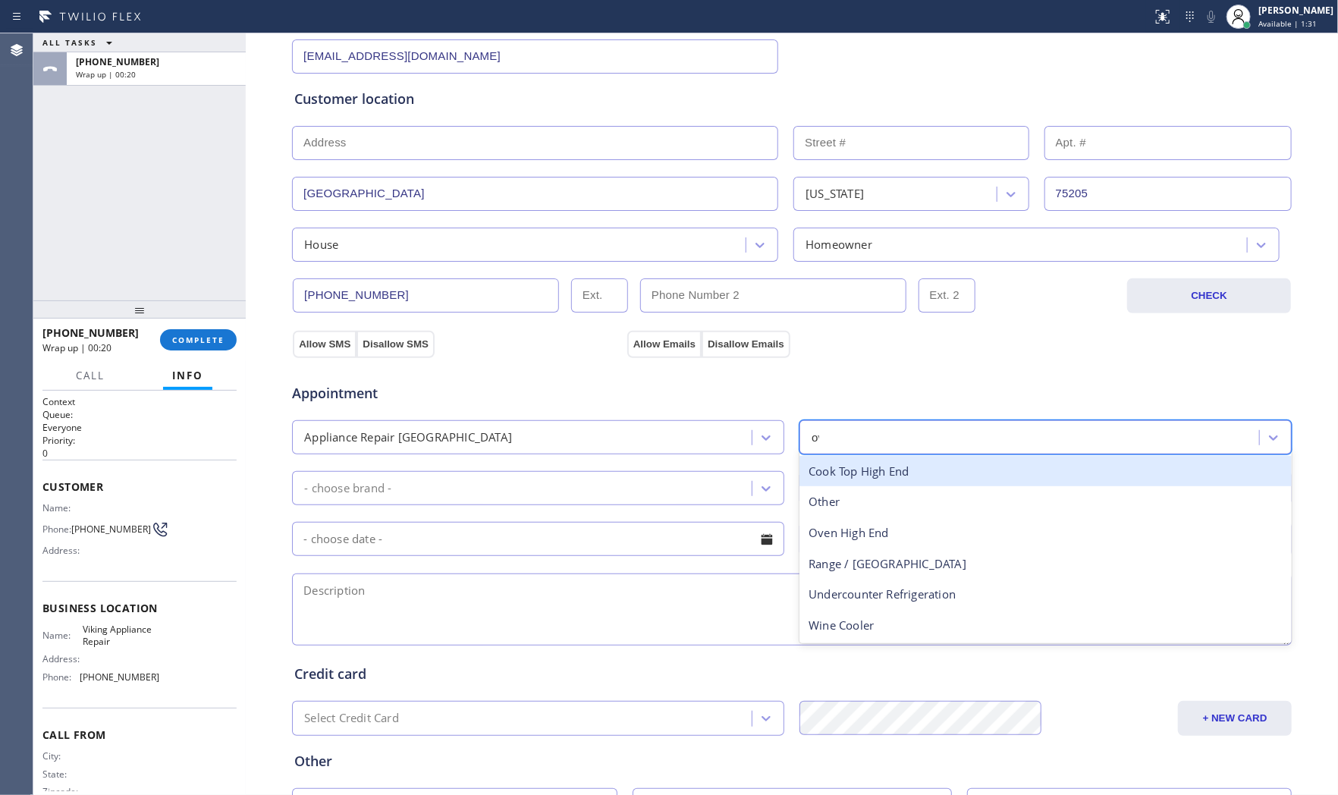
type input "oven"
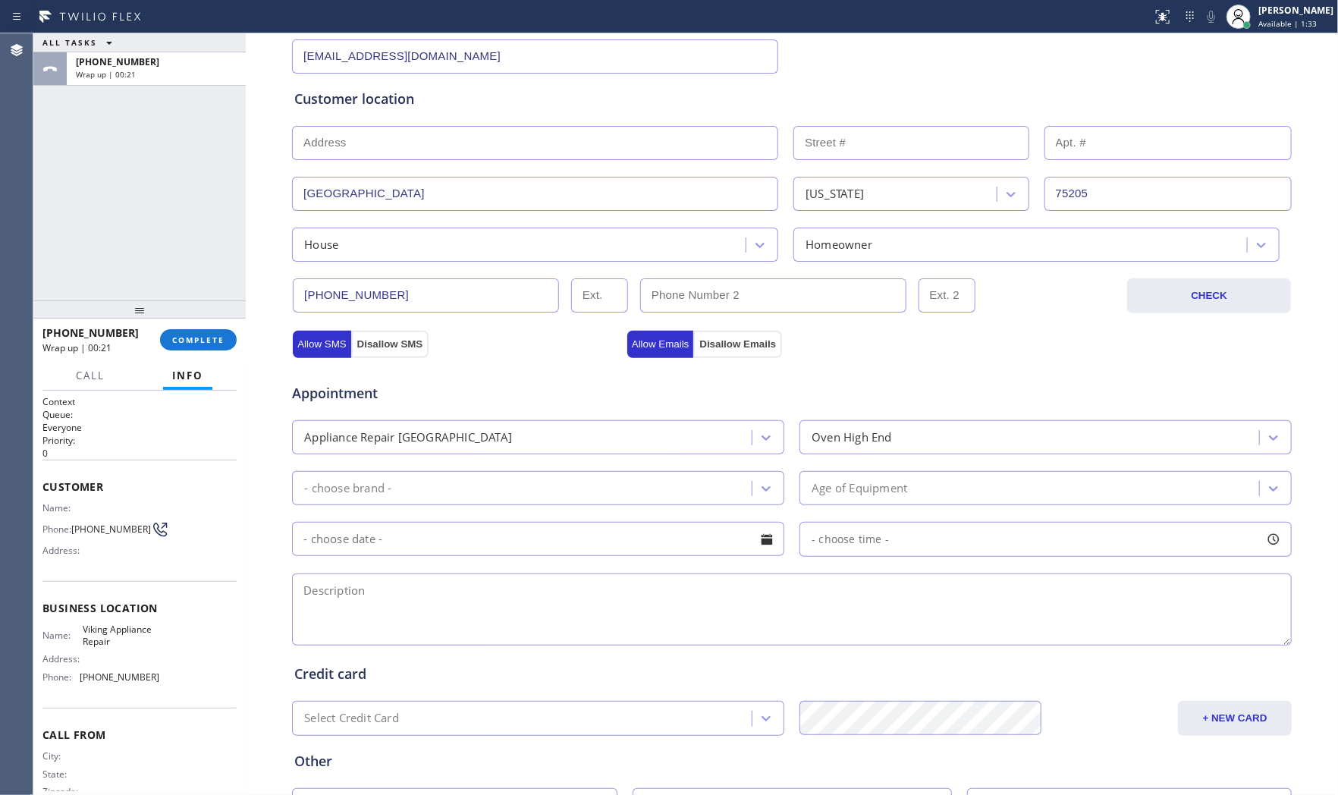
click at [586, 507] on div "Appointment Appliance Repair High End Oven High End - choose brand - Age of Equ…" at bounding box center [791, 507] width 995 height 284
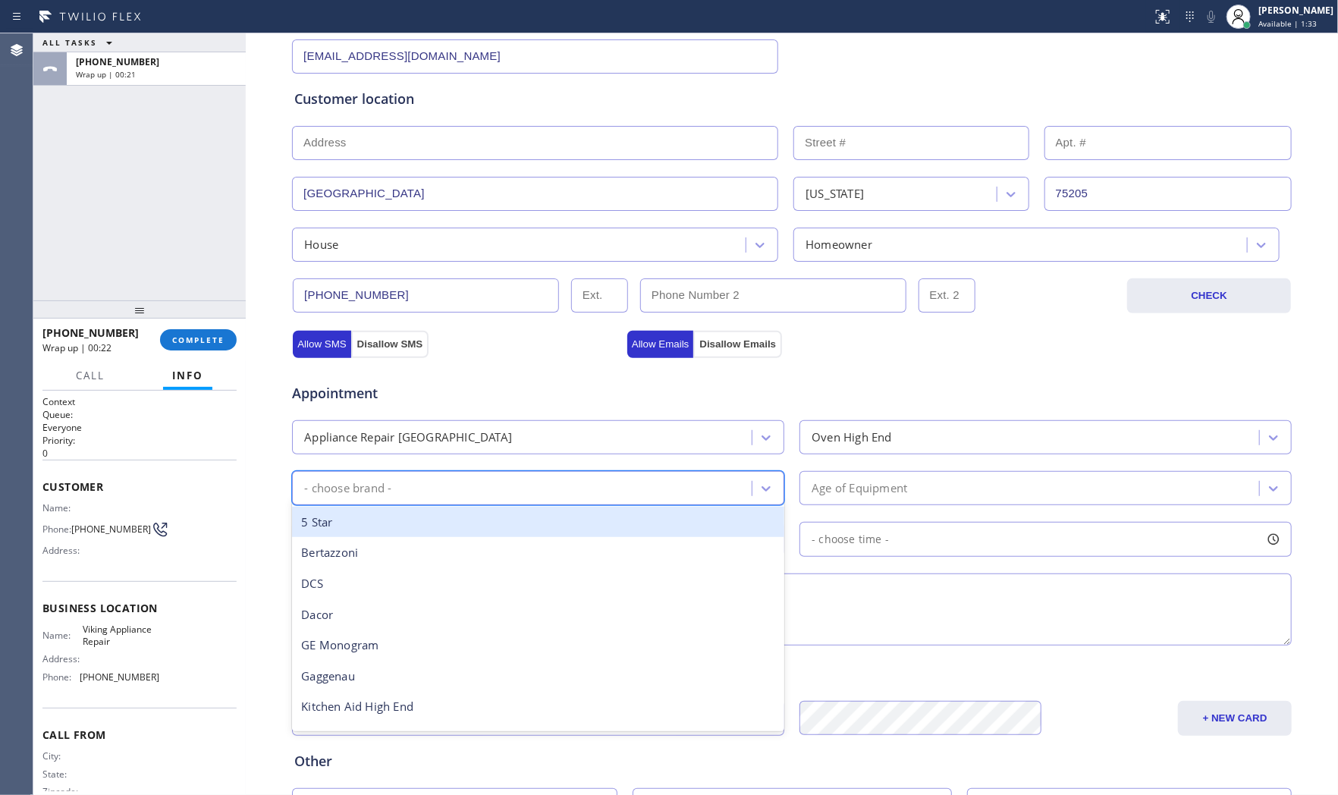
click at [579, 491] on div "- choose brand -" at bounding box center [523, 488] width 455 height 27
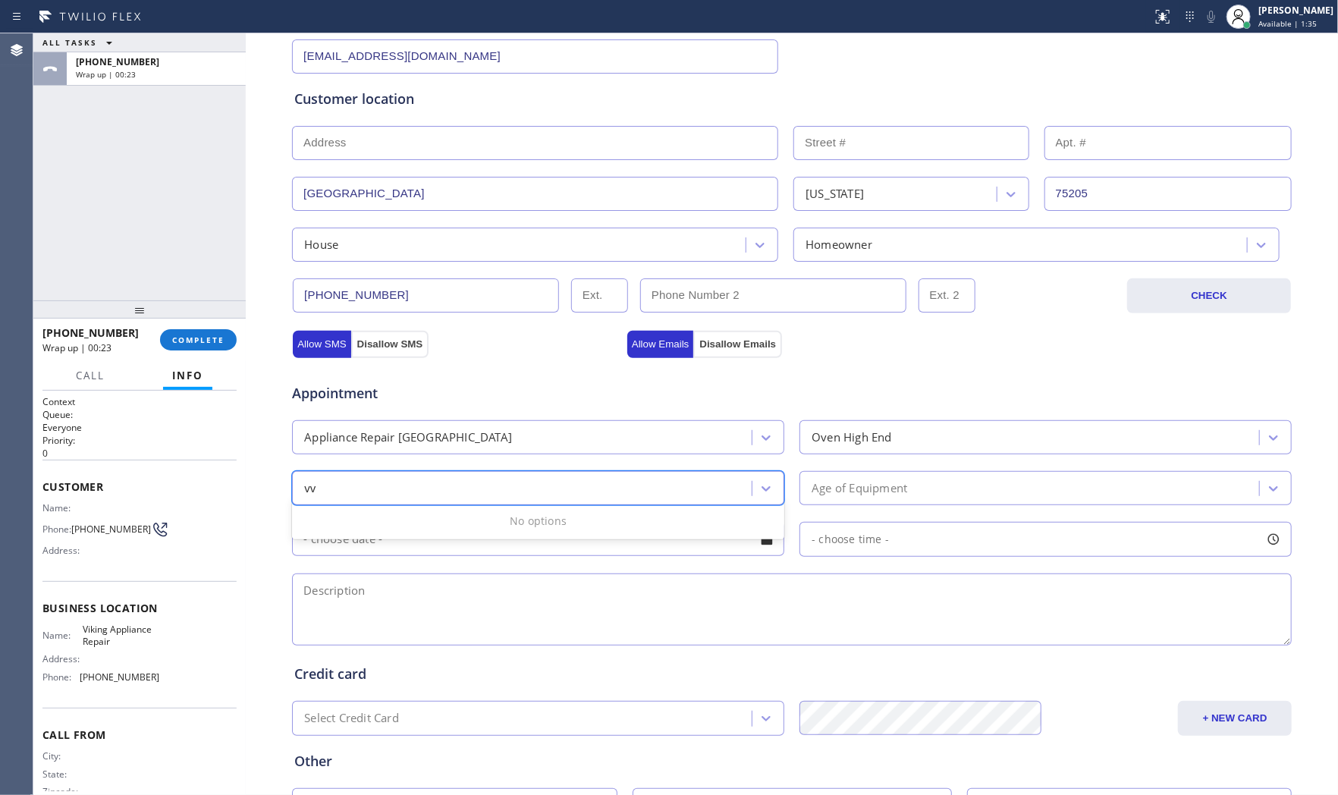
type input "v"
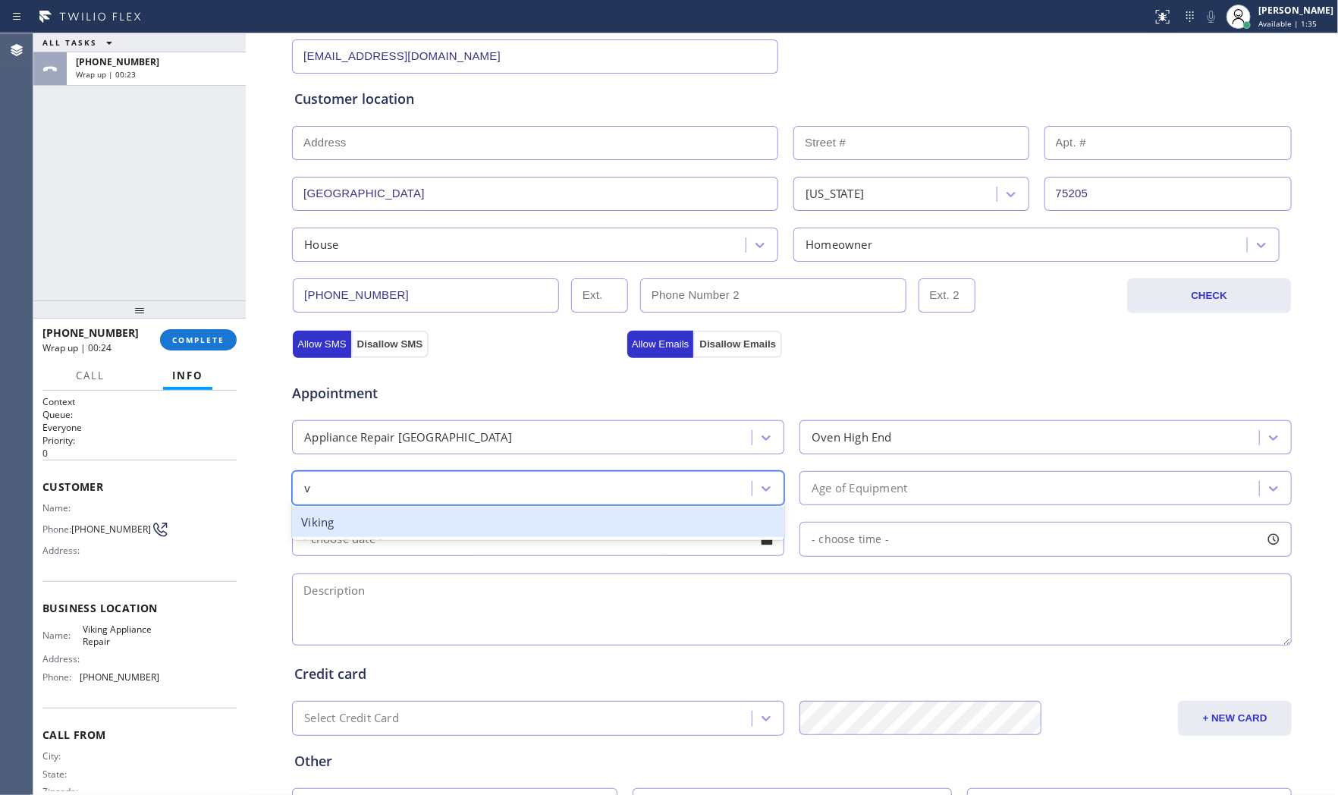
drag, startPoint x: 466, startPoint y: 517, endPoint x: 823, endPoint y: 494, distance: 357.9
click at [467, 517] on div "Viking" at bounding box center [538, 522] width 492 height 31
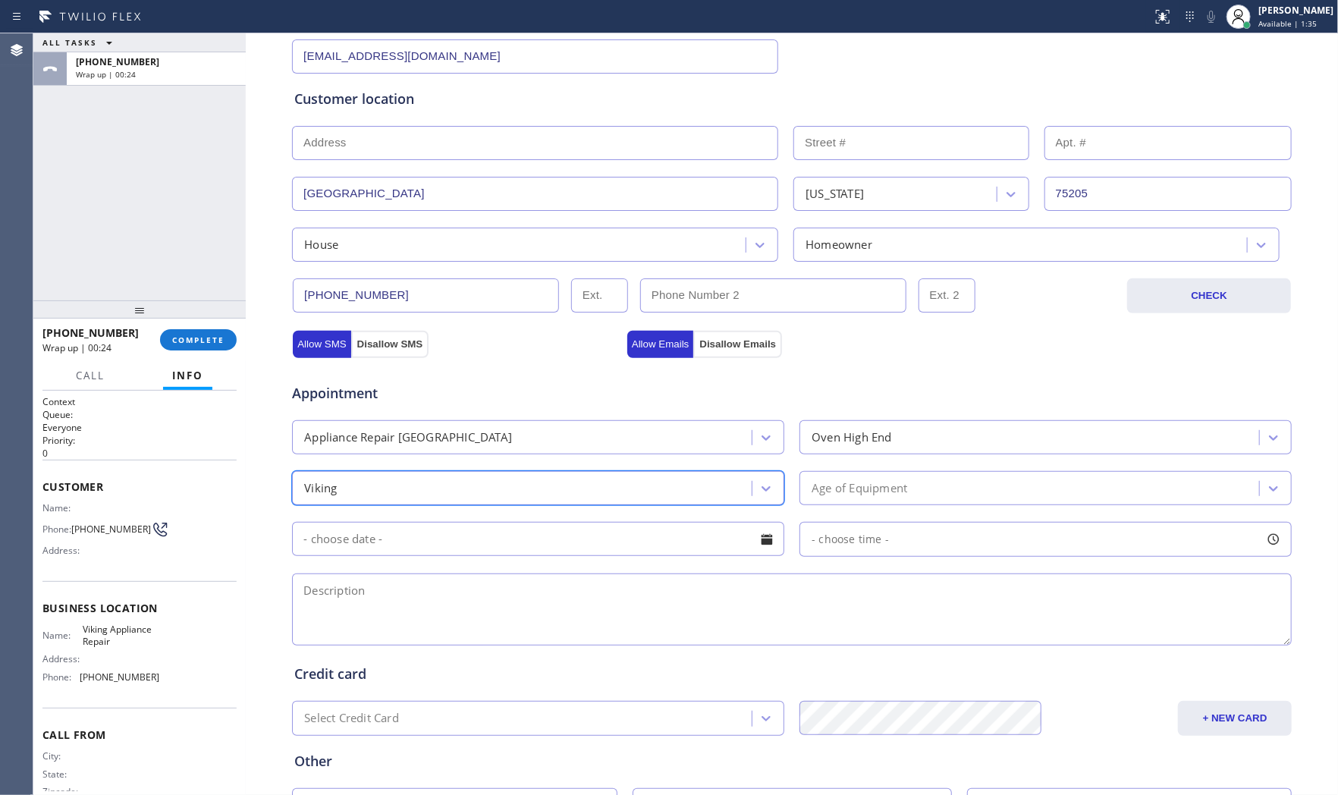
click at [877, 478] on div "Age of Equipment" at bounding box center [1031, 488] width 455 height 27
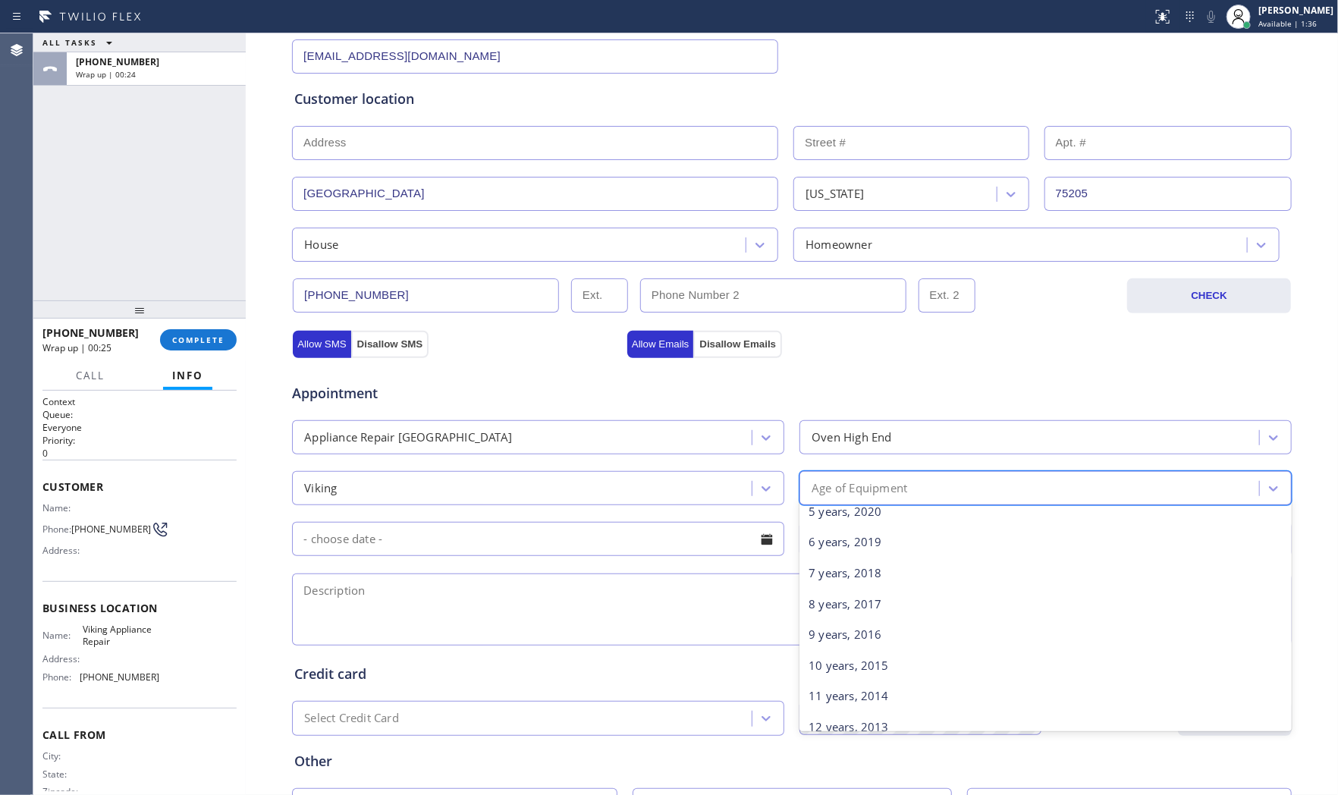
scroll to position [589, 0]
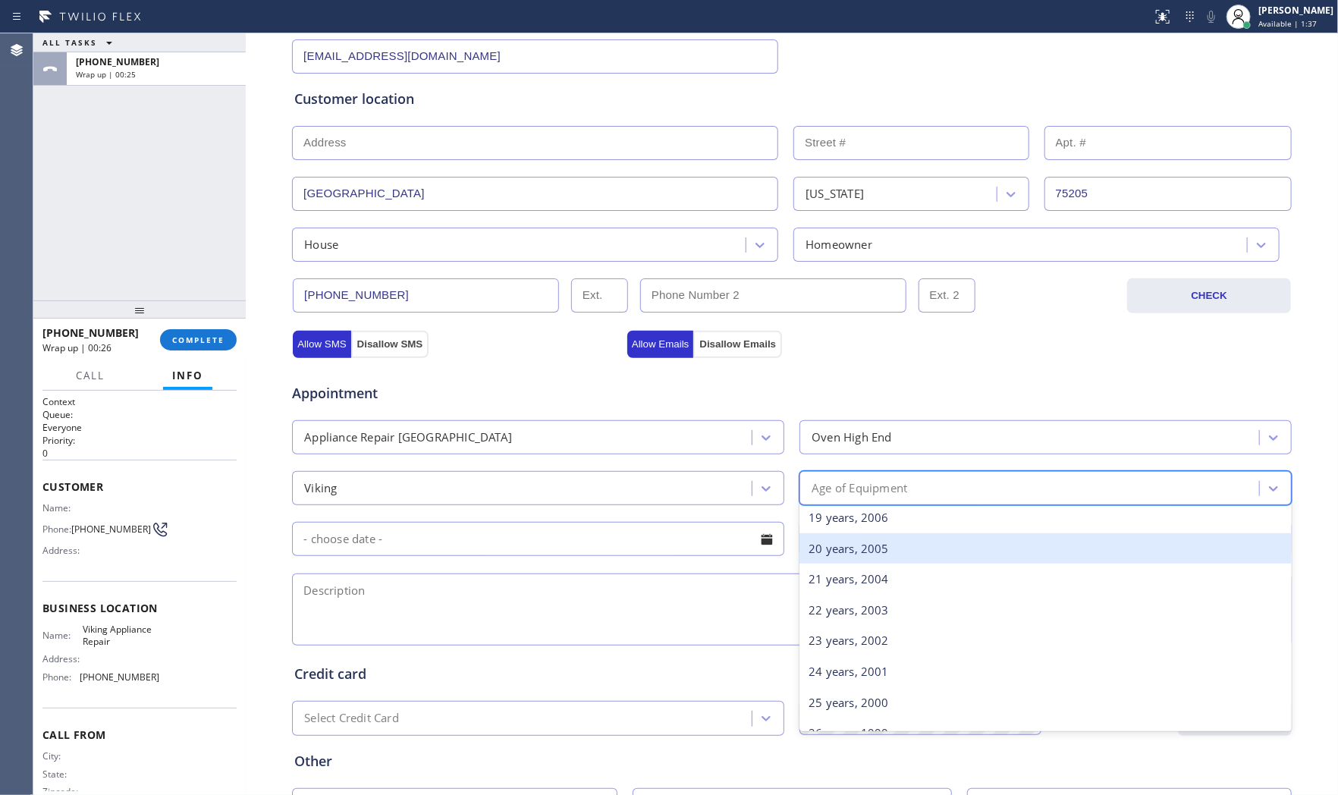
click at [842, 554] on div "20 years, 2005" at bounding box center [1045, 548] width 492 height 31
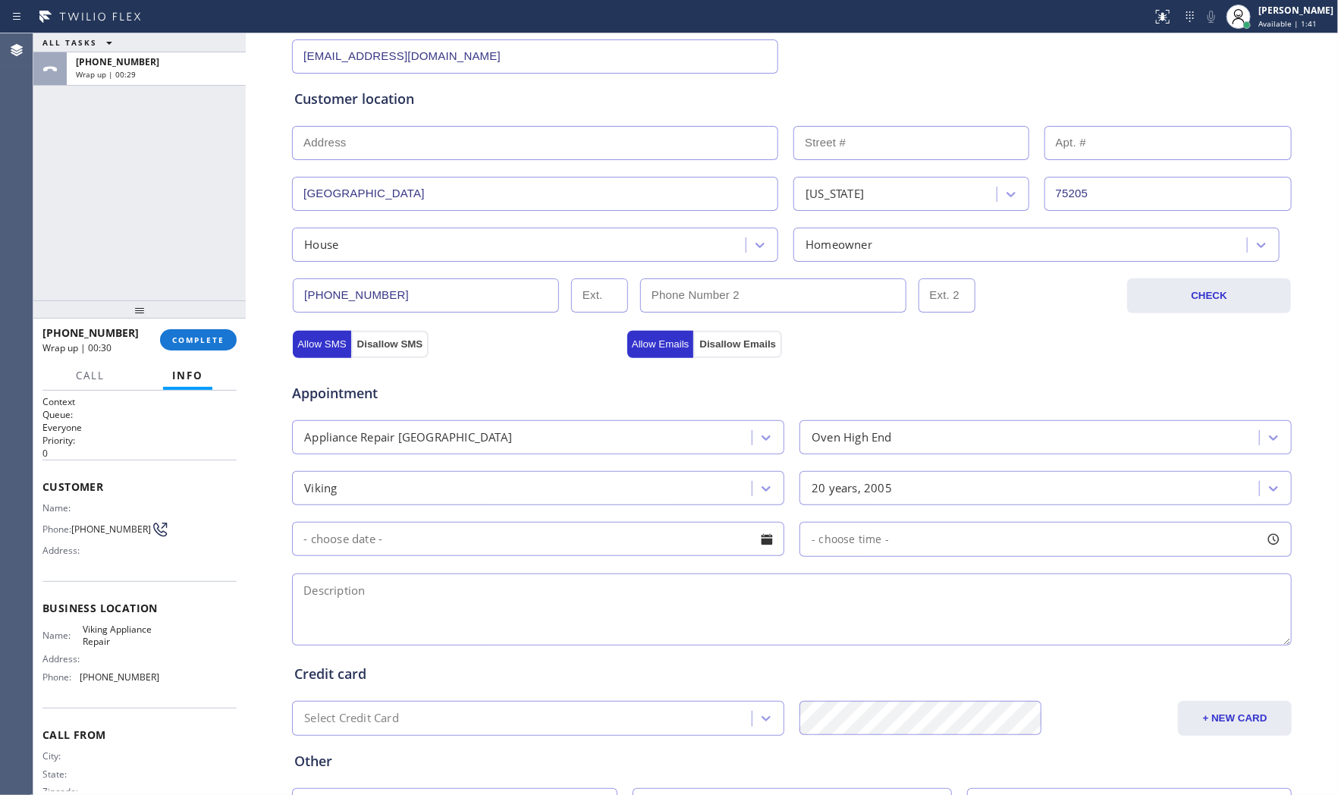
click at [465, 622] on textarea at bounding box center [791, 609] width 999 height 72
paste textarea "Viking | oven | it heat up wont stay heated | 20yo | Dallas, TX 75205"
click at [740, 593] on textarea "Viking | oven | it heat up wont stay heated | 20yo | Dallas, TX 75205" at bounding box center [791, 609] width 999 height 72
drag, startPoint x: 686, startPoint y: 590, endPoint x: 868, endPoint y: 592, distance: 182.8
click at [923, 590] on textarea "Viking | oven | it heat up wont stay heated | 20yo | Dallas, TX 75205 | while e…" at bounding box center [791, 609] width 999 height 72
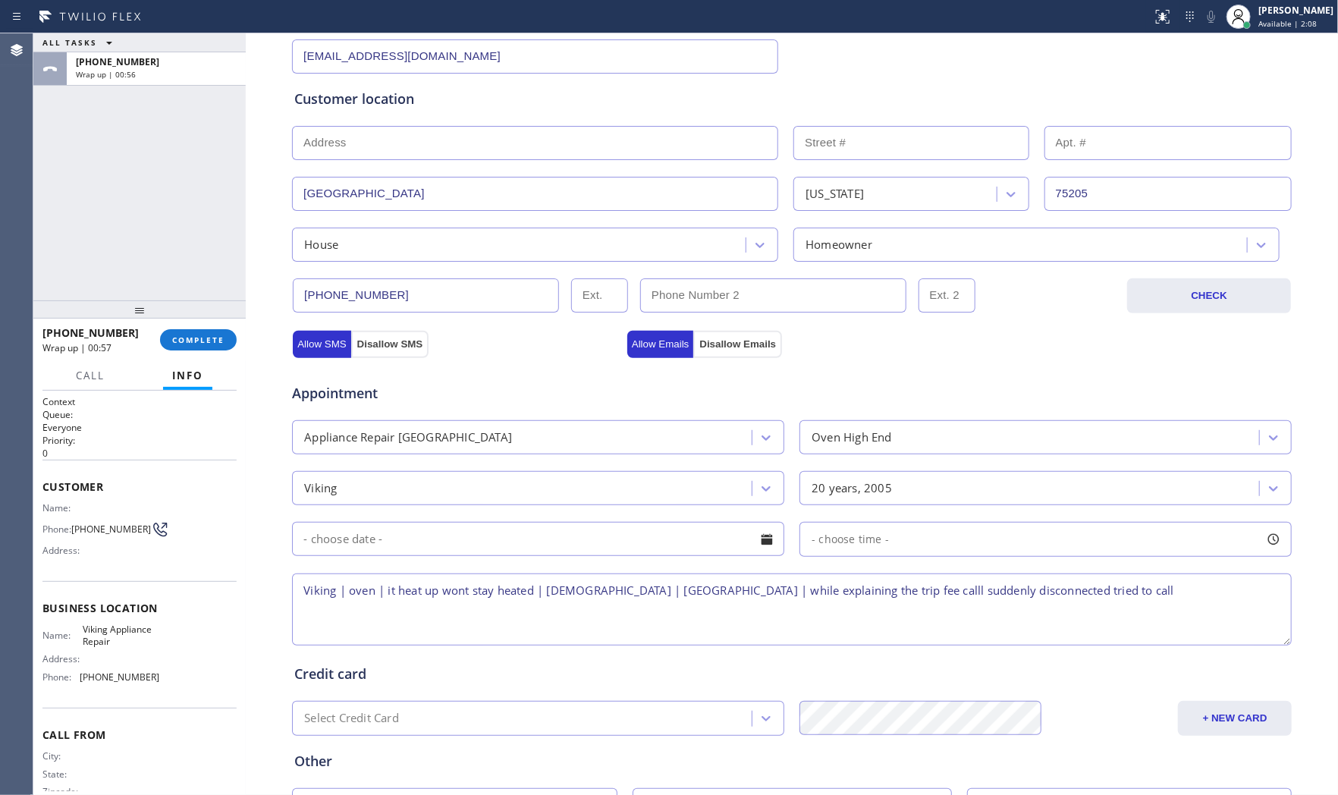
click at [675, 597] on textarea "Viking | oven | it heat up wont stay heated | 20yo | Dallas, TX 75205 | while e…" at bounding box center [791, 609] width 999 height 72
click at [692, 590] on textarea "Viking | oven | it heat up wont stay heated | 20yo | Dallas, TX 75205 | while e…" at bounding box center [791, 609] width 999 height 72
click at [1065, 589] on textarea "Viking | oven | it heat up wont stay heated | 20yo | Dallas, TX 75205 | after e…" at bounding box center [791, 609] width 999 height 72
click at [423, 610] on textarea "Viking | oven | it heat up wont stay heated | 20yo | Dallas, TX 75205 | after e…" at bounding box center [791, 609] width 999 height 72
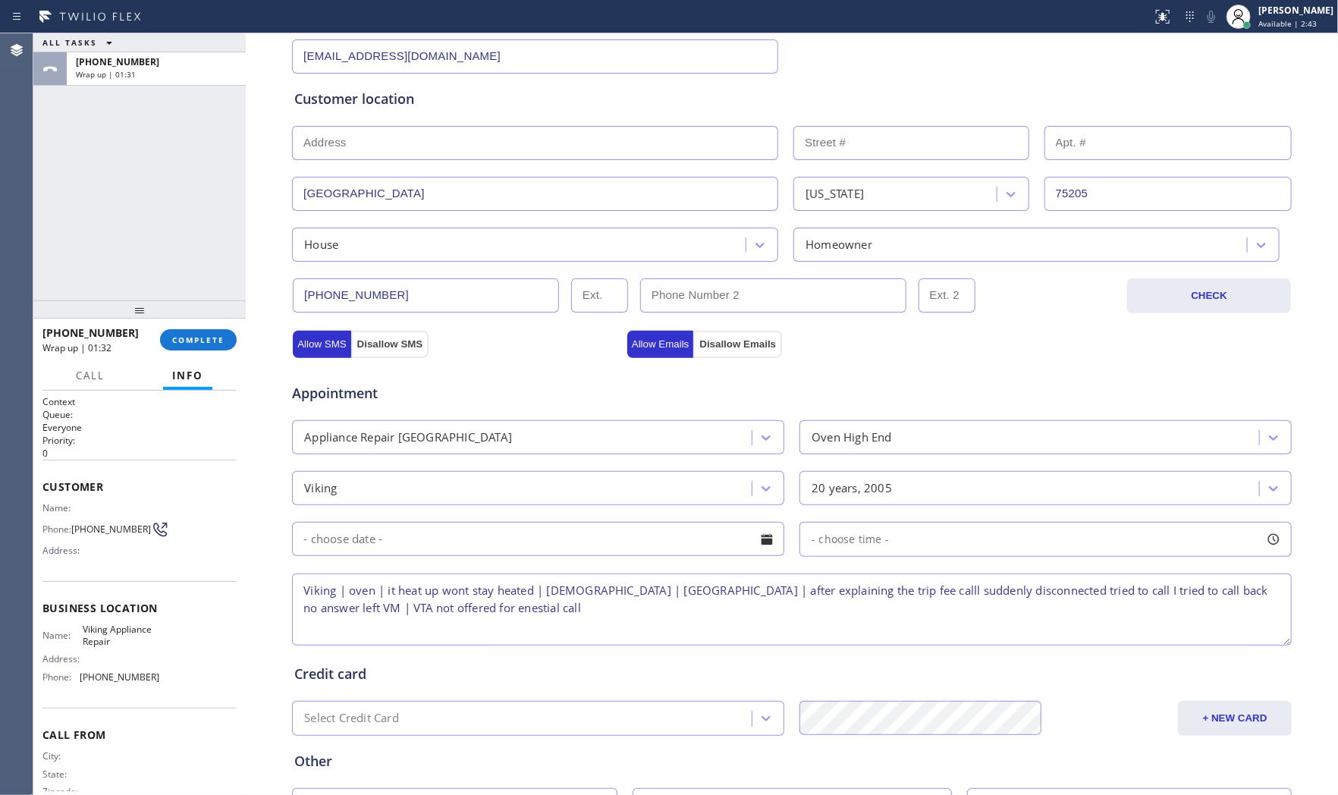
click at [423, 610] on textarea "Viking | oven | it heat up wont stay heated | 20yo | Dallas, TX 75205 | after e…" at bounding box center [791, 609] width 999 height 72
click at [458, 620] on textarea "Viking | oven | it heat up wont stay heated | 20yo | Dallas, TX 75205 | after e…" at bounding box center [791, 609] width 999 height 72
click at [459, 615] on textarea "Viking | oven | it heat up wont stay heated | 20yo | Dallas, TX 75205 | after e…" at bounding box center [791, 609] width 999 height 72
click at [459, 612] on textarea "Viking | oven | it heat up wont stay heated | 20yo | Dallas, TX 75205 | after e…" at bounding box center [791, 609] width 999 height 72
click at [463, 607] on textarea "Viking | oven | it heat up wont stay heated | 20yo | Dallas, TX 75205 | after e…" at bounding box center [791, 609] width 999 height 72
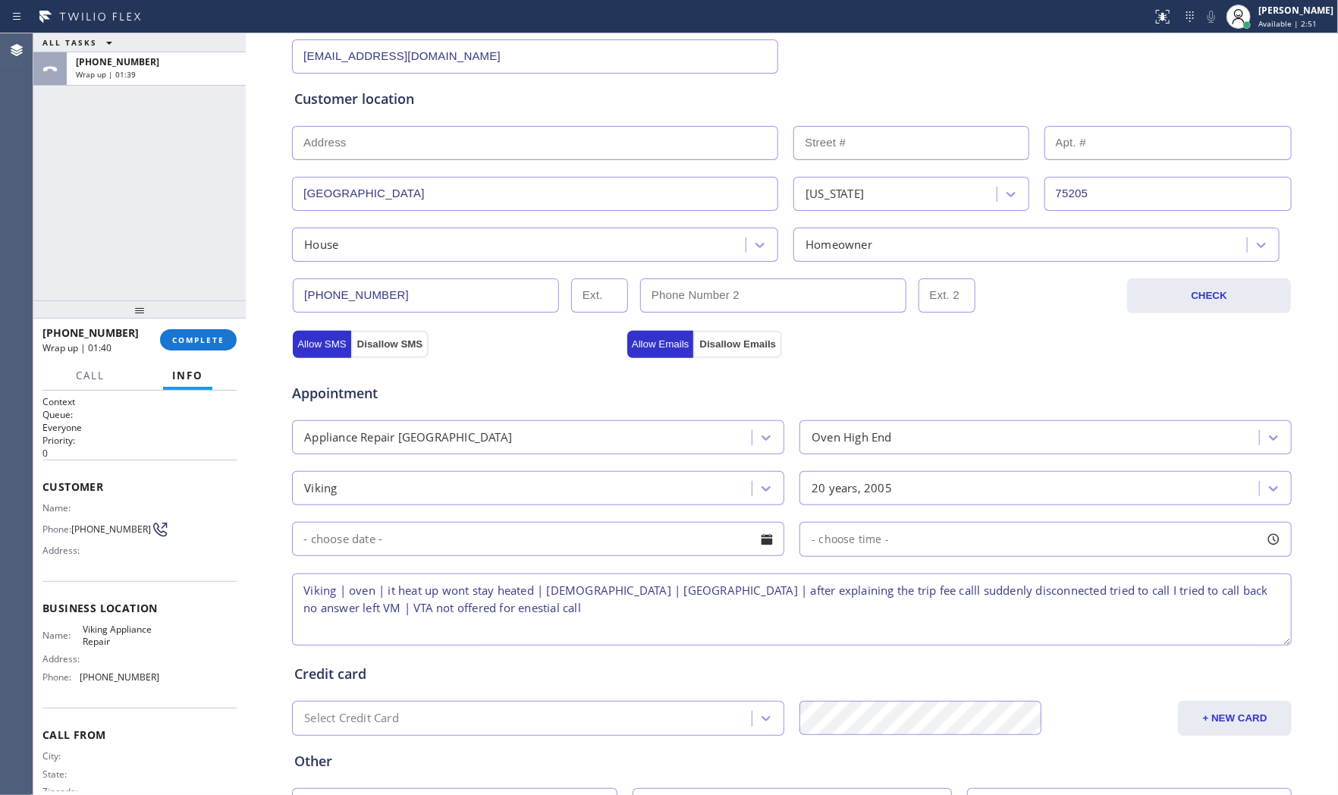
click at [463, 607] on textarea "Viking | oven | it heat up wont stay heated | 20yo | Dallas, TX 75205 | after e…" at bounding box center [791, 609] width 999 height 72
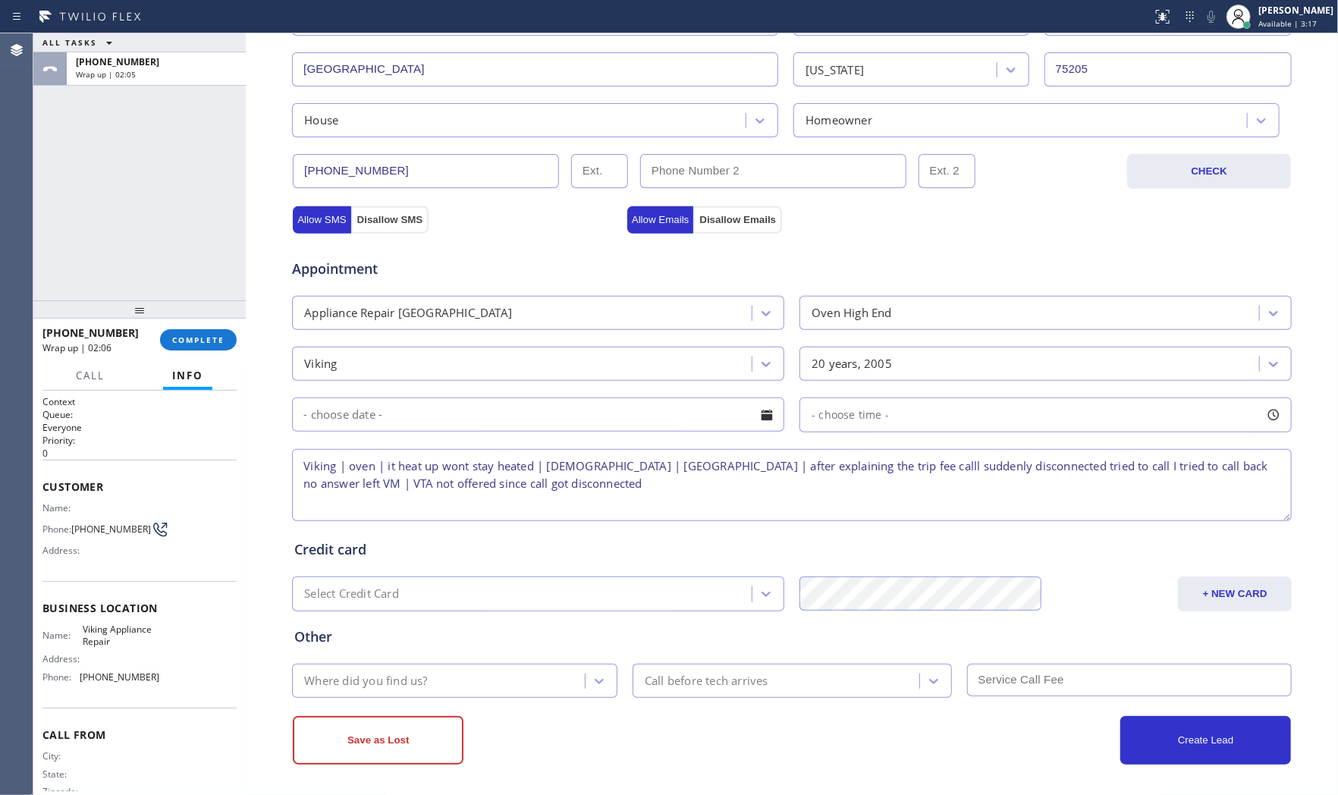
scroll to position [380, 0]
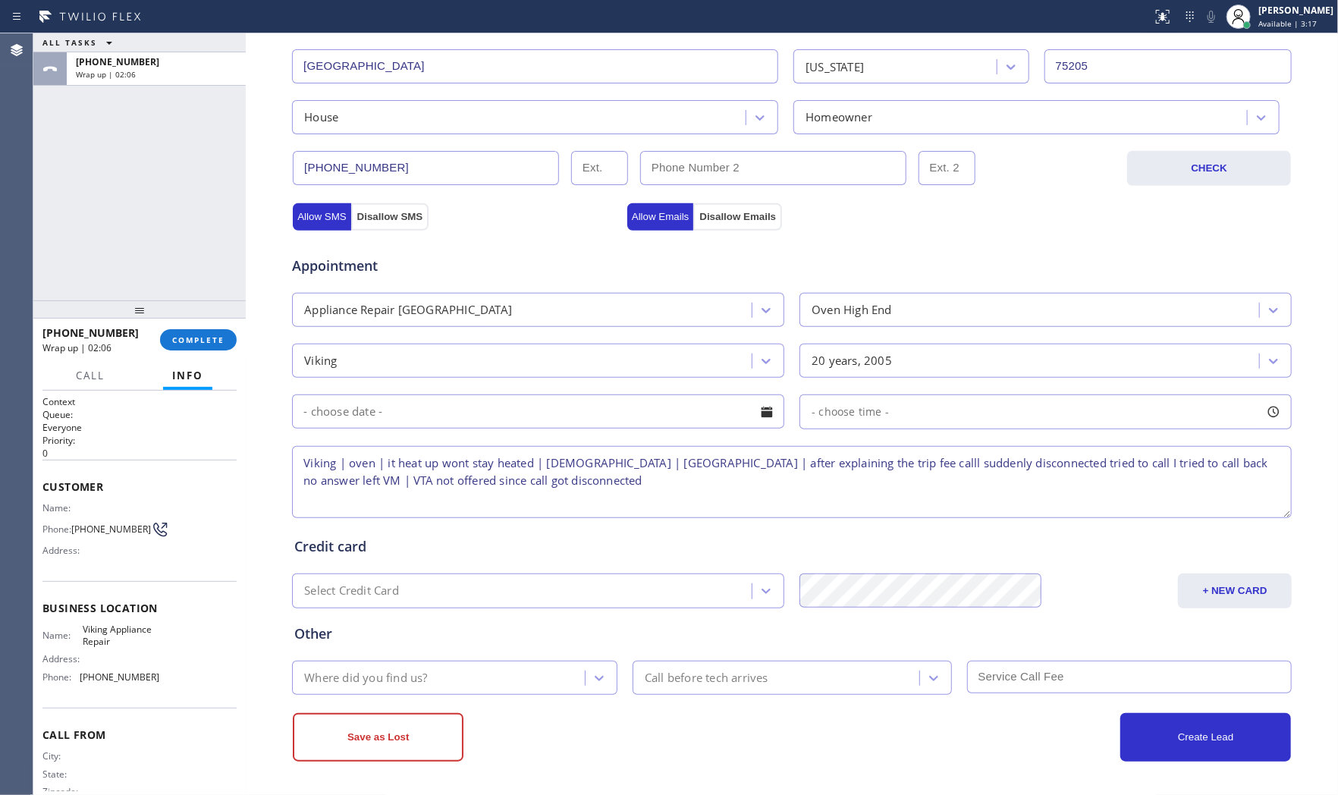
type textarea "Viking | oven | it heat up wont stay heated | 20yo | Dallas, TX 75205 | after e…"
click at [425, 680] on div "Where did you find us?" at bounding box center [440, 677] width 288 height 27
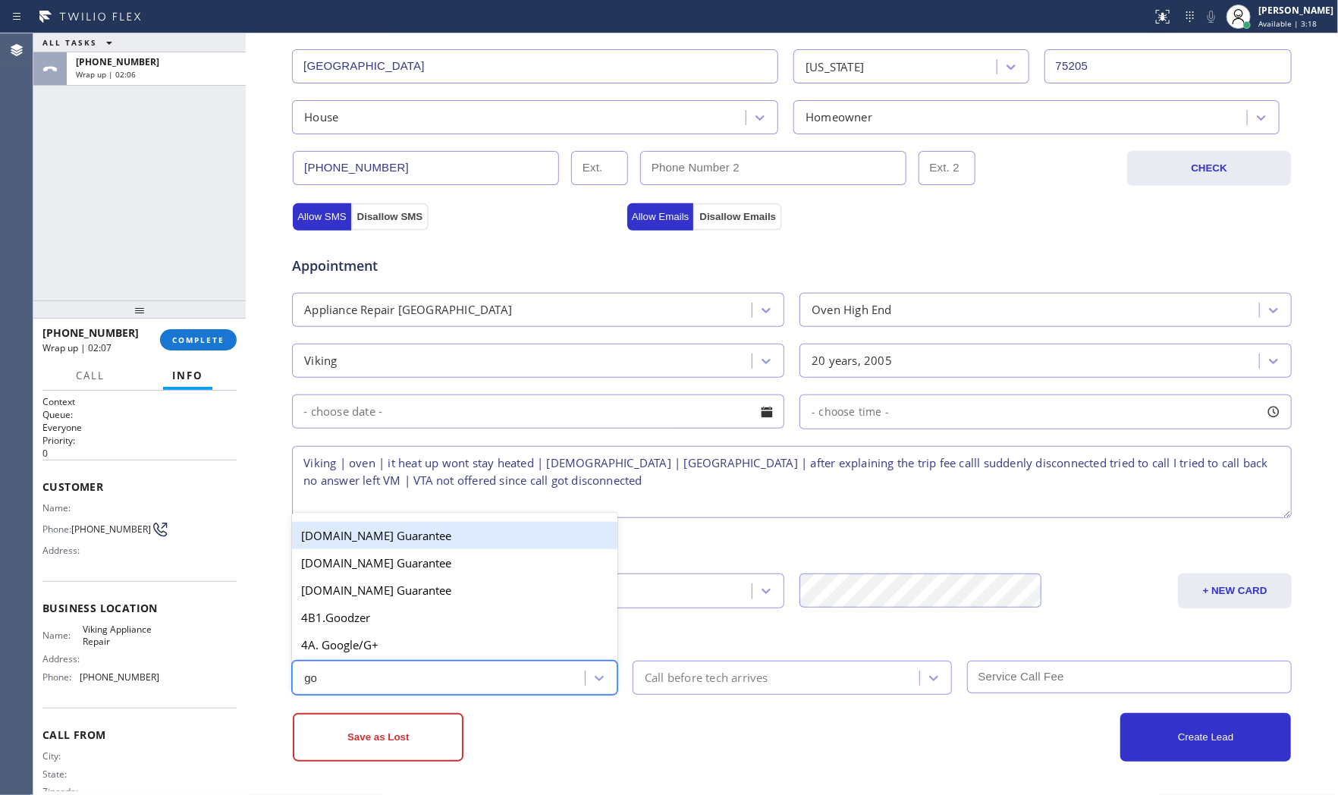
type input "goo"
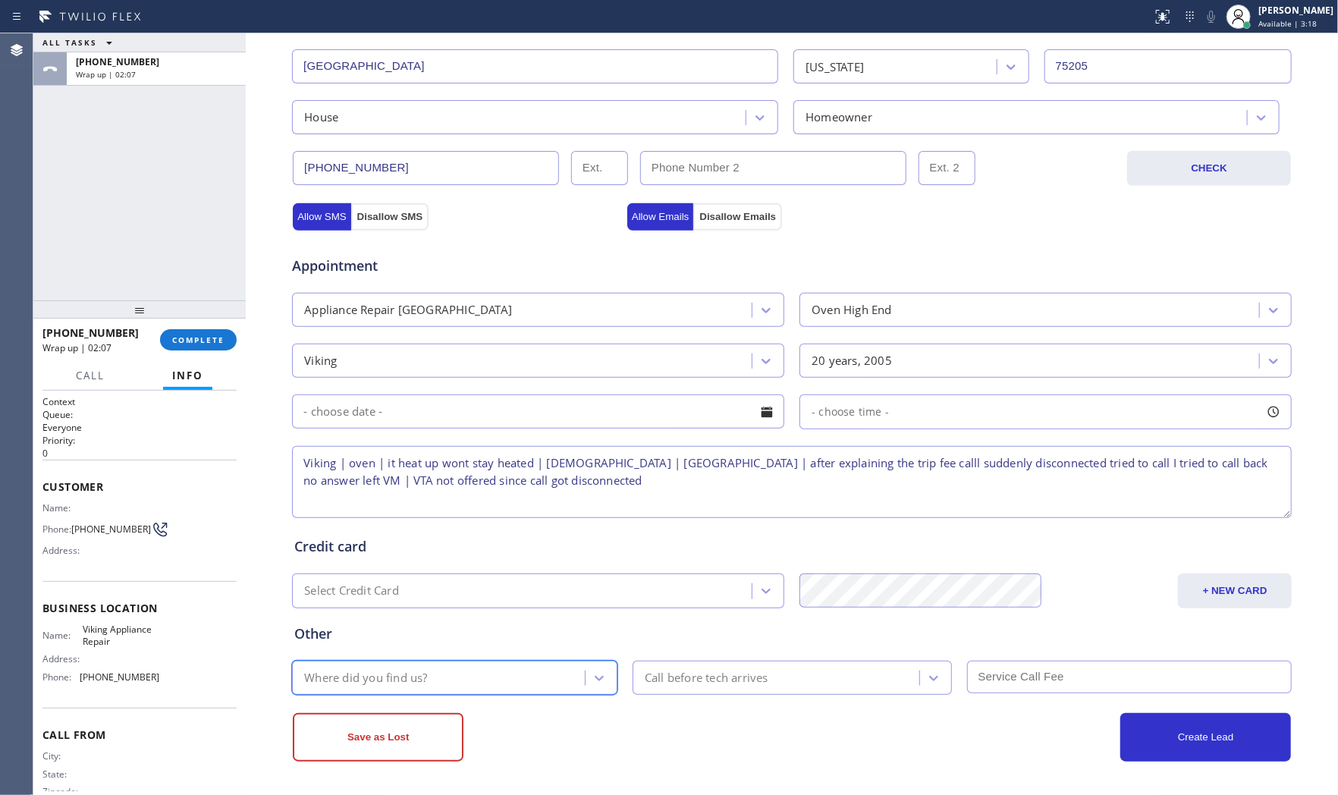
drag, startPoint x: 417, startPoint y: 663, endPoint x: 416, endPoint y: 654, distance: 8.5
click at [417, 662] on div "Where did you find us?" at bounding box center [454, 677] width 325 height 34
type input "g"
click at [422, 673] on div "Where did you find us?" at bounding box center [440, 677] width 288 height 27
type input "g"
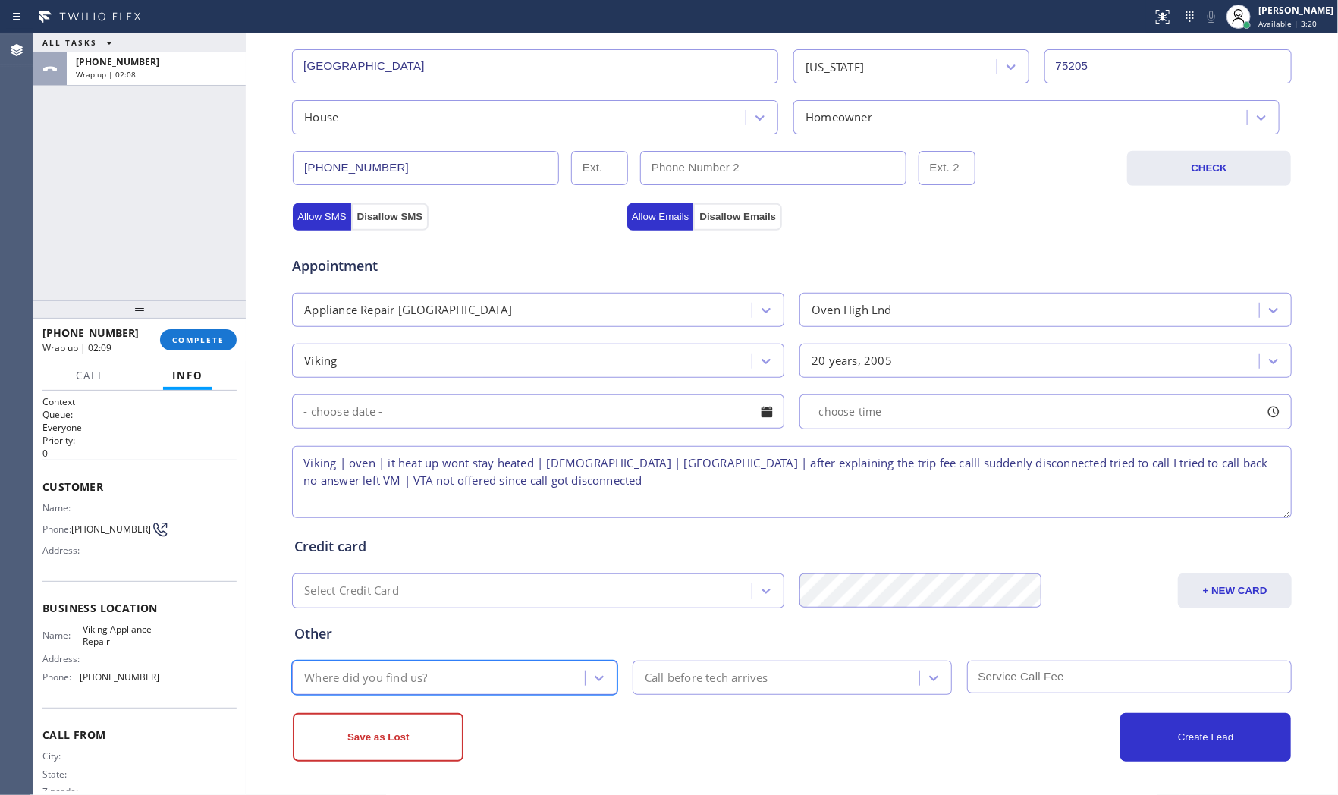
click at [422, 673] on div "Where did you find us?" at bounding box center [440, 677] width 288 height 27
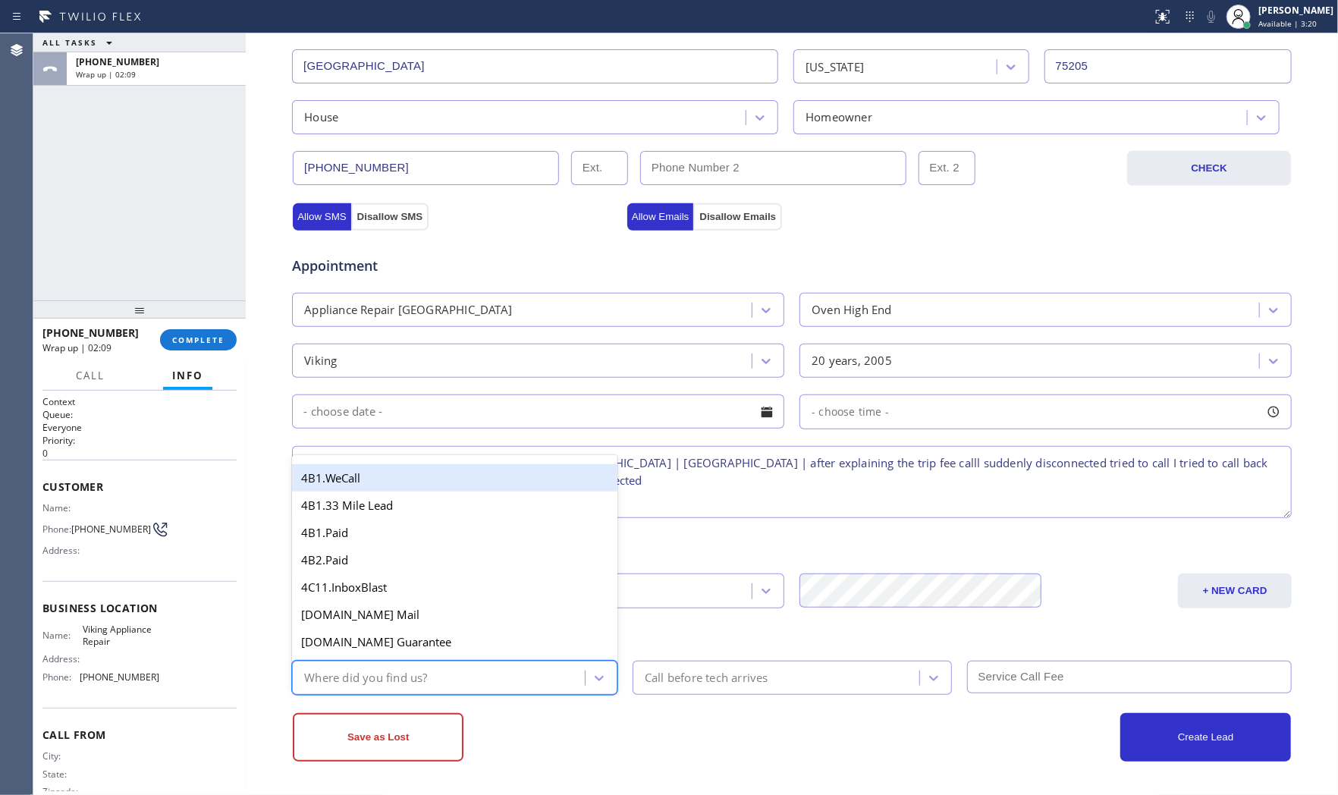
click at [422, 673] on div "Where did you find us?" at bounding box center [440, 677] width 288 height 27
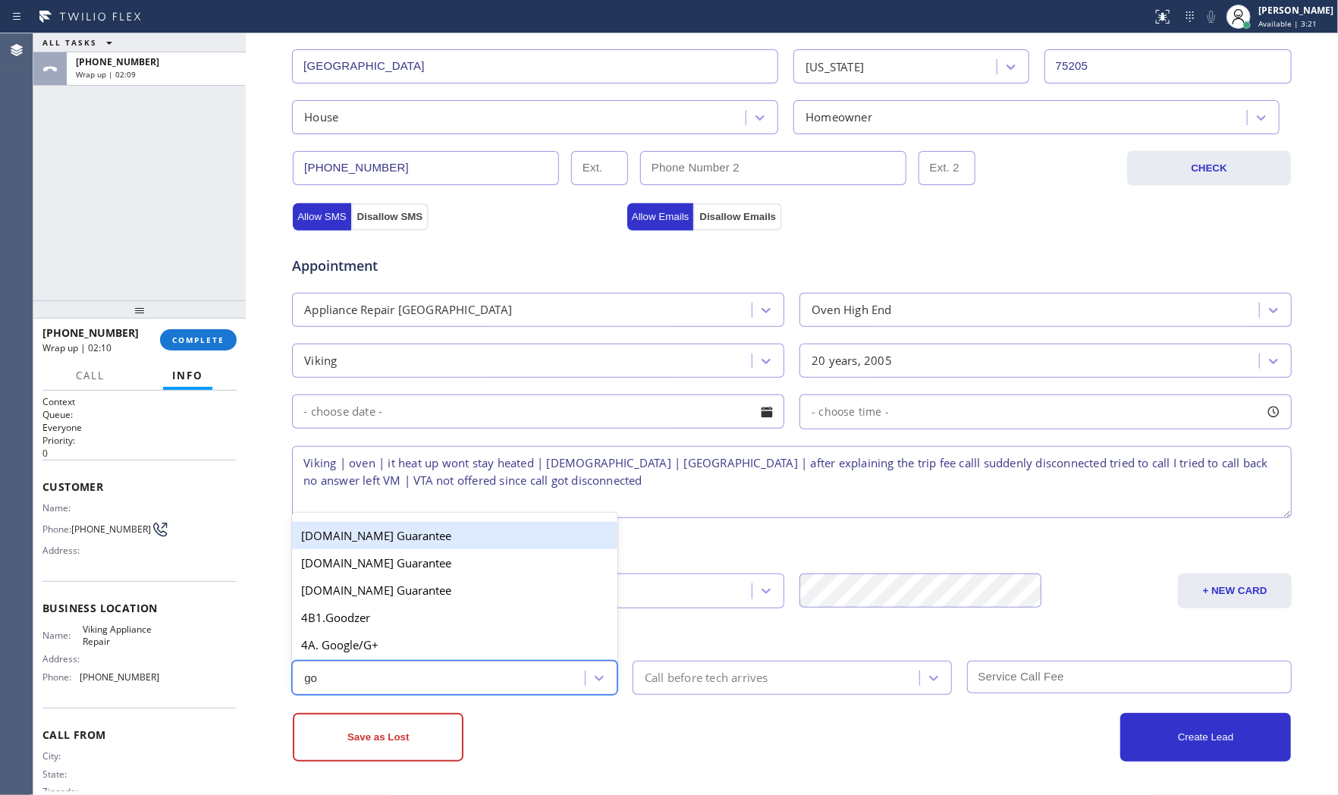
type input "goo"
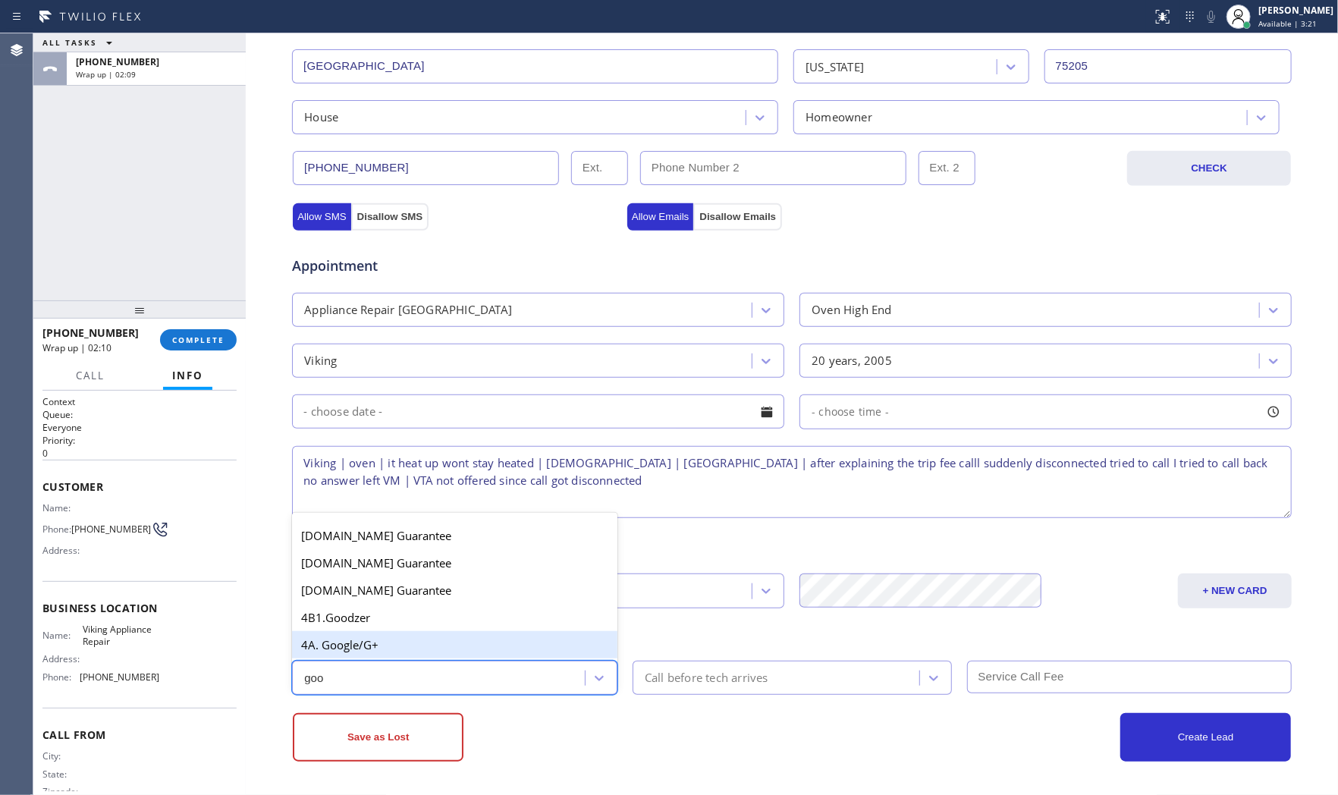
click at [398, 649] on div "4A. Google/G+" at bounding box center [454, 644] width 325 height 27
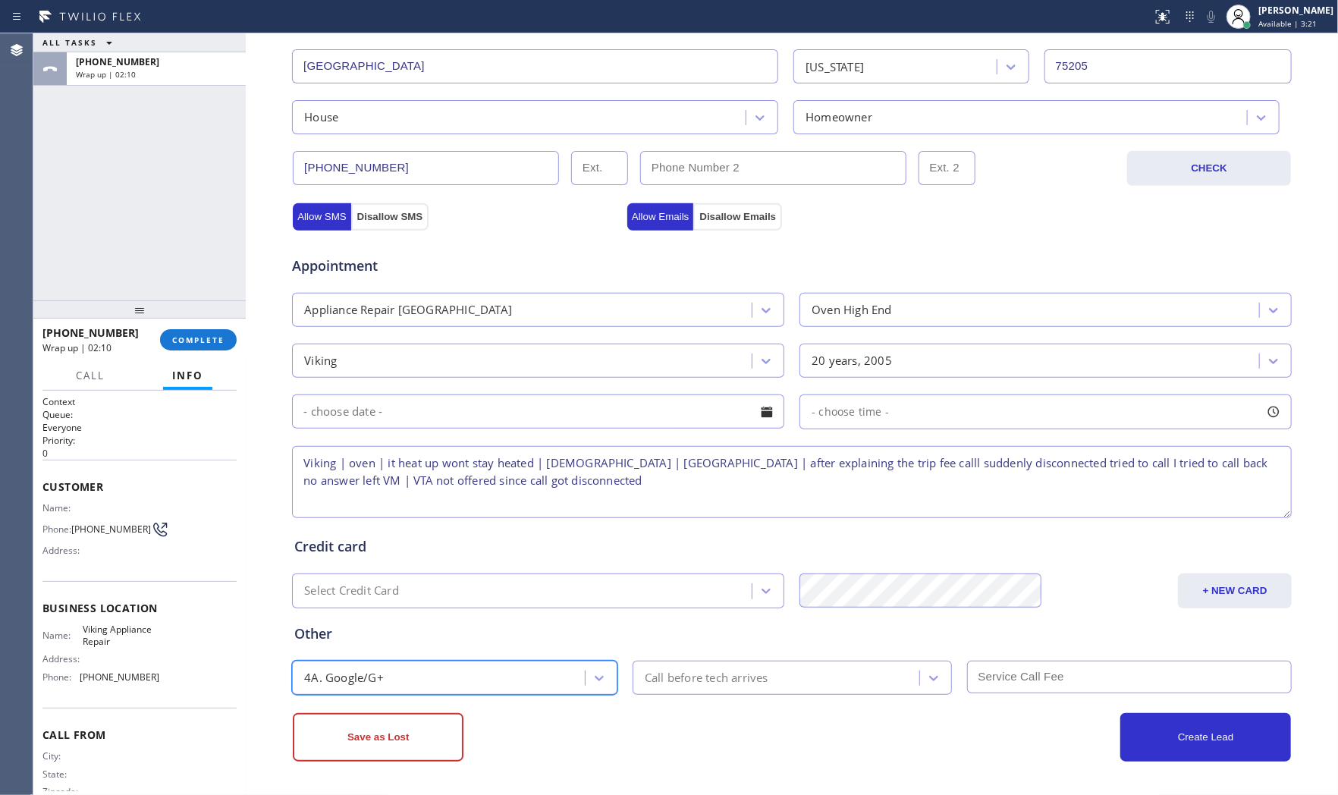
click at [484, 745] on div "Save as Lost" at bounding box center [542, 737] width 499 height 49
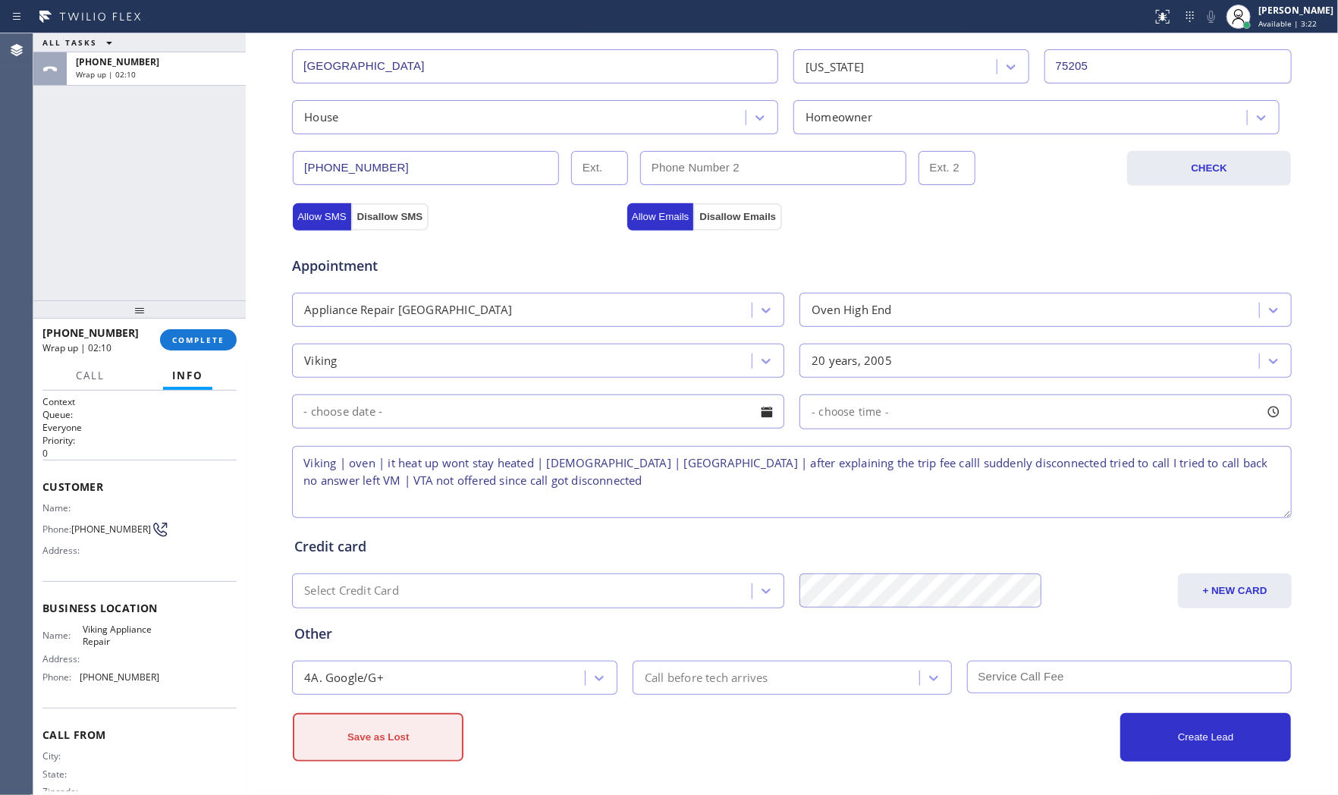
click at [397, 736] on button "Save as Lost" at bounding box center [378, 737] width 171 height 49
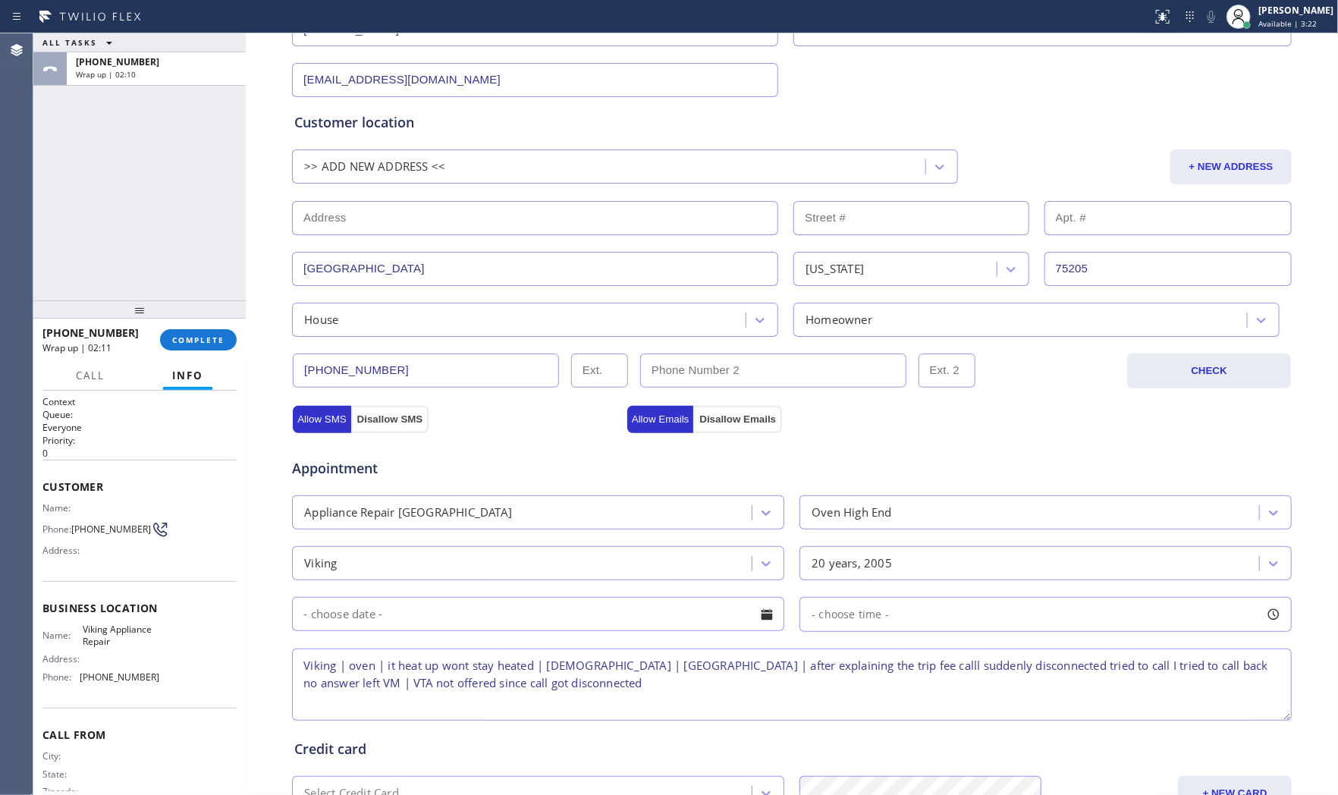
scroll to position [0, 0]
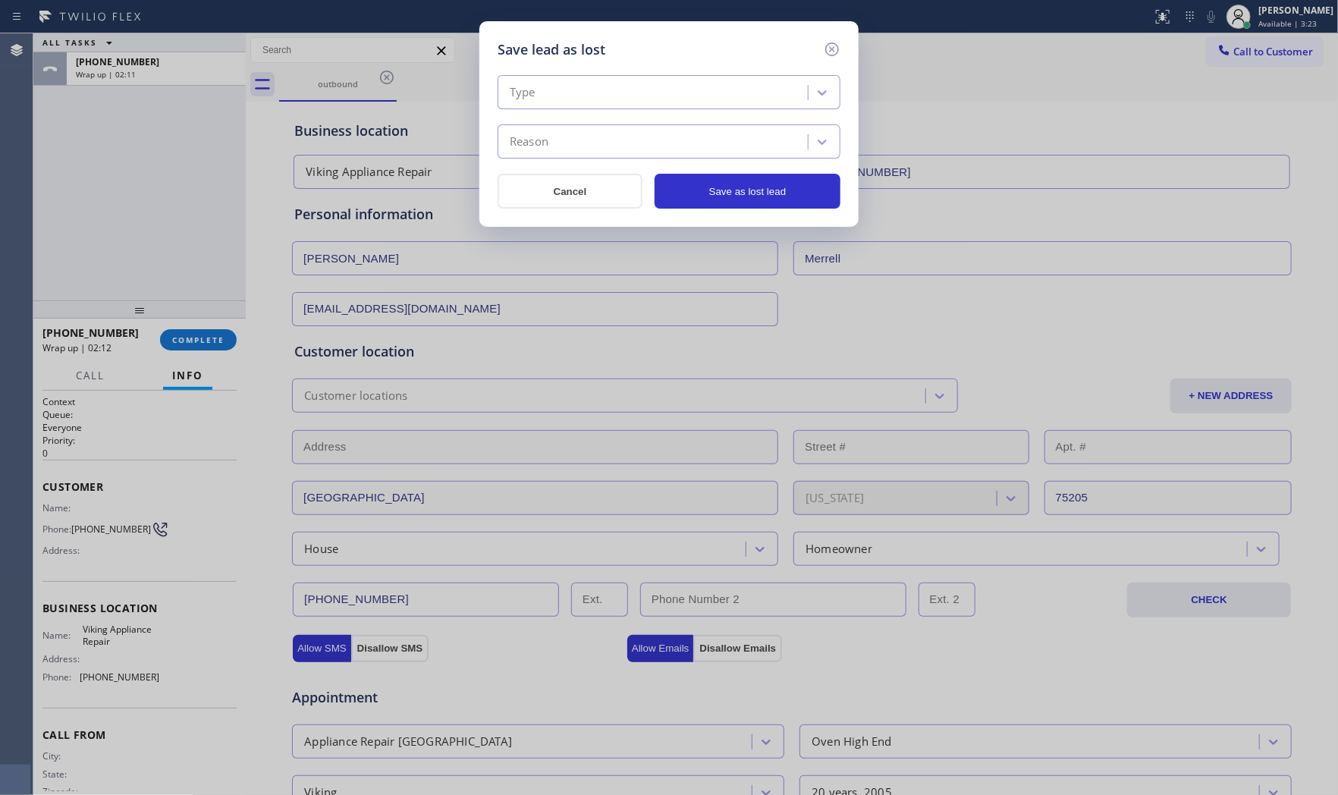
click at [598, 96] on div "Type" at bounding box center [655, 93] width 306 height 27
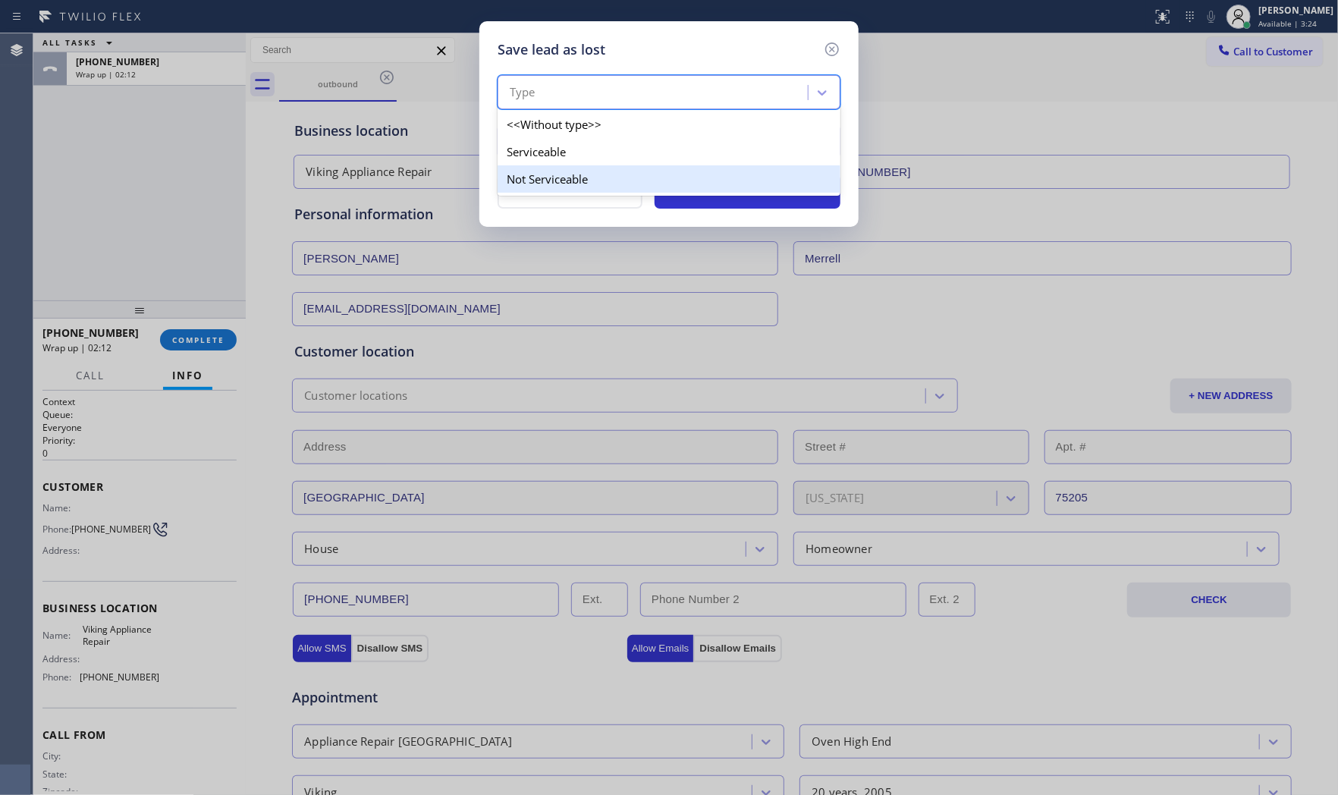
click at [567, 172] on div "Not Serviceable" at bounding box center [668, 178] width 343 height 27
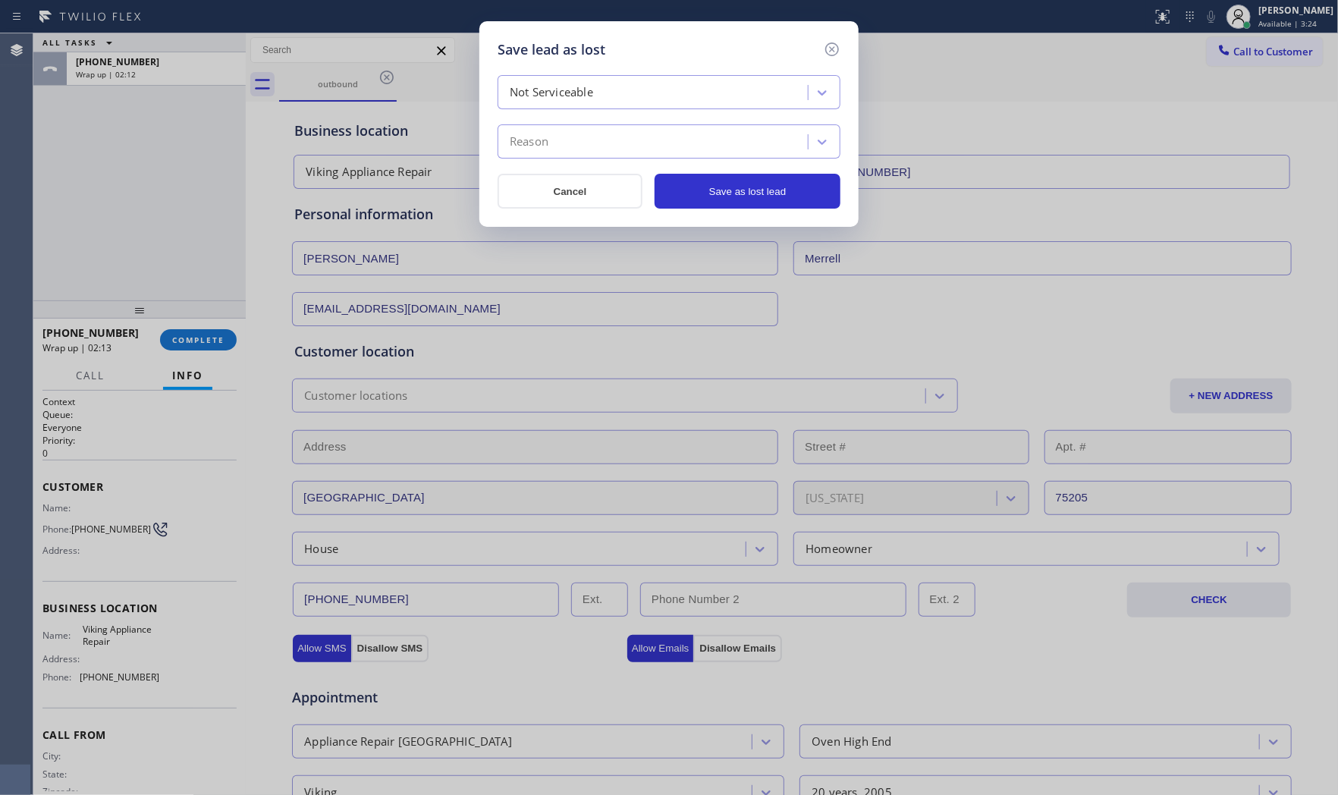
click at [569, 146] on div "Reason" at bounding box center [655, 142] width 306 height 27
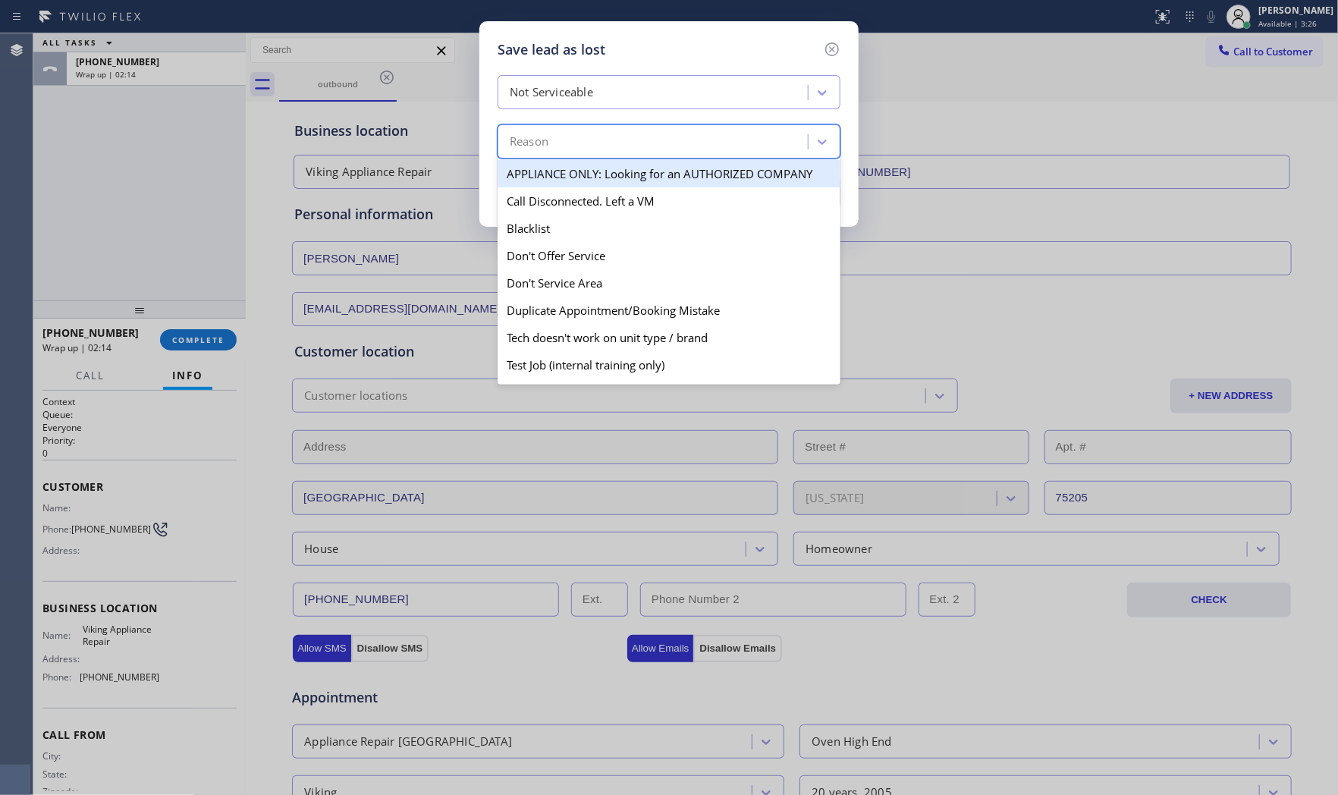
click at [574, 103] on div "Not Serviceable" at bounding box center [655, 93] width 306 height 27
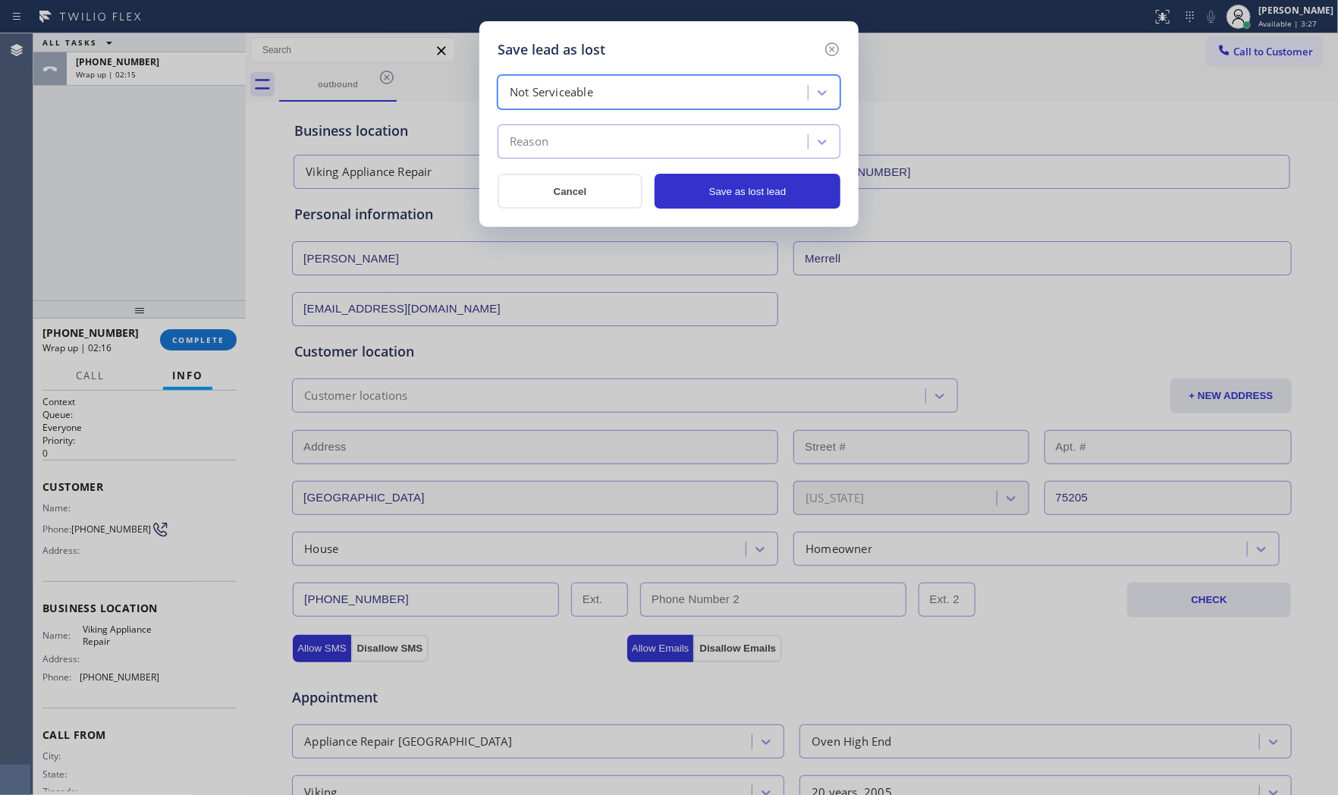
click at [579, 84] on div "Not Serviceable" at bounding box center [551, 92] width 83 height 17
click at [561, 145] on div "Reason" at bounding box center [655, 142] width 306 height 27
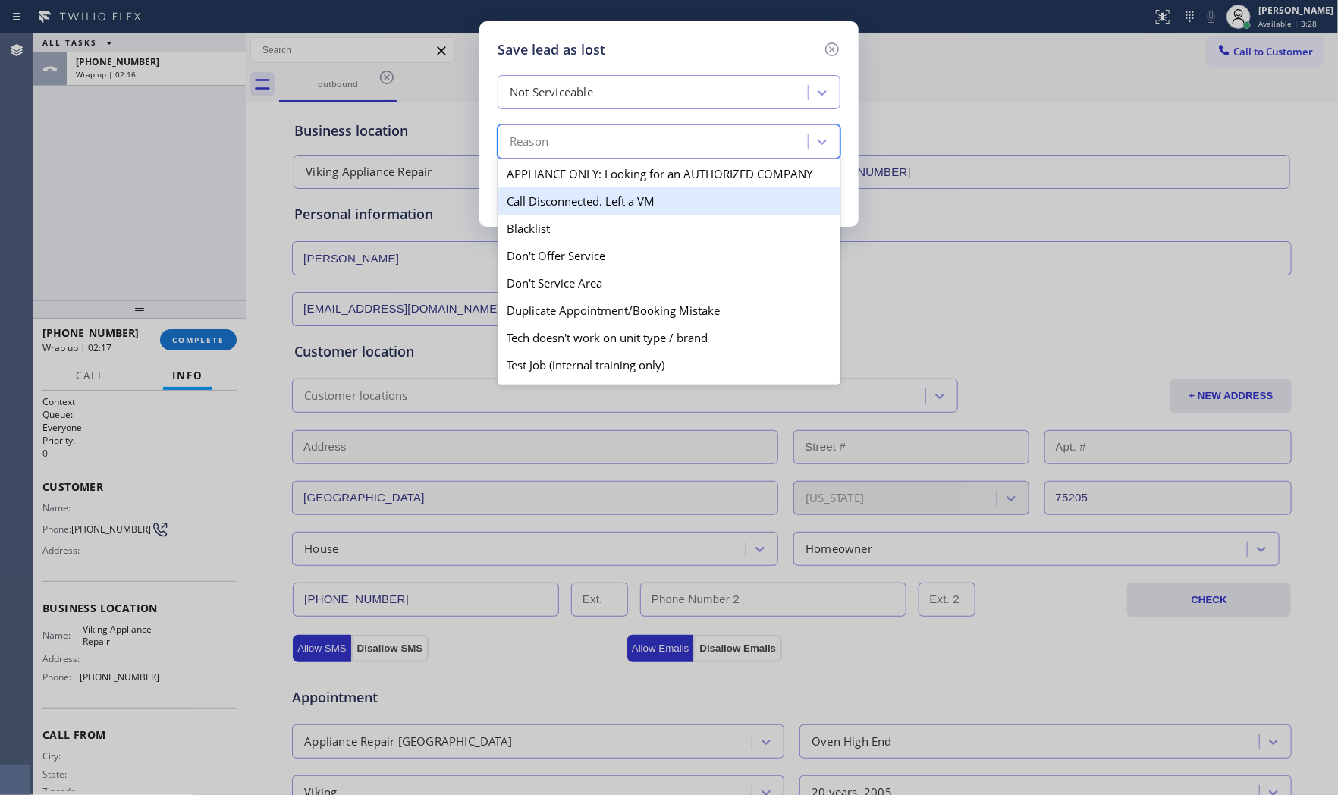
click at [551, 193] on div "Call Disconnected. Left a VM" at bounding box center [668, 200] width 343 height 27
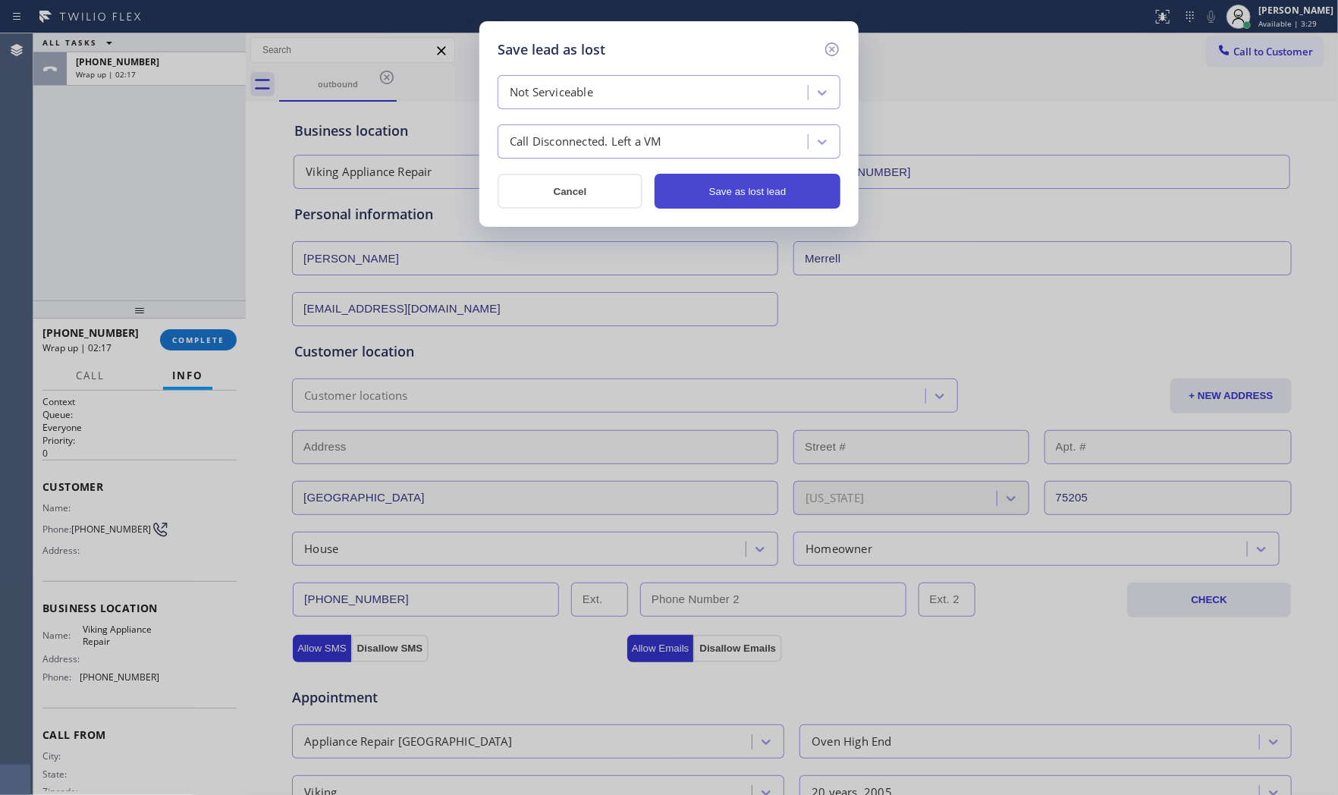
click at [766, 191] on button "Save as lost lead" at bounding box center [747, 191] width 186 height 35
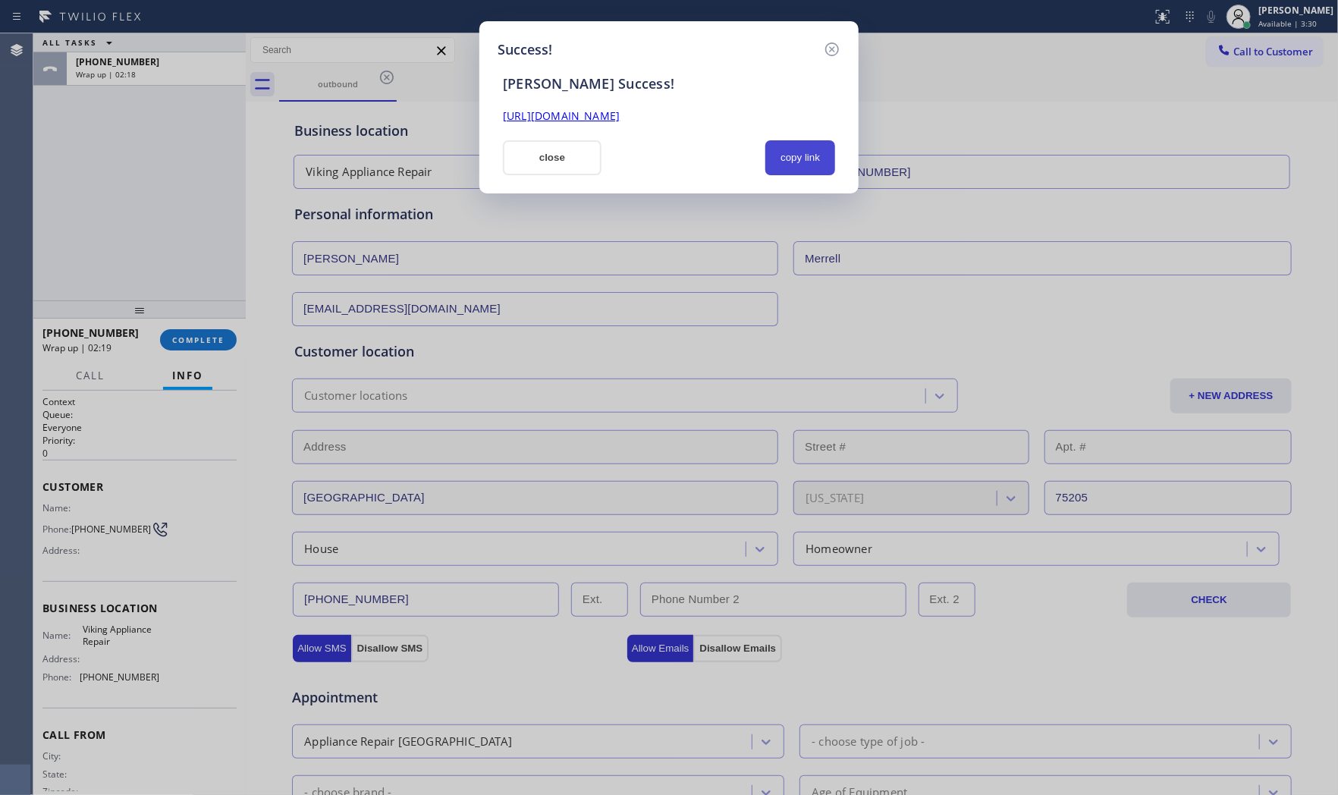
click at [805, 157] on button "copy link" at bounding box center [800, 157] width 70 height 35
drag, startPoint x: 532, startPoint y: 158, endPoint x: 513, endPoint y: 165, distance: 20.9
click at [531, 158] on button "close" at bounding box center [552, 157] width 99 height 35
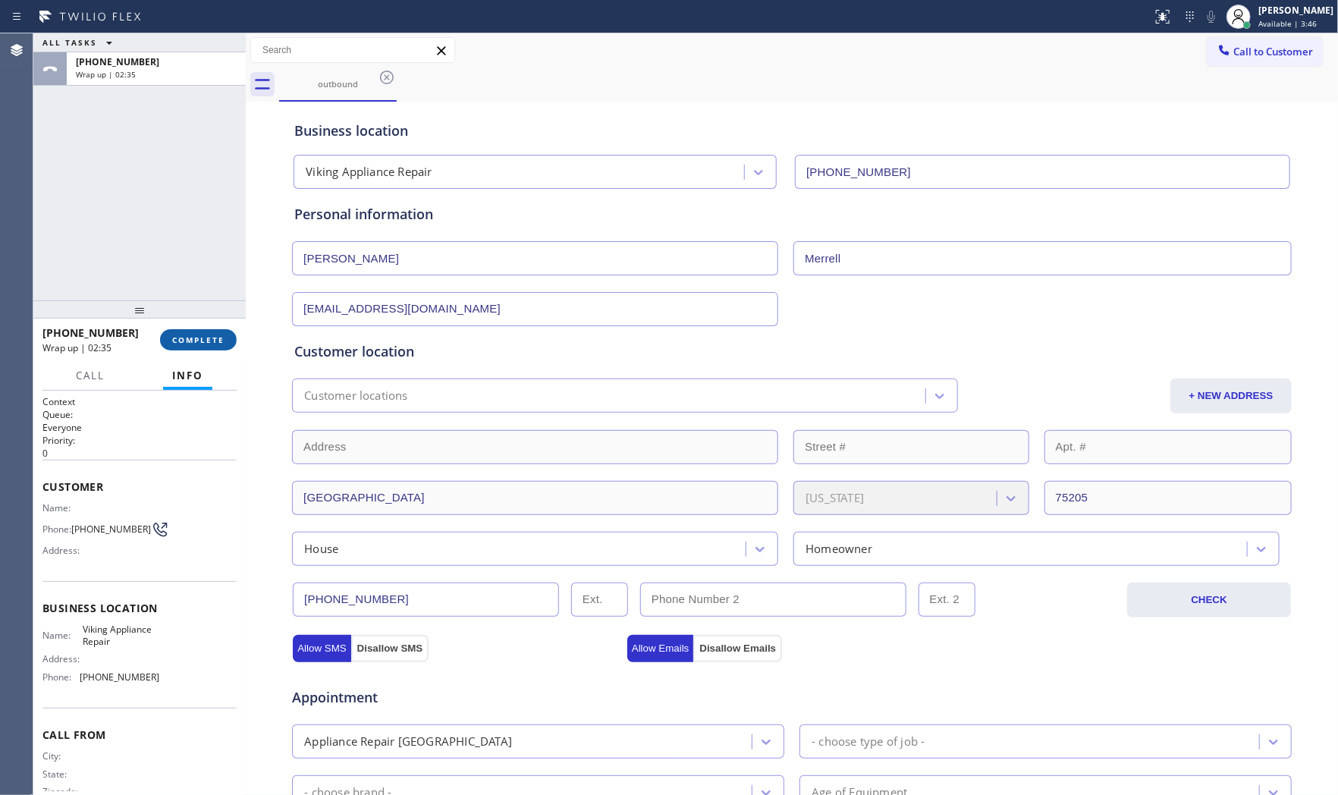
click at [202, 329] on button "COMPLETE" at bounding box center [198, 339] width 77 height 21
click at [224, 76] on div at bounding box center [156, 74] width 161 height 11
click at [187, 71] on div at bounding box center [156, 74] width 161 height 11
drag, startPoint x: 187, startPoint y: 71, endPoint x: 180, endPoint y: 278, distance: 207.2
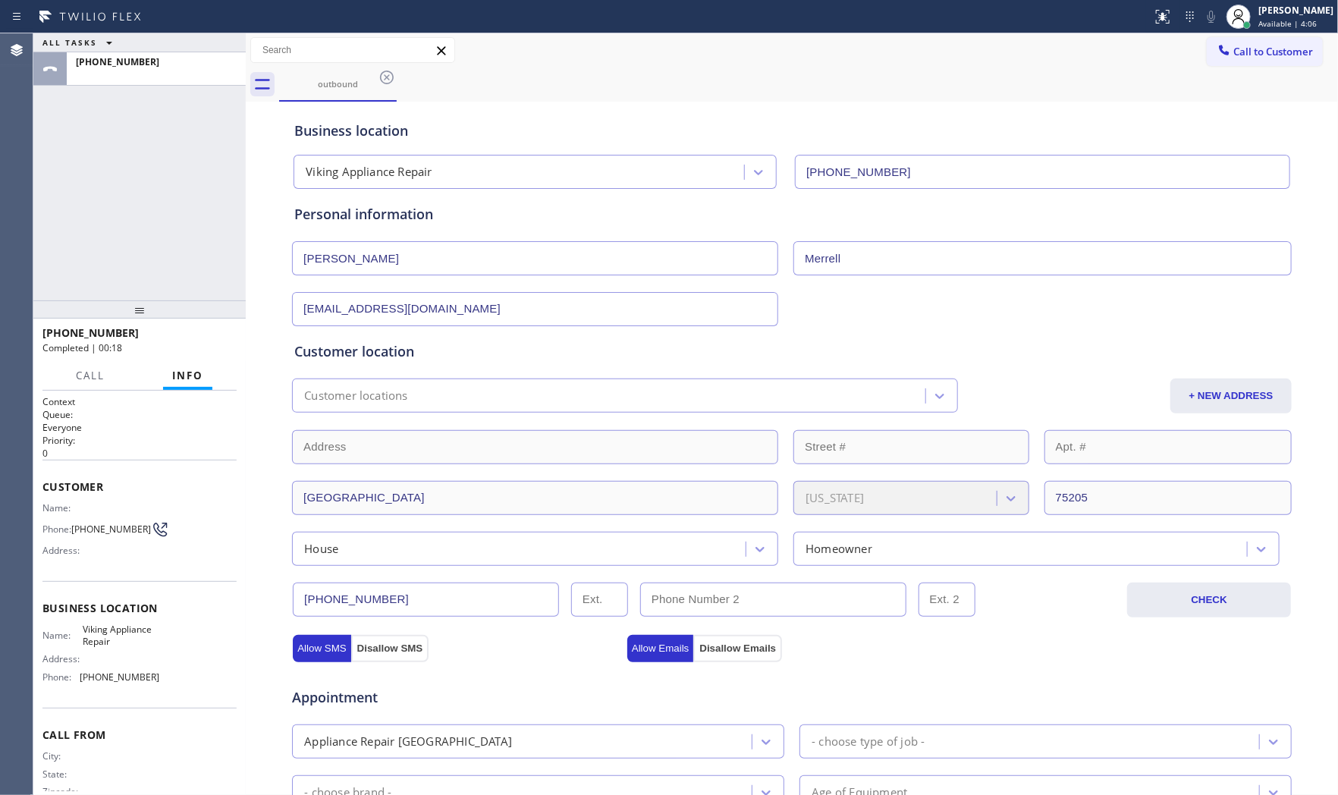
click at [187, 74] on div at bounding box center [156, 74] width 161 height 11
click at [111, 377] on button "Call" at bounding box center [90, 376] width 47 height 30
click at [114, 377] on button "Call" at bounding box center [90, 376] width 47 height 30
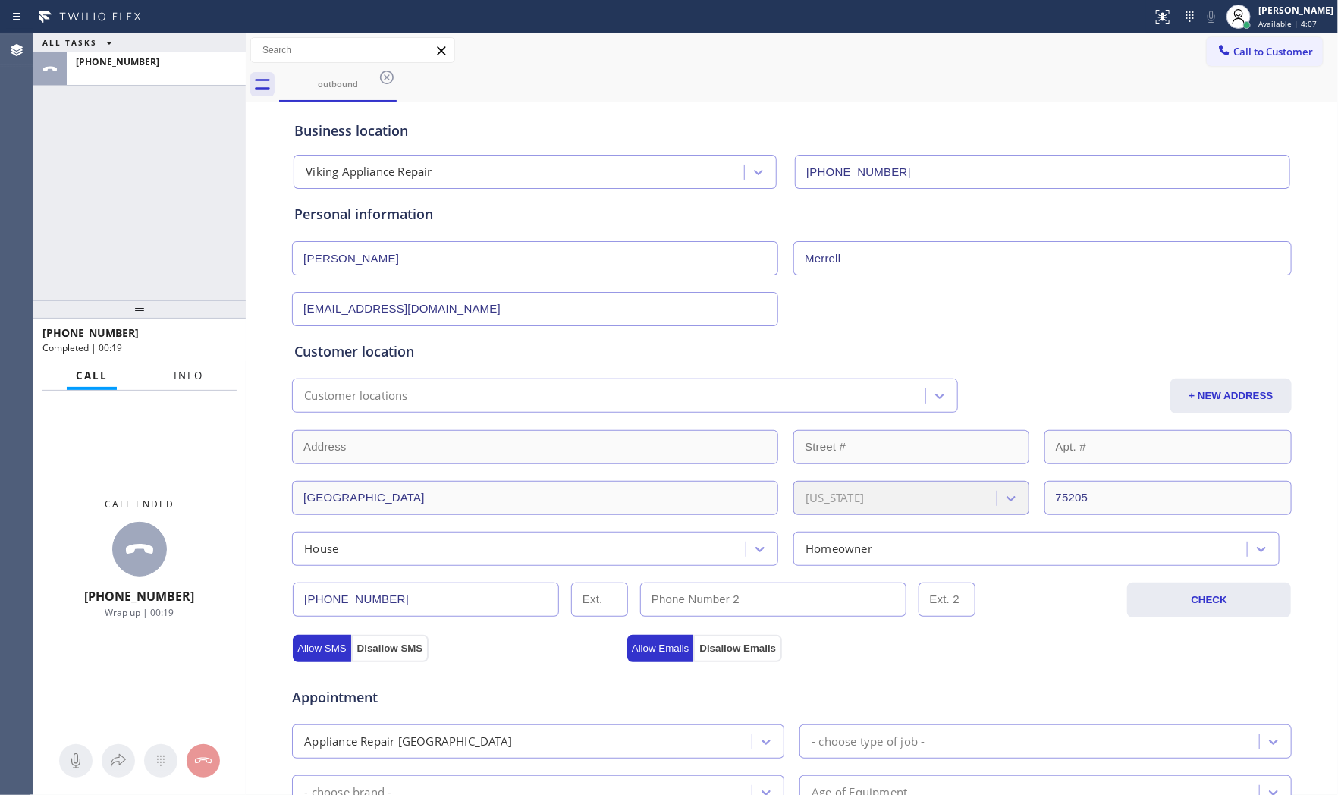
click at [193, 378] on span "Info" at bounding box center [189, 376] width 30 height 14
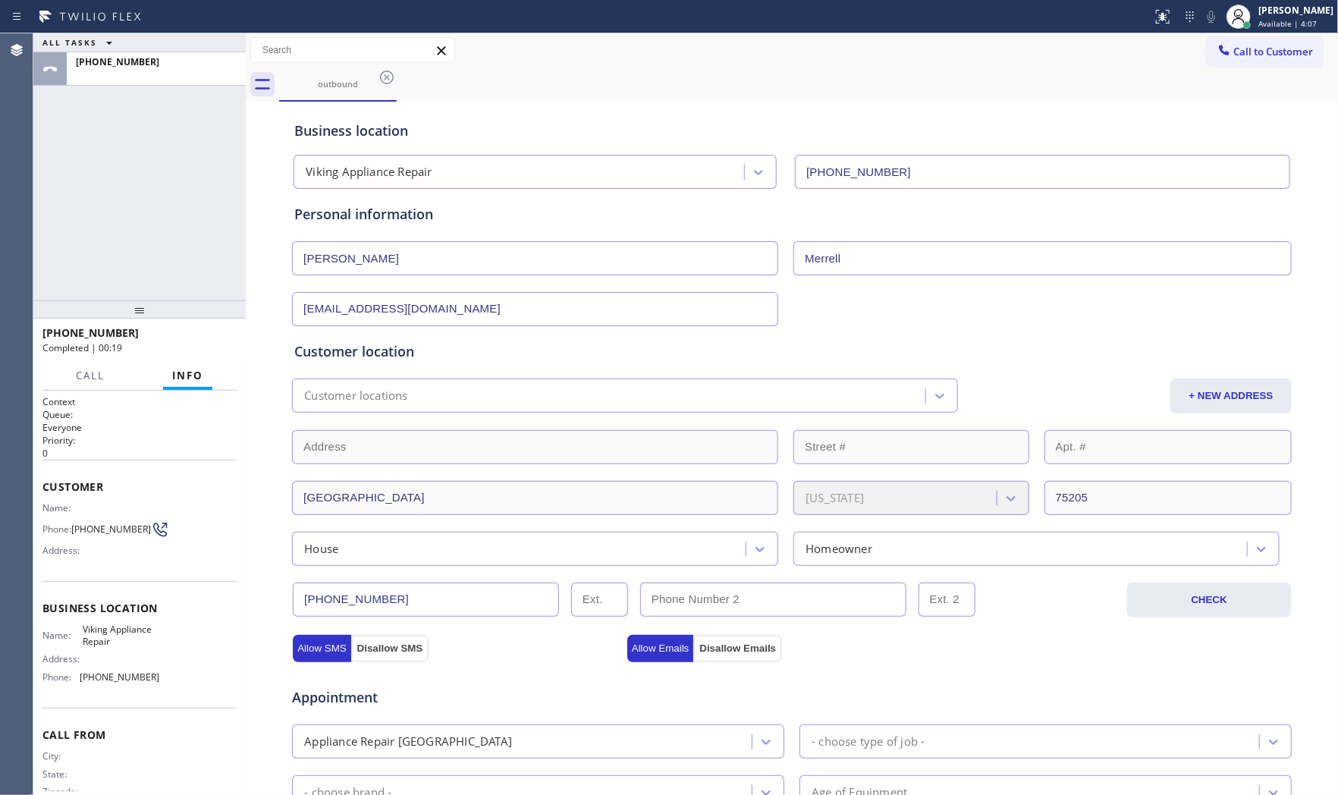
drag, startPoint x: 193, startPoint y: 378, endPoint x: 140, endPoint y: 121, distance: 261.7
click at [193, 375] on span "Info" at bounding box center [187, 376] width 31 height 14
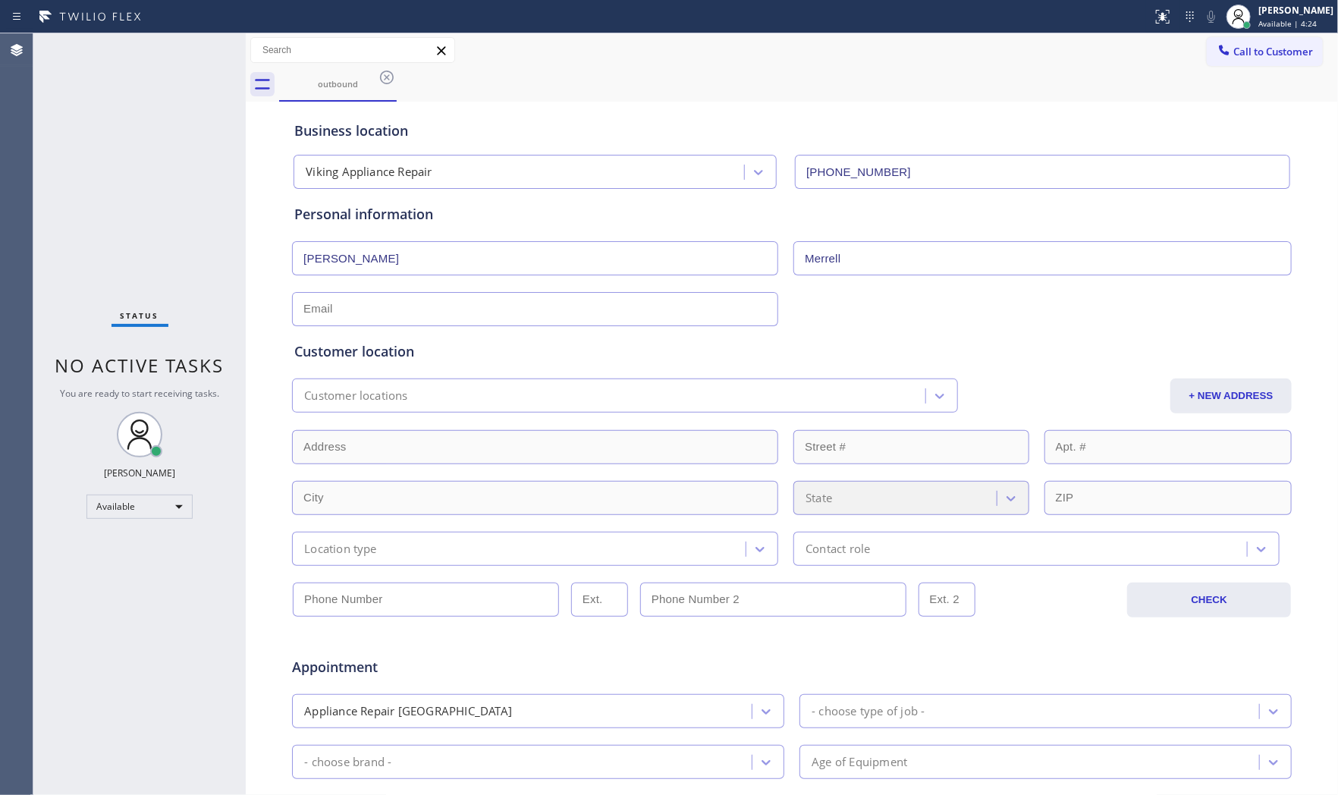
type input "[PHONE_NUMBER]"
click at [383, 85] on icon at bounding box center [387, 77] width 18 height 18
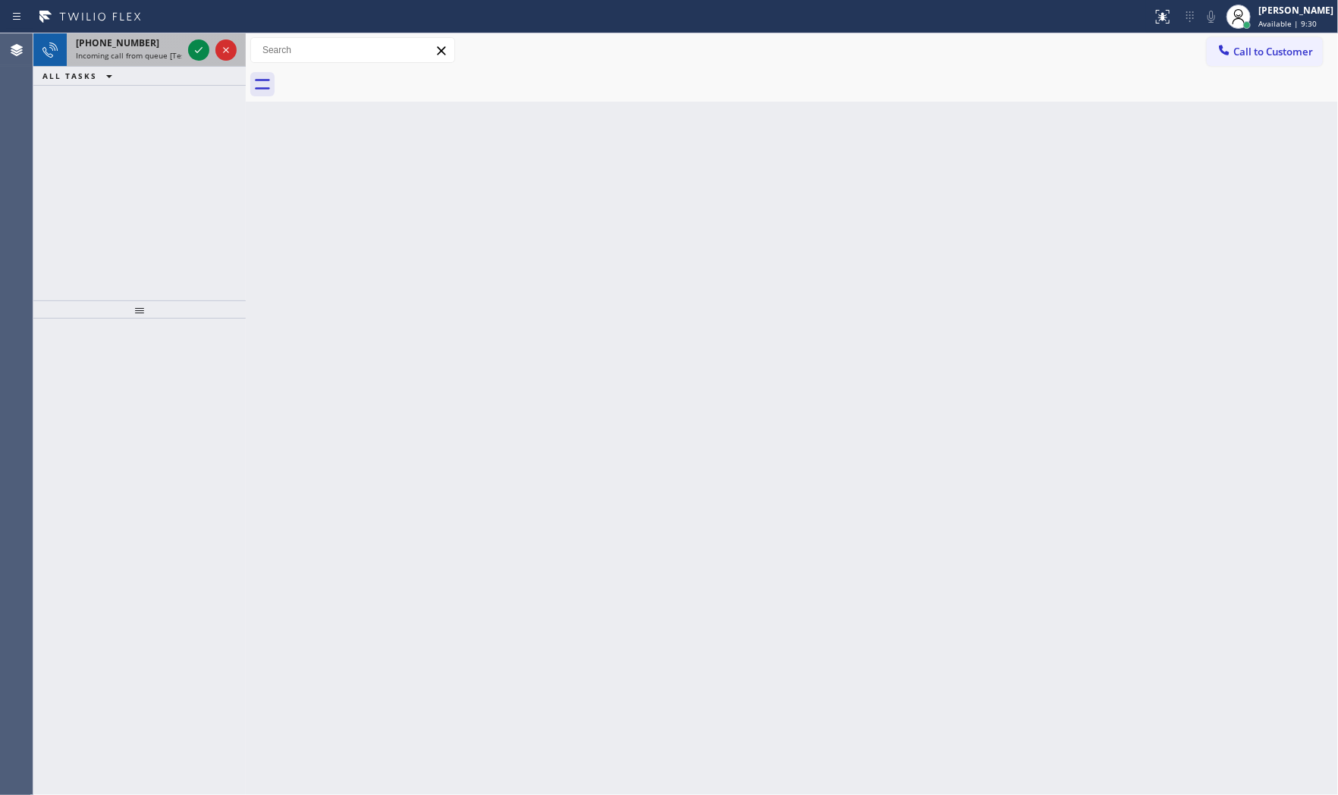
click at [209, 55] on div at bounding box center [212, 49] width 55 height 33
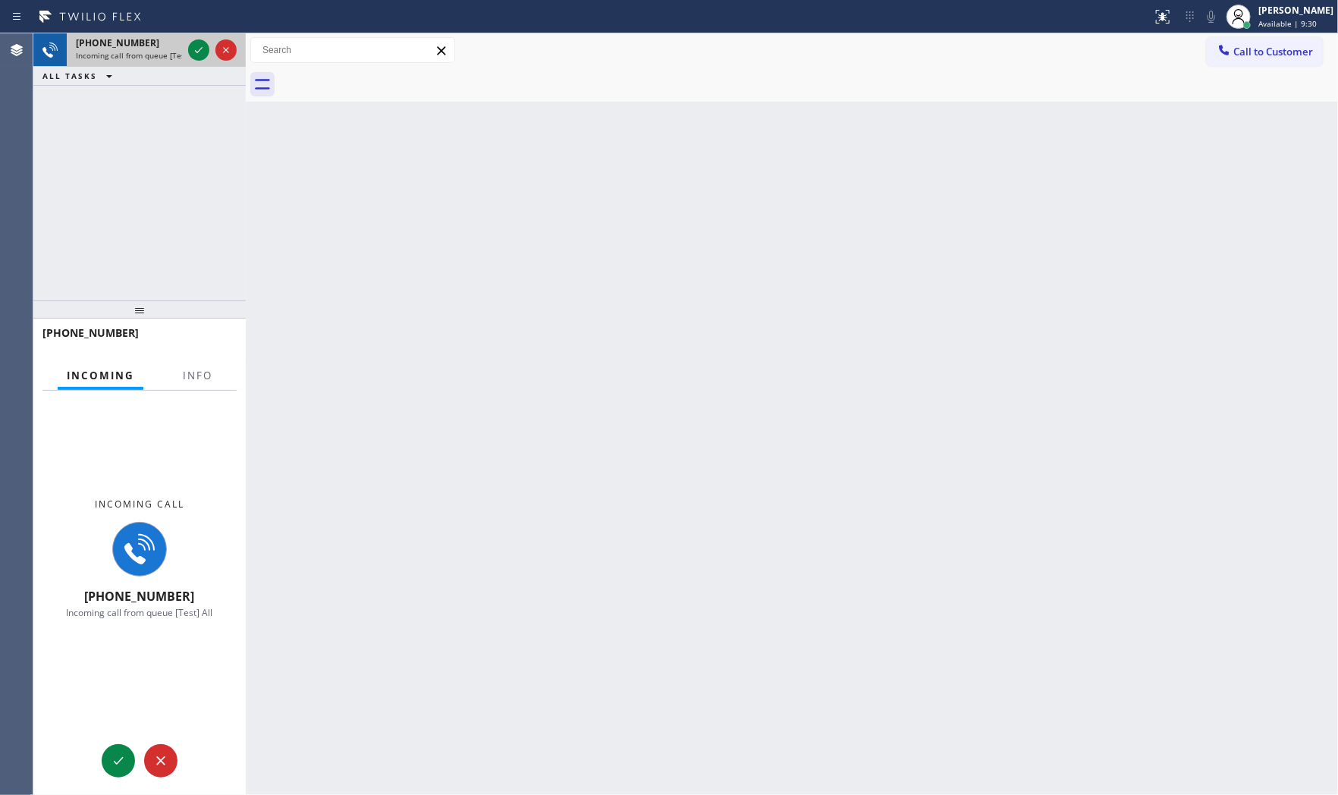
click at [197, 64] on div at bounding box center [212, 49] width 55 height 33
click at [196, 50] on icon at bounding box center [199, 50] width 18 height 18
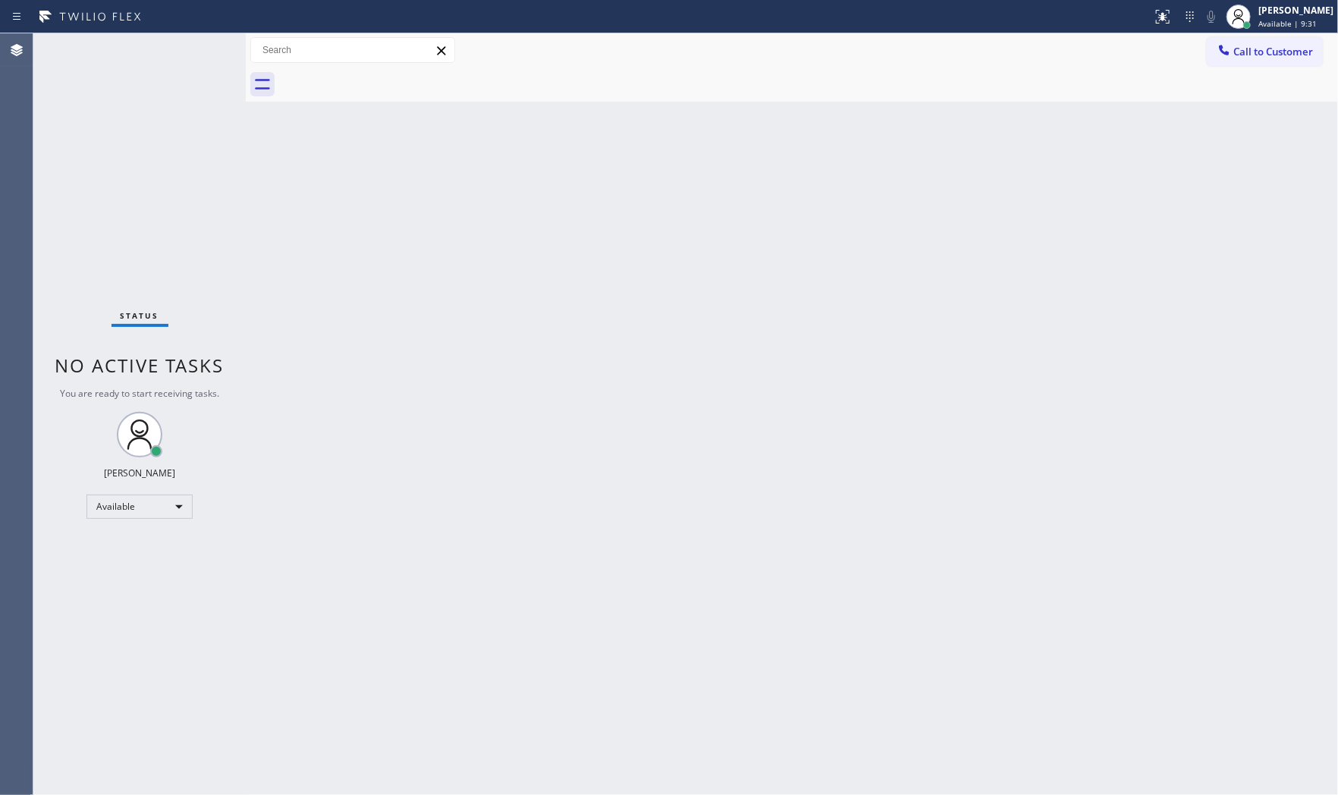
click at [196, 384] on div "Status No active tasks You are ready to start receiving tasks. [PERSON_NAME] Av…" at bounding box center [139, 413] width 212 height 761
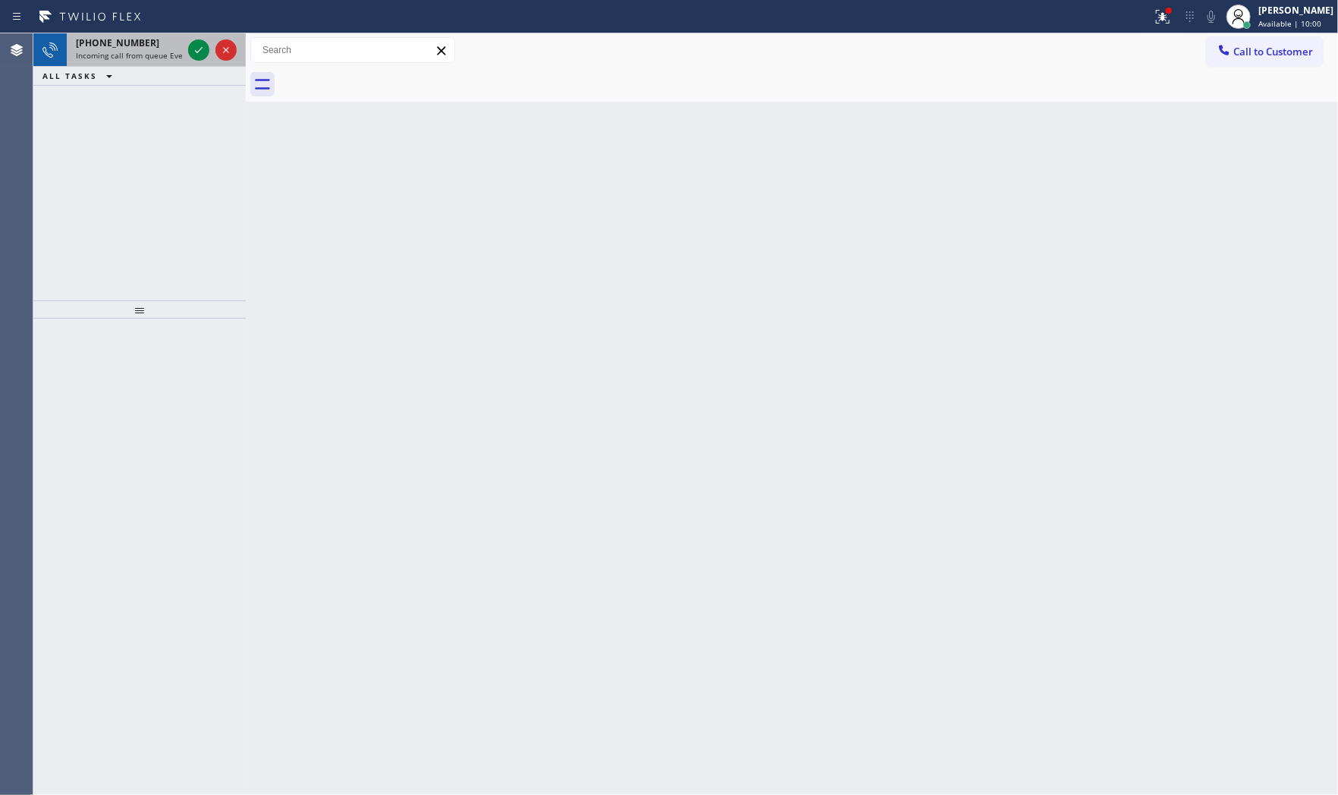
drag, startPoint x: 154, startPoint y: 64, endPoint x: 171, endPoint y: 47, distance: 24.1
click at [155, 64] on div "[PHONE_NUMBER] Incoming call from queue Everybody" at bounding box center [126, 49] width 118 height 33
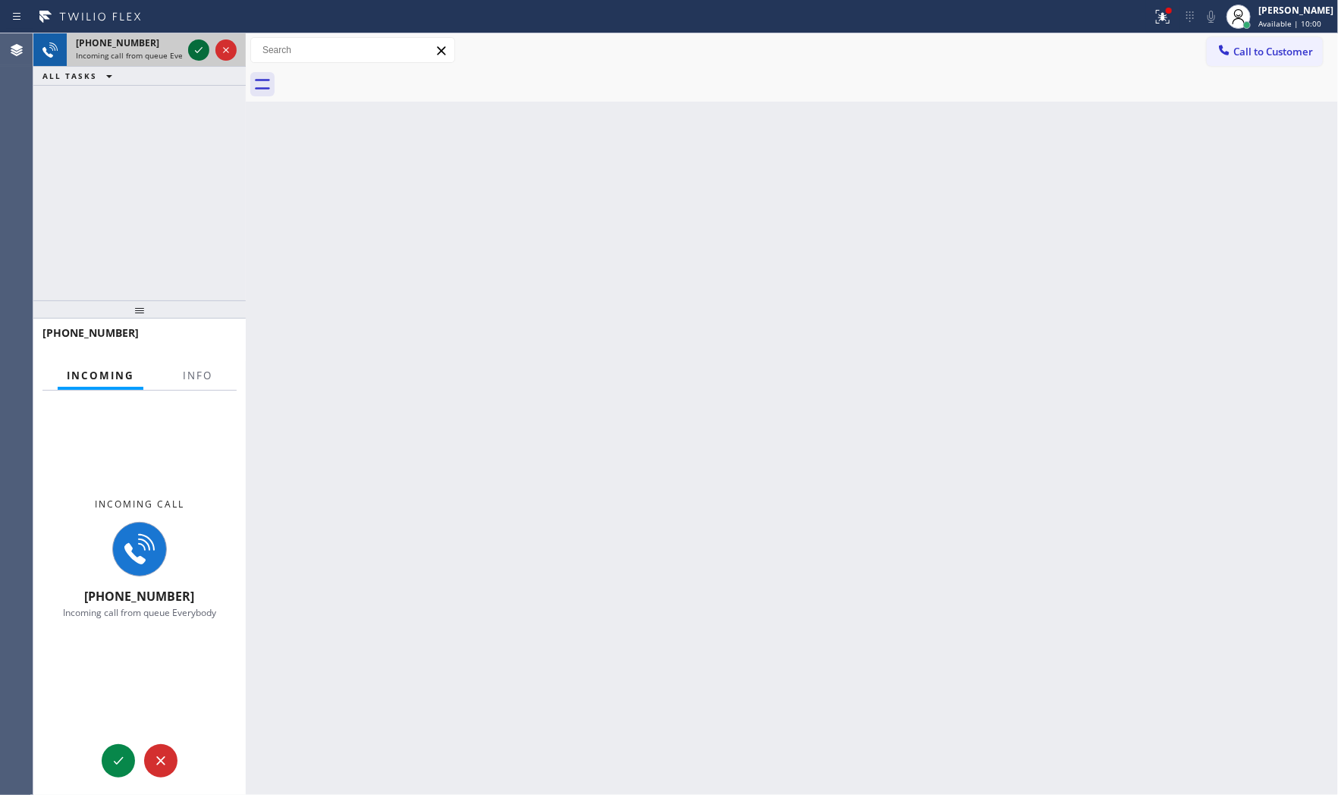
click at [199, 50] on icon at bounding box center [199, 50] width 8 height 6
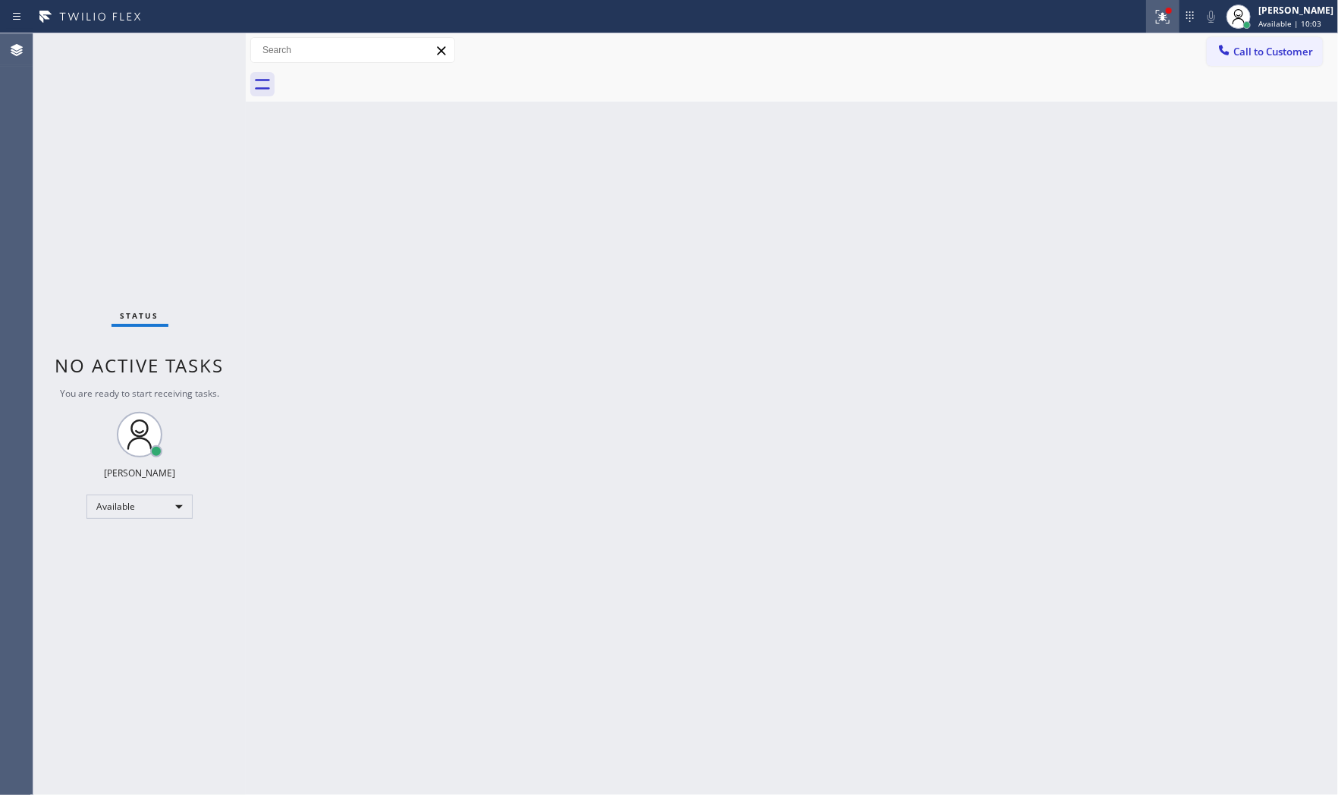
click at [1151, 27] on button at bounding box center [1162, 16] width 33 height 33
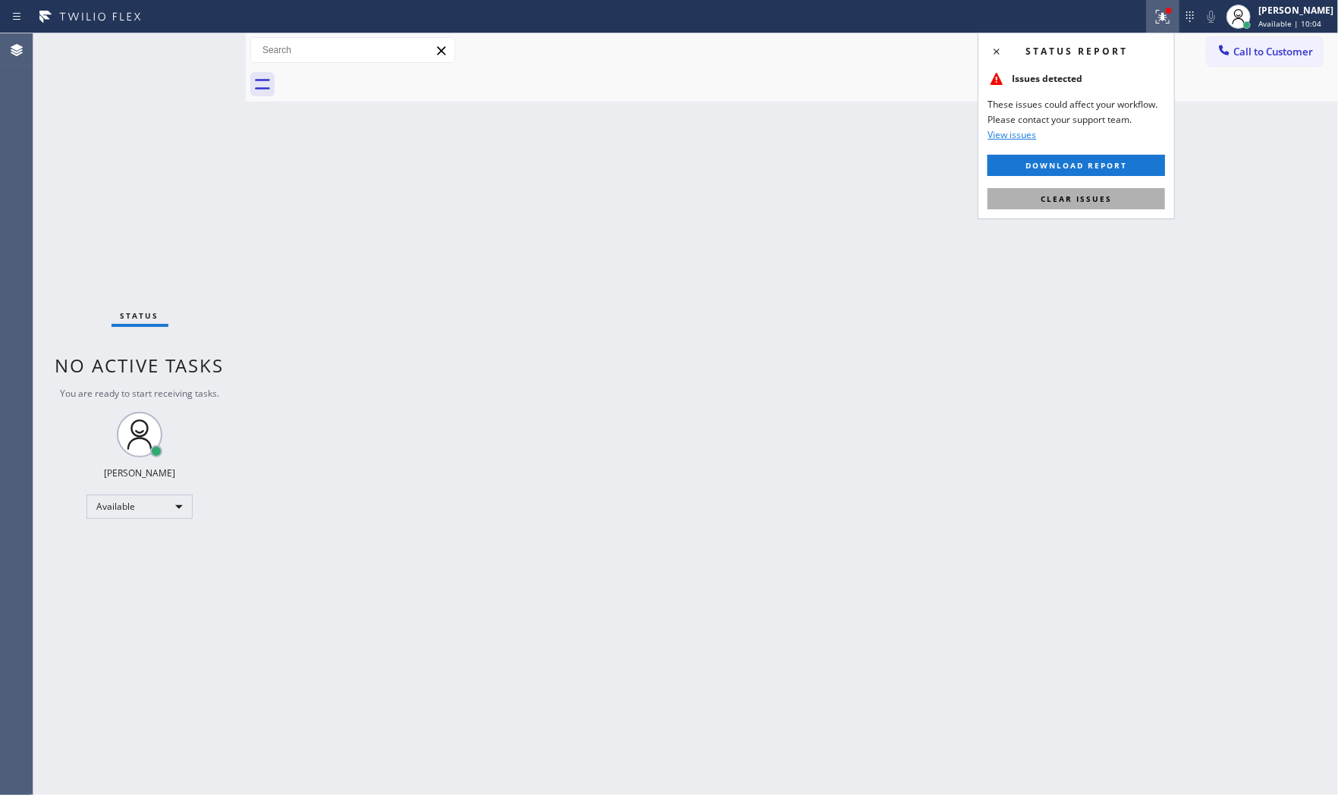
click at [1137, 199] on button "Clear issues" at bounding box center [1075, 198] width 177 height 21
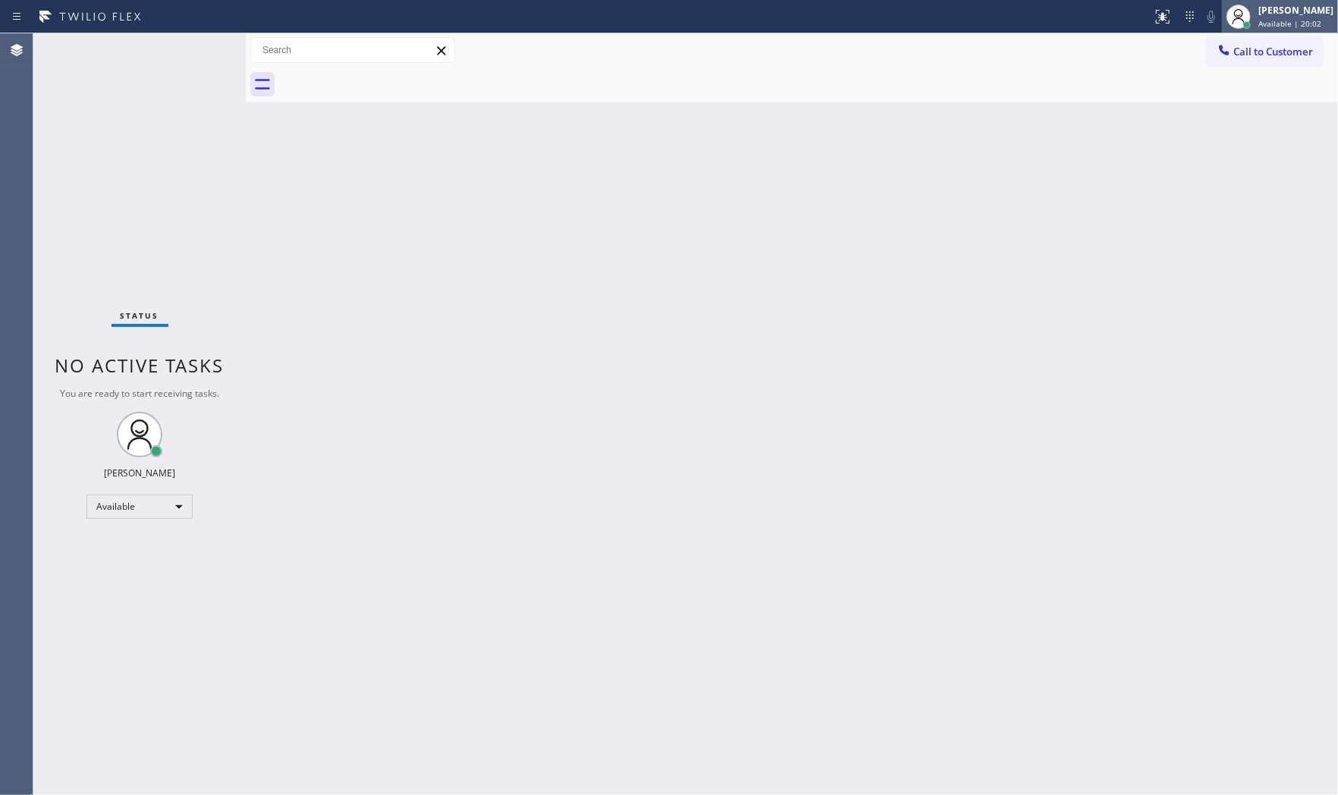
click at [1276, 27] on span "Available | 20:02" at bounding box center [1289, 23] width 63 height 11
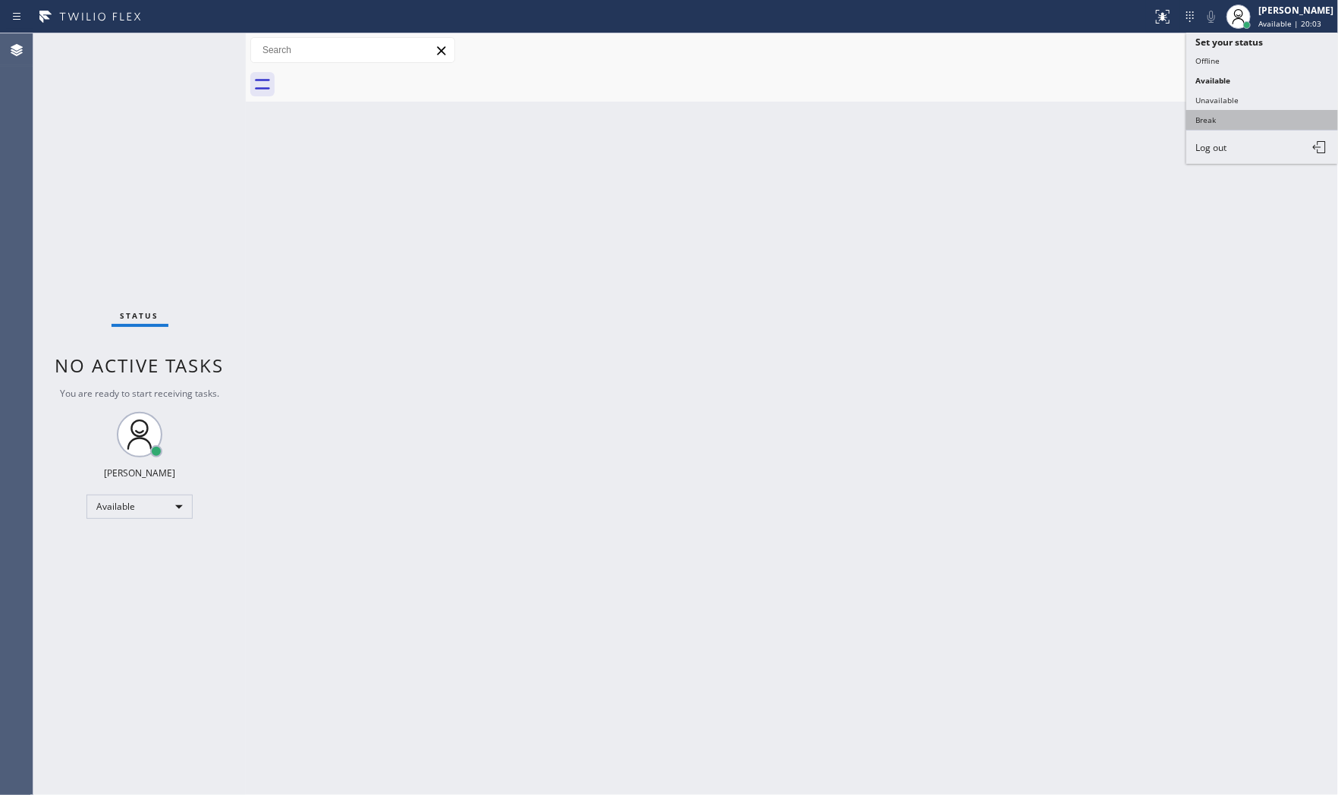
click at [1246, 124] on button "Break" at bounding box center [1262, 120] width 152 height 20
